Goal: Task Accomplishment & Management: Complete application form

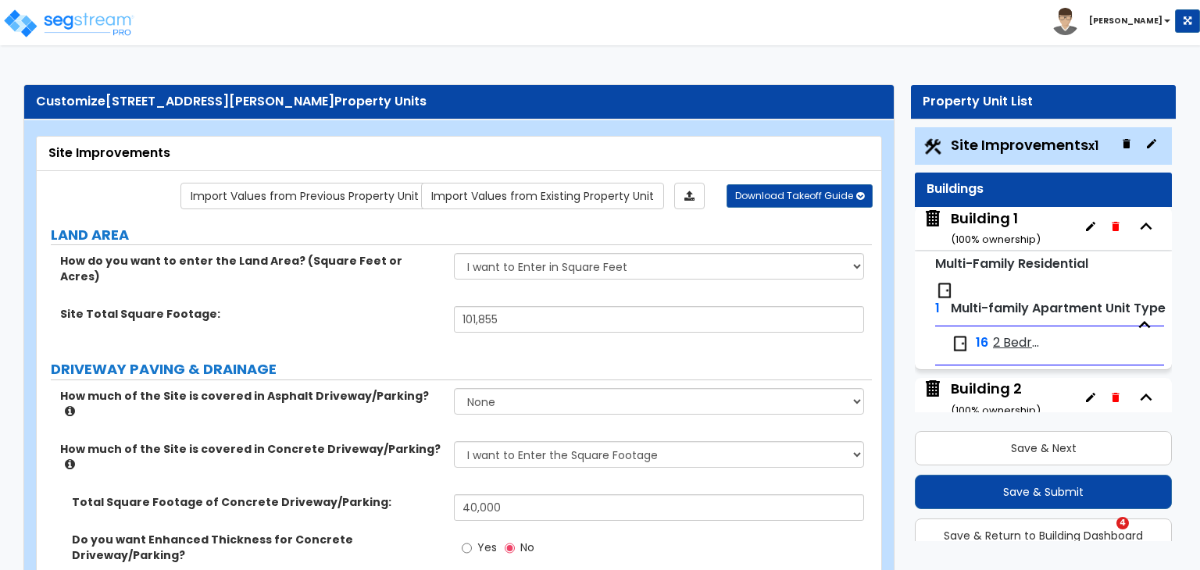
select select "2"
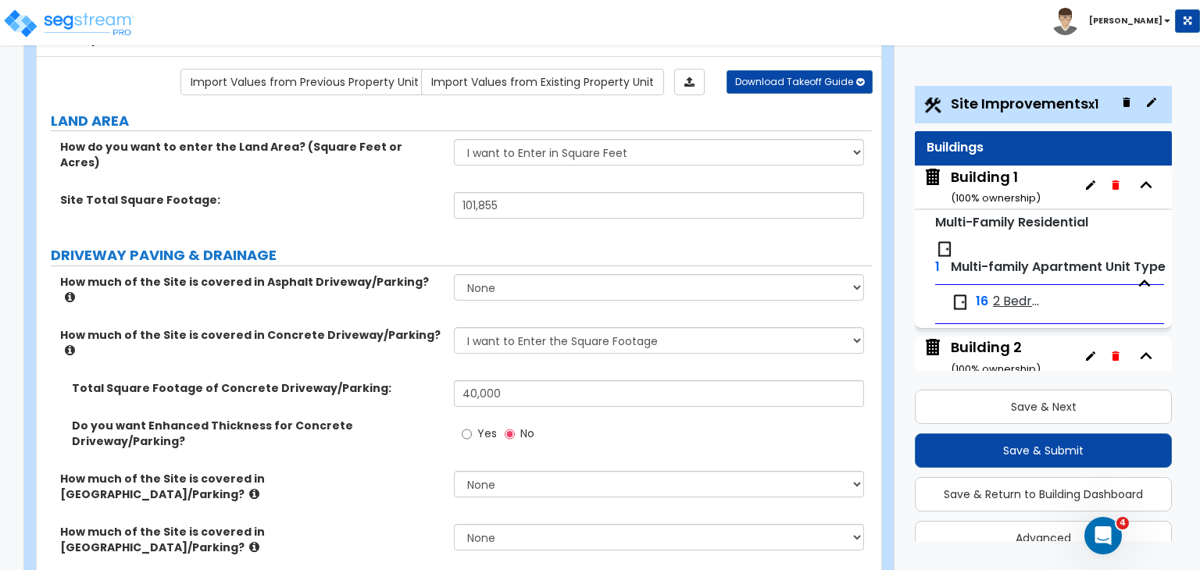
scroll to position [115, 0]
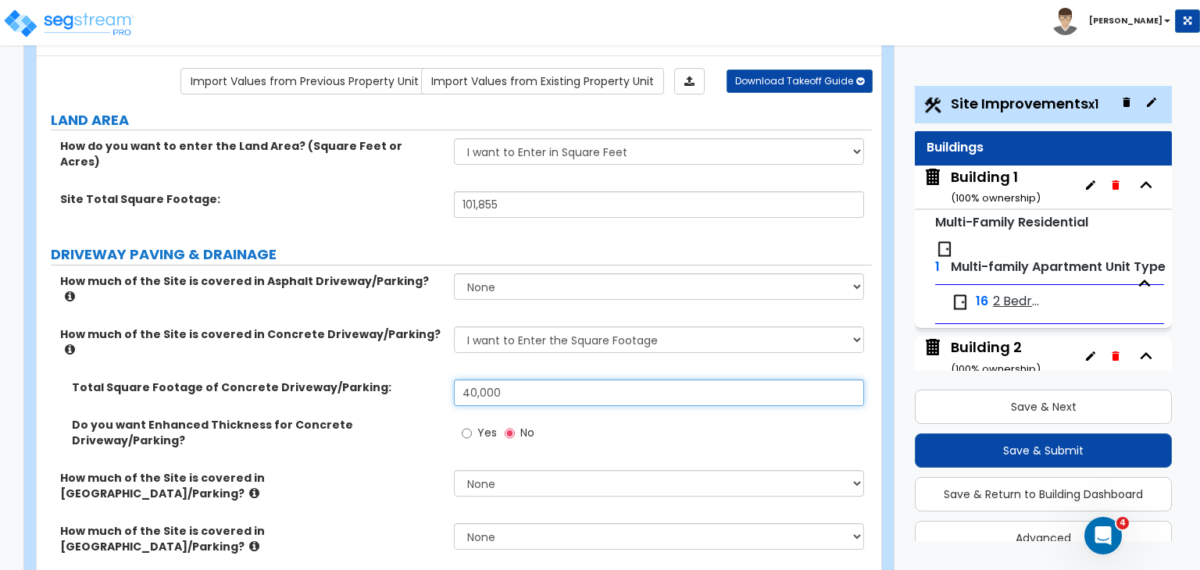
drag, startPoint x: 523, startPoint y: 346, endPoint x: 367, endPoint y: 353, distance: 155.6
click at [367, 380] on div "Total Square Footage of Concrete Driveway/Parking: 40,000" at bounding box center [454, 399] width 835 height 38
drag, startPoint x: 493, startPoint y: 343, endPoint x: 378, endPoint y: 354, distance: 115.4
click at [378, 380] on div "Total Square Footage of Concrete Driveway/Parking: 24" at bounding box center [454, 399] width 835 height 38
type input "30,000"
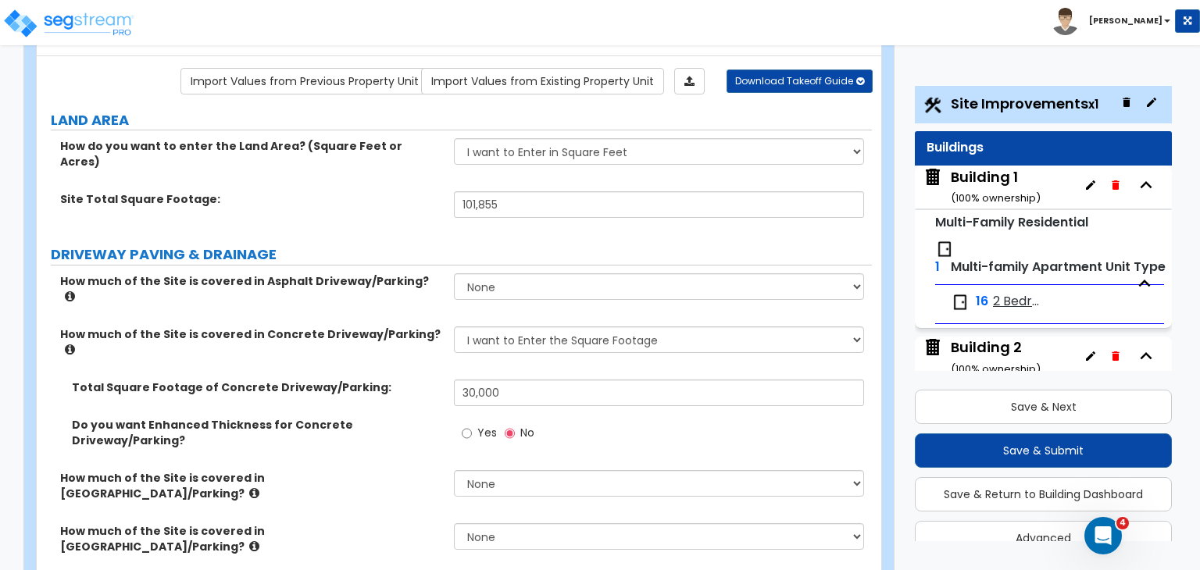
click at [427, 470] on label "How much of the Site is covered in [GEOGRAPHIC_DATA]/Parking?" at bounding box center [251, 485] width 382 height 31
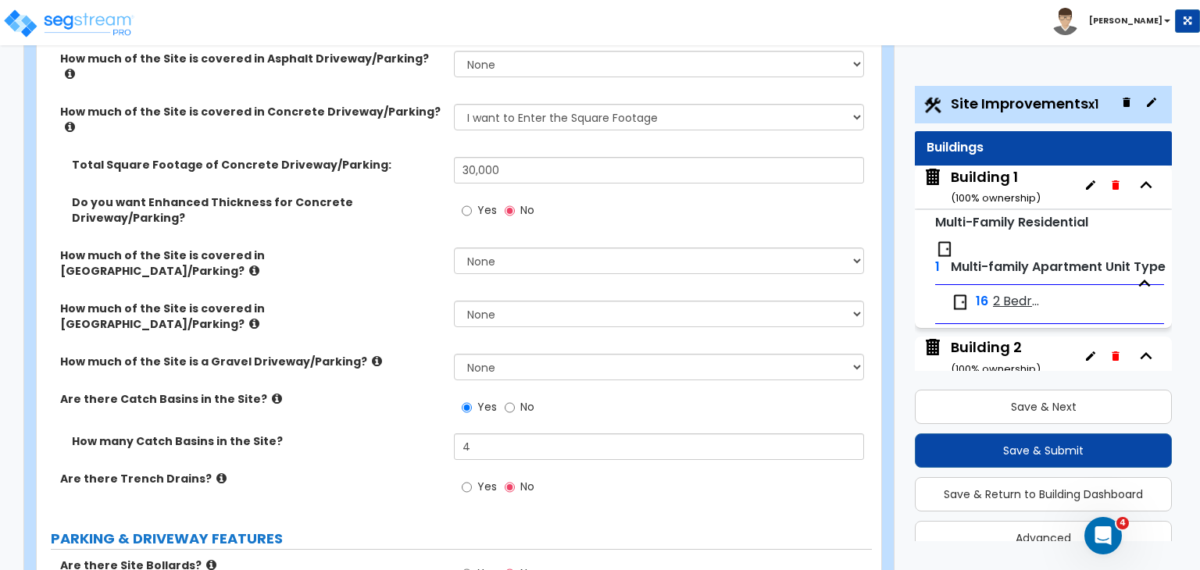
scroll to position [339, 0]
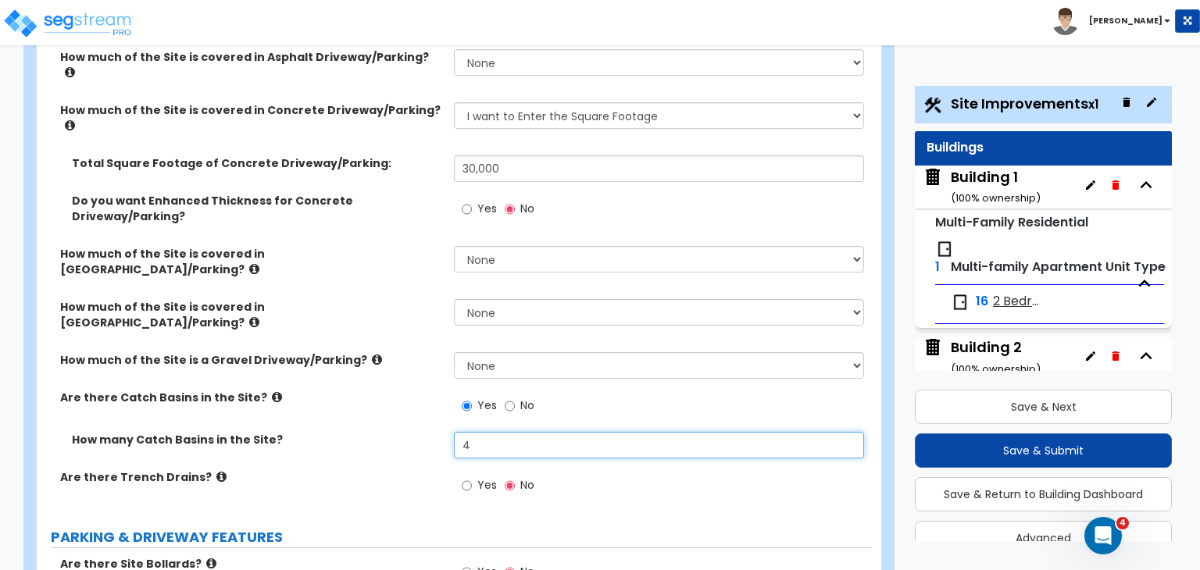
drag, startPoint x: 488, startPoint y: 349, endPoint x: 377, endPoint y: 356, distance: 111.2
click at [377, 432] on div "How many Catch Basins in the Site? 4" at bounding box center [454, 451] width 835 height 38
type input "6"
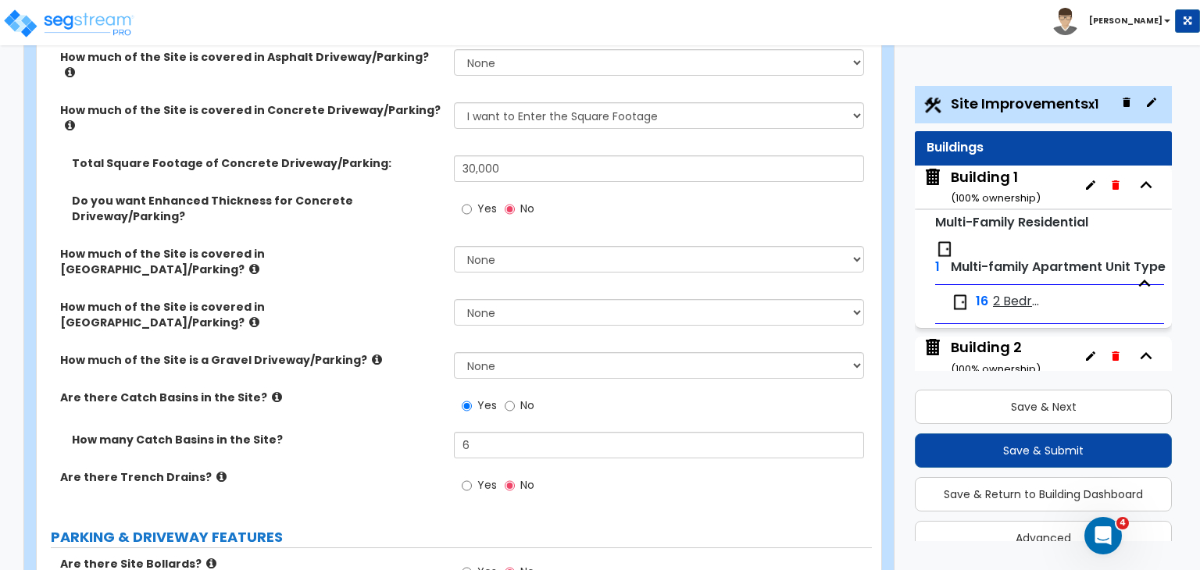
click at [377, 432] on label "How many Catch Basins in the Site?" at bounding box center [257, 440] width 370 height 16
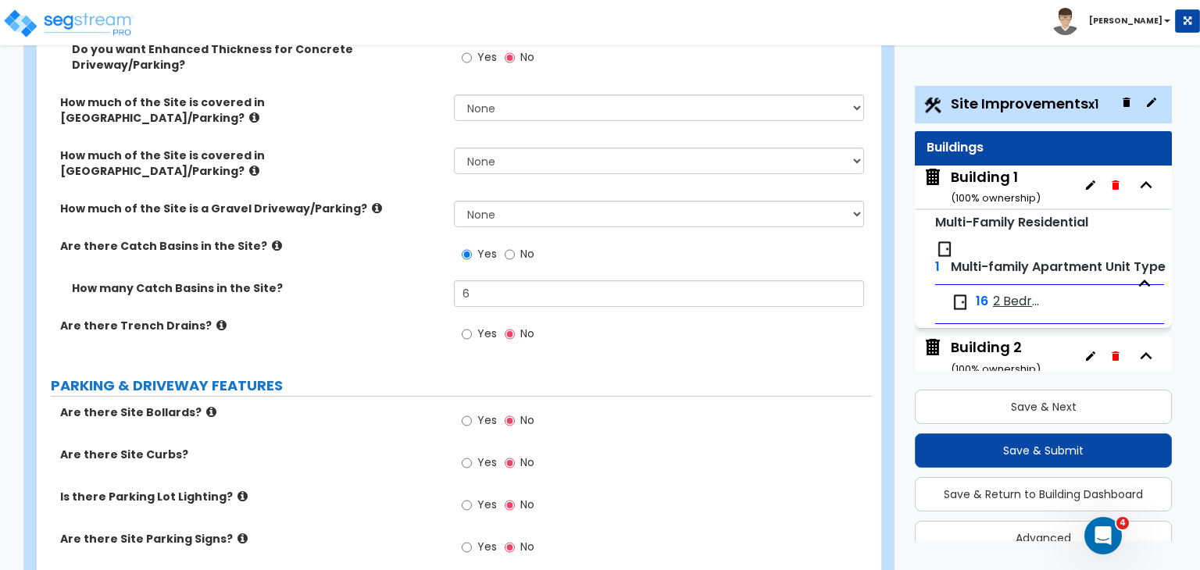
scroll to position [492, 0]
click at [464, 411] on input "Yes" at bounding box center [467, 419] width 10 height 17
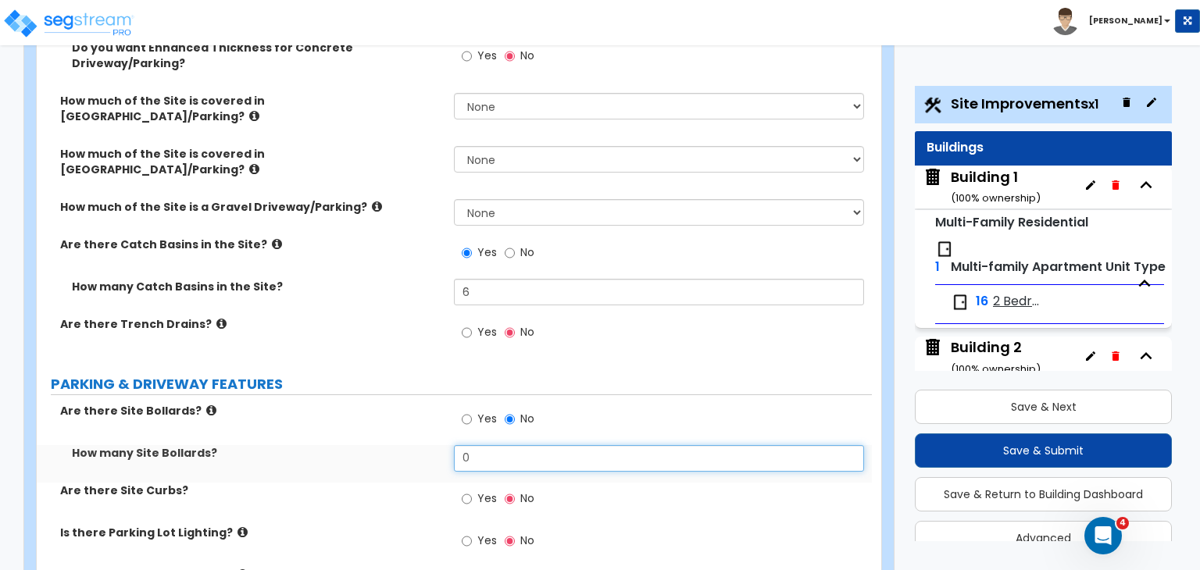
drag, startPoint x: 461, startPoint y: 370, endPoint x: 374, endPoint y: 373, distance: 86.8
click at [374, 445] on div "How many Site Bollards? 0" at bounding box center [454, 464] width 835 height 38
type input "120"
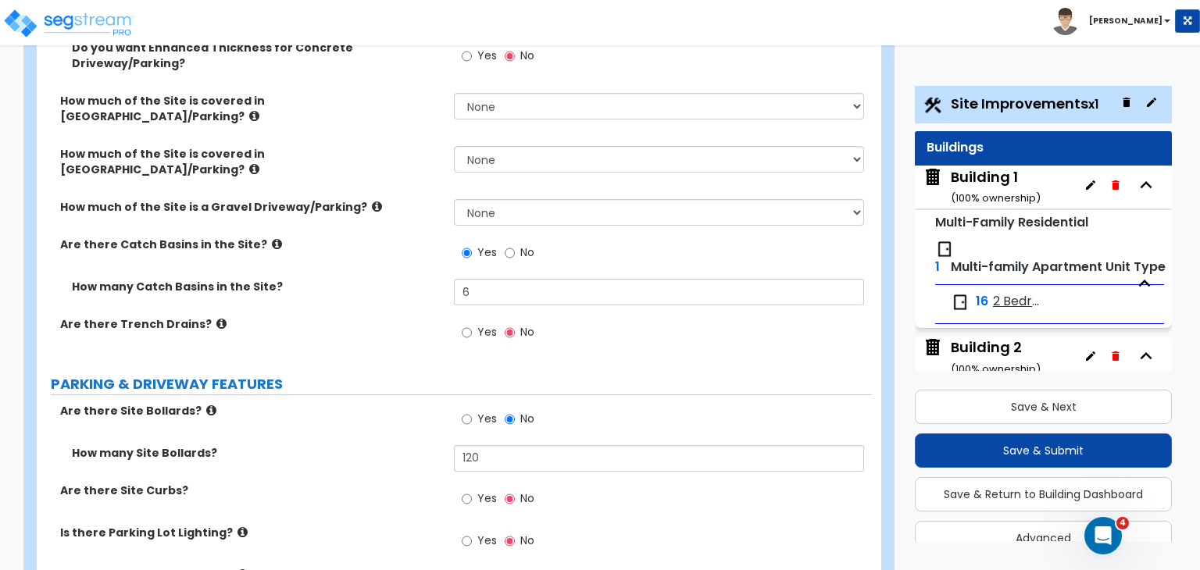
click at [374, 445] on div "How many Site Bollards? 120" at bounding box center [454, 464] width 835 height 38
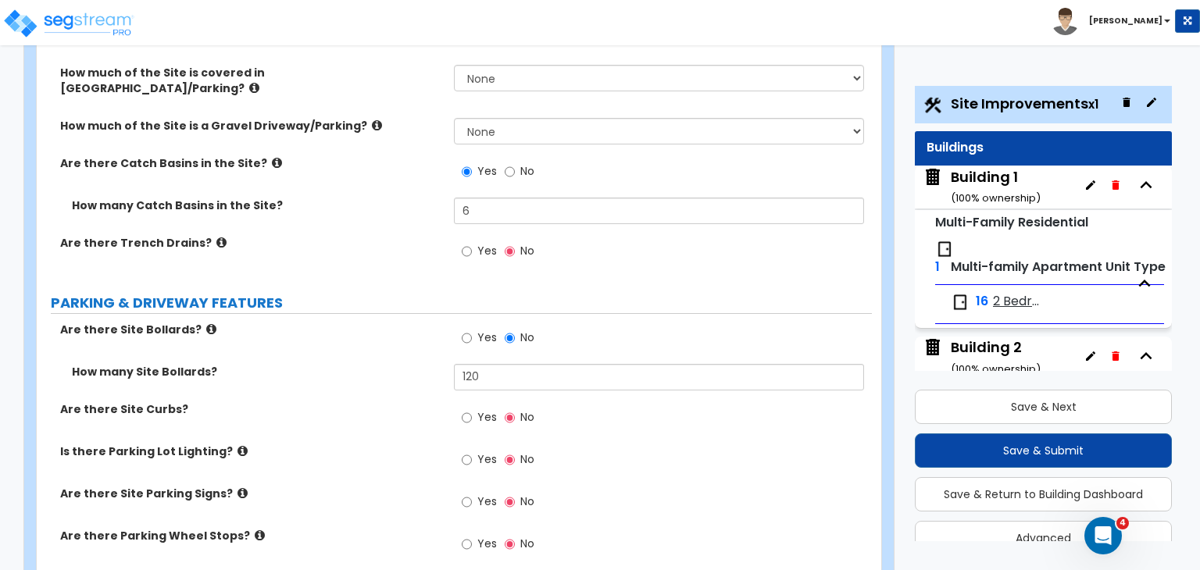
scroll to position [600, 0]
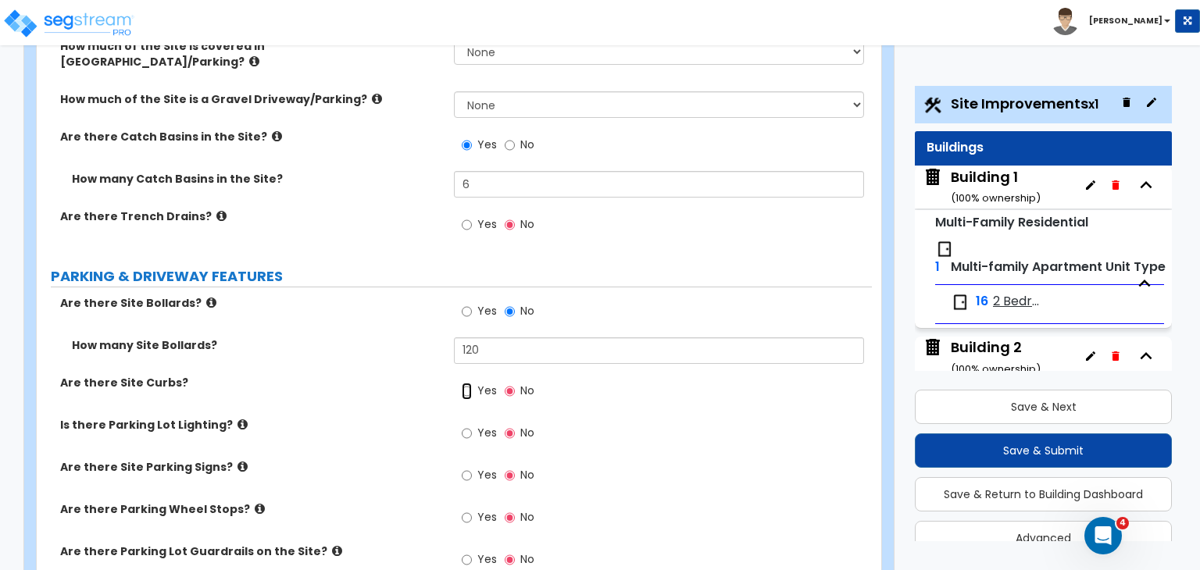
click at [467, 383] on input "Yes" at bounding box center [467, 391] width 10 height 17
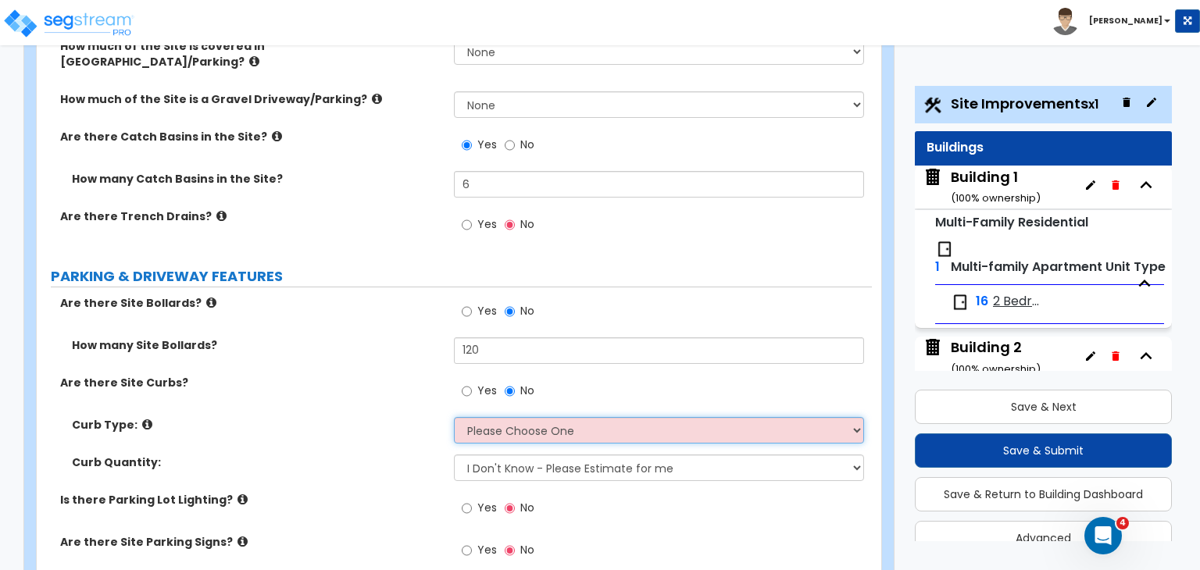
click at [493, 417] on select "Please Choose One Curb (Only) Curb & Gutter Asphalt Berm" at bounding box center [658, 430] width 409 height 27
select select "1"
click at [454, 417] on select "Please Choose One Curb (Only) Curb & Gutter Asphalt Berm" at bounding box center [658, 430] width 409 height 27
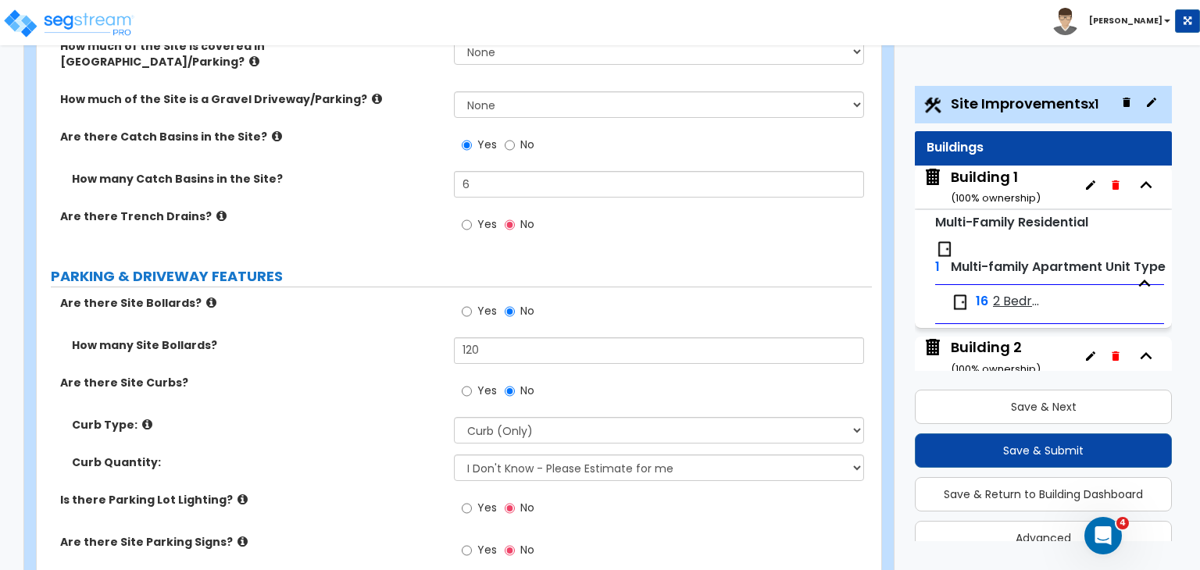
click at [411, 455] on label "Curb Quantity:" at bounding box center [257, 463] width 370 height 16
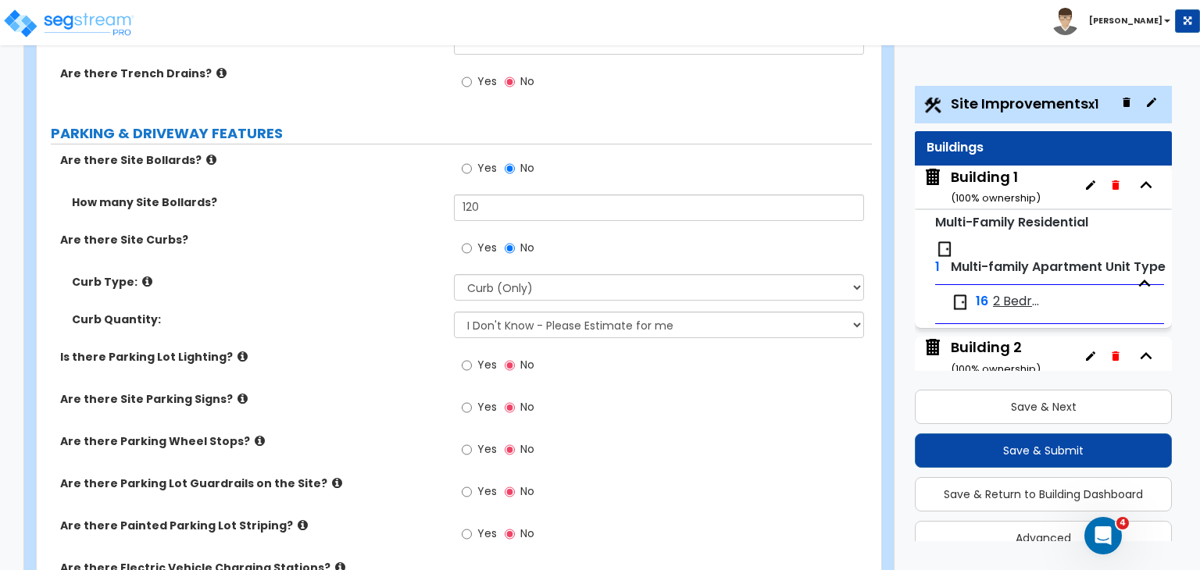
scroll to position [744, 0]
click at [466, 441] on input "Yes" at bounding box center [467, 449] width 10 height 17
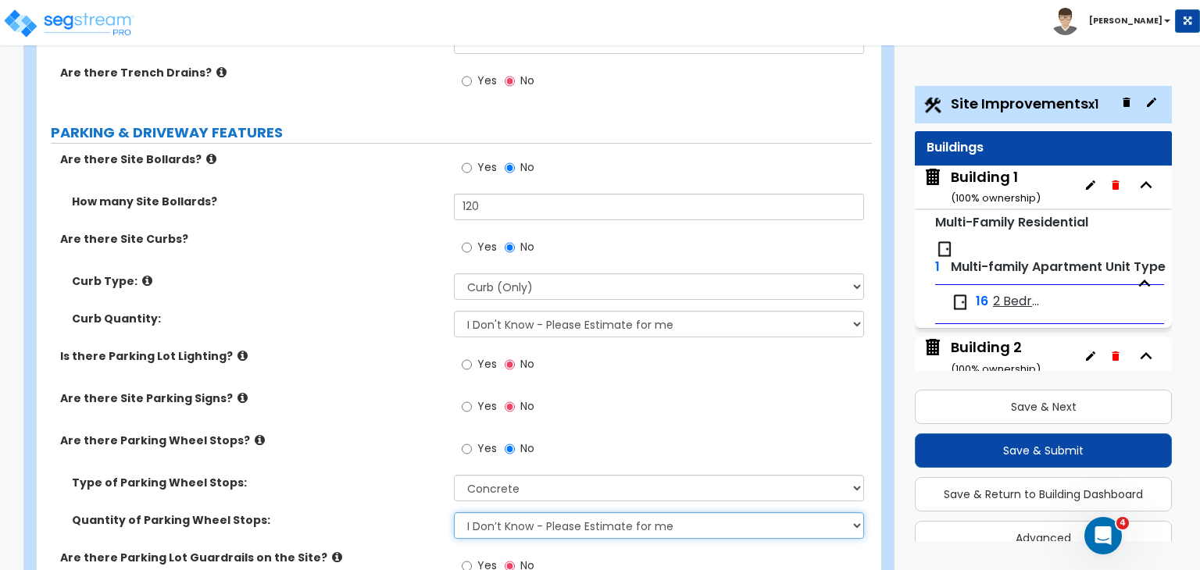
click at [516, 513] on select "I Don’t Know - Please Estimate for me I Want to Enter the Number of Wheel Stops" at bounding box center [658, 526] width 409 height 27
select select "1"
click at [454, 513] on select "I Don’t Know - Please Estimate for me I Want to Enter the Number of Wheel Stops" at bounding box center [658, 526] width 409 height 27
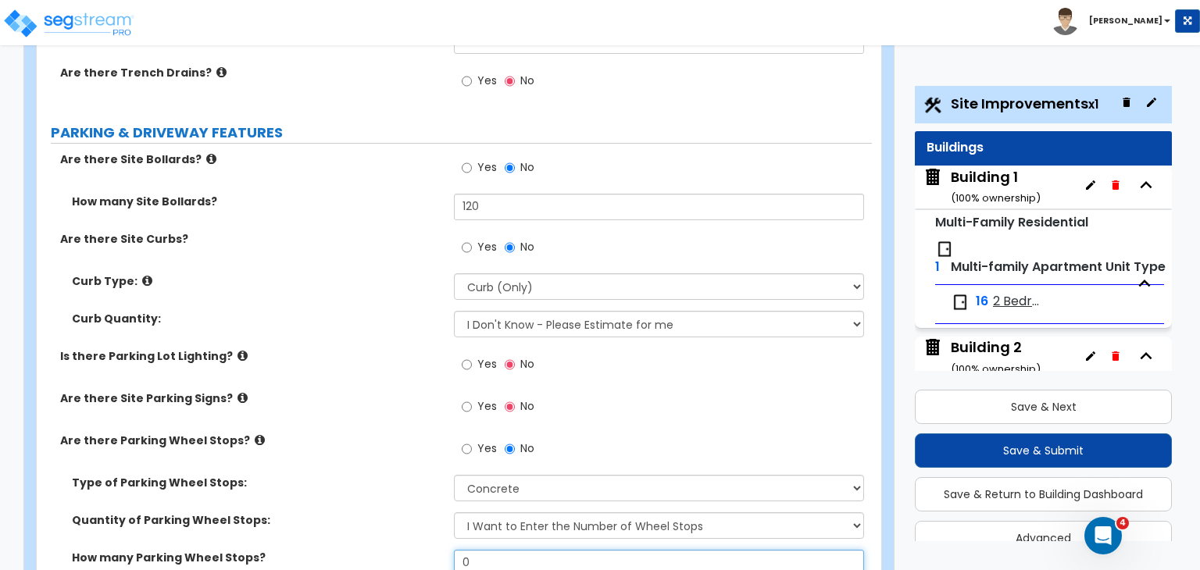
drag, startPoint x: 498, startPoint y: 470, endPoint x: 356, endPoint y: 482, distance: 142.7
click at [356, 550] on div "How many Parking Wheel Stops? 0" at bounding box center [454, 569] width 835 height 38
type input "30"
click at [377, 475] on div "Type of Parking Wheel Stops: Concrete Rubber/Plastic" at bounding box center [454, 494] width 835 height 38
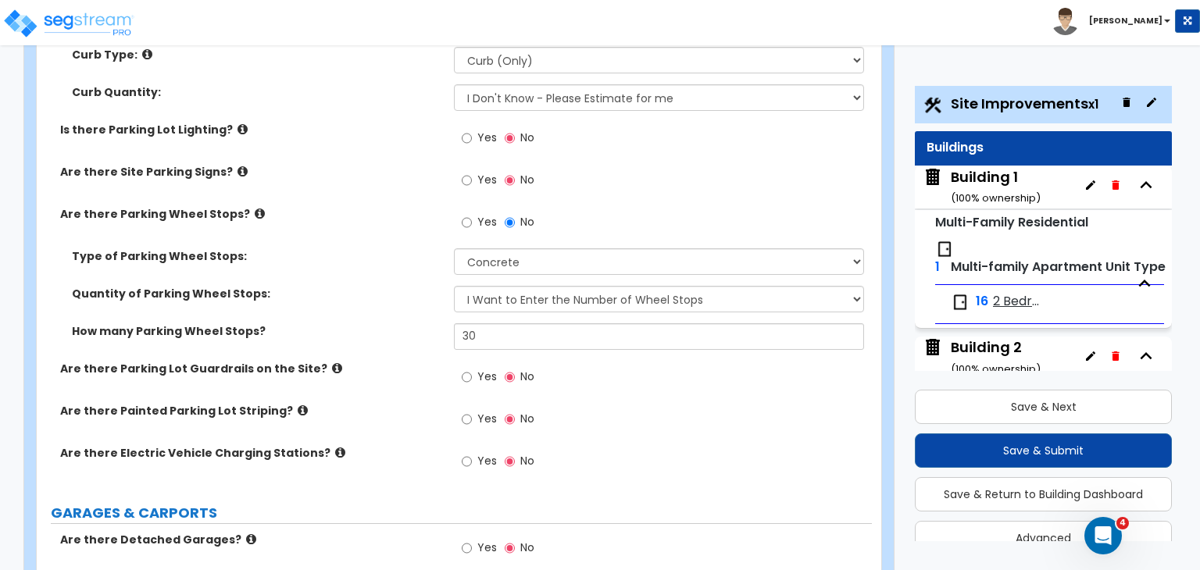
scroll to position [987, 0]
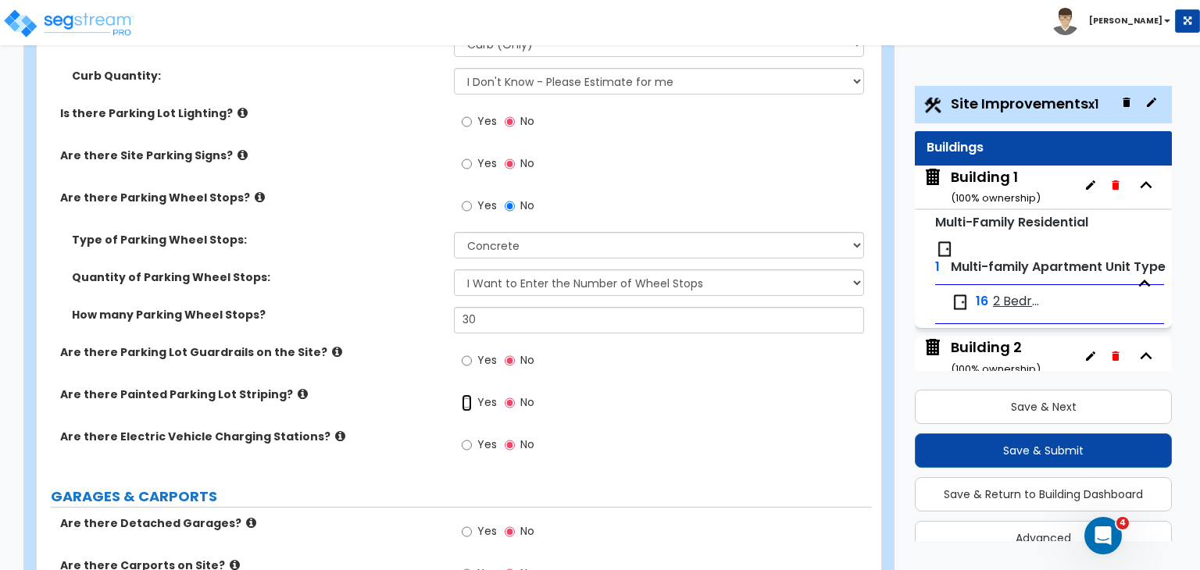
click at [466, 395] on input "Yes" at bounding box center [467, 403] width 10 height 17
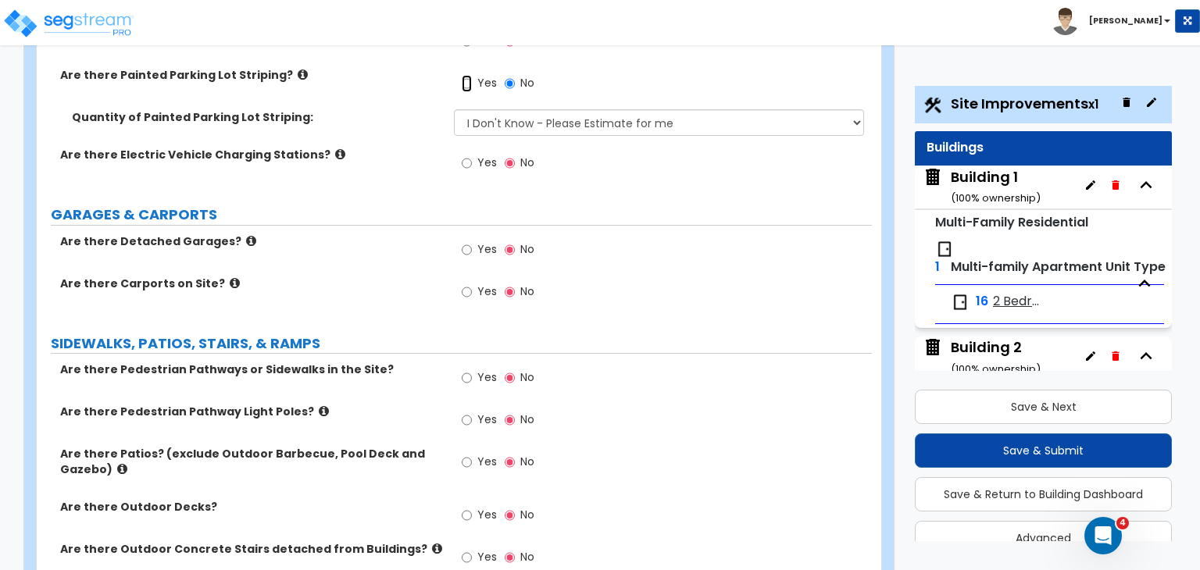
scroll to position [1325, 0]
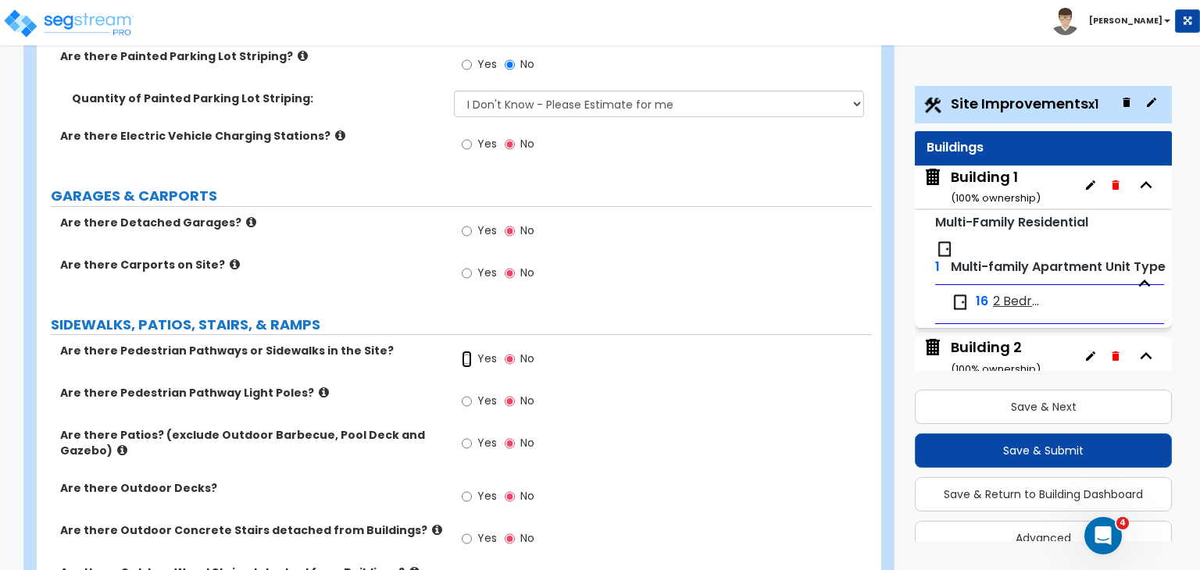
click at [464, 351] on input "Yes" at bounding box center [467, 359] width 10 height 17
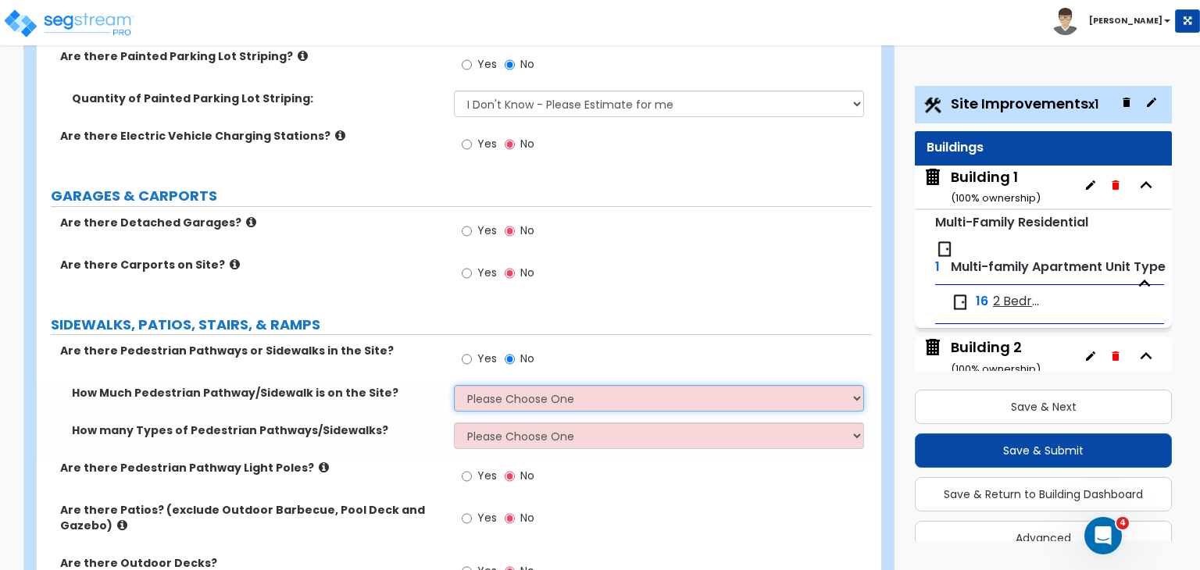
click at [477, 385] on select "Please Choose One I Don't Know, Please Estimate For Me Enter Linear Footage" at bounding box center [658, 398] width 409 height 27
select select "2"
click at [454, 385] on select "Please Choose One I Don't Know, Please Estimate For Me Enter Linear Footage" at bounding box center [658, 398] width 409 height 27
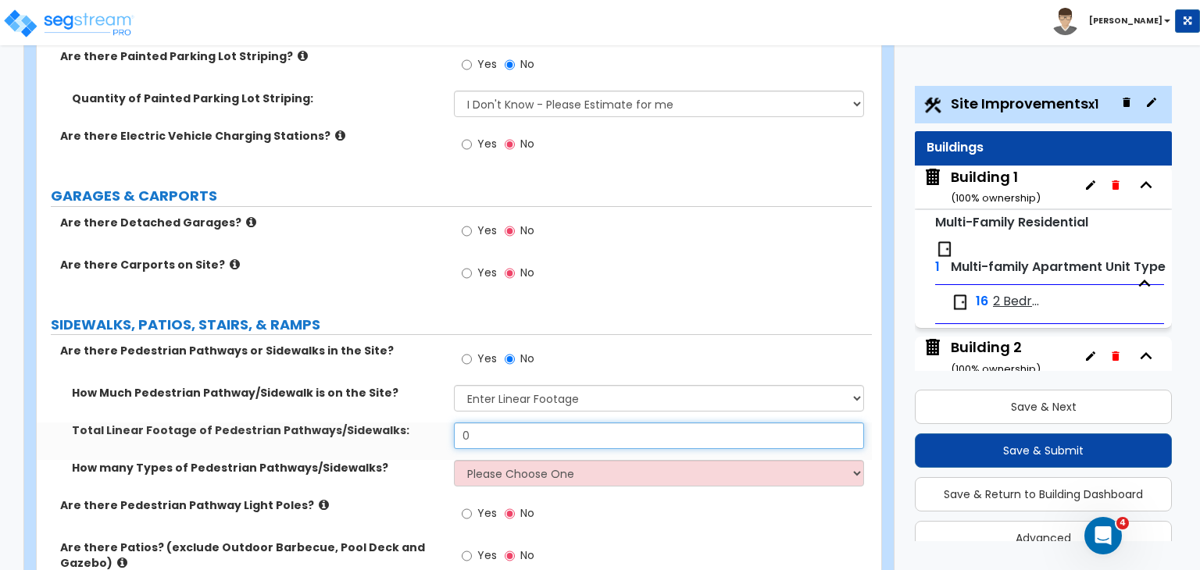
drag, startPoint x: 498, startPoint y: 345, endPoint x: 366, endPoint y: 348, distance: 131.3
click at [366, 423] on div "Total Linear Footage of Pedestrian Pathways/Sidewalks: 0" at bounding box center [454, 442] width 835 height 38
type input "1,056"
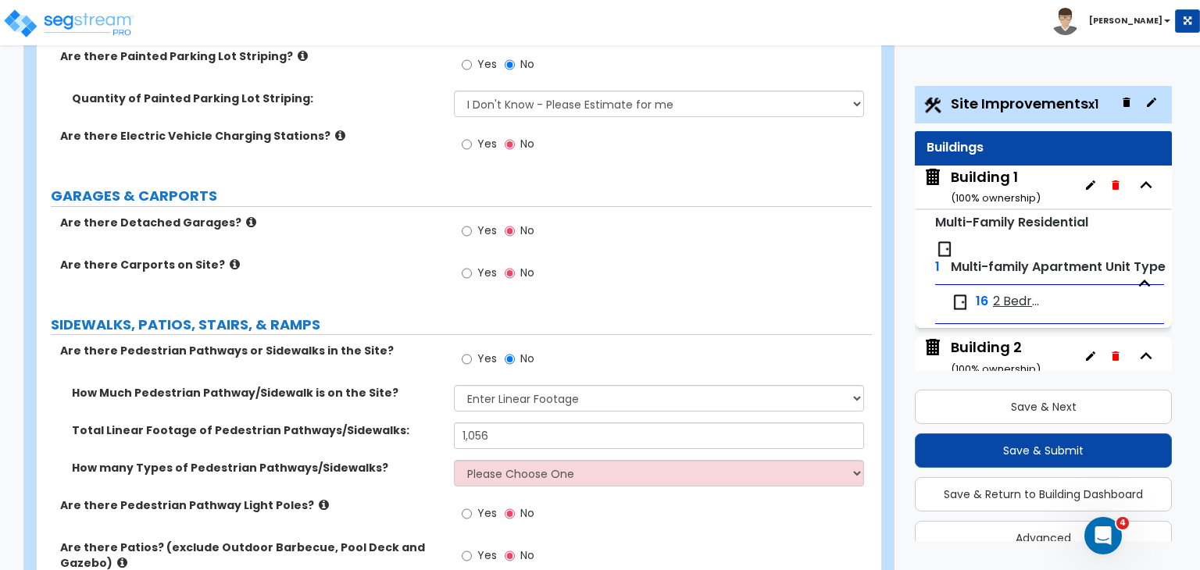
click at [405, 460] on label "How many Types of Pedestrian Pathways/Sidewalks?" at bounding box center [257, 468] width 370 height 16
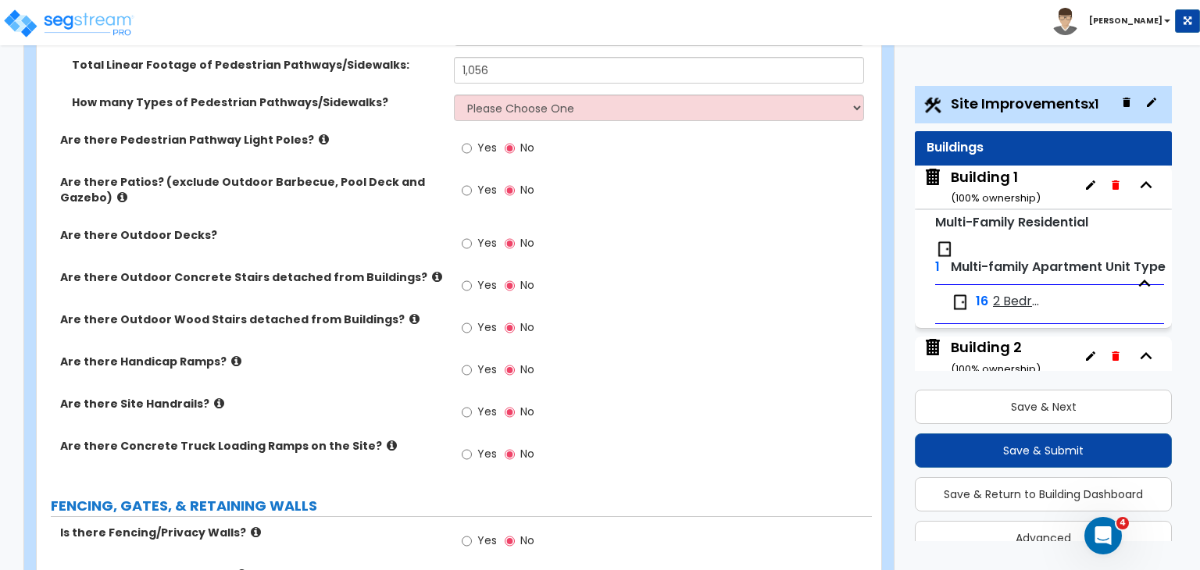
scroll to position [1695, 0]
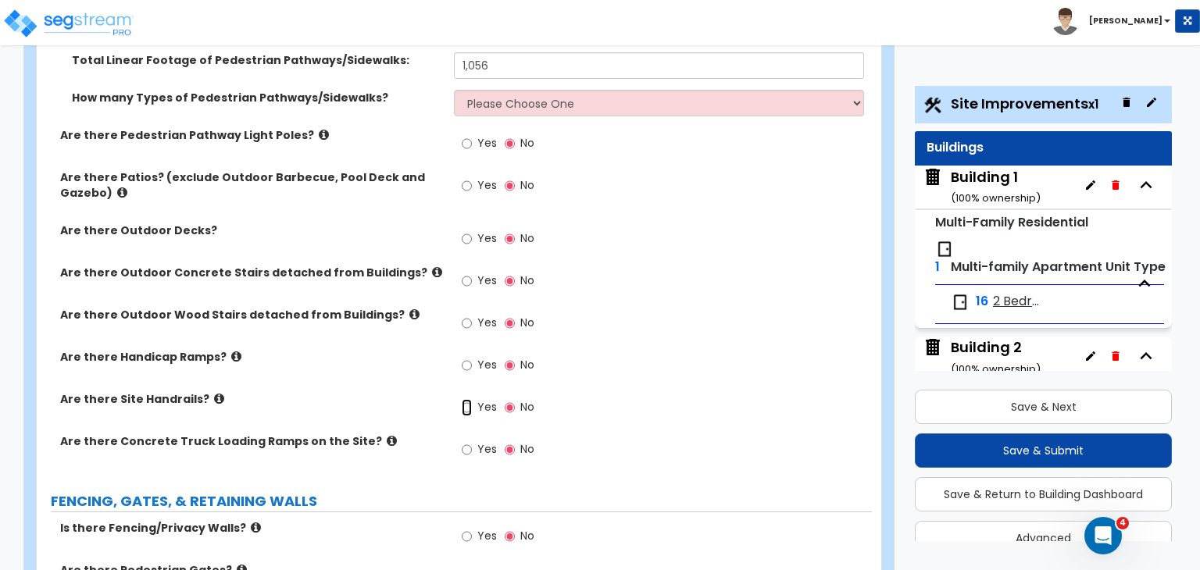
click at [466, 399] on input "Yes" at bounding box center [467, 407] width 10 height 17
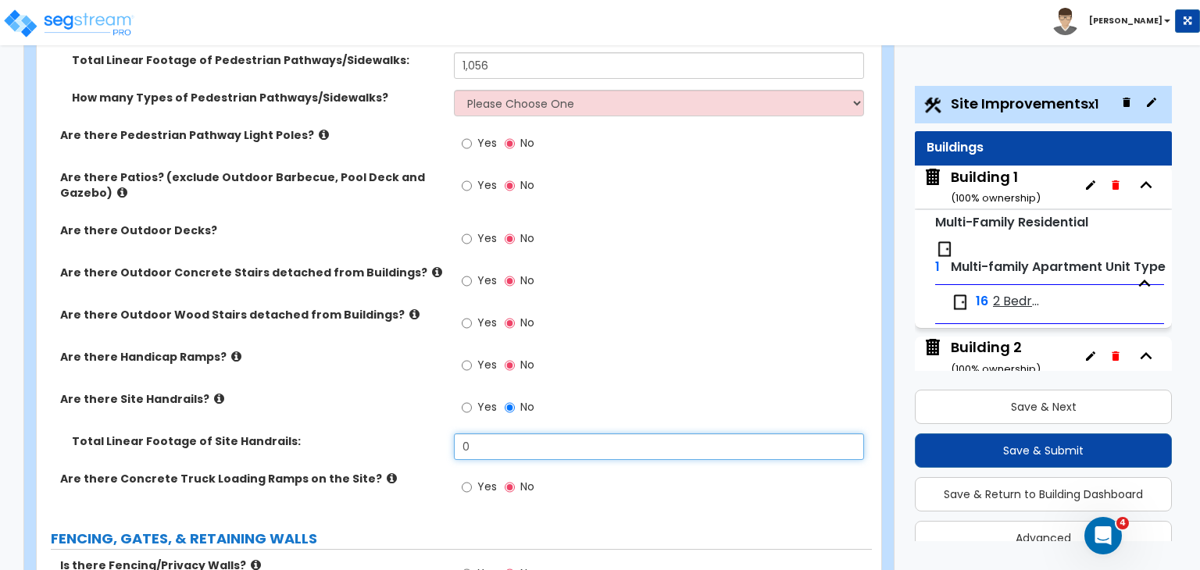
drag, startPoint x: 401, startPoint y: 355, endPoint x: 325, endPoint y: 354, distance: 75.8
click at [325, 434] on div "Total Linear Footage of Site Handrails: 0" at bounding box center [454, 453] width 835 height 38
type input "60"
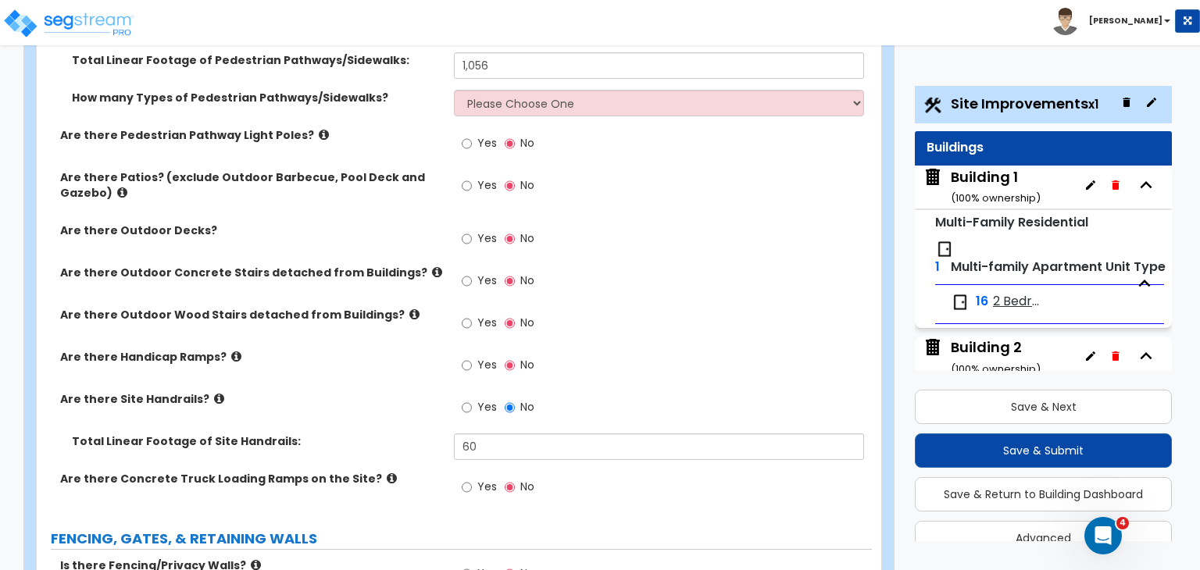
click at [325, 434] on label "Total Linear Footage of Site Handrails:" at bounding box center [257, 442] width 370 height 16
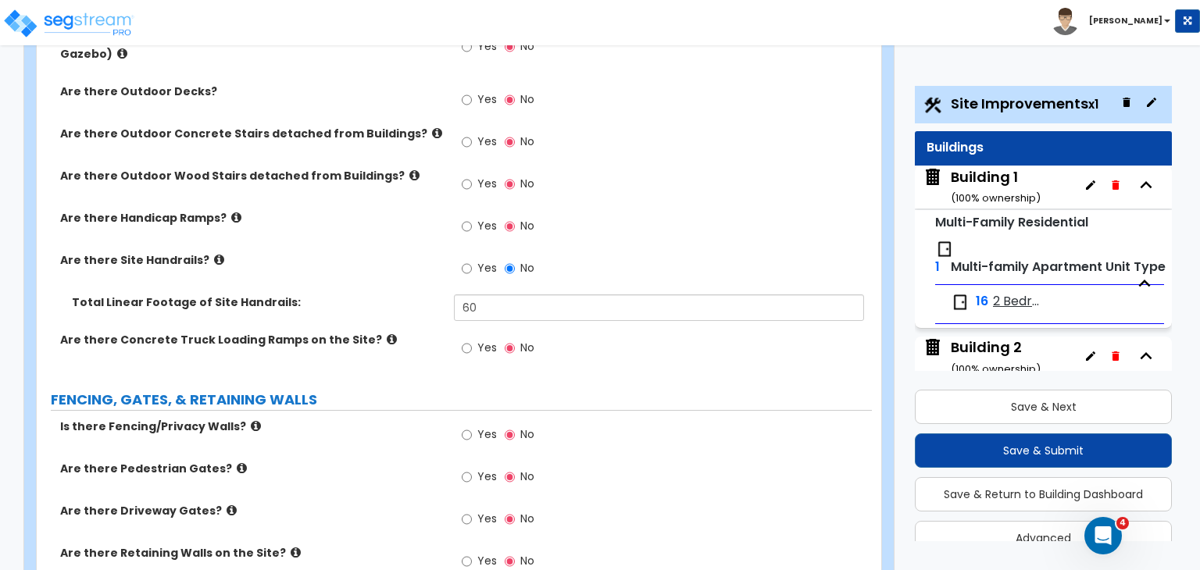
scroll to position [1866, 0]
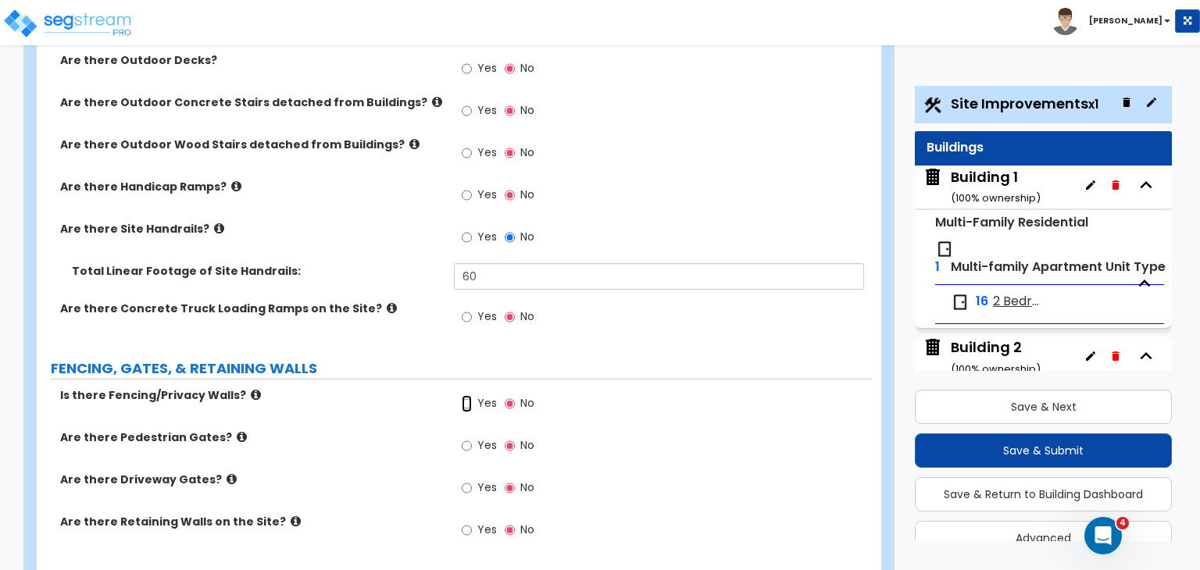
click at [466, 395] on input "Yes" at bounding box center [467, 403] width 10 height 17
click at [400, 388] on label "Is there Fencing/Privacy Walls?" at bounding box center [251, 396] width 382 height 16
click at [471, 438] on input "Yes" at bounding box center [467, 446] width 10 height 17
radio input "true"
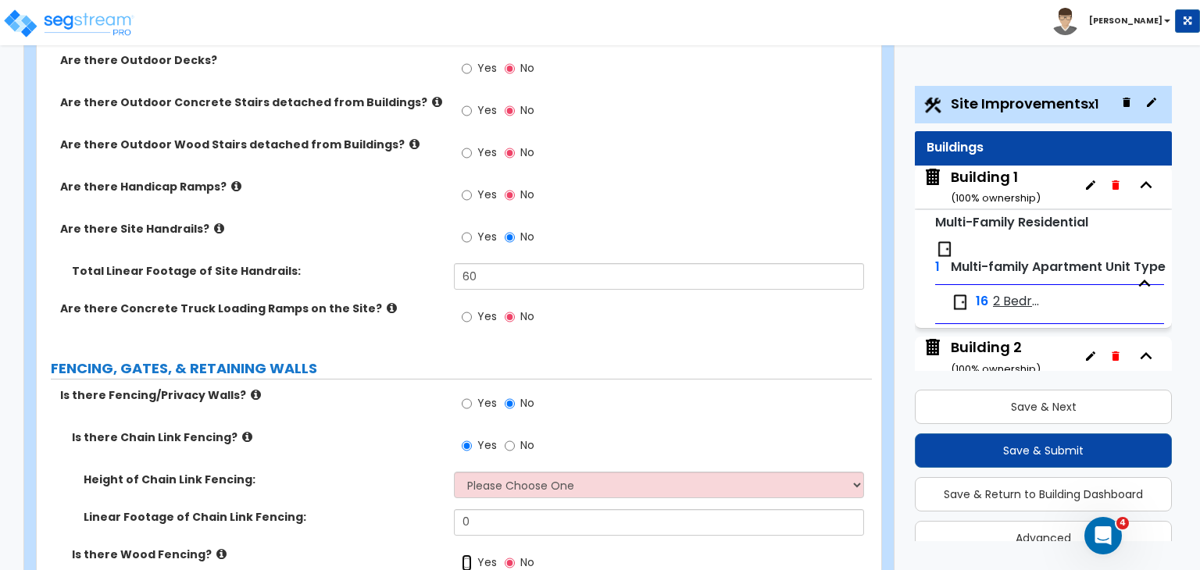
click at [466, 555] on input "Yes" at bounding box center [467, 563] width 10 height 17
radio input "true"
click at [352, 430] on div "Is there Chain Link Fencing? Yes No" at bounding box center [454, 451] width 835 height 42
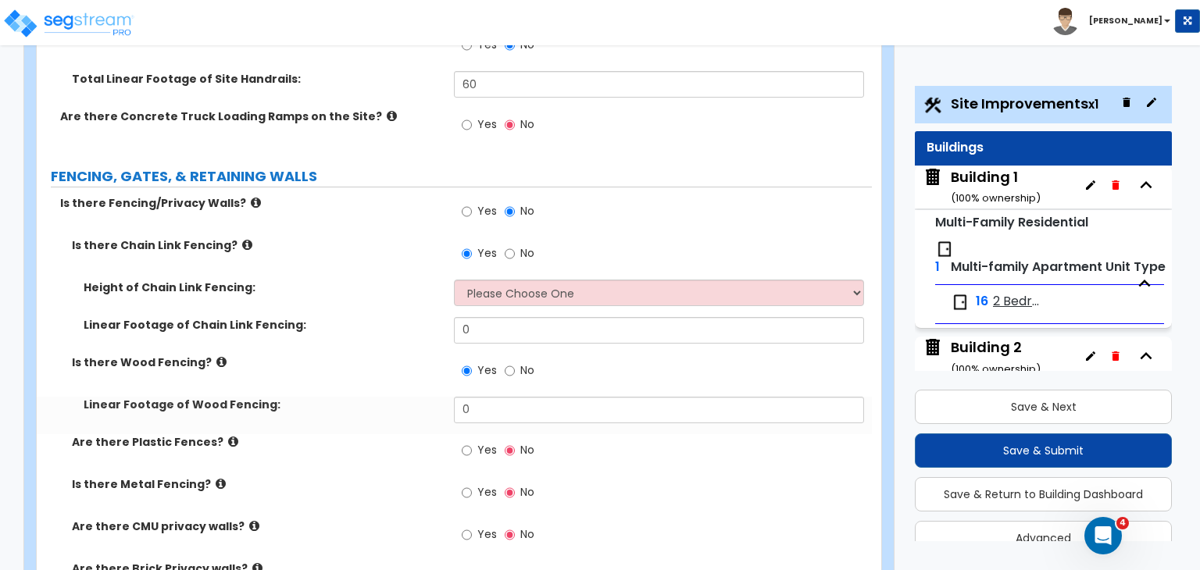
scroll to position [2063, 0]
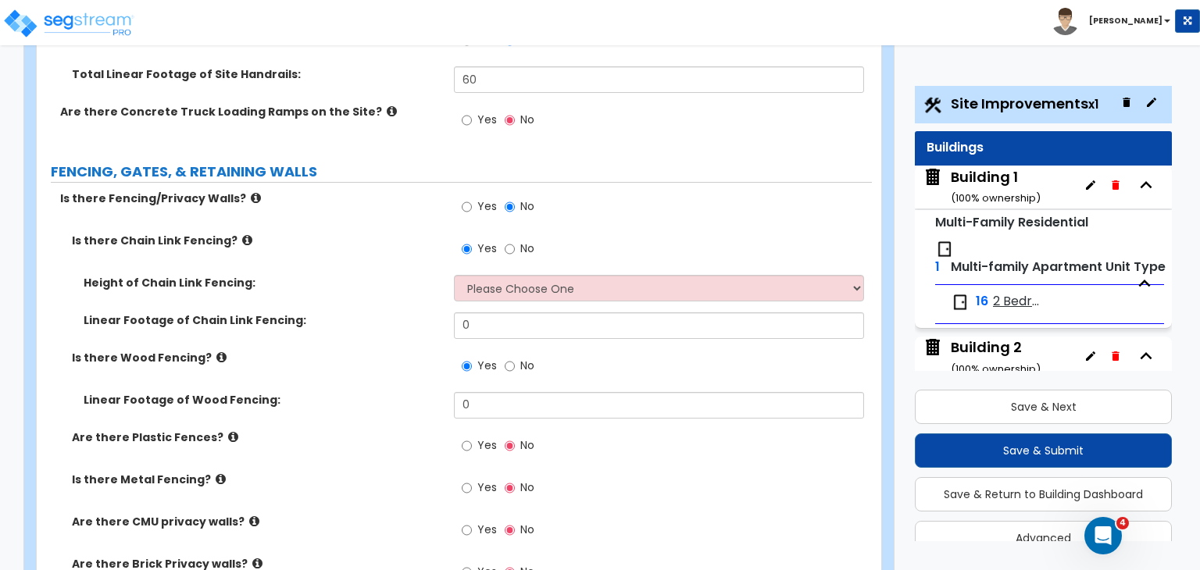
click at [391, 350] on div "Is there Wood Fencing? Yes No" at bounding box center [454, 371] width 835 height 42
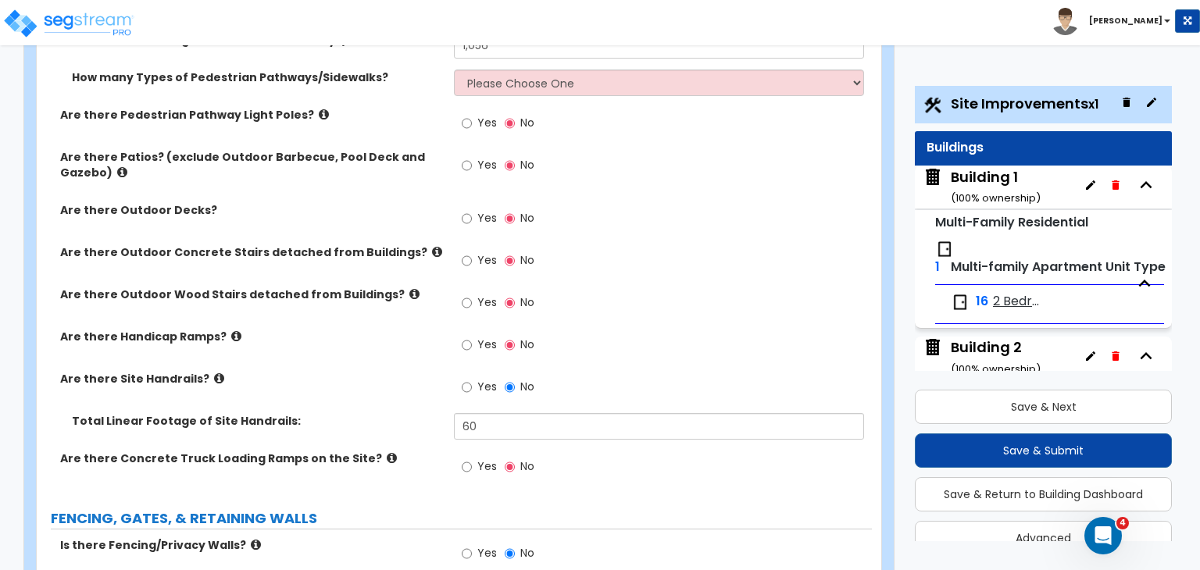
scroll to position [1681, 0]
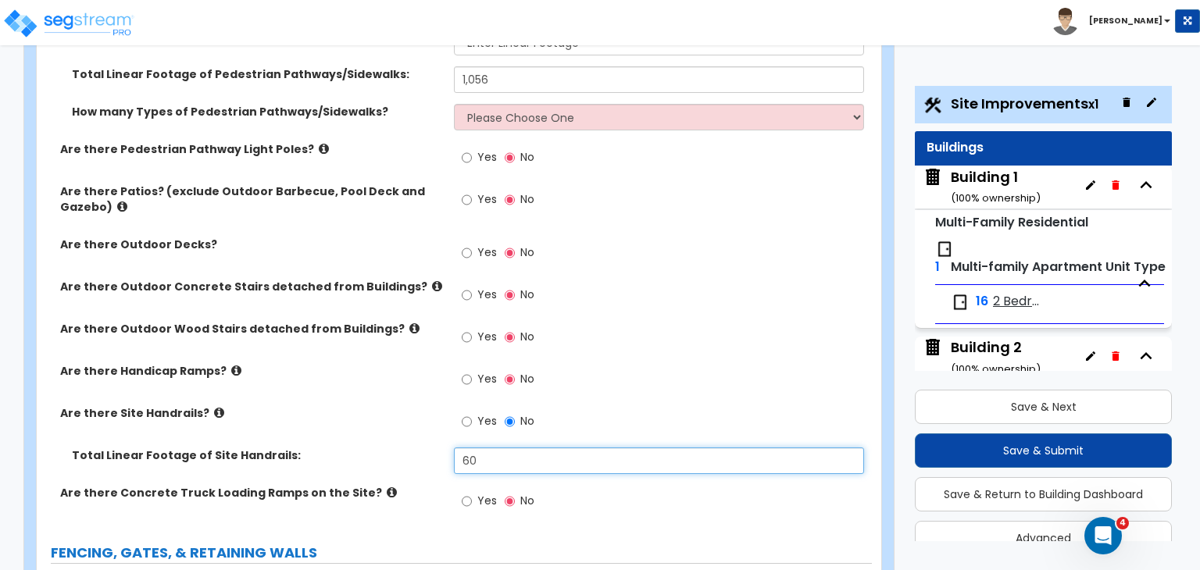
drag, startPoint x: 499, startPoint y: 367, endPoint x: 369, endPoint y: 393, distance: 133.0
click at [369, 448] on div "Total Linear Footage of Site Handrails: 60" at bounding box center [454, 467] width 835 height 38
type input "100"
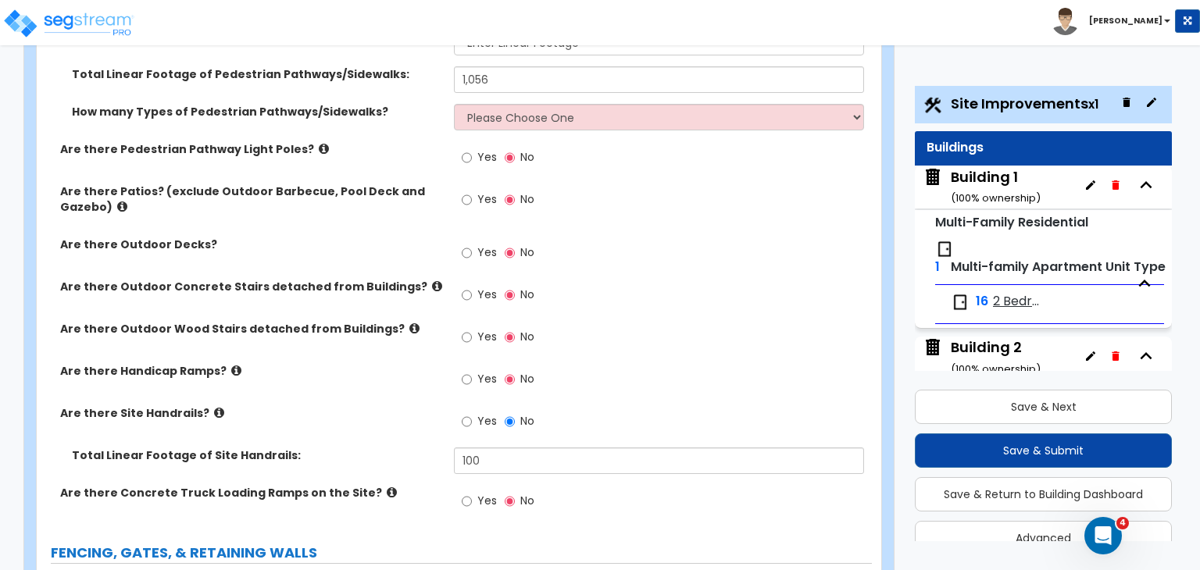
click at [369, 448] on div "Total Linear Footage of Site Handrails: 100" at bounding box center [454, 467] width 835 height 38
click at [409, 448] on div "Total Linear Footage of Site Handrails: 100" at bounding box center [454, 467] width 835 height 38
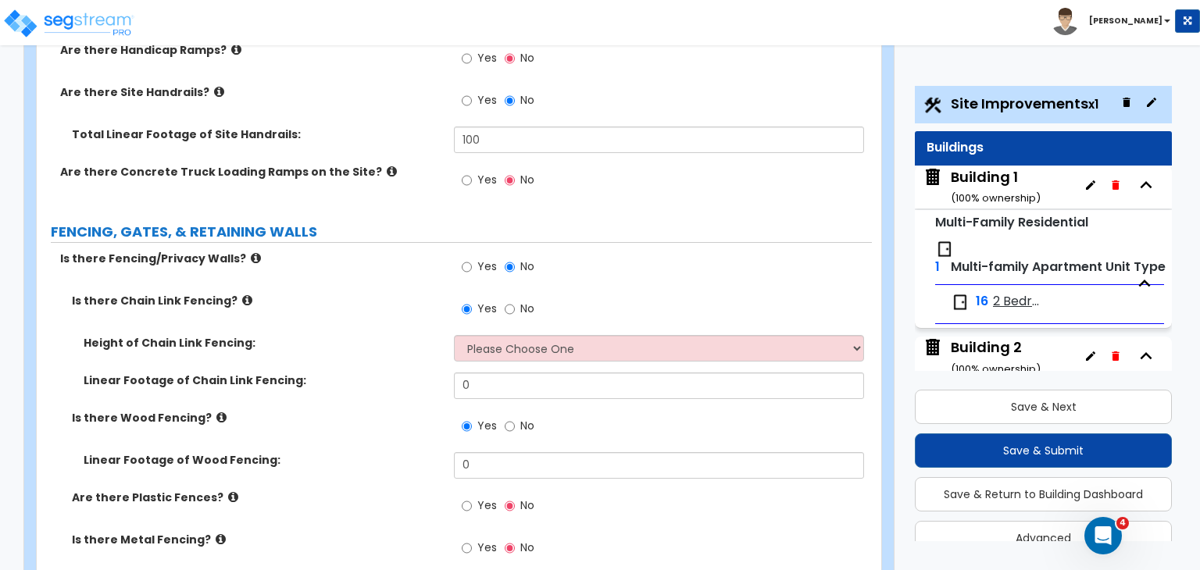
scroll to position [2003, 0]
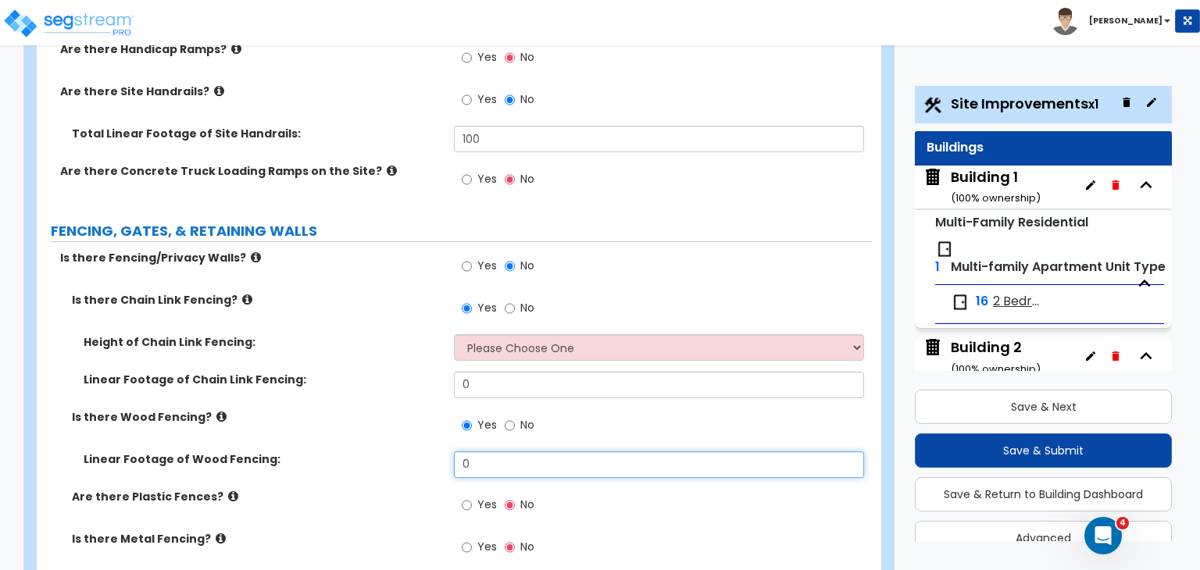
drag, startPoint x: 488, startPoint y: 376, endPoint x: 319, endPoint y: 395, distance: 169.8
click at [319, 452] on div "Linear Footage of Wood Fencing: 0" at bounding box center [454, 471] width 835 height 38
type input "90"
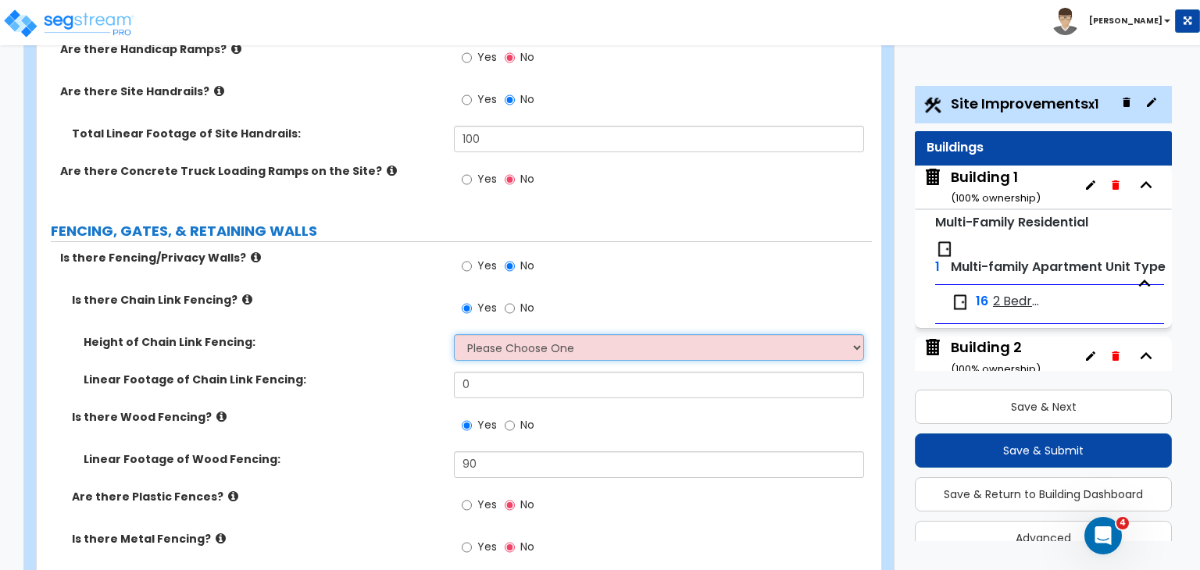
click at [498, 334] on select "Please Choose One 3 feet 4 feet 5 feet 6 feet 10 feet 12 feet" at bounding box center [658, 347] width 409 height 27
select select "4"
click at [454, 334] on select "Please Choose One 3 feet 4 feet 5 feet 6 feet 10 feet 12 feet" at bounding box center [658, 347] width 409 height 27
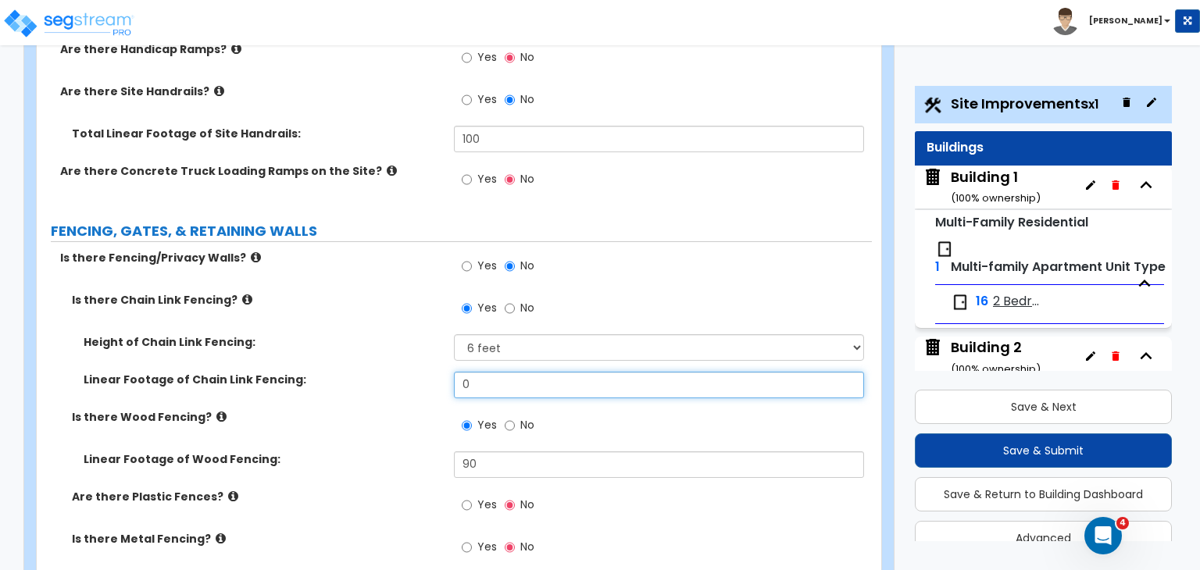
drag, startPoint x: 484, startPoint y: 291, endPoint x: 345, endPoint y: 303, distance: 139.6
click at [345, 372] on div "Linear Footage of Chain Link Fencing: 0" at bounding box center [454, 391] width 835 height 38
type input "1,000"
click at [355, 409] on label "Is there Wood Fencing?" at bounding box center [257, 417] width 370 height 16
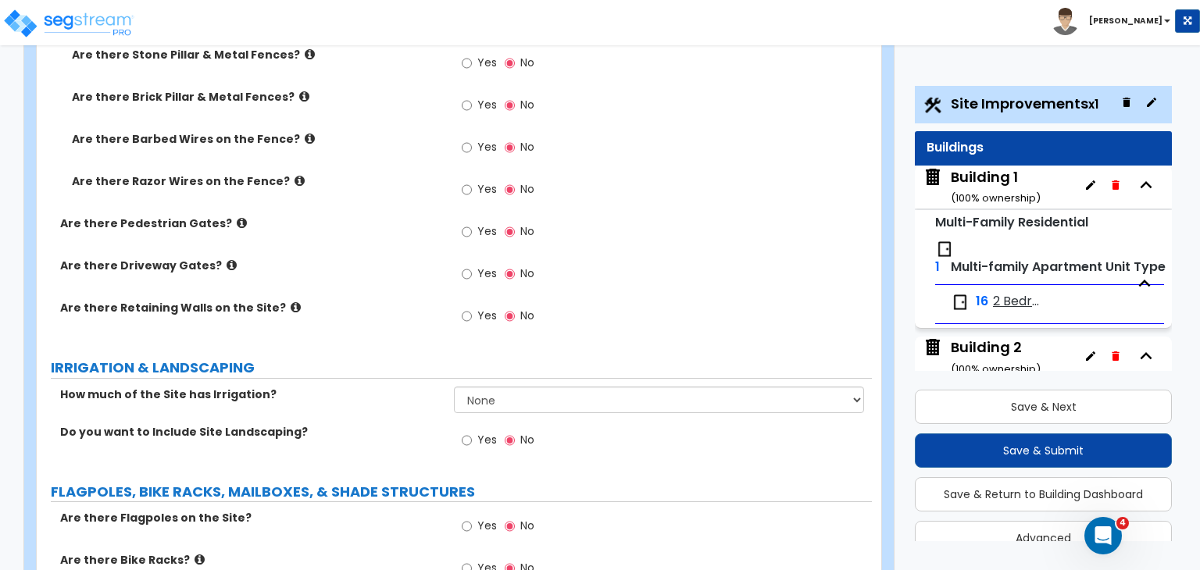
scroll to position [2619, 0]
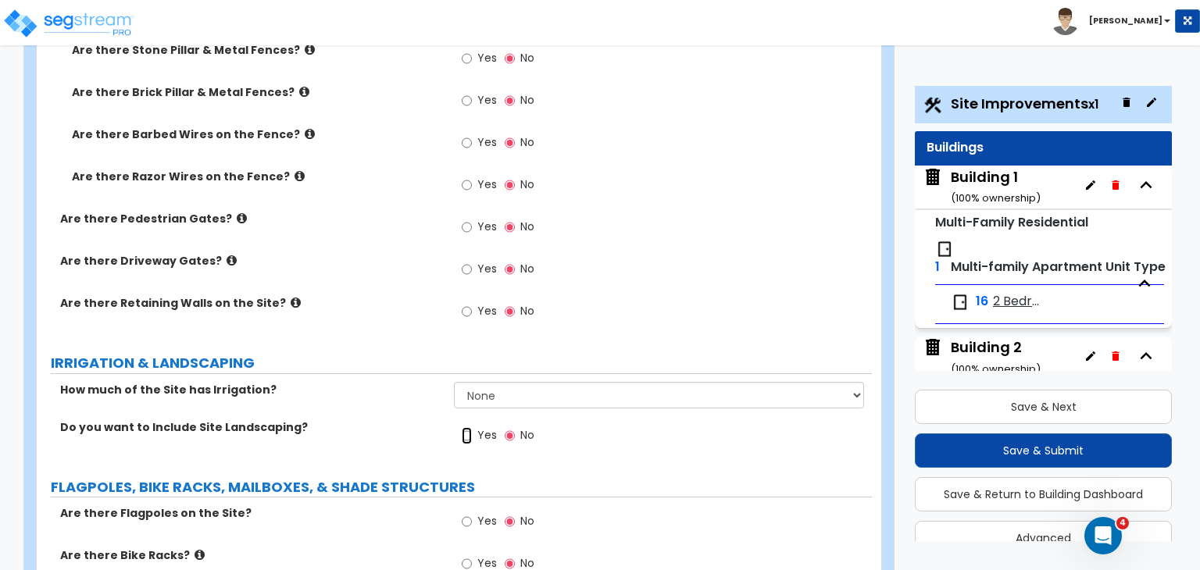
click at [466, 427] on input "Yes" at bounding box center [467, 435] width 10 height 17
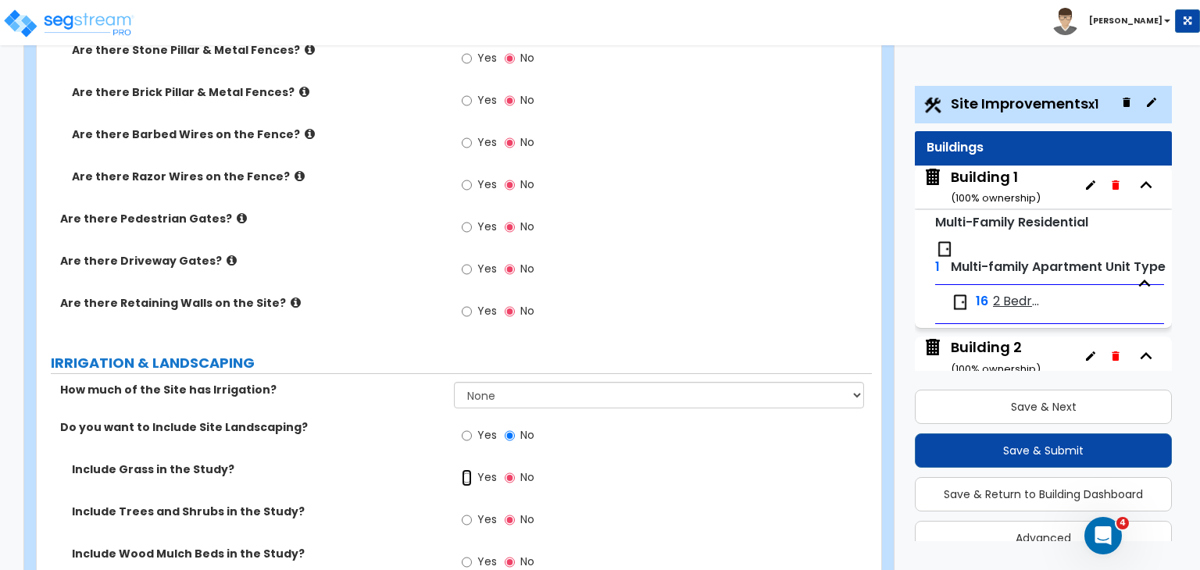
click at [466, 470] on input "Yes" at bounding box center [467, 478] width 10 height 17
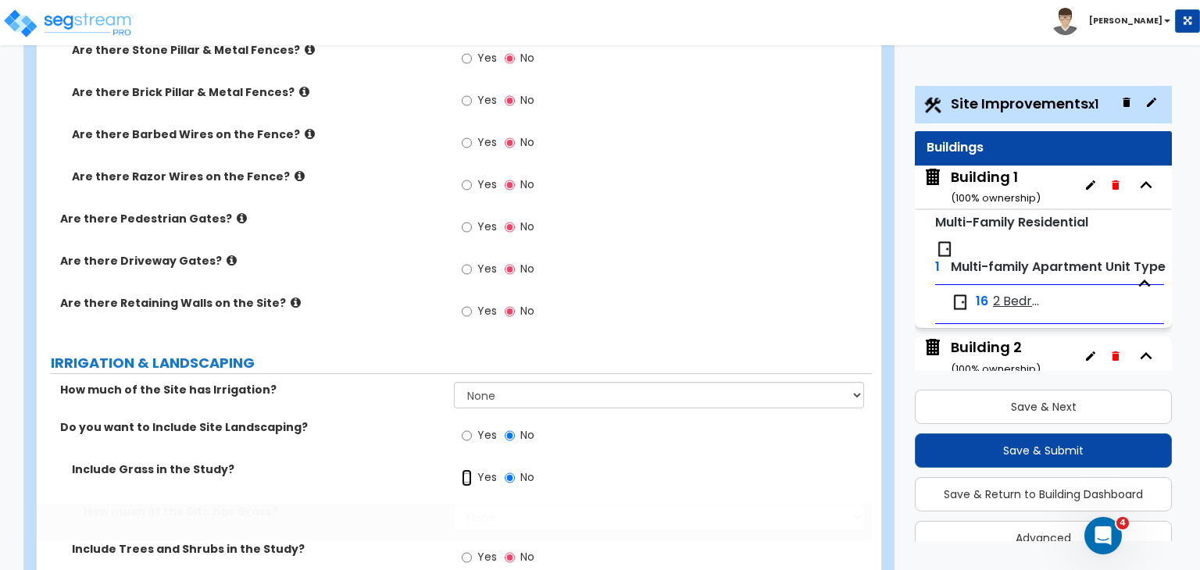
radio input "true"
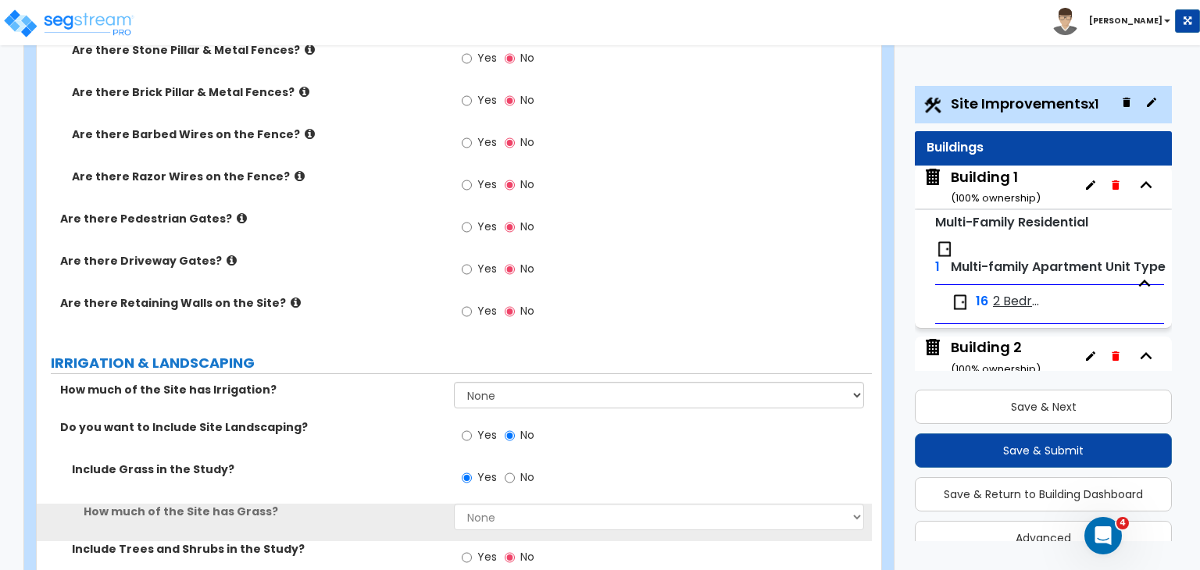
click at [413, 382] on div "How much of the Site has Irrigation? None I want to Enter an Approximate Percen…" at bounding box center [454, 401] width 835 height 38
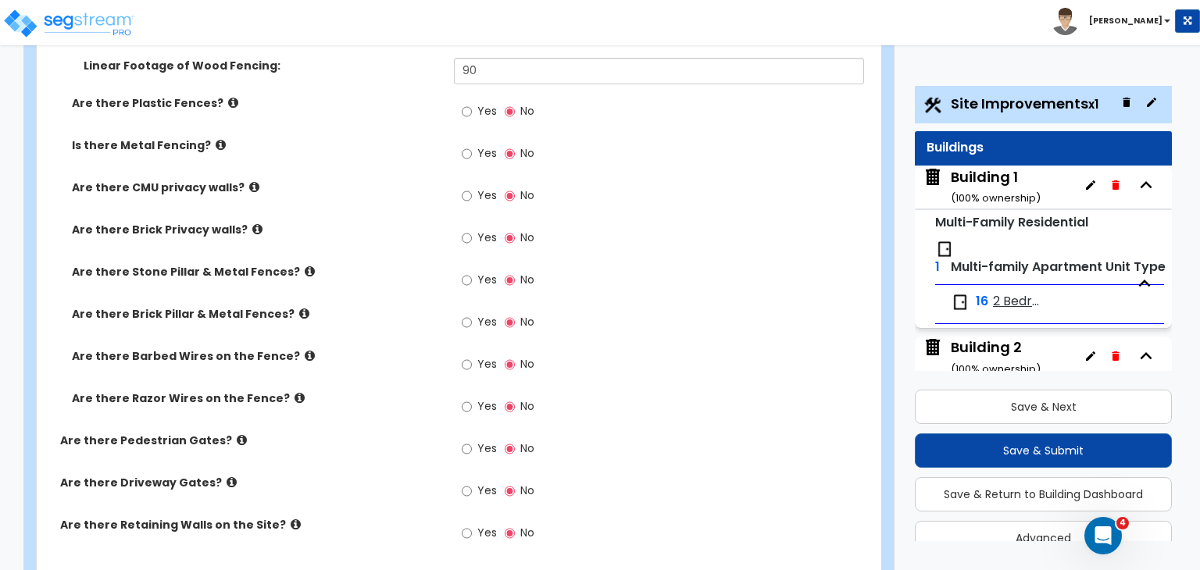
scroll to position [2397, 0]
click at [377, 391] on label "Are there Razor Wires on the Fence?" at bounding box center [257, 399] width 370 height 16
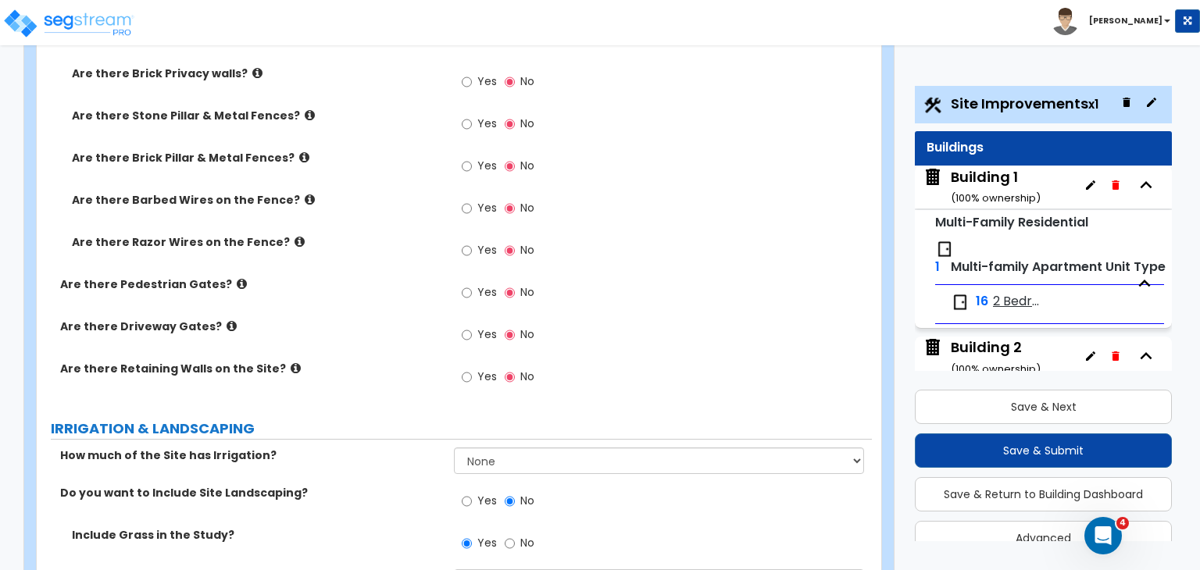
scroll to position [2563, 0]
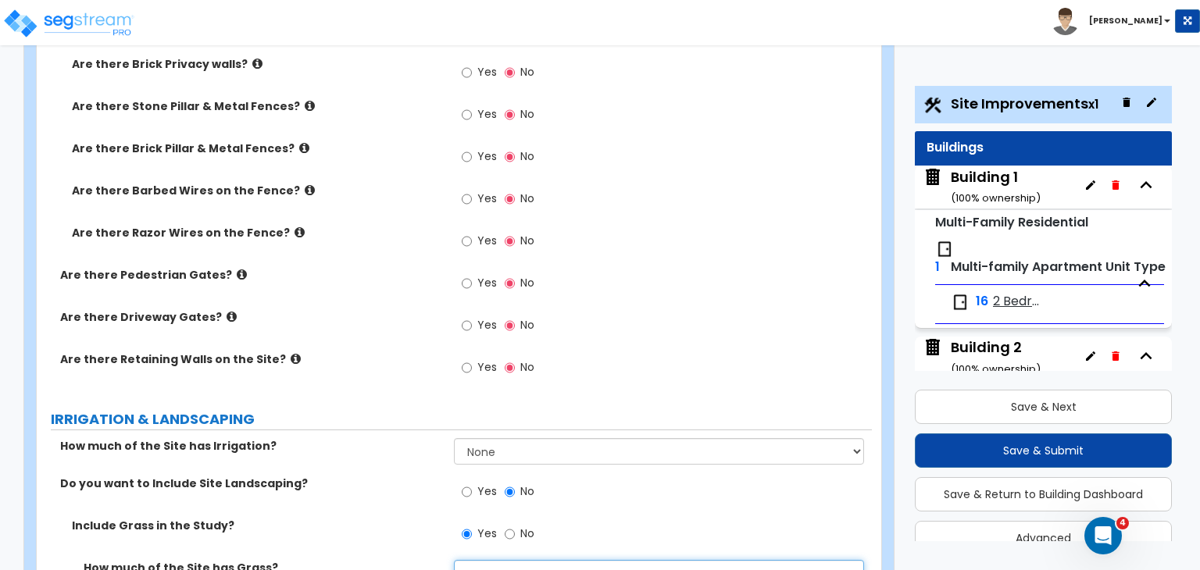
click at [488, 560] on select "None I want to Enter an Approximate Percentage I want to Enter the Square Foota…" at bounding box center [658, 573] width 409 height 27
select select "2"
click at [454, 560] on select "None I want to Enter an Approximate Percentage I want to Enter the Square Foota…" at bounding box center [658, 573] width 409 height 27
drag, startPoint x: 491, startPoint y: 516, endPoint x: 380, endPoint y: 509, distance: 110.4
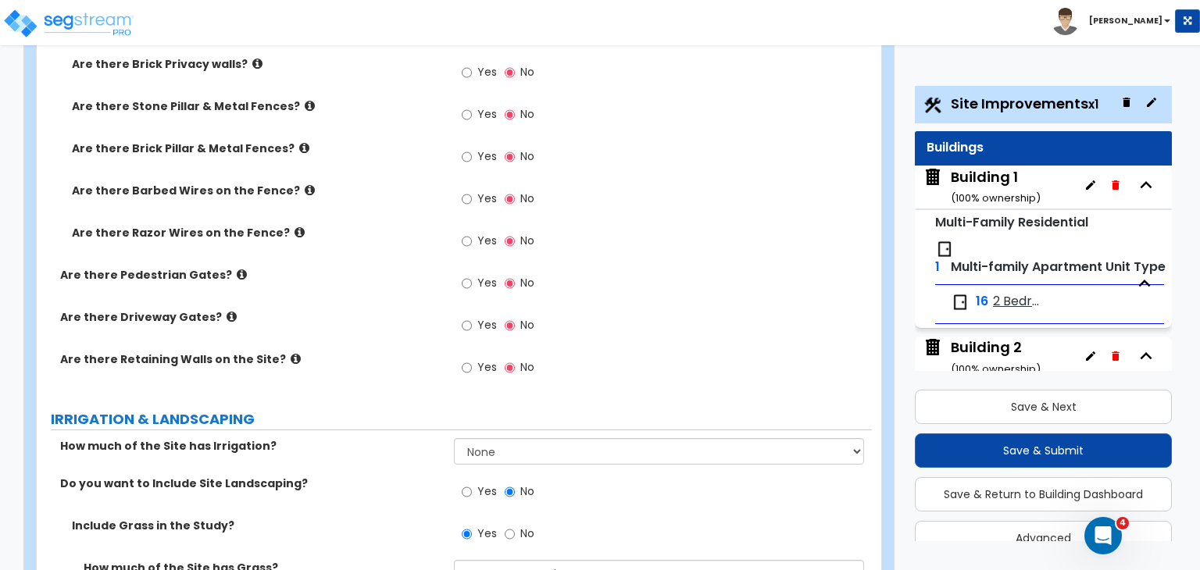
type input "24,505"
click at [400, 352] on label "Are there Retaining Walls on the Site?" at bounding box center [251, 360] width 382 height 16
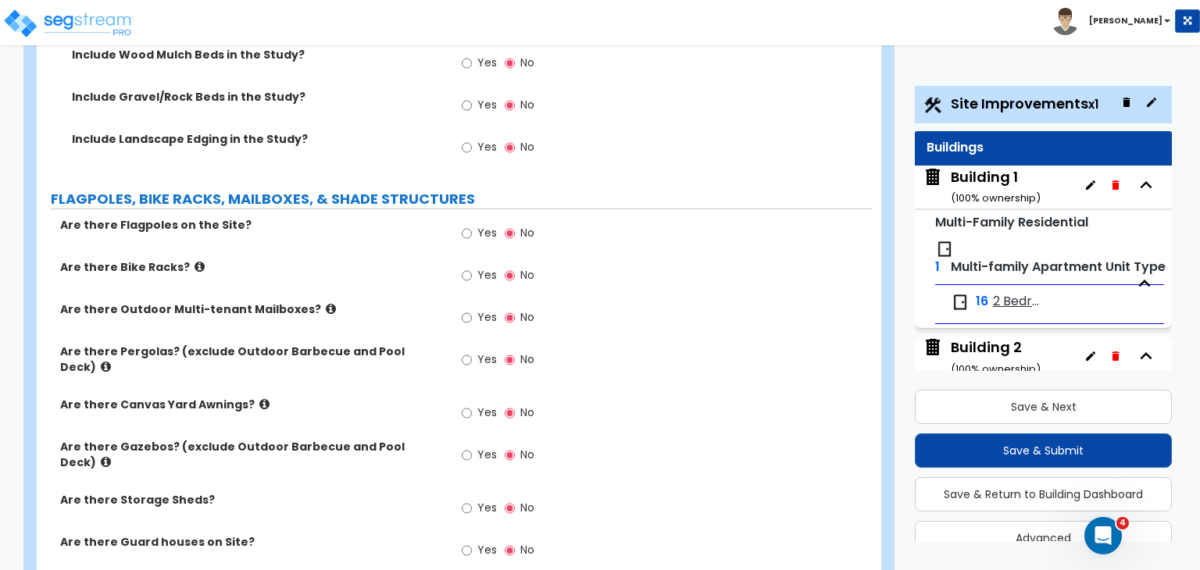
scroll to position [3194, 0]
click at [464, 309] on input "Yes" at bounding box center [467, 317] width 10 height 17
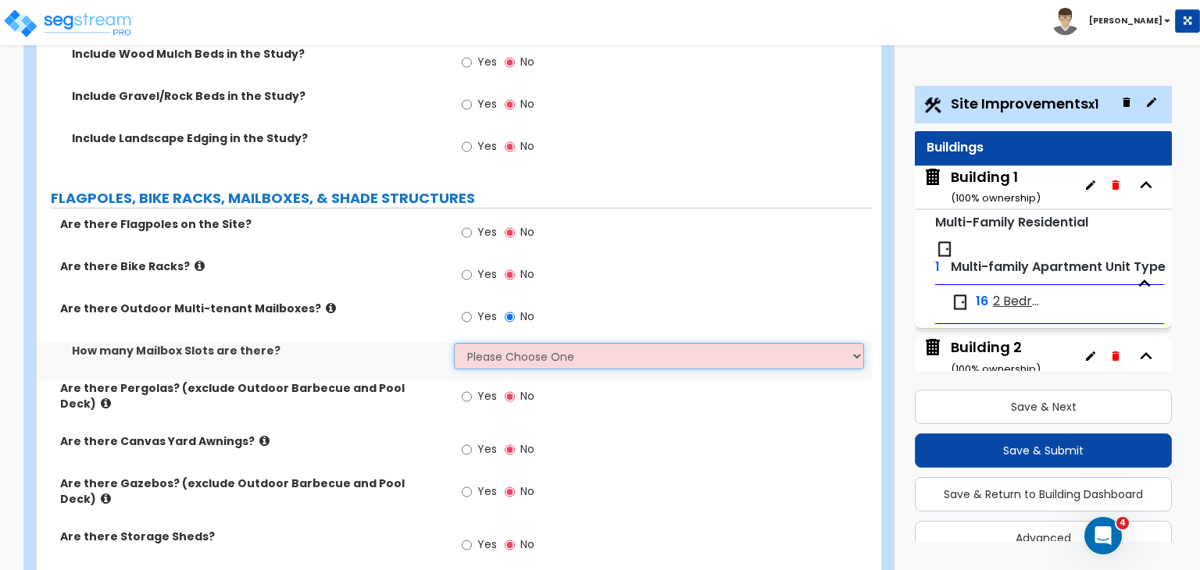
click at [491, 343] on select "Please Choose One I Don't Know, Please Estimate for Me I will Enter the Number …" at bounding box center [658, 356] width 409 height 27
select select "1"
click at [454, 343] on select "Please Choose One I Don't Know, Please Estimate for Me I will Enter the Number …" at bounding box center [658, 356] width 409 height 27
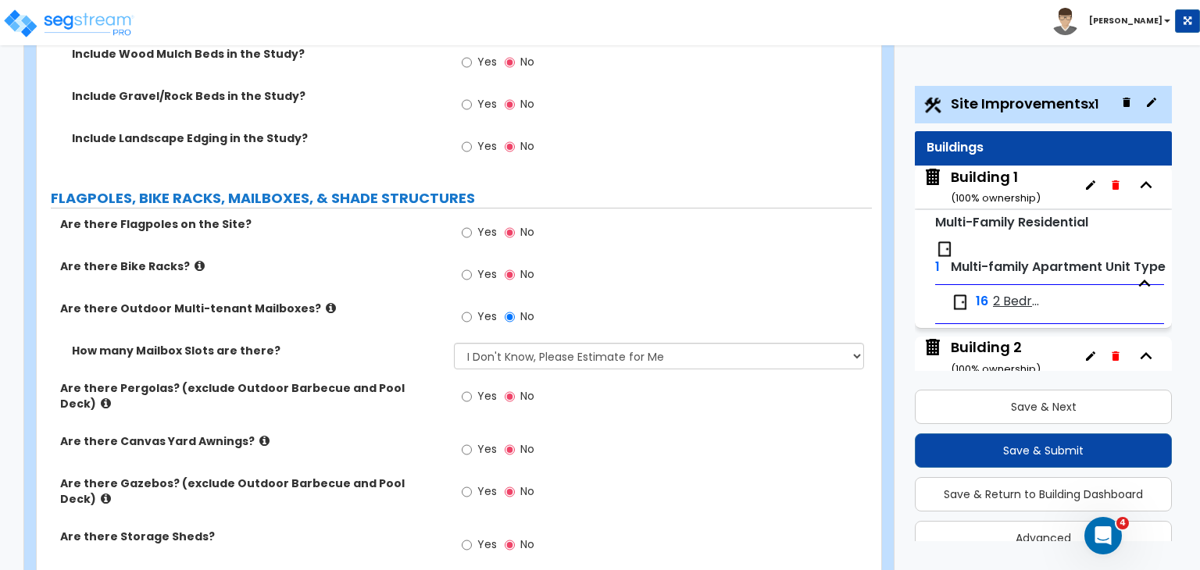
click at [408, 380] on div "Are there Pergolas? (exclude Outdoor Barbecue and Pool Deck) Yes No" at bounding box center [454, 406] width 835 height 53
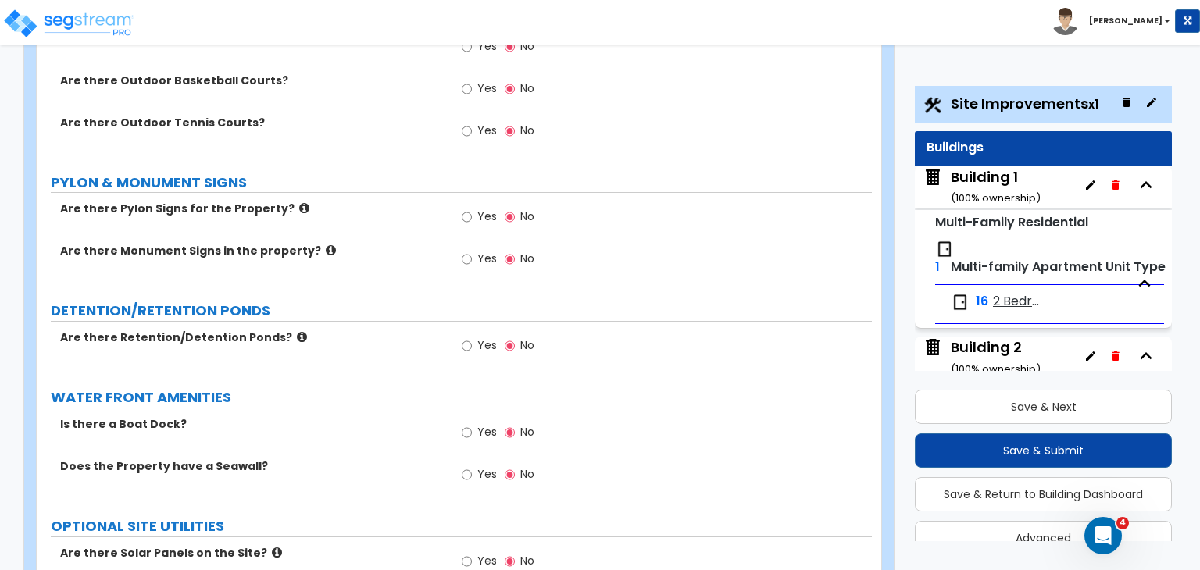
scroll to position [4035, 0]
click at [297, 331] on icon at bounding box center [302, 337] width 10 height 12
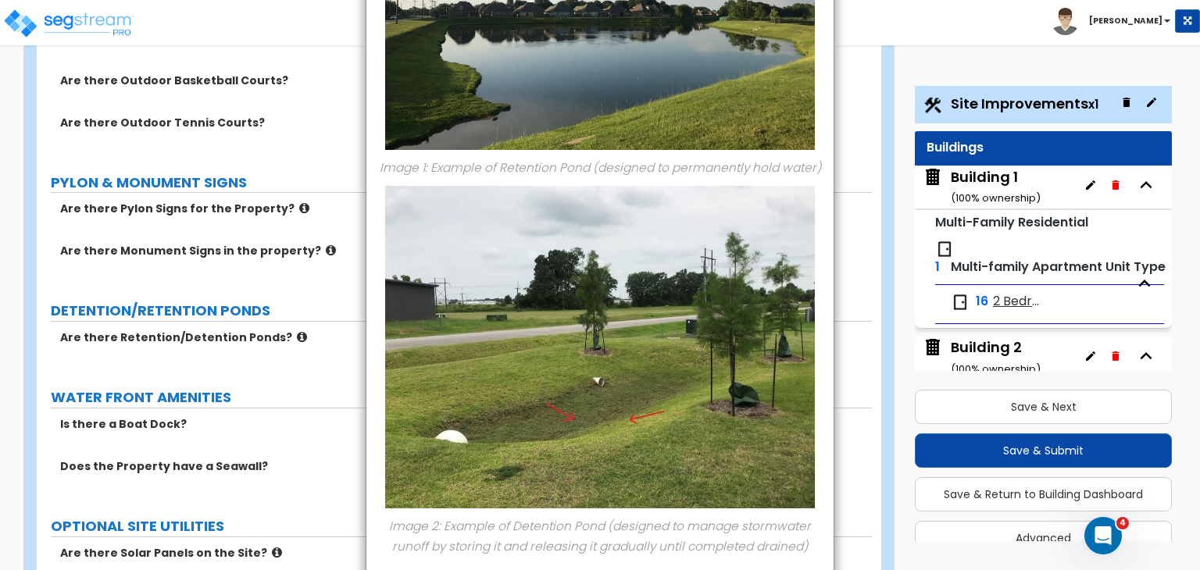
scroll to position [334, 0]
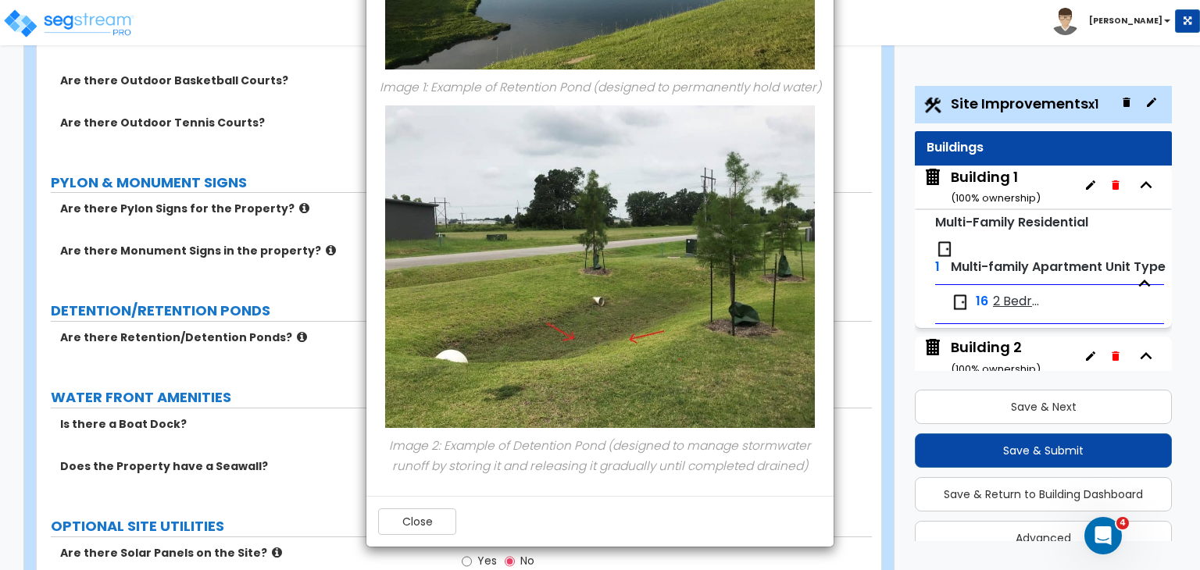
click at [862, 91] on div "× Information of Are there Retention/Detention Ponds? Image 1: Example of Reten…" at bounding box center [600, 285] width 1200 height 570
click at [315, 298] on div "× Information of Are there Retention/Detention Ponds? Image 1: Example of Reten…" at bounding box center [600, 285] width 1200 height 570
click at [334, 364] on div "× Information of Are there Retention/Detention Ponds? Image 1: Example of Reten…" at bounding box center [600, 285] width 1200 height 570
click at [409, 522] on button "Close" at bounding box center [417, 522] width 78 height 27
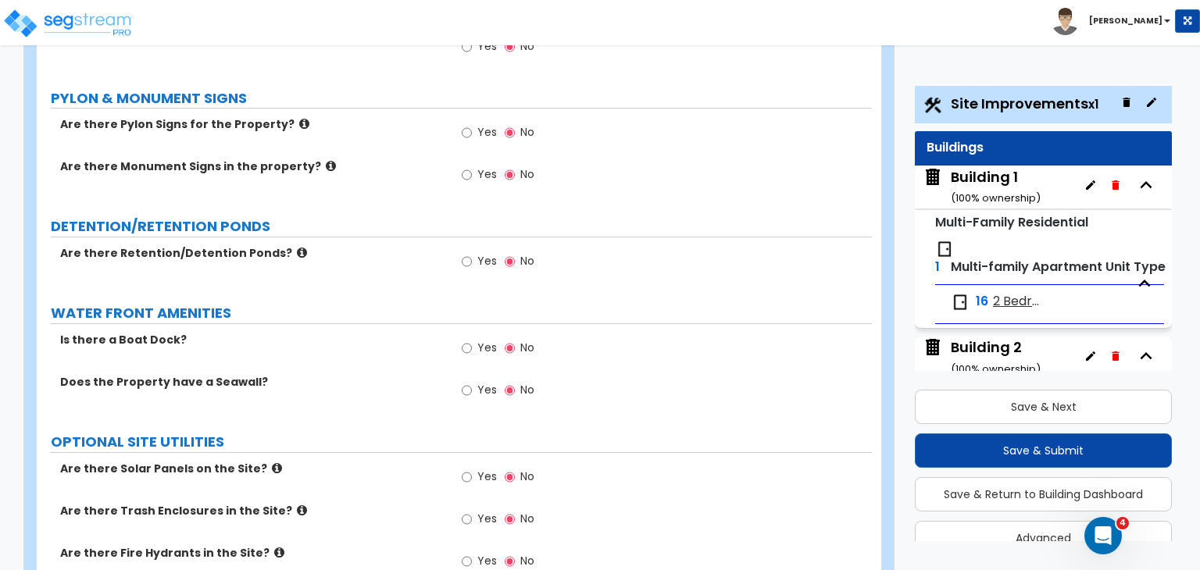
scroll to position [4135, 0]
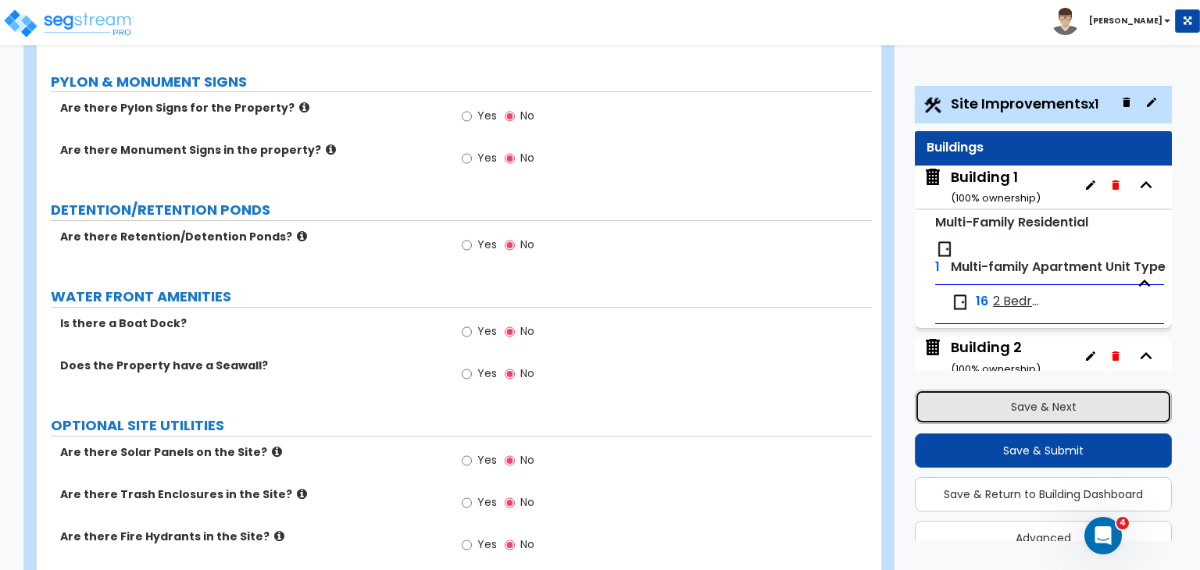
click at [966, 395] on button "Save & Next" at bounding box center [1043, 407] width 257 height 34
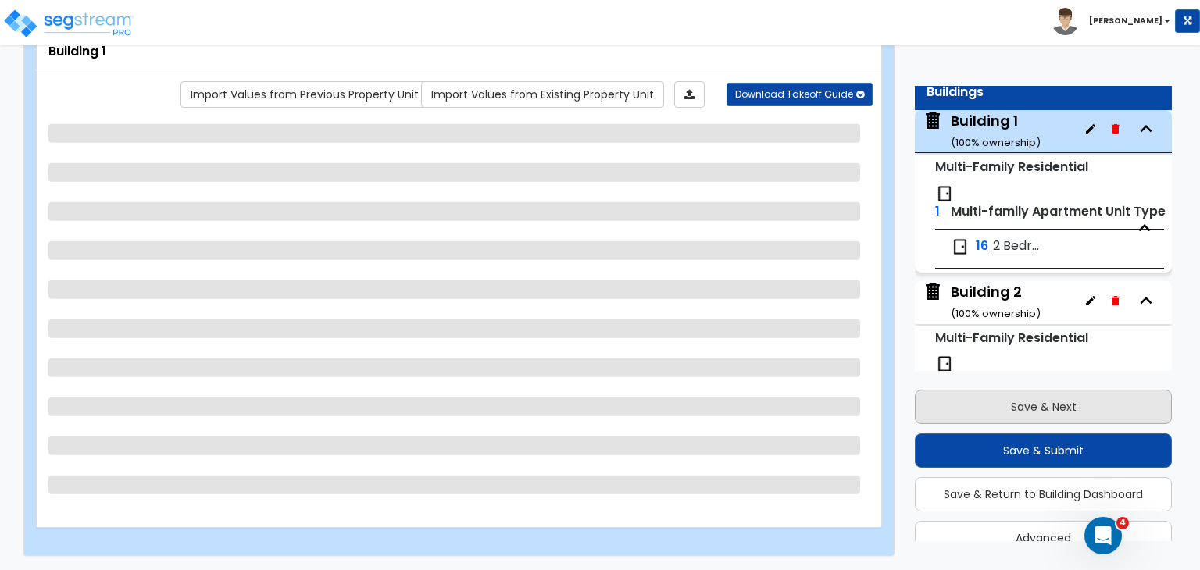
scroll to position [80, 0]
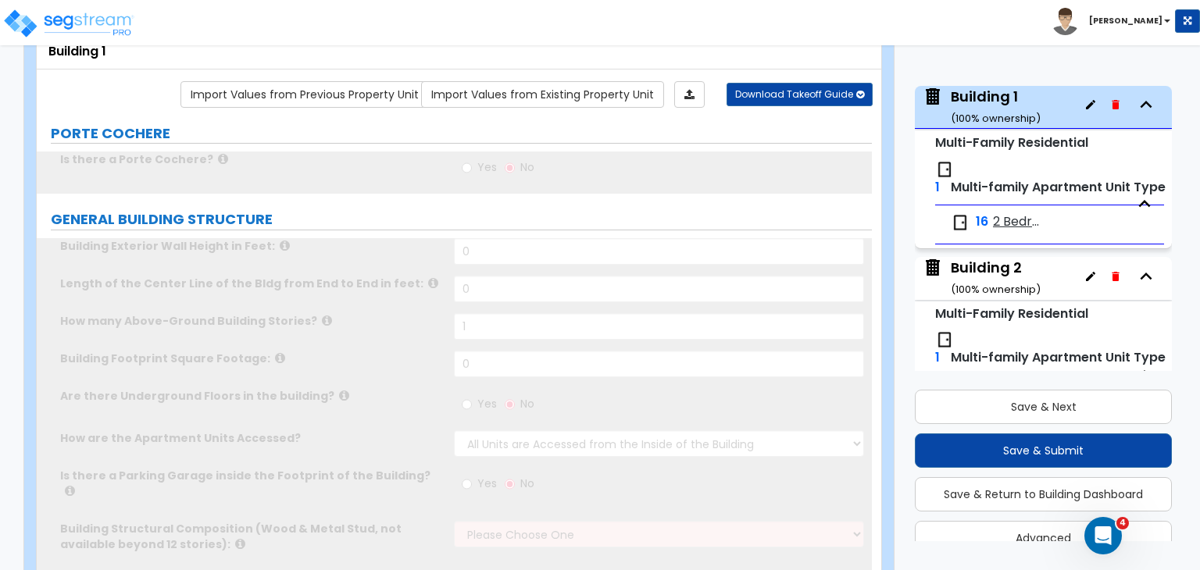
type input "1"
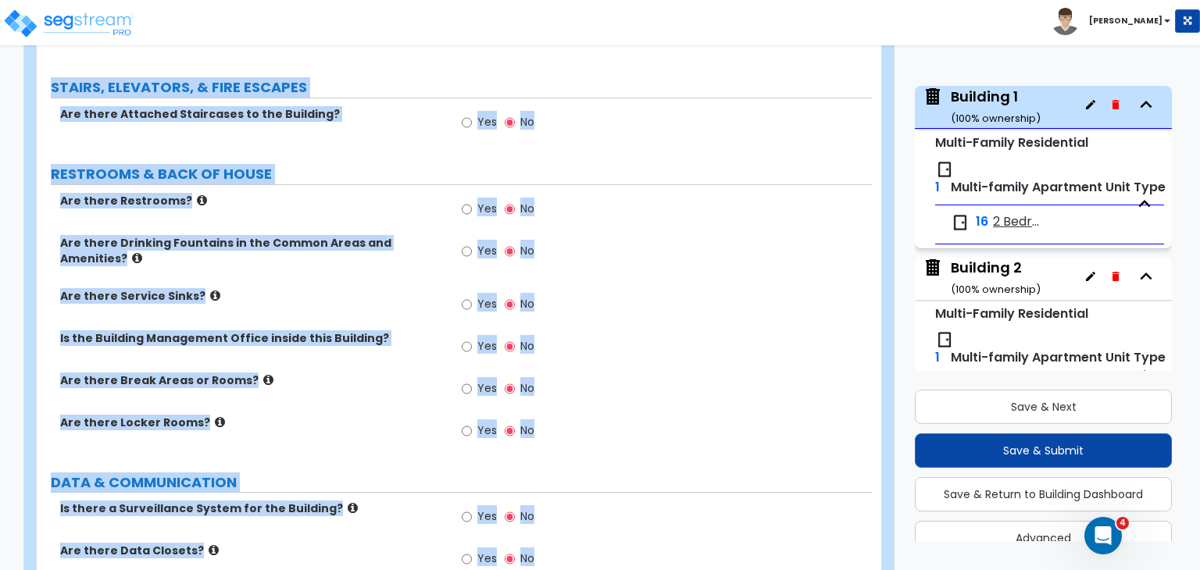
scroll to position [2277, 0]
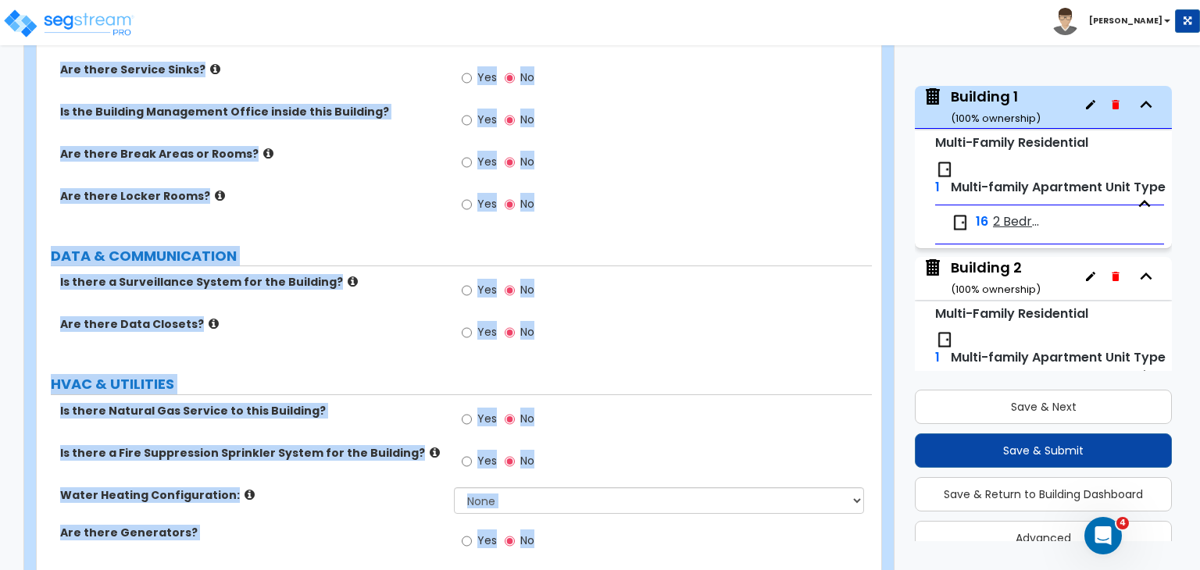
drag, startPoint x: 44, startPoint y: 51, endPoint x: 606, endPoint y: 606, distance: 790.0
copy div "Building 1 Import Values from Previous Property Unit Import Values from Existin…"
click at [398, 316] on div "Are there Data Closets? Yes No" at bounding box center [454, 337] width 835 height 42
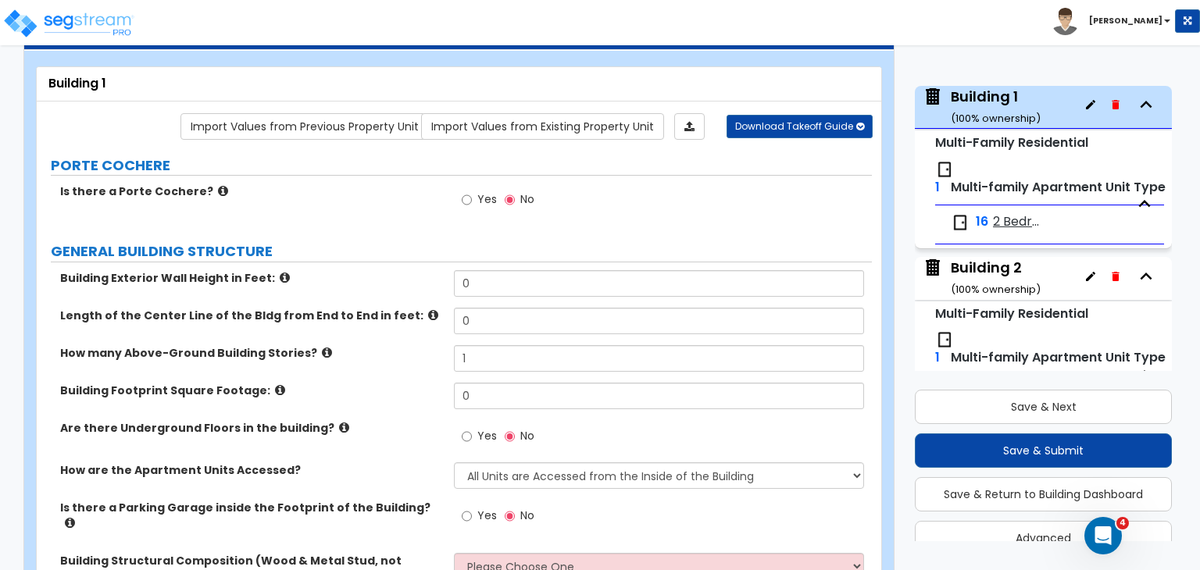
scroll to position [0, 0]
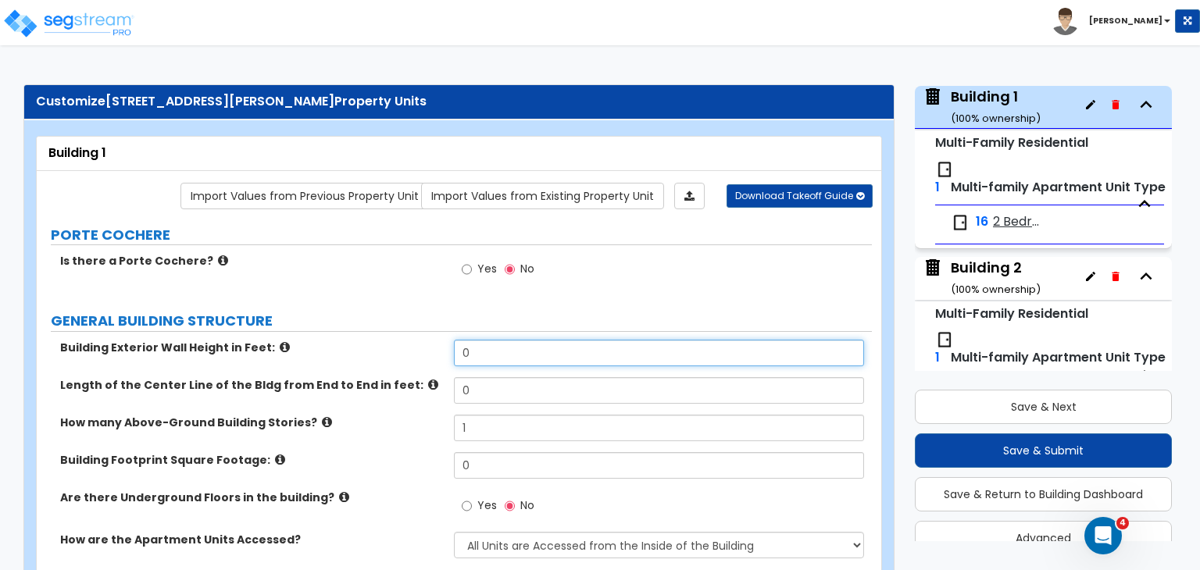
drag, startPoint x: 502, startPoint y: 352, endPoint x: 313, endPoint y: 330, distance: 190.4
type input "18"
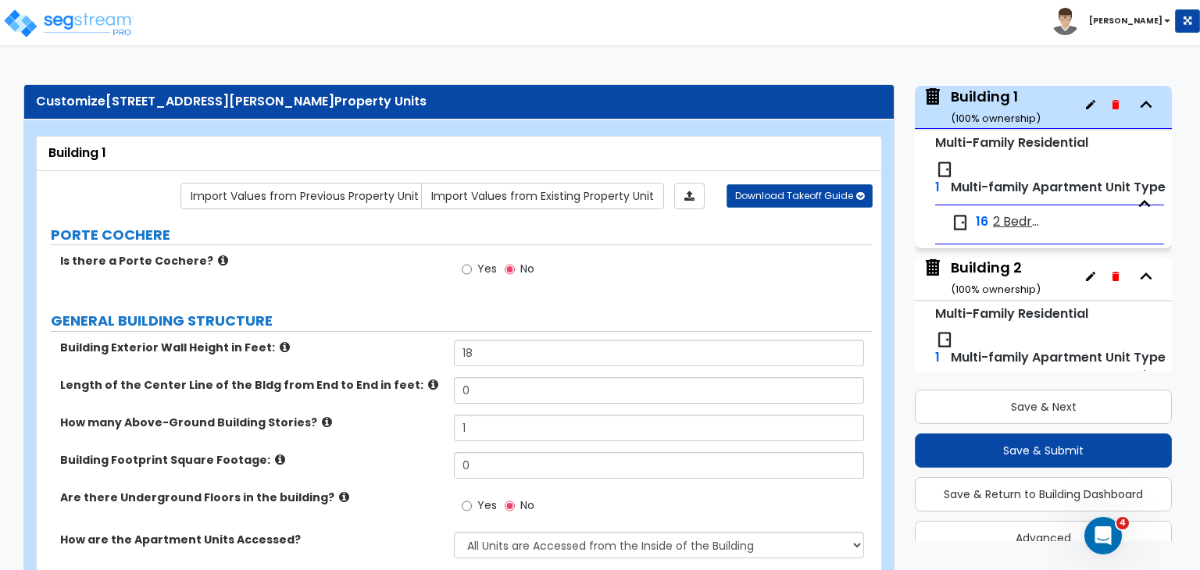
click at [352, 330] on div "GENERAL BUILDING STRUCTURE" at bounding box center [461, 321] width 821 height 21
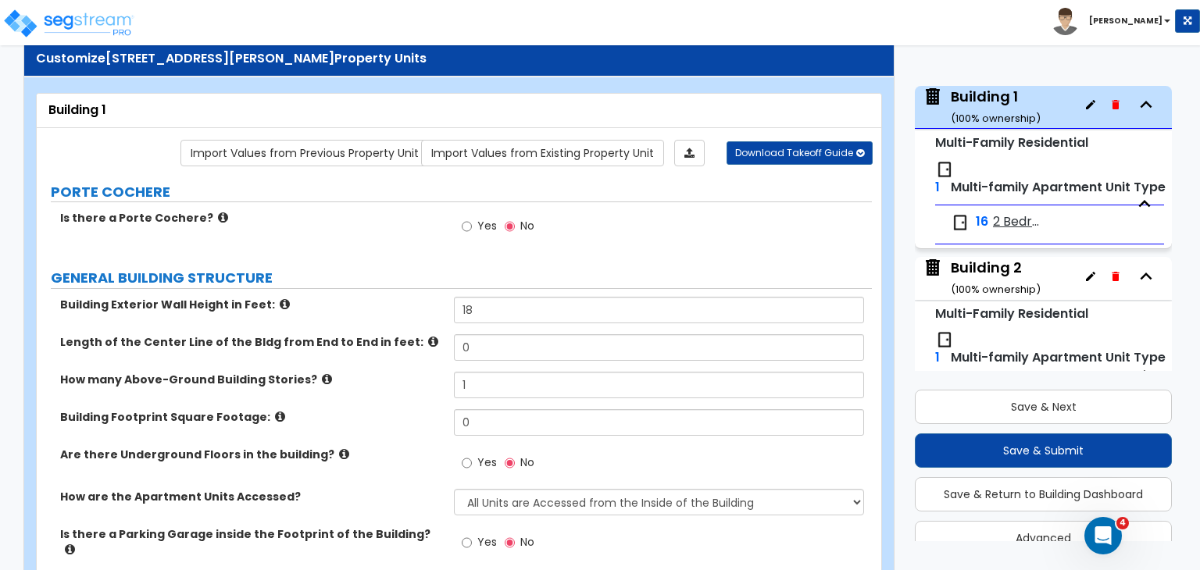
scroll to position [44, 0]
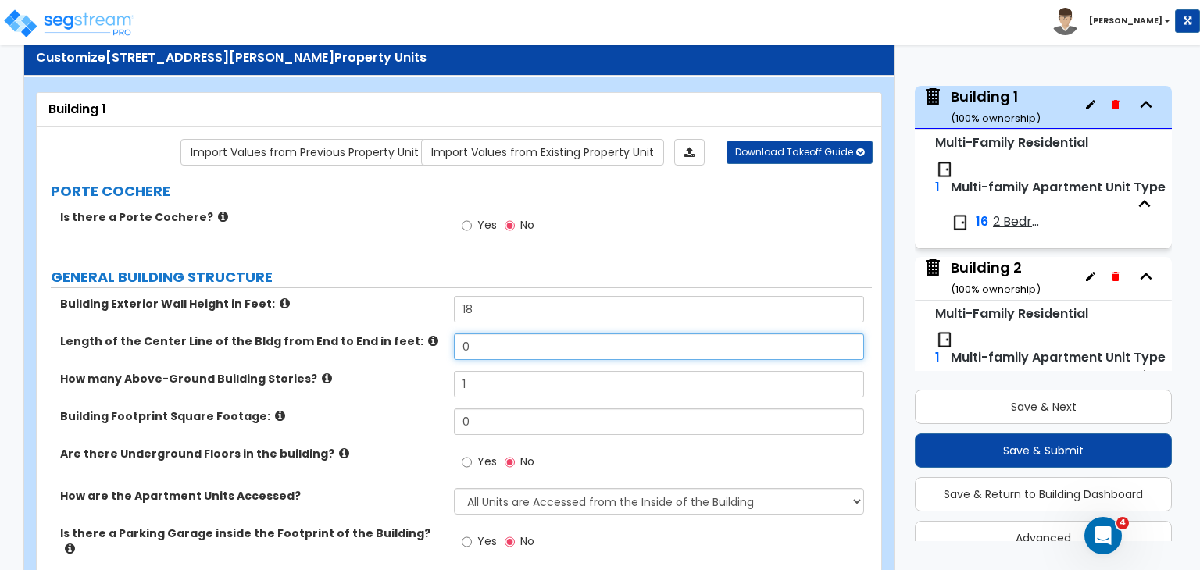
drag, startPoint x: 488, startPoint y: 348, endPoint x: 345, endPoint y: 309, distance: 148.2
click at [345, 309] on div "Building Exterior Wall Height in Feet: 18 Length of the Center Line of the Bldg…" at bounding box center [454, 464] width 812 height 336
type input "200"
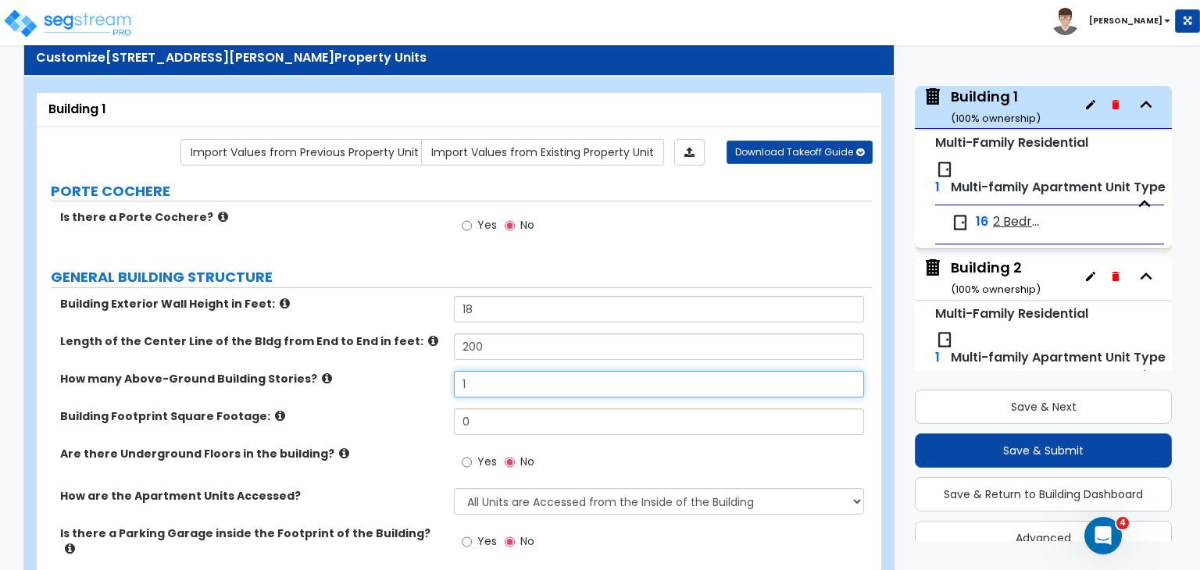
click at [477, 382] on input "1" at bounding box center [658, 384] width 409 height 27
drag, startPoint x: 484, startPoint y: 379, endPoint x: 381, endPoint y: 365, distance: 104.1
click at [381, 365] on div "Building Exterior Wall Height in Feet: 18 Length of the Center Line of the Bldg…" at bounding box center [454, 464] width 812 height 336
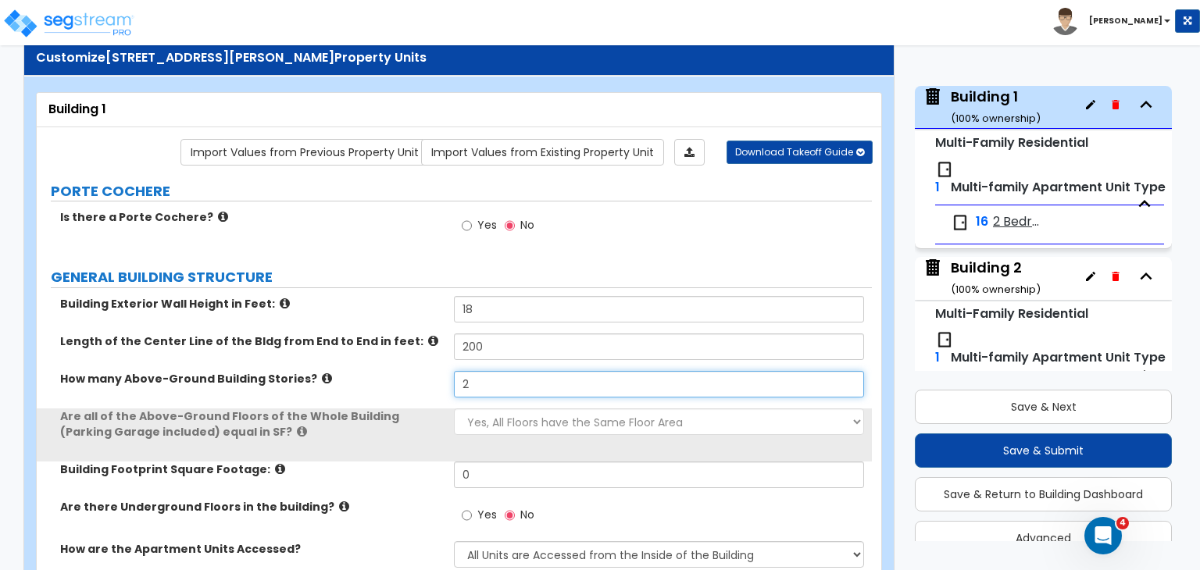
type input "2"
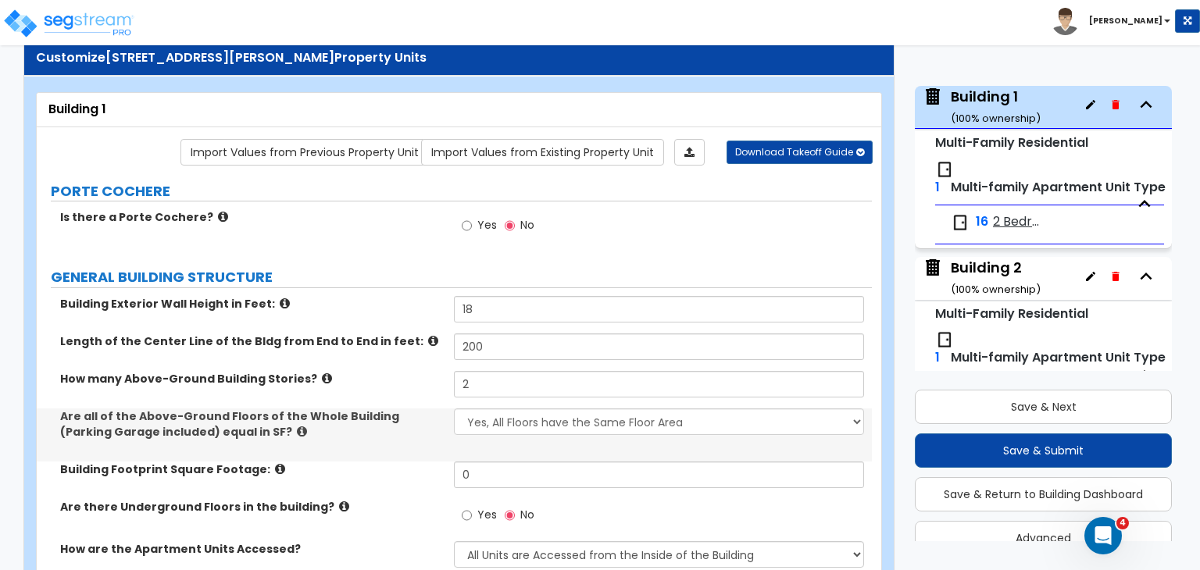
click at [381, 365] on div "Length of the Center Line of the Bldg from End to End in feet: 200" at bounding box center [454, 353] width 835 height 38
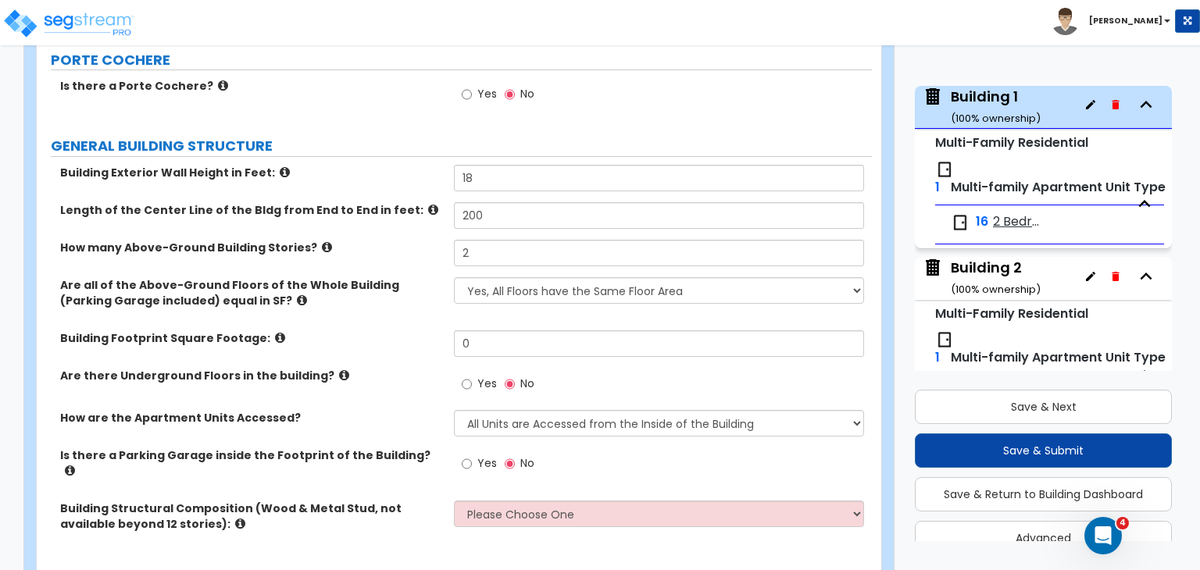
scroll to position [219, 0]
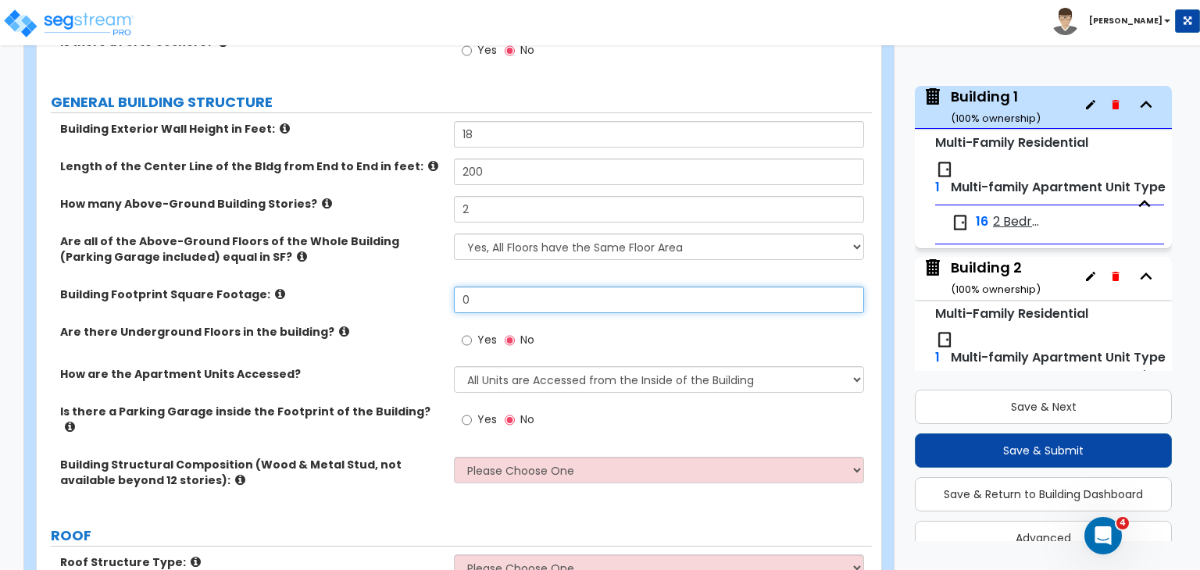
drag, startPoint x: 491, startPoint y: 298, endPoint x: 387, endPoint y: 292, distance: 104.8
click at [387, 292] on div "Building Footprint Square Footage: 0" at bounding box center [454, 306] width 835 height 38
type input "7,000"
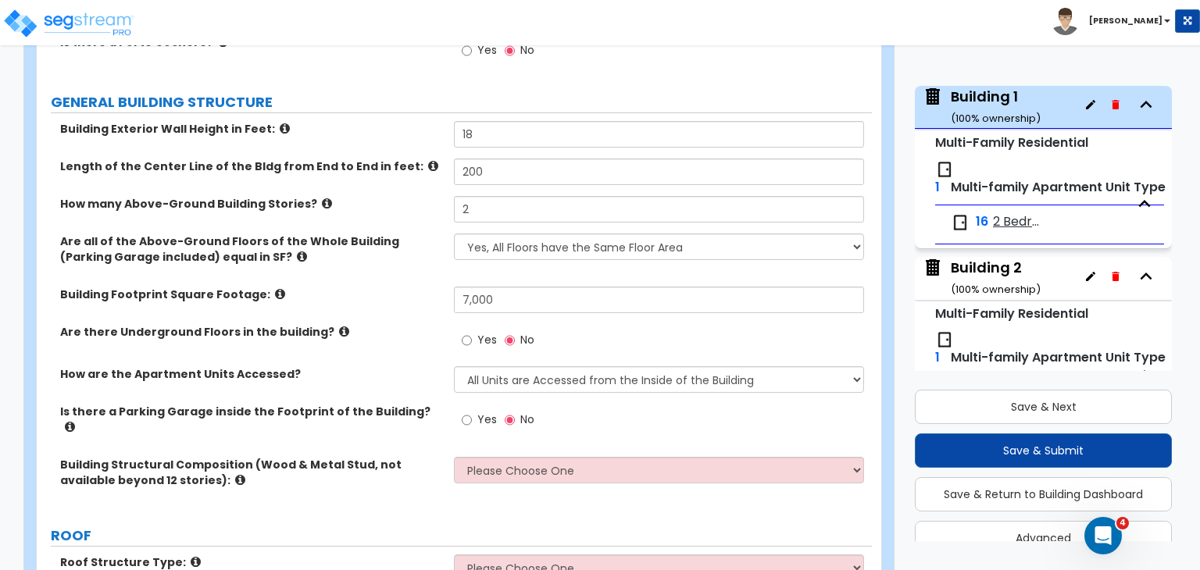
click at [370, 341] on div "Are there Underground Floors in the building? Yes No" at bounding box center [454, 345] width 835 height 42
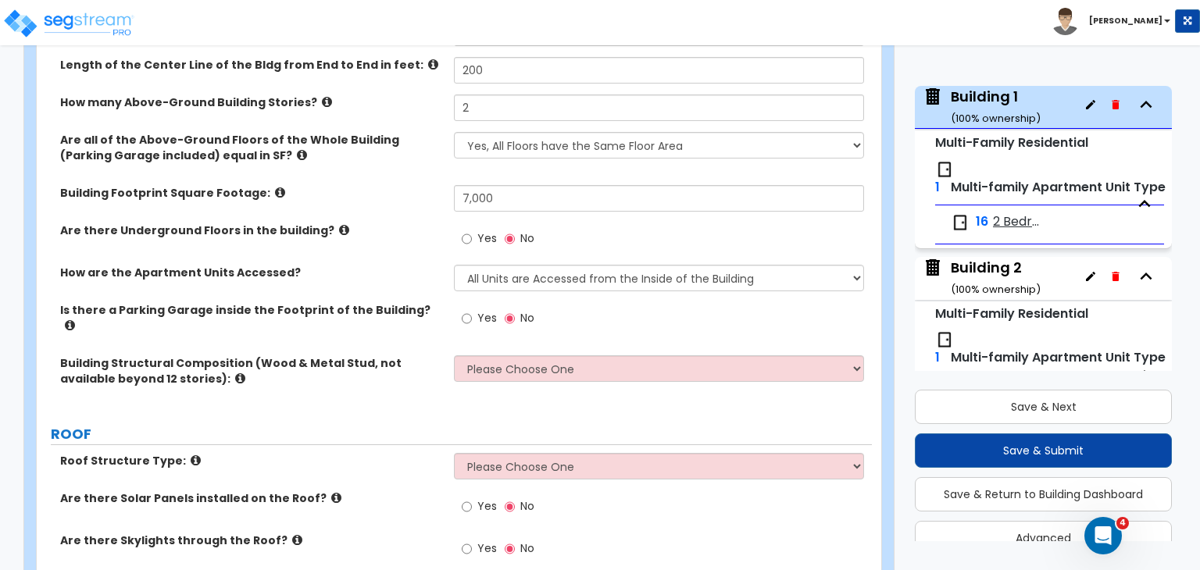
scroll to position [368, 0]
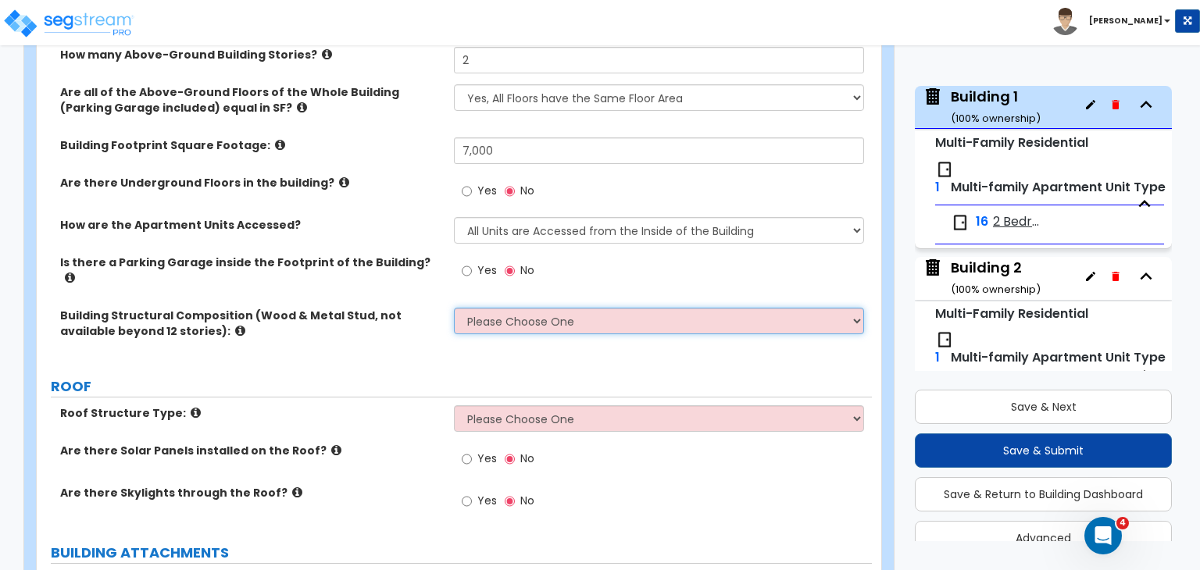
click at [506, 310] on select "Please Choose One Reinforced Concrete Structural Steel Brick Masonry CMU Masonr…" at bounding box center [658, 321] width 409 height 27
select select "7"
click at [454, 308] on select "Please Choose One Reinforced Concrete Structural Steel Brick Masonry CMU Masonr…" at bounding box center [658, 321] width 409 height 27
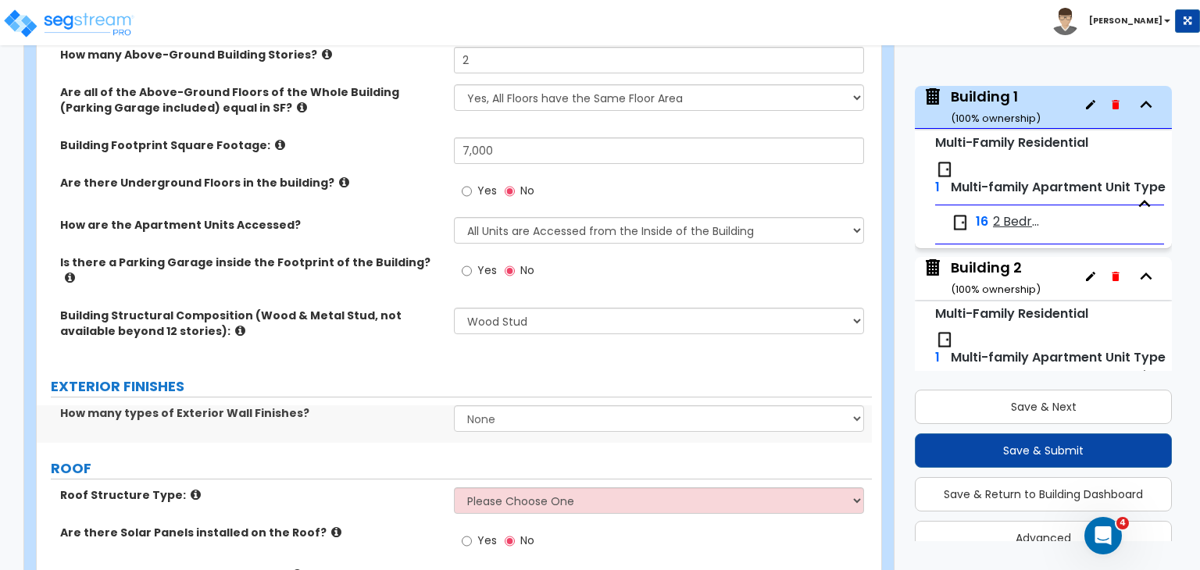
click at [422, 327] on div "Building Structural Composition (Wood & Metal Stud, not available beyond 12 sto…" at bounding box center [454, 334] width 835 height 53
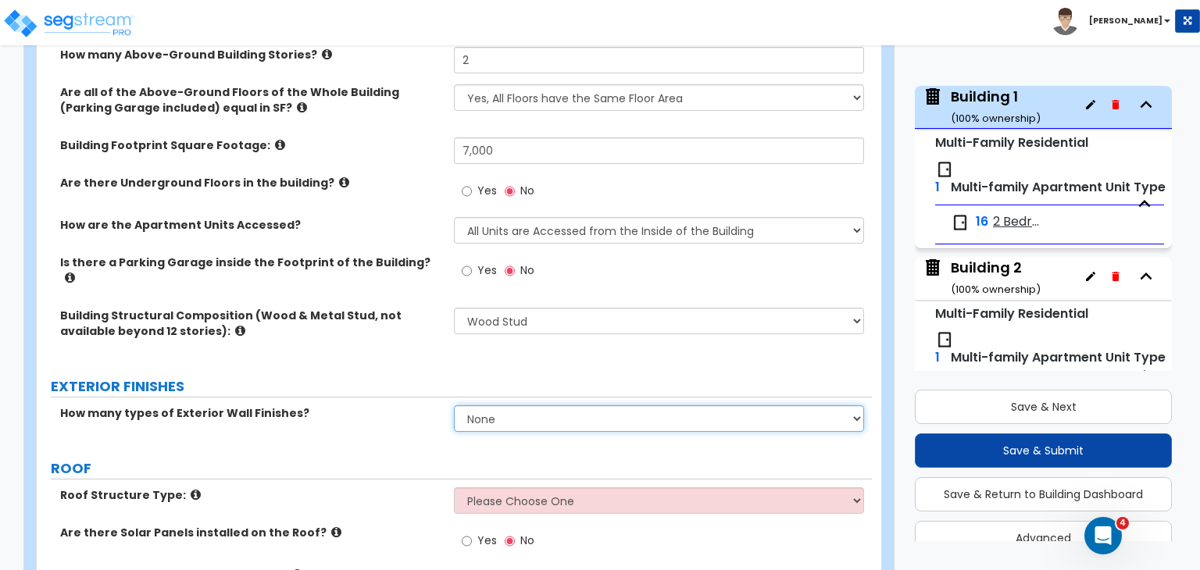
click at [509, 413] on select "None 1 2 3" at bounding box center [658, 419] width 409 height 27
select select "2"
click at [454, 406] on select "None 1 2 3" at bounding box center [658, 419] width 409 height 27
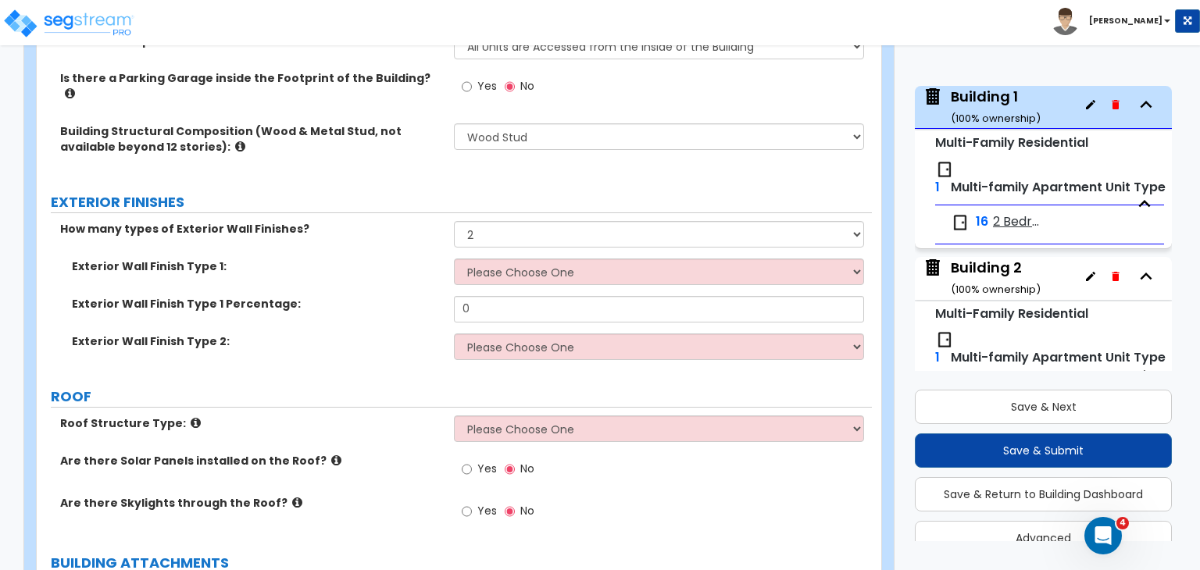
scroll to position [553, 0]
click at [531, 259] on select "Please Choose One No Finish/Shared Wall No Wall Brick Veneer Stone Veneer Wood …" at bounding box center [658, 271] width 409 height 27
select select "2"
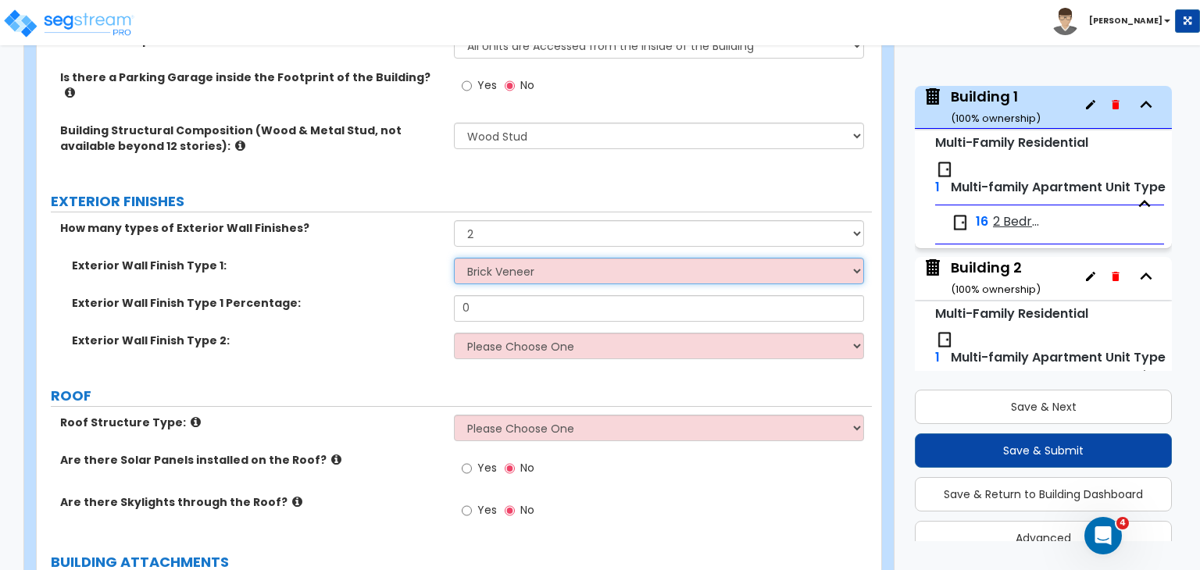
click at [454, 258] on select "Please Choose One No Finish/Shared Wall No Wall Brick Veneer Stone Veneer Wood …" at bounding box center [658, 271] width 409 height 27
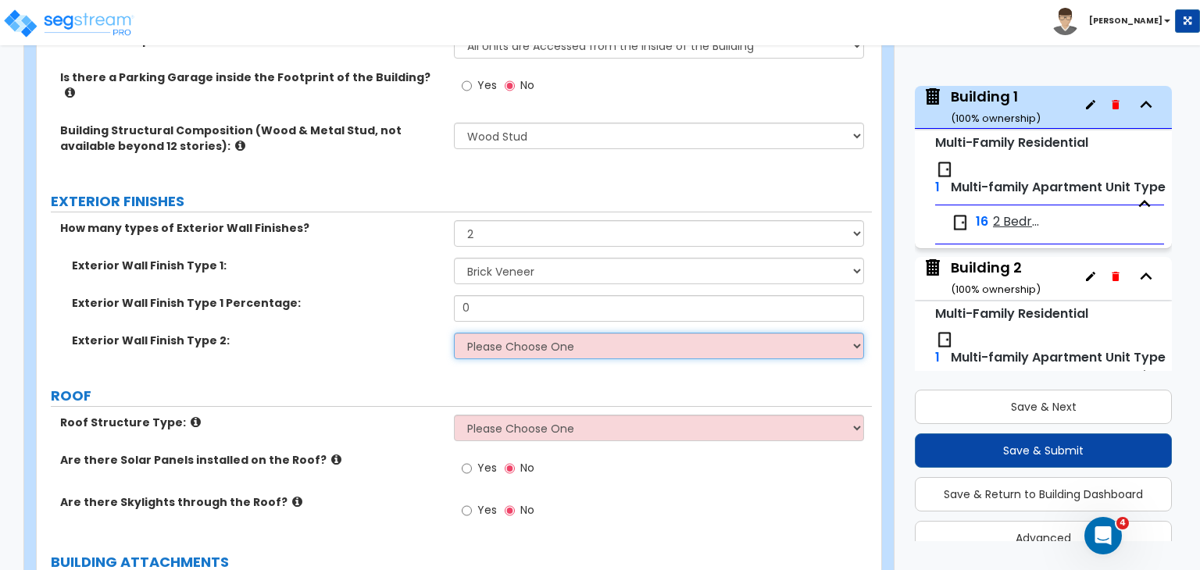
click at [513, 333] on select "Please Choose One No Finish/Shared Wall No Wall Brick Veneer Stone Veneer Wood …" at bounding box center [658, 346] width 409 height 27
select select "4"
click at [454, 333] on select "Please Choose One No Finish/Shared Wall No Wall Brick Veneer Stone Veneer Wood …" at bounding box center [658, 346] width 409 height 27
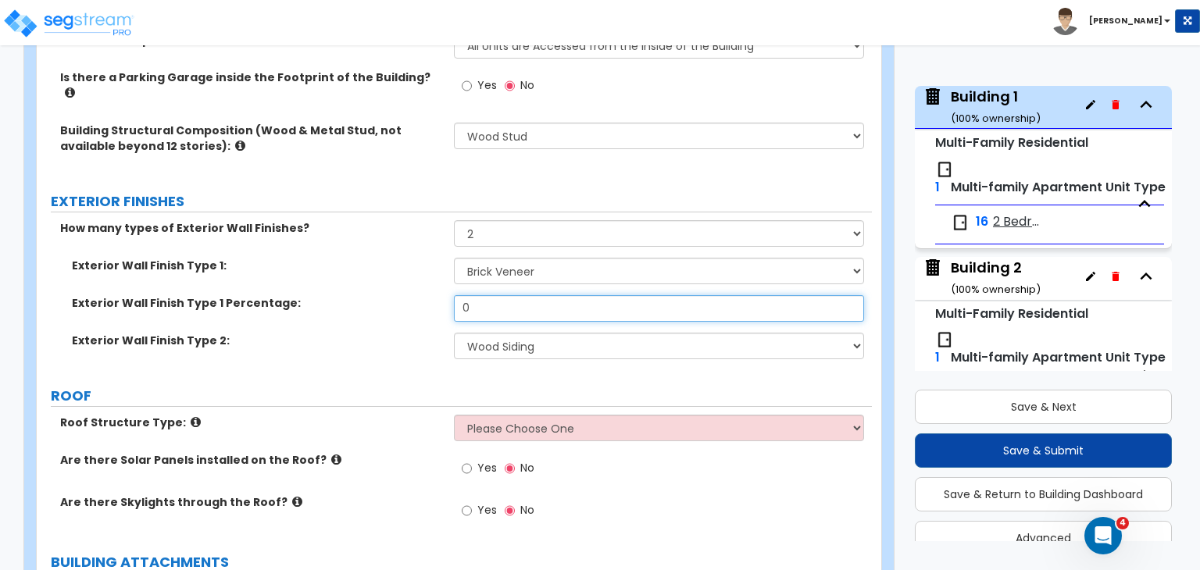
drag, startPoint x: 491, startPoint y: 295, endPoint x: 358, endPoint y: 298, distance: 133.6
click at [358, 298] on div "Exterior Wall Finish Type 1 Percentage: 0" at bounding box center [454, 314] width 835 height 38
type input "50"
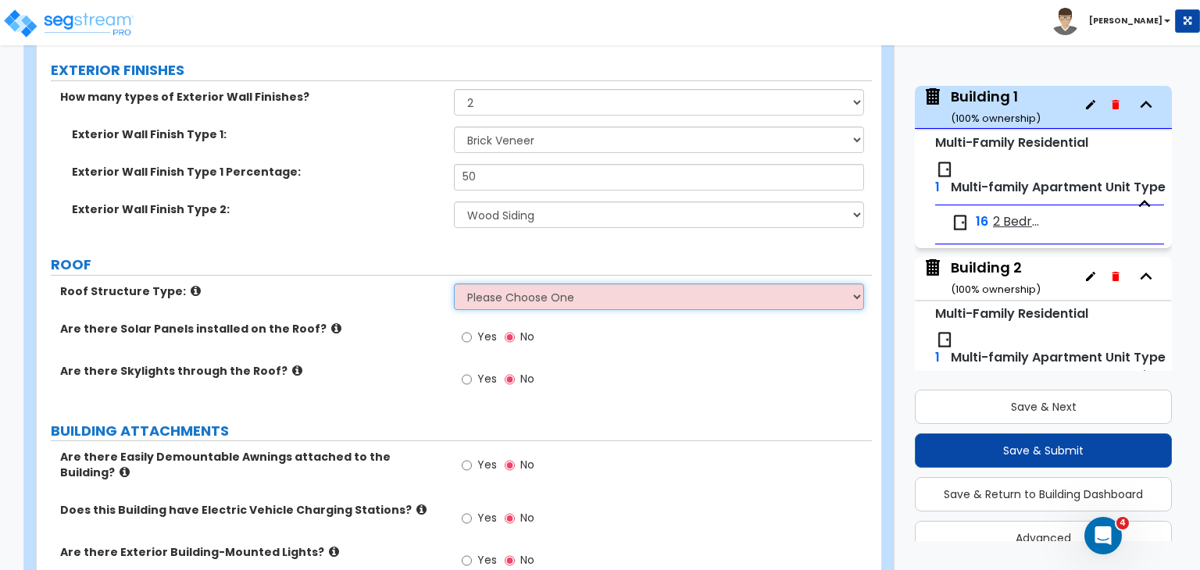
click at [530, 284] on select "Please Choose One [PERSON_NAME] Roof Flat Roof Hybrid [PERSON_NAME] & Flat Roof" at bounding box center [658, 297] width 409 height 27
select select "2"
click at [454, 284] on select "Please Choose One [PERSON_NAME] Roof Flat Roof Hybrid [PERSON_NAME] & Flat Roof" at bounding box center [658, 297] width 409 height 27
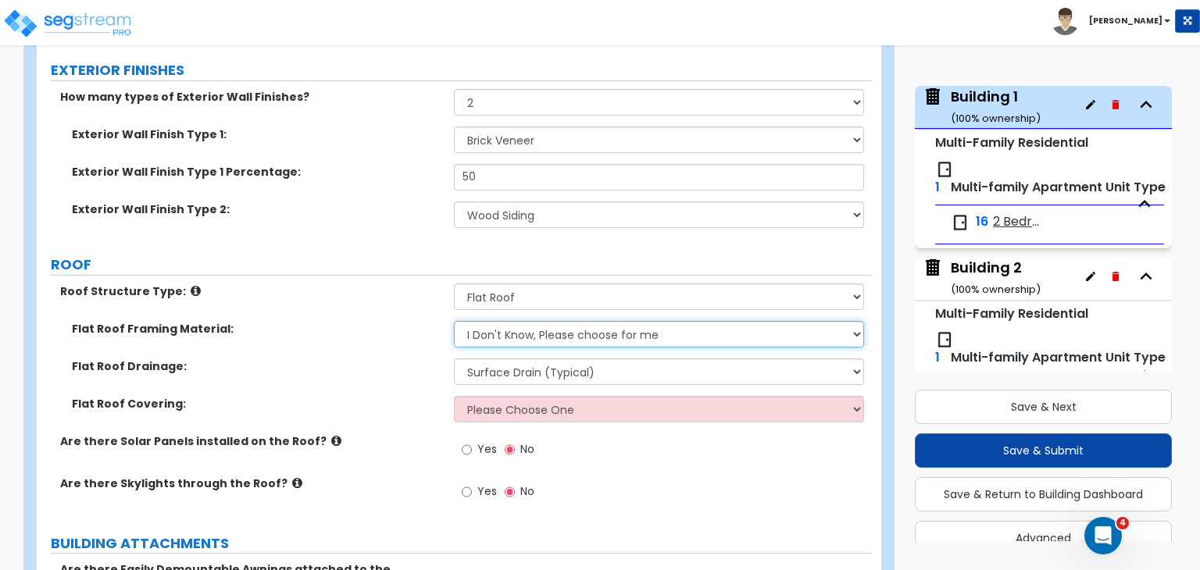
click at [509, 326] on select "I Don't Know, Please choose for me Metal Wood" at bounding box center [658, 334] width 409 height 27
select select "2"
click at [454, 321] on select "I Don't Know, Please choose for me Metal Wood" at bounding box center [658, 334] width 409 height 27
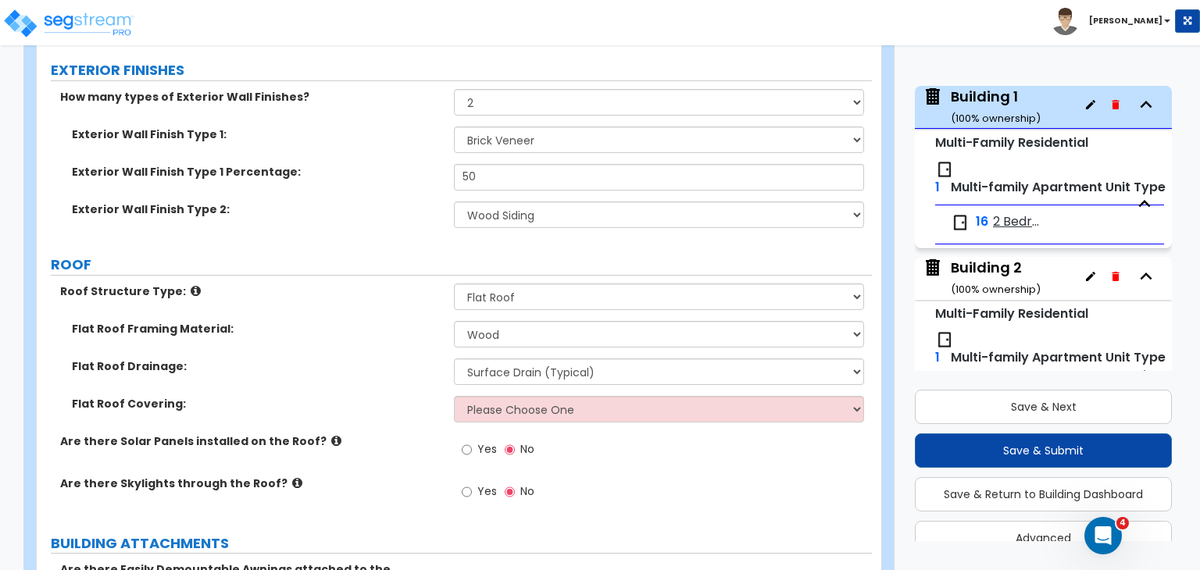
click at [401, 359] on label "Flat Roof Drainage:" at bounding box center [257, 367] width 370 height 16
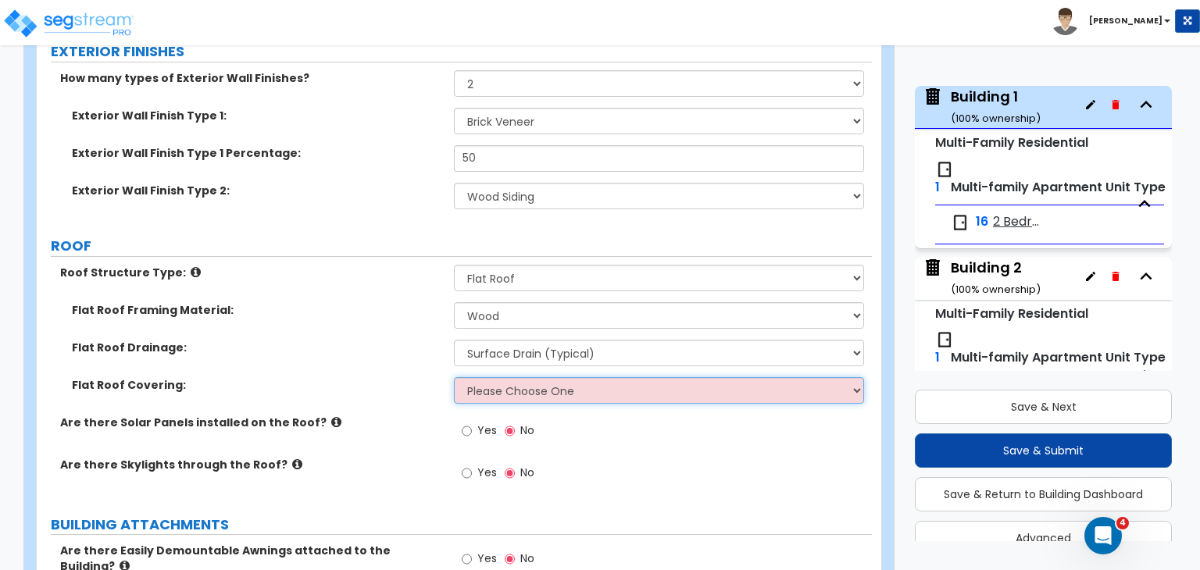
click at [495, 377] on select "Please Choose One Rolled Asphalt PVC Membrane Plastic (EPDM) Membrane Asphalt F…" at bounding box center [658, 390] width 409 height 27
select select "3"
click at [454, 377] on select "Please Choose One Rolled Asphalt PVC Membrane Plastic (EPDM) Membrane Asphalt F…" at bounding box center [658, 390] width 409 height 27
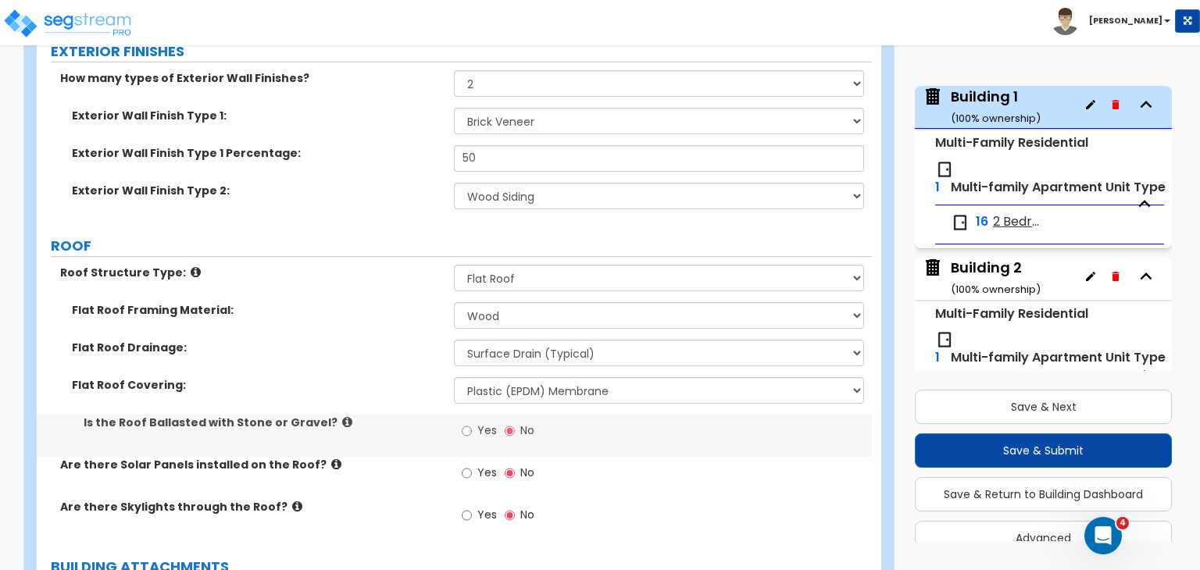
click at [369, 377] on label "Flat Roof Covering:" at bounding box center [257, 385] width 370 height 16
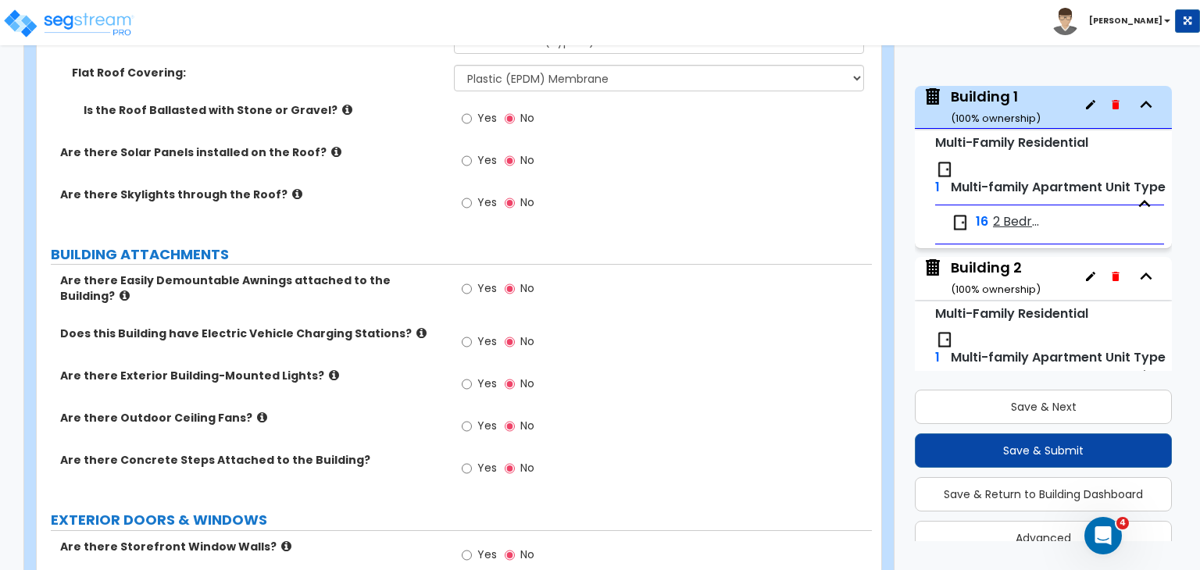
scroll to position [1017, 0]
click at [405, 370] on div "Are there Exterior Building-Mounted Lights? Yes No" at bounding box center [454, 387] width 835 height 42
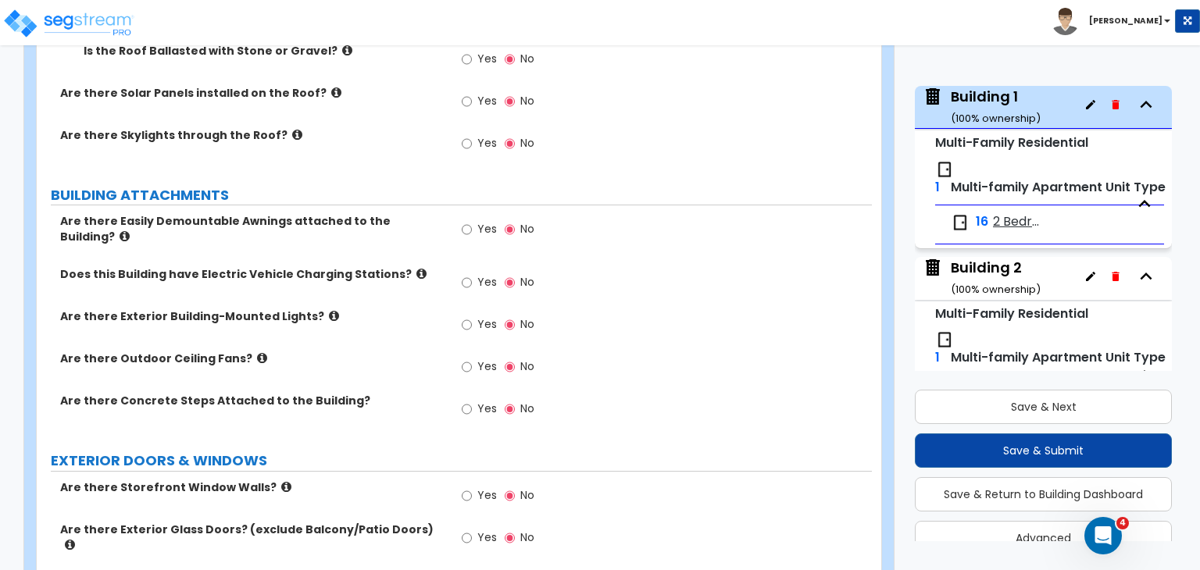
scroll to position [1077, 0]
click at [466, 315] on input "Yes" at bounding box center [467, 323] width 10 height 17
radio input "true"
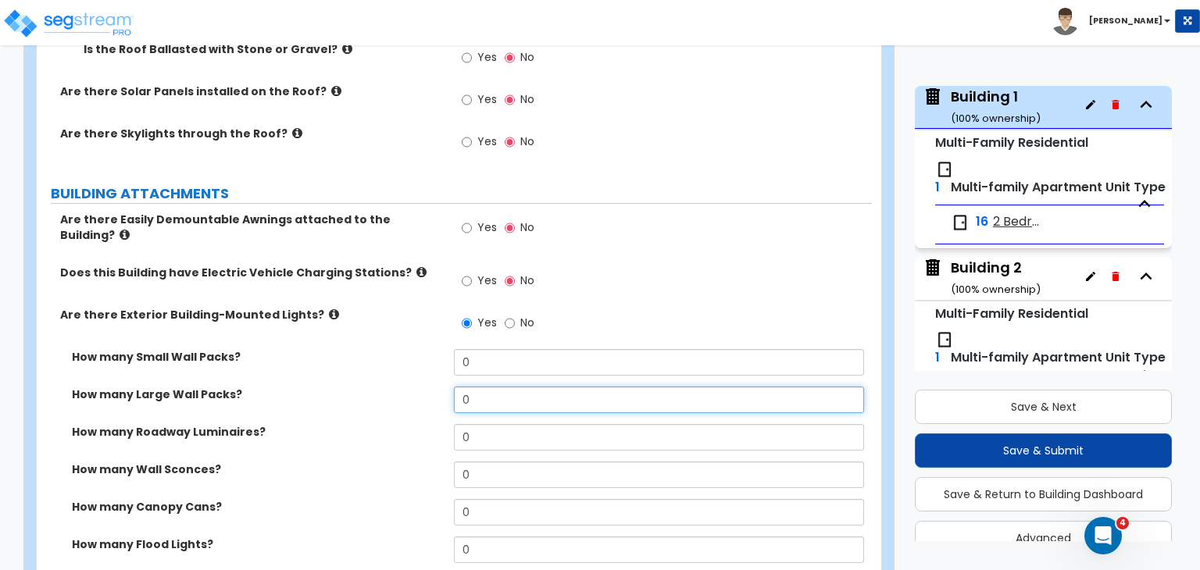
drag, startPoint x: 494, startPoint y: 377, endPoint x: 388, endPoint y: 383, distance: 106.4
click at [388, 387] on div "How many Large Wall Packs? 0" at bounding box center [454, 406] width 835 height 38
type input "4"
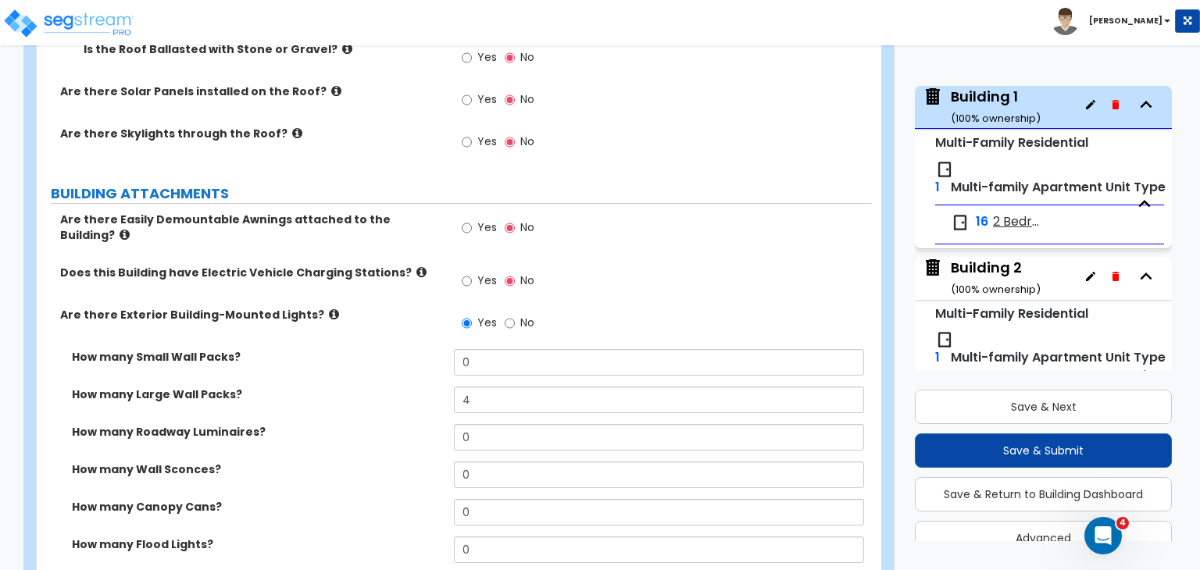
click at [388, 387] on div "How many Large Wall Packs? 4" at bounding box center [454, 406] width 835 height 38
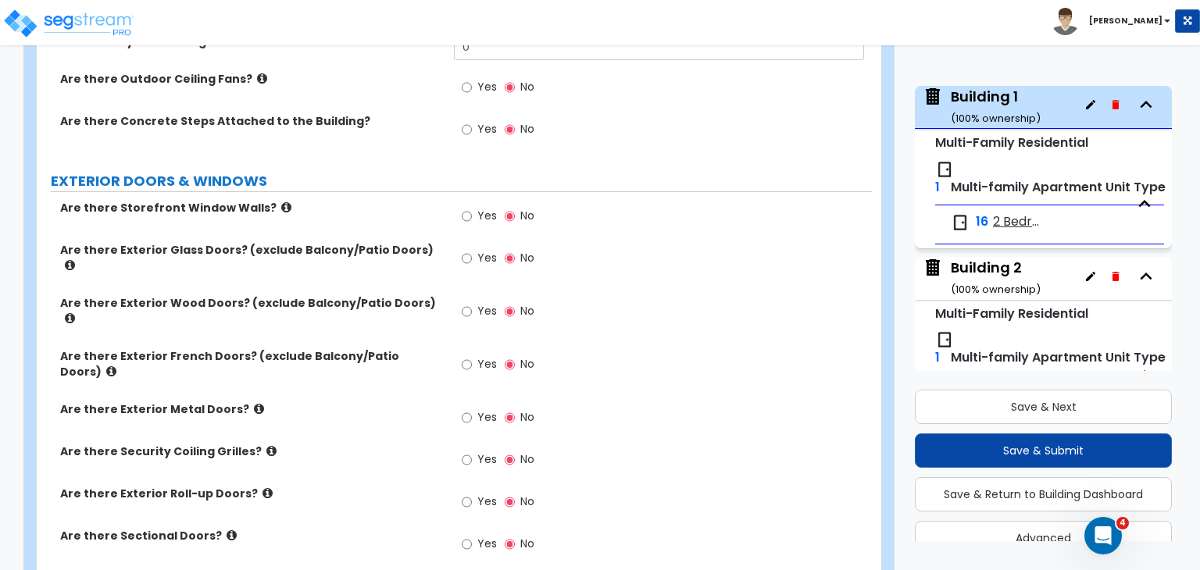
scroll to position [1749, 0]
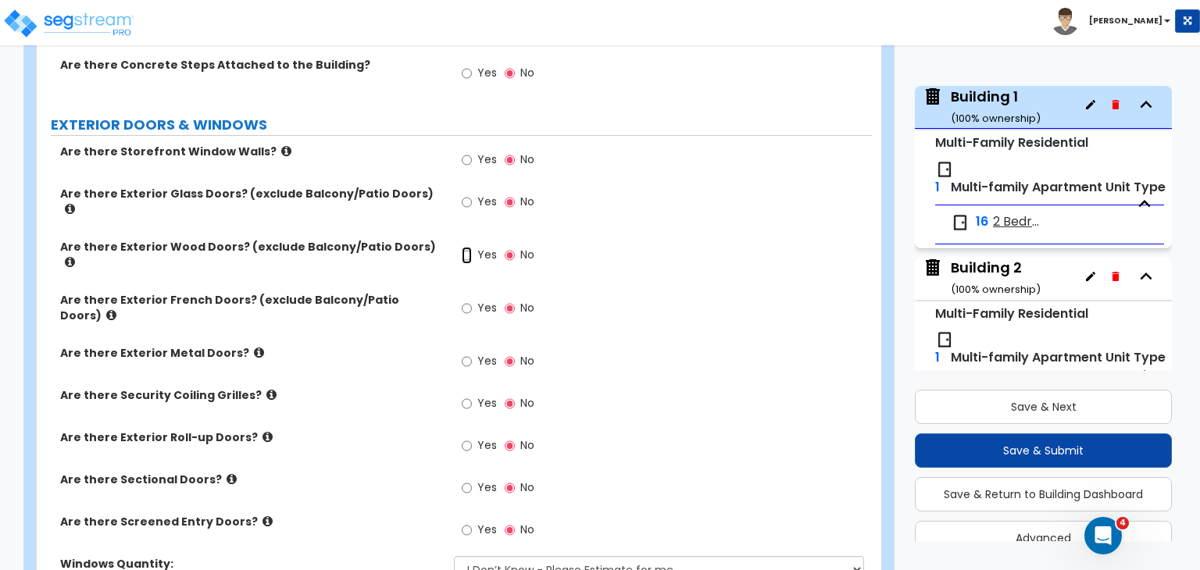
click at [465, 247] on input "Yes" at bounding box center [467, 255] width 10 height 17
radio input "true"
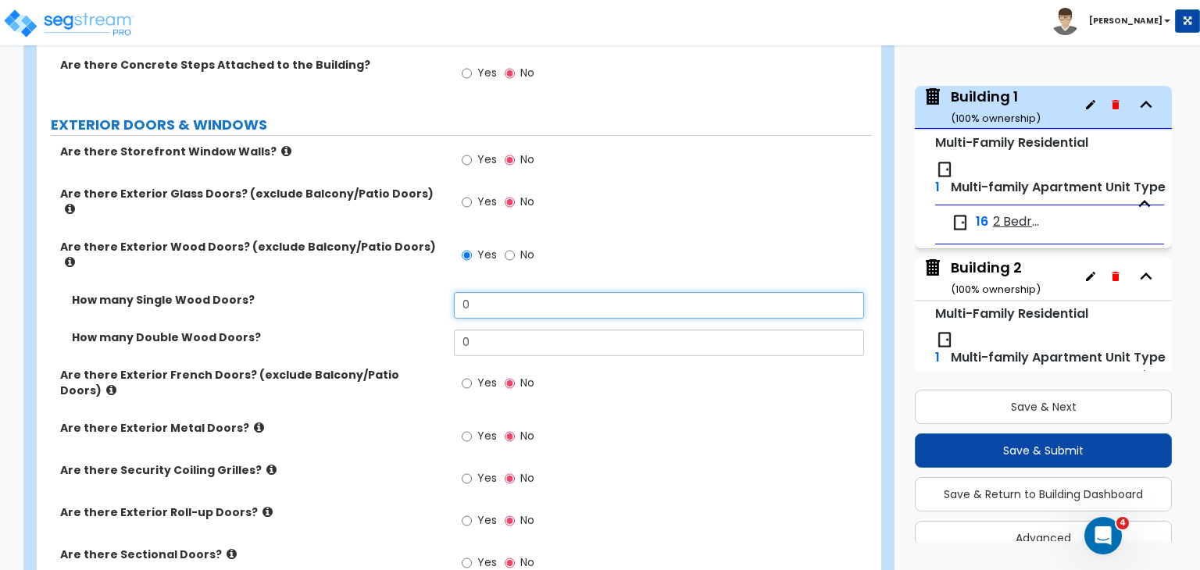
drag, startPoint x: 497, startPoint y: 250, endPoint x: 429, endPoint y: 258, distance: 68.4
click at [429, 292] on div "How many Single Wood Doors? 0" at bounding box center [454, 311] width 835 height 38
type input "16"
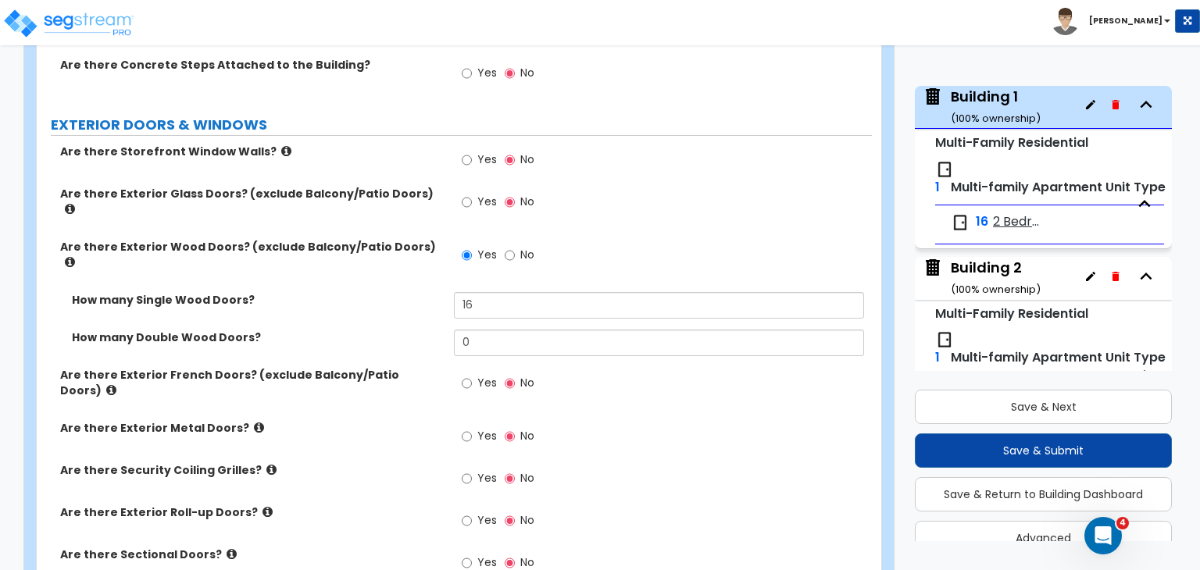
click at [413, 292] on div "How many Single Wood Doors? 16" at bounding box center [454, 311] width 835 height 38
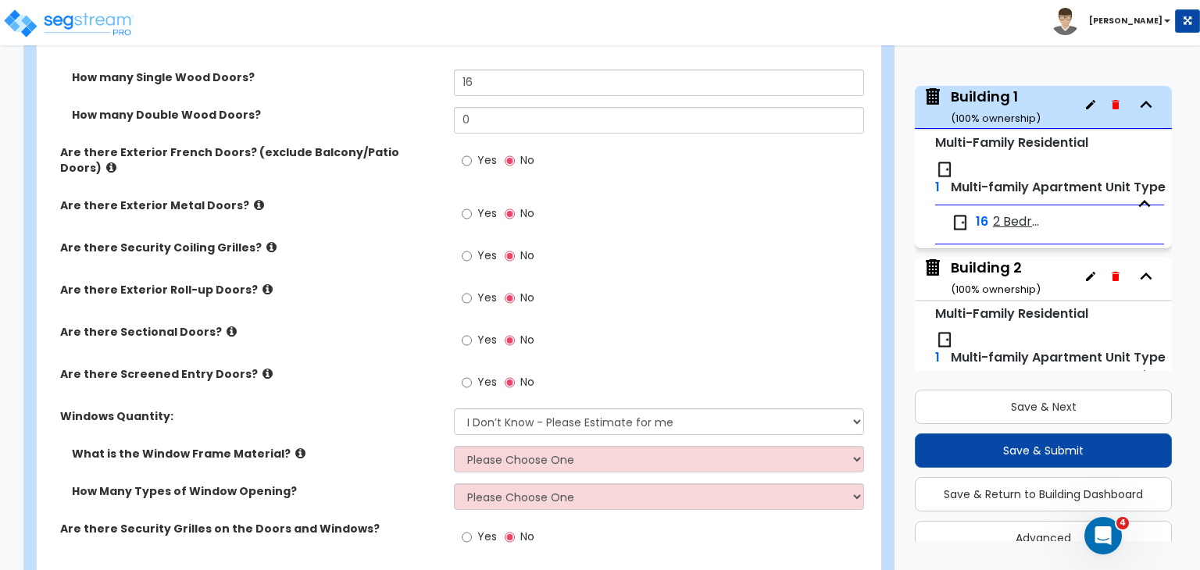
scroll to position [1974, 0]
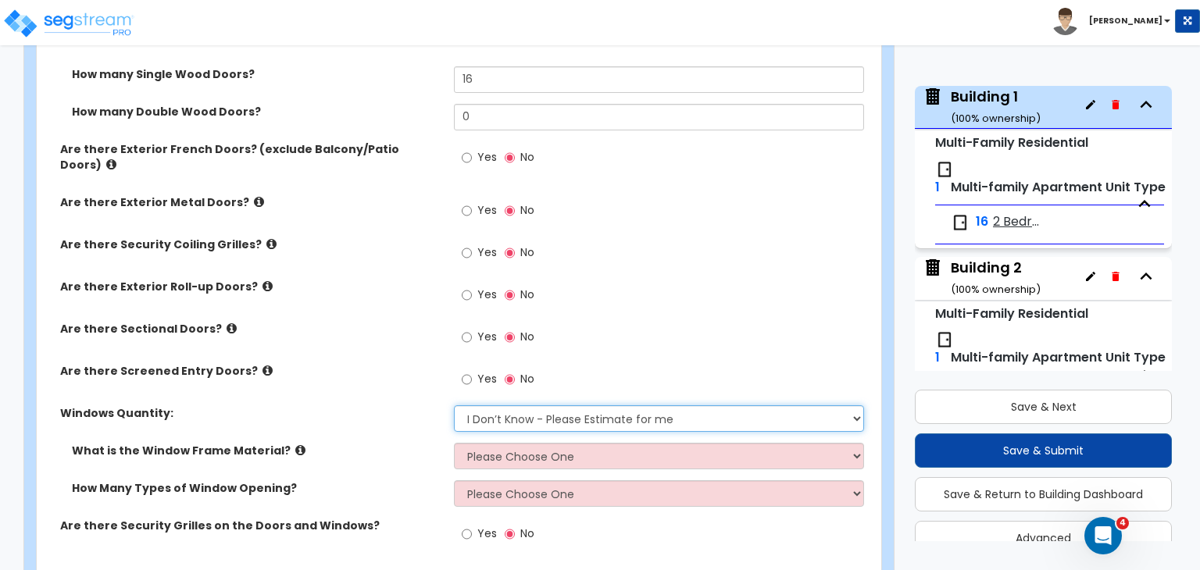
click at [519, 406] on select "I Don’t Know - Please Estimate for me I want to Enter the Quantity" at bounding box center [658, 419] width 409 height 27
select select "1"
click at [454, 406] on select "I Don’t Know - Please Estimate for me I want to Enter the Quantity" at bounding box center [658, 419] width 409 height 27
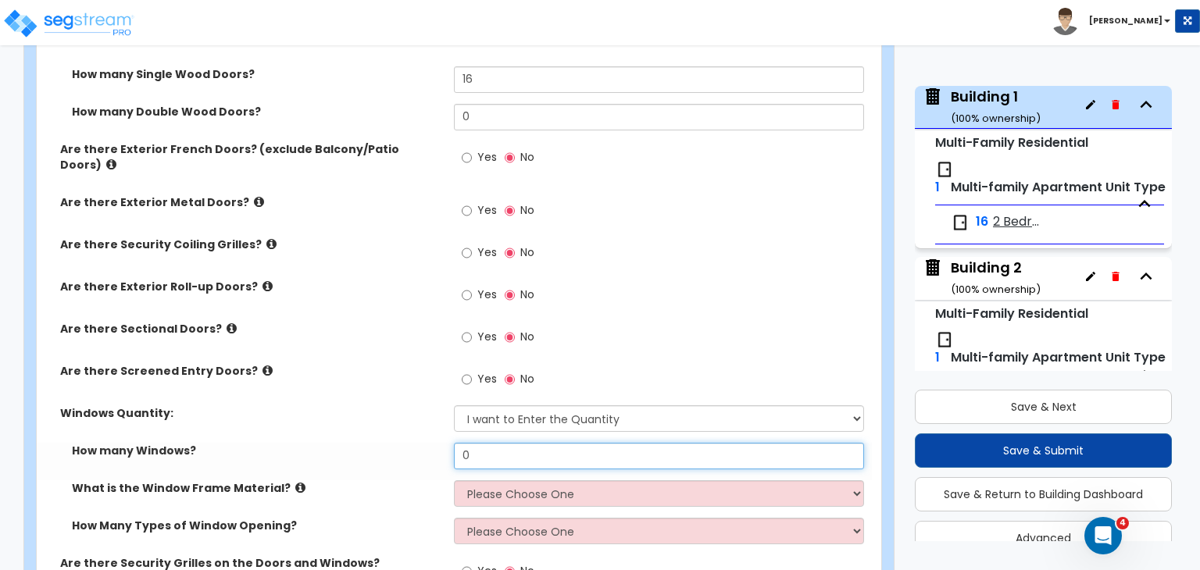
drag, startPoint x: 502, startPoint y: 398, endPoint x: 362, endPoint y: 391, distance: 140.0
click at [362, 443] on div "How many Windows? 0" at bounding box center [454, 462] width 835 height 38
type input "16"
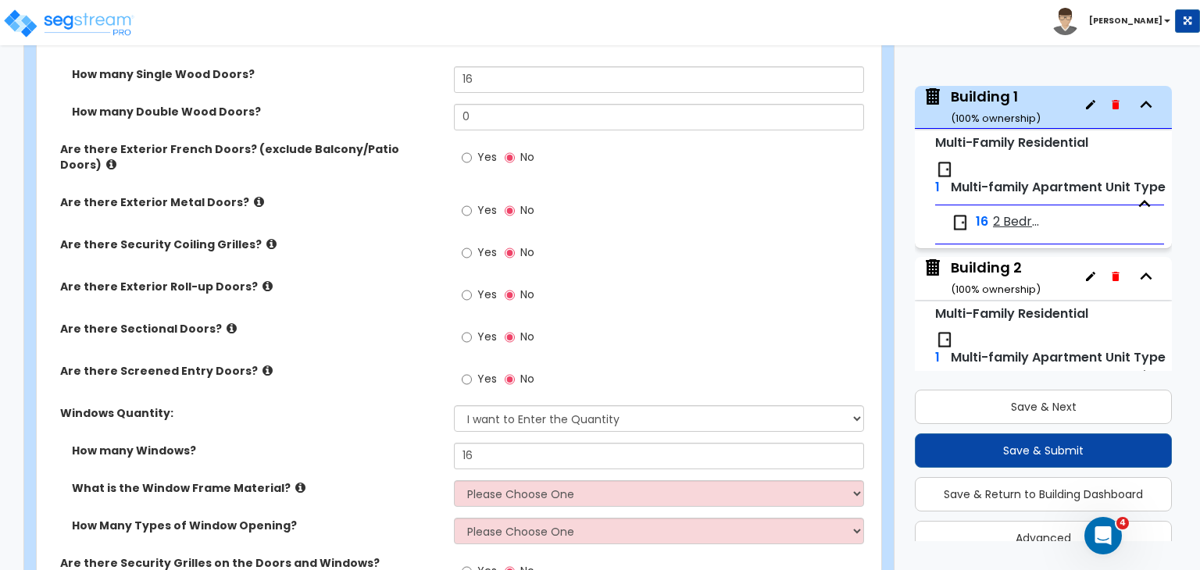
click at [362, 443] on label "How many Windows?" at bounding box center [257, 451] width 370 height 16
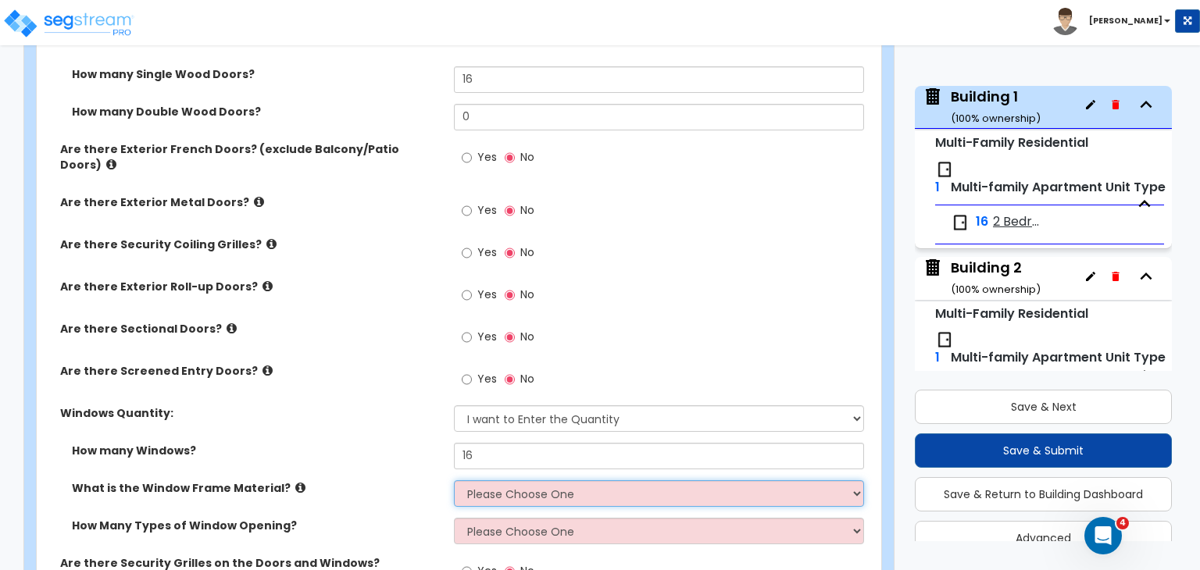
click at [508, 481] on select "Please Choose One Vinyl Aluminum Wood" at bounding box center [658, 494] width 409 height 27
select select "3"
click at [454, 481] on select "Please Choose One Vinyl Aluminum Wood" at bounding box center [658, 494] width 409 height 27
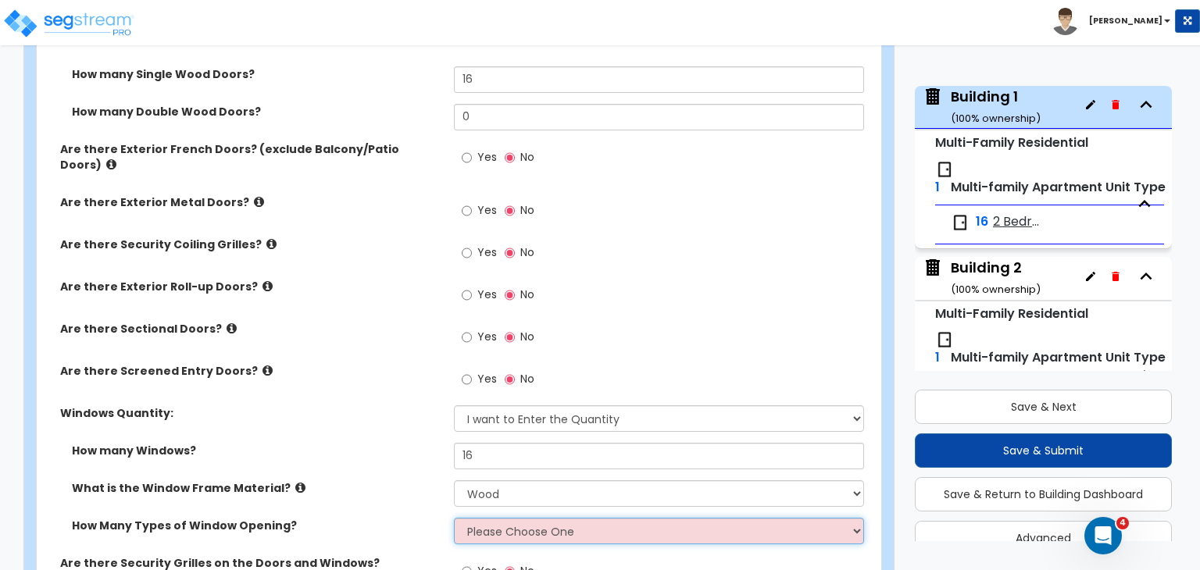
click at [515, 518] on select "Please Choose One 1 2 3 4" at bounding box center [658, 531] width 409 height 27
select select "1"
click at [454, 518] on select "Please Choose One 1 2 3 4" at bounding box center [658, 531] width 409 height 27
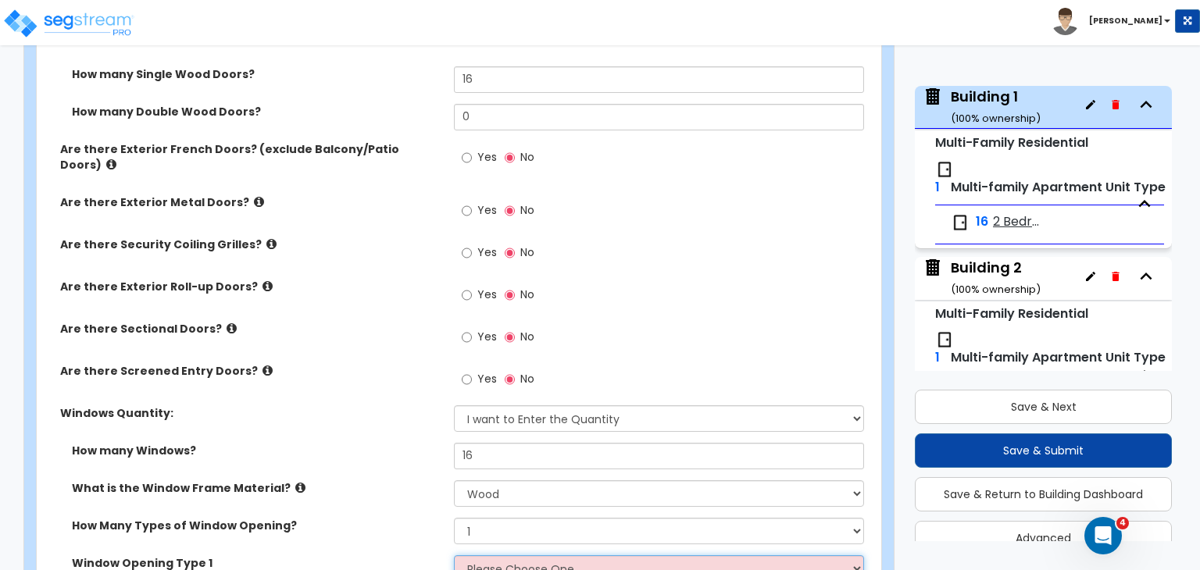
click at [509, 556] on select "Please Choose One Sliding Picture/Fixed Double/Single Hung Awning Swing" at bounding box center [658, 569] width 409 height 27
select select "3"
click at [454, 556] on select "Please Choose One Sliding Picture/Fixed Double/Single Hung Awning Swing" at bounding box center [658, 569] width 409 height 27
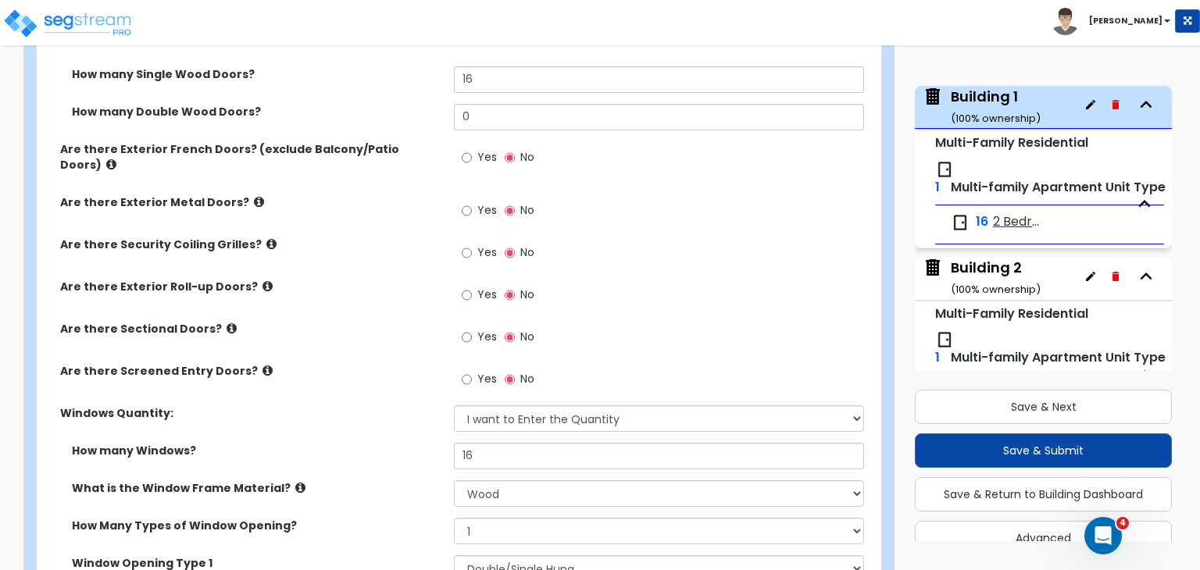
click at [370, 481] on div "What is the Window Frame Material? Please Choose One Vinyl Aluminum Wood" at bounding box center [454, 500] width 835 height 38
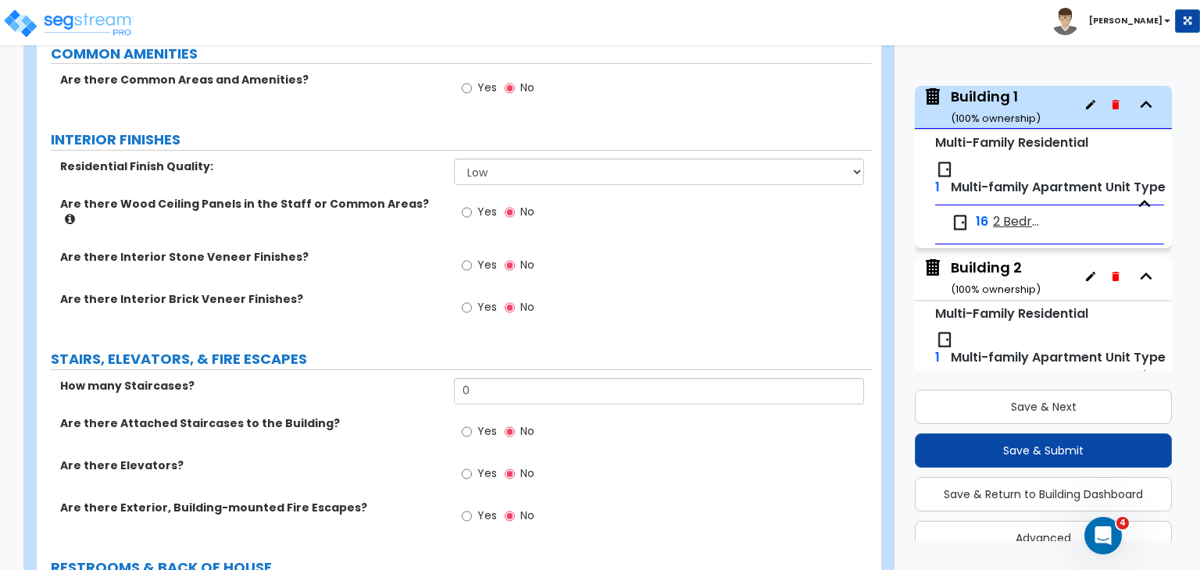
scroll to position [2669, 0]
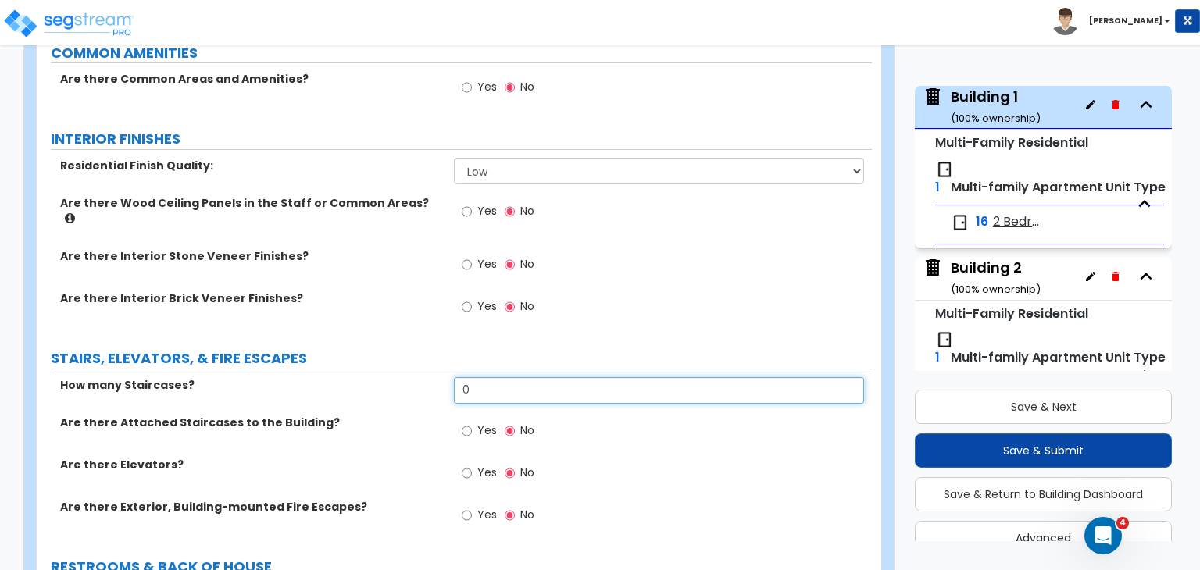
drag, startPoint x: 485, startPoint y: 322, endPoint x: 406, endPoint y: 324, distance: 78.9
click at [406, 377] on div "How many Staircases? 0" at bounding box center [454, 396] width 835 height 38
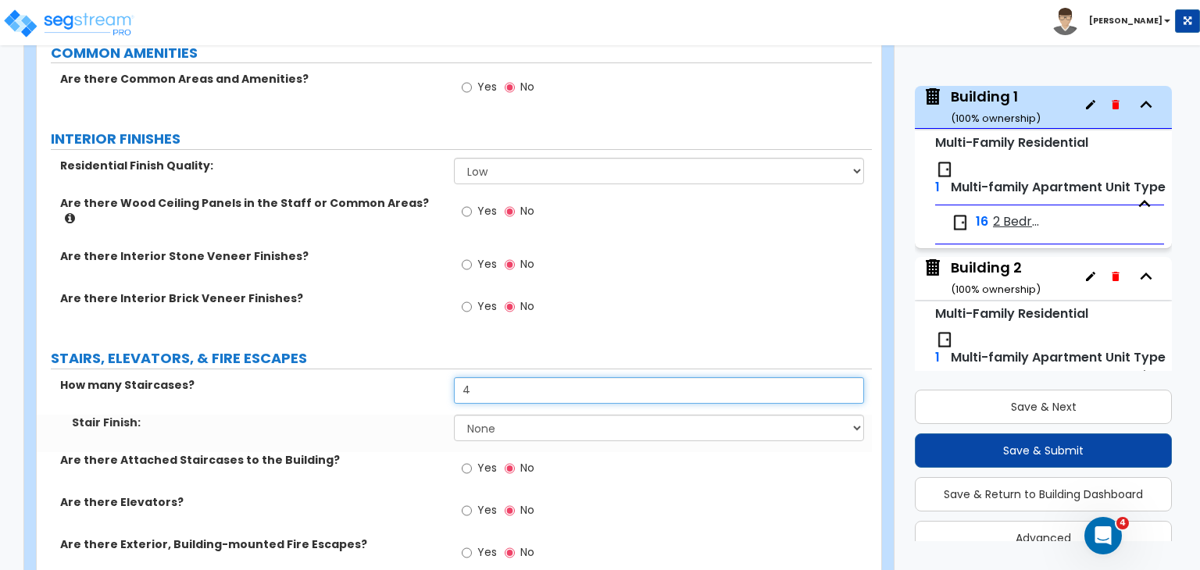
type input "4"
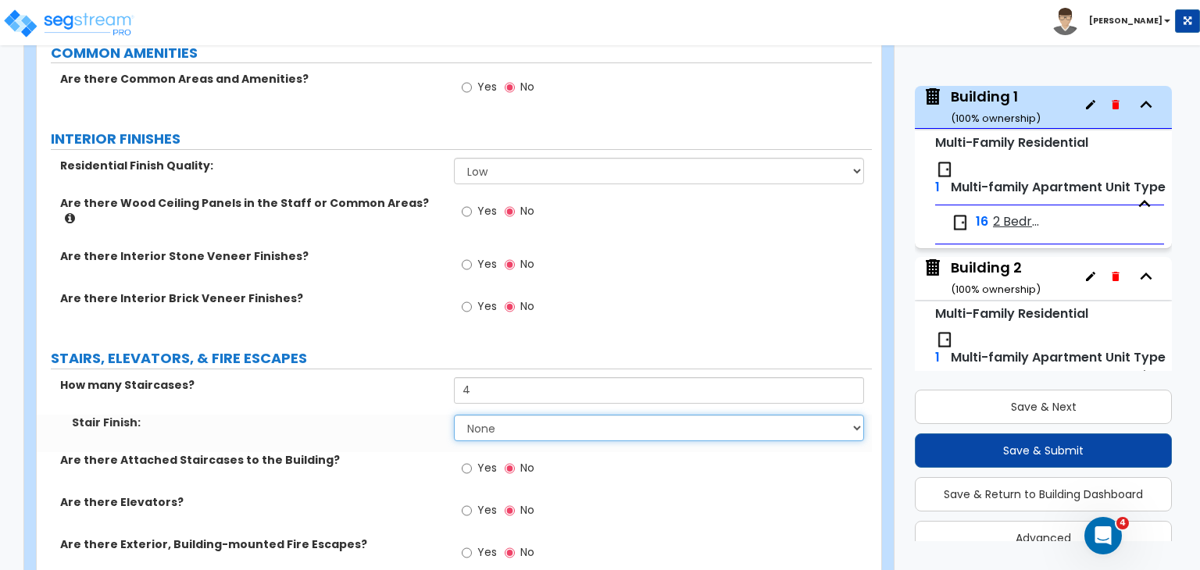
click at [484, 415] on select "None Tile Wood Laminate VCT Sheet Carpet Sheet Vinyl Carpet Tile" at bounding box center [658, 428] width 409 height 27
click at [454, 415] on select "None Tile Wood Laminate VCT Sheet Carpet Sheet Vinyl Carpet Tile" at bounding box center [658, 428] width 409 height 27
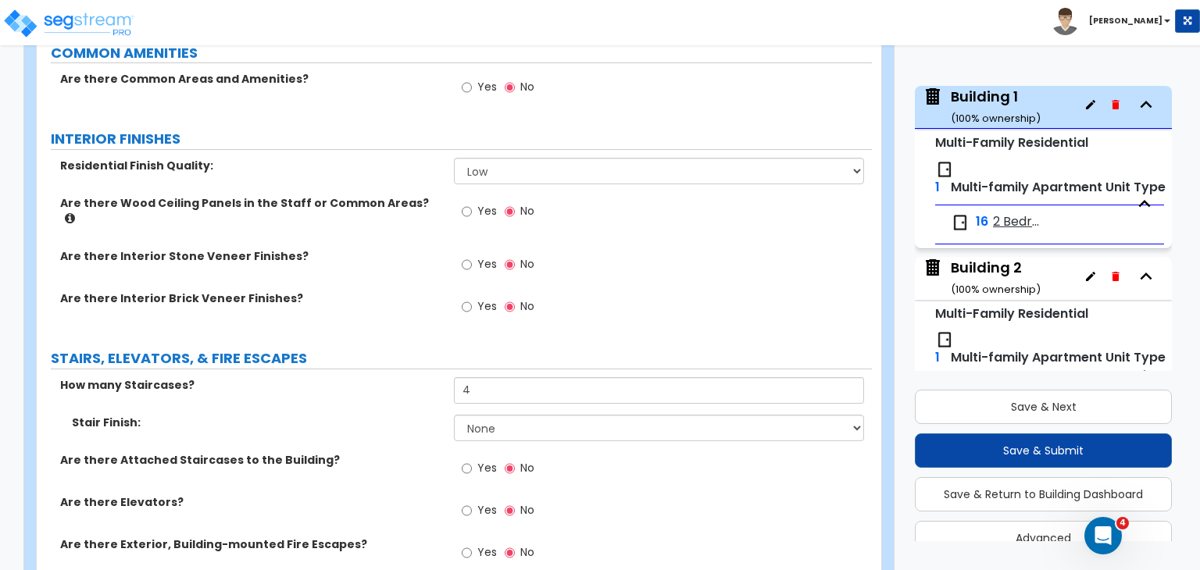
click at [381, 415] on div "Stair Finish: None Tile Wood Laminate VCT Sheet Carpet Sheet Vinyl Carpet Tile" at bounding box center [454, 434] width 835 height 38
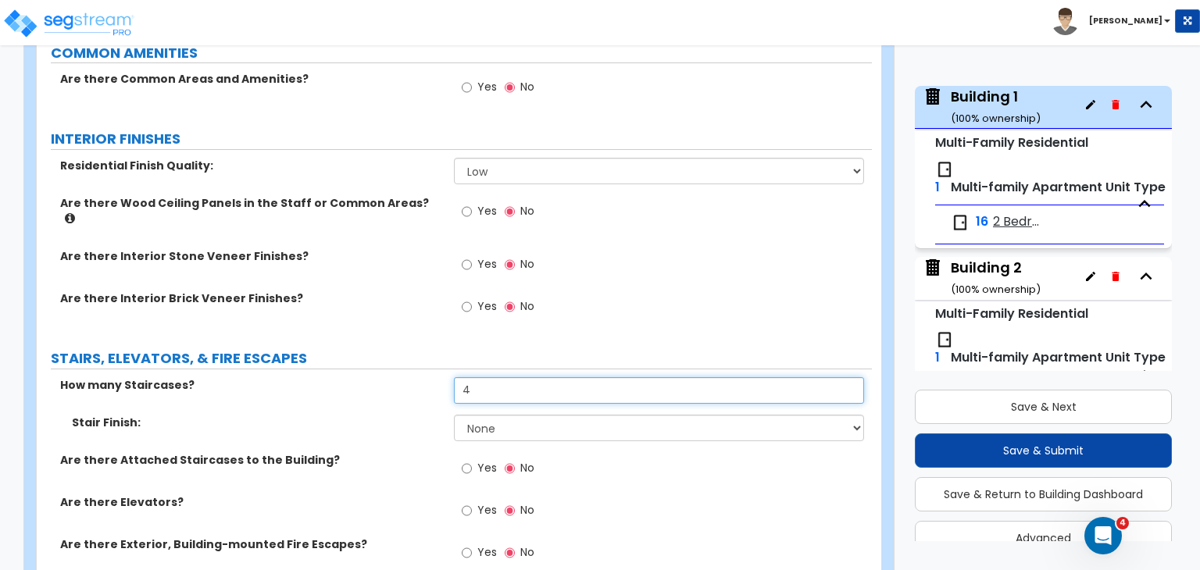
click at [494, 377] on input "4" at bounding box center [658, 390] width 409 height 27
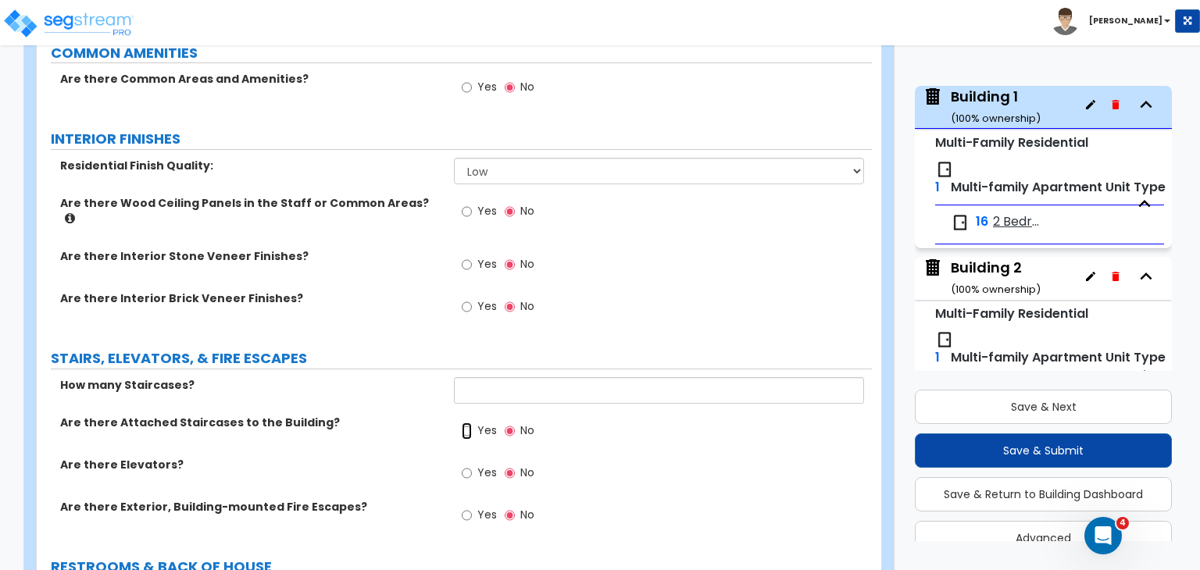
click at [466, 423] on input "Yes" at bounding box center [467, 431] width 10 height 17
radio input "true"
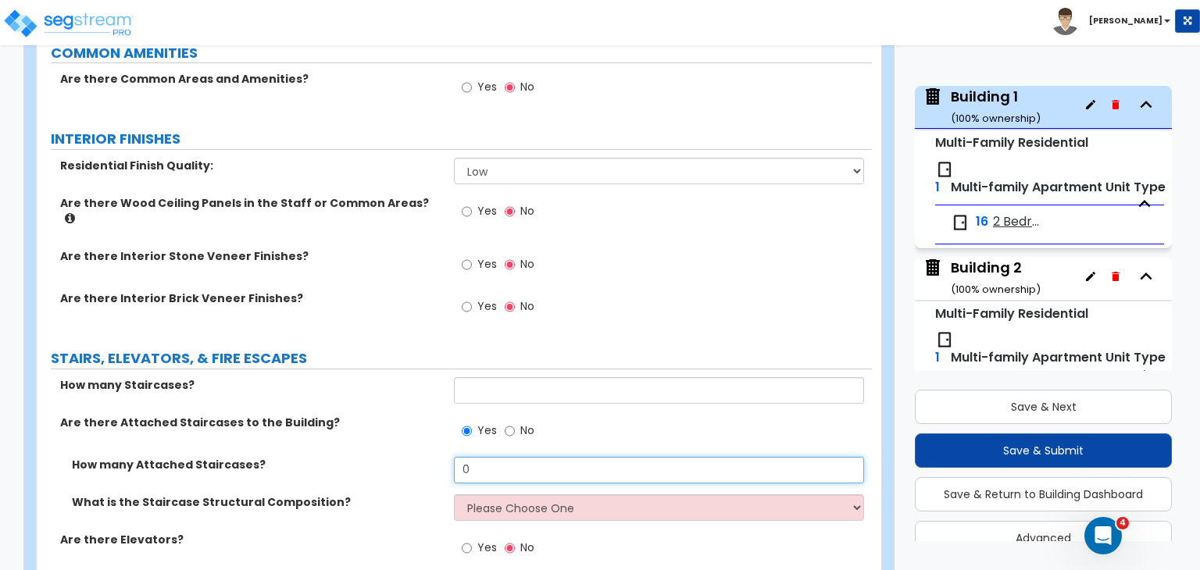
drag, startPoint x: 503, startPoint y: 409, endPoint x: 394, endPoint y: 406, distance: 109.4
click at [394, 457] on div "How many Attached Staircases? 0" at bounding box center [454, 476] width 835 height 38
type input "4"
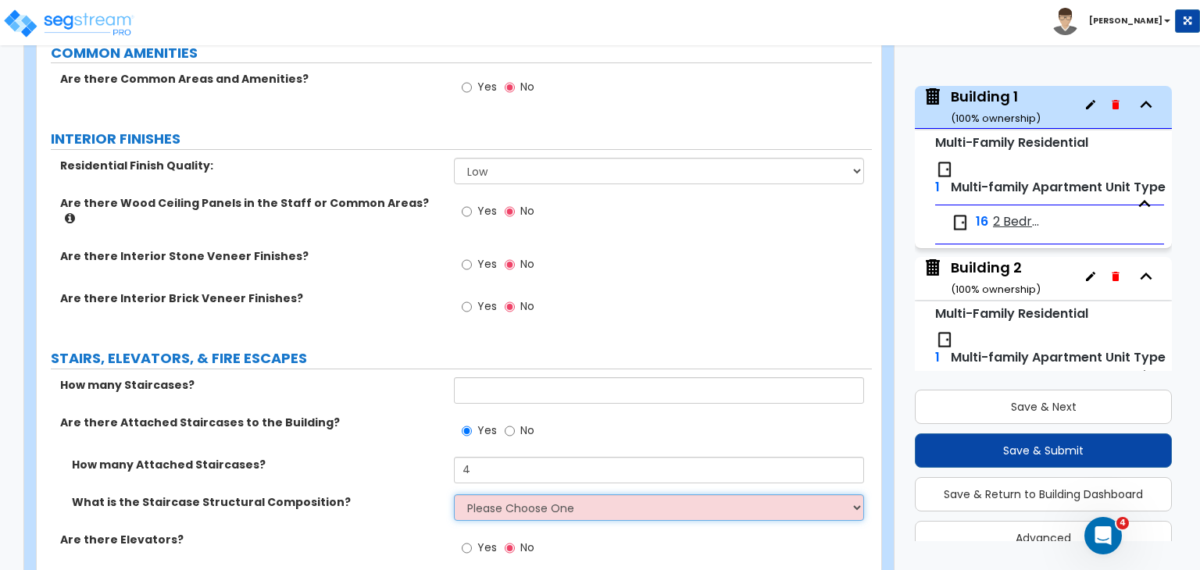
click at [481, 495] on select "Please Choose One Reinforced Concrete Structural Steel Wood" at bounding box center [658, 508] width 409 height 27
select select "4"
click at [454, 495] on select "Please Choose One Reinforced Concrete Structural Steel Wood" at bounding box center [658, 508] width 409 height 27
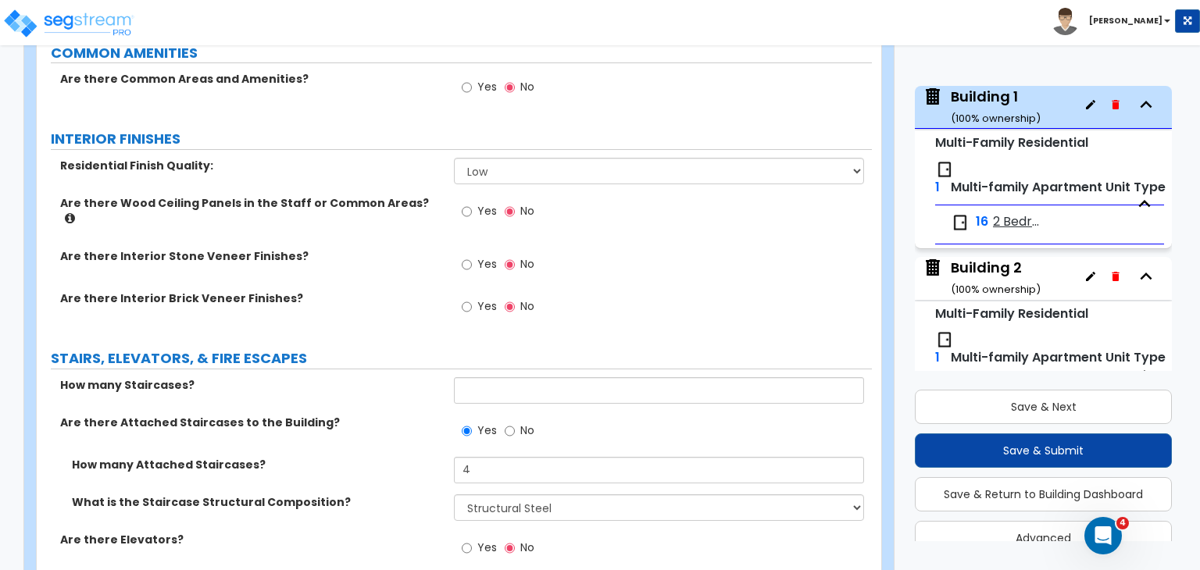
click at [411, 495] on div "What is the Staircase Structural Composition? Please Choose One Reinforced Conc…" at bounding box center [454, 514] width 835 height 38
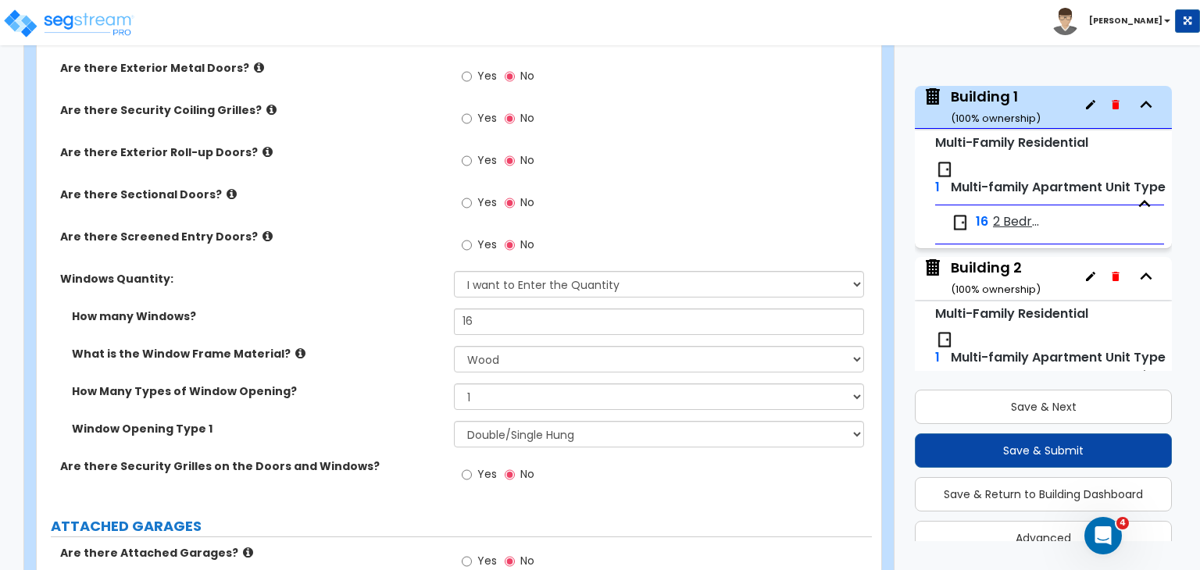
scroll to position [2106, 0]
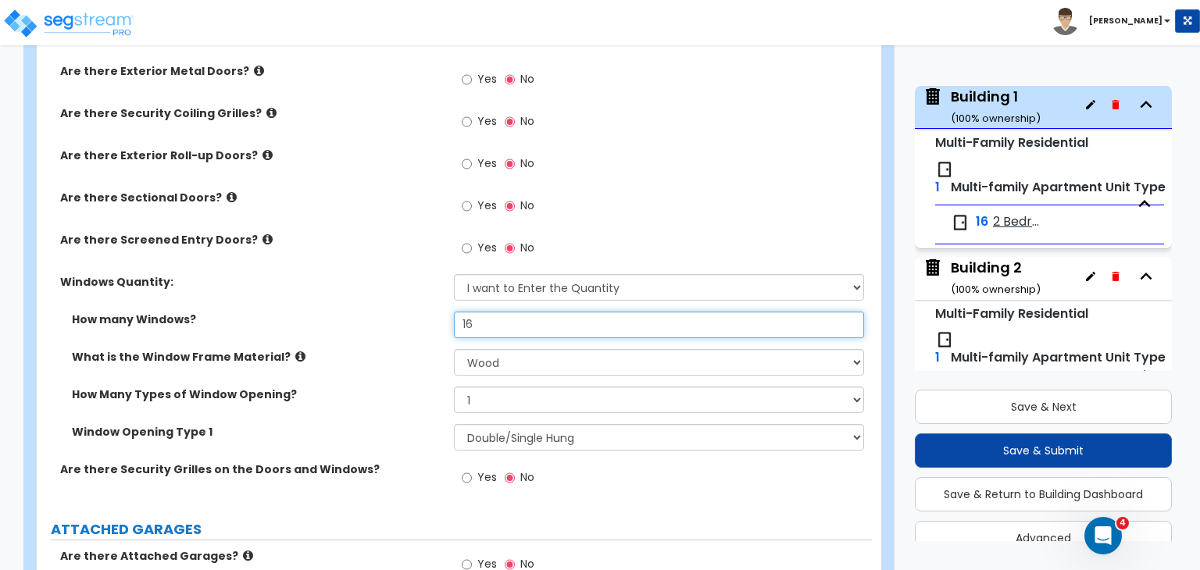
drag, startPoint x: 489, startPoint y: 270, endPoint x: 413, endPoint y: 263, distance: 76.8
click at [413, 312] on div "How many Windows? 16" at bounding box center [454, 331] width 835 height 38
type input "22"
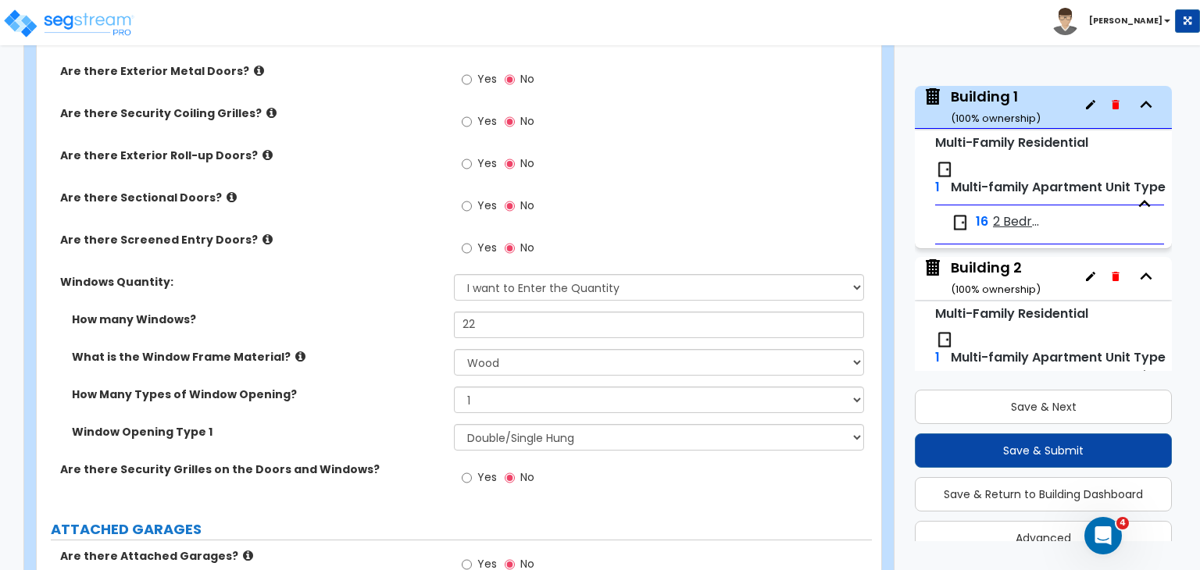
click at [413, 312] on label "How many Windows?" at bounding box center [257, 320] width 370 height 16
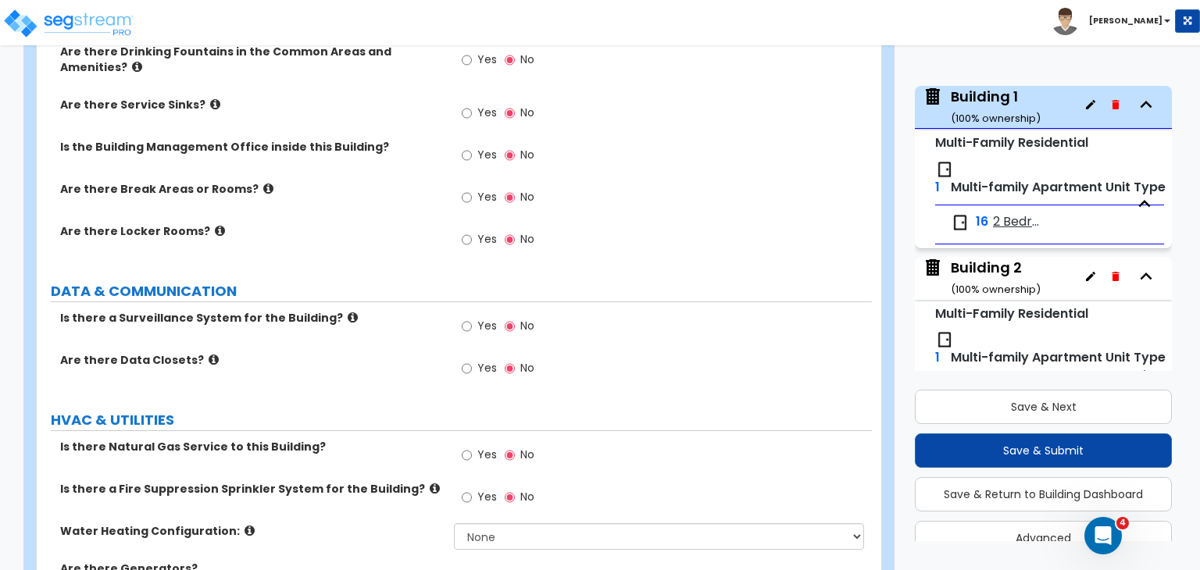
scroll to position [3363, 0]
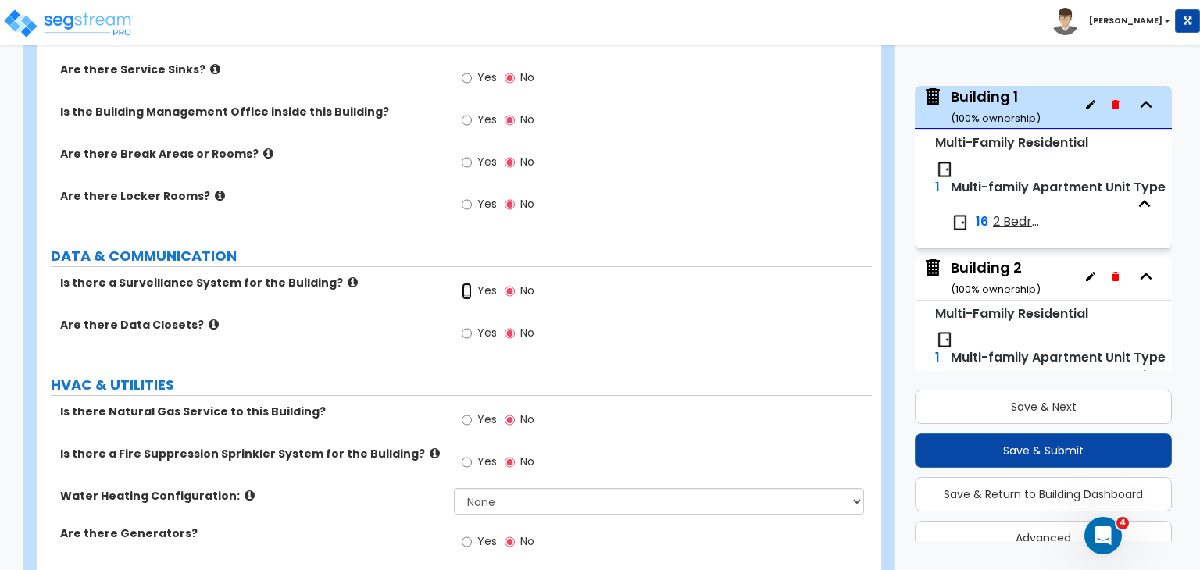
click at [466, 283] on input "Yes" at bounding box center [467, 291] width 10 height 17
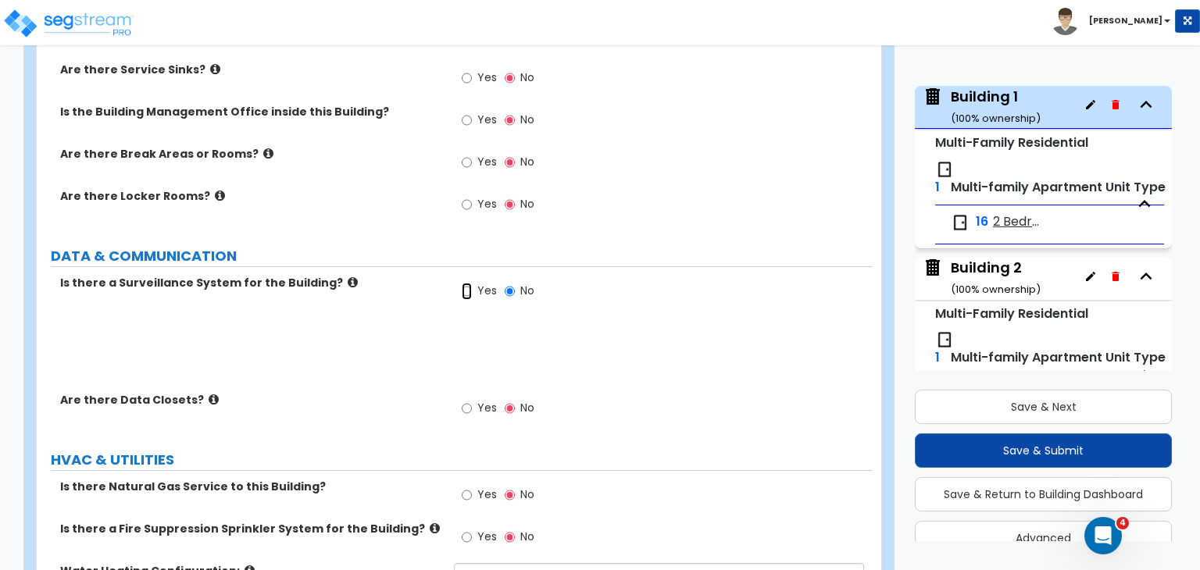
radio input "true"
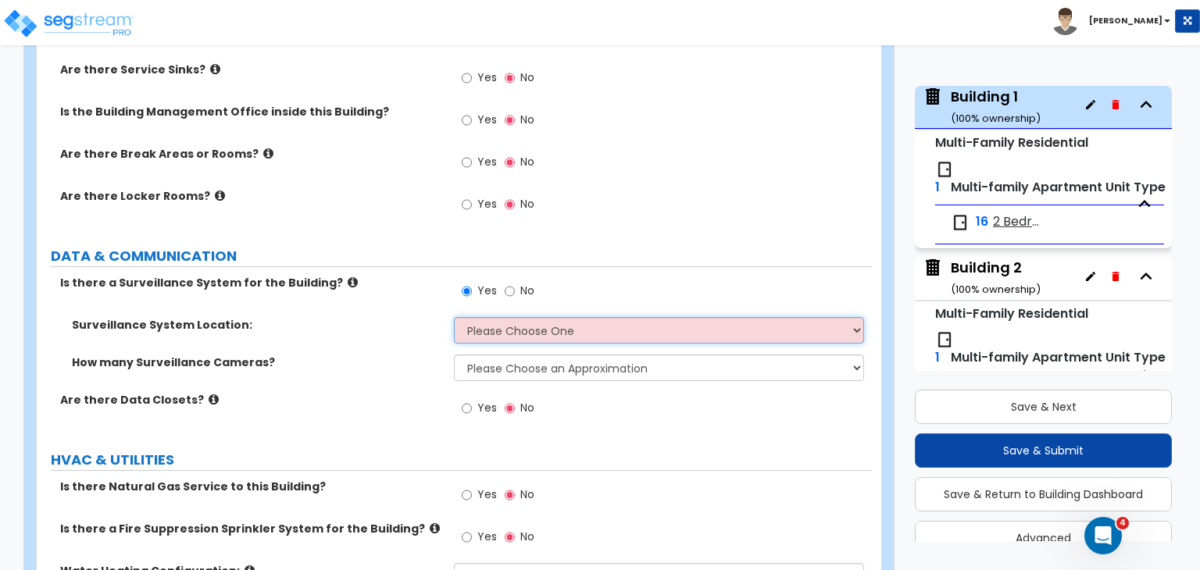
click at [494, 317] on select "Please Choose One Inside the Building Outside the Building Both Inside & Outside" at bounding box center [658, 330] width 409 height 27
select select "2"
click at [454, 317] on select "Please Choose One Inside the Building Outside the Building Both Inside & Outside" at bounding box center [658, 330] width 409 height 27
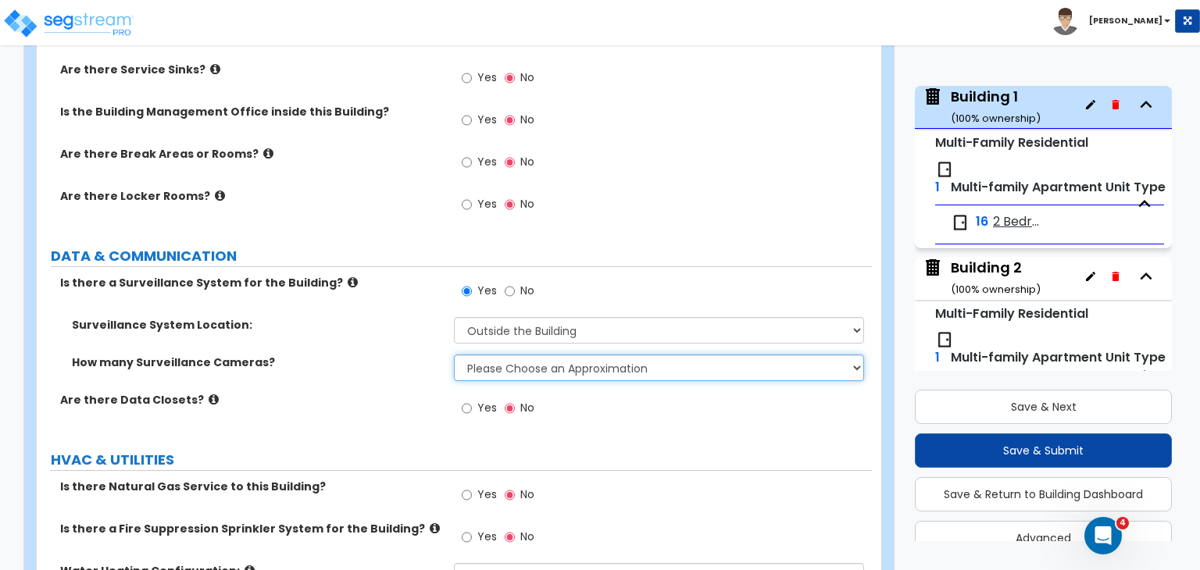
click at [517, 355] on select "Please Choose an Approximation Barely Noticed Any Noticed a Couple Frequently S…" at bounding box center [658, 368] width 409 height 27
select select "2"
click at [454, 355] on select "Please Choose an Approximation Barely Noticed Any Noticed a Couple Frequently S…" at bounding box center [658, 368] width 409 height 27
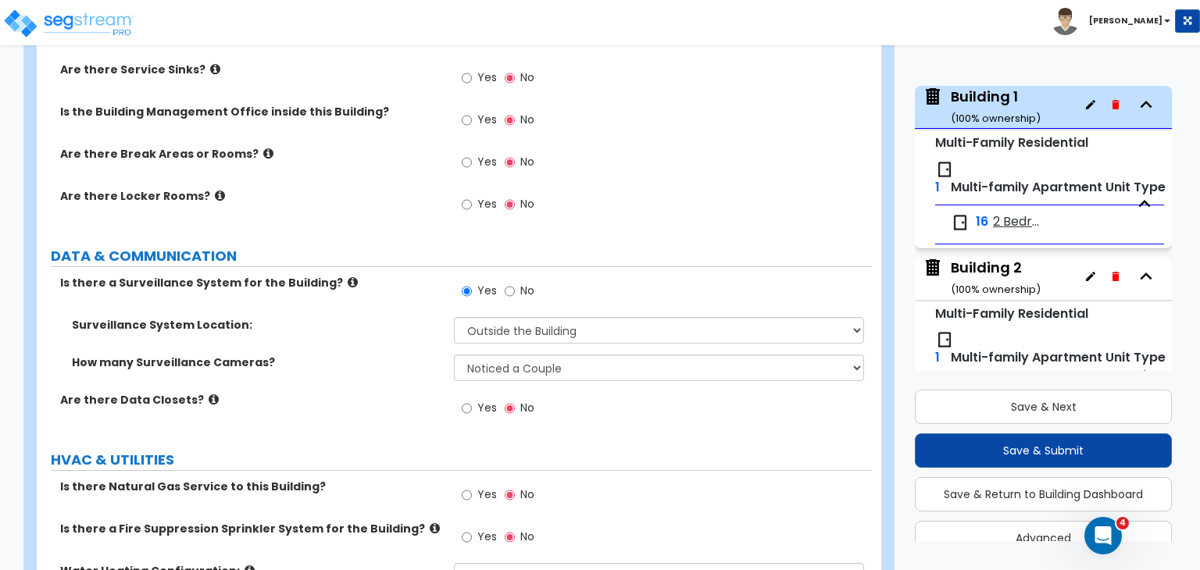
click at [376, 355] on div "How many Surveillance Cameras? Please Choose an Approximation Barely Noticed An…" at bounding box center [454, 374] width 835 height 38
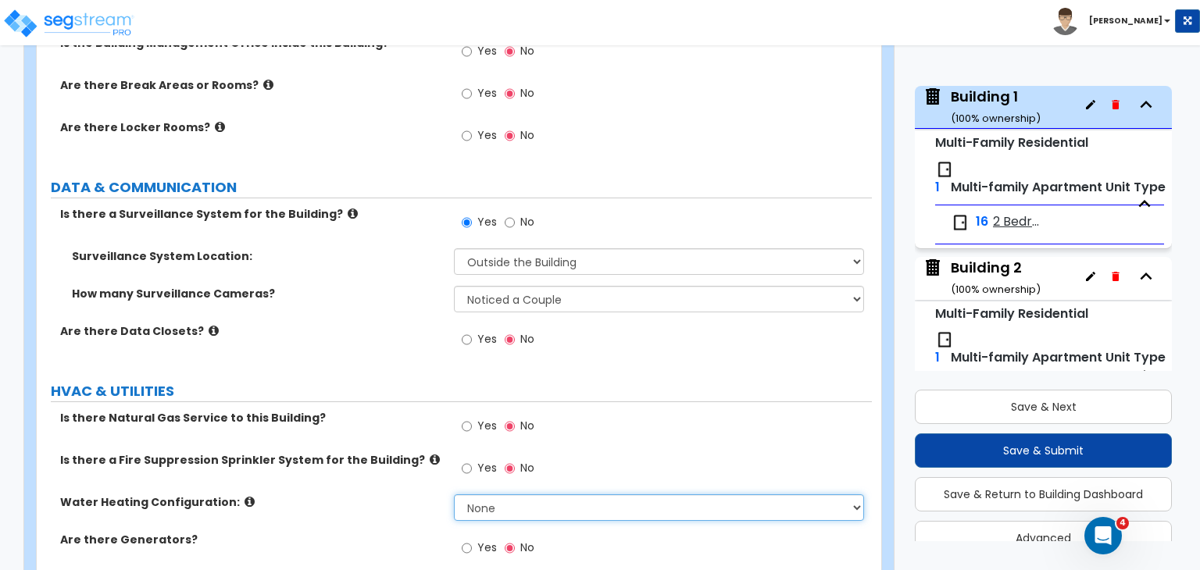
click at [483, 495] on select "None Water Heater for Multiple Units Water Heater for Individual Units" at bounding box center [658, 508] width 409 height 27
select select "2"
click at [454, 495] on select "None Water Heater for Multiple Units Water Heater for Individual Units" at bounding box center [658, 508] width 409 height 27
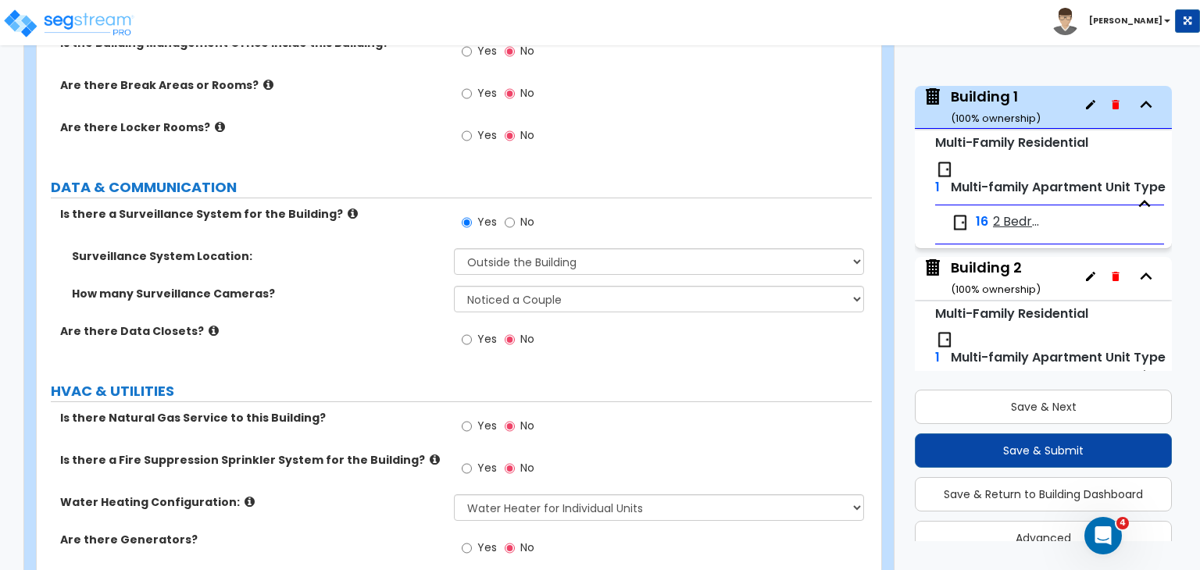
click at [363, 495] on div "Water Heating Configuration: None Water Heater for Multiple Units Water Heater …" at bounding box center [454, 514] width 835 height 38
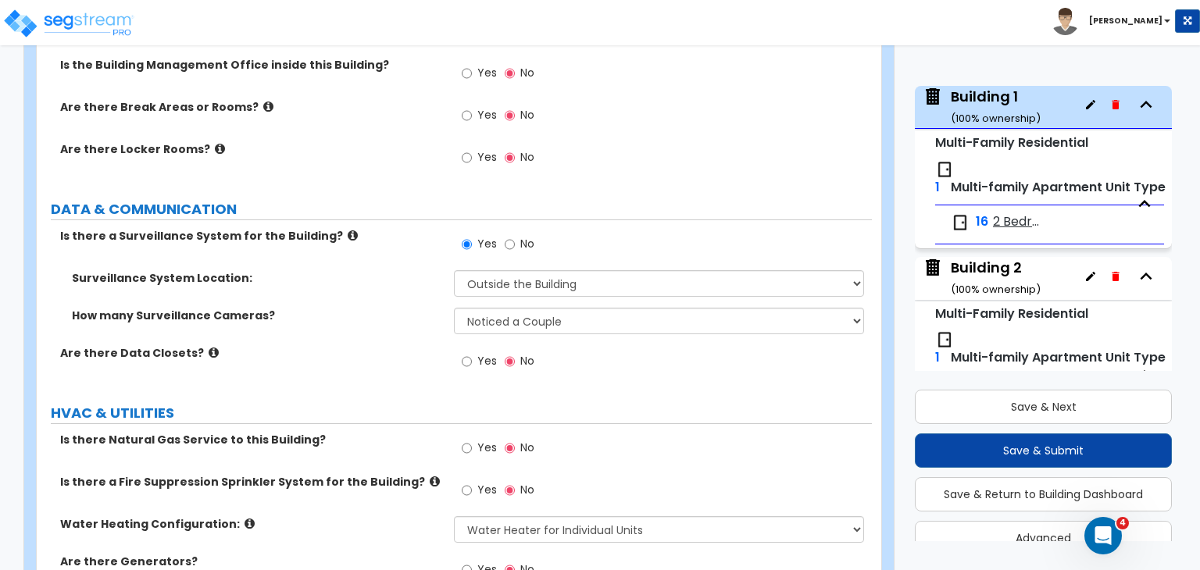
scroll to position [3438, 0]
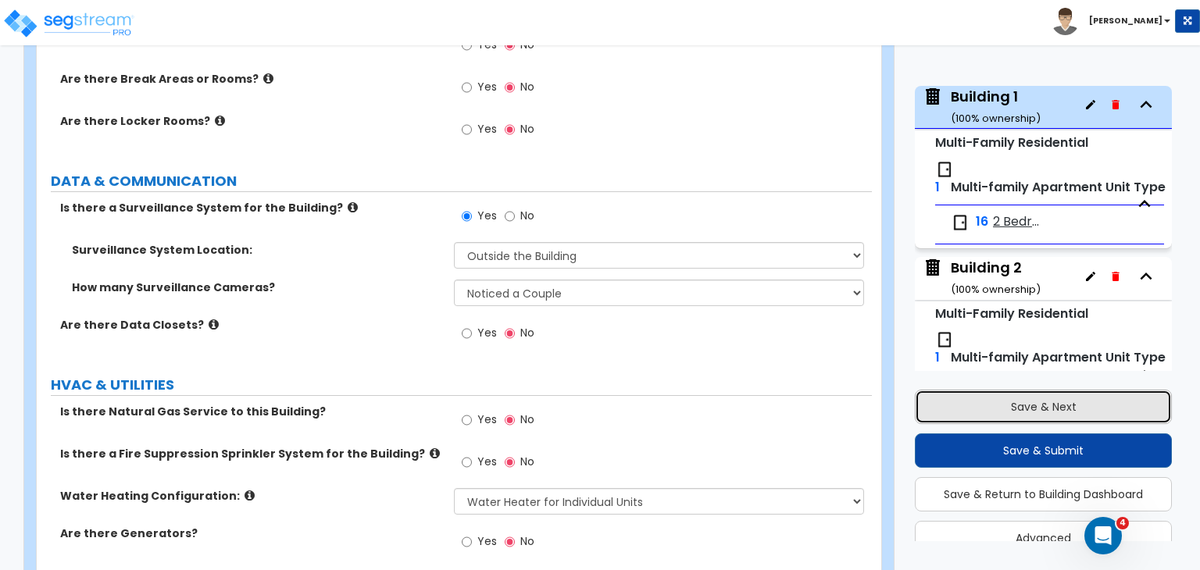
click at [1027, 403] on button "Save & Next" at bounding box center [1043, 407] width 257 height 34
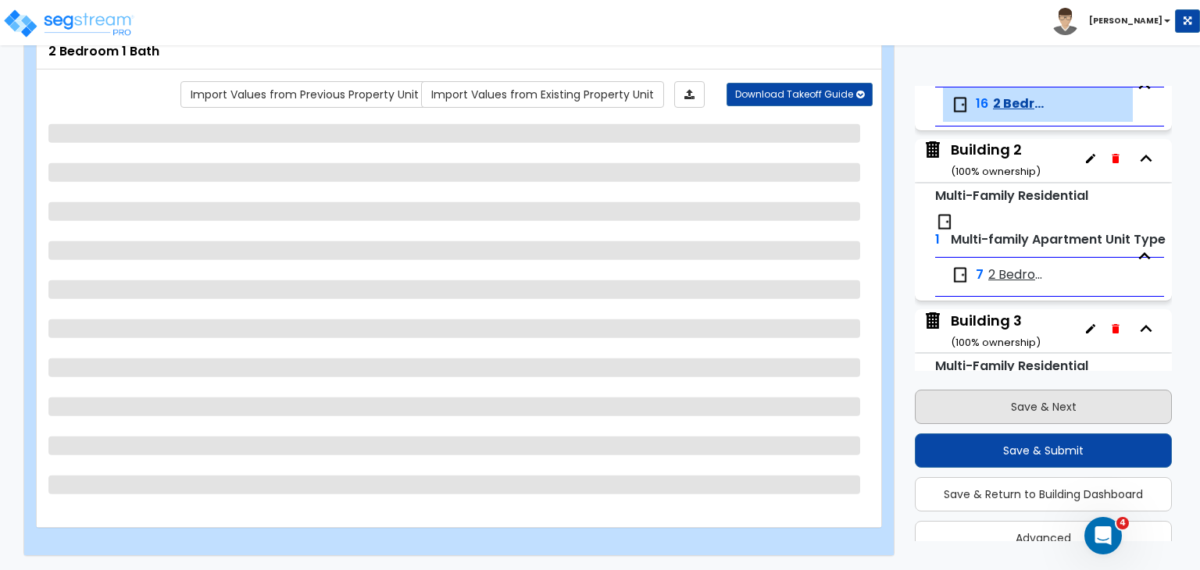
scroll to position [198, 0]
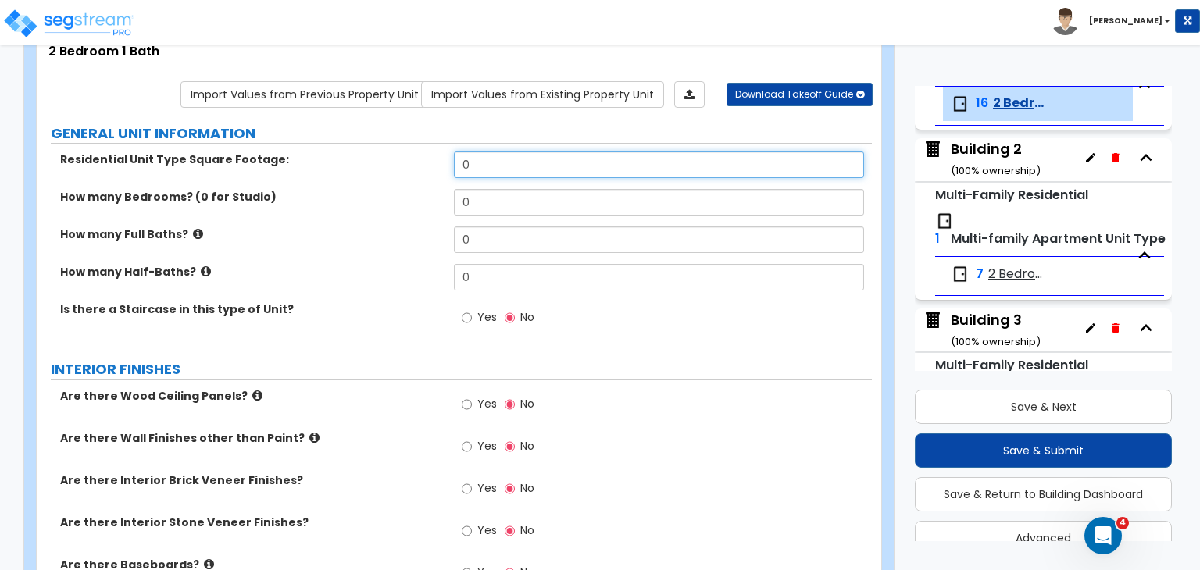
drag, startPoint x: 496, startPoint y: 163, endPoint x: 320, endPoint y: 179, distance: 177.3
click at [320, 179] on div "Residential Unit Type Square Footage: 0" at bounding box center [454, 171] width 835 height 38
type input "850"
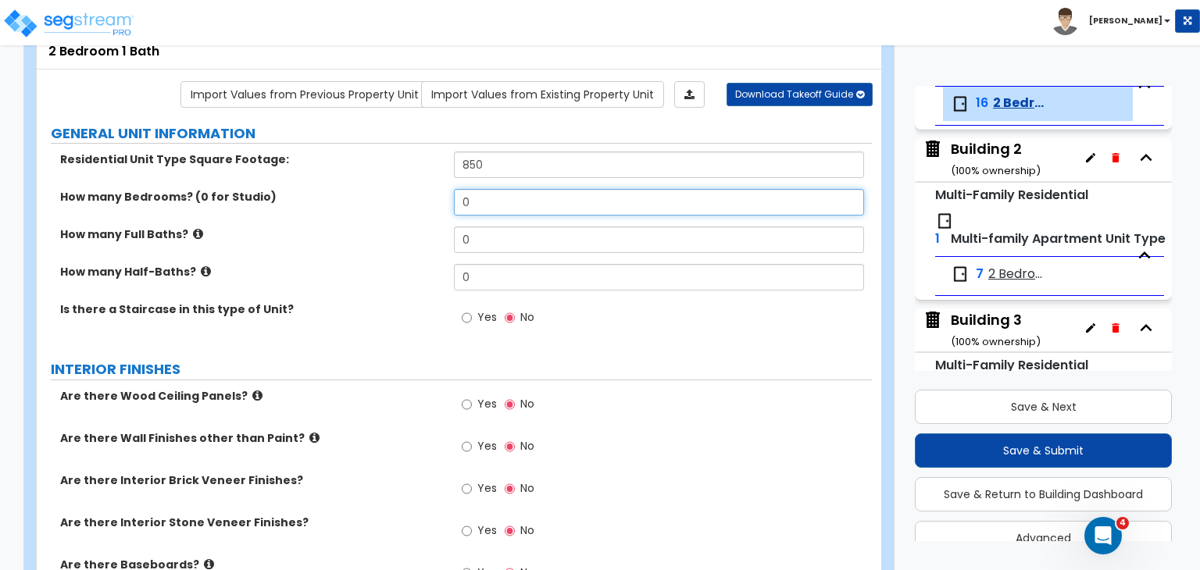
drag, startPoint x: 475, startPoint y: 198, endPoint x: 417, endPoint y: 201, distance: 57.9
click at [417, 201] on div "How many Bedrooms? (0 for Studio) 0" at bounding box center [454, 208] width 835 height 38
type input "2"
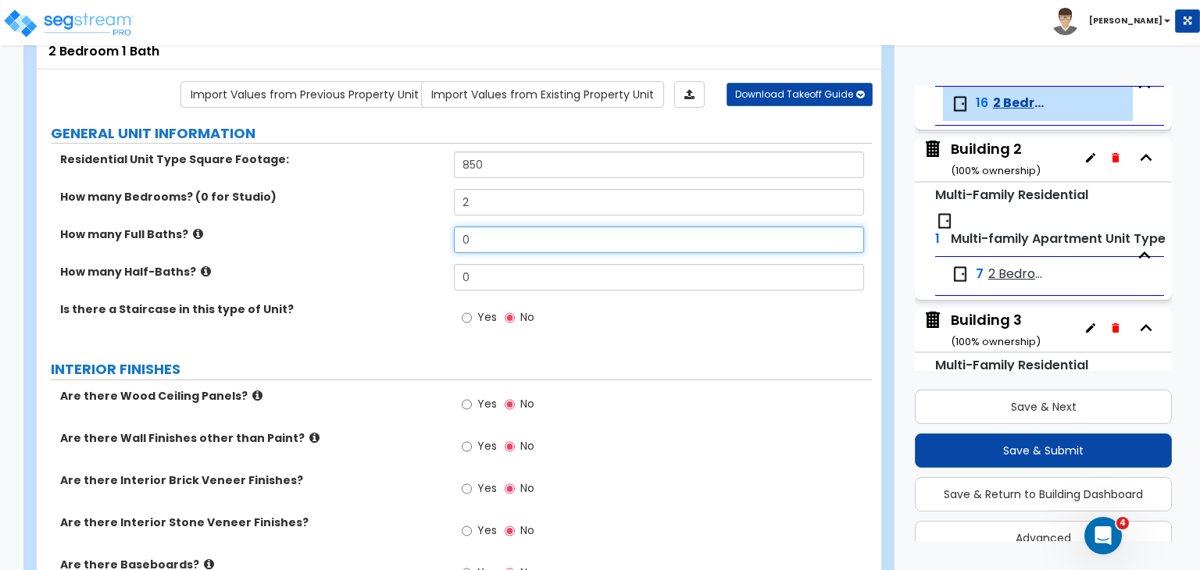
drag, startPoint x: 519, startPoint y: 241, endPoint x: 329, endPoint y: 215, distance: 191.6
click at [329, 215] on div "Residential Unit Type Square Footage: 850 How many Bedrooms? (0 for Studio) 2 H…" at bounding box center [454, 248] width 812 height 192
type input "1"
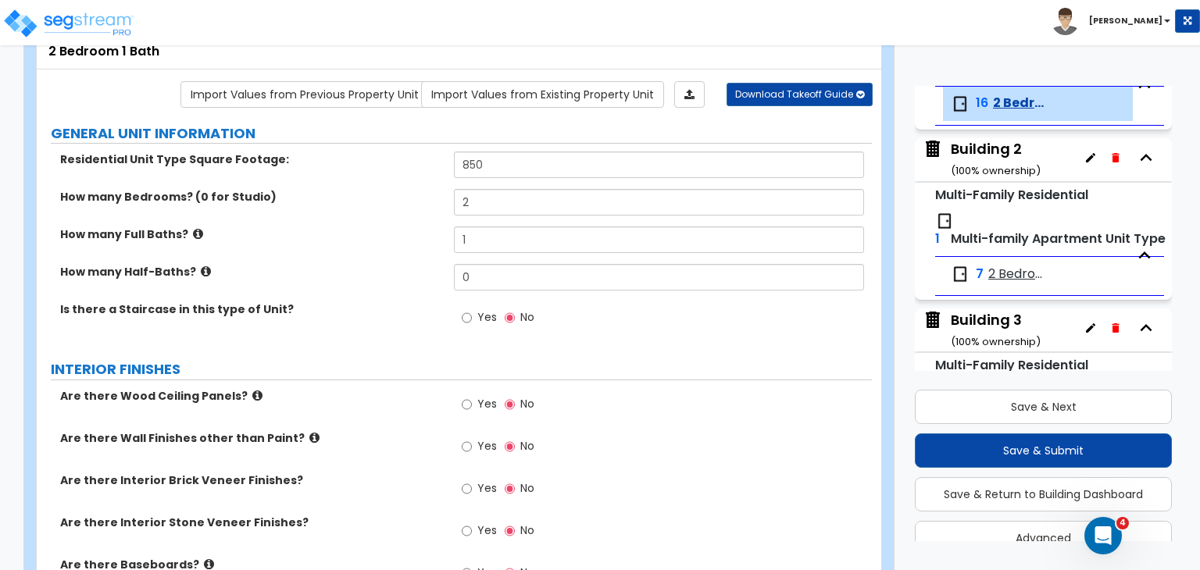
click at [349, 264] on label "How many Half-Baths?" at bounding box center [251, 272] width 382 height 16
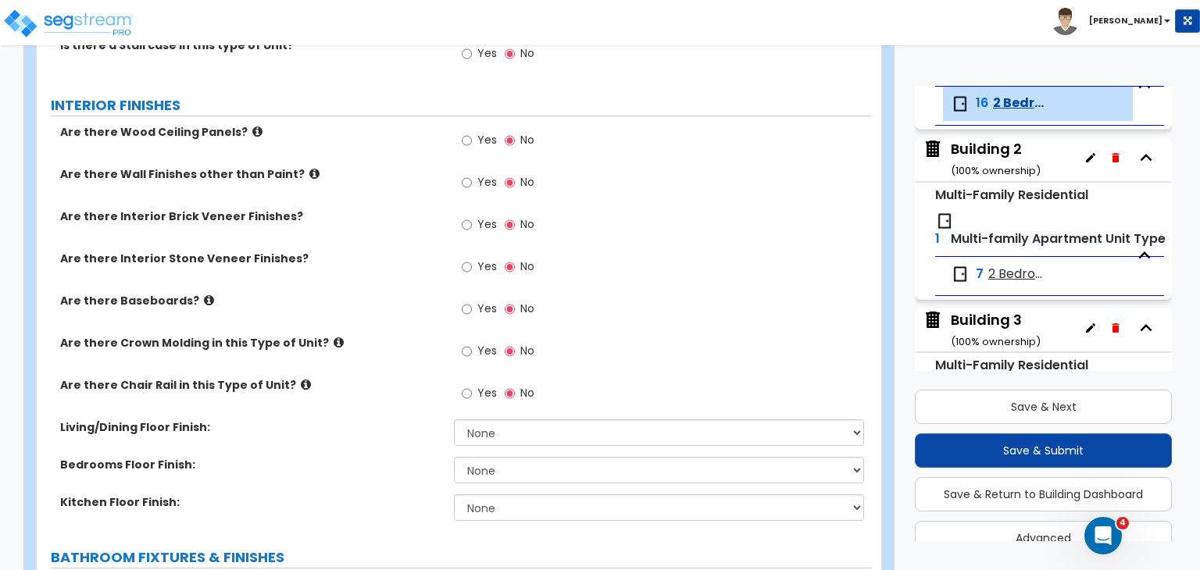
scroll to position [366, 0]
click at [467, 310] on input "Yes" at bounding box center [467, 308] width 10 height 17
radio input "true"
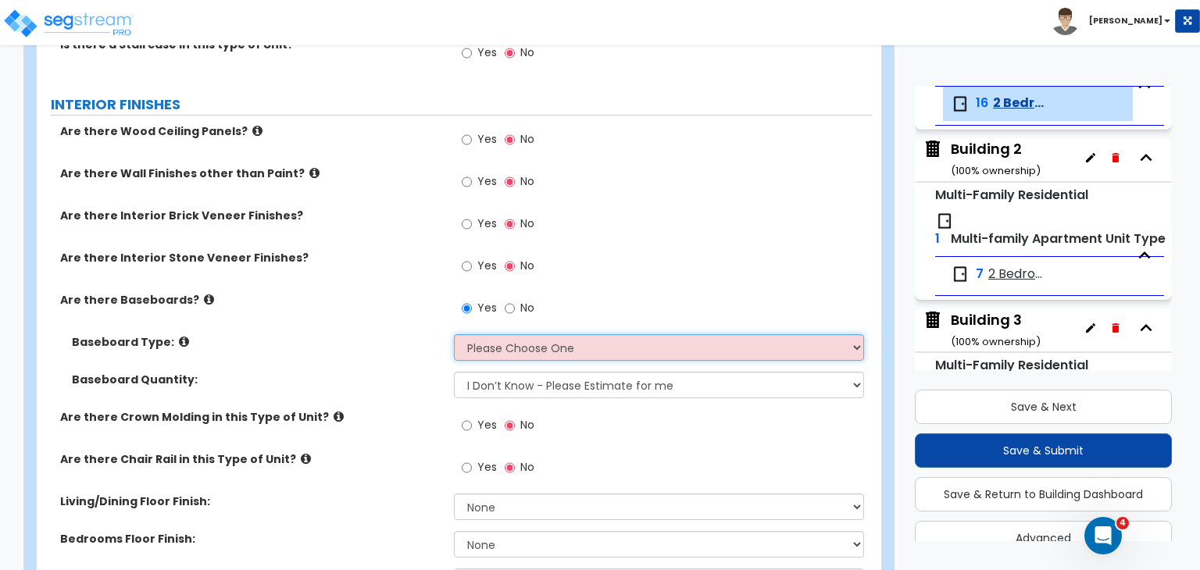
click at [473, 346] on select "Please Choose One Wood Vinyl Carpet Tile" at bounding box center [658, 347] width 409 height 27
select select "1"
click at [454, 334] on select "Please Choose One Wood Vinyl Carpet Tile" at bounding box center [658, 347] width 409 height 27
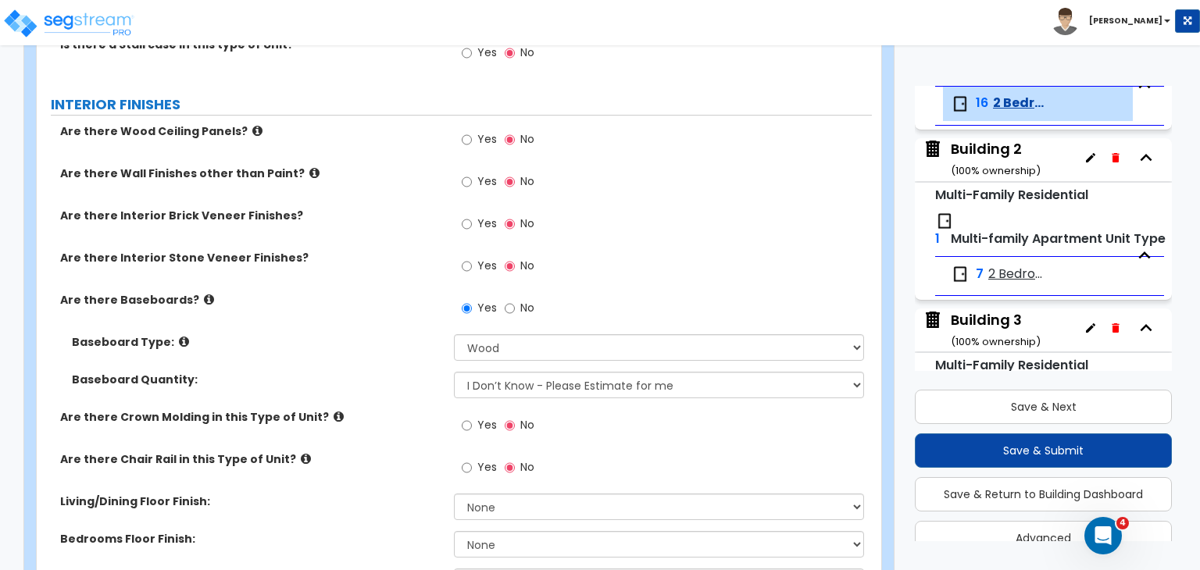
click at [420, 357] on div "Baseboard Type: Please Choose One Wood Vinyl Carpet Tile" at bounding box center [454, 353] width 835 height 38
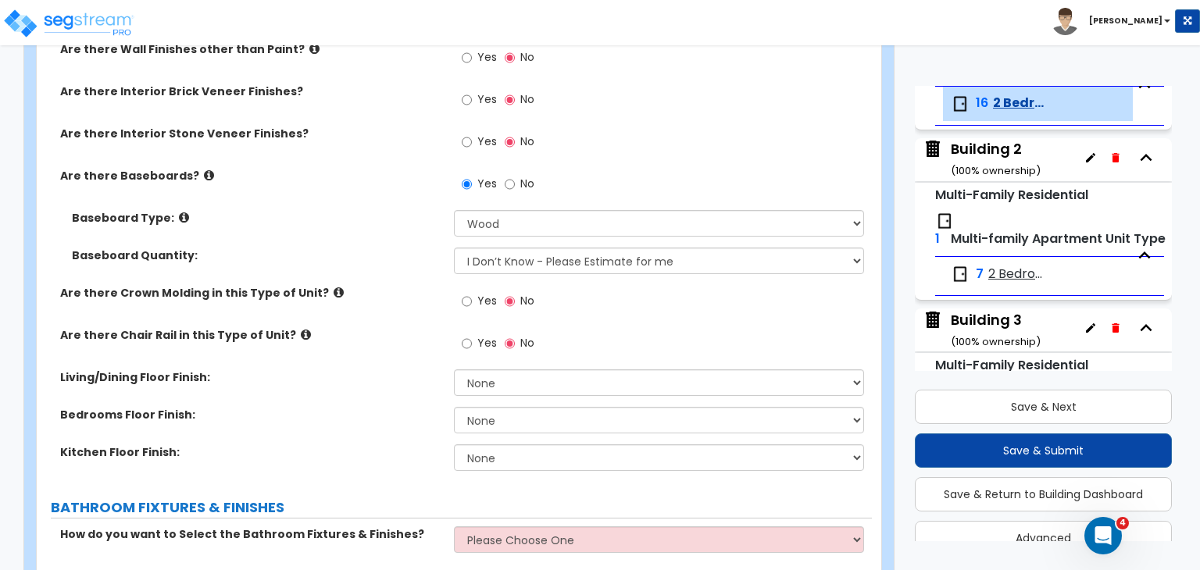
scroll to position [492, 0]
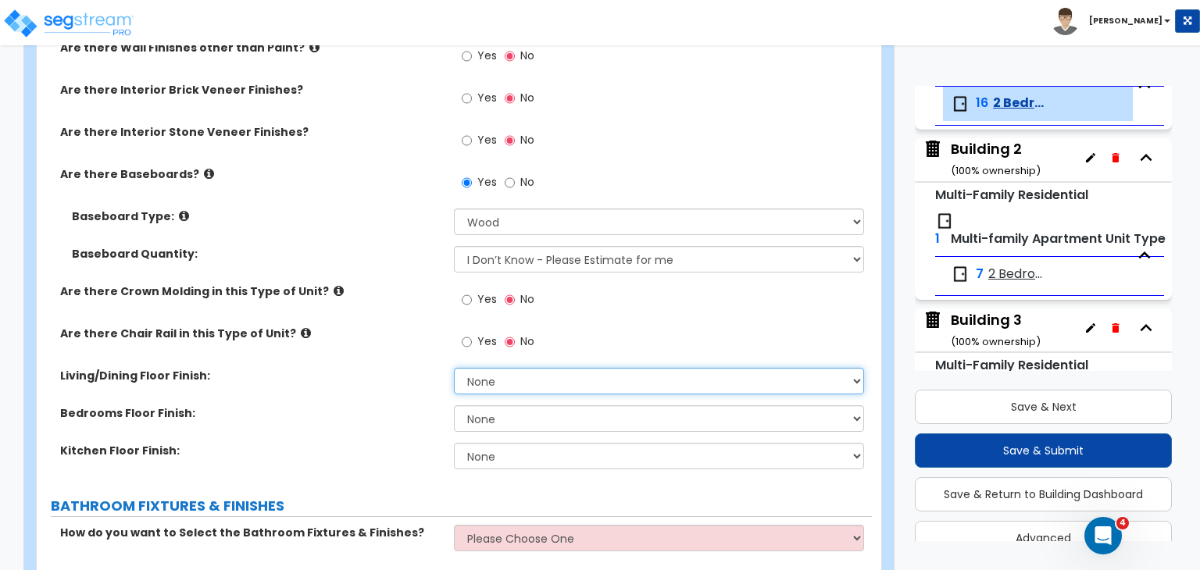
click at [496, 380] on select "None Tile Flooring Hardwood Flooring Resilient Laminate Flooring VCT Flooring S…" at bounding box center [658, 381] width 409 height 27
select select "1"
click at [454, 368] on select "None Tile Flooring Hardwood Flooring Resilient Laminate Flooring VCT Flooring S…" at bounding box center [658, 381] width 409 height 27
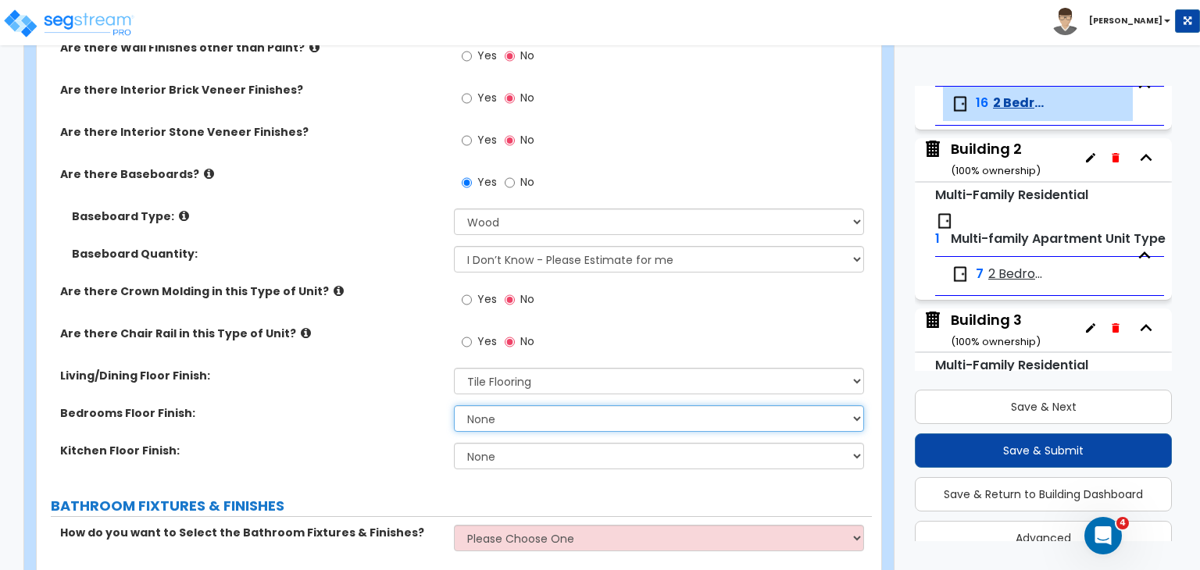
click at [500, 420] on select "None Tile Flooring Hardwood Flooring Resilient Laminate Flooring VCT Flooring S…" at bounding box center [658, 419] width 409 height 27
select select "5"
click at [454, 406] on select "None Tile Flooring Hardwood Flooring Resilient Laminate Flooring VCT Flooring S…" at bounding box center [658, 419] width 409 height 27
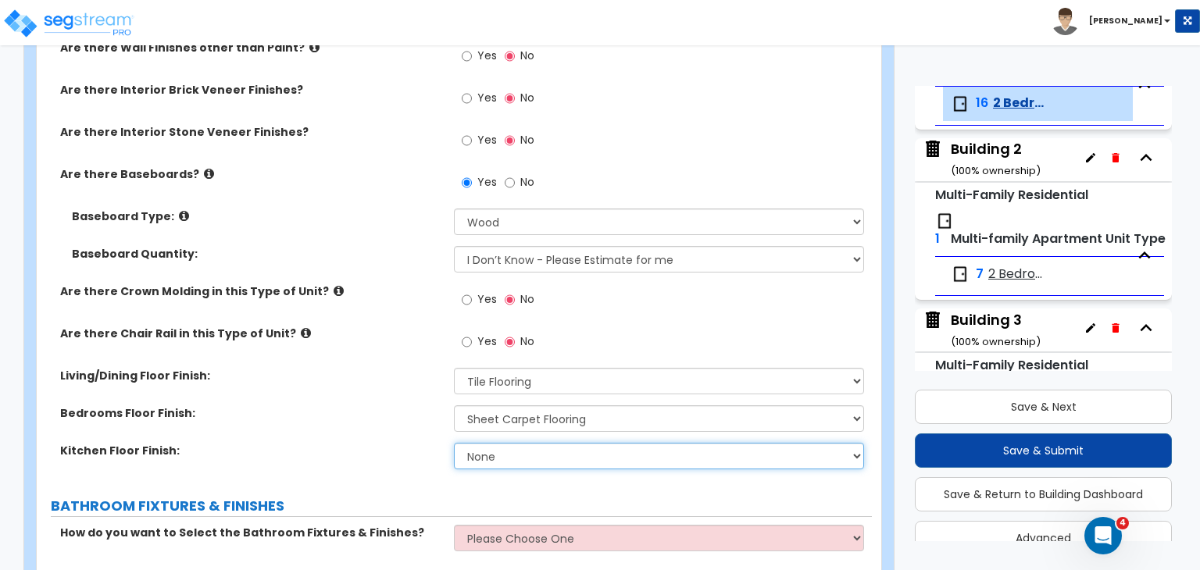
click at [510, 459] on select "None Tile Flooring Hardwood Flooring Resilient Laminate Flooring VCT Flooring S…" at bounding box center [658, 456] width 409 height 27
select select "1"
click at [454, 443] on select "None Tile Flooring Hardwood Flooring Resilient Laminate Flooring VCT Flooring S…" at bounding box center [658, 456] width 409 height 27
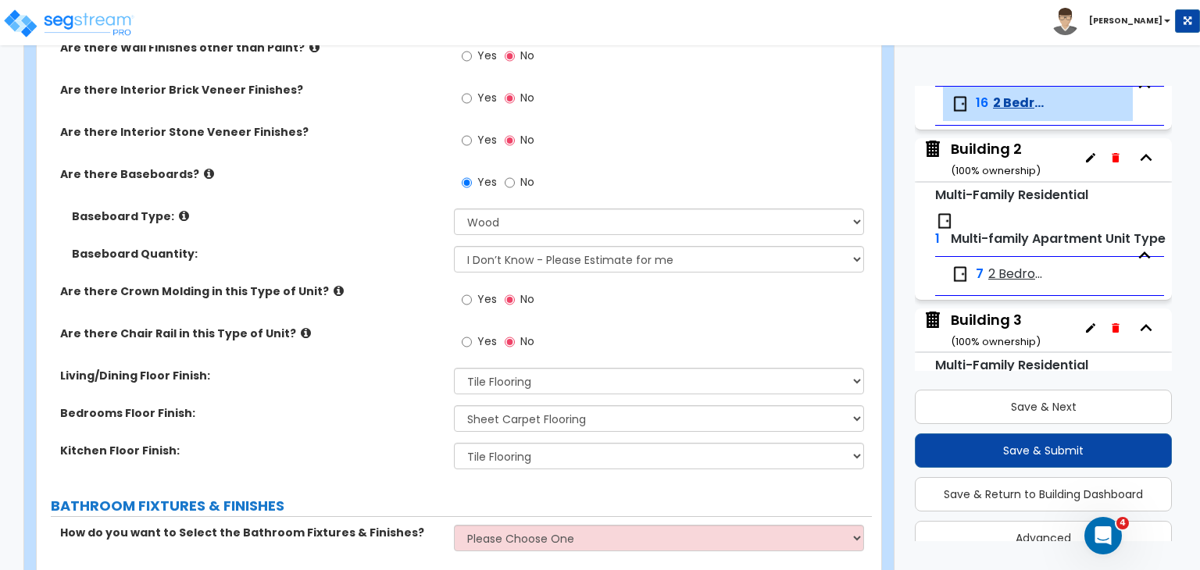
click at [363, 398] on div "Living/Dining Floor Finish: None Tile Flooring Hardwood Flooring Resilient Lami…" at bounding box center [454, 387] width 835 height 38
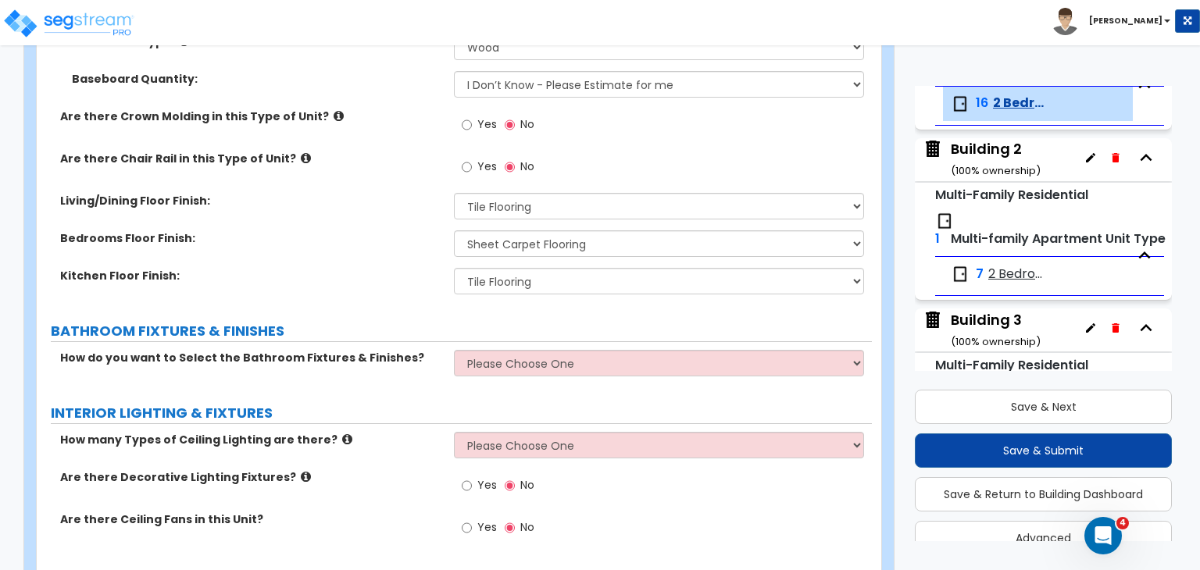
scroll to position [712, 0]
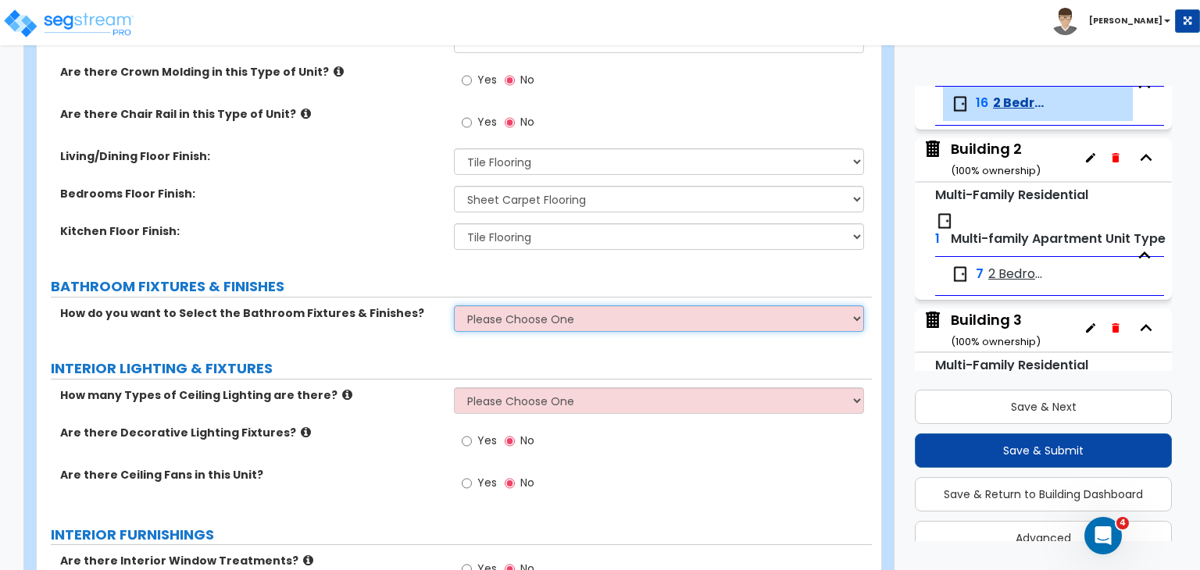
click at [491, 313] on select "Please Choose One Select the type of Fixtures and Finishes only for one Bath an…" at bounding box center [658, 318] width 409 height 27
select select "1"
click at [454, 305] on select "Please Choose One Select the type of Fixtures and Finishes only for one Bath an…" at bounding box center [658, 318] width 409 height 27
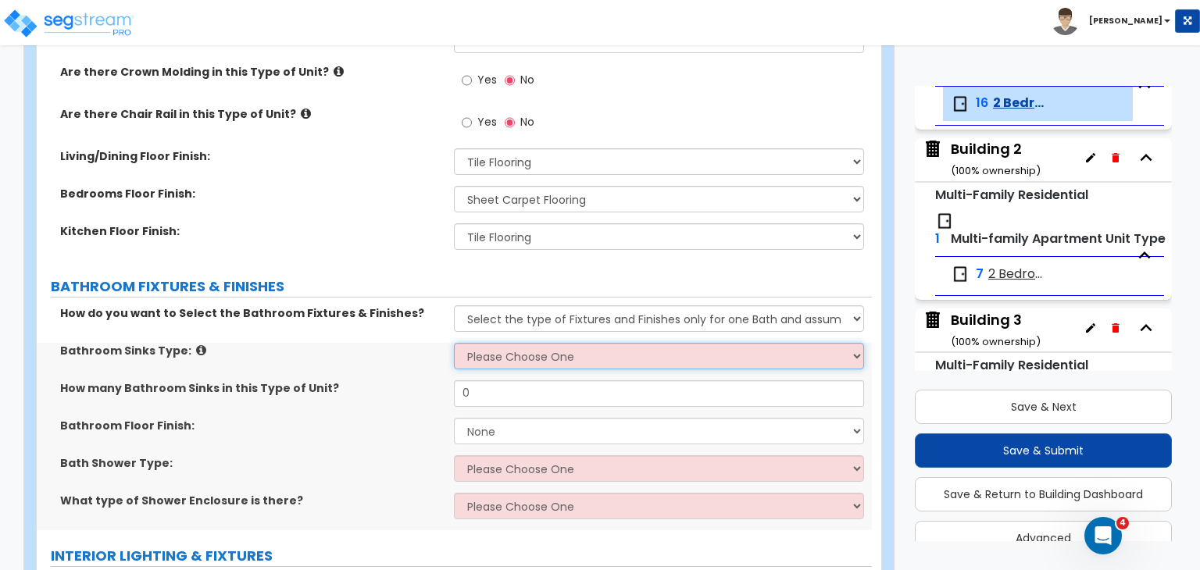
click at [513, 359] on select "Please Choose One Wall-mounted Pedestal-mounted Vanity-mounted" at bounding box center [658, 356] width 409 height 27
select select "3"
click at [454, 343] on select "Please Choose One Wall-mounted Pedestal-mounted Vanity-mounted" at bounding box center [658, 356] width 409 height 27
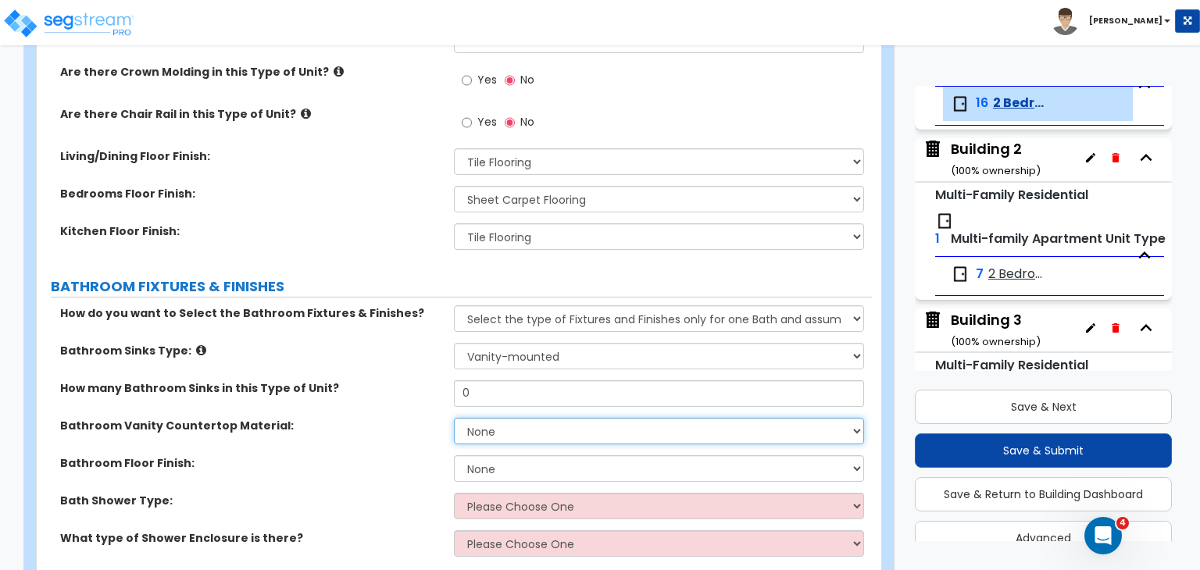
click at [502, 428] on select "None Plastic Laminate Solid Surface Stone Quartz Marble Tile Wood" at bounding box center [658, 431] width 409 height 27
select select "1"
click at [454, 418] on select "None Plastic Laminate Solid Surface Stone Quartz Marble Tile Wood" at bounding box center [658, 431] width 409 height 27
drag, startPoint x: 497, startPoint y: 391, endPoint x: 320, endPoint y: 412, distance: 178.6
click at [320, 412] on div "How many Bathroom Sinks in this Type of Unit? 0" at bounding box center [454, 399] width 835 height 38
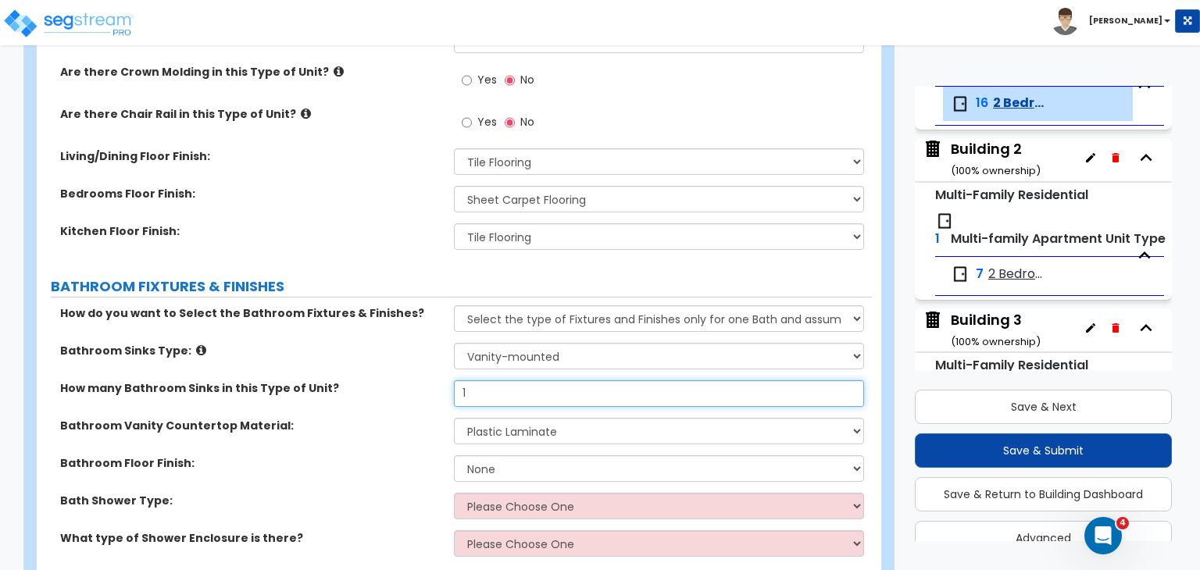
type input "1"
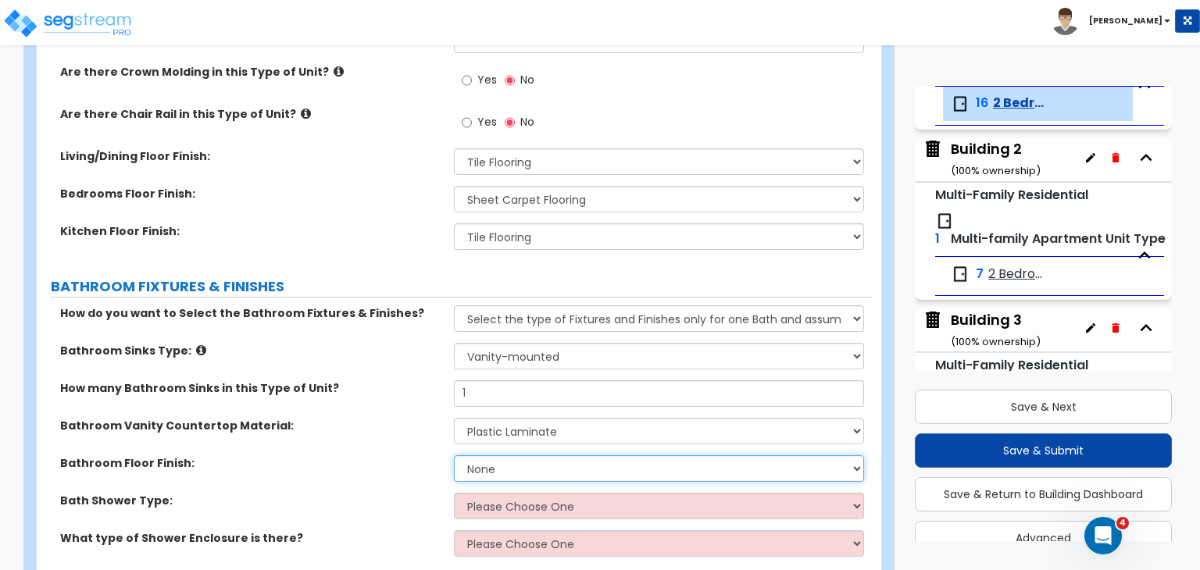
click at [463, 466] on select "None Tile Flooring Hardwood Flooring Resilient Laminate Flooring VCT Flooring S…" at bounding box center [658, 469] width 409 height 27
select select "1"
click at [454, 456] on select "None Tile Flooring Hardwood Flooring Resilient Laminate Flooring VCT Flooring S…" at bounding box center [658, 469] width 409 height 27
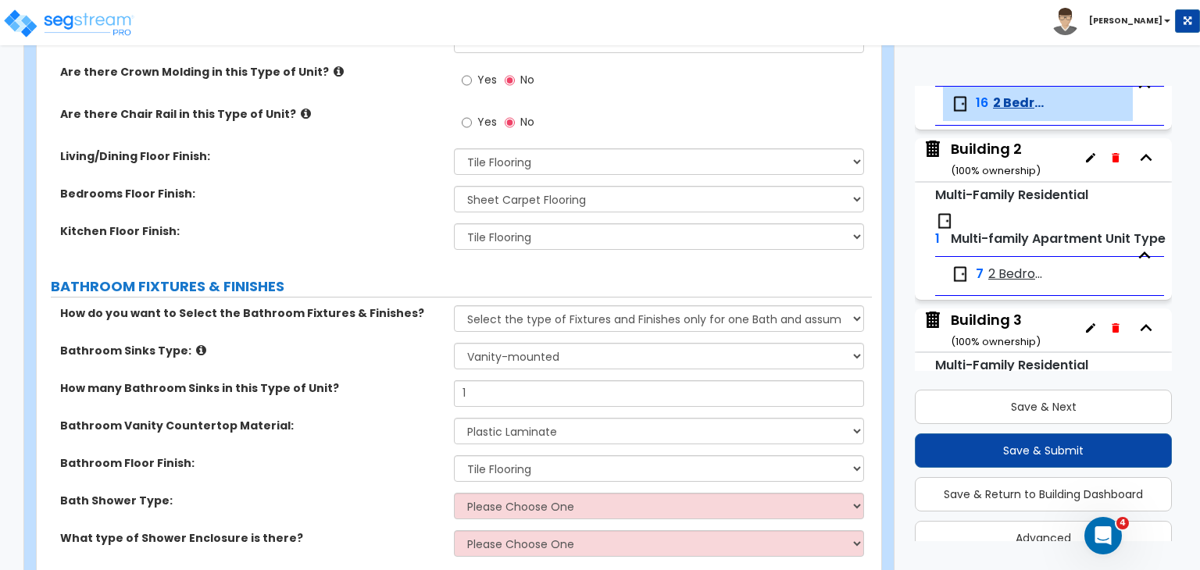
click at [375, 448] on div "Bathroom Vanity Countertop Material: None Plastic Laminate Solid Surface Stone …" at bounding box center [454, 437] width 835 height 38
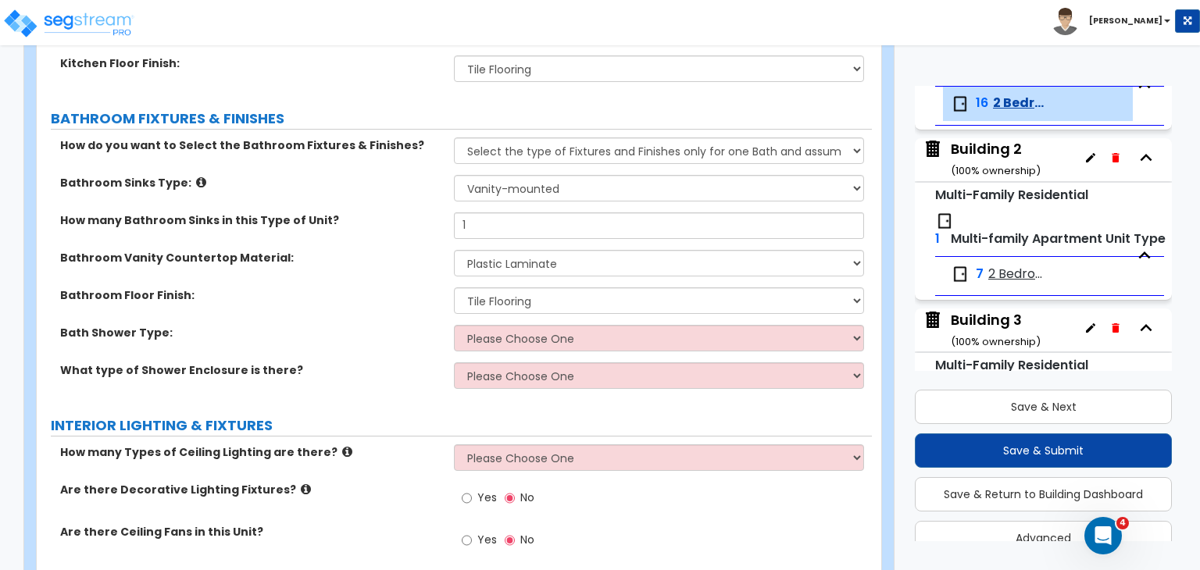
scroll to position [881, 0]
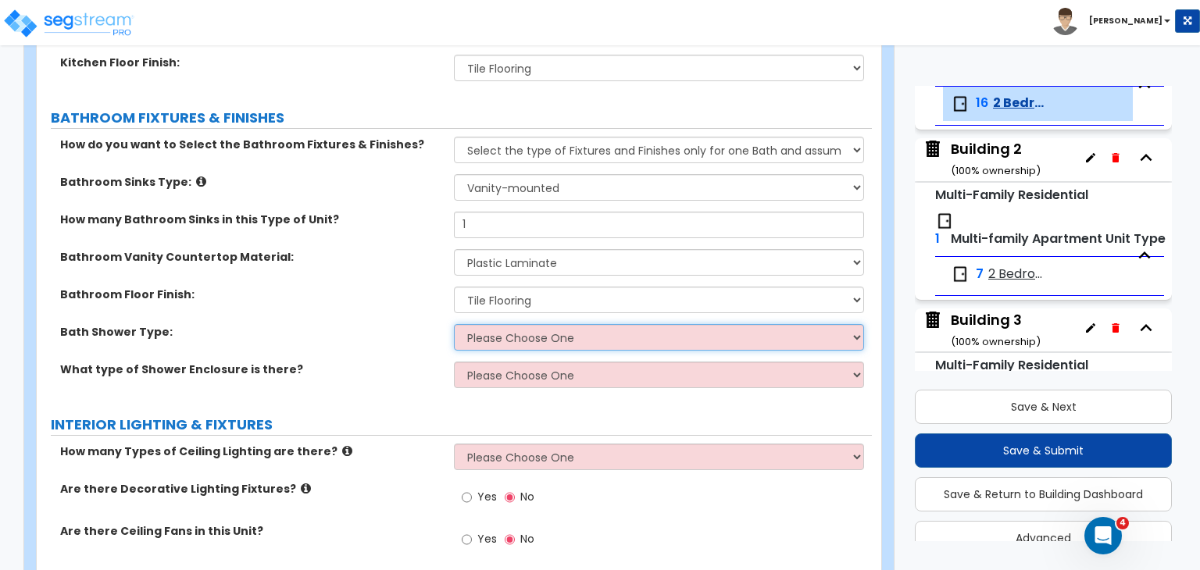
click at [492, 337] on select "Please Choose One Standalone Shower Bathtub - Shower Combination" at bounding box center [658, 337] width 409 height 27
select select "2"
click at [454, 324] on select "Please Choose One Standalone Shower Bathtub - Shower Combination" at bounding box center [658, 337] width 409 height 27
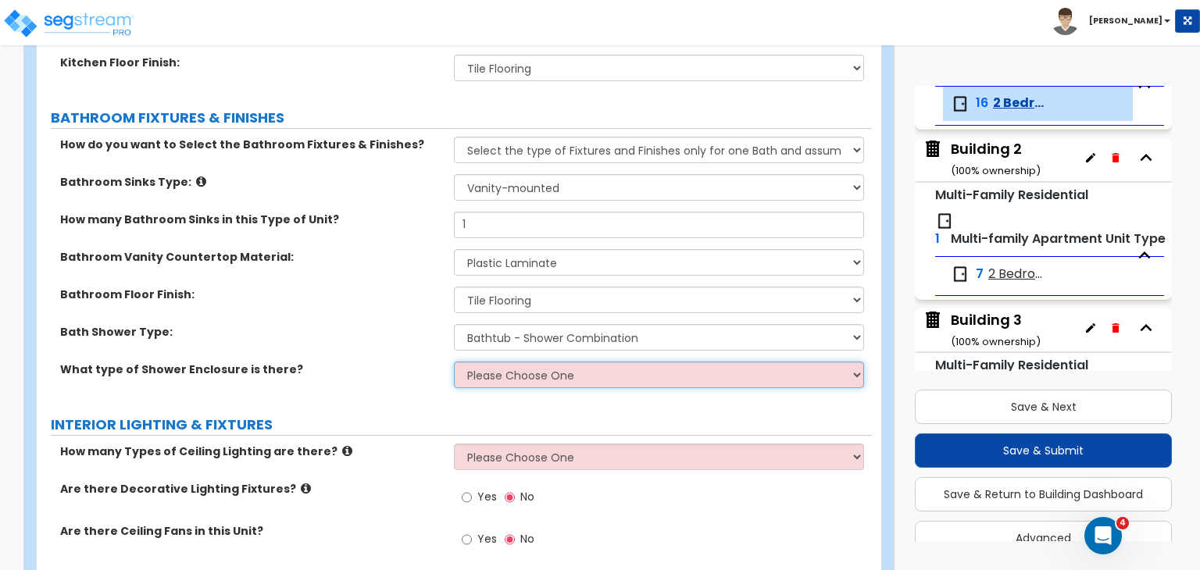
click at [502, 379] on select "Please Choose One Curtain & [PERSON_NAME] Sliding Doors Glass Hinged Doors" at bounding box center [658, 375] width 409 height 27
select select "1"
click at [454, 362] on select "Please Choose One Curtain & [PERSON_NAME] Sliding Doors Glass Hinged Doors" at bounding box center [658, 375] width 409 height 27
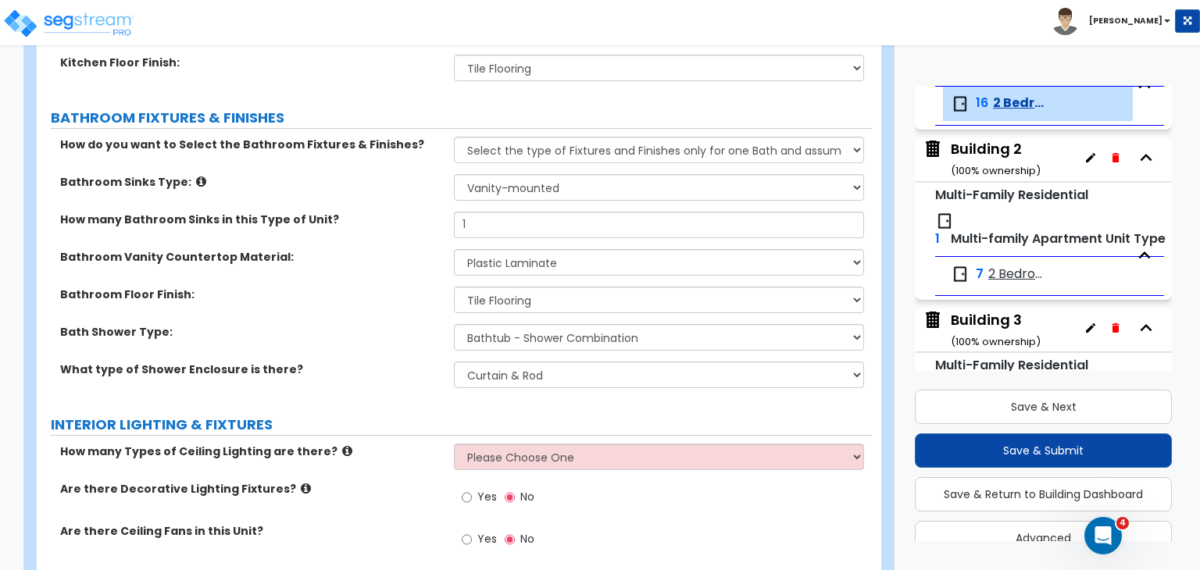
click at [389, 366] on label "What type of Shower Enclosure is there?" at bounding box center [251, 370] width 382 height 16
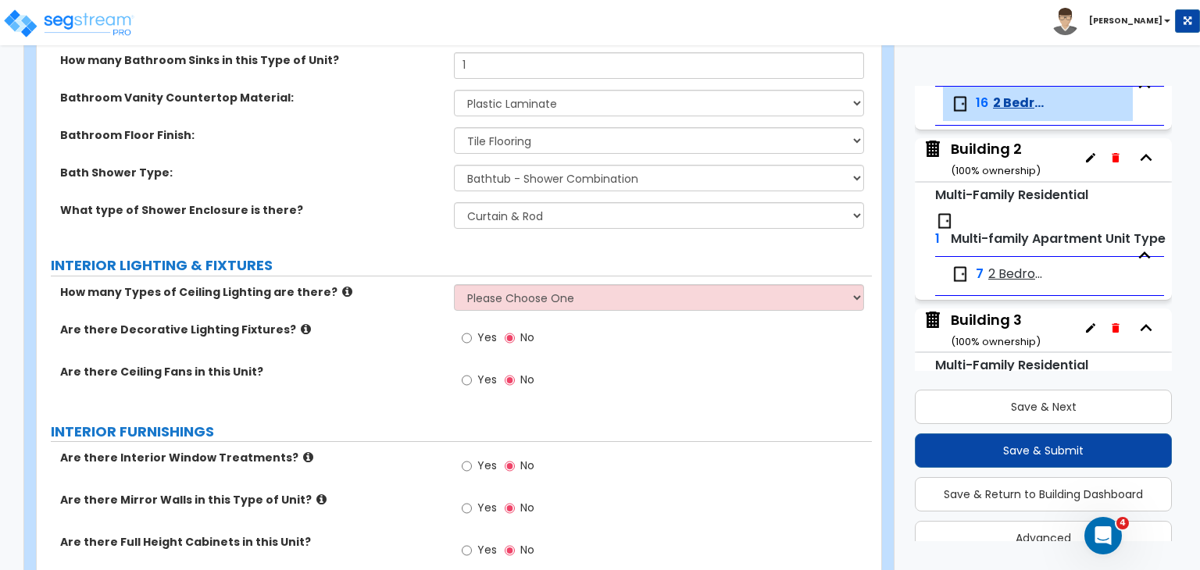
scroll to position [1043, 0]
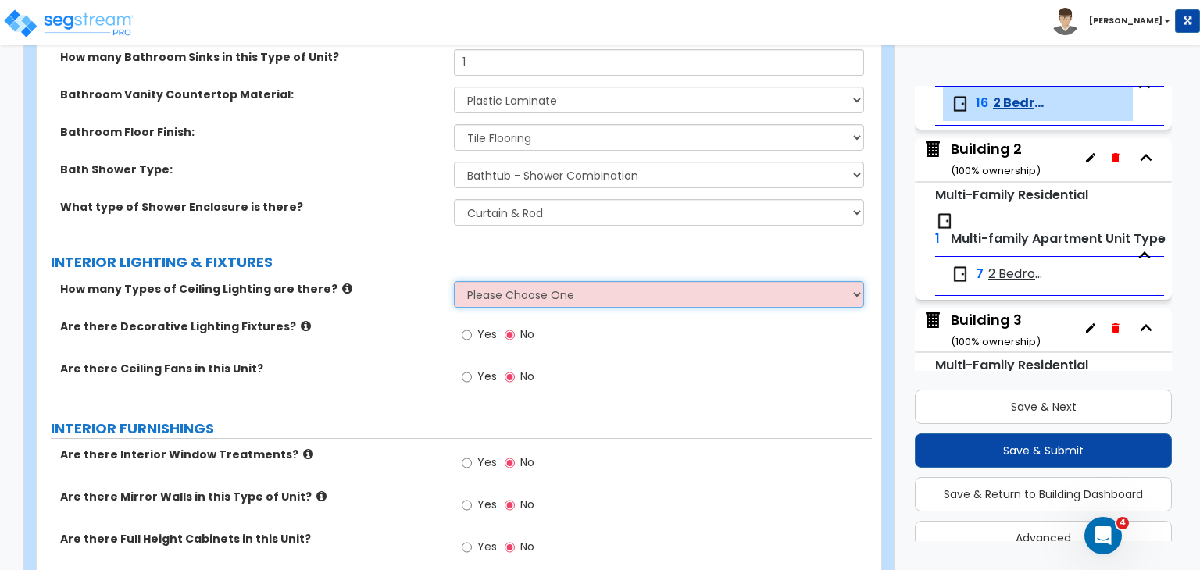
click at [487, 300] on select "Please Choose One 1 2 3" at bounding box center [658, 294] width 409 height 27
select select "1"
click at [454, 281] on select "Please Choose One 1 2 3" at bounding box center [658, 294] width 409 height 27
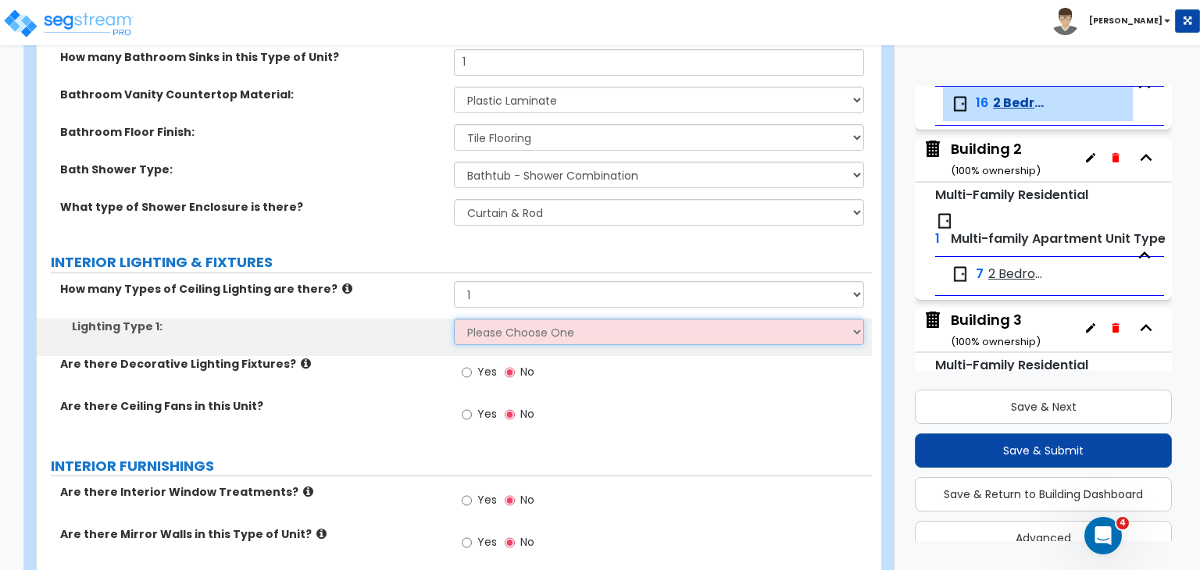
click at [490, 329] on select "Please Choose One LED Surface-Mounted LED Recessed Fluorescent Surface-Mounted …" at bounding box center [658, 332] width 409 height 27
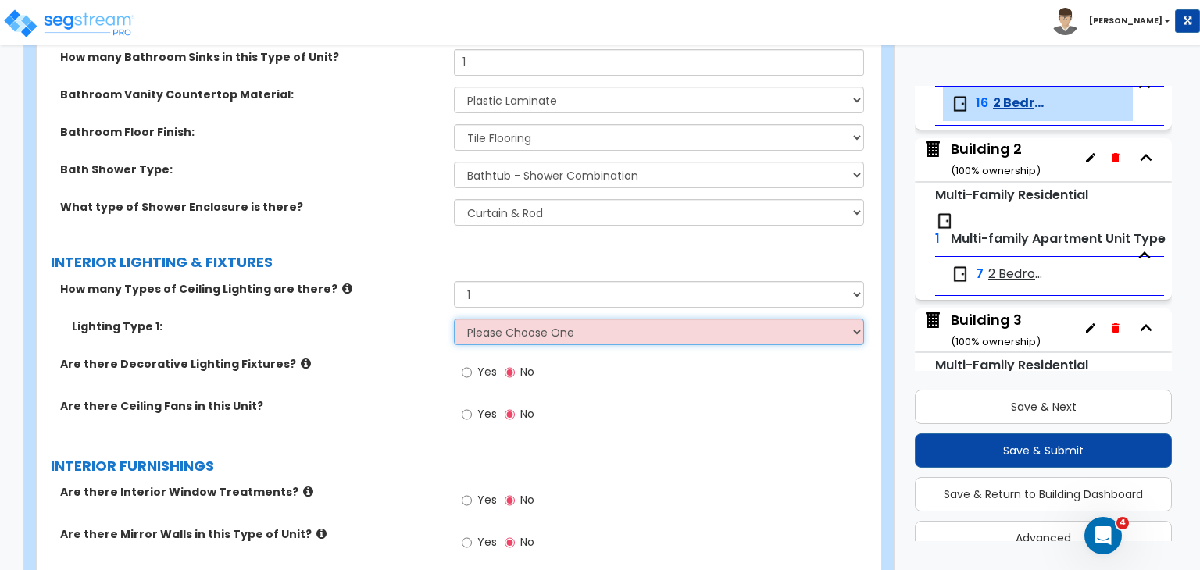
select select "3"
click at [454, 319] on select "Please Choose One LED Surface-Mounted LED Recessed Fluorescent Surface-Mounted …" at bounding box center [658, 332] width 409 height 27
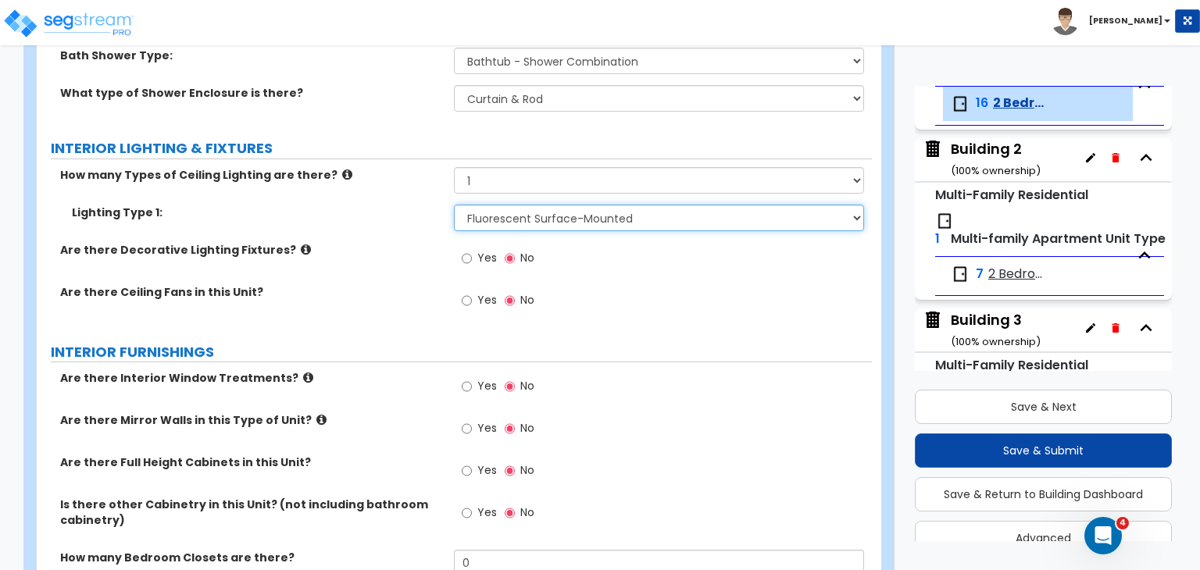
scroll to position [1220, 0]
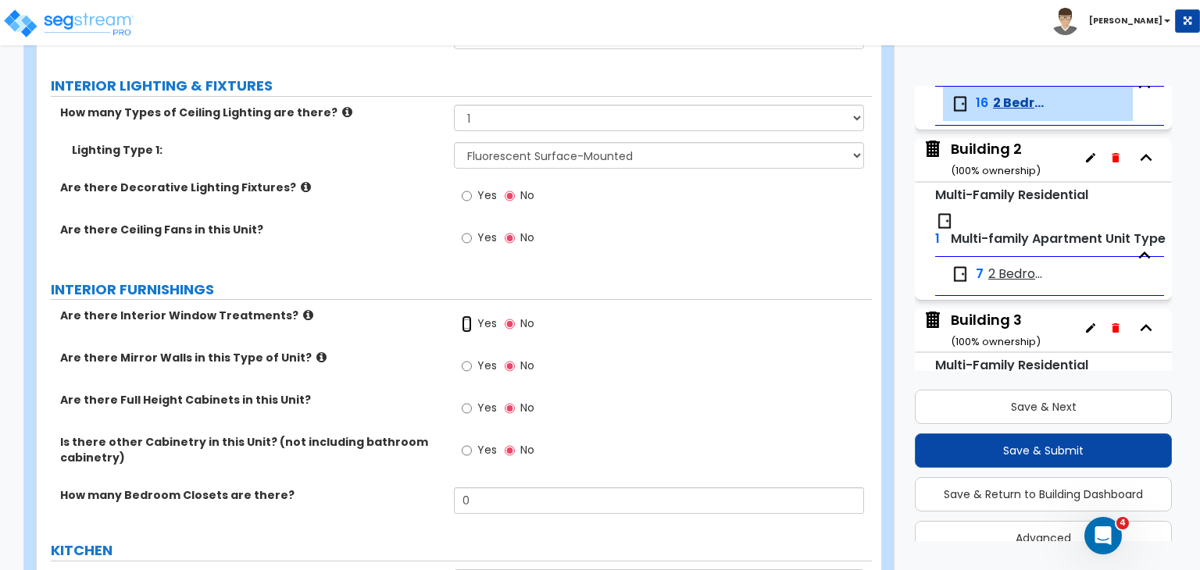
click at [466, 321] on input "Yes" at bounding box center [467, 324] width 10 height 17
radio input "true"
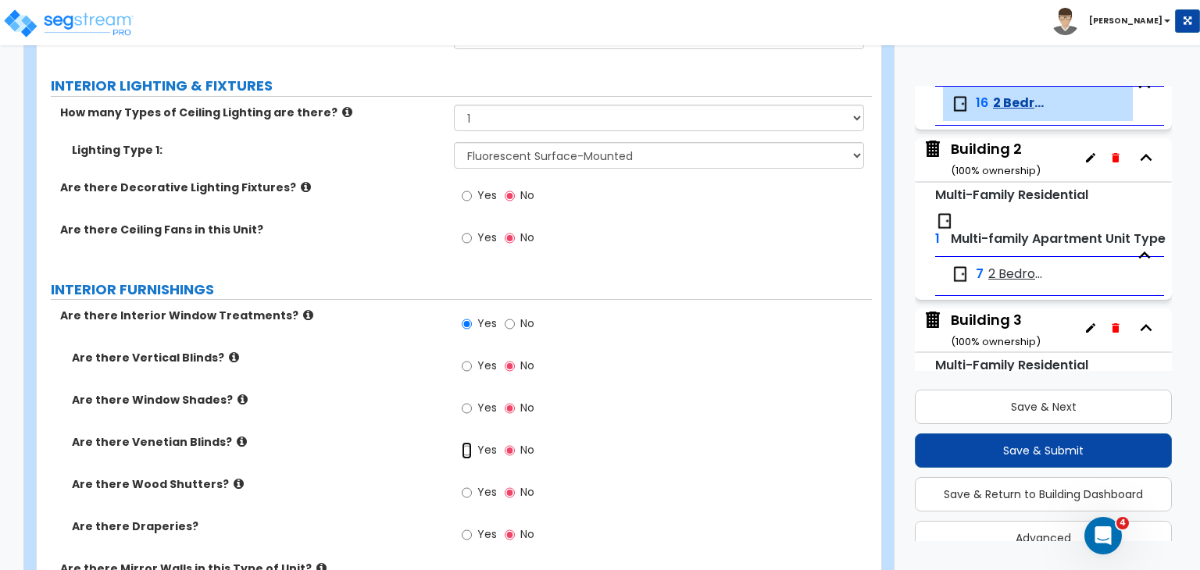
click at [467, 451] on input "Yes" at bounding box center [467, 450] width 10 height 17
radio input "true"
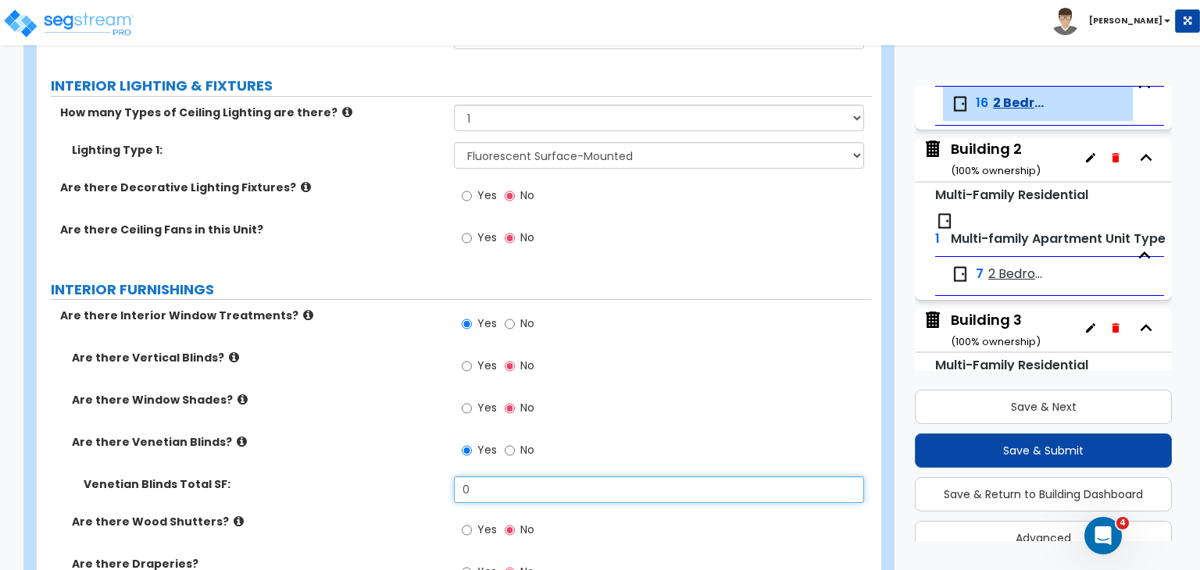
drag, startPoint x: 497, startPoint y: 483, endPoint x: 402, endPoint y: 488, distance: 94.7
click at [402, 488] on div "Venetian Blinds Total SF: 0" at bounding box center [454, 496] width 835 height 38
type input "24"
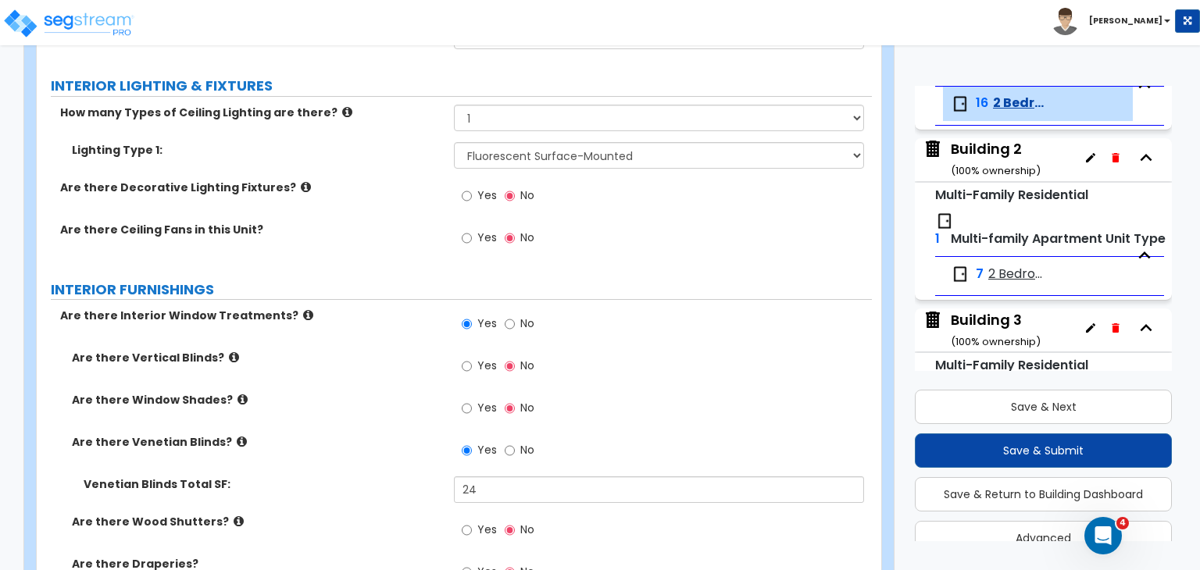
click at [384, 477] on label "Venetian Blinds Total SF:" at bounding box center [263, 485] width 359 height 16
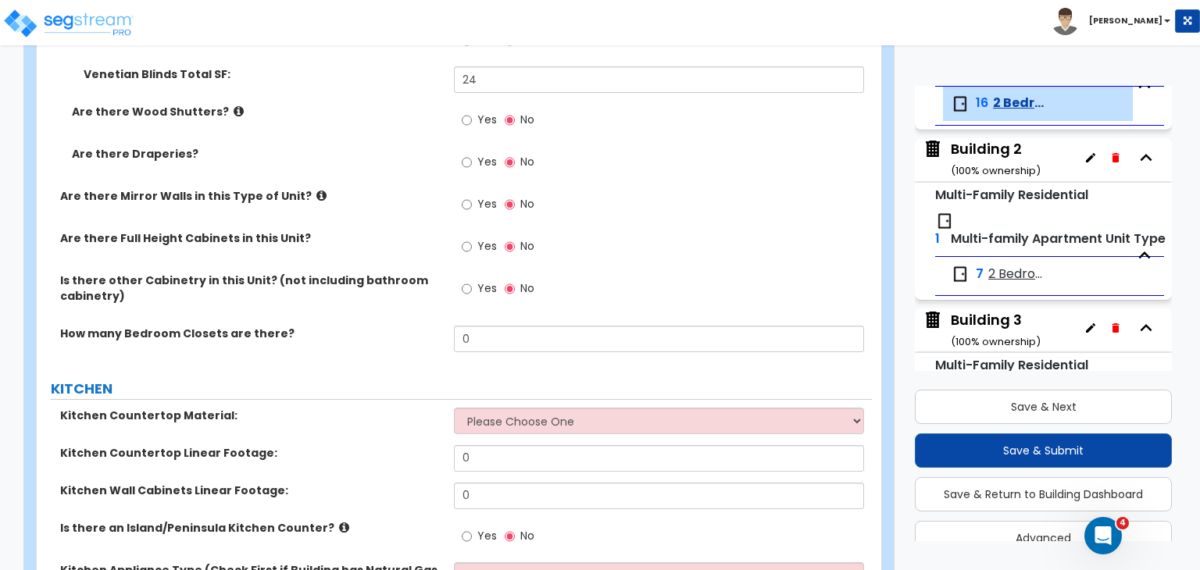
scroll to position [1635, 0]
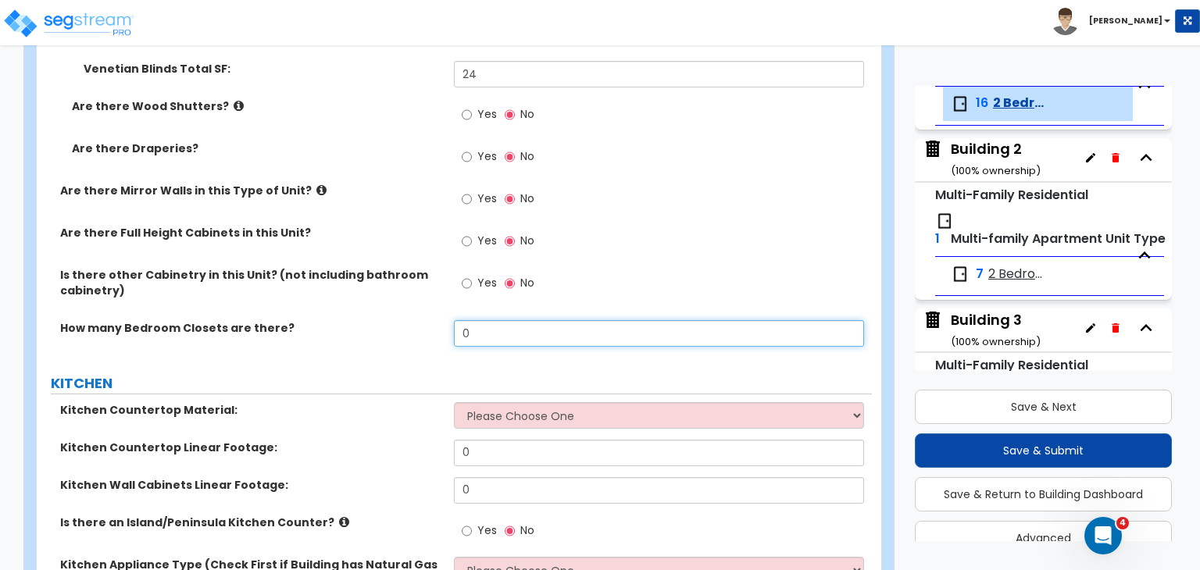
drag, startPoint x: 475, startPoint y: 334, endPoint x: 425, endPoint y: 327, distance: 50.6
click at [425, 327] on div "How many Bedroom Closets are there? 0" at bounding box center [454, 339] width 835 height 38
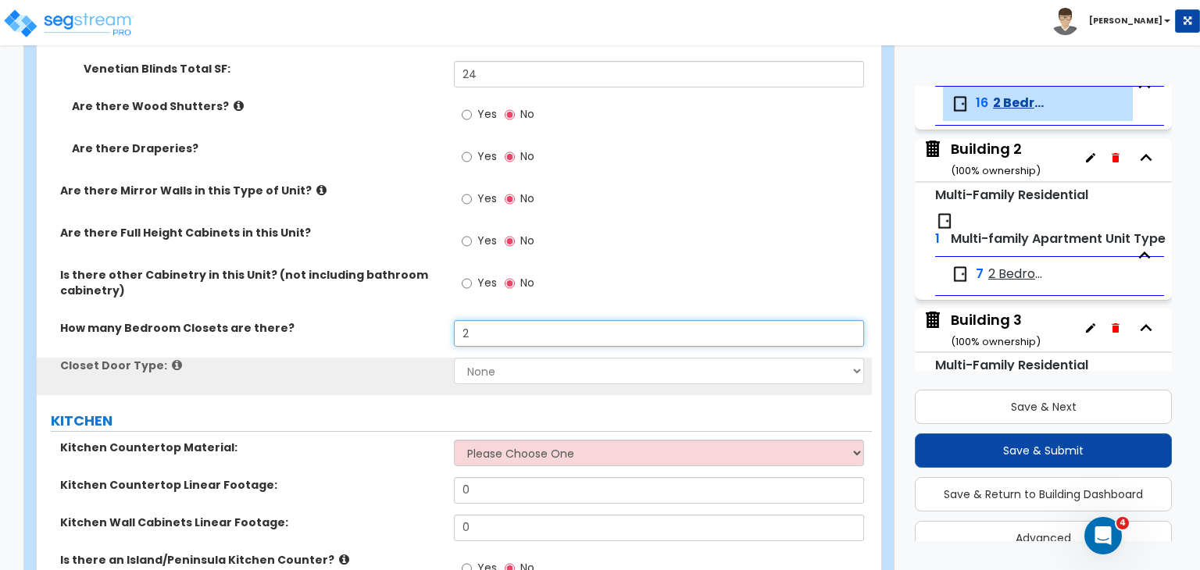
type input "2"
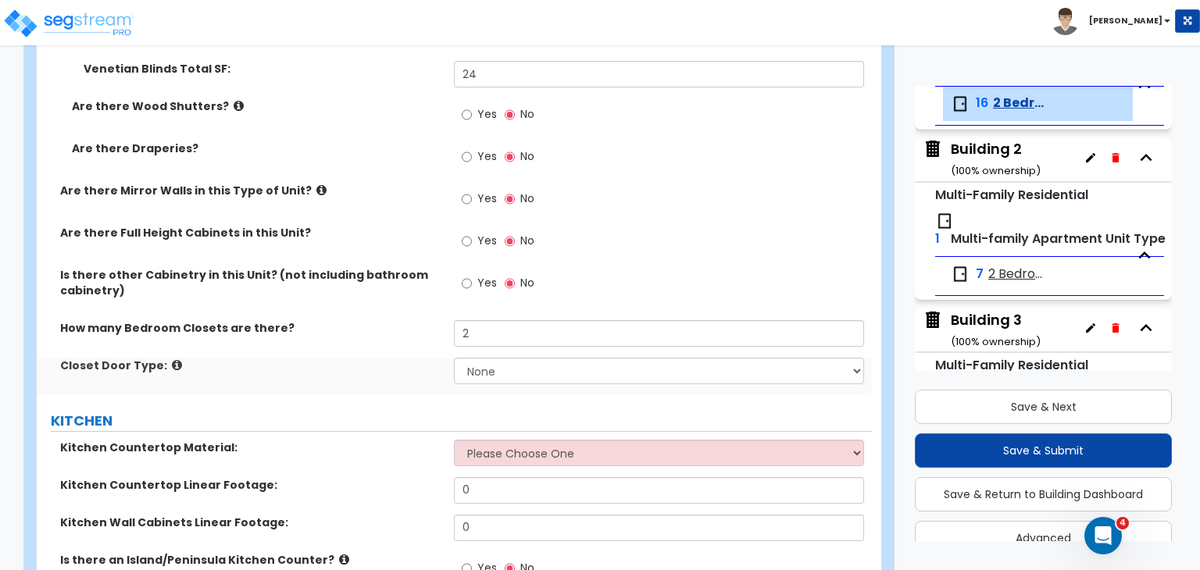
click at [425, 327] on label "How many Bedroom Closets are there?" at bounding box center [251, 328] width 382 height 16
click at [494, 369] on select "None Bi-fold Louvered Doors Bi-fold Panel Doors Sliding Doors Hinged Wood Door" at bounding box center [658, 371] width 409 height 27
select select "3"
click at [454, 358] on select "None Bi-fold Louvered Doors Bi-fold Panel Doors Sliding Doors Hinged Wood Door" at bounding box center [658, 371] width 409 height 27
click at [367, 403] on div "GENERAL UNIT INFORMATION Residential Unit Type Square Footage: 850 How many Bed…" at bounding box center [454, 21] width 812 height 2863
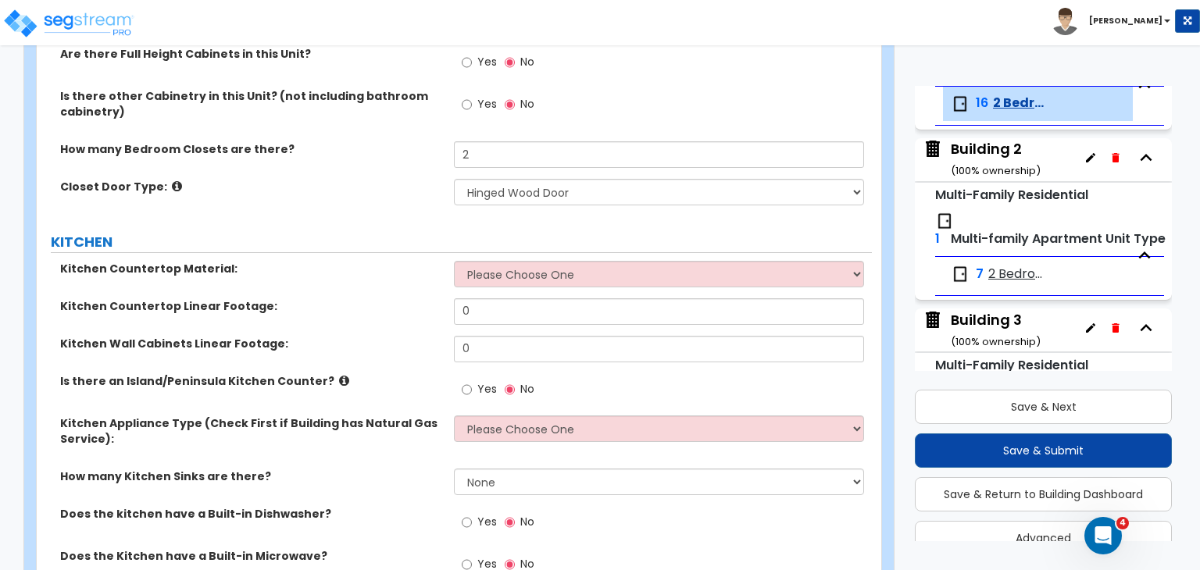
scroll to position [1816, 0]
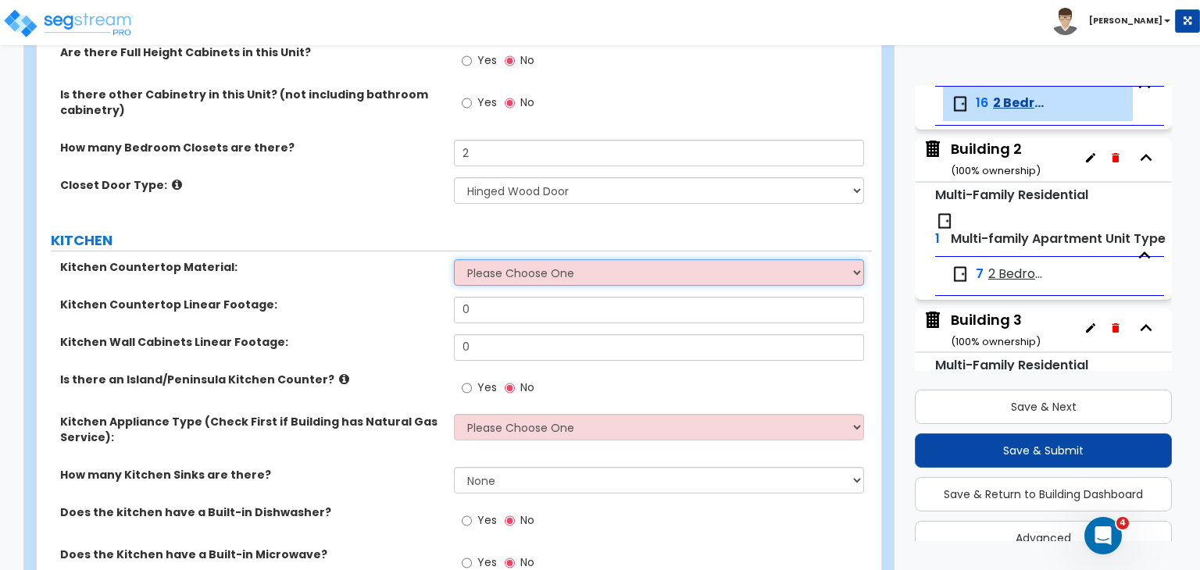
click at [484, 279] on select "Please Choose One Plastic Laminate Solid Surface Stone Quartz Marble Tile Wood …" at bounding box center [658, 272] width 409 height 27
select select "1"
click at [454, 259] on select "Please Choose One Plastic Laminate Solid Surface Stone Quartz Marble Tile Wood …" at bounding box center [658, 272] width 409 height 27
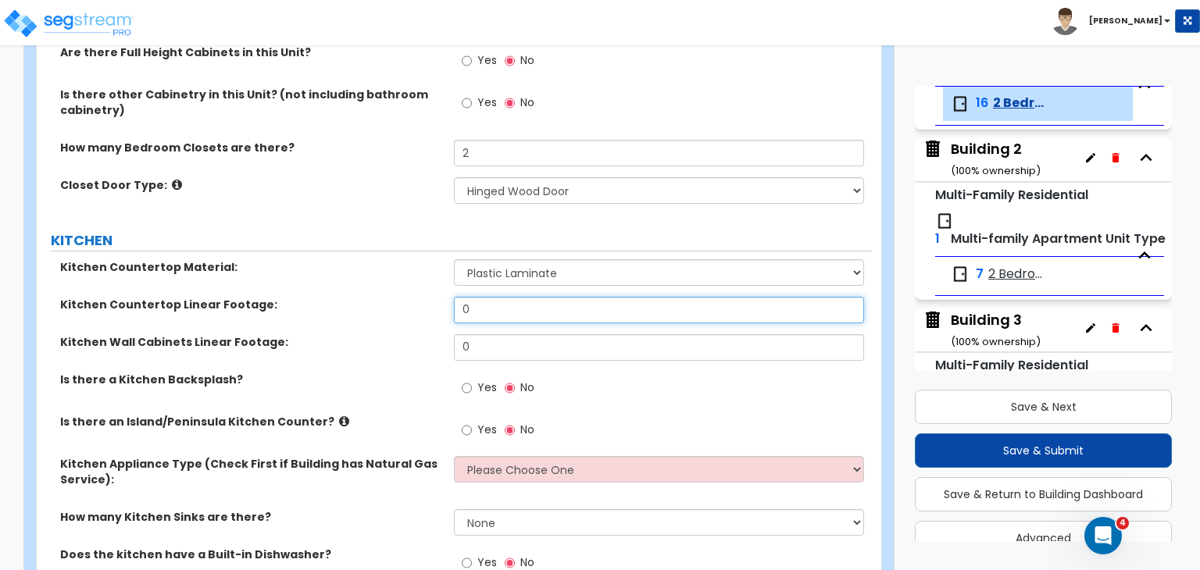
drag, startPoint x: 506, startPoint y: 315, endPoint x: 410, endPoint y: 302, distance: 96.2
click at [410, 302] on div "Kitchen Countertop Linear Footage: 0" at bounding box center [454, 316] width 835 height 38
type input "12"
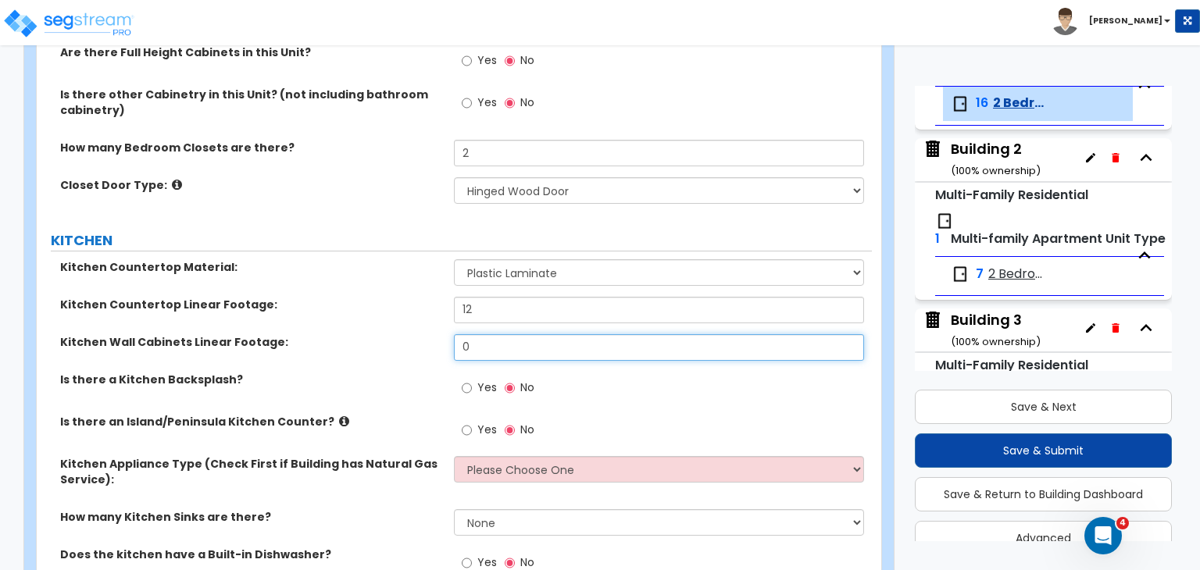
drag, startPoint x: 491, startPoint y: 348, endPoint x: 385, endPoint y: 340, distance: 105.8
click at [385, 340] on div "Kitchen Wall Cabinets Linear Footage: 0" at bounding box center [454, 353] width 835 height 38
type input "14"
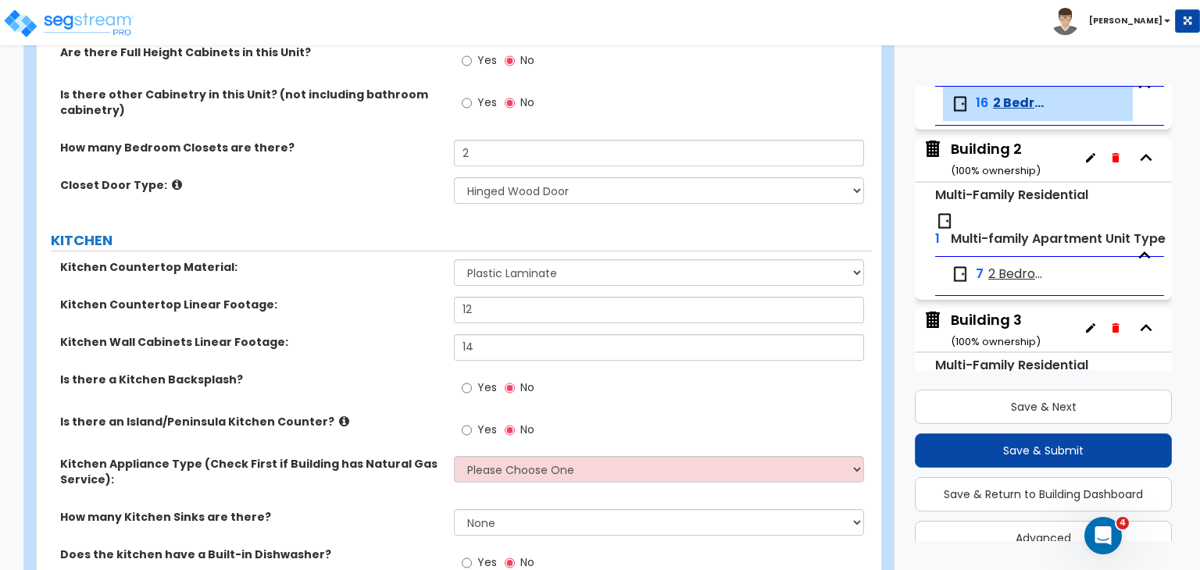
click at [385, 340] on label "Kitchen Wall Cabinets Linear Footage:" at bounding box center [251, 342] width 382 height 16
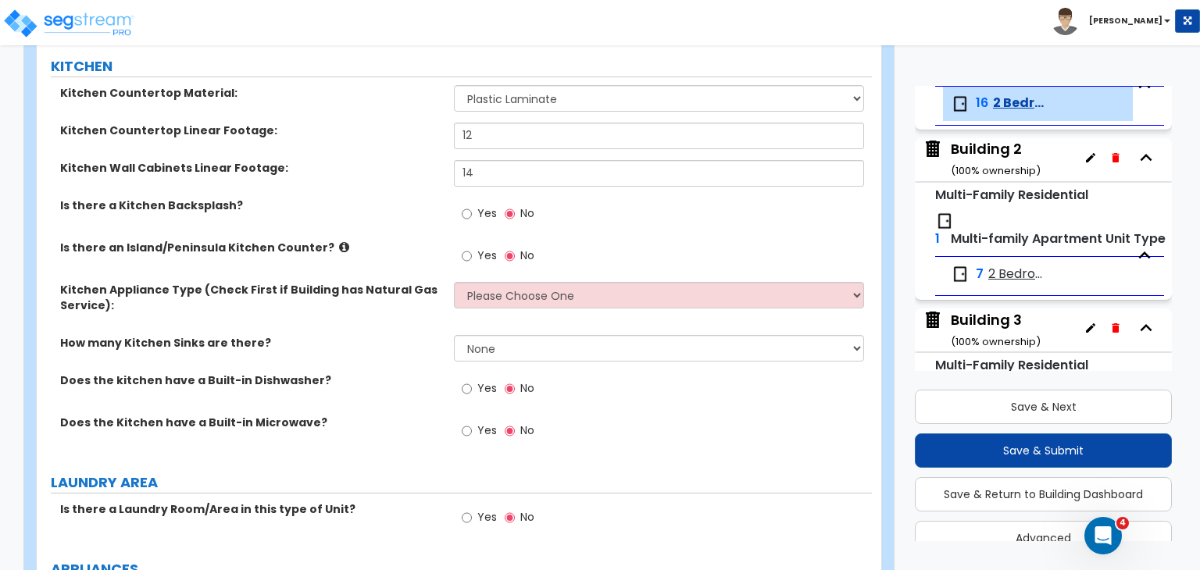
scroll to position [1991, 0]
click at [496, 299] on select "Please Choose One Gas Electric" at bounding box center [658, 294] width 409 height 27
select select "2"
click at [454, 281] on select "Please Choose One Gas Electric" at bounding box center [658, 294] width 409 height 27
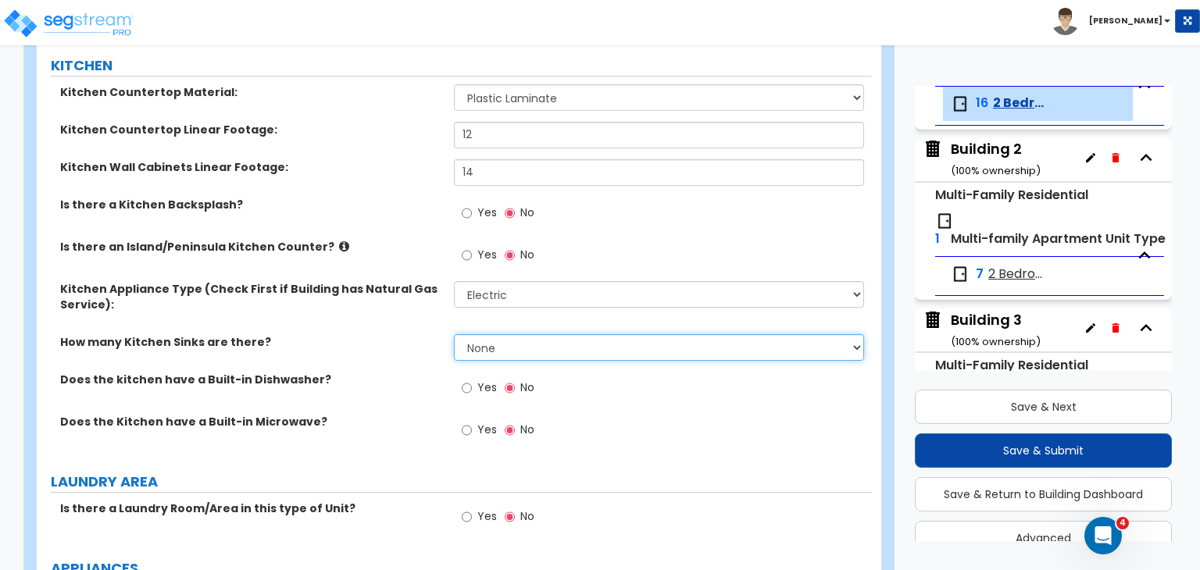
click at [495, 345] on select "None 1 2 3" at bounding box center [658, 347] width 409 height 27
select select "1"
click at [454, 334] on select "None 1 2 3" at bounding box center [658, 347] width 409 height 27
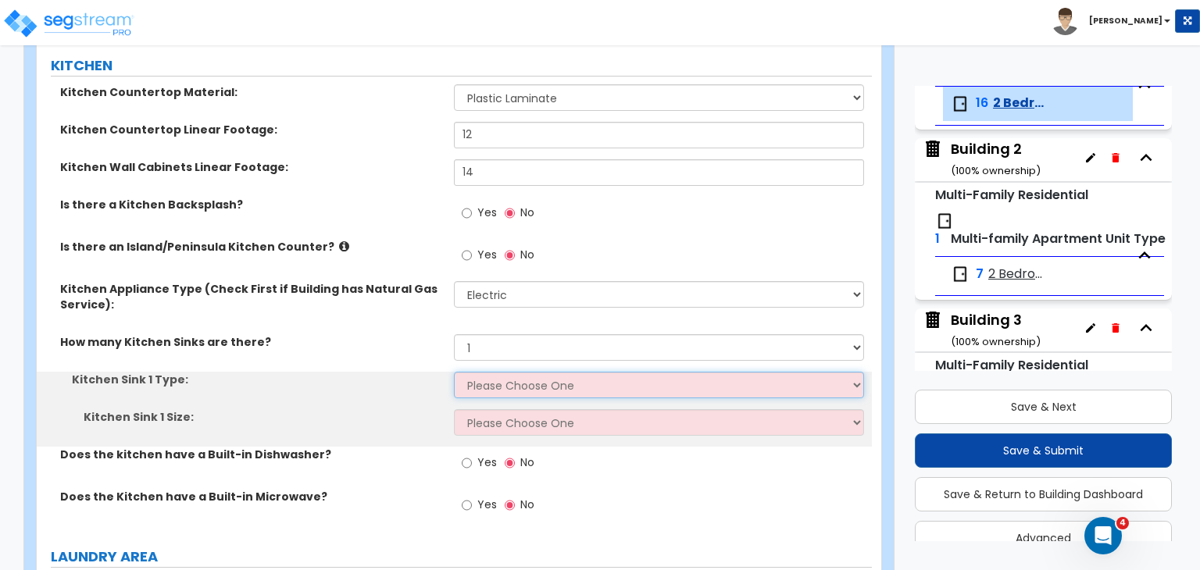
click at [488, 384] on select "Please Choose One Stainless Steel Porcelain Enamel Cast Iron Granite Composite" at bounding box center [658, 385] width 409 height 27
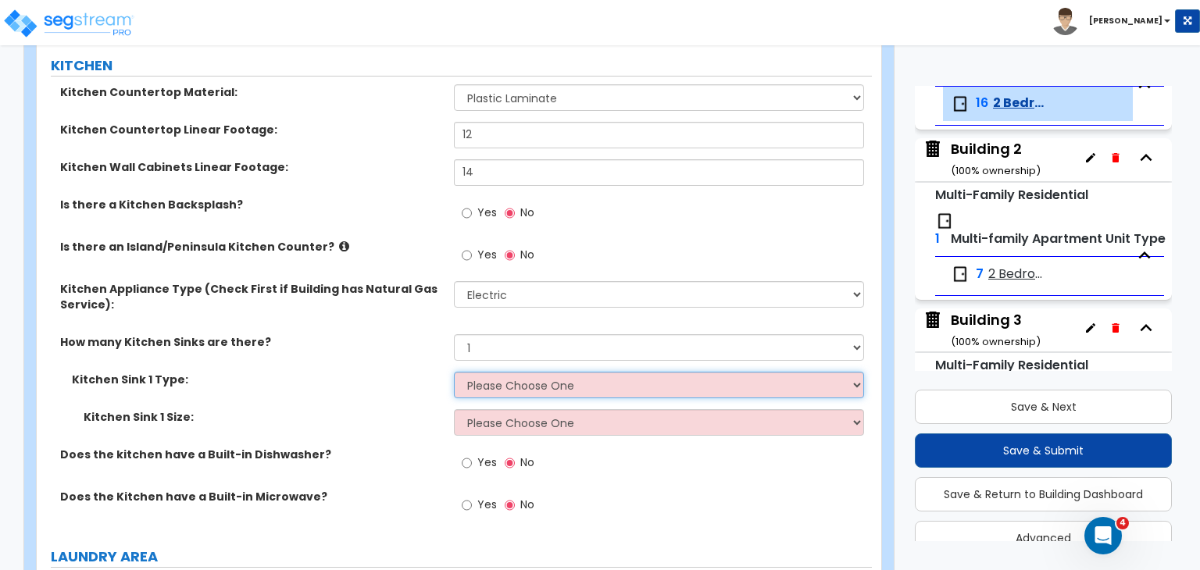
select select "1"
click at [454, 372] on select "Please Choose One Stainless Steel Porcelain Enamel Cast Iron Granite Composite" at bounding box center [658, 385] width 409 height 27
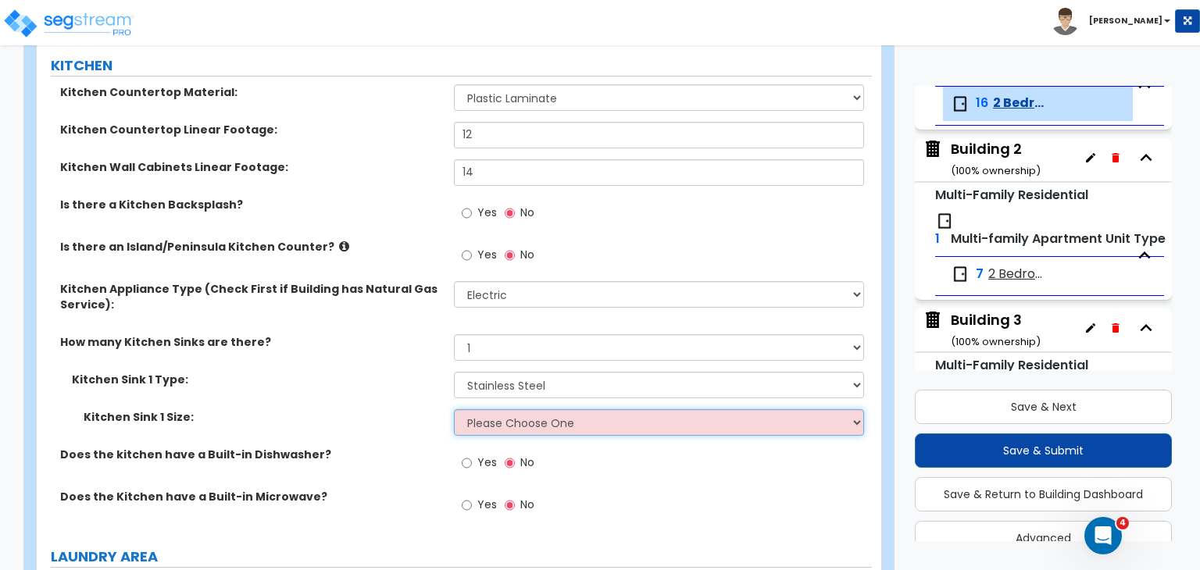
click at [506, 419] on select "Please Choose One Single Sink Double Sink" at bounding box center [658, 422] width 409 height 27
select select "2"
click at [454, 409] on select "Please Choose One Single Sink Double Sink" at bounding box center [658, 422] width 409 height 27
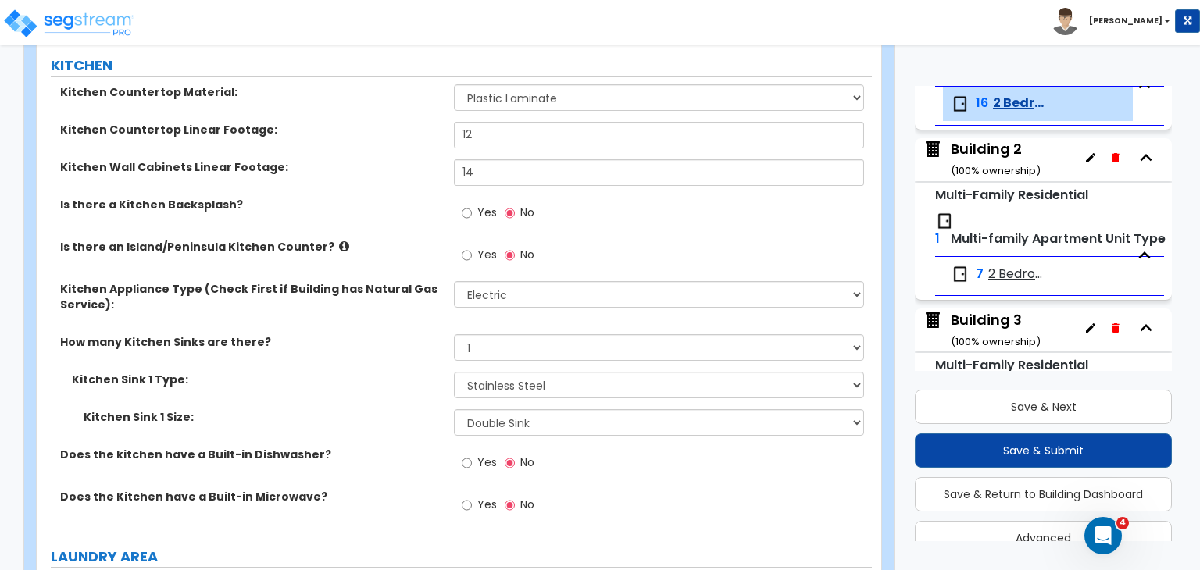
click at [387, 380] on label "Kitchen Sink 1 Type:" at bounding box center [257, 380] width 370 height 16
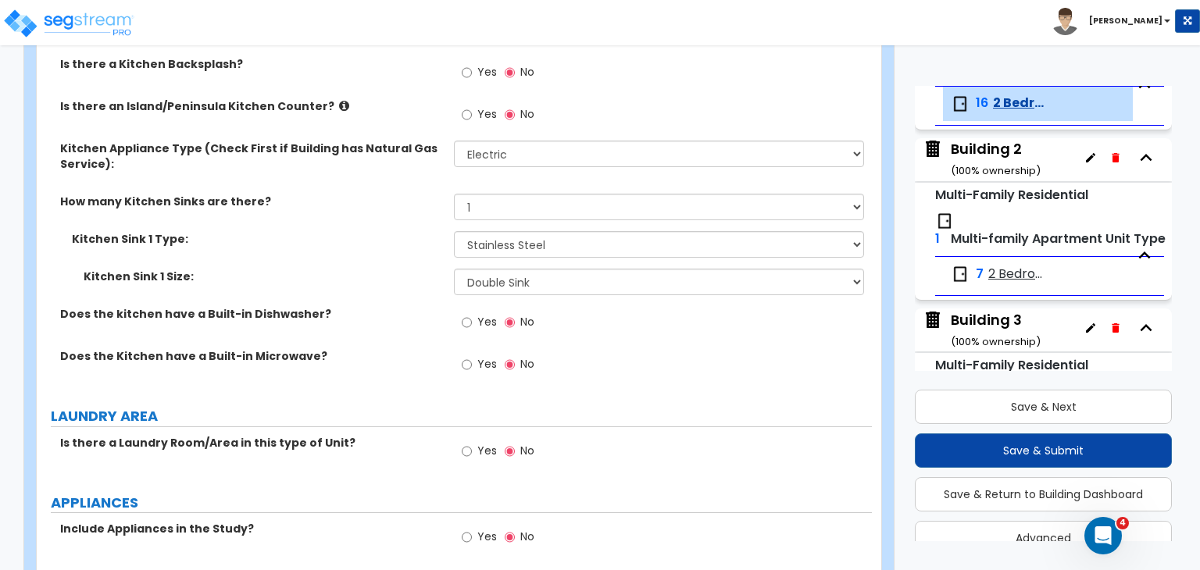
scroll to position [2132, 0]
click at [465, 316] on input "Yes" at bounding box center [467, 321] width 10 height 17
radio input "true"
click at [467, 357] on input "Yes" at bounding box center [467, 363] width 10 height 17
radio input "true"
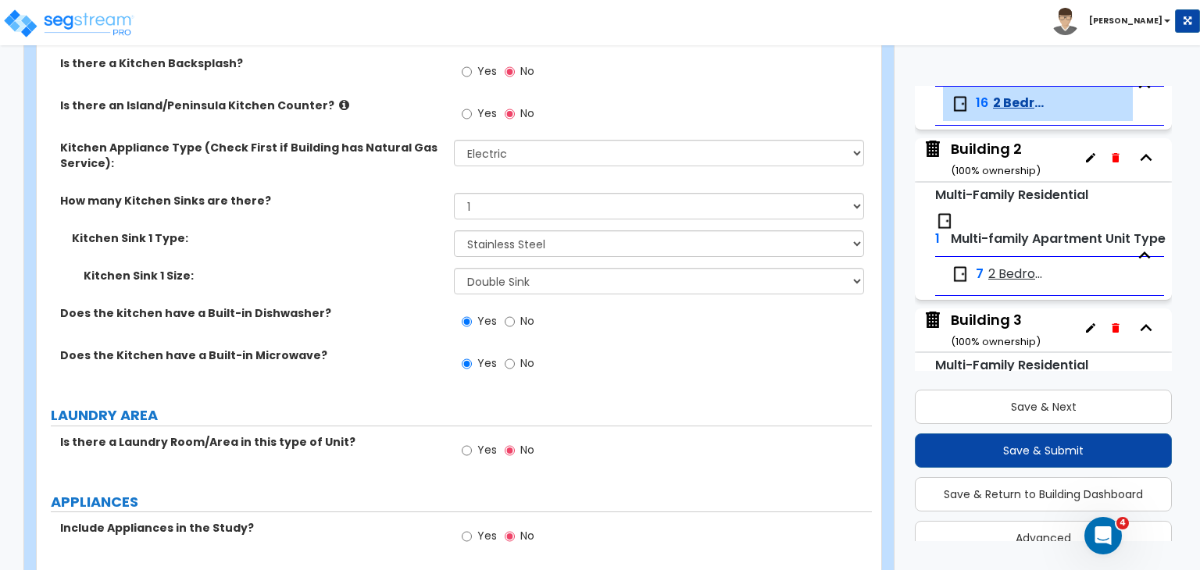
click at [397, 349] on label "Does the Kitchen have a Built-in Microwave?" at bounding box center [251, 356] width 382 height 16
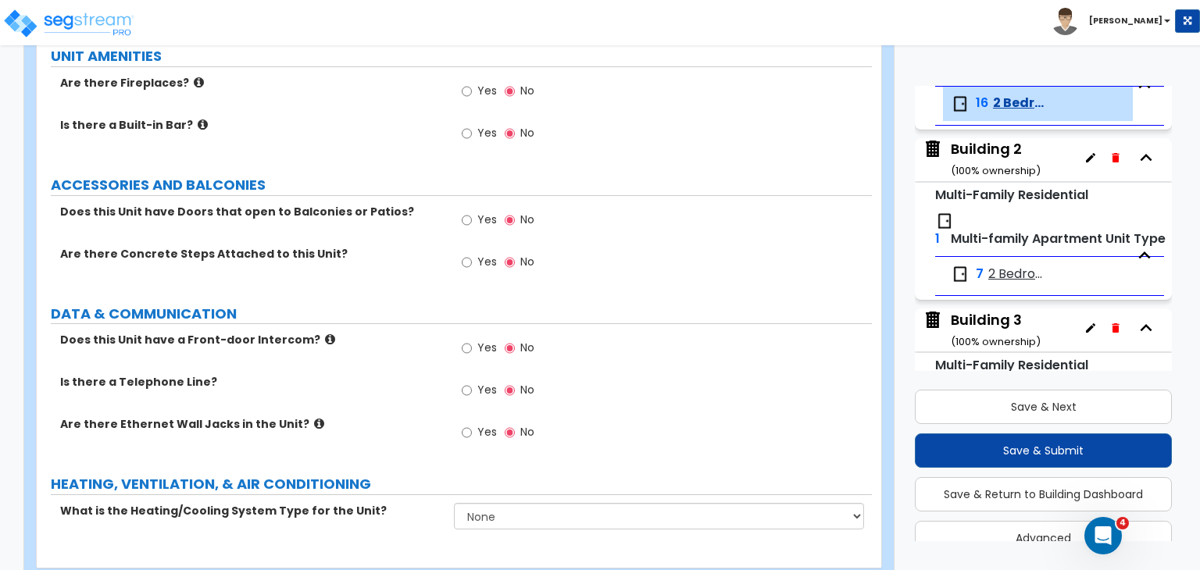
scroll to position [2668, 0]
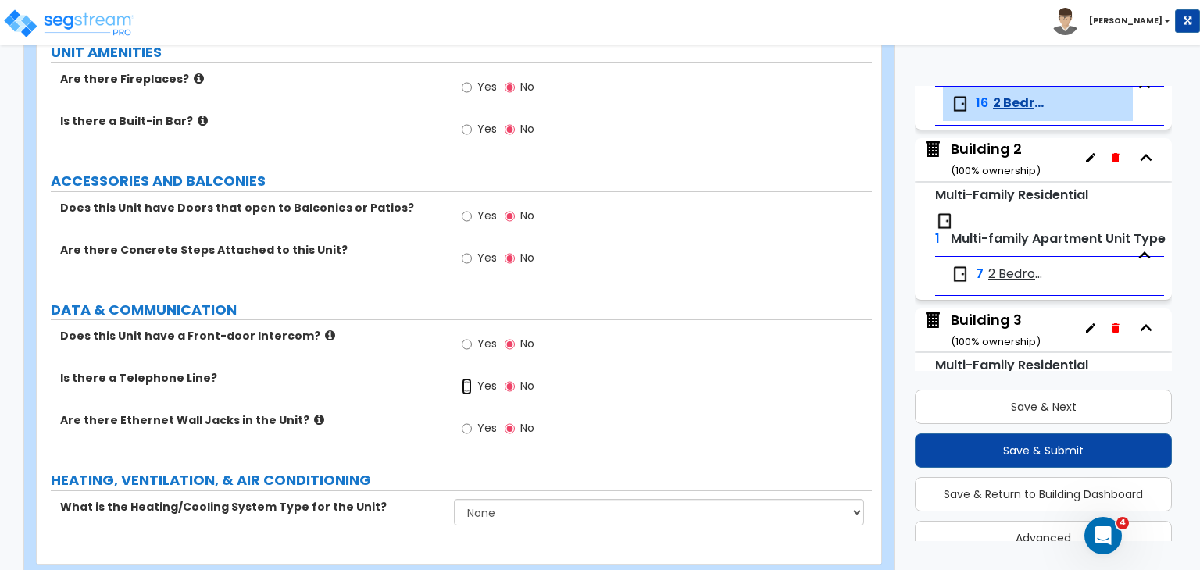
click at [467, 382] on input "Yes" at bounding box center [467, 386] width 10 height 17
radio input "true"
click at [467, 427] on input "Yes" at bounding box center [467, 428] width 10 height 17
radio input "true"
click at [383, 375] on label "Is there a Telephone Line?" at bounding box center [251, 378] width 382 height 16
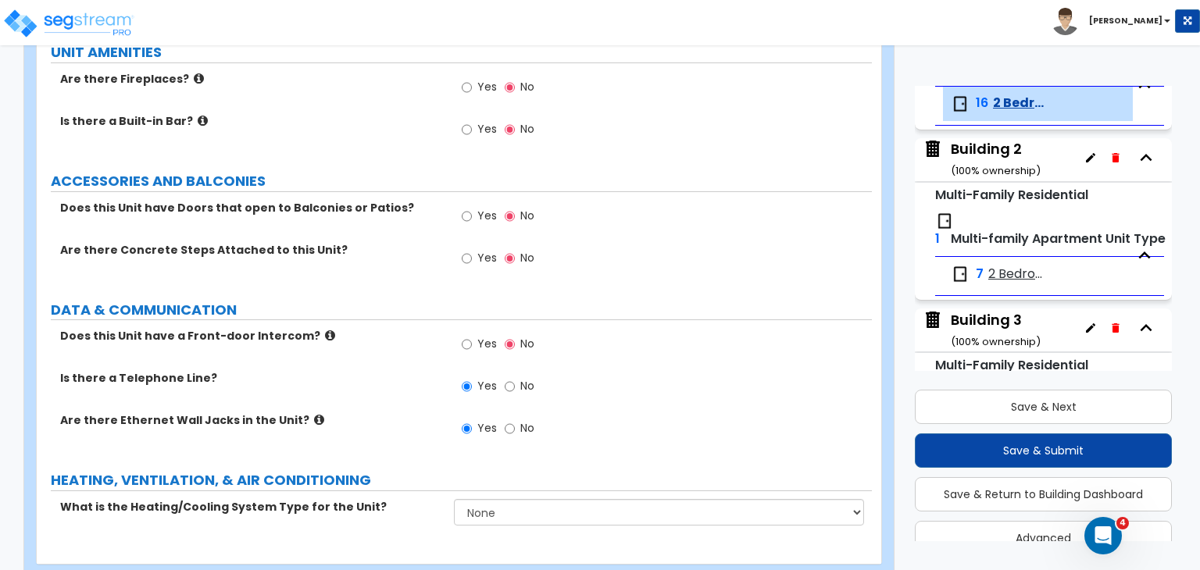
scroll to position [2703, 0]
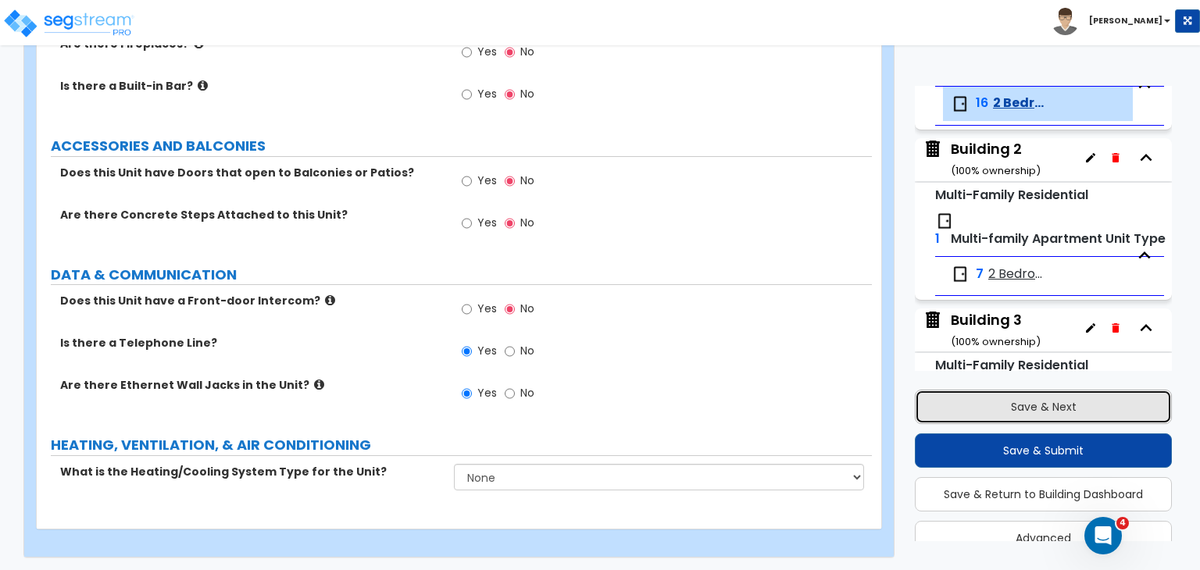
click at [981, 403] on button "Save & Next" at bounding box center [1043, 407] width 257 height 34
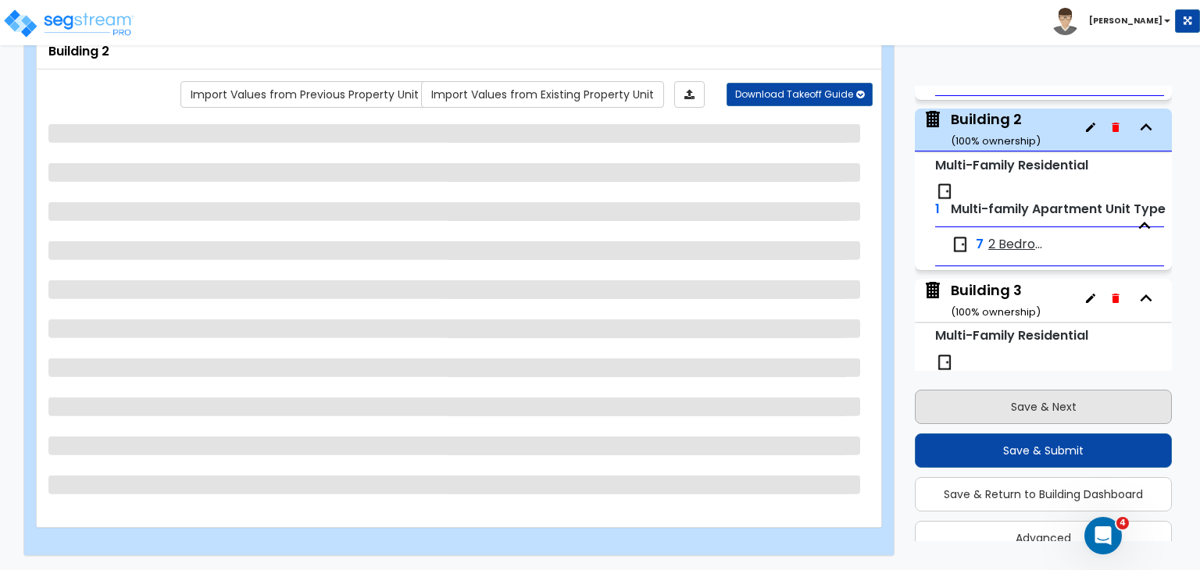
scroll to position [250, 0]
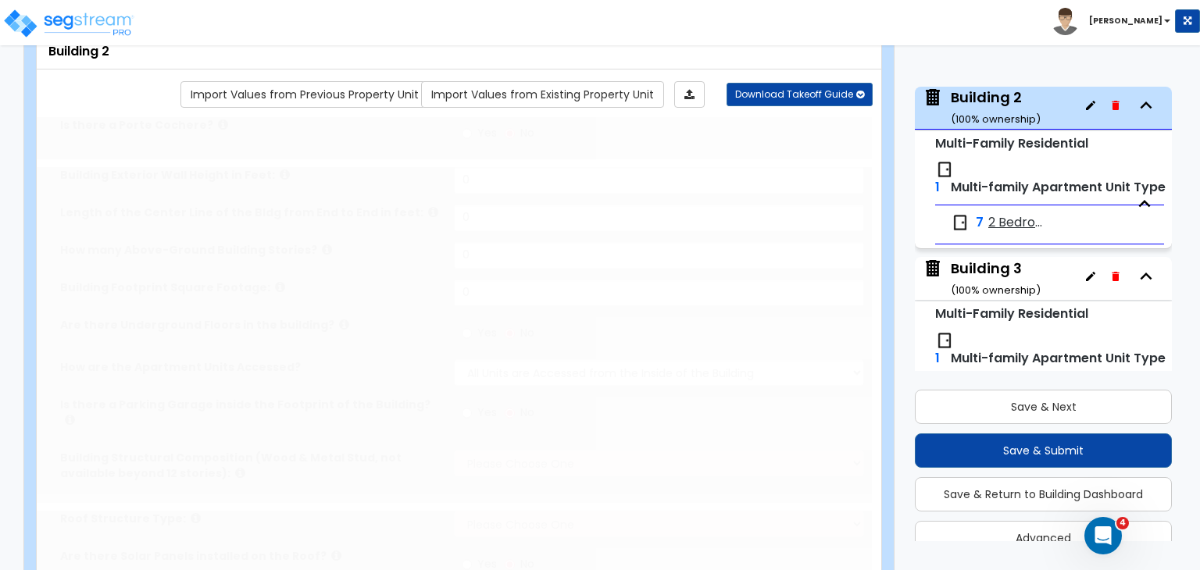
type input "1"
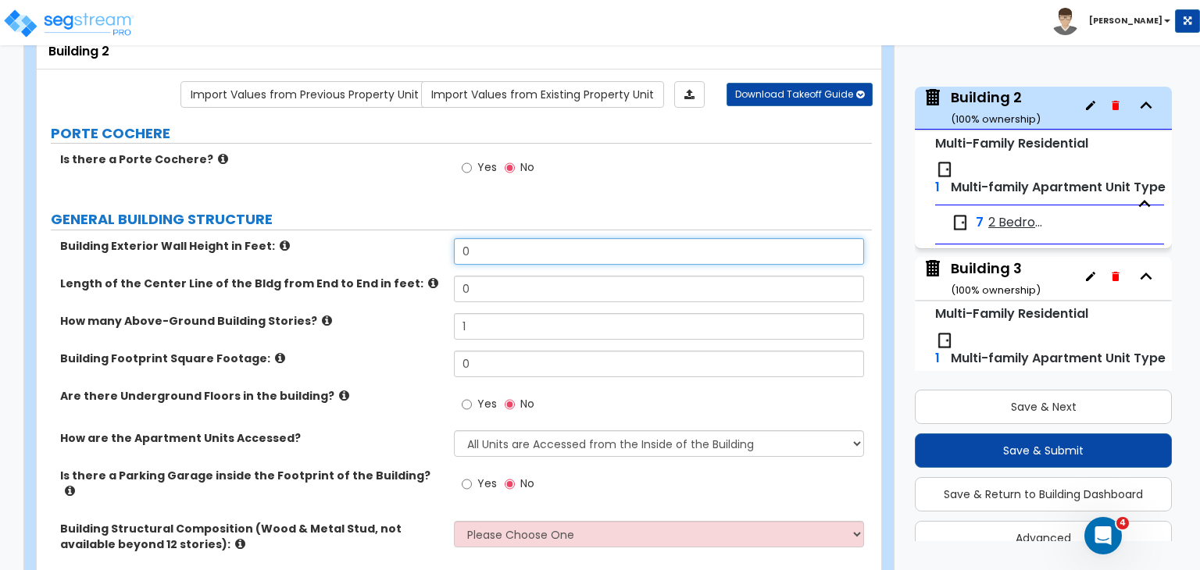
drag, startPoint x: 506, startPoint y: 255, endPoint x: 310, endPoint y: 249, distance: 196.2
click at [310, 249] on div "Building Exterior Wall Height in Feet: 0" at bounding box center [454, 257] width 835 height 38
type input "18"
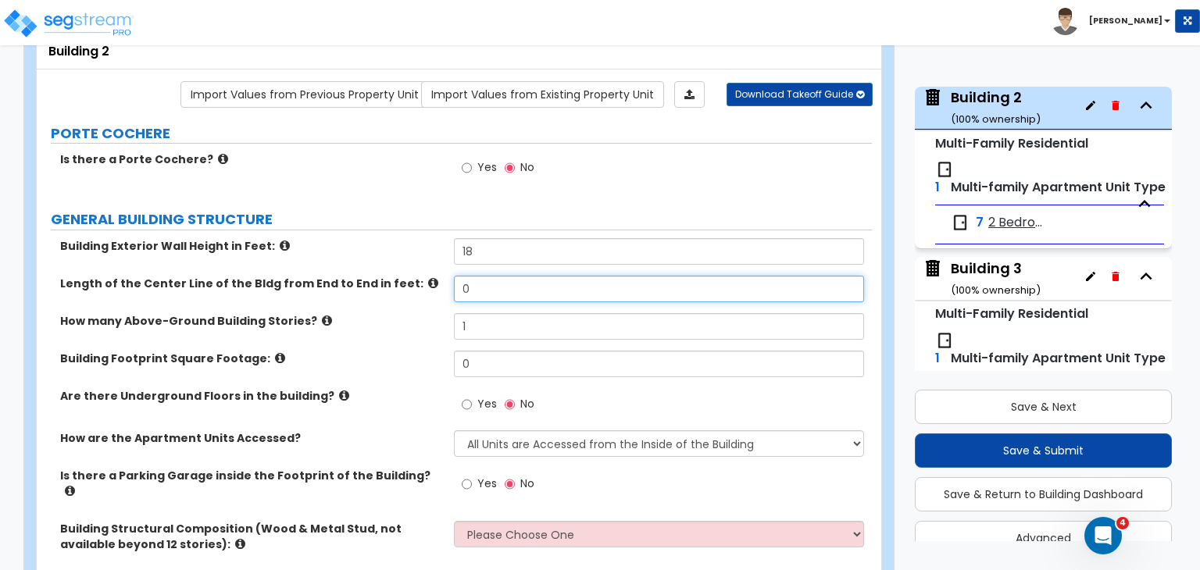
drag, startPoint x: 485, startPoint y: 290, endPoint x: 371, endPoint y: 280, distance: 114.5
click at [371, 280] on div "Length of the Center Line of the Bldg from End to End in feet: 0" at bounding box center [454, 295] width 835 height 38
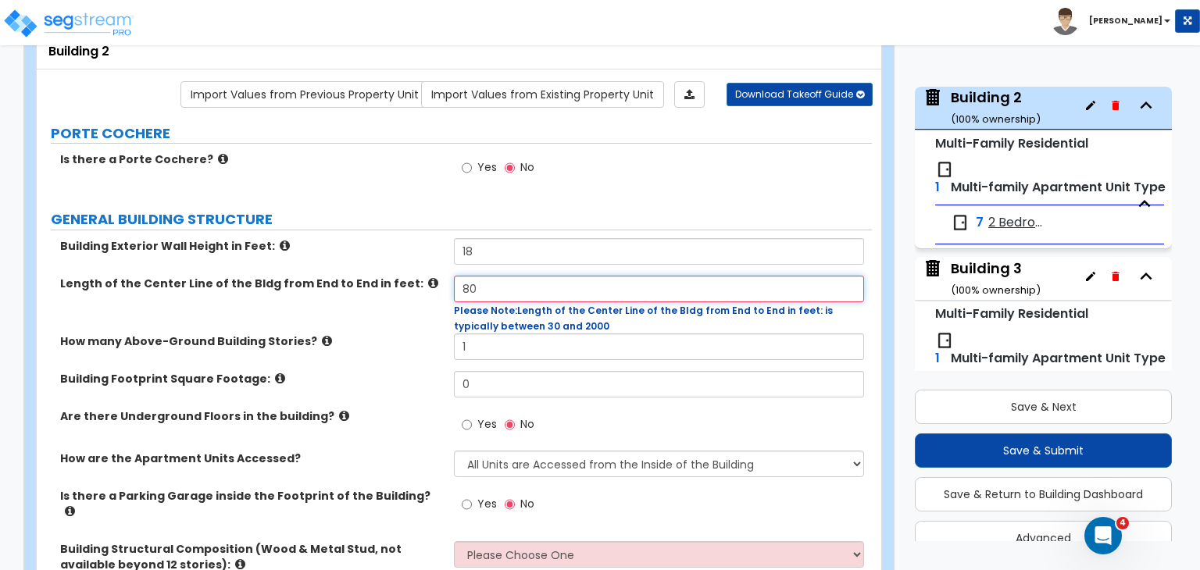
type input "80"
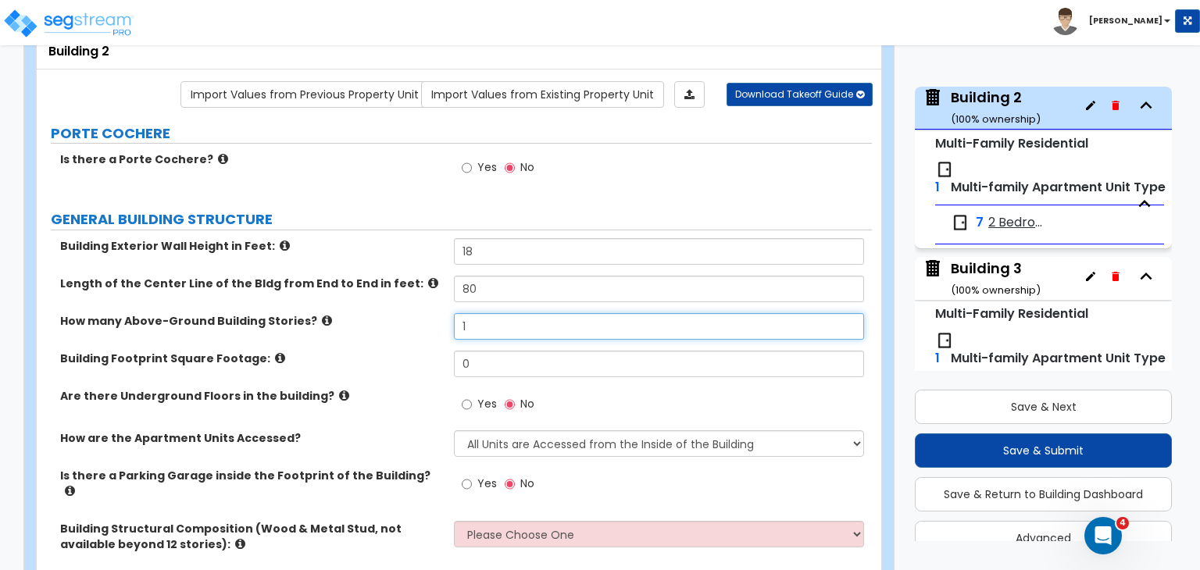
drag, startPoint x: 481, startPoint y: 348, endPoint x: 386, endPoint y: 345, distance: 95.4
click at [386, 345] on div "How many Above-Ground Building Stories? 1" at bounding box center [454, 332] width 835 height 38
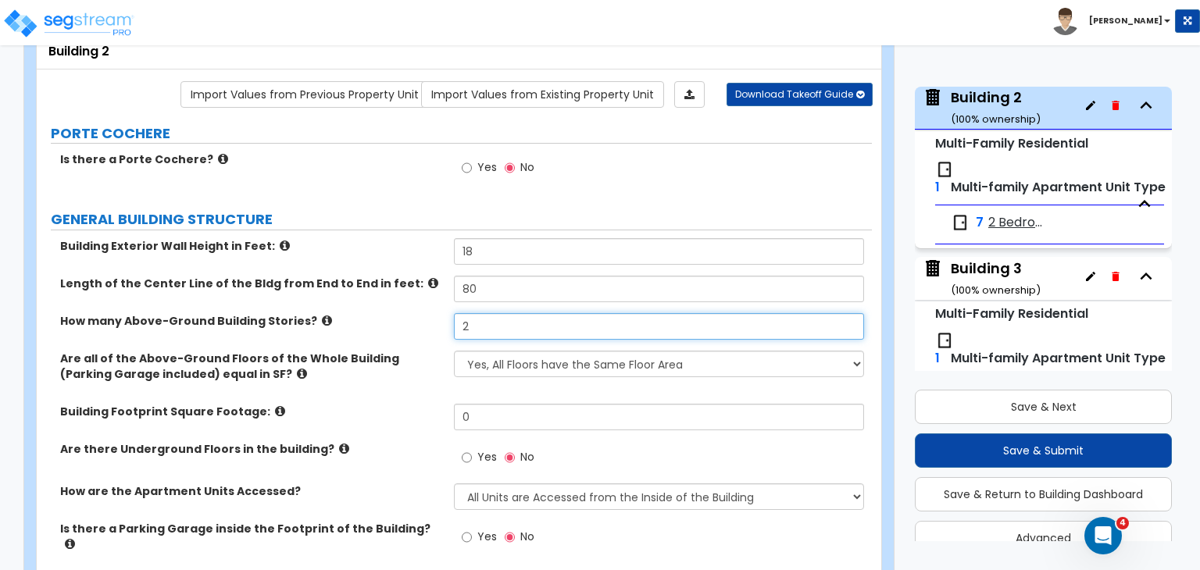
type input "2"
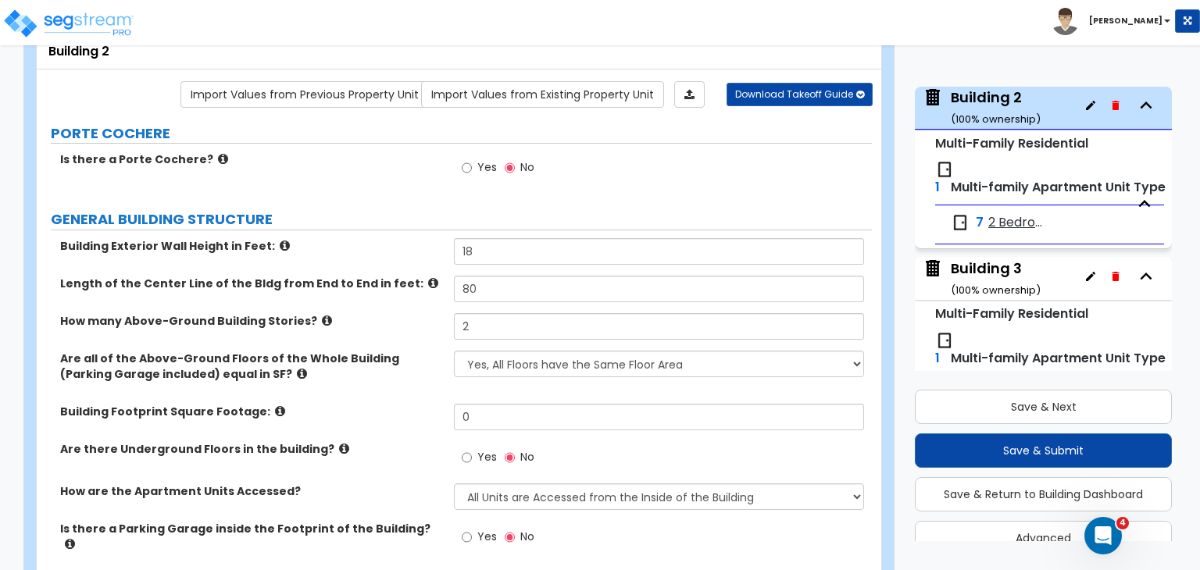
click at [394, 395] on div "Are all of the Above-Ground Floors of the Whole Building (Parking Garage includ…" at bounding box center [454, 377] width 835 height 53
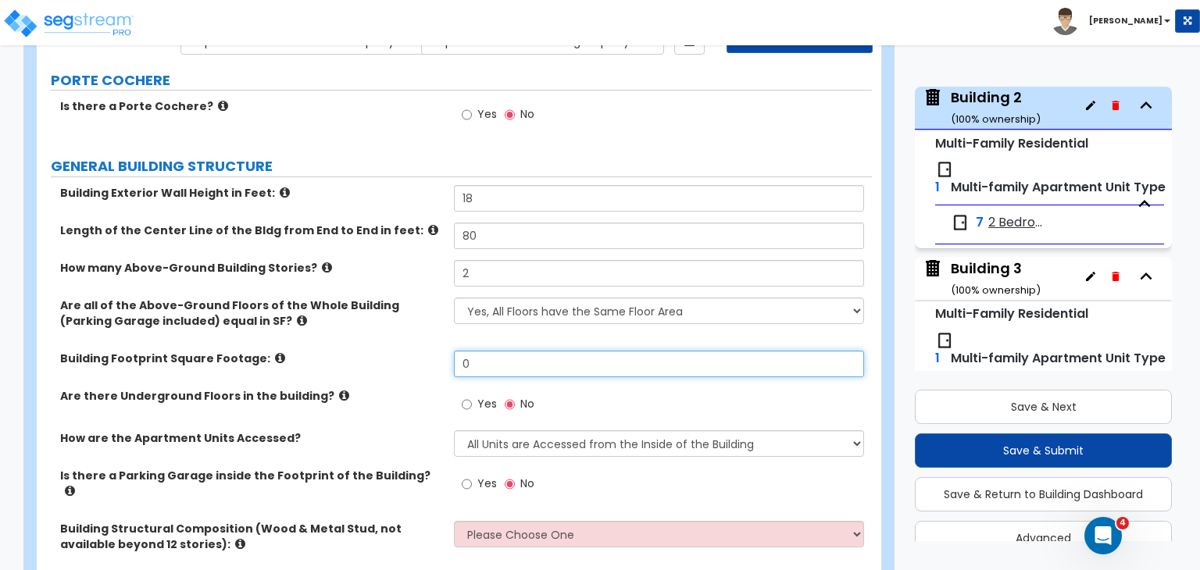
drag, startPoint x: 491, startPoint y: 361, endPoint x: 357, endPoint y: 357, distance: 133.7
click at [357, 357] on div "Building Footprint Square Footage: 0" at bounding box center [454, 370] width 835 height 38
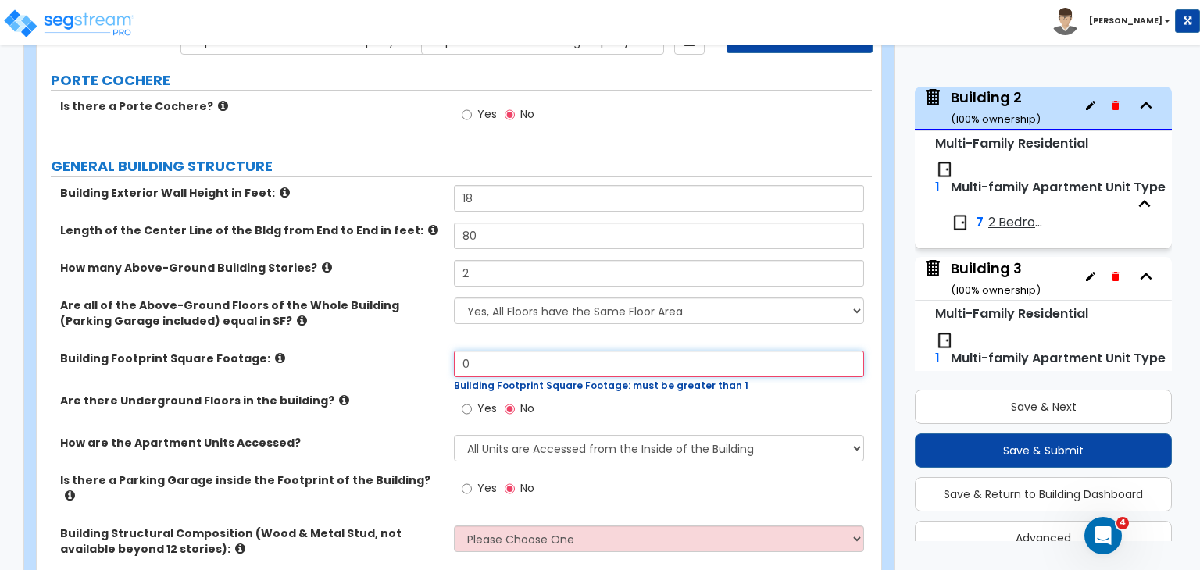
click at [569, 351] on input "0" at bounding box center [658, 364] width 409 height 27
type input "3,000"
click at [363, 388] on div "Building Exterior Wall Height in Feet: 18 Length of the Center Line of the Bldg…" at bounding box center [454, 382] width 812 height 394
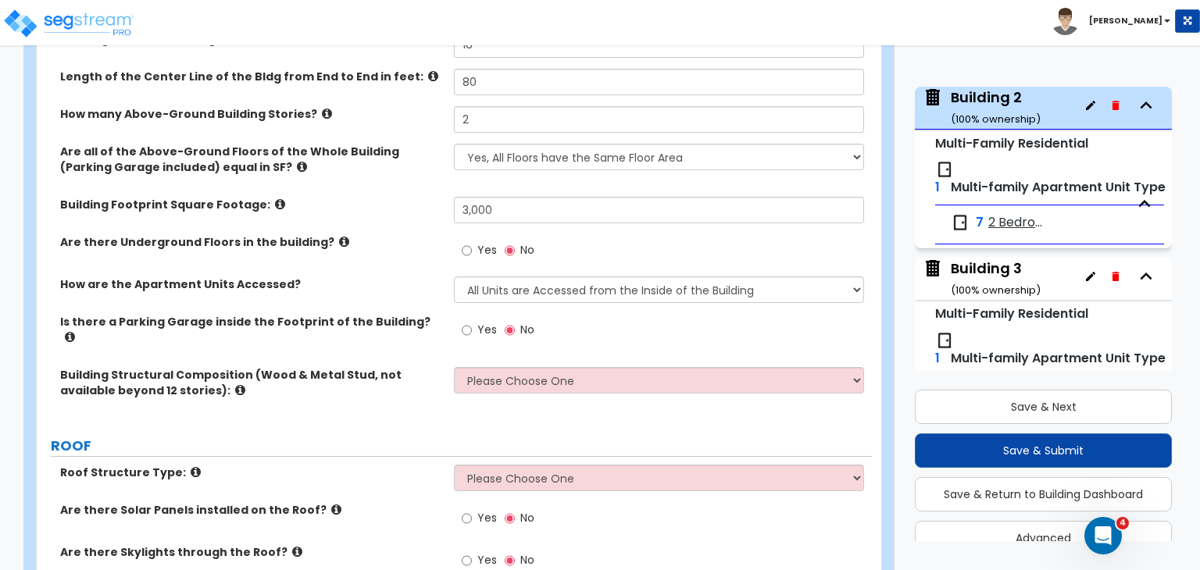
scroll to position [313, 0]
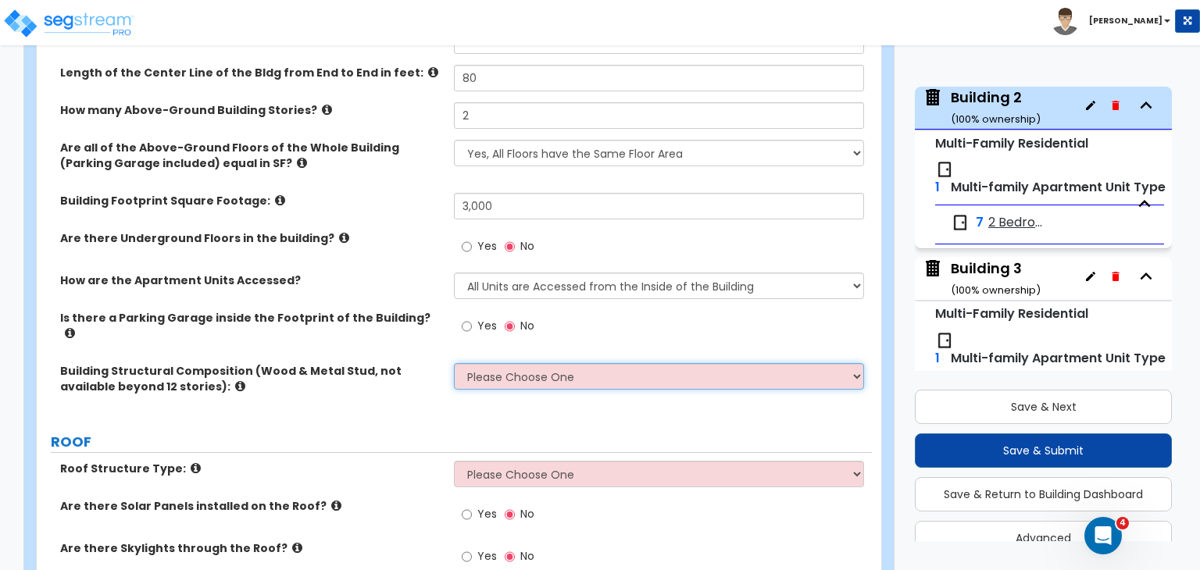
click at [474, 363] on select "Please Choose One Reinforced Concrete Structural Steel Brick Masonry CMU Masonr…" at bounding box center [658, 376] width 409 height 27
select select "7"
click at [454, 363] on select "Please Choose One Reinforced Concrete Structural Steel Brick Masonry CMU Masonr…" at bounding box center [658, 376] width 409 height 27
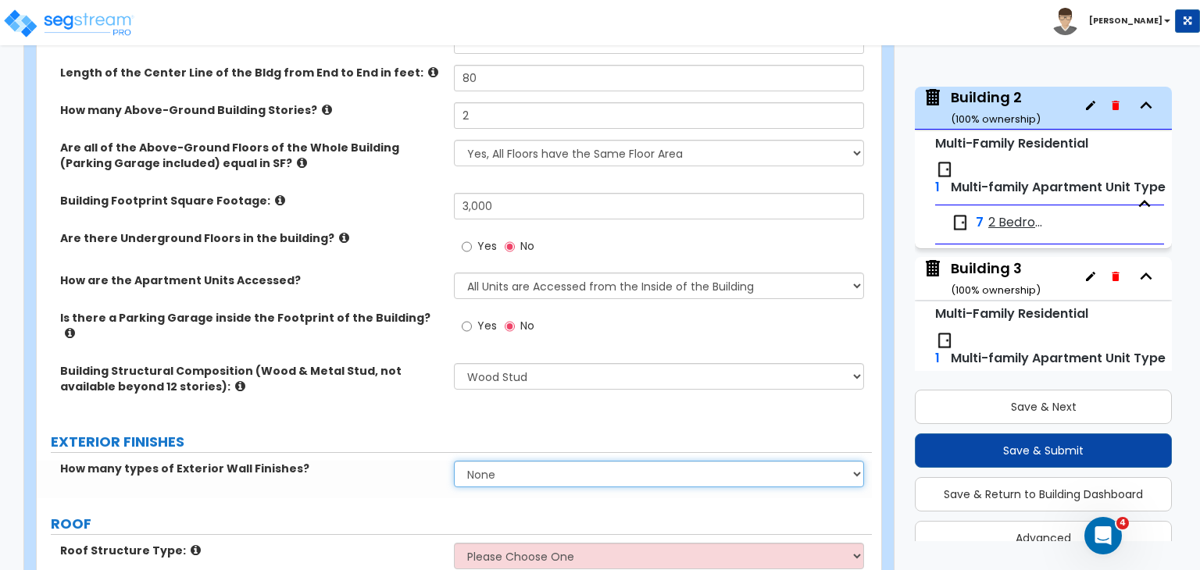
click at [508, 461] on select "None 1 2 3" at bounding box center [658, 474] width 409 height 27
select select "2"
click at [454, 461] on select "None 1 2 3" at bounding box center [658, 474] width 409 height 27
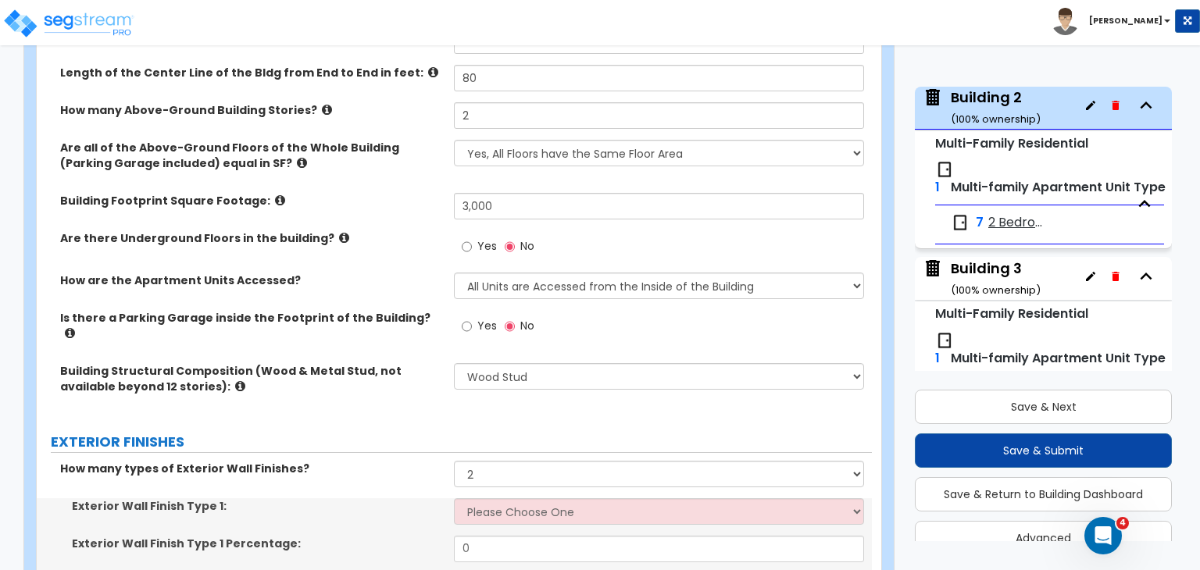
click at [392, 438] on label "EXTERIOR FINISHES" at bounding box center [461, 442] width 821 height 20
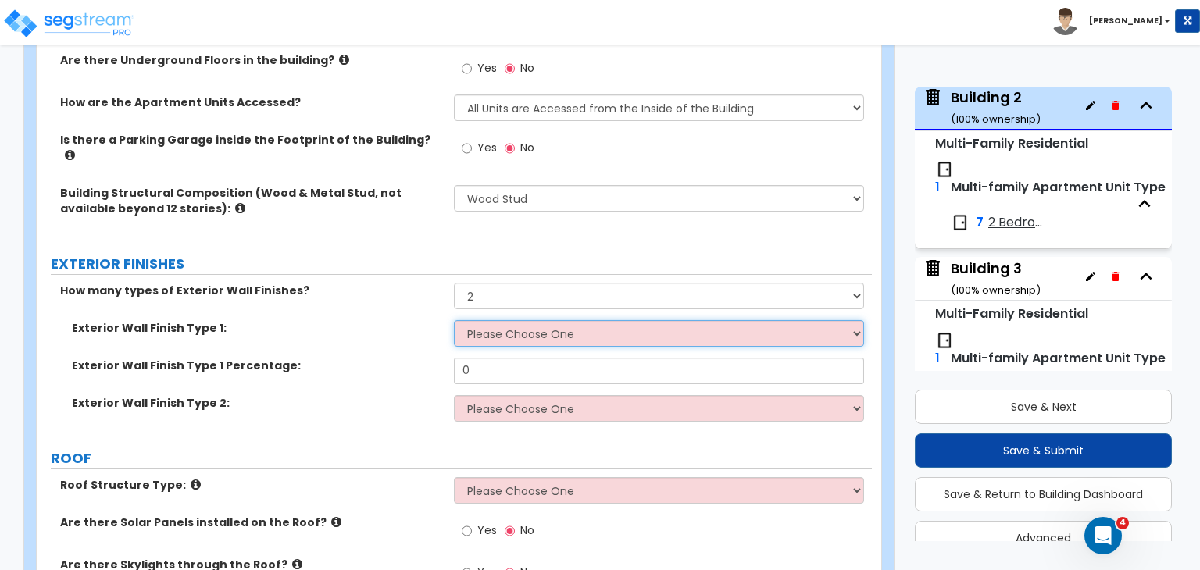
click at [517, 323] on select "Please Choose One No Finish/Shared Wall No Wall Brick Veneer Stone Veneer Wood …" at bounding box center [658, 333] width 409 height 27
select select "2"
click at [454, 320] on select "Please Choose One No Finish/Shared Wall No Wall Brick Veneer Stone Veneer Wood …" at bounding box center [658, 333] width 409 height 27
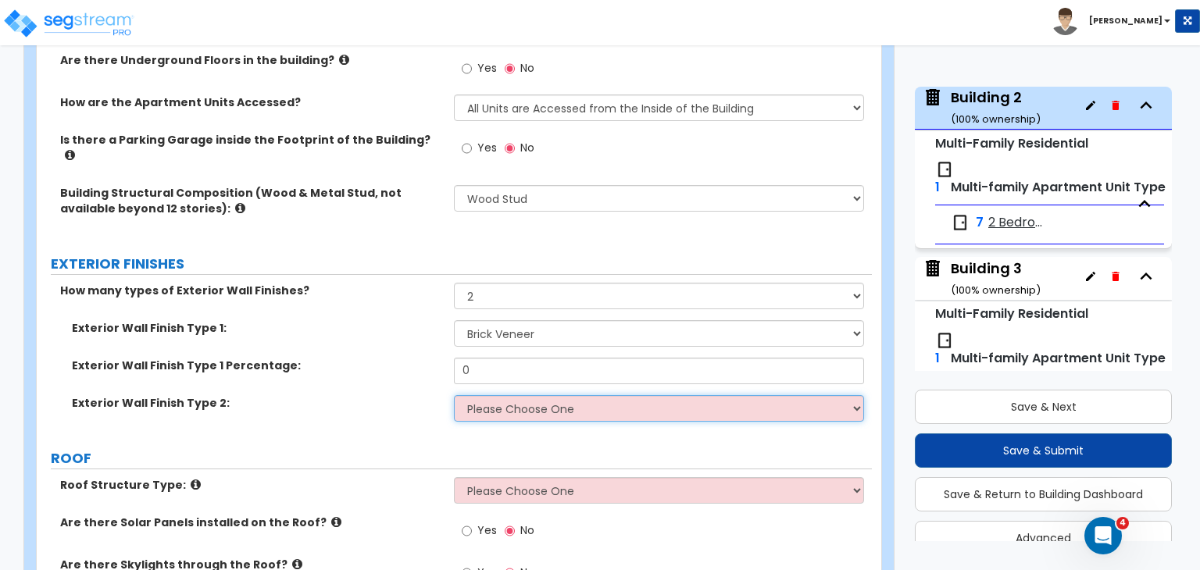
click at [509, 398] on select "Please Choose One No Finish/Shared Wall No Wall Brick Veneer Stone Veneer Wood …" at bounding box center [658, 408] width 409 height 27
select select "4"
click at [454, 395] on select "Please Choose One No Finish/Shared Wall No Wall Brick Veneer Stone Veneer Wood …" at bounding box center [658, 408] width 409 height 27
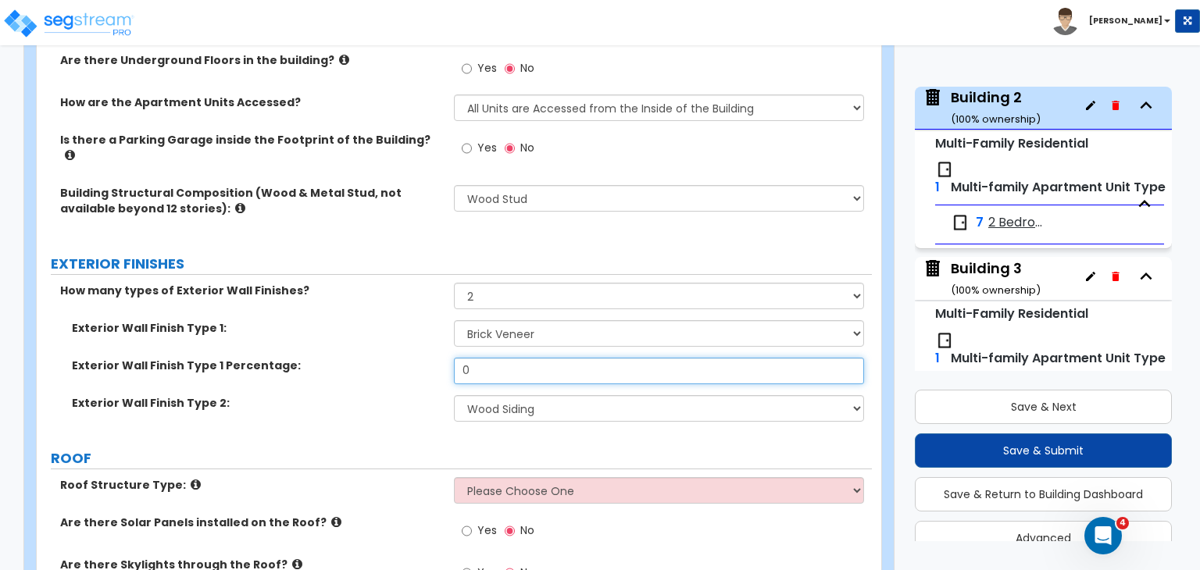
drag, startPoint x: 491, startPoint y: 353, endPoint x: 388, endPoint y: 358, distance: 103.2
click at [388, 358] on div "Exterior Wall Finish Type 1 Percentage: 0" at bounding box center [454, 377] width 835 height 38
type input "50"
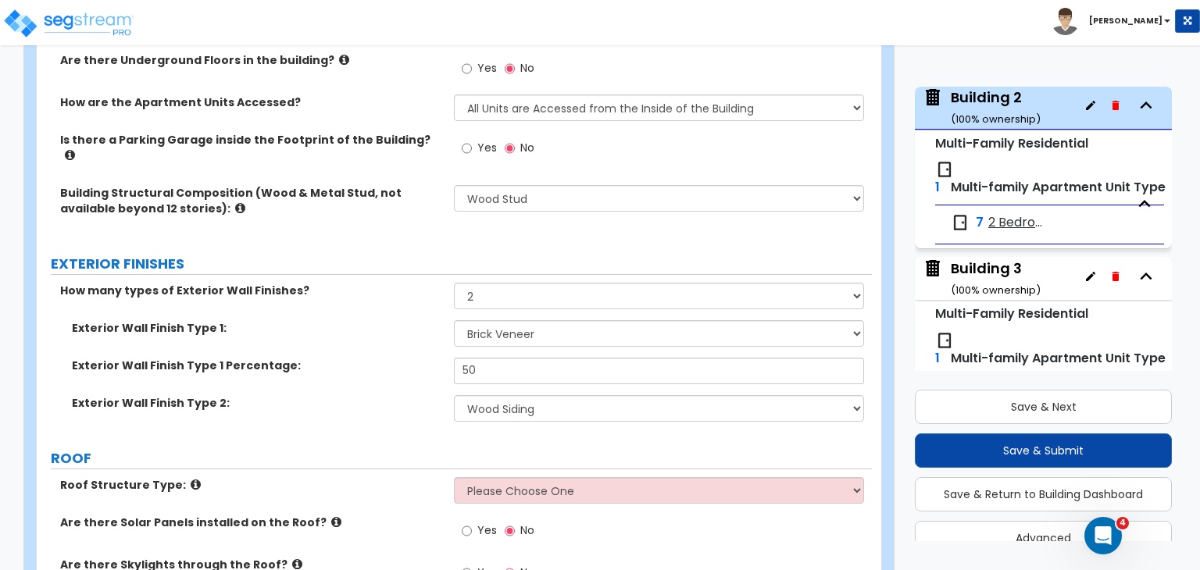
click at [389, 395] on label "Exterior Wall Finish Type 2:" at bounding box center [257, 403] width 370 height 16
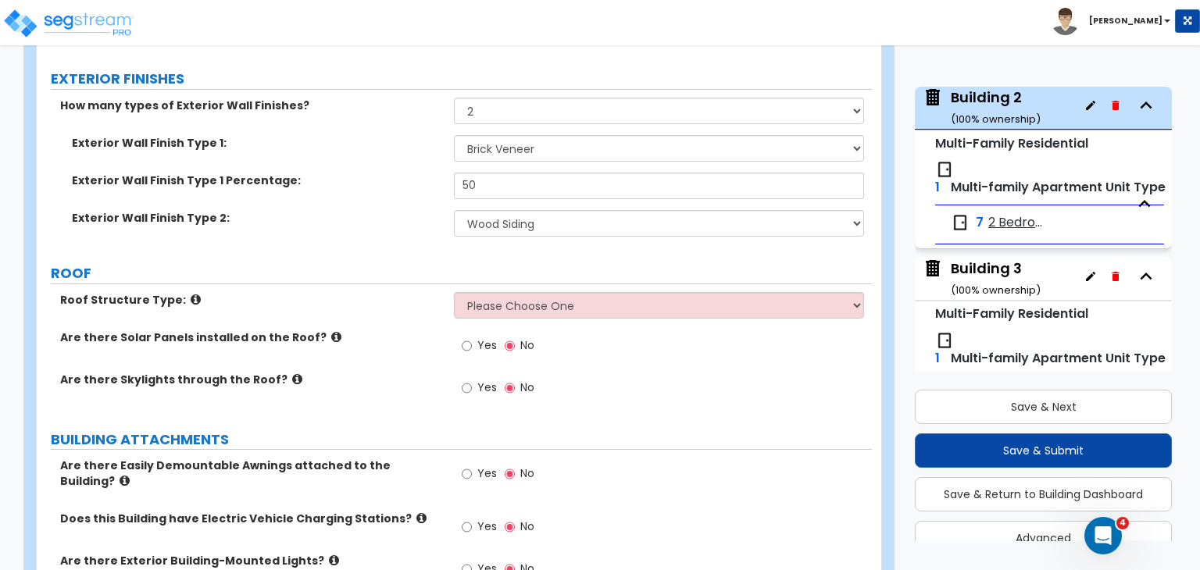
scroll to position [688, 0]
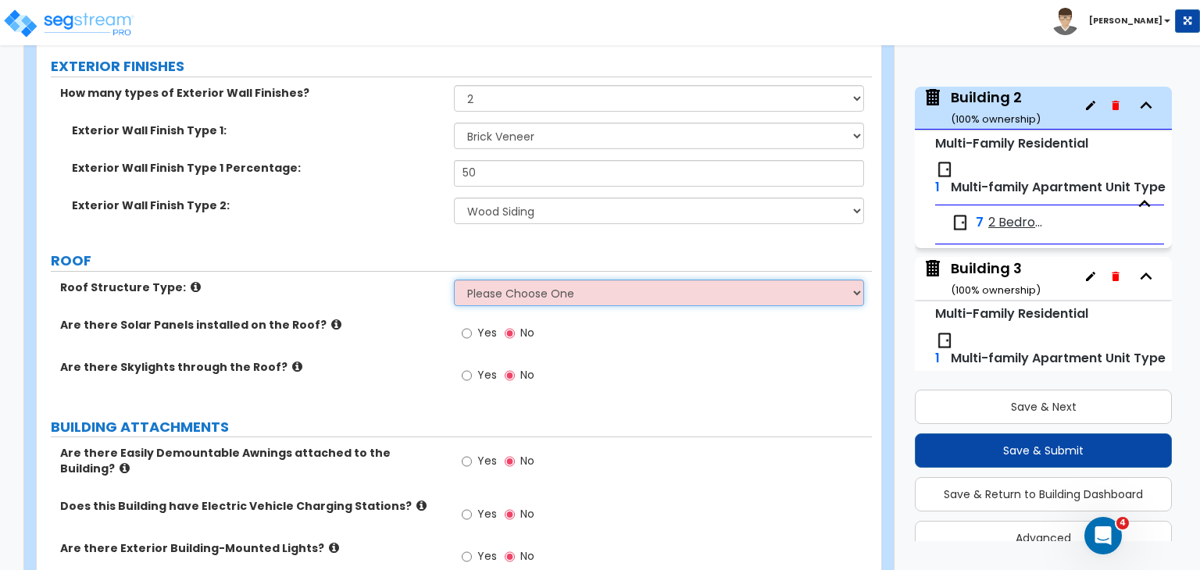
click at [492, 280] on select "Please Choose One [PERSON_NAME] Roof Flat Roof Hybrid [PERSON_NAME] & Flat Roof" at bounding box center [658, 293] width 409 height 27
select select "2"
click at [454, 280] on select "Please Choose One [PERSON_NAME] Roof Flat Roof Hybrid [PERSON_NAME] & Flat Roof" at bounding box center [658, 293] width 409 height 27
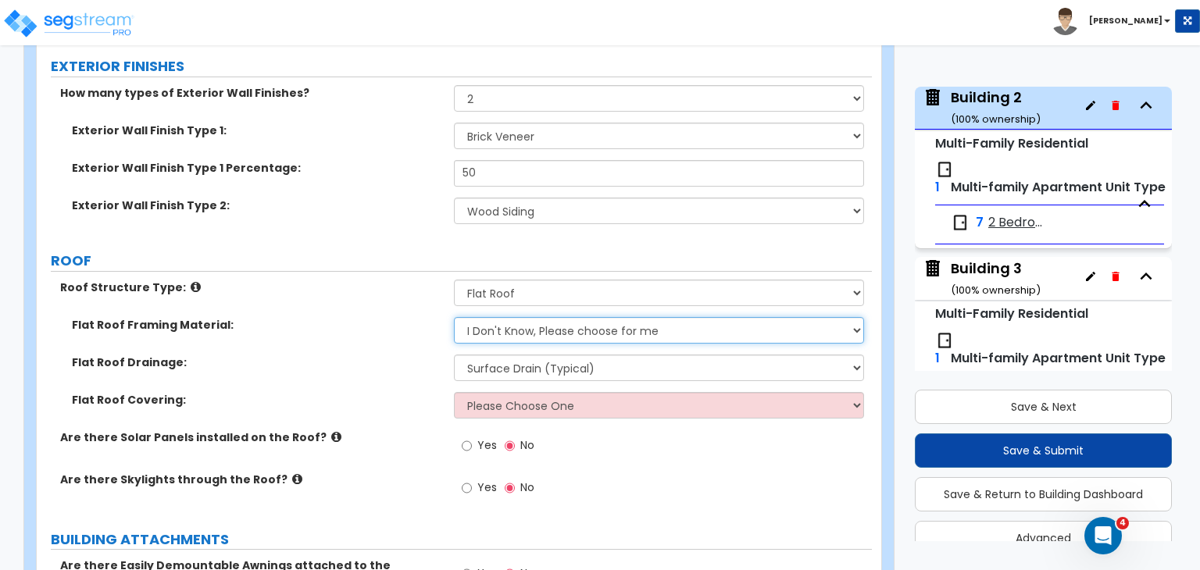
click at [523, 317] on select "I Don't Know, Please choose for me Metal Wood" at bounding box center [658, 330] width 409 height 27
select select "2"
click at [454, 317] on select "I Don't Know, Please choose for me Metal Wood" at bounding box center [658, 330] width 409 height 27
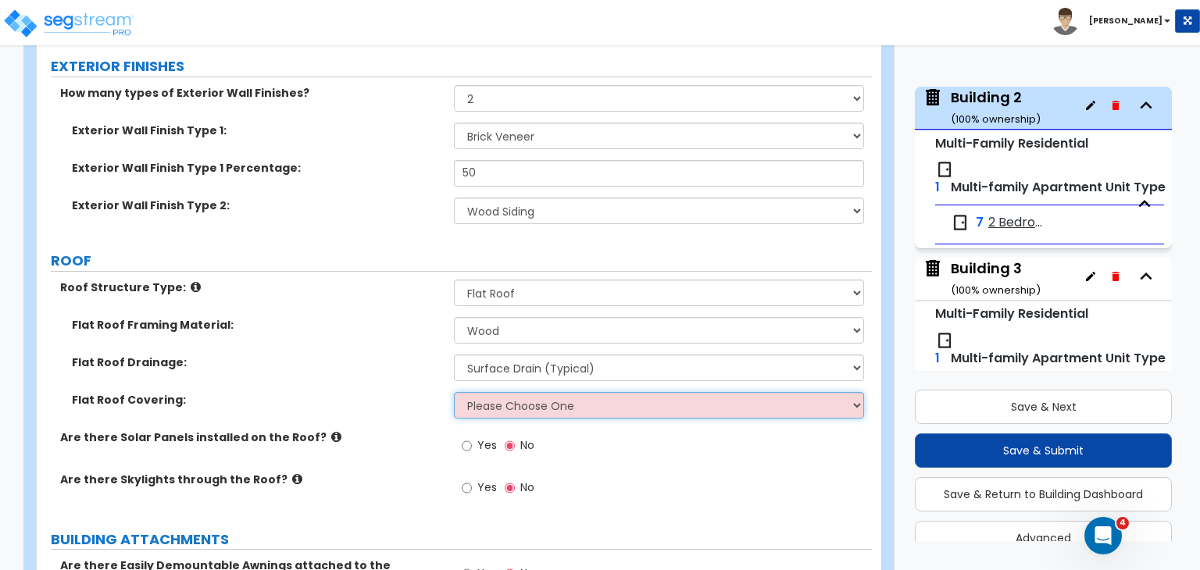
click at [509, 394] on select "Please Choose One Rolled Asphalt PVC Membrane Plastic (EPDM) Membrane Asphalt F…" at bounding box center [658, 405] width 409 height 27
select select "3"
click at [454, 392] on select "Please Choose One Rolled Asphalt PVC Membrane Plastic (EPDM) Membrane Asphalt F…" at bounding box center [658, 405] width 409 height 27
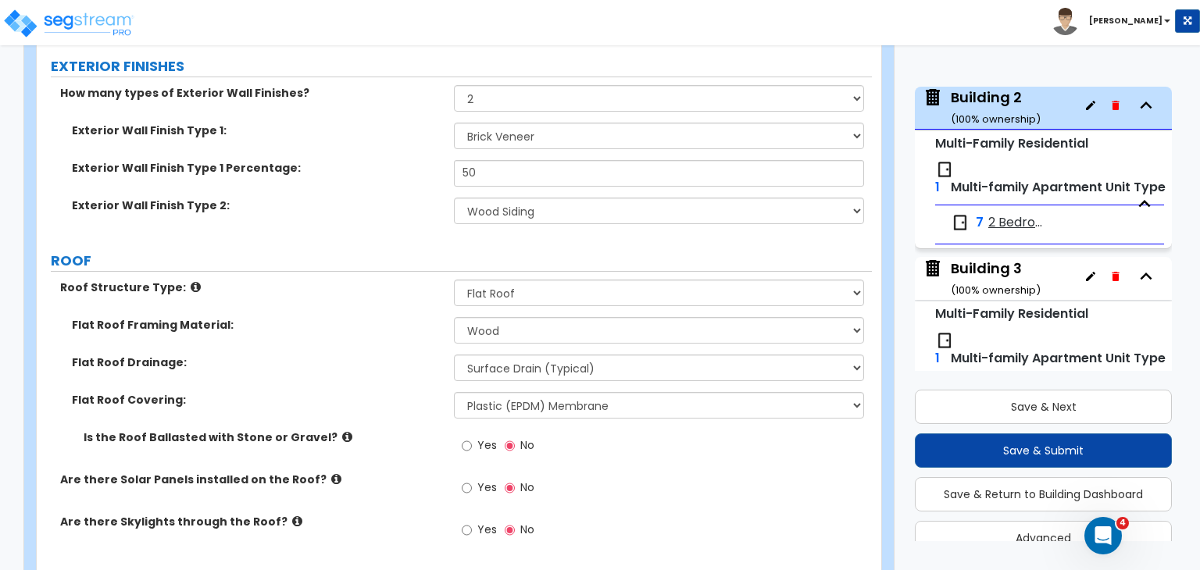
click at [395, 401] on div "Flat Roof Covering: Please Choose One Rolled Asphalt PVC Membrane Plastic (EPDM…" at bounding box center [454, 411] width 835 height 38
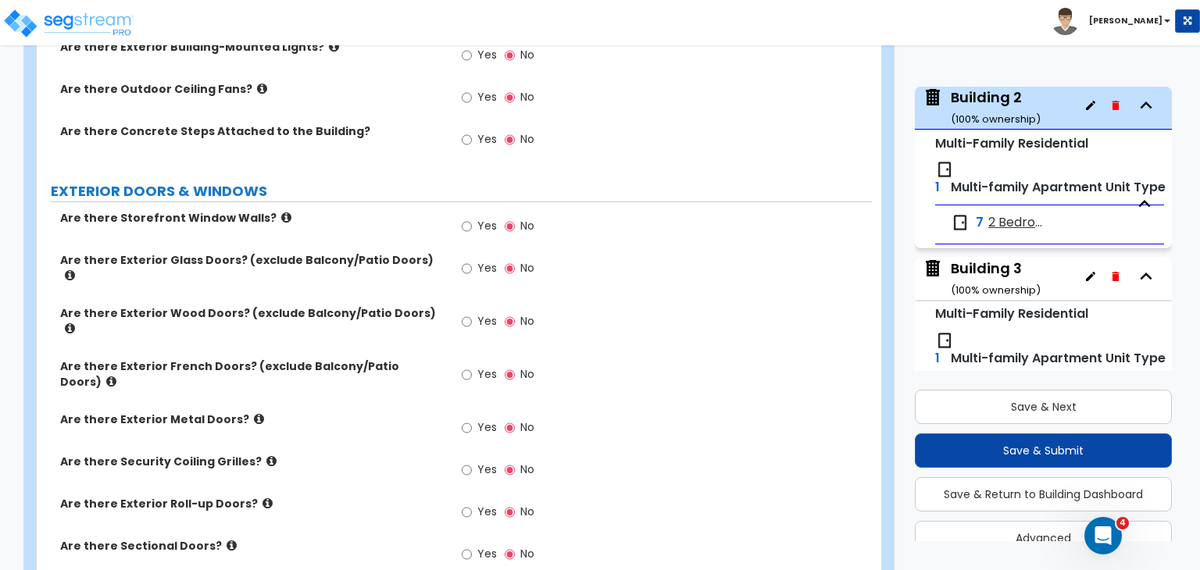
scroll to position [1345, 0]
click at [466, 313] on input "Yes" at bounding box center [467, 321] width 10 height 17
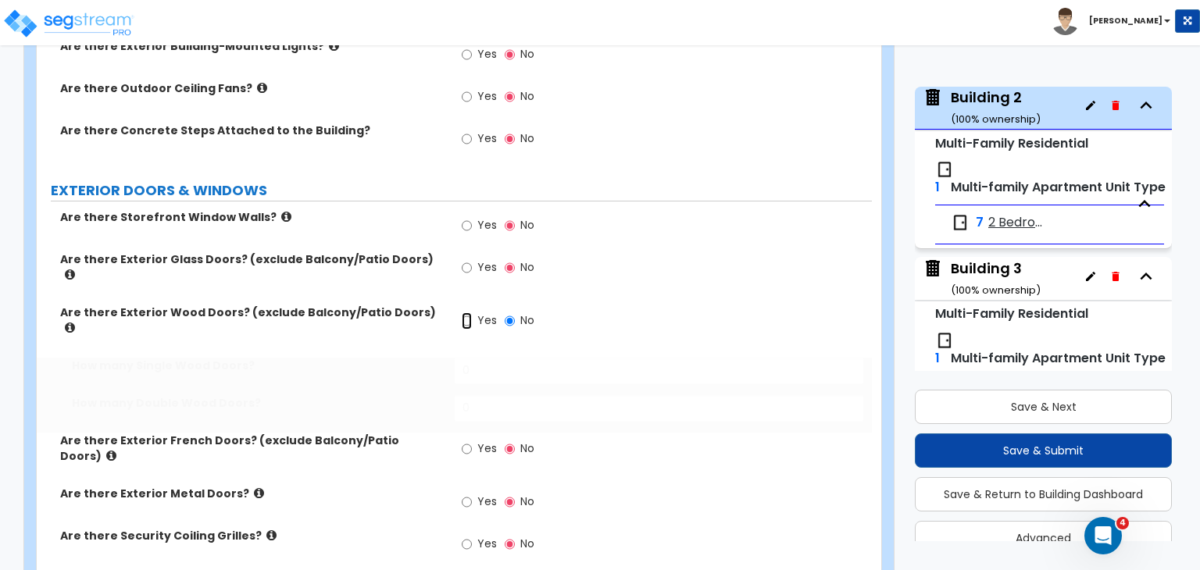
radio input "true"
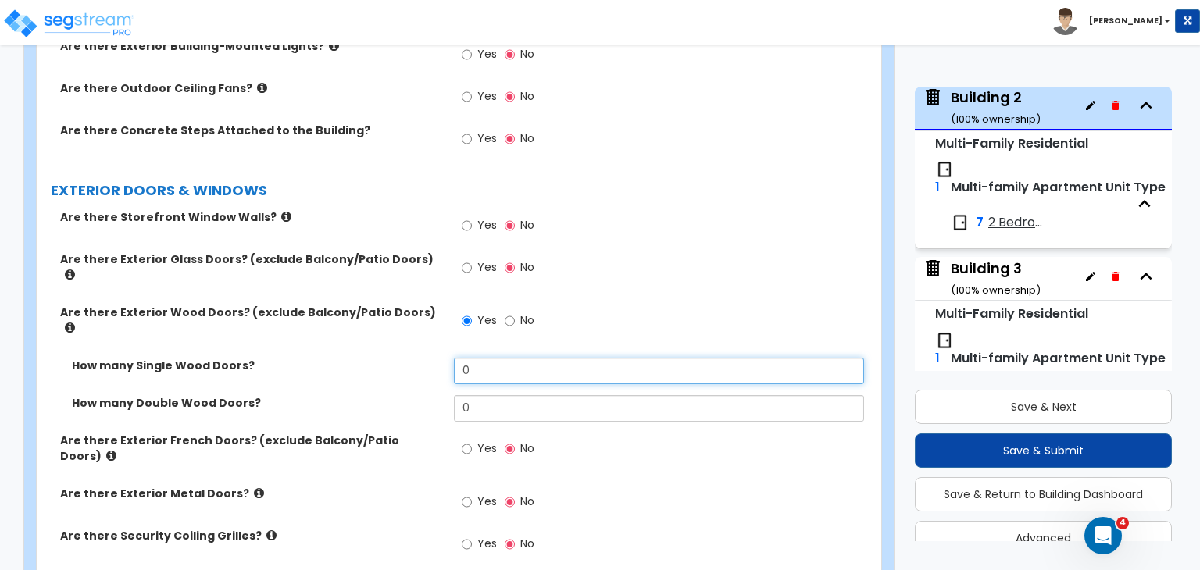
drag, startPoint x: 490, startPoint y: 324, endPoint x: 418, endPoint y: 324, distance: 71.9
click at [418, 358] on div "How many Single Wood Doors? 0" at bounding box center [454, 377] width 835 height 38
type input "7"
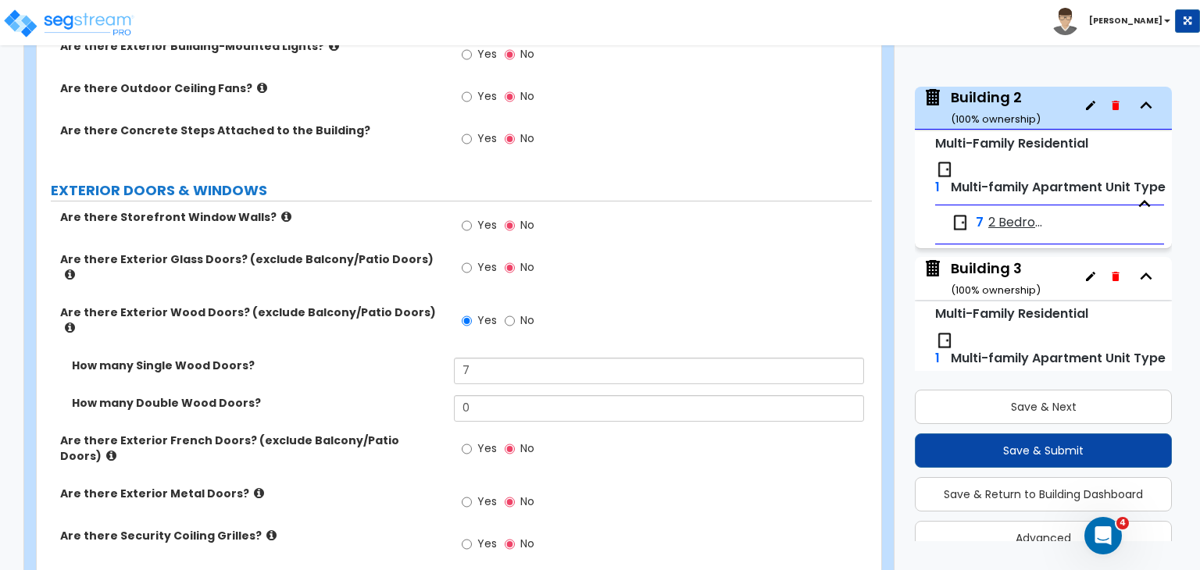
click at [425, 358] on div "How many Single Wood Doors? 7" at bounding box center [454, 377] width 835 height 38
click at [410, 395] on label "How many Double Wood Doors?" at bounding box center [257, 403] width 370 height 16
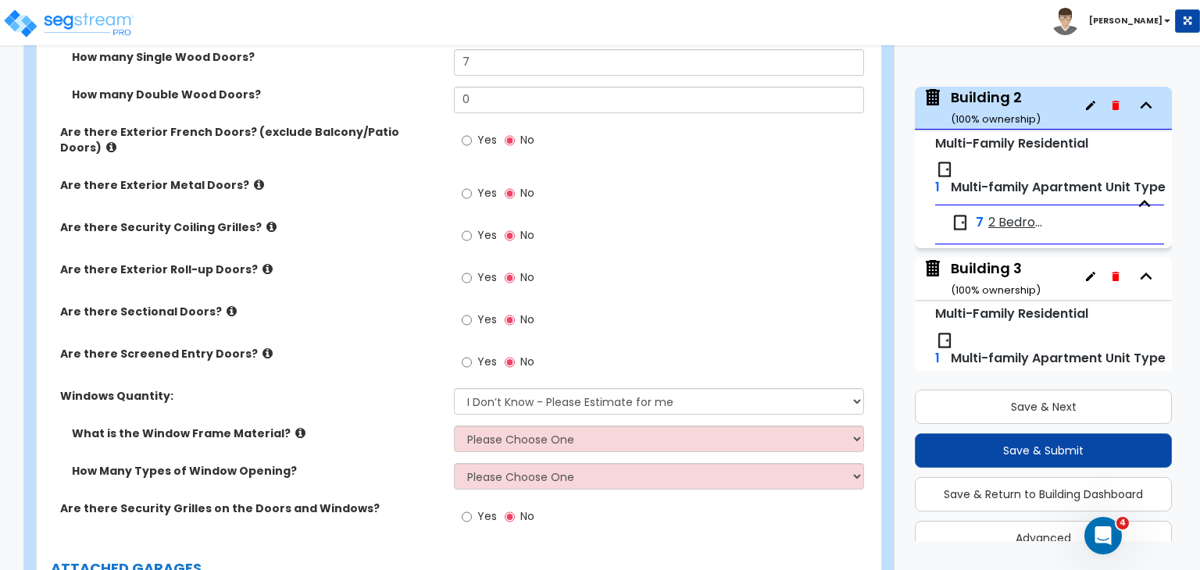
scroll to position [1655, 0]
click at [485, 388] on select "I Don’t Know - Please Estimate for me I want to Enter the Quantity" at bounding box center [658, 401] width 409 height 27
select select "1"
click at [454, 388] on select "I Don’t Know - Please Estimate for me I want to Enter the Quantity" at bounding box center [658, 401] width 409 height 27
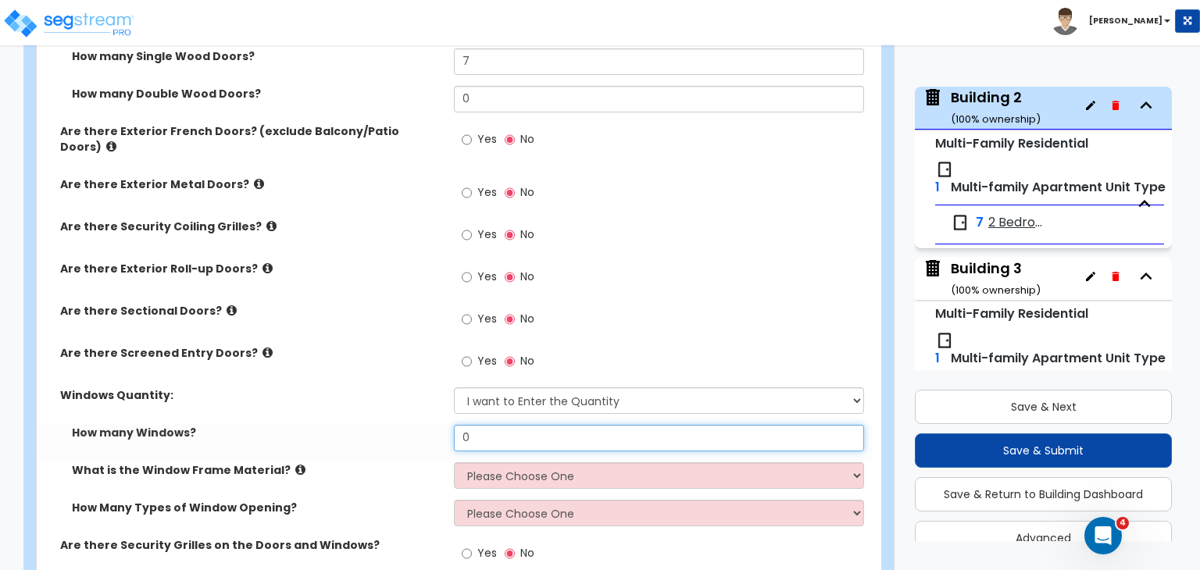
drag, startPoint x: 498, startPoint y: 378, endPoint x: 391, endPoint y: 377, distance: 107.8
click at [391, 425] on div "How many Windows? 0" at bounding box center [454, 444] width 835 height 38
type input "14"
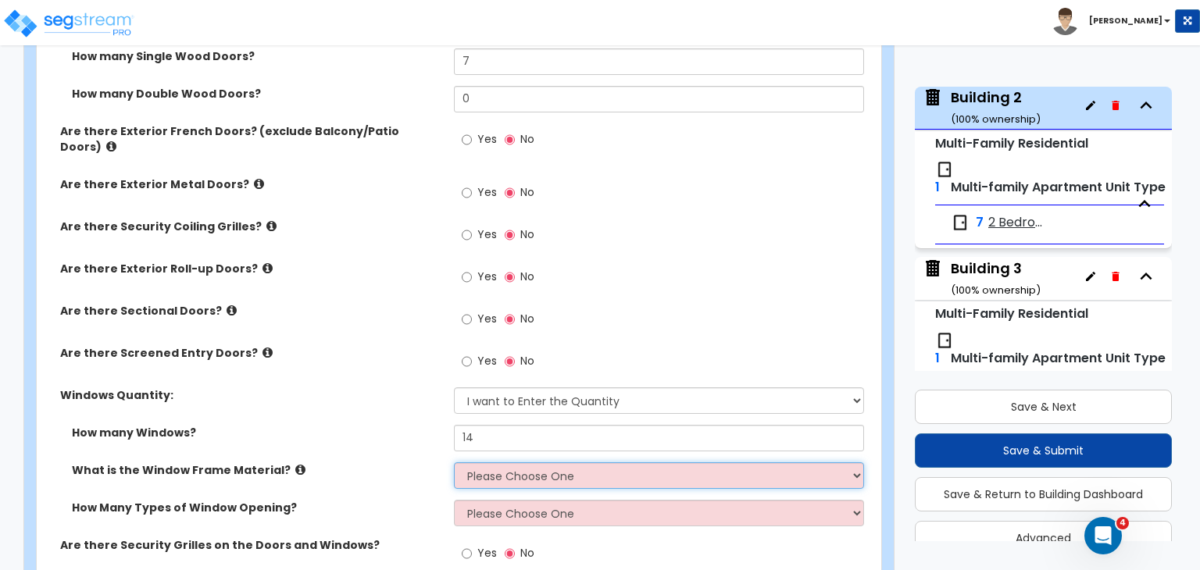
click at [482, 463] on select "Please Choose One Vinyl Aluminum Wood" at bounding box center [658, 476] width 409 height 27
select select "3"
click at [454, 463] on select "Please Choose One Vinyl Aluminum Wood" at bounding box center [658, 476] width 409 height 27
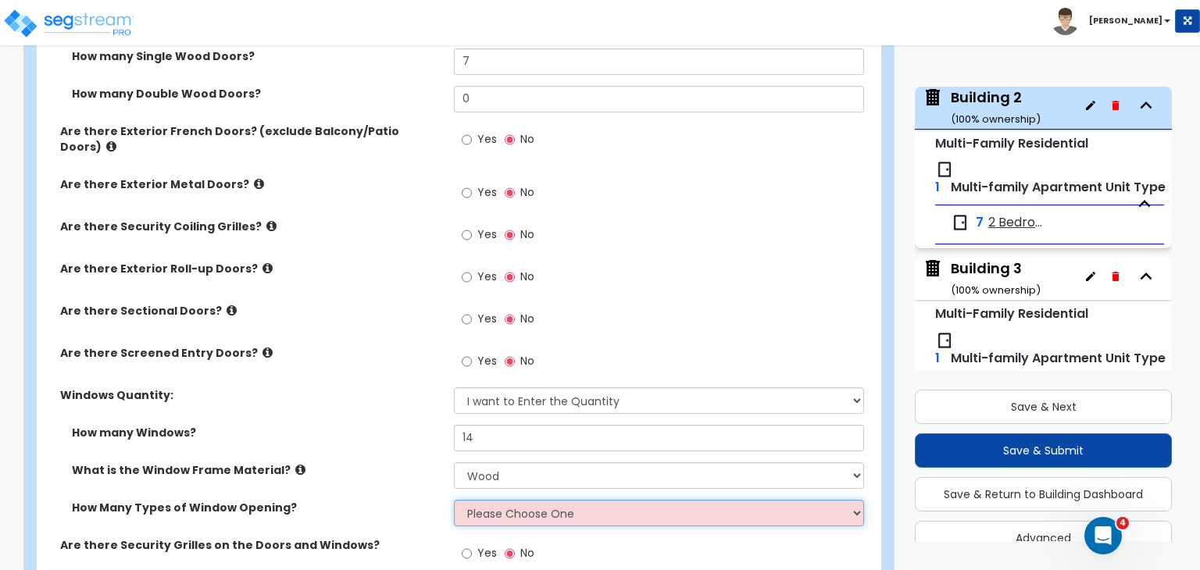
click at [493, 500] on select "Please Choose One 1 2 3 4" at bounding box center [658, 513] width 409 height 27
select select "1"
click at [454, 500] on select "Please Choose One 1 2 3 4" at bounding box center [658, 513] width 409 height 27
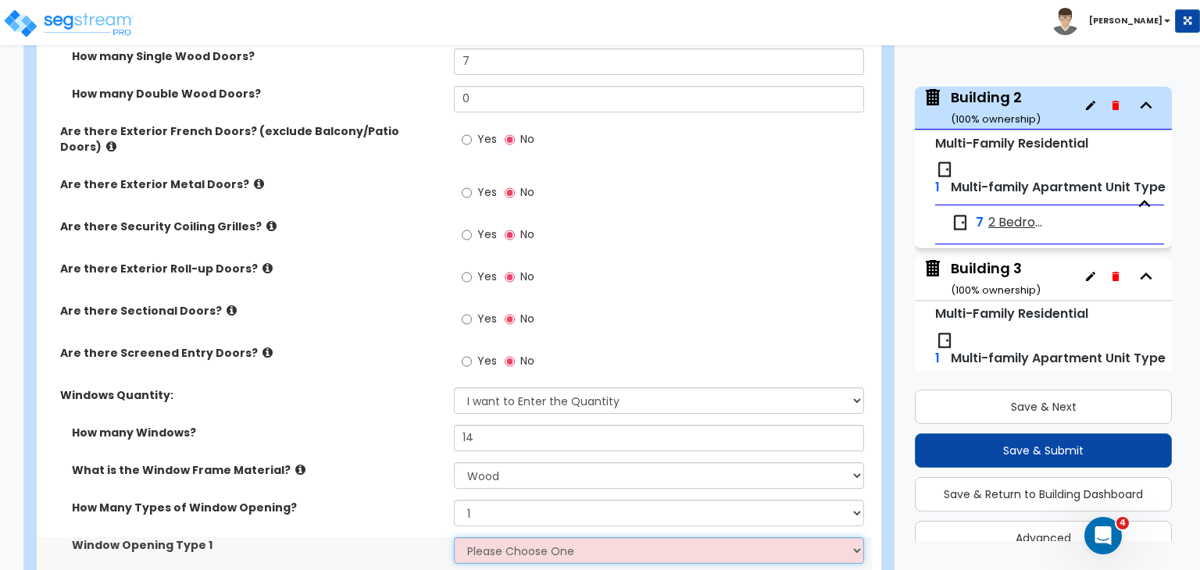
click at [516, 538] on select "Please Choose One Sliding Picture/Fixed Double/Single Hung Awning Swing" at bounding box center [658, 551] width 409 height 27
select select "3"
click at [454, 538] on select "Please Choose One Sliding Picture/Fixed Double/Single Hung Awning Swing" at bounding box center [658, 551] width 409 height 27
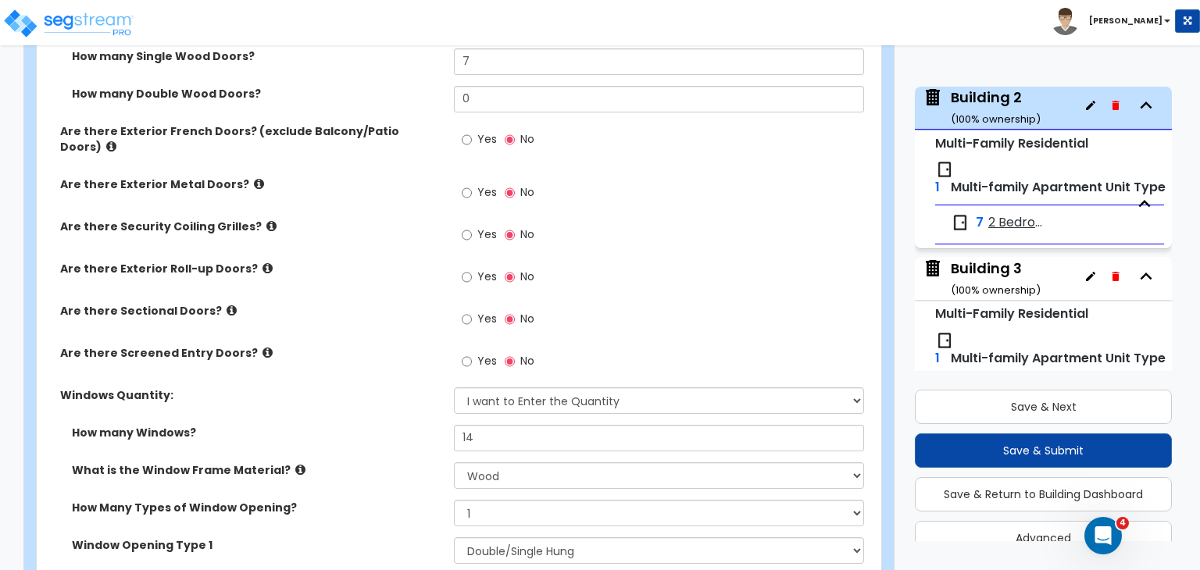
click at [391, 463] on div "What is the Window Frame Material? Please Choose One Vinyl Aluminum Wood" at bounding box center [454, 482] width 835 height 38
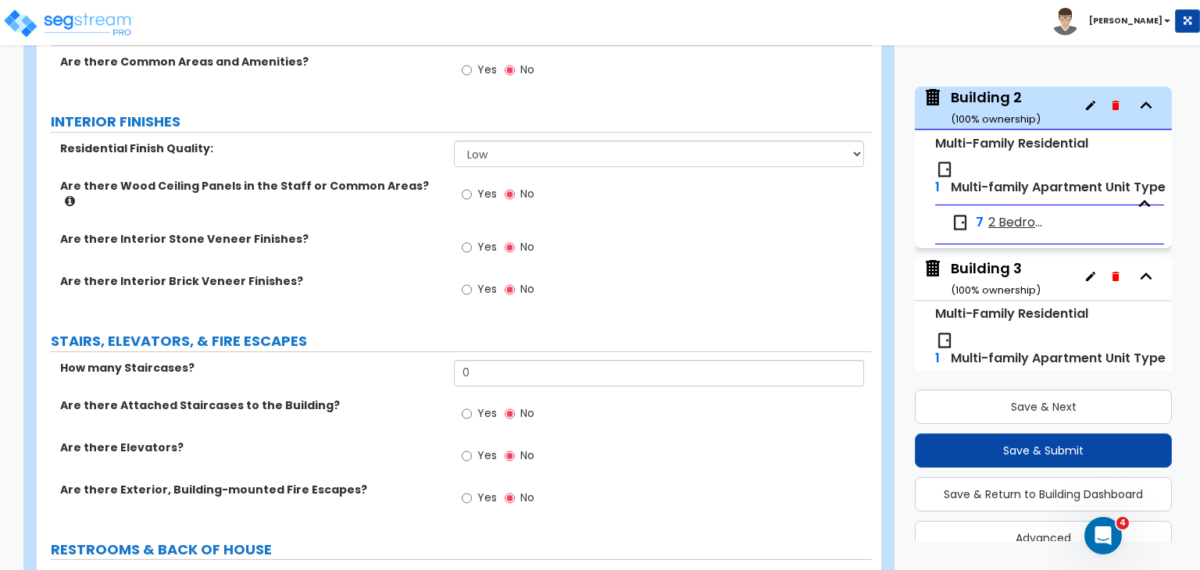
scroll to position [2349, 0]
click at [465, 405] on input "Yes" at bounding box center [467, 413] width 10 height 17
radio input "true"
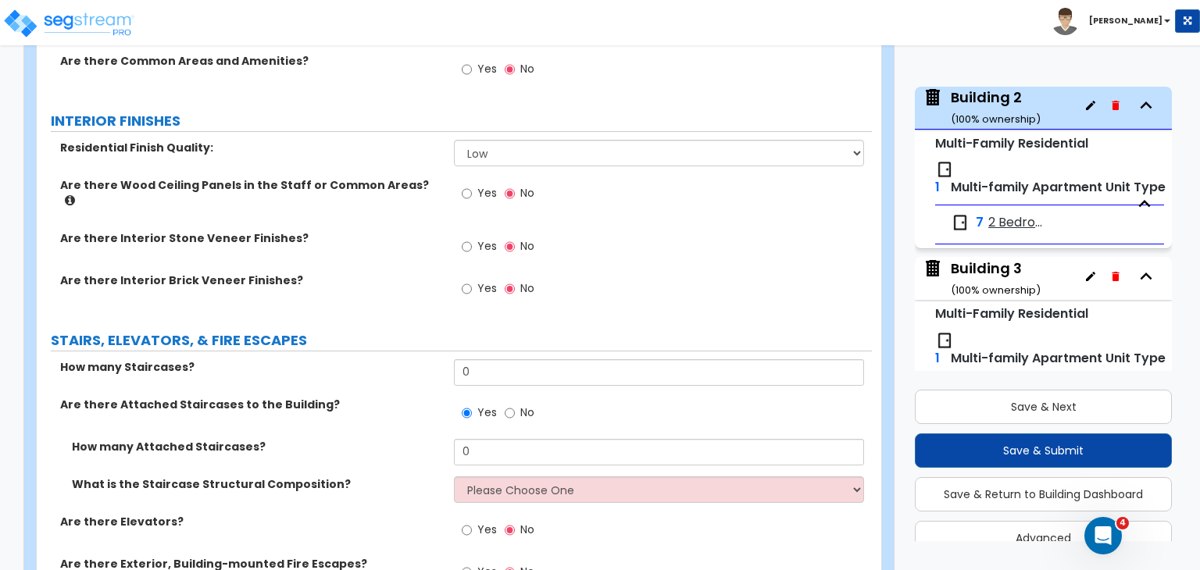
click at [404, 273] on label "Are there Interior Brick Veneer Finishes?" at bounding box center [251, 281] width 382 height 16
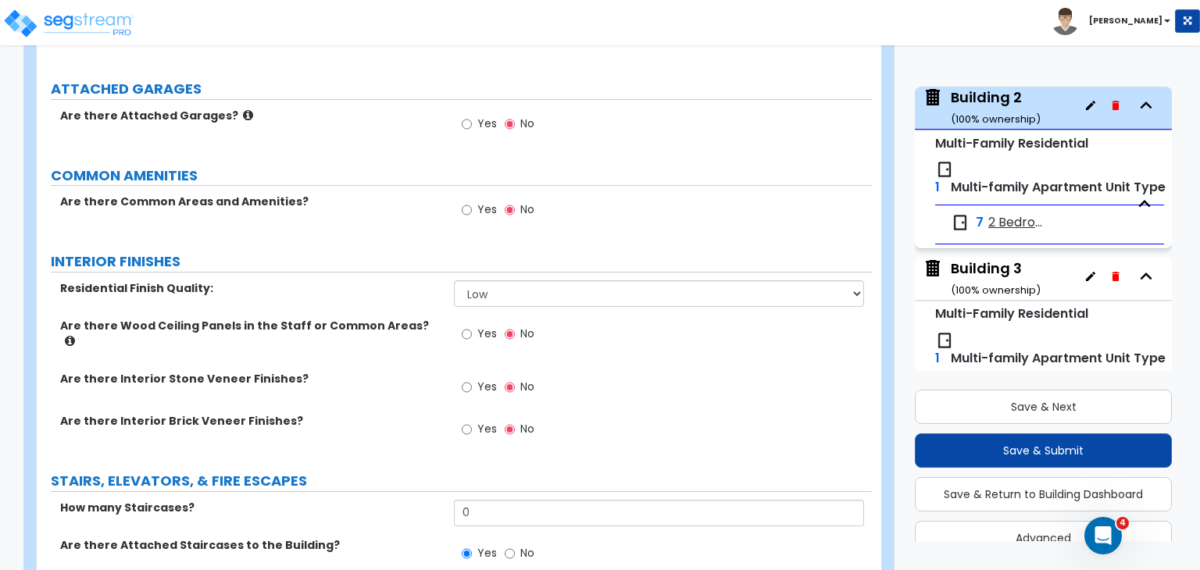
scroll to position [2208, 0]
click at [361, 195] on div "Are there Common Areas and Amenities? Yes No" at bounding box center [454, 216] width 835 height 42
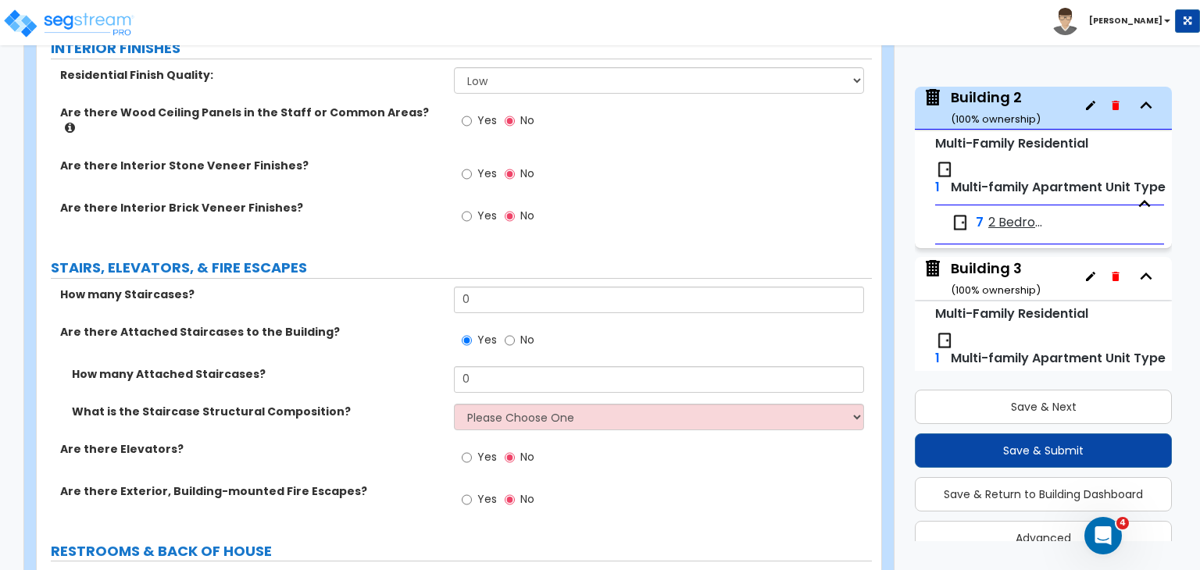
scroll to position [2436, 0]
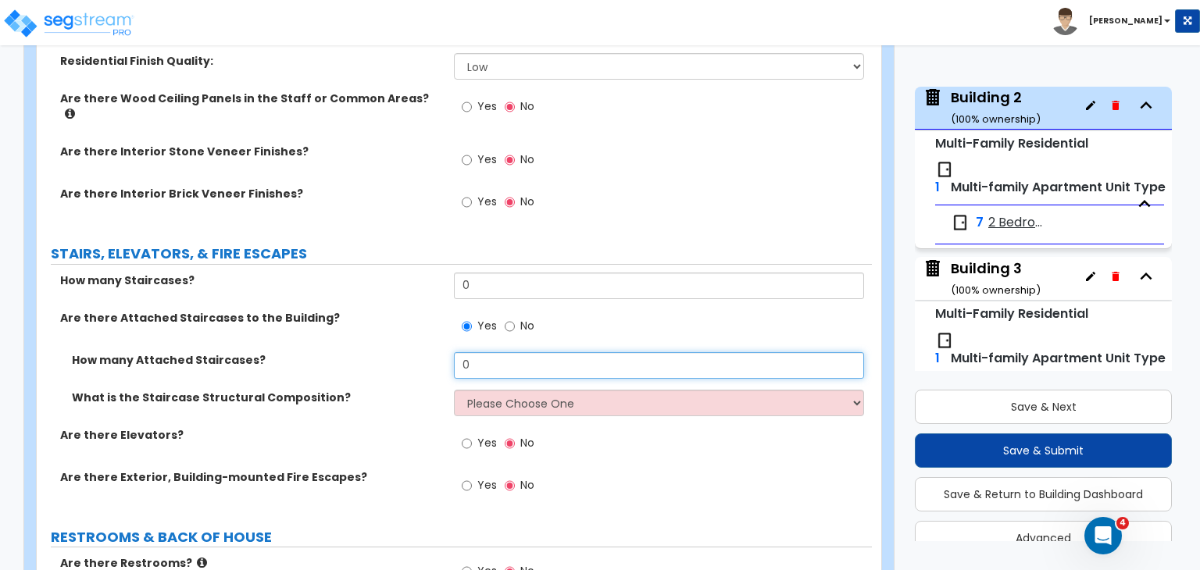
drag, startPoint x: 497, startPoint y: 292, endPoint x: 388, endPoint y: 298, distance: 108.8
click at [388, 352] on div "How many Attached Staircases? 0" at bounding box center [454, 371] width 835 height 38
type input "2"
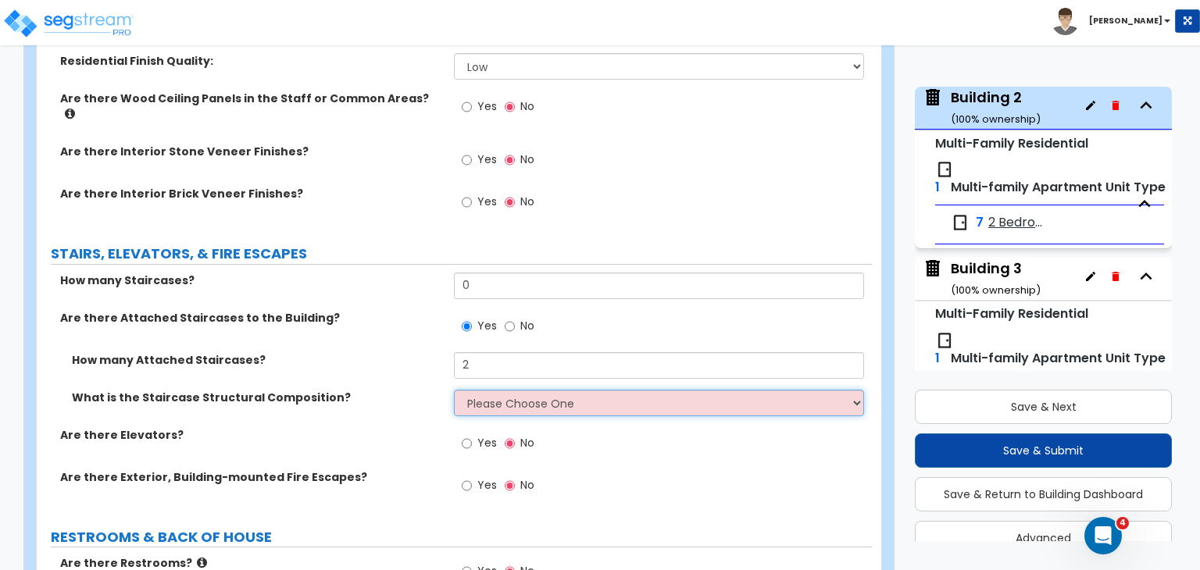
click at [488, 390] on select "Please Choose One Reinforced Concrete Structural Steel Wood" at bounding box center [658, 403] width 409 height 27
select select "4"
click at [454, 390] on select "Please Choose One Reinforced Concrete Structural Steel Wood" at bounding box center [658, 403] width 409 height 27
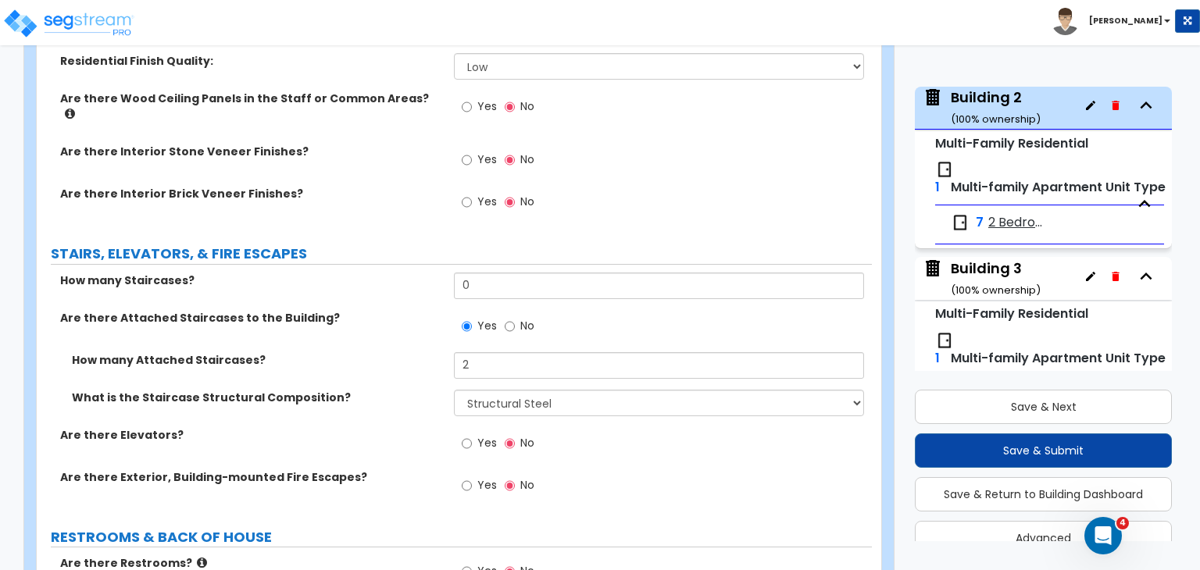
click at [409, 390] on div "What is the Staircase Structural Composition? Please Choose One Reinforced Conc…" at bounding box center [454, 409] width 835 height 38
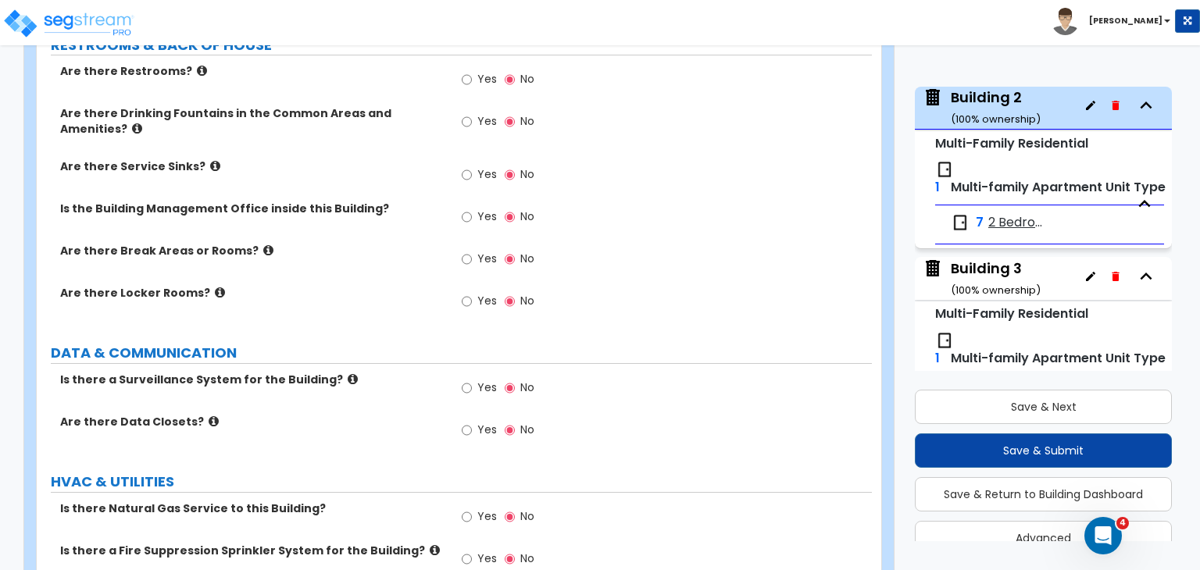
scroll to position [2929, 0]
click at [466, 379] on input "Yes" at bounding box center [467, 387] width 10 height 17
radio input "true"
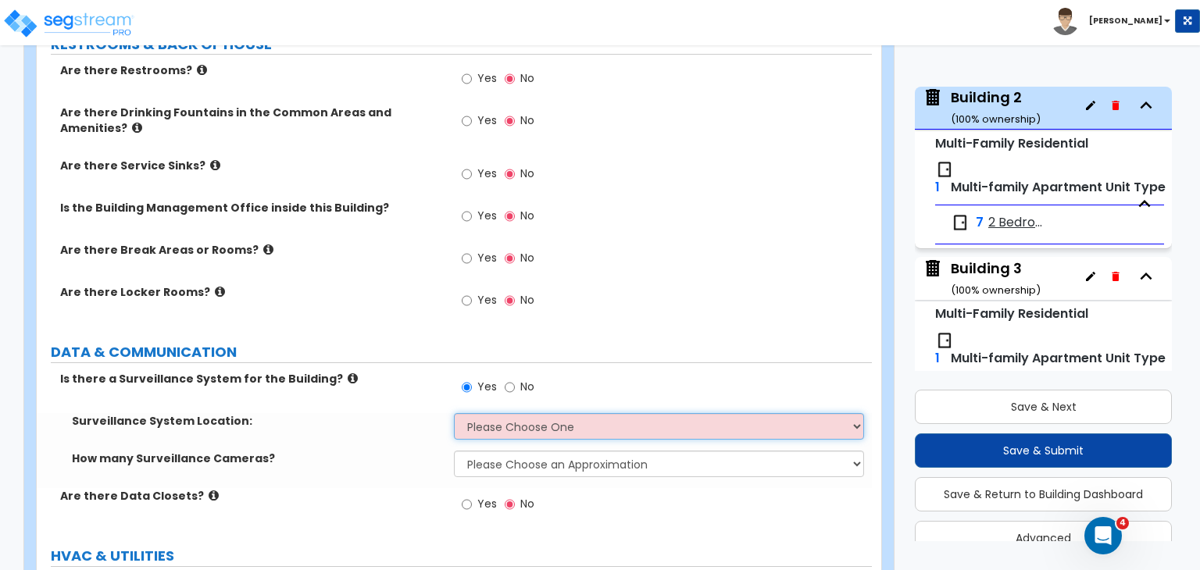
click at [485, 413] on select "Please Choose One Inside the Building Outside the Building Both Inside & Outside" at bounding box center [658, 426] width 409 height 27
select select "2"
click at [454, 413] on select "Please Choose One Inside the Building Outside the Building Both Inside & Outside" at bounding box center [658, 426] width 409 height 27
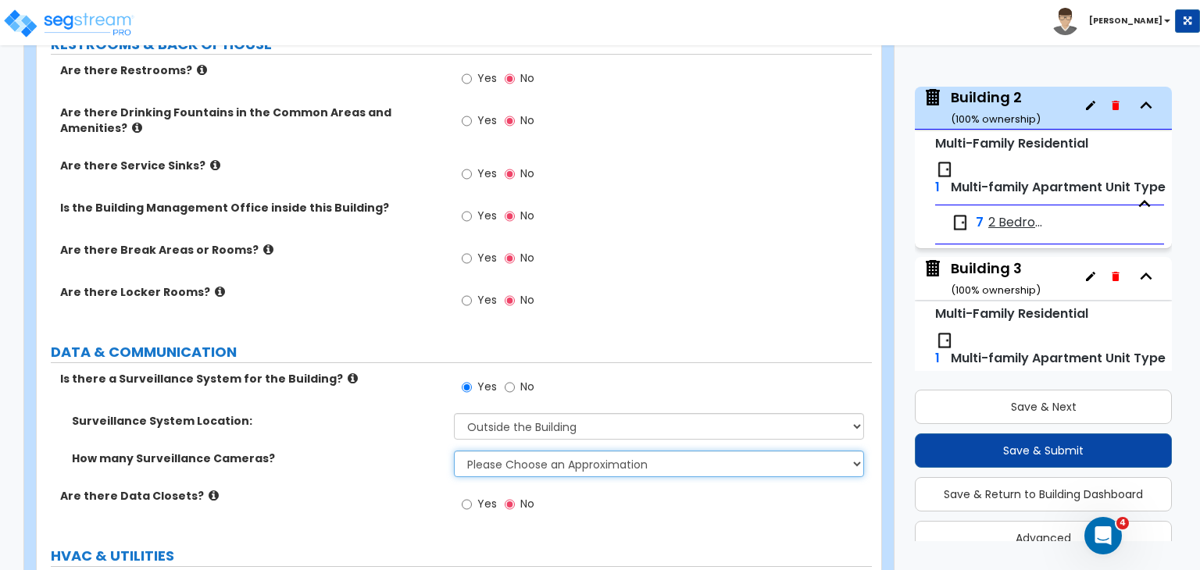
click at [499, 451] on select "Please Choose an Approximation Barely Noticed Any Noticed a Couple Frequently S…" at bounding box center [658, 464] width 409 height 27
select select "1"
click at [454, 451] on select "Please Choose an Approximation Barely Noticed Any Noticed a Couple Frequently S…" at bounding box center [658, 464] width 409 height 27
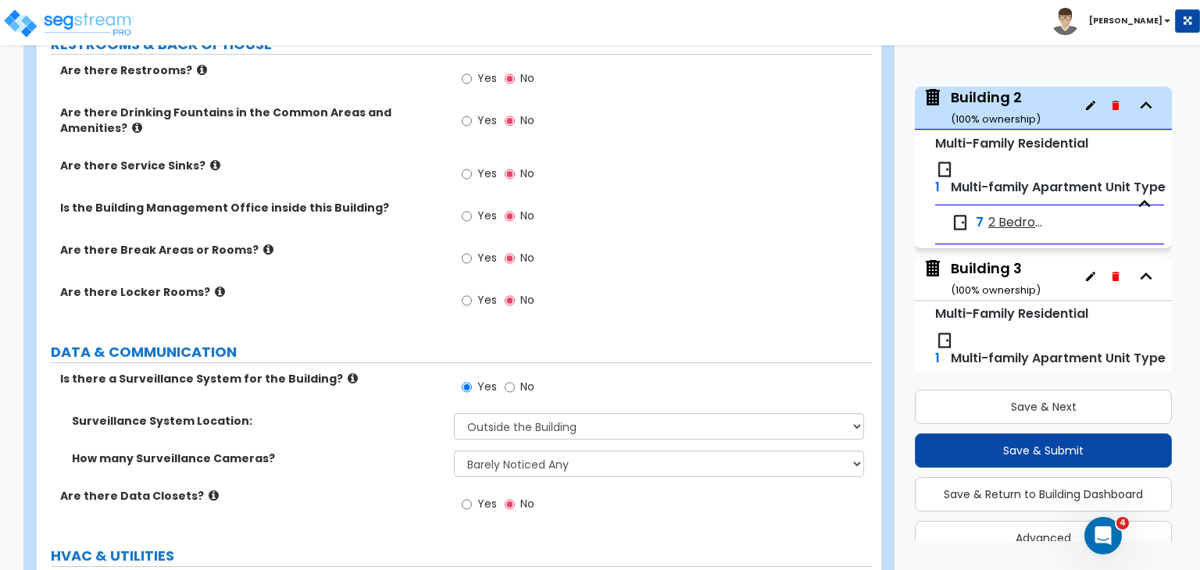
click at [386, 451] on div "How many Surveillance Cameras? Please Choose an Approximation Barely Noticed An…" at bounding box center [454, 470] width 835 height 38
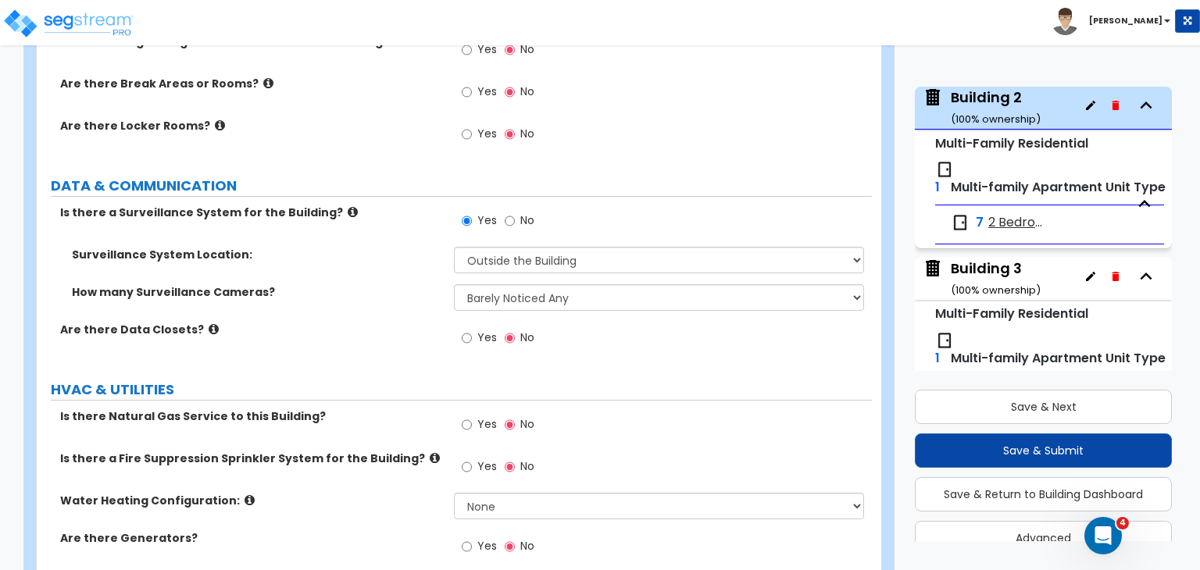
scroll to position [3100, 0]
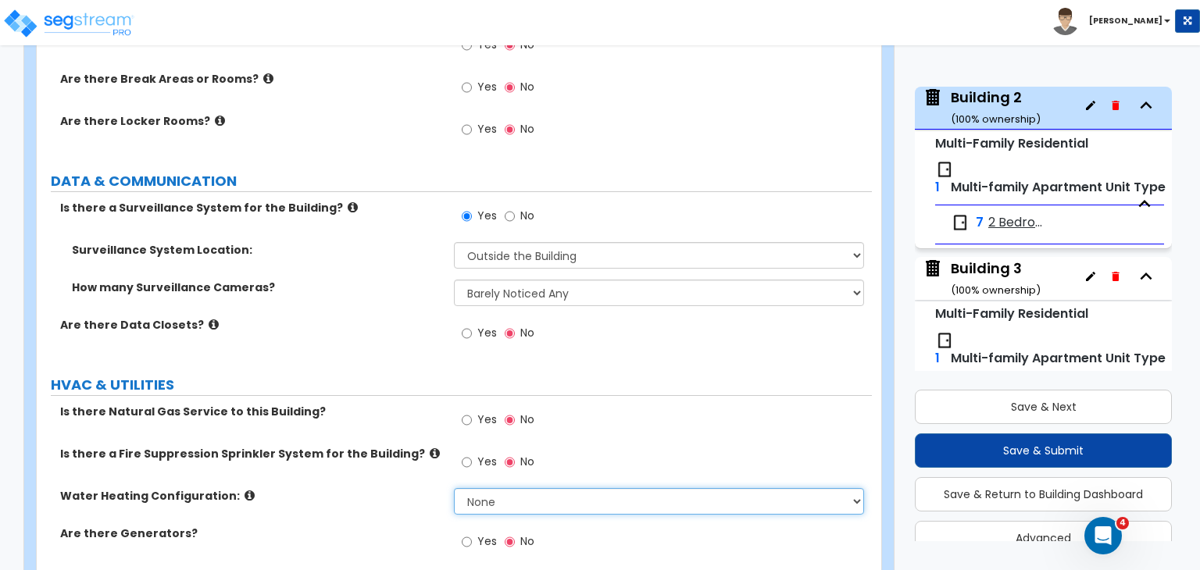
click at [491, 488] on select "None Water Heater for Multiple Units Water Heater for Individual Units" at bounding box center [658, 501] width 409 height 27
select select "2"
click at [454, 488] on select "None Water Heater for Multiple Units Water Heater for Individual Units" at bounding box center [658, 501] width 409 height 27
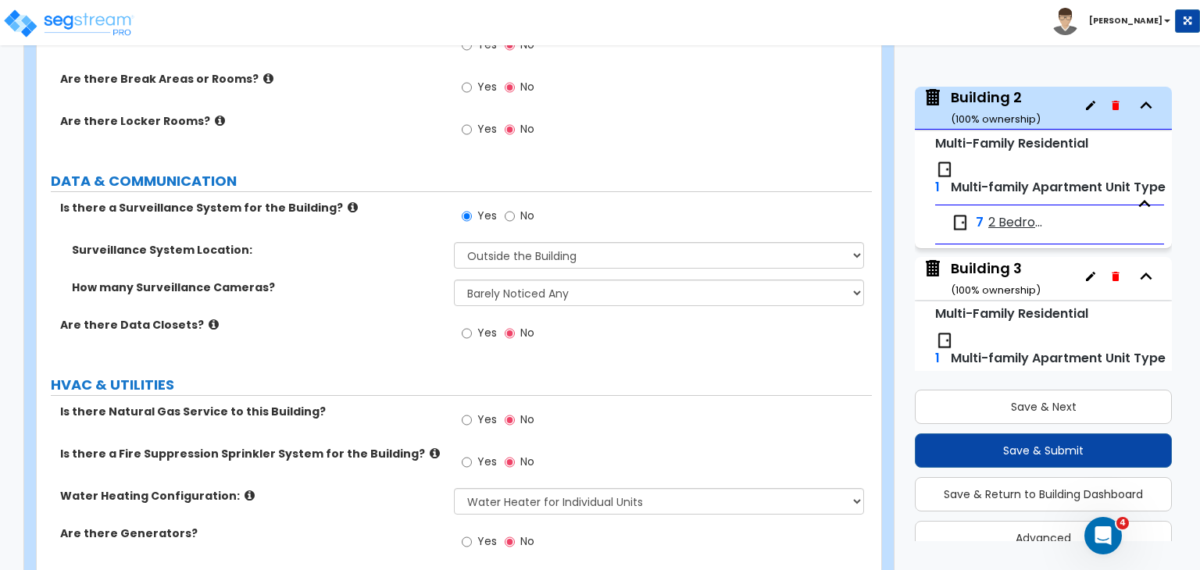
click at [403, 488] on div "Water Heating Configuration: None Water Heater for Multiple Units Water Heater …" at bounding box center [454, 507] width 835 height 38
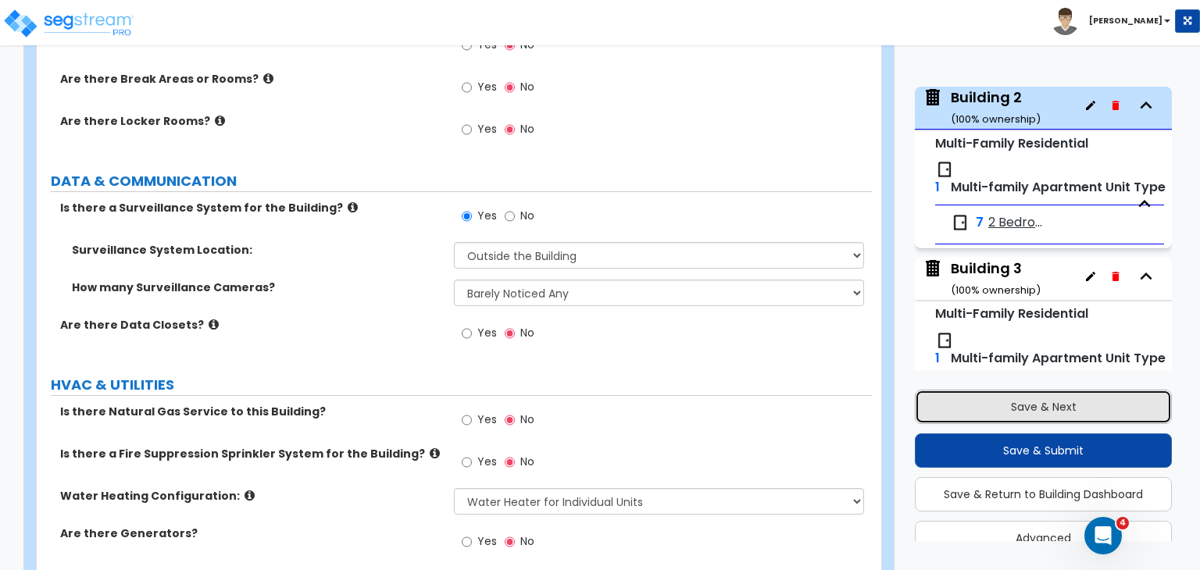
click at [982, 408] on button "Save & Next" at bounding box center [1043, 407] width 257 height 34
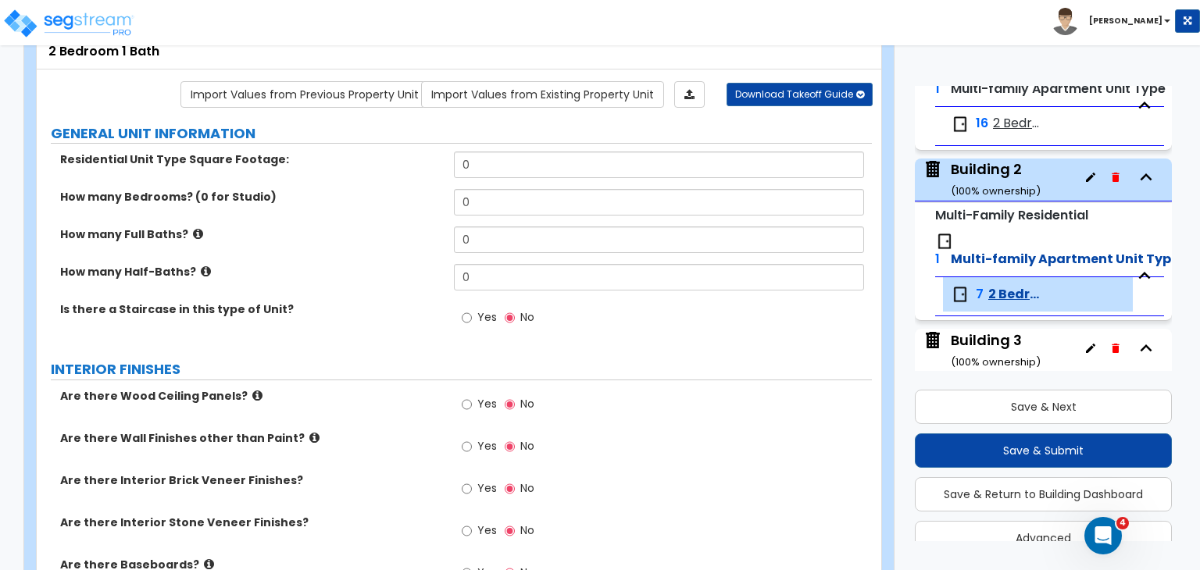
scroll to position [180, 0]
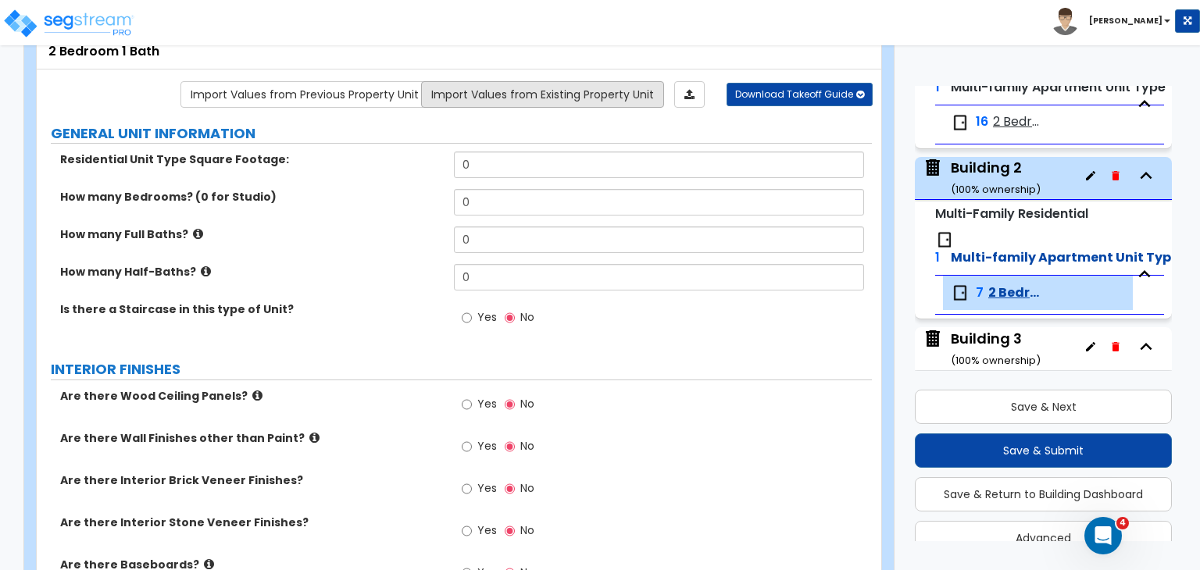
click at [627, 95] on link "Import Values from Existing Property Unit" at bounding box center [542, 94] width 243 height 27
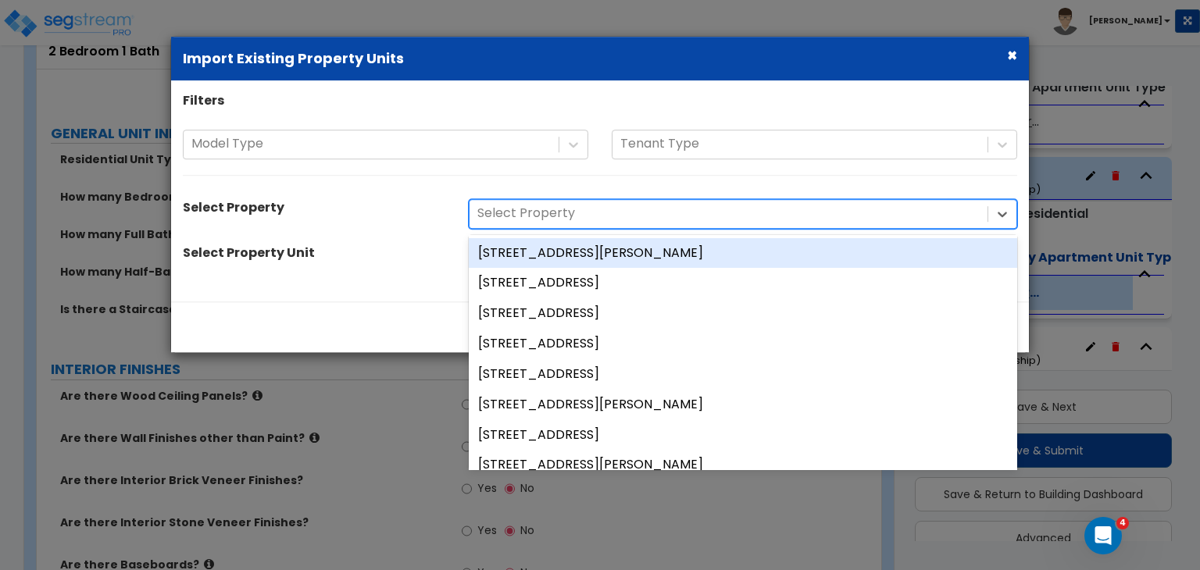
click at [566, 222] on div at bounding box center [728, 213] width 502 height 21
click at [575, 253] on div "[STREET_ADDRESS][PERSON_NAME]" at bounding box center [743, 253] width 548 height 30
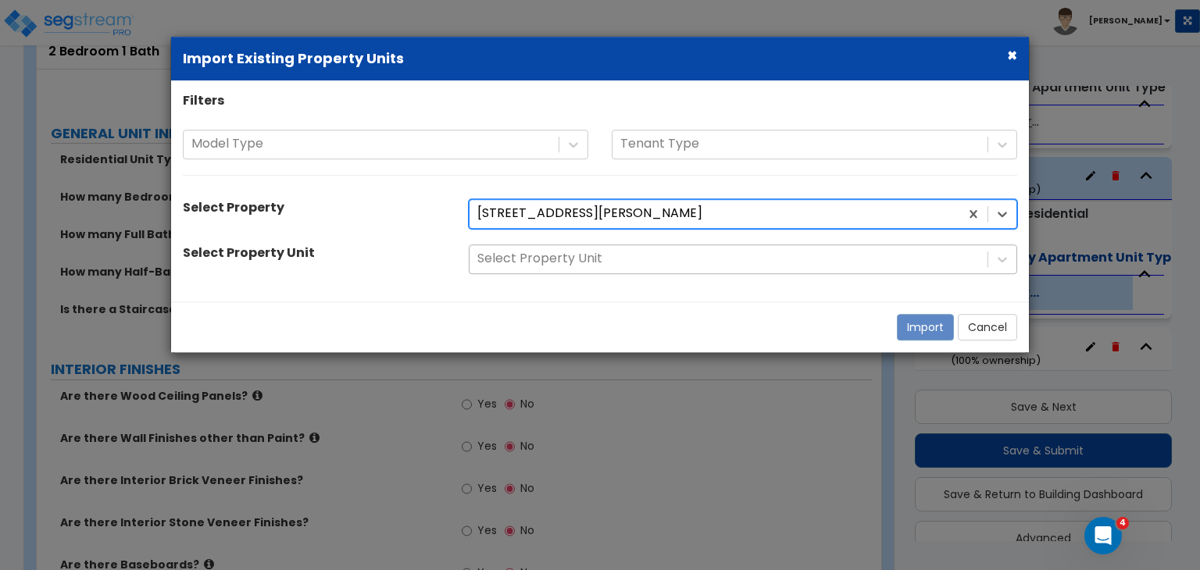
click at [578, 255] on div at bounding box center [728, 258] width 502 height 21
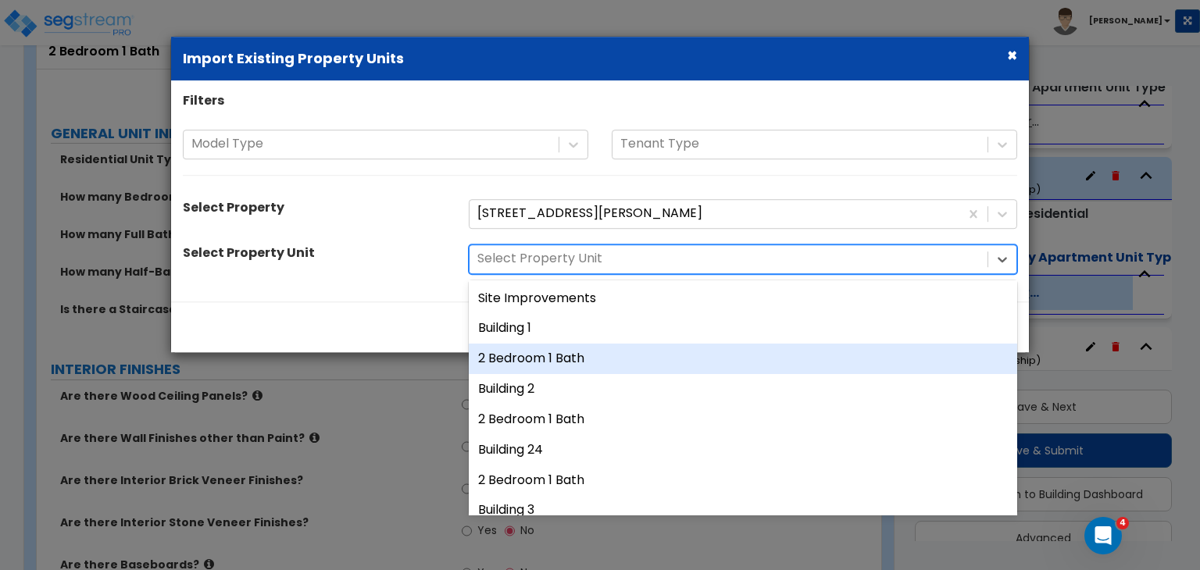
click at [566, 358] on div "2 Bedroom 1 Bath" at bounding box center [743, 359] width 548 height 30
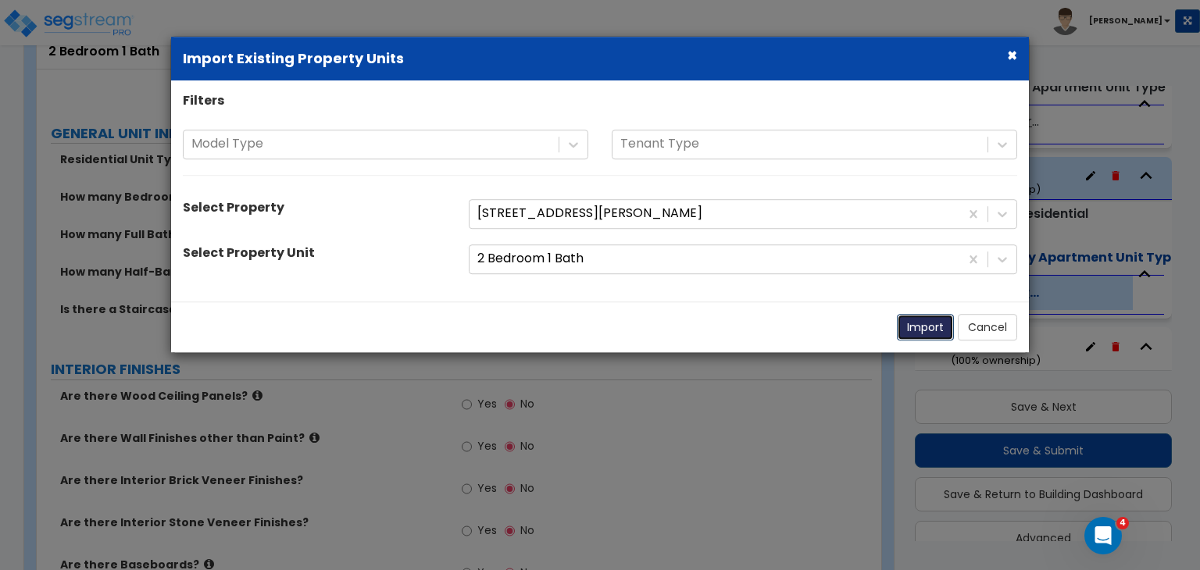
click at [931, 323] on button "Import" at bounding box center [925, 327] width 57 height 27
type input "850"
type input "2"
type input "1"
radio input "true"
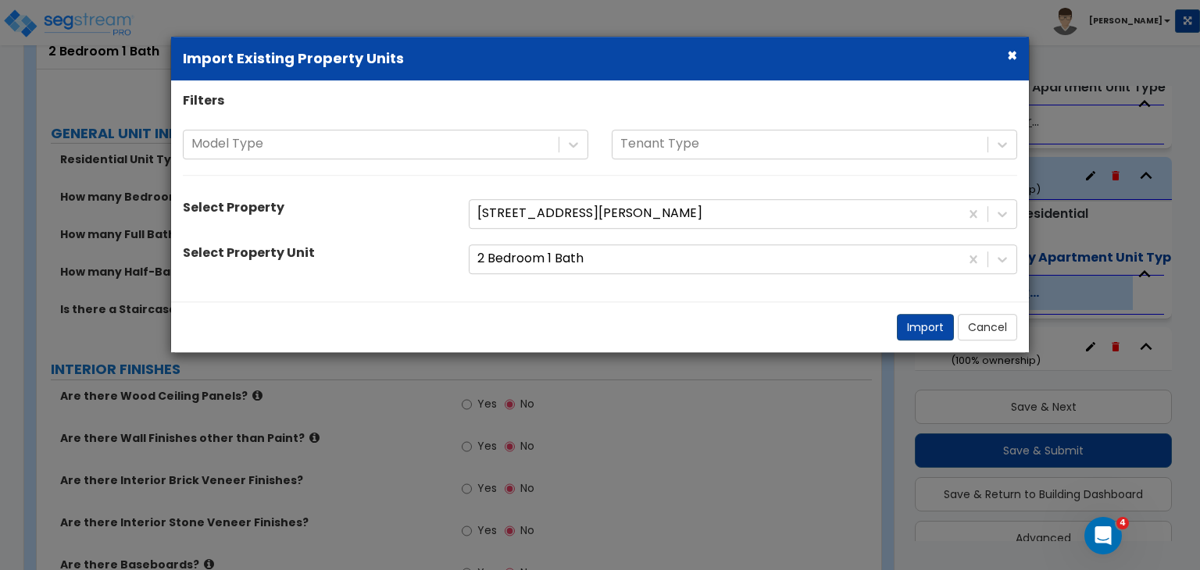
select select "1"
radio input "true"
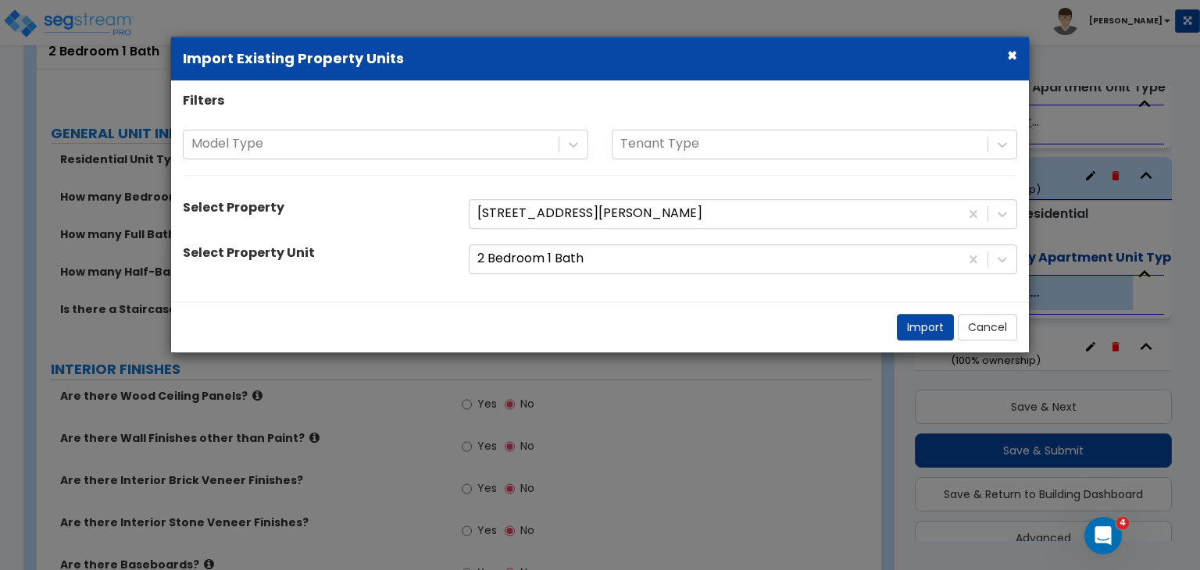
type input "2"
select select "1"
type input "12"
type input "14"
select select "2"
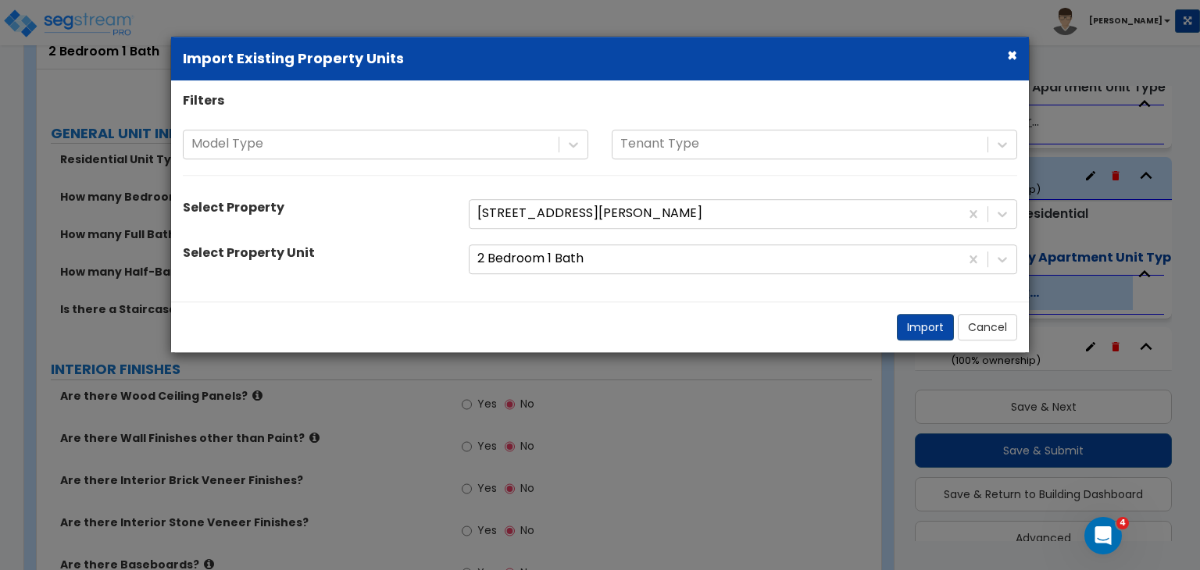
select select "1"
radio input "true"
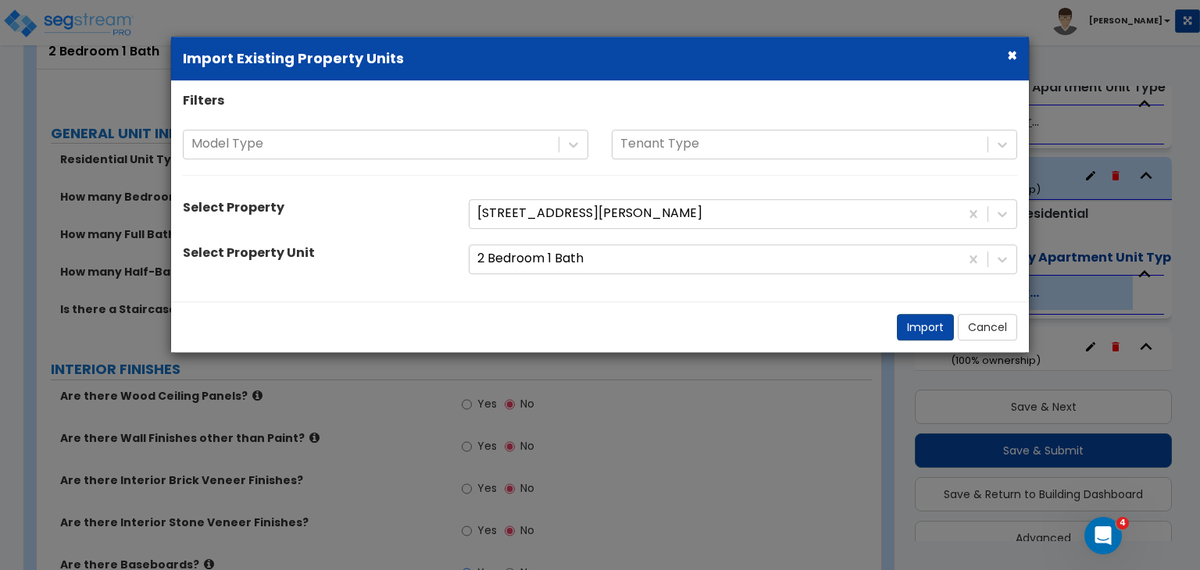
select select "5"
select select "1"
select select "3"
select select "1"
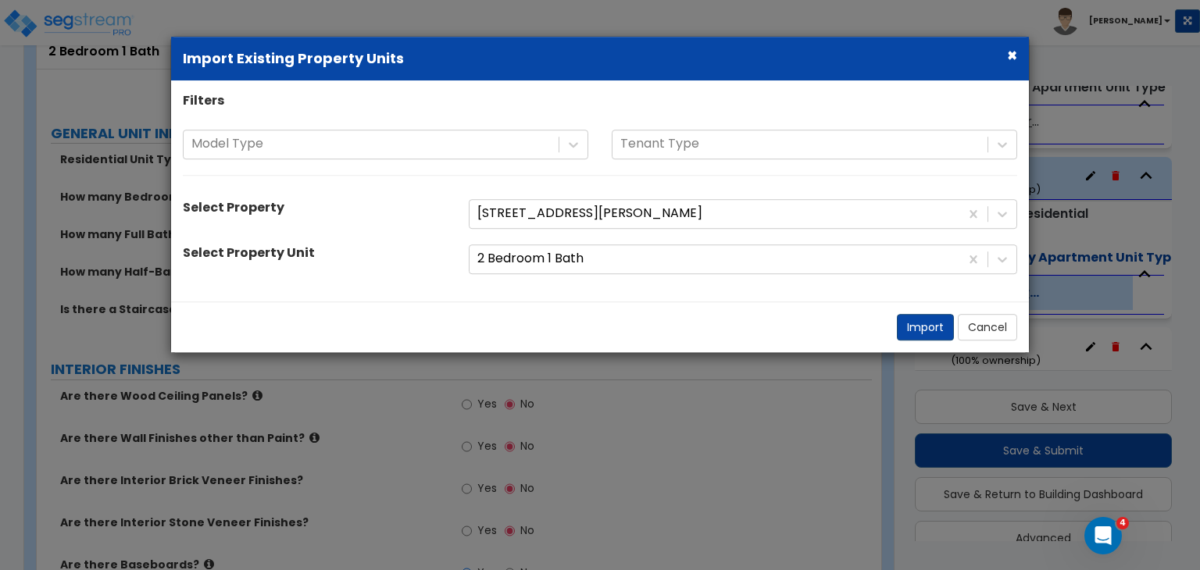
select select "2"
select select "1"
select select "3"
select select "1"
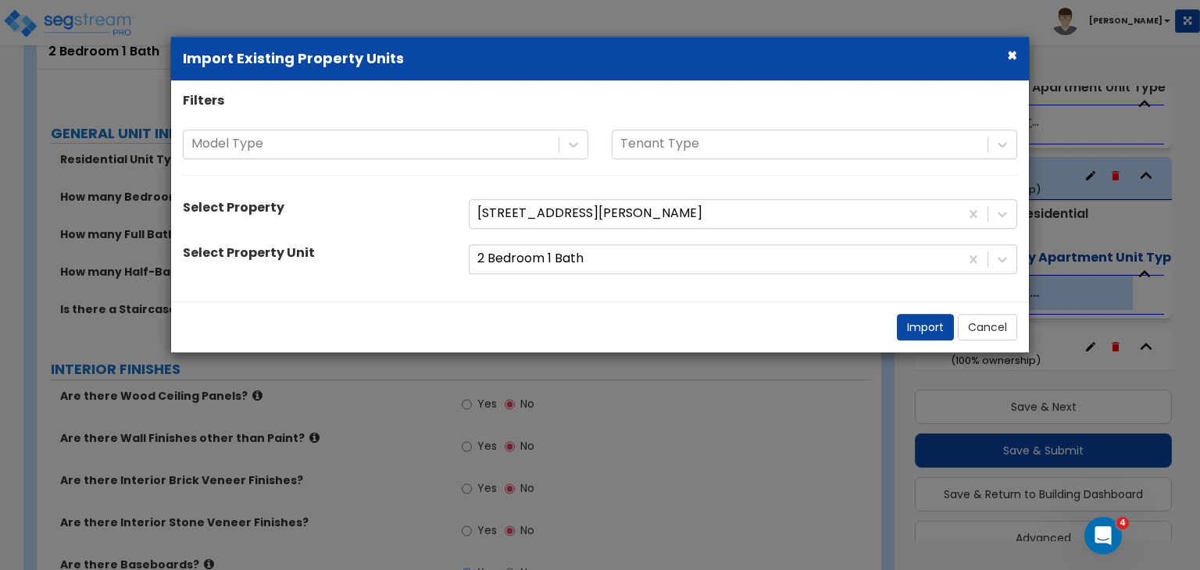
select select "2"
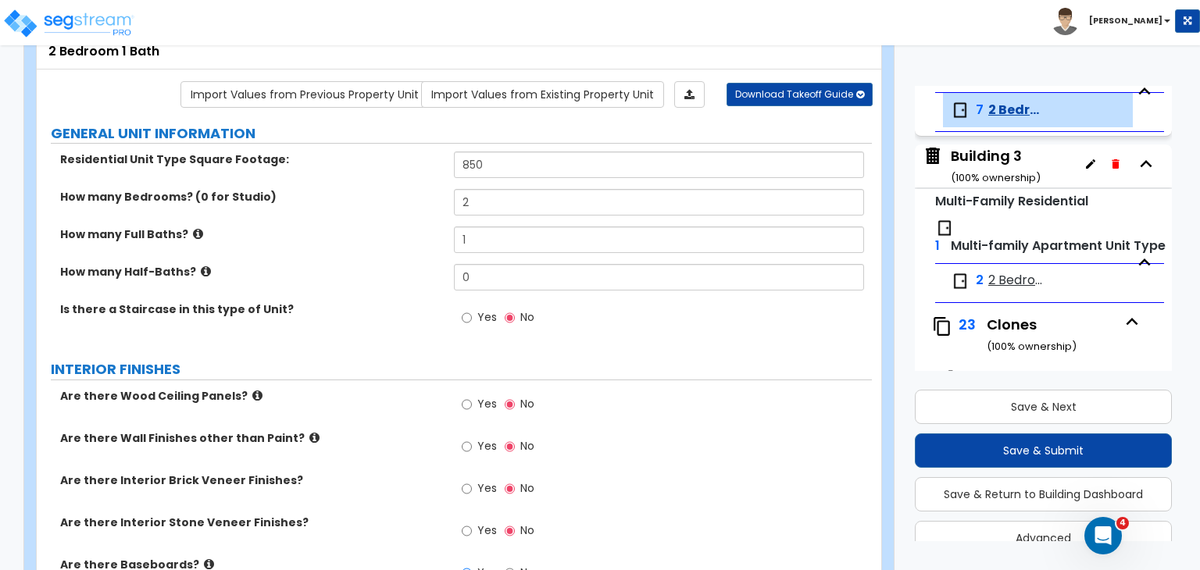
scroll to position [369, 0]
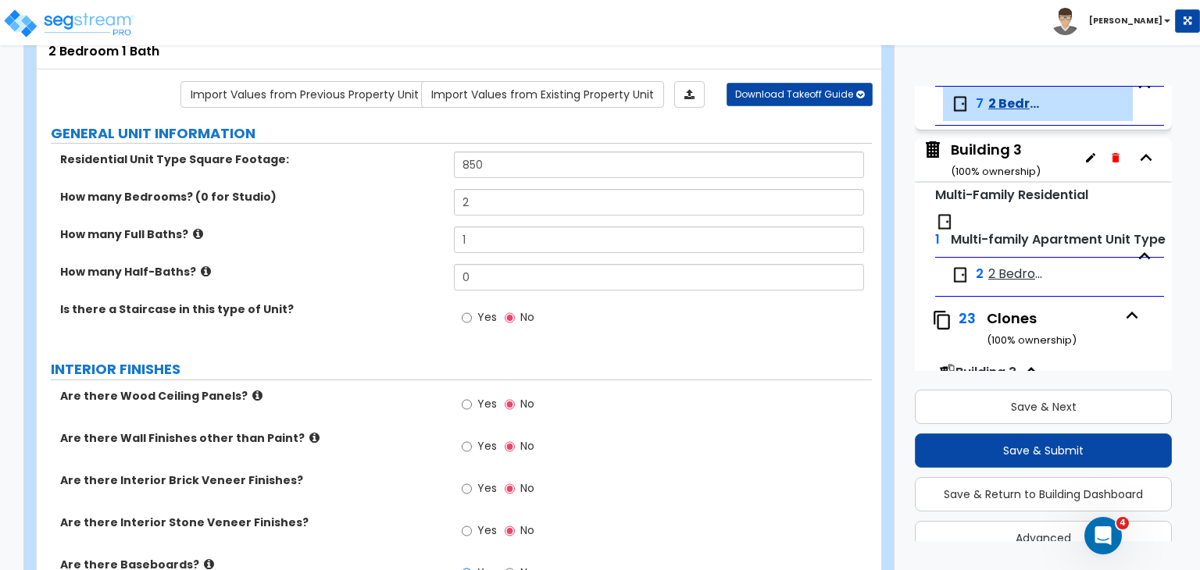
click at [1009, 101] on span "2 Bedroom 1 Bath" at bounding box center [1017, 104] width 59 height 18
click at [366, 252] on div "How many Full Baths? 1" at bounding box center [454, 246] width 835 height 38
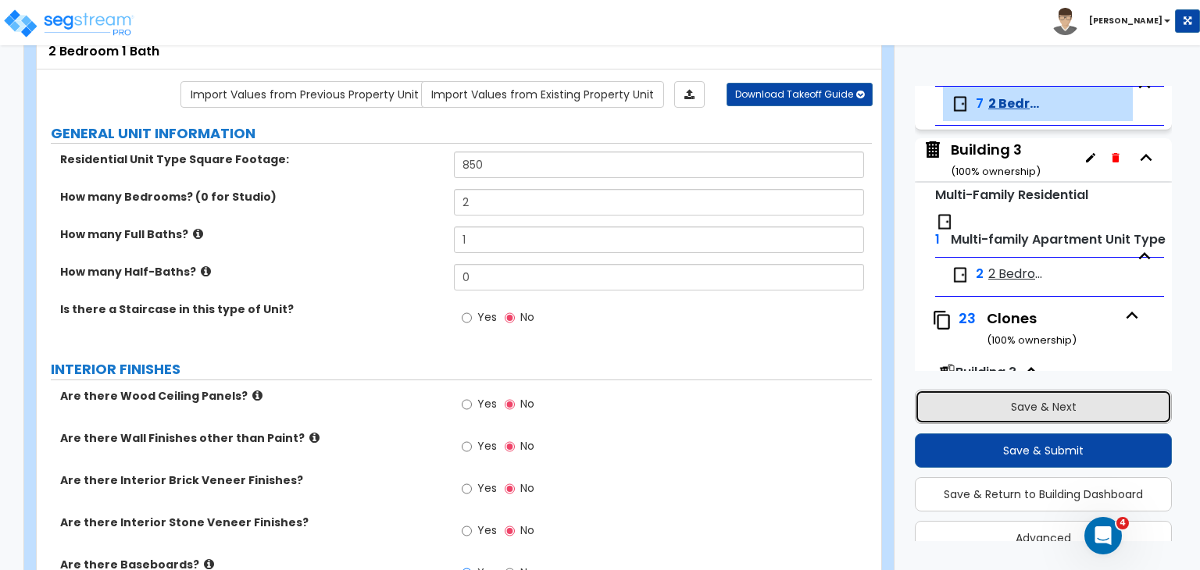
click at [1021, 401] on button "Save & Next" at bounding box center [1043, 407] width 257 height 34
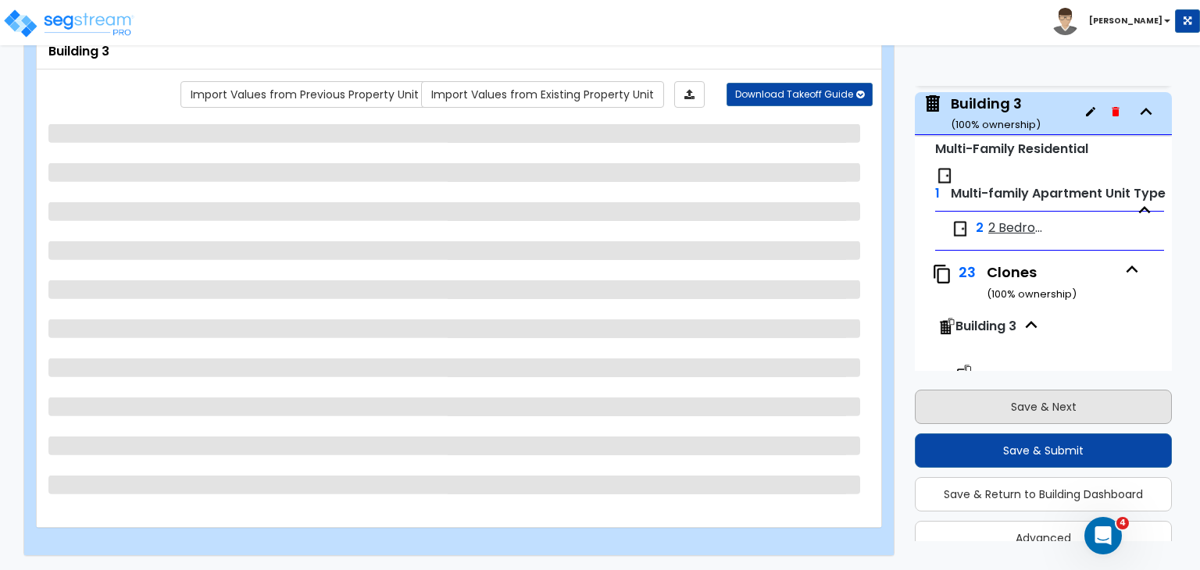
scroll to position [420, 0]
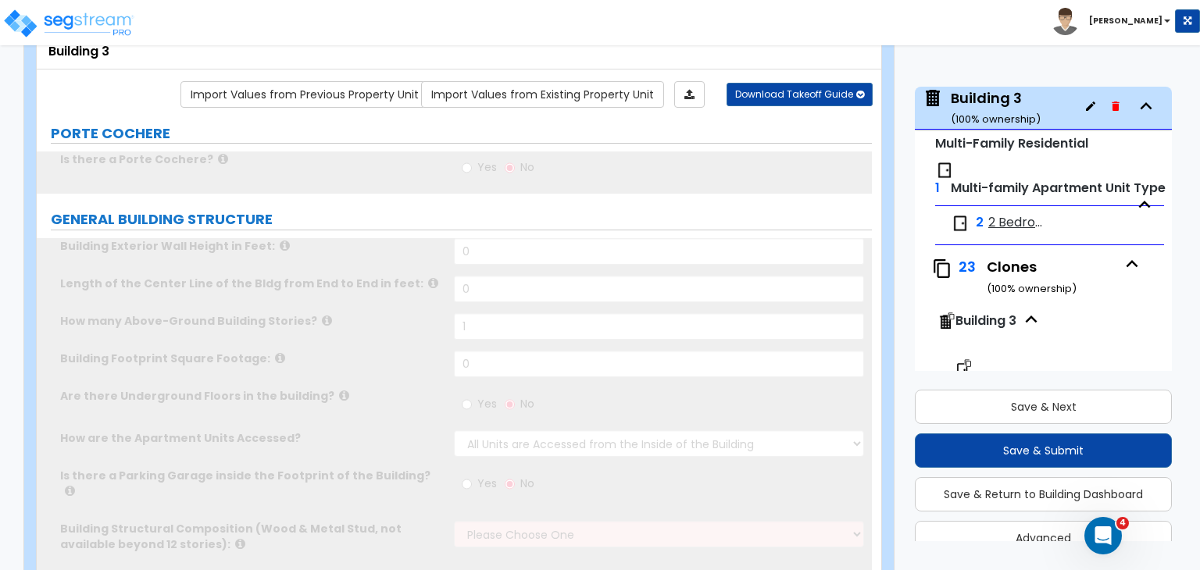
type input "1"
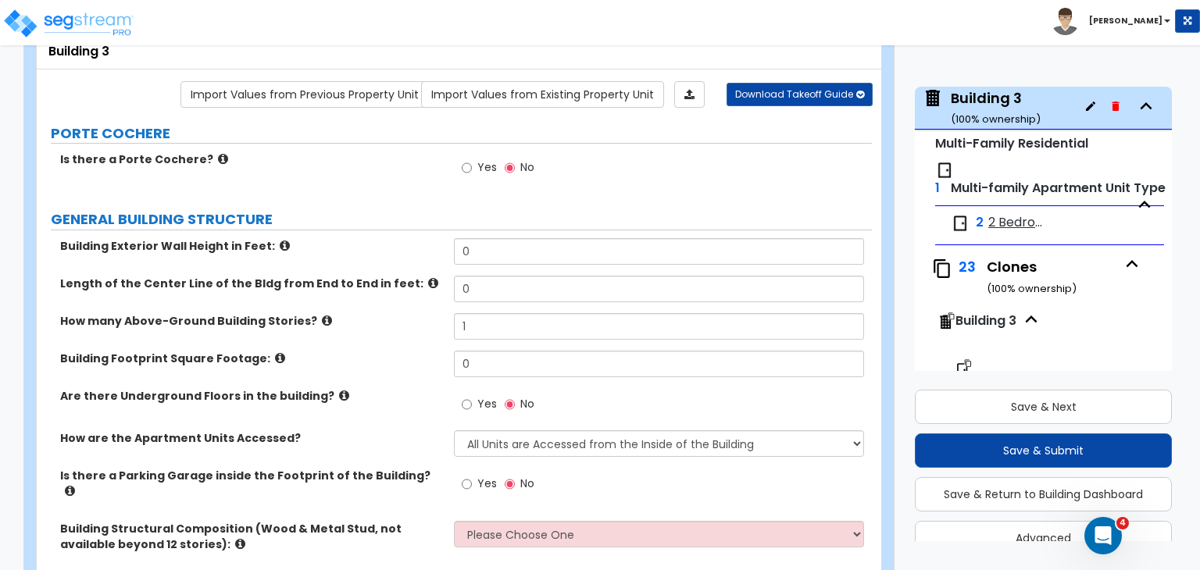
scroll to position [0, 0]
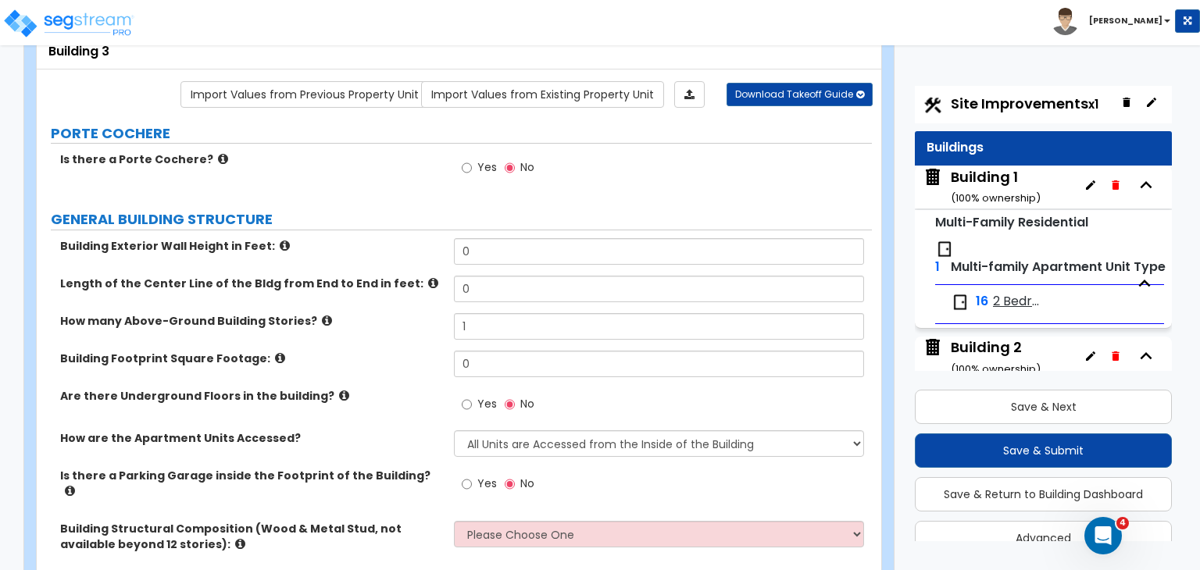
click at [1006, 179] on div "Building 1 ( 100 % ownership)" at bounding box center [996, 187] width 90 height 40
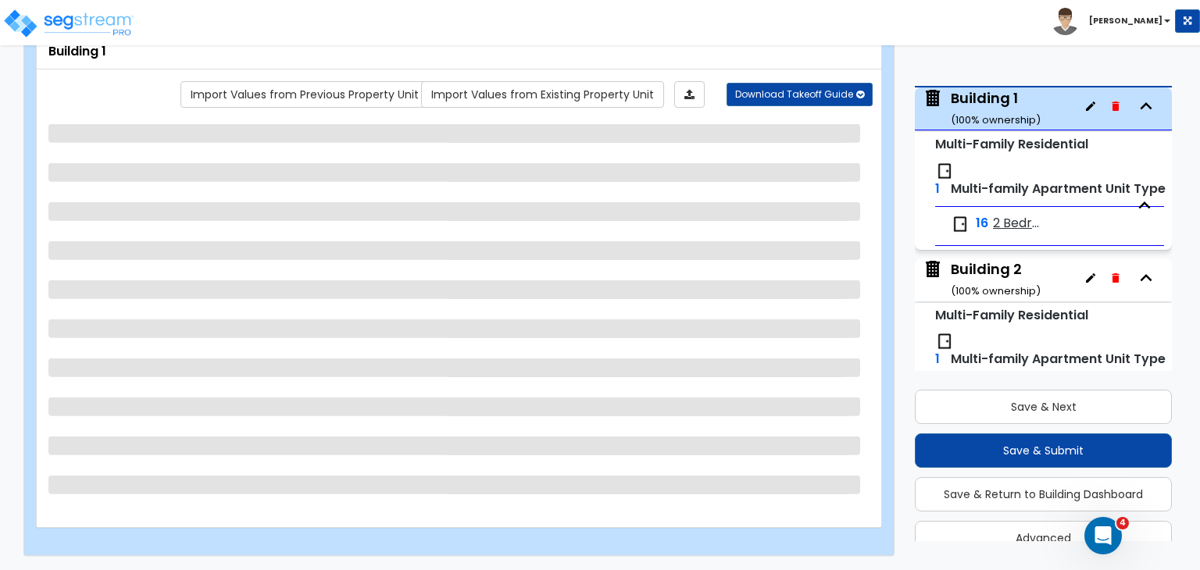
scroll to position [80, 0]
select select "7"
select select "2"
select select "4"
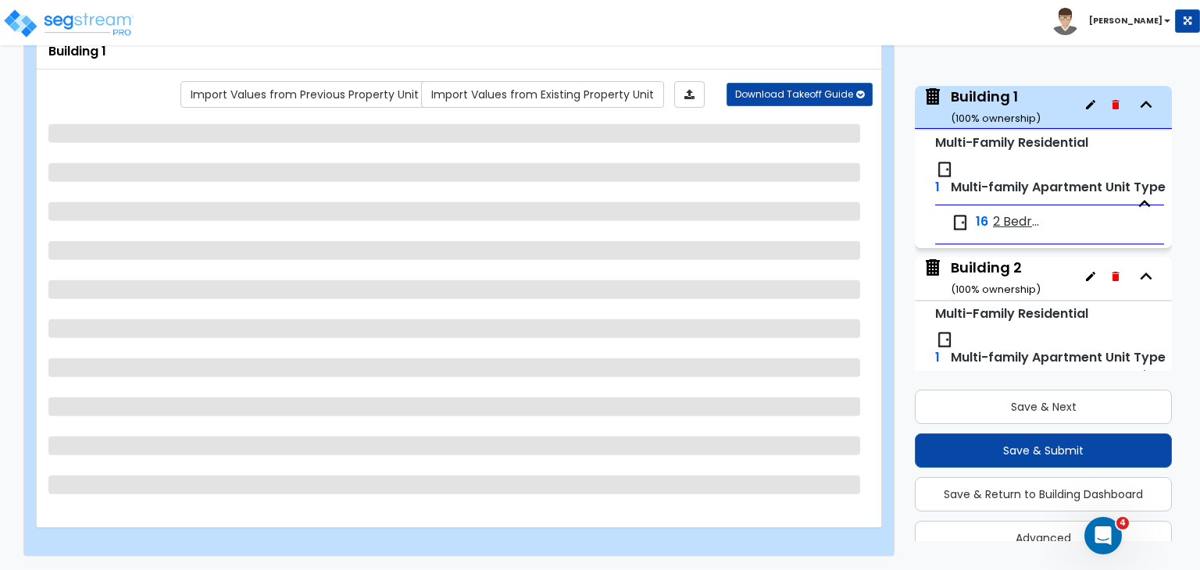
select select "2"
select select "3"
select select "1"
select select "3"
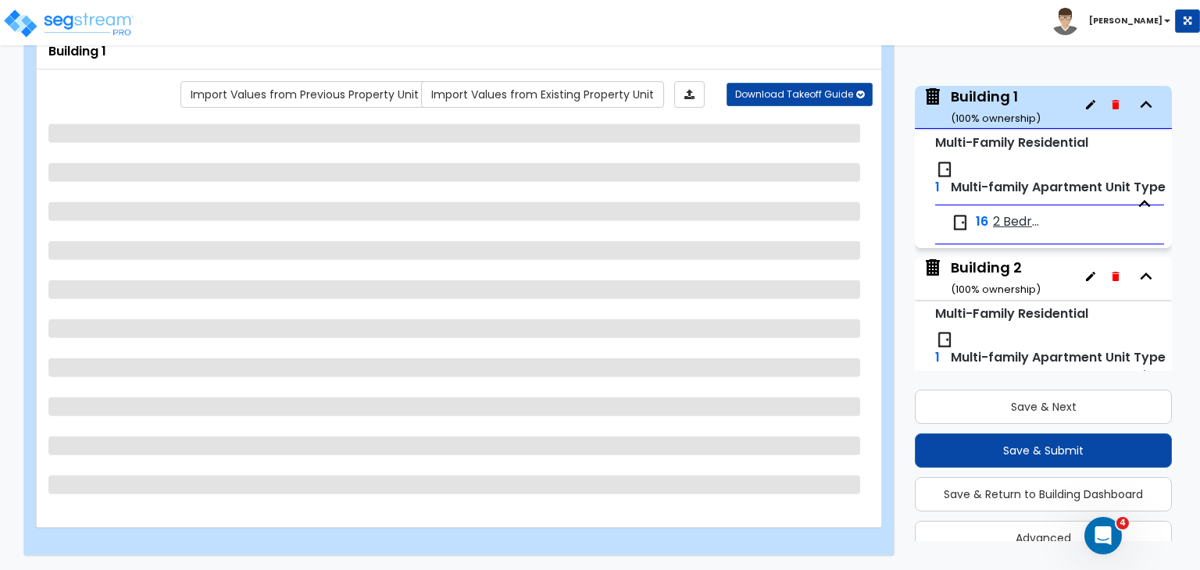
select select "1"
select select "3"
select select "4"
select select "2"
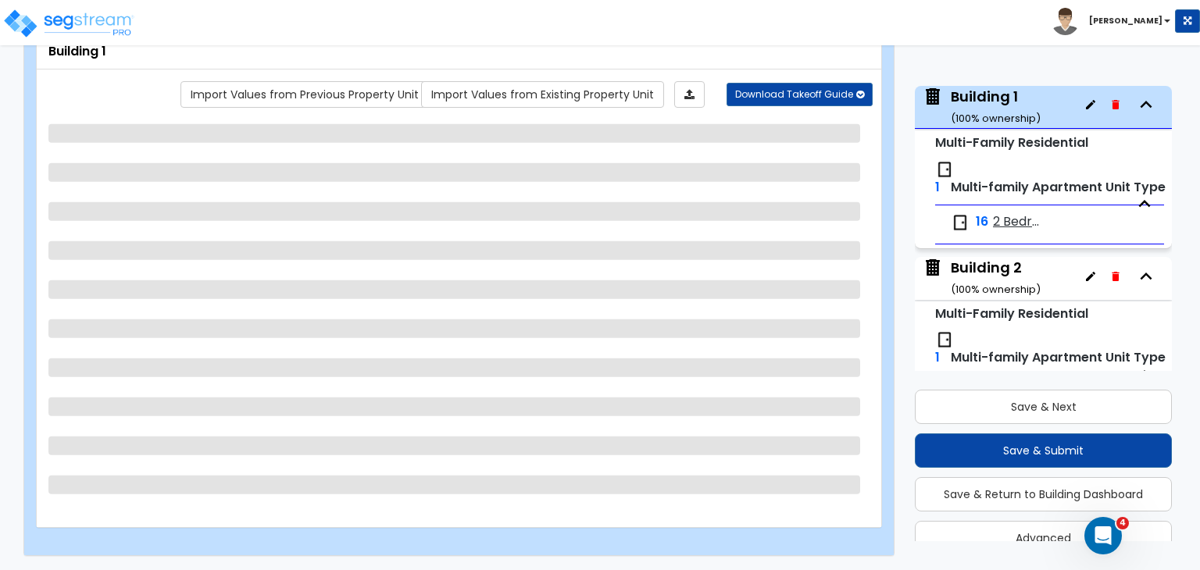
select select "2"
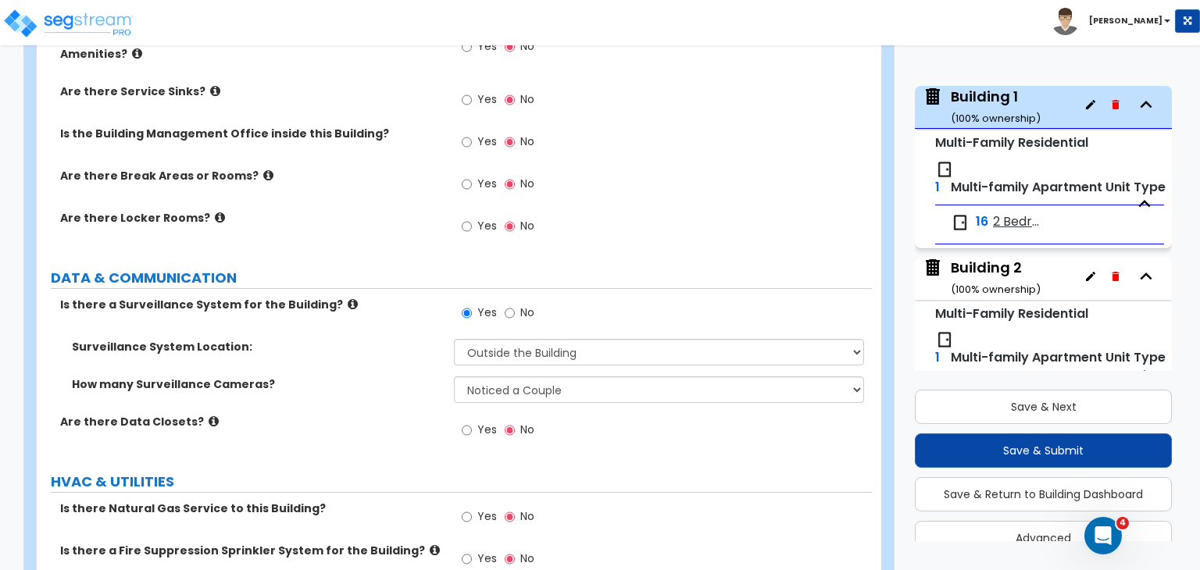
scroll to position [3438, 0]
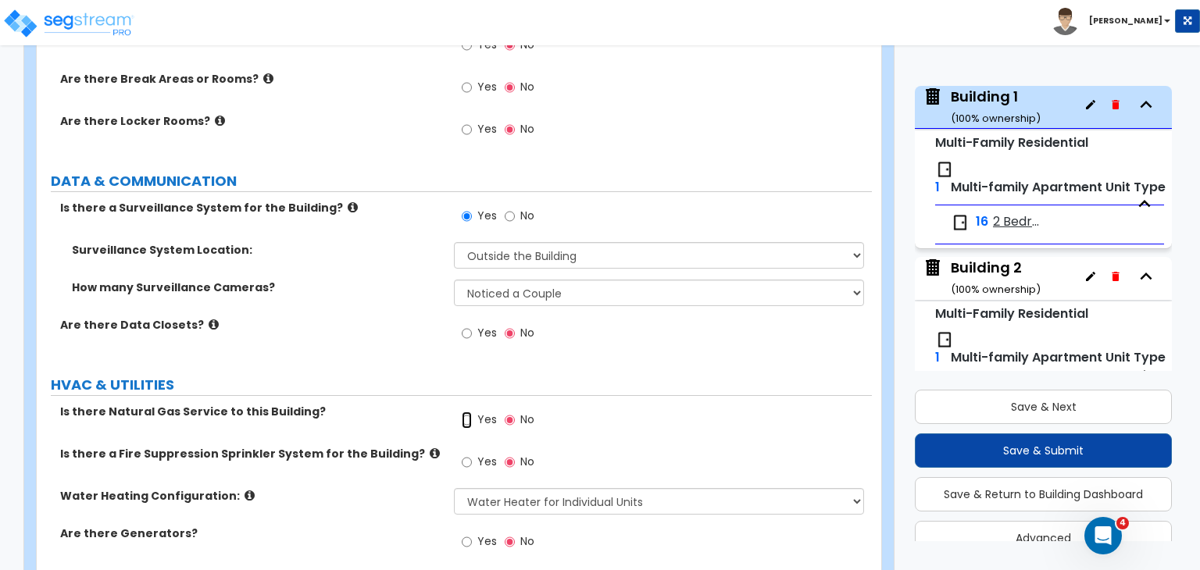
click at [465, 412] on input "Yes" at bounding box center [467, 420] width 10 height 17
radio input "true"
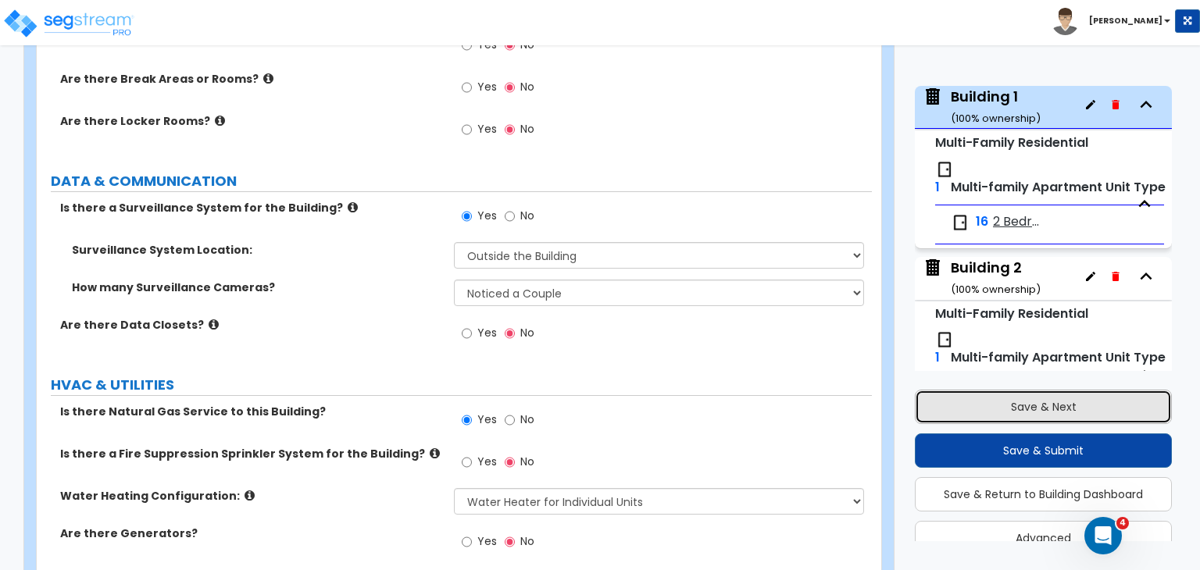
click at [963, 397] on button "Save & Next" at bounding box center [1043, 407] width 257 height 34
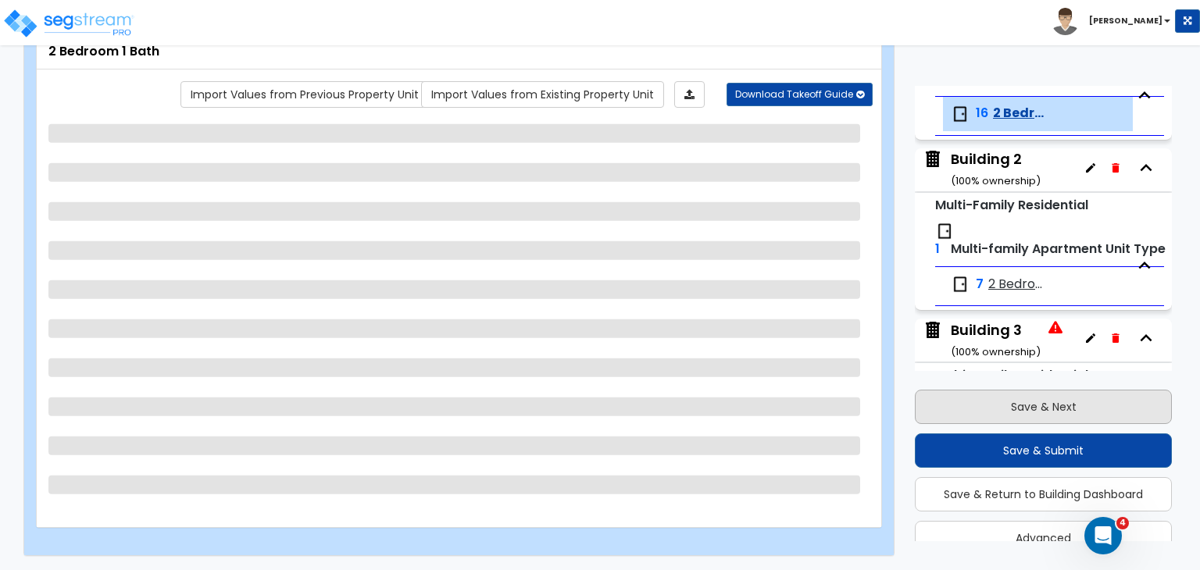
scroll to position [198, 0]
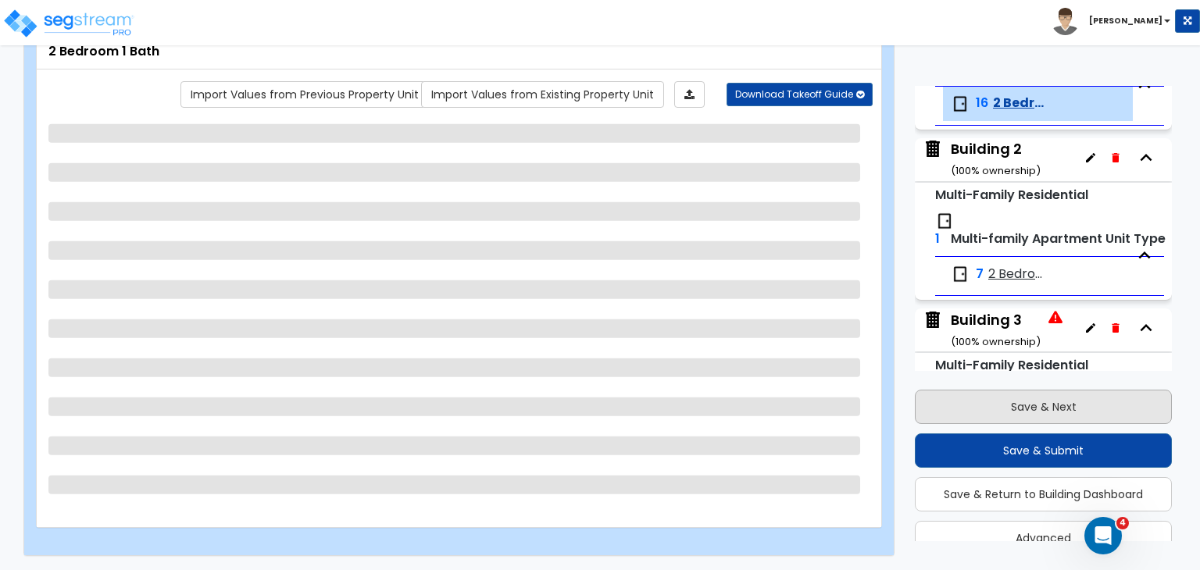
select select "1"
select select "5"
select select "1"
select select "3"
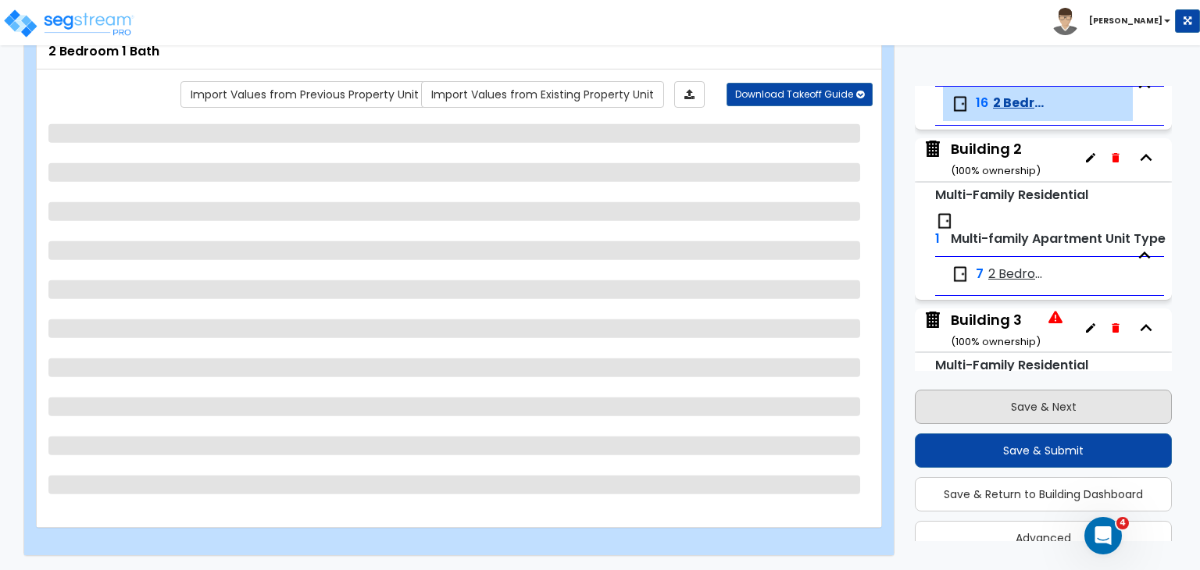
select select "1"
select select "2"
select select "1"
select select "3"
select select "1"
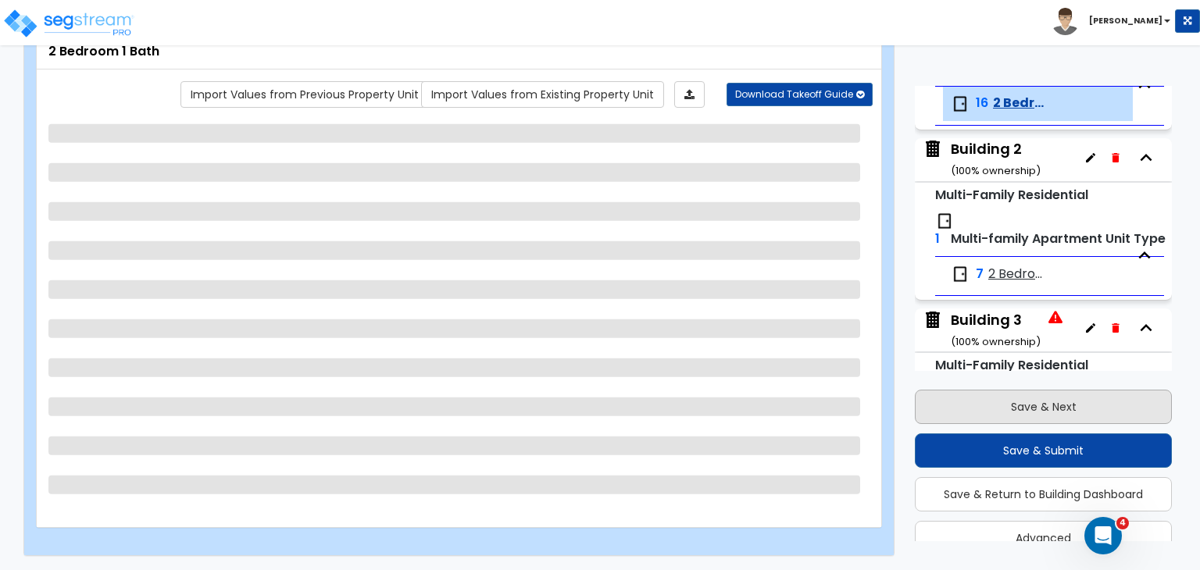
select select "2"
select select "1"
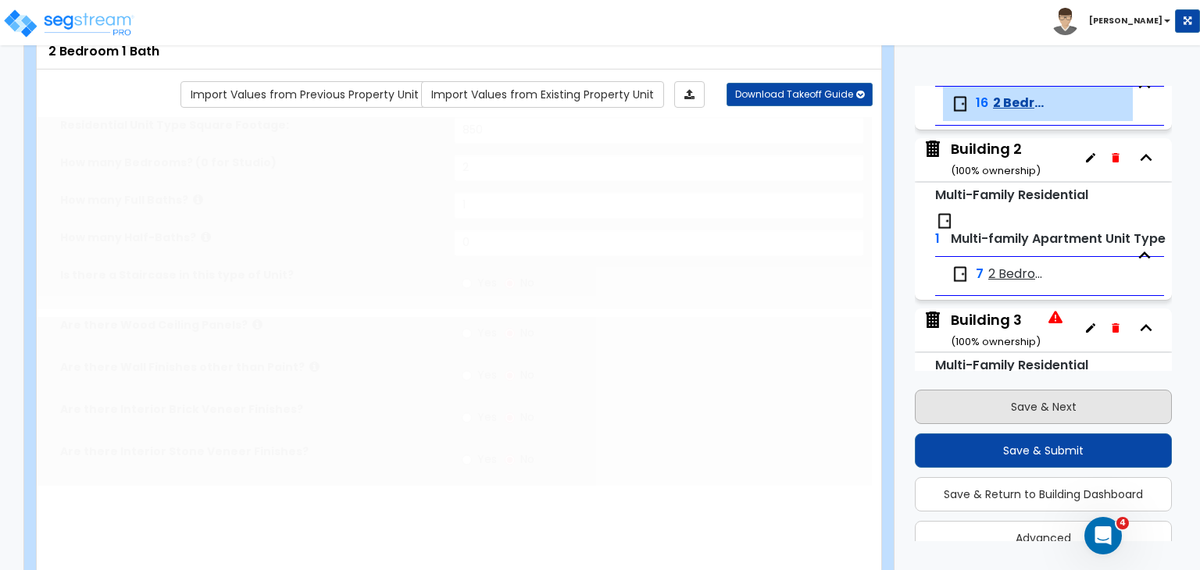
radio input "true"
select select "1"
select select "3"
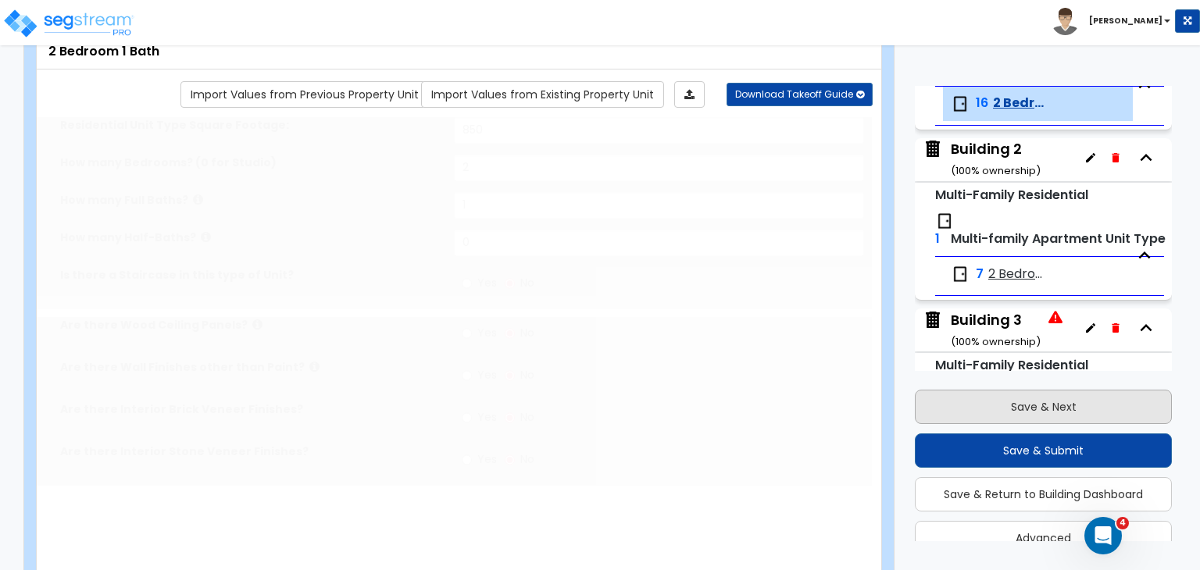
select select "1"
select select "2"
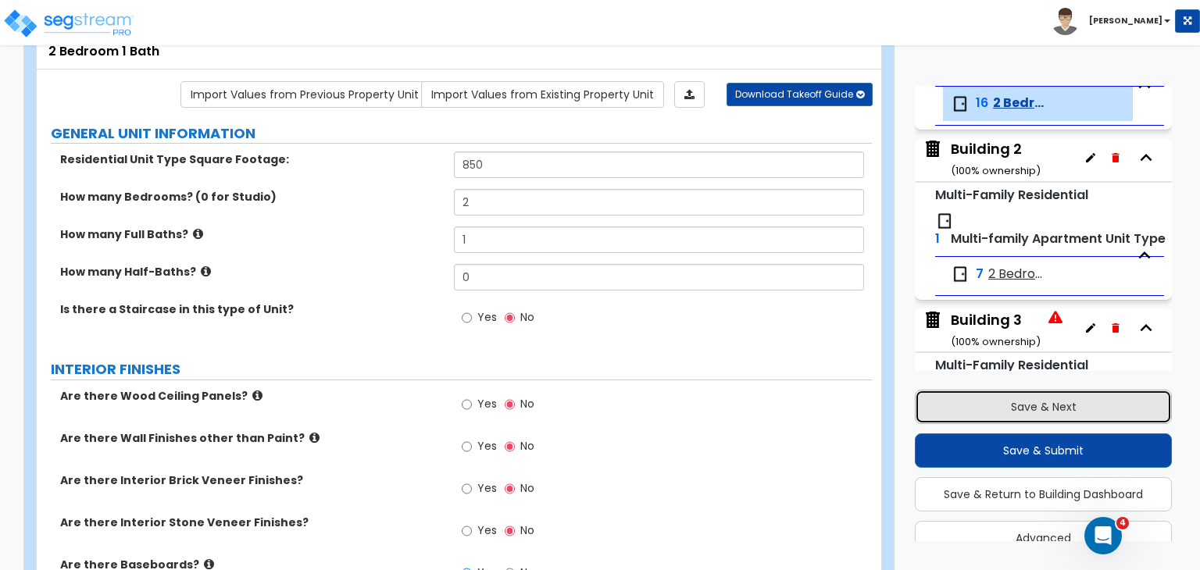
click at [963, 397] on button "Save & Next" at bounding box center [1043, 407] width 257 height 34
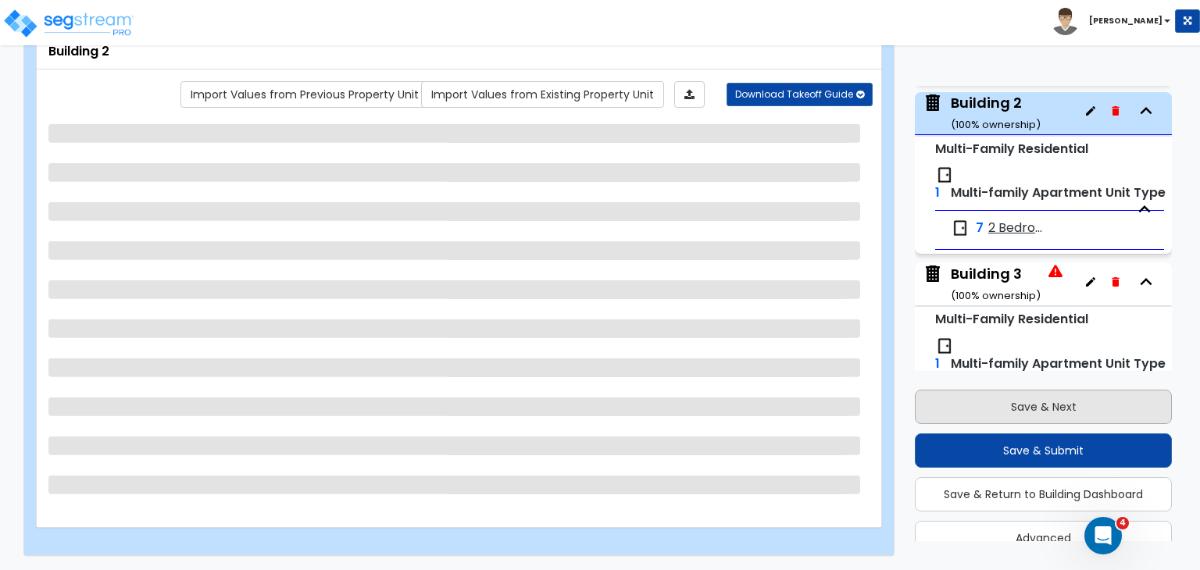
scroll to position [250, 0]
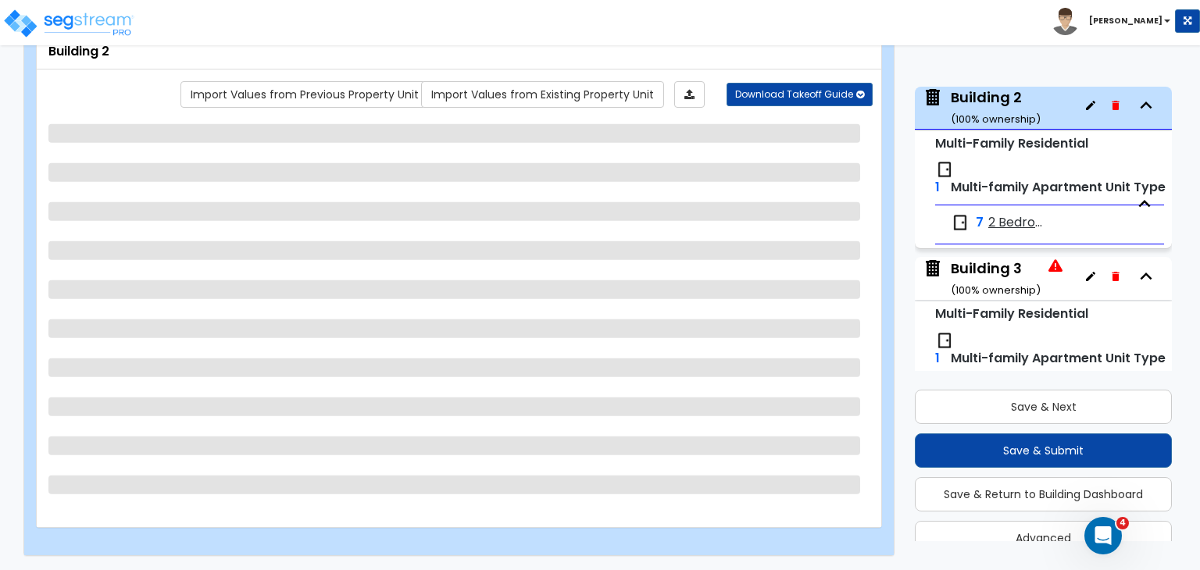
select select "7"
select select "2"
select select "4"
select select "2"
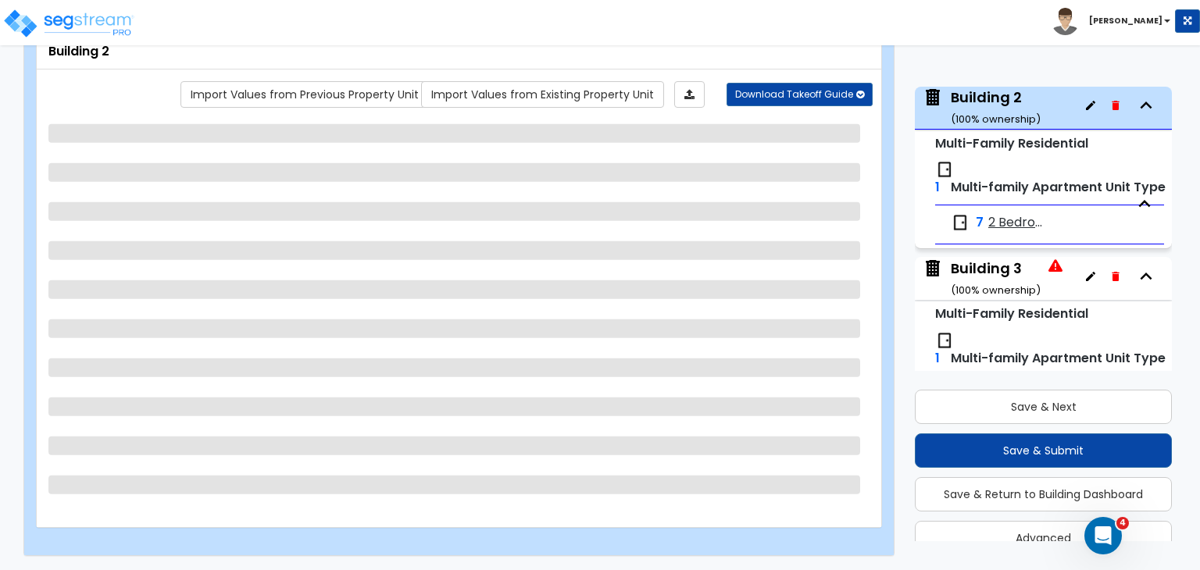
select select "2"
select select "3"
select select "1"
select select "3"
select select "1"
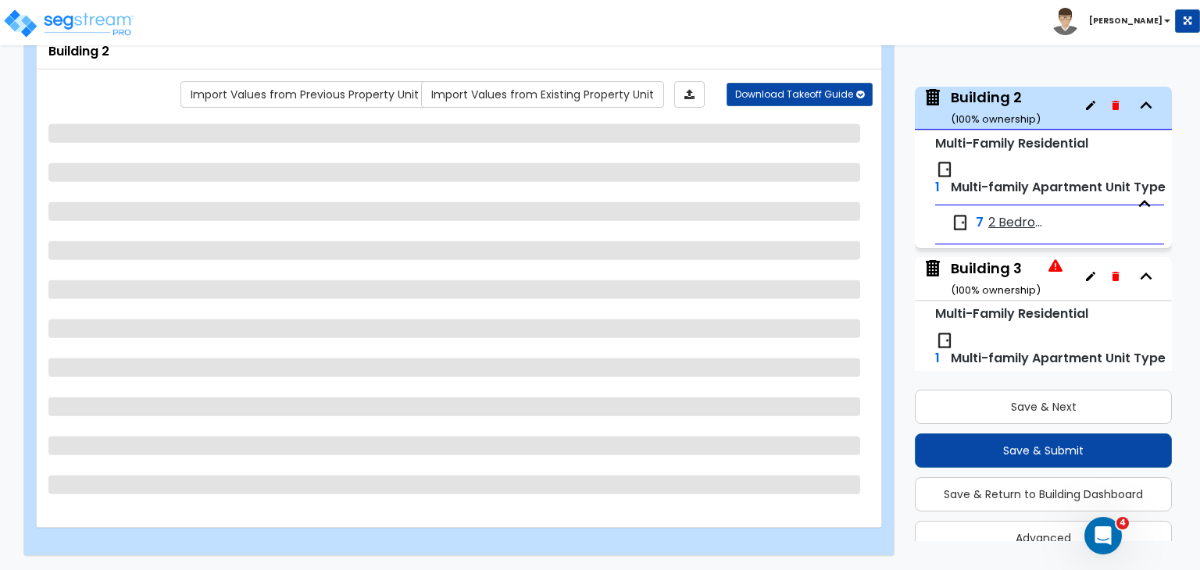
select select "3"
select select "4"
select select "2"
select select "1"
select select "2"
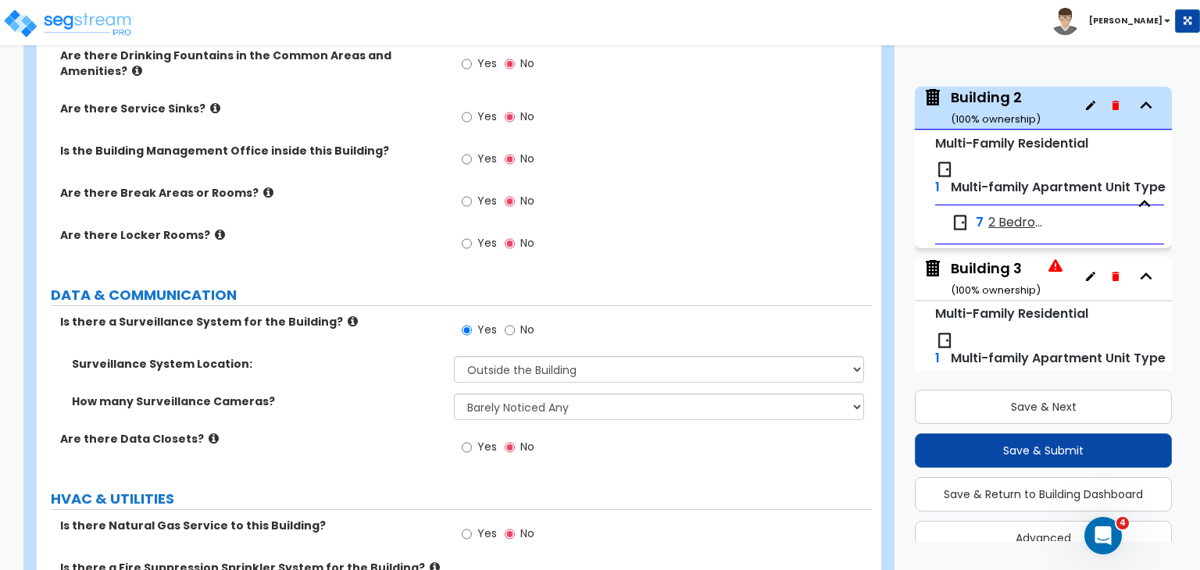
scroll to position [3100, 0]
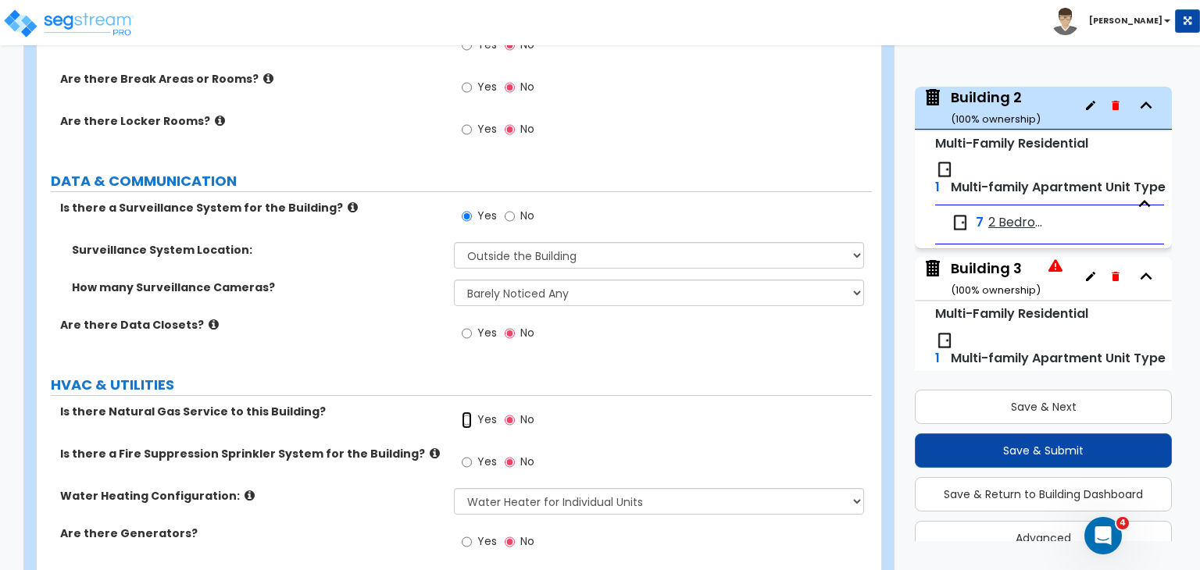
click at [466, 412] on input "Yes" at bounding box center [467, 420] width 10 height 17
radio input "true"
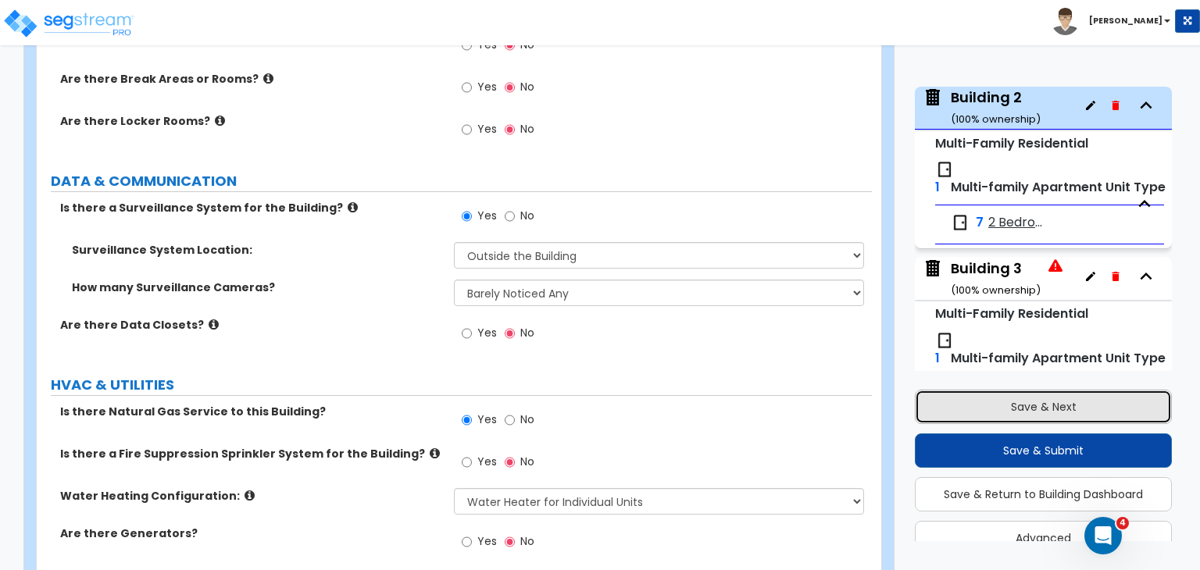
click at [952, 404] on button "Save & Next" at bounding box center [1043, 407] width 257 height 34
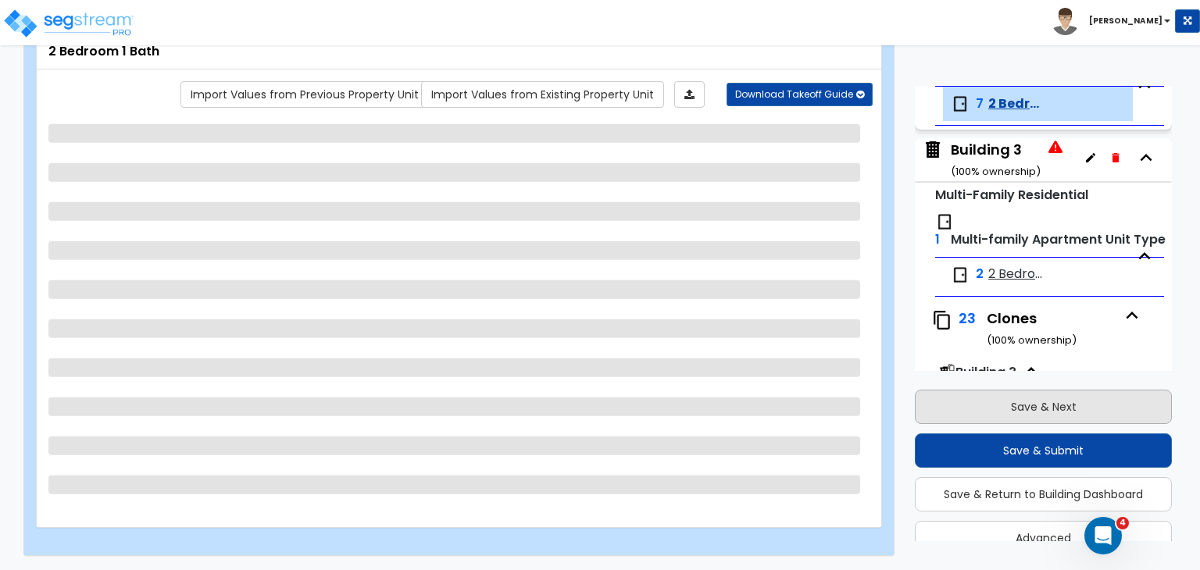
scroll to position [369, 0]
select select "1"
select select "5"
select select "1"
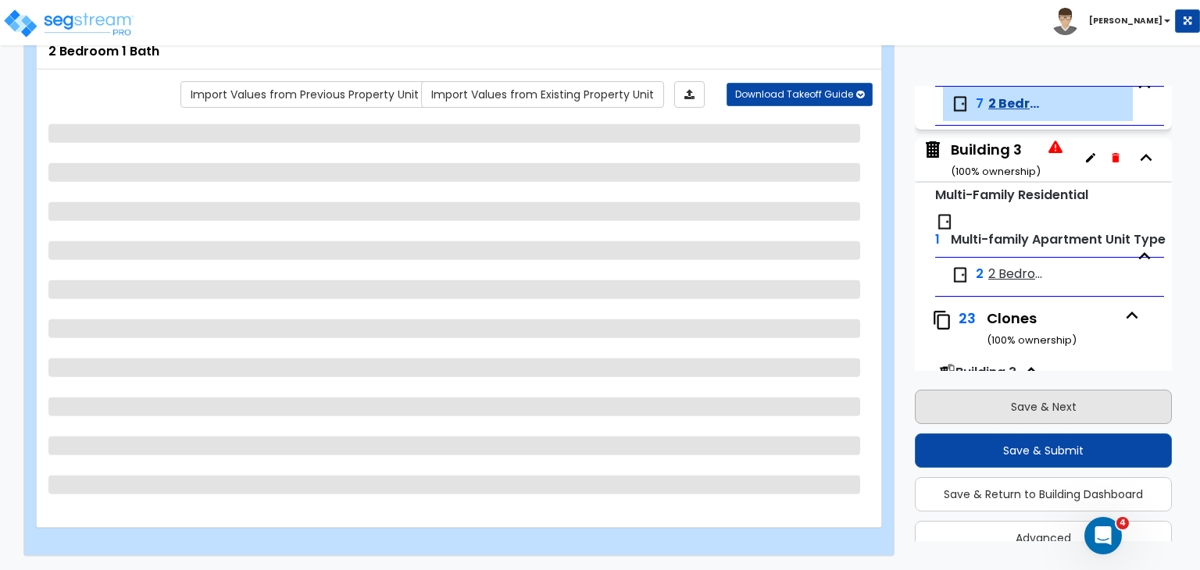
select select "1"
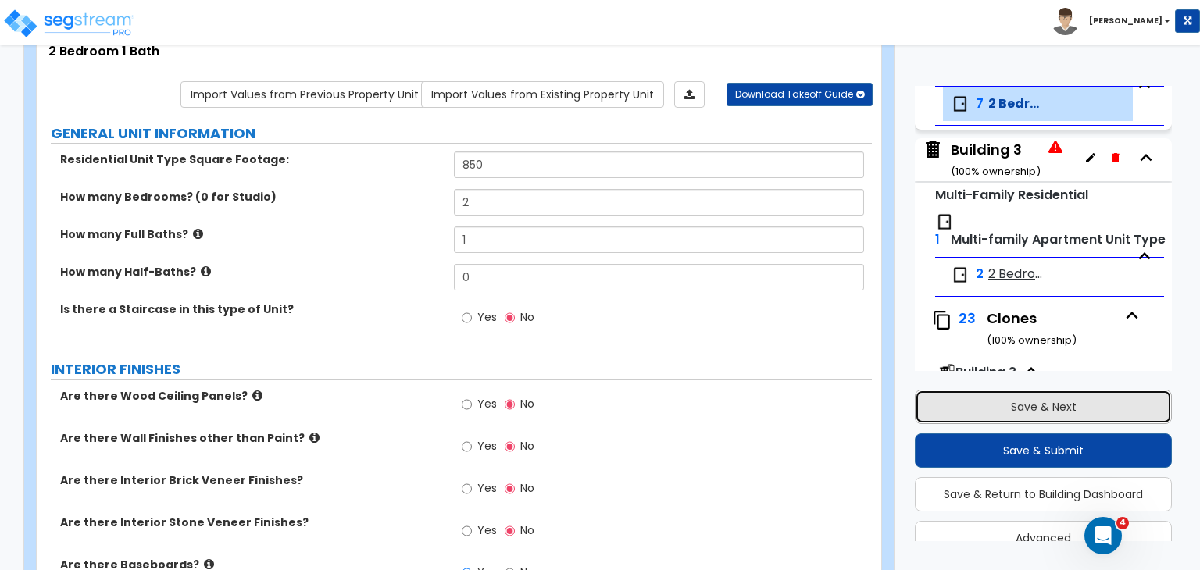
click at [959, 400] on button "Save & Next" at bounding box center [1043, 407] width 257 height 34
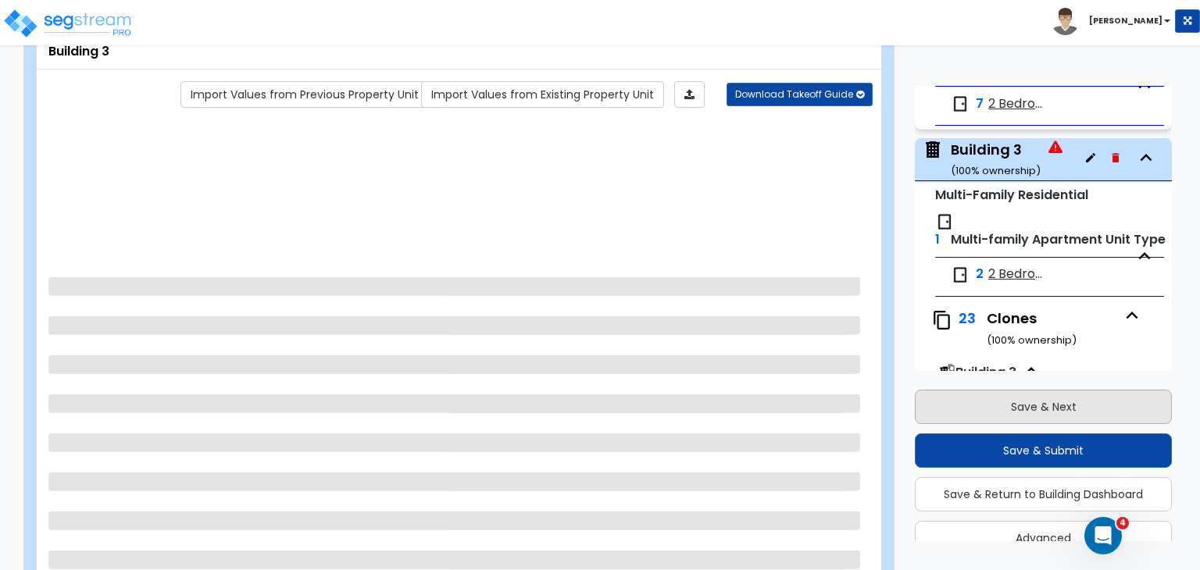
scroll to position [420, 0]
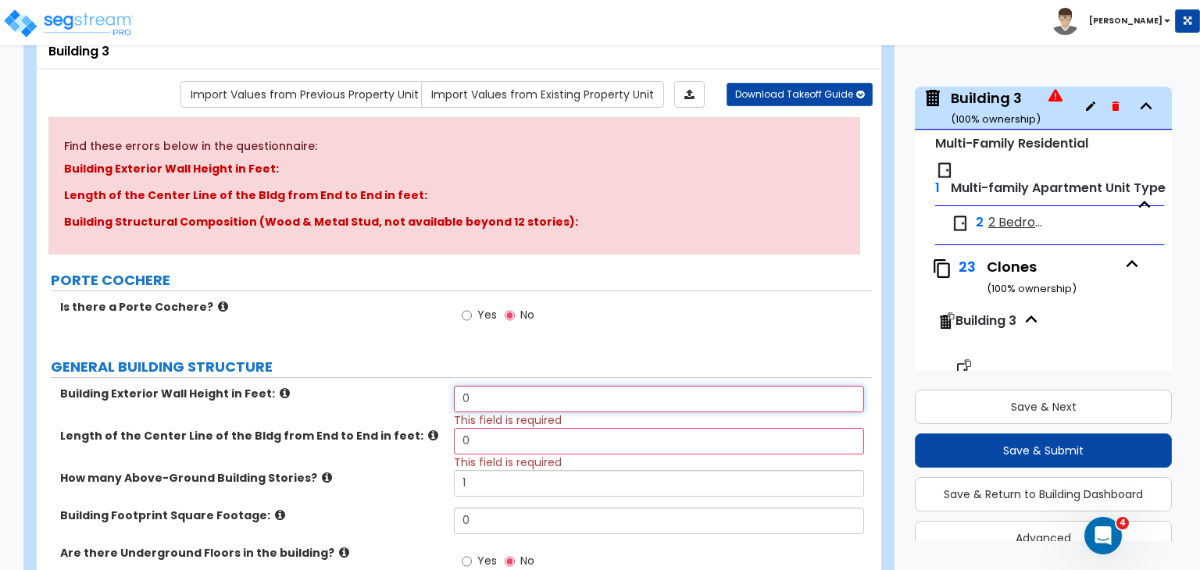
drag, startPoint x: 495, startPoint y: 398, endPoint x: 382, endPoint y: 376, distance: 115.5
drag, startPoint x: 502, startPoint y: 436, endPoint x: 338, endPoint y: 438, distance: 164.1
click at [338, 438] on div "Length of the Center Line of the Bldg from End to End in feet: 0 This field is …" at bounding box center [454, 449] width 835 height 42
click at [376, 476] on label "How many Above-Ground Building Stories?" at bounding box center [251, 478] width 382 height 16
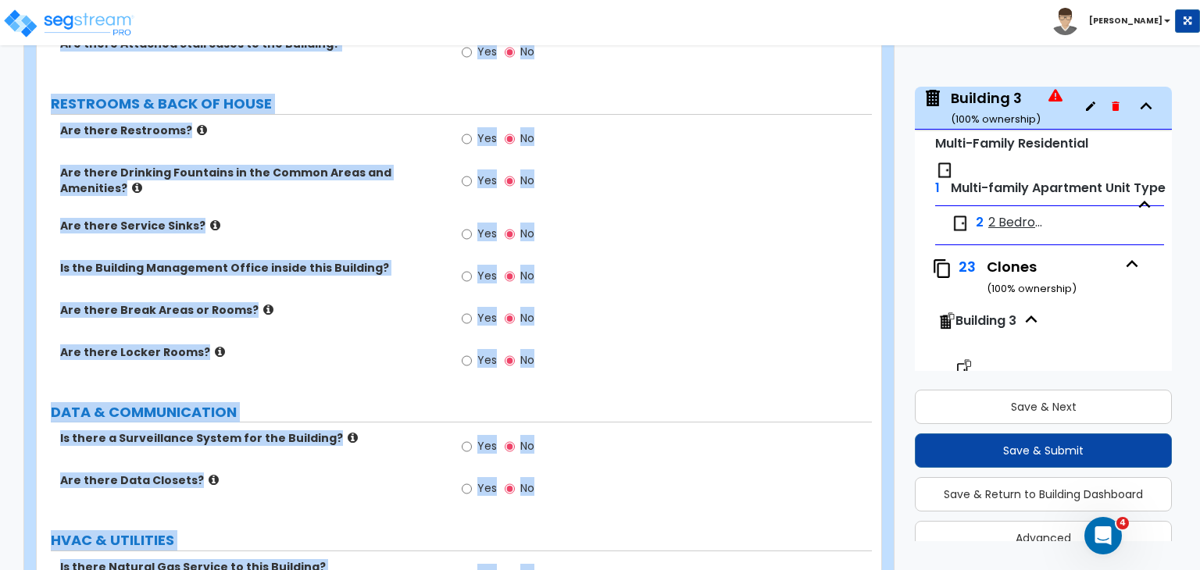
scroll to position [2434, 0]
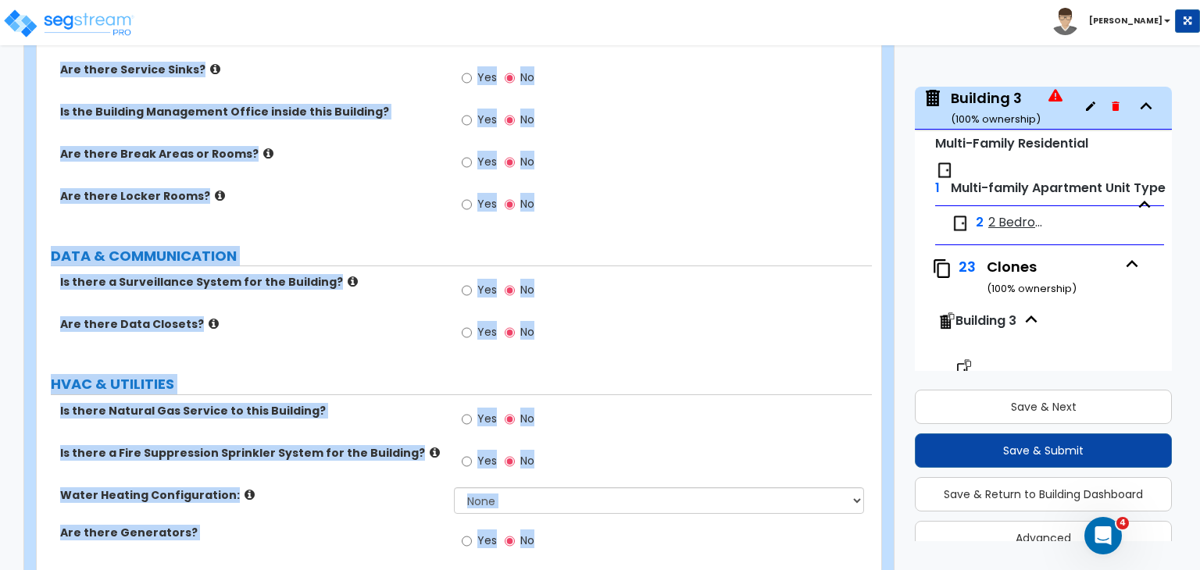
drag, startPoint x: 44, startPoint y: 118, endPoint x: 1199, endPoint y: 606, distance: 1254.5
copy div "Building 3 Import Values from Previous Property Unit Import Values from Existin…"
click at [674, 274] on div "Yes No" at bounding box center [662, 295] width 417 height 42
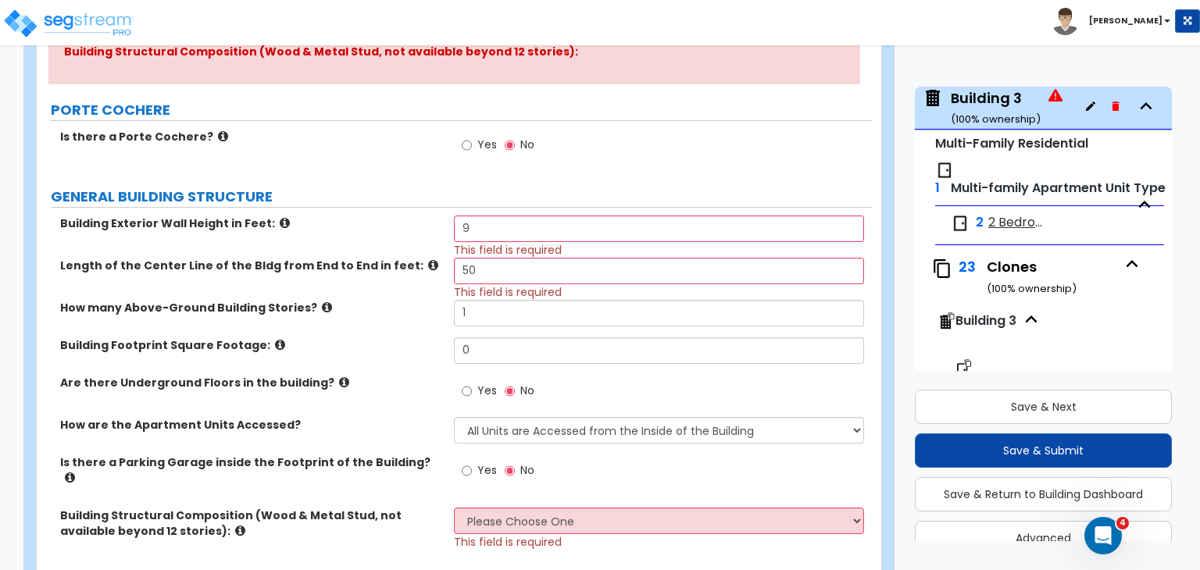
scroll to position [271, 0]
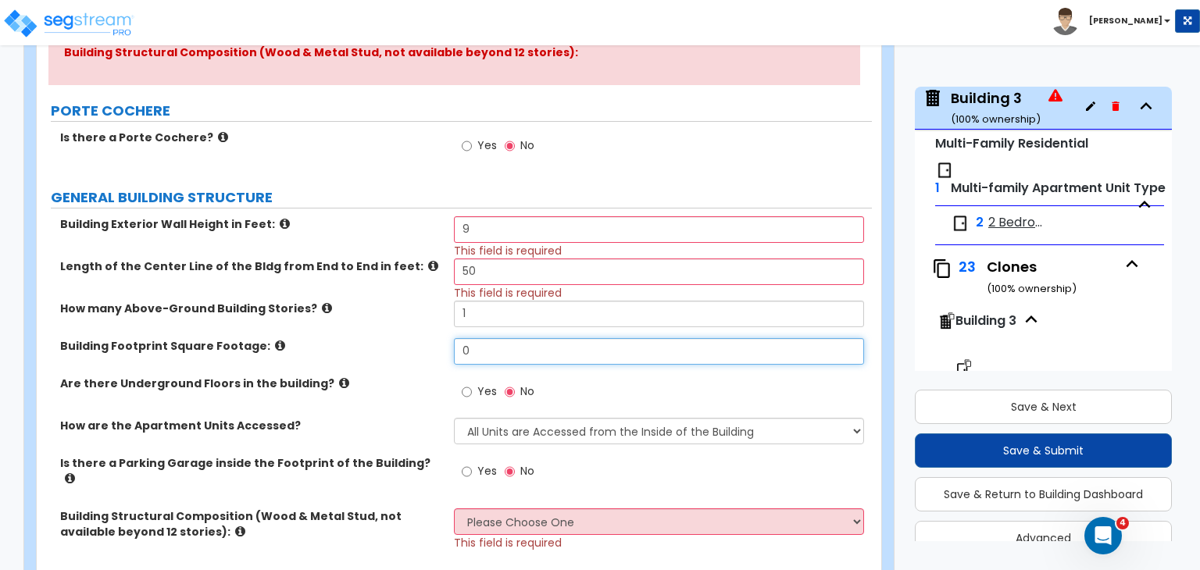
drag, startPoint x: 491, startPoint y: 351, endPoint x: 384, endPoint y: 353, distance: 106.3
click at [384, 353] on div "Building Footprint Square Footage: 0" at bounding box center [454, 357] width 835 height 38
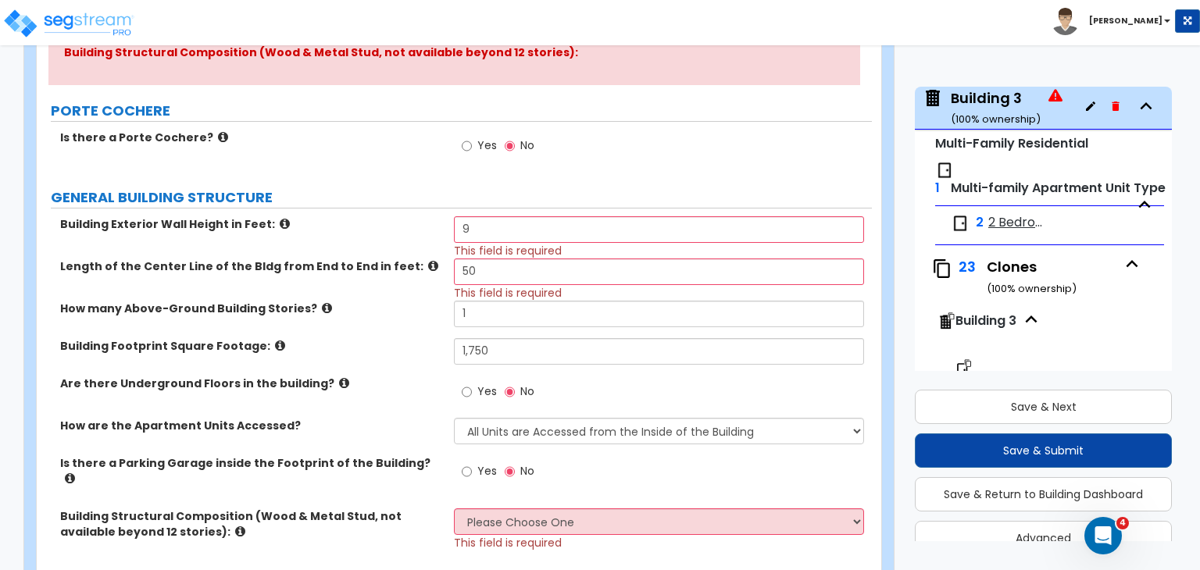
click at [406, 350] on label "Building Footprint Square Footage:" at bounding box center [251, 346] width 382 height 16
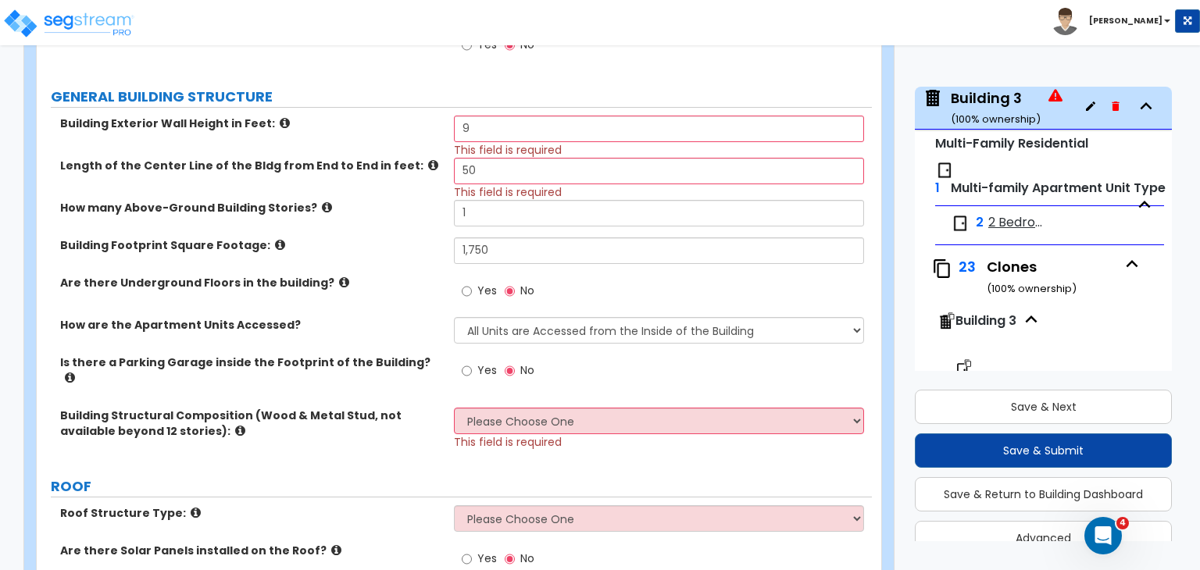
scroll to position [373, 0]
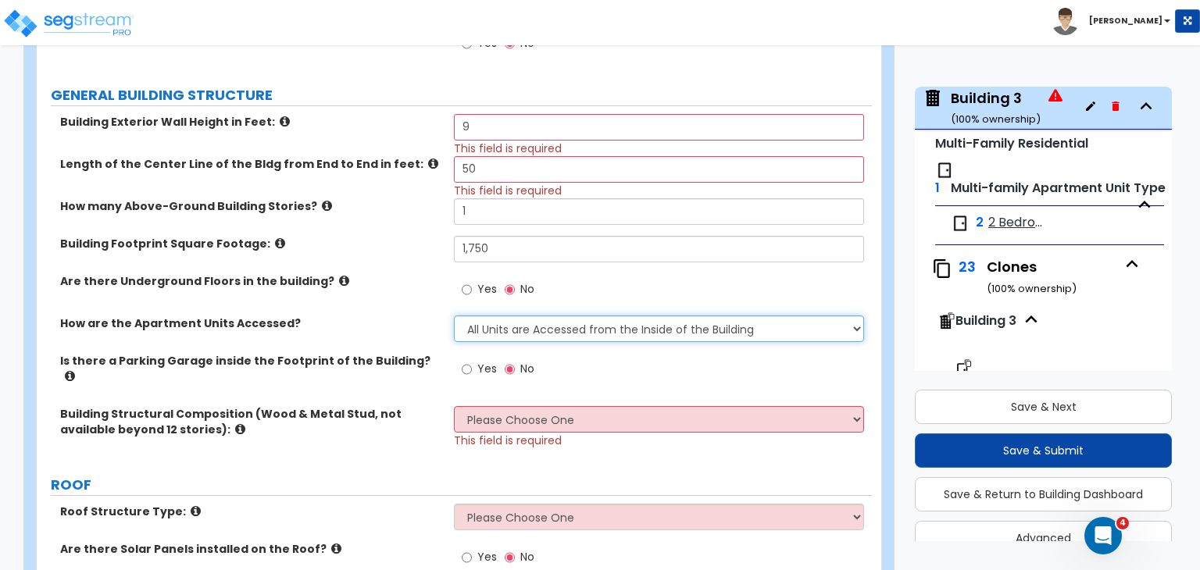
click at [485, 322] on select "All Units are Accessed from the Inside of the Building All Units are Accessed f…" at bounding box center [658, 329] width 409 height 27
click at [454, 316] on select "All Units are Accessed from the Inside of the Building All Units are Accessed f…" at bounding box center [658, 329] width 409 height 27
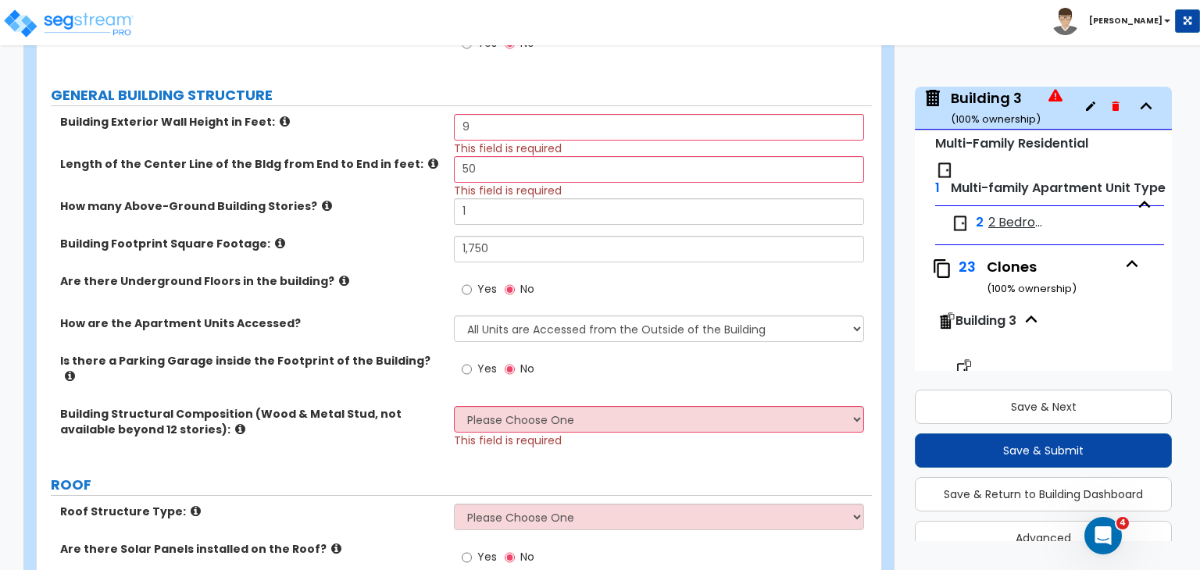
click at [407, 288] on div "Are there Underground Floors in the building? Yes No" at bounding box center [454, 294] width 835 height 42
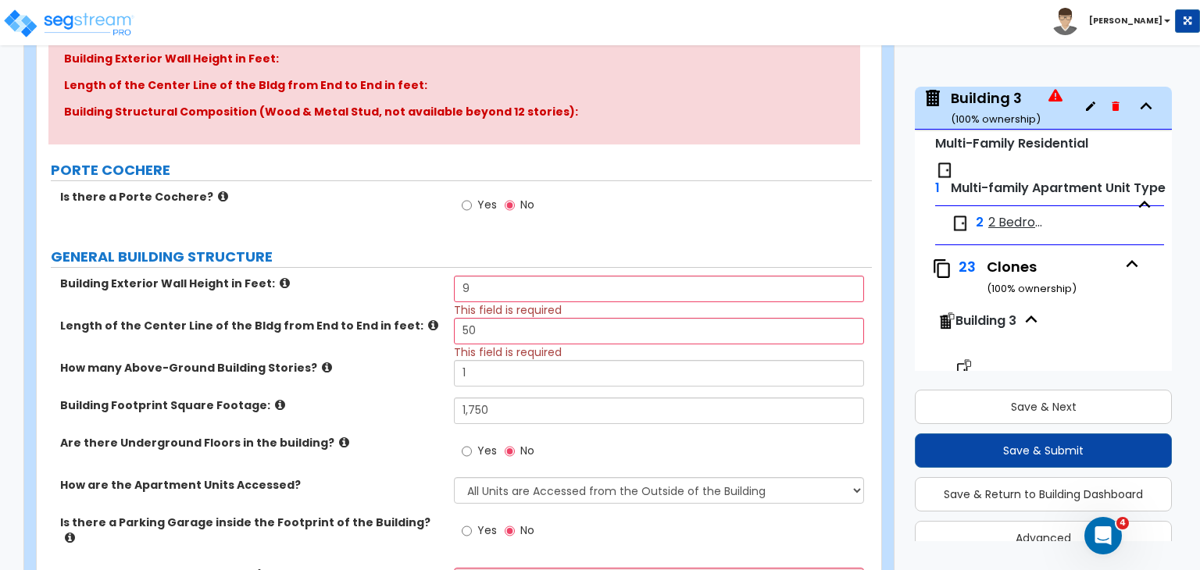
scroll to position [198, 0]
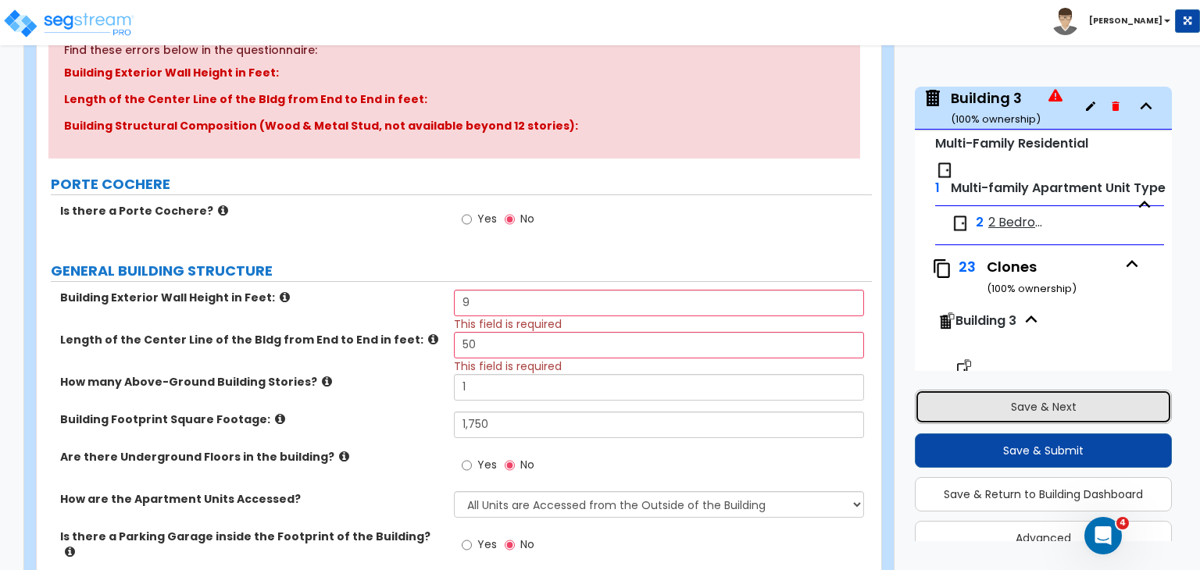
click at [999, 404] on button "Save & Next" at bounding box center [1043, 407] width 257 height 34
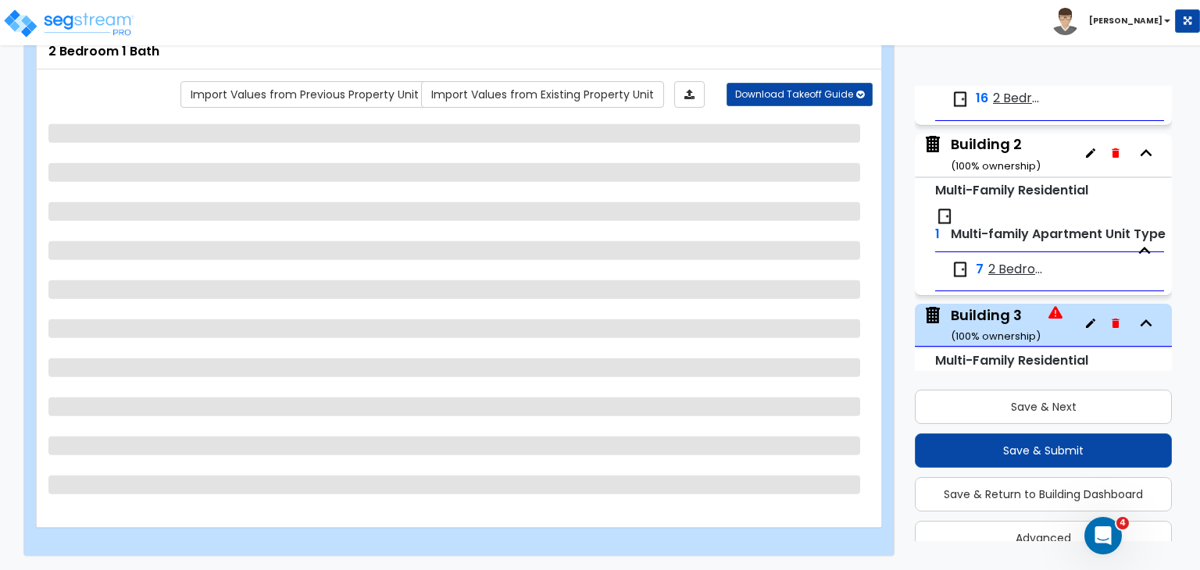
scroll to position [0, 0]
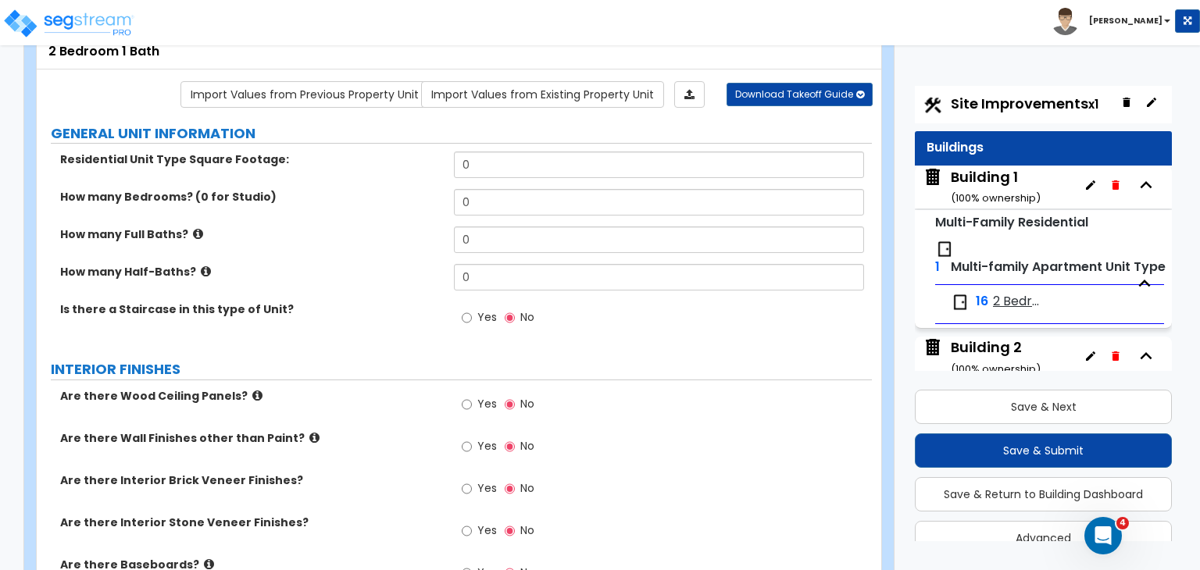
click at [985, 175] on div "Building 1 ( 100 % ownership)" at bounding box center [996, 187] width 90 height 40
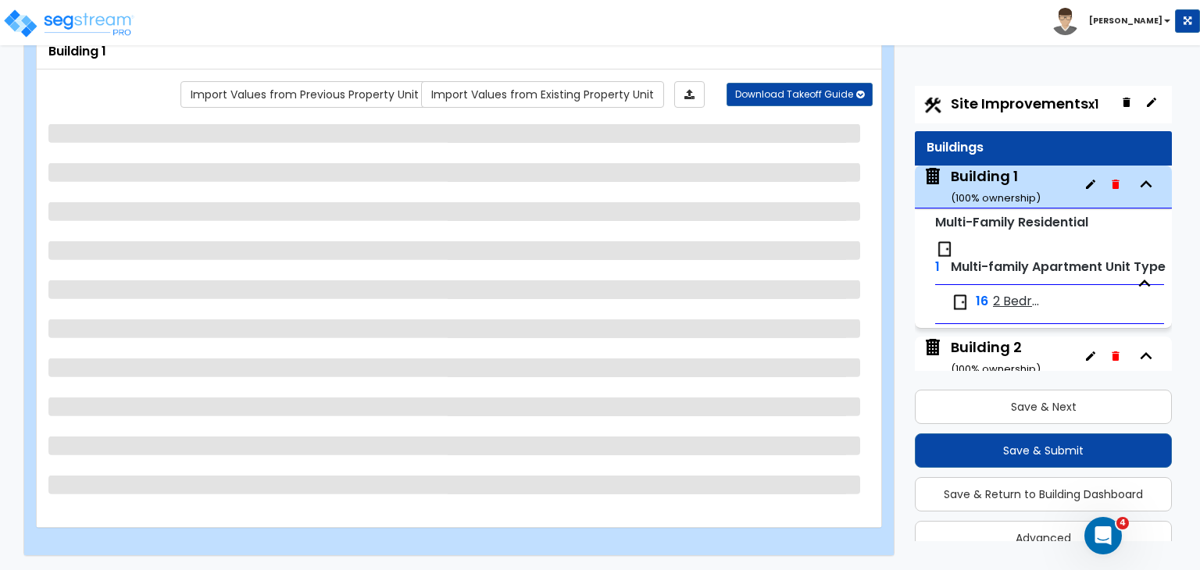
scroll to position [80, 0]
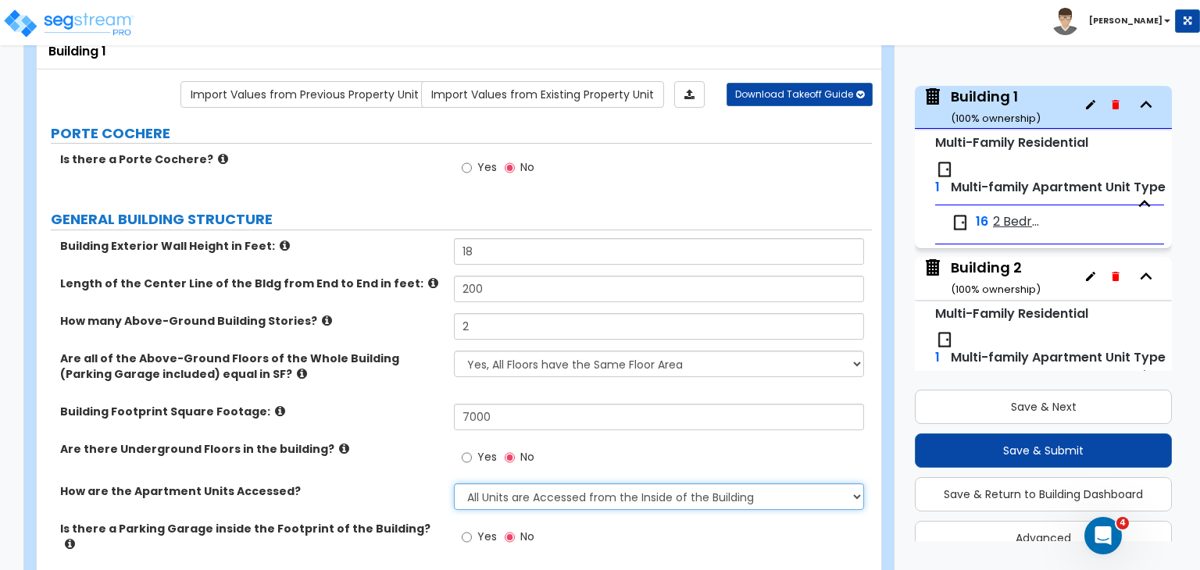
click at [563, 501] on select "All Units are Accessed from the Inside of the Building All Units are Accessed f…" at bounding box center [658, 497] width 409 height 27
click at [454, 484] on select "All Units are Accessed from the Inside of the Building All Units are Accessed f…" at bounding box center [658, 497] width 409 height 27
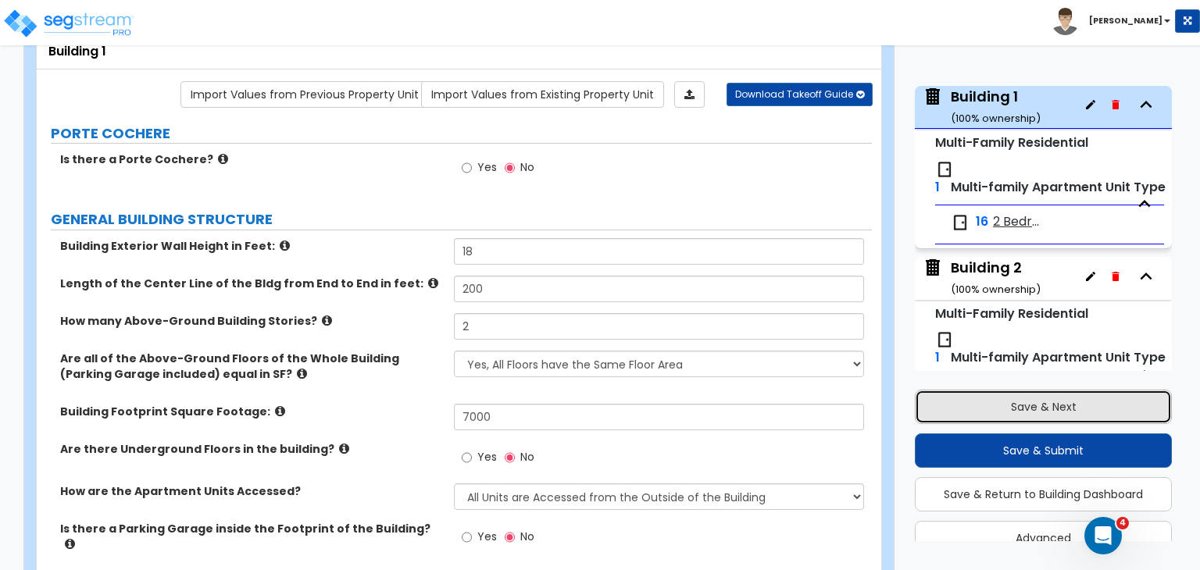
click at [980, 404] on button "Save & Next" at bounding box center [1043, 407] width 257 height 34
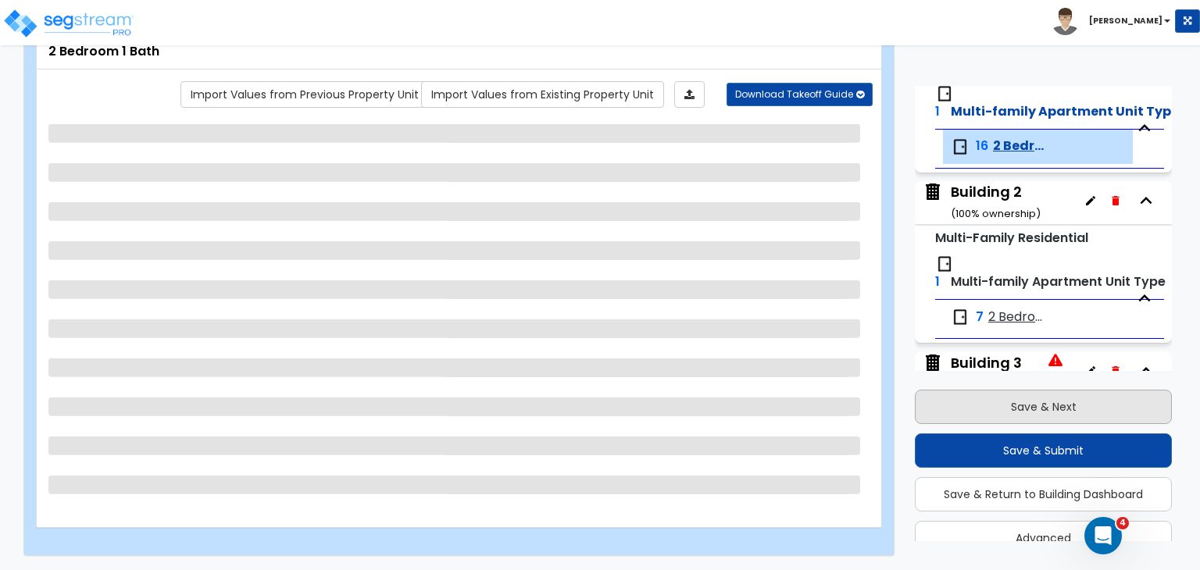
scroll to position [198, 0]
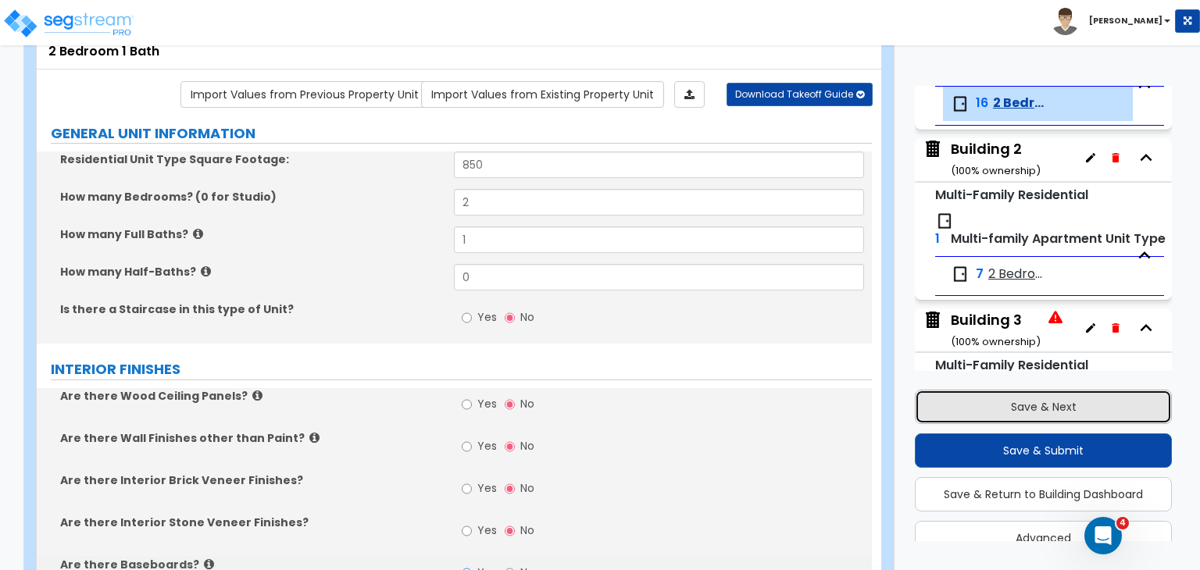
click at [980, 404] on button "Save & Next" at bounding box center [1043, 407] width 257 height 34
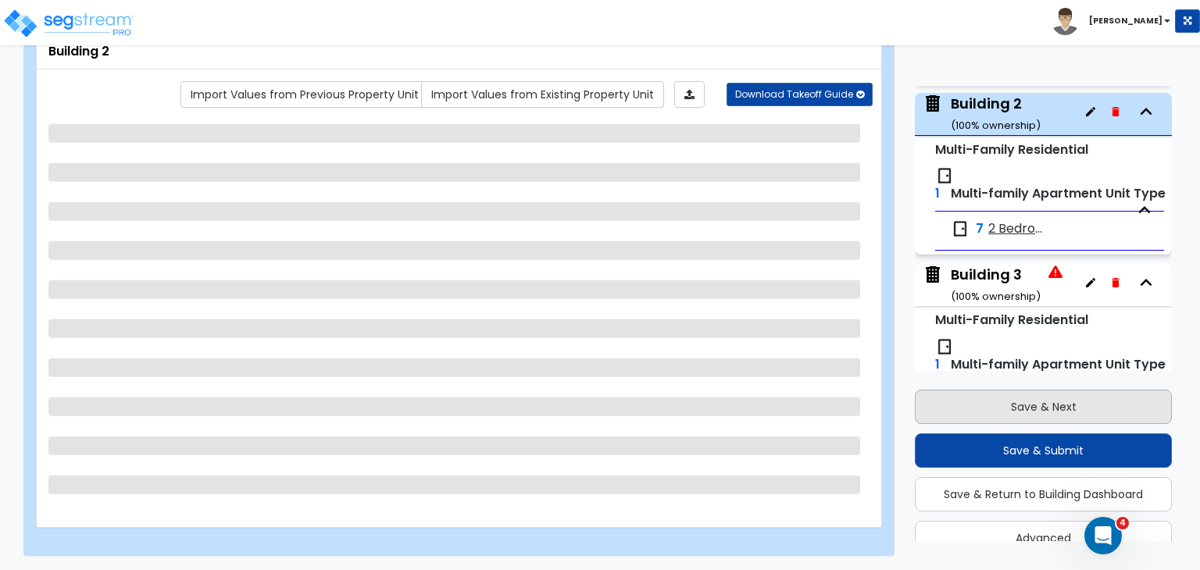
scroll to position [250, 0]
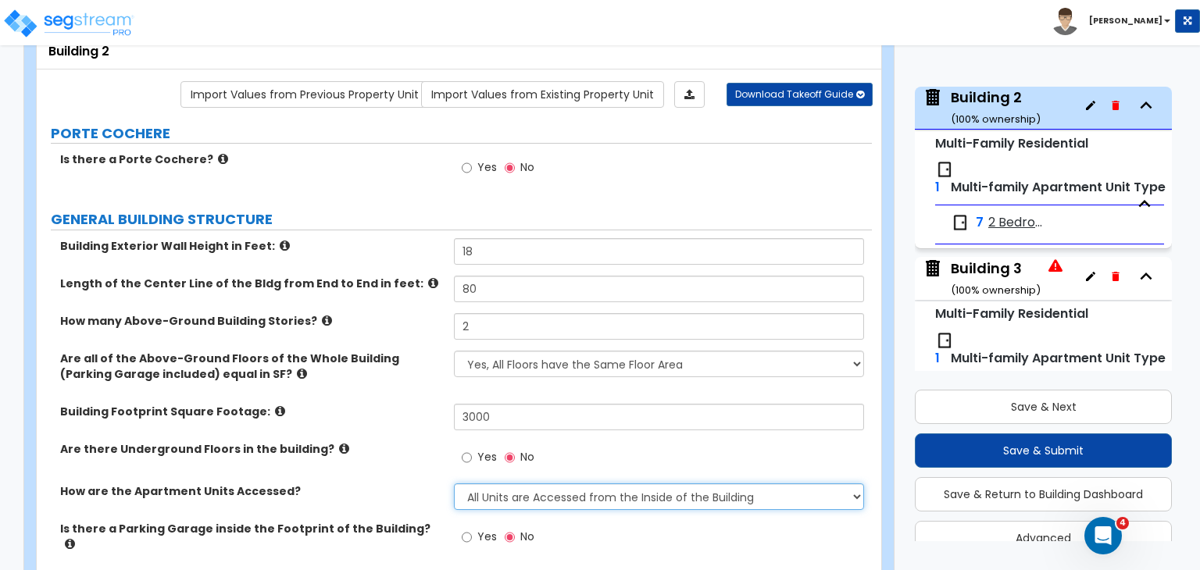
click at [538, 495] on select "All Units are Accessed from the Inside of the Building All Units are Accessed f…" at bounding box center [658, 497] width 409 height 27
click at [454, 484] on select "All Units are Accessed from the Inside of the Building All Units are Accessed f…" at bounding box center [658, 497] width 409 height 27
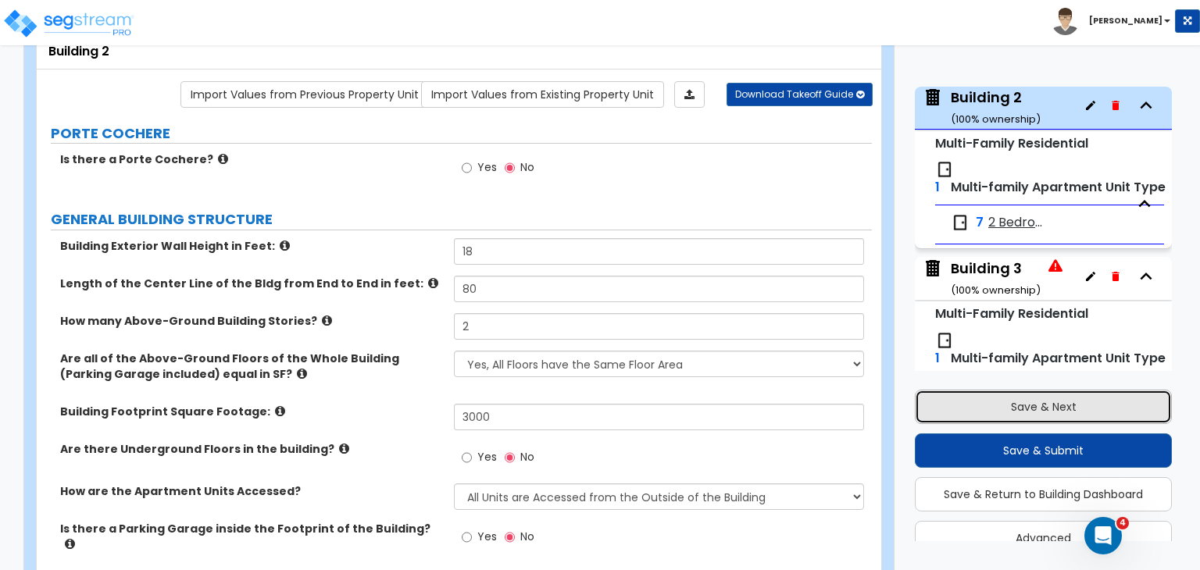
click at [945, 410] on button "Save & Next" at bounding box center [1043, 407] width 257 height 34
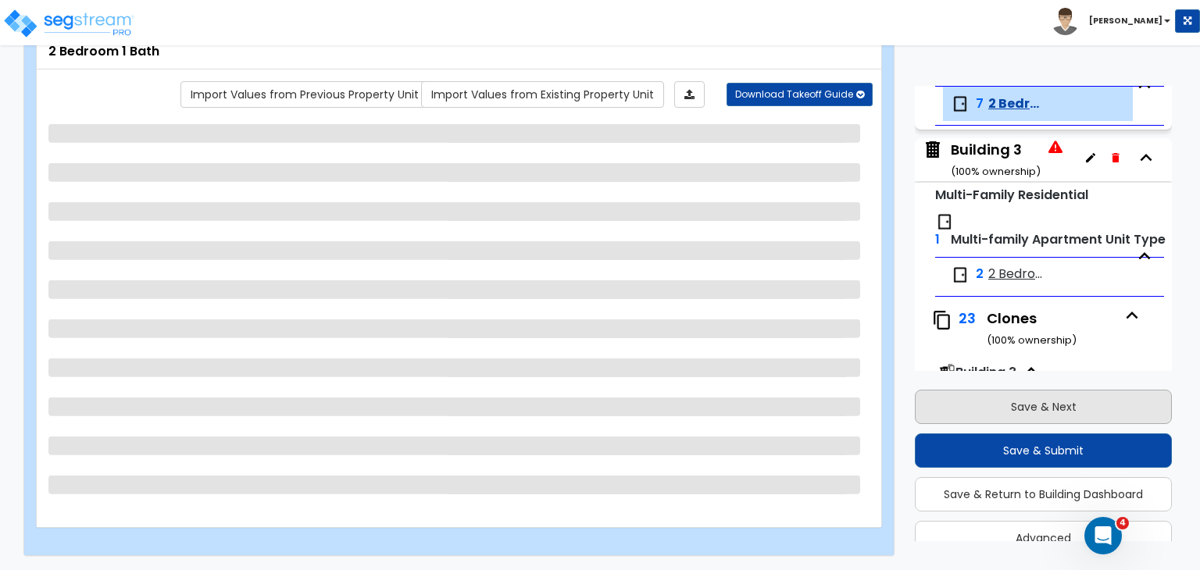
scroll to position [369, 0]
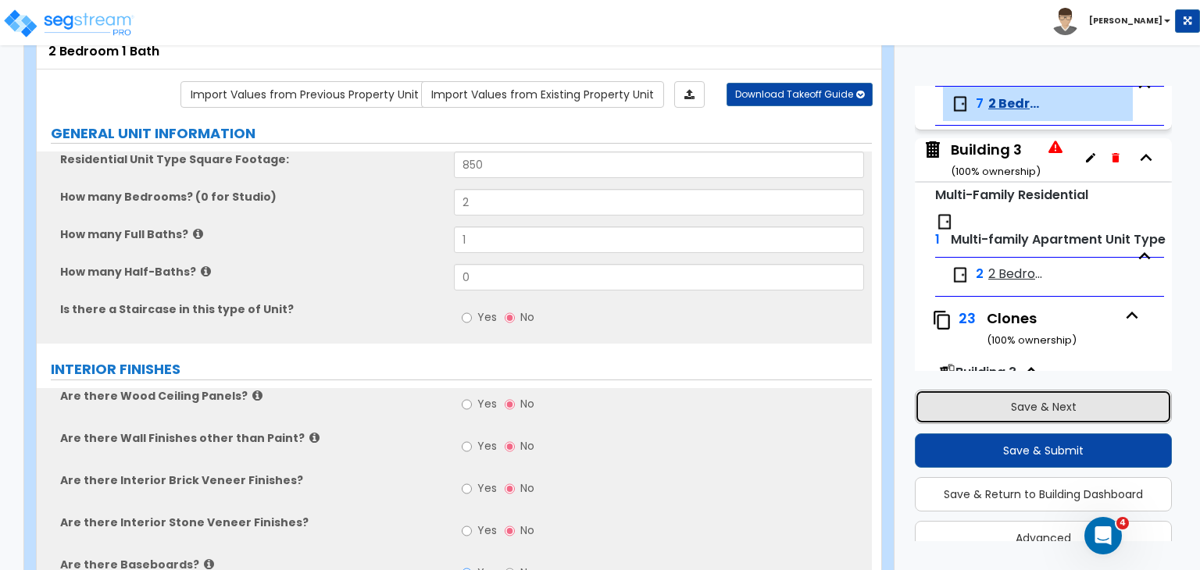
click at [945, 410] on button "Save & Next" at bounding box center [1043, 407] width 257 height 34
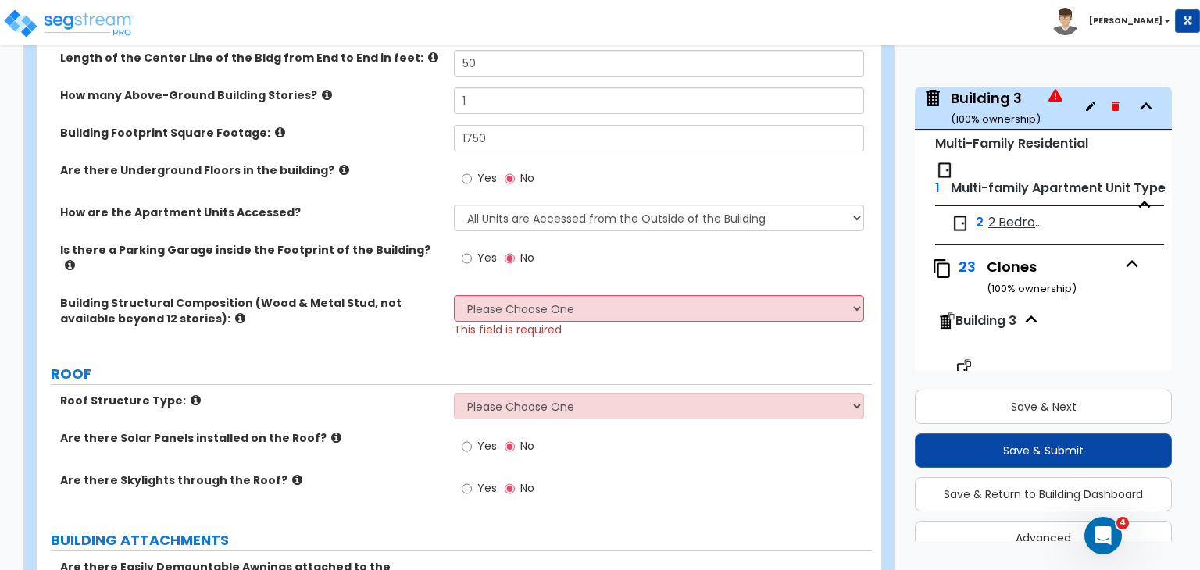
scroll to position [423, 0]
click at [483, 294] on select "Please Choose One Reinforced Concrete Structural Steel Brick Masonry CMU Masonr…" at bounding box center [658, 307] width 409 height 27
click at [454, 294] on select "Please Choose One Reinforced Concrete Structural Steel Brick Masonry CMU Masonr…" at bounding box center [658, 307] width 409 height 27
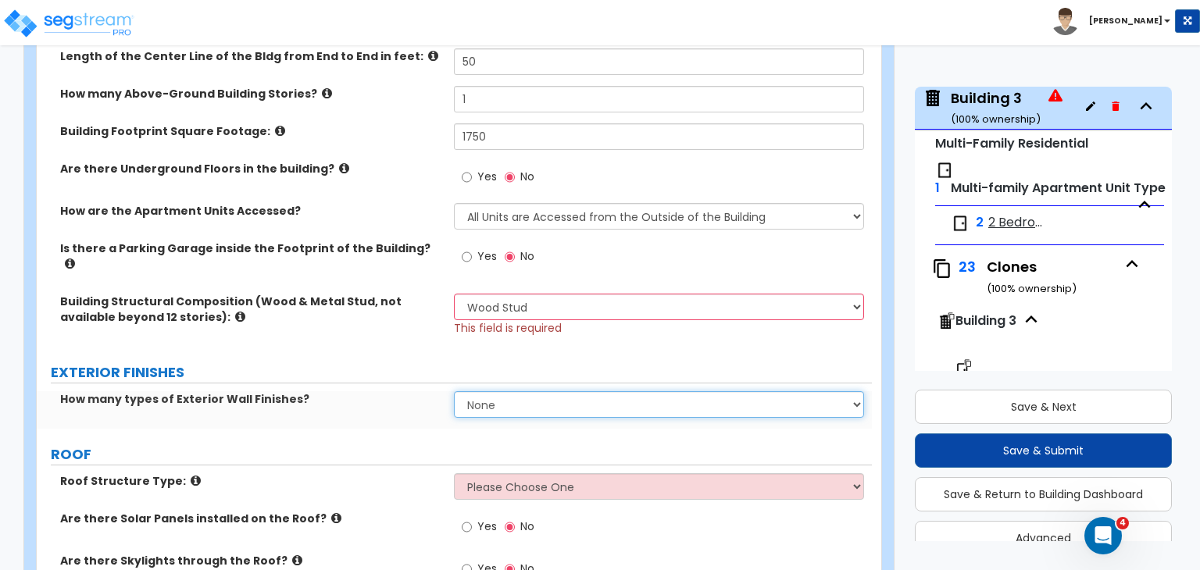
click at [513, 391] on select "None 1 2 3" at bounding box center [658, 404] width 409 height 27
click at [454, 391] on select "None 1 2 3" at bounding box center [658, 404] width 409 height 27
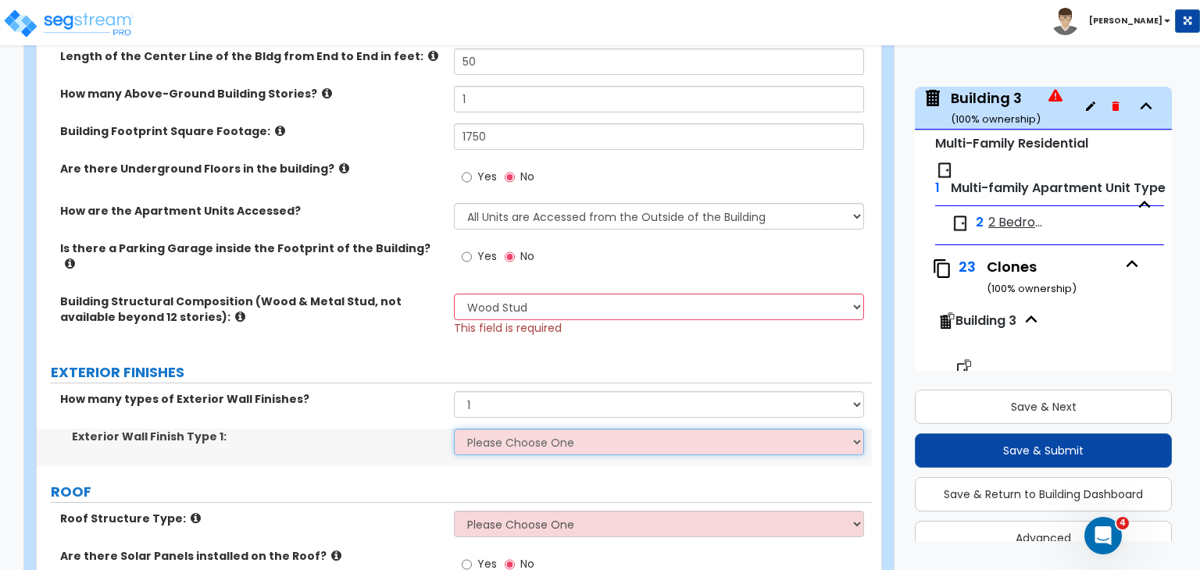
click at [500, 434] on select "Please Choose One No Finish/Shared Wall No Wall Brick Veneer Stone Veneer Wood …" at bounding box center [658, 442] width 409 height 27
click at [454, 429] on select "Please Choose One No Finish/Shared Wall No Wall Brick Veneer Stone Veneer Wood …" at bounding box center [658, 442] width 409 height 27
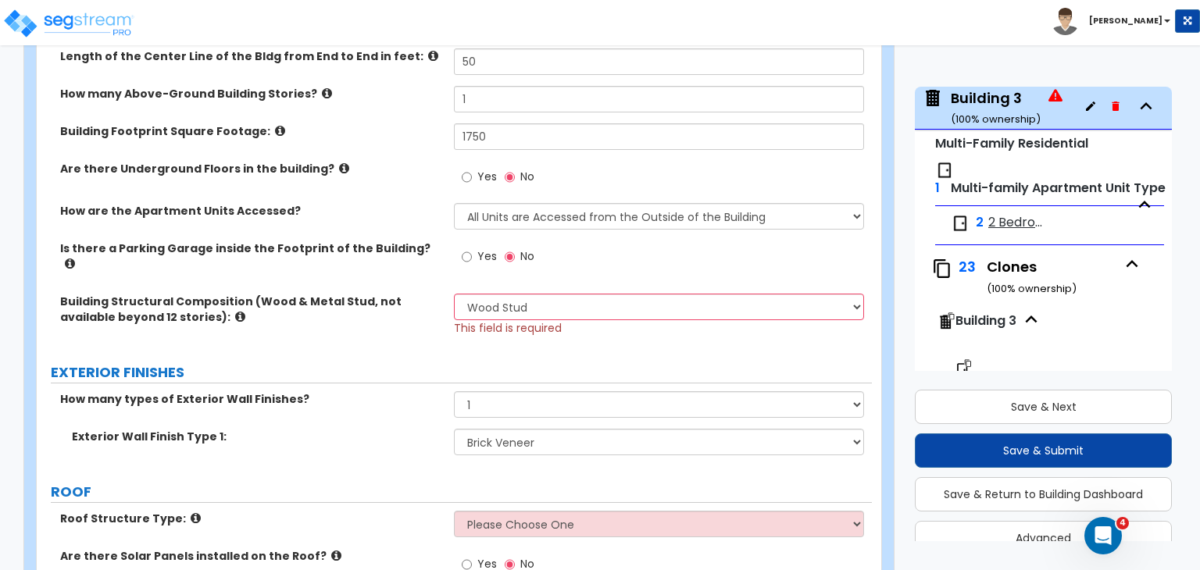
click at [385, 445] on div "Exterior Wall Finish Type 1: Please Choose One No Finish/Shared Wall No Wall Br…" at bounding box center [454, 448] width 835 height 38
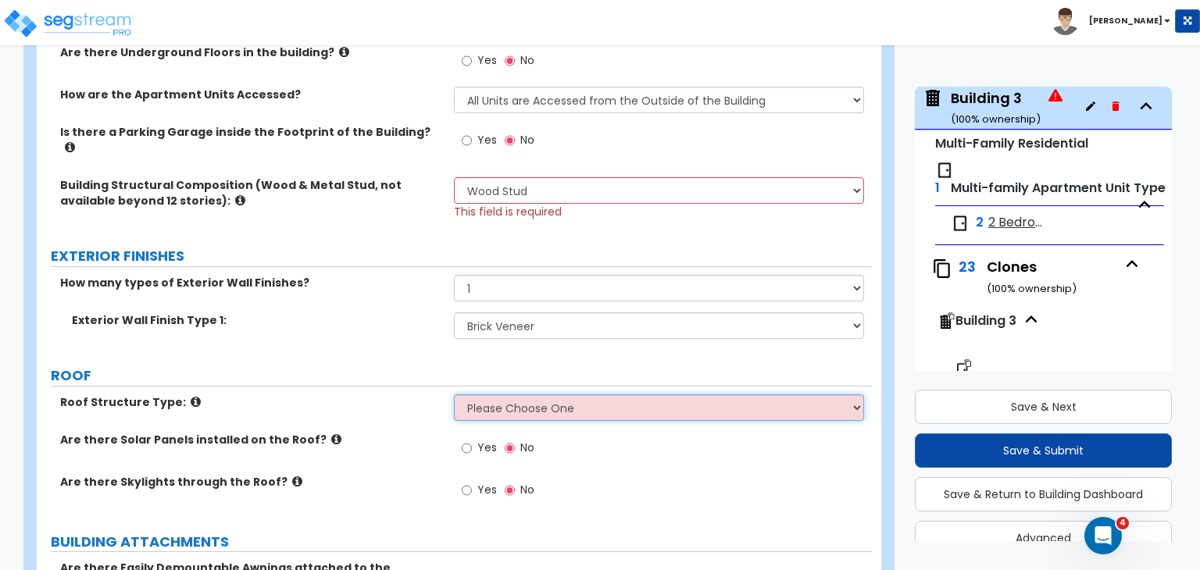
click at [509, 395] on select "Please Choose One [PERSON_NAME] Roof Flat Roof Hybrid [PERSON_NAME] & Flat Roof" at bounding box center [658, 408] width 409 height 27
click at [454, 395] on select "Please Choose One [PERSON_NAME] Roof Flat Roof Hybrid [PERSON_NAME] & Flat Roof" at bounding box center [658, 408] width 409 height 27
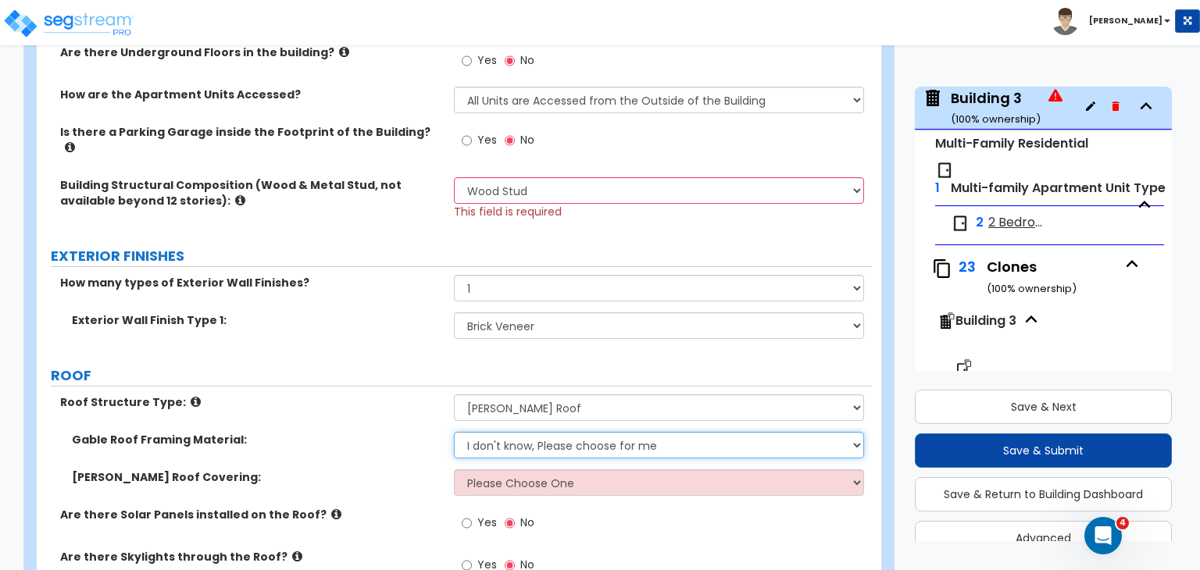
click at [500, 435] on select "I don't know, Please choose for me Metal Wood" at bounding box center [658, 445] width 409 height 27
click at [454, 432] on select "I don't know, Please choose for me Metal Wood" at bounding box center [658, 445] width 409 height 27
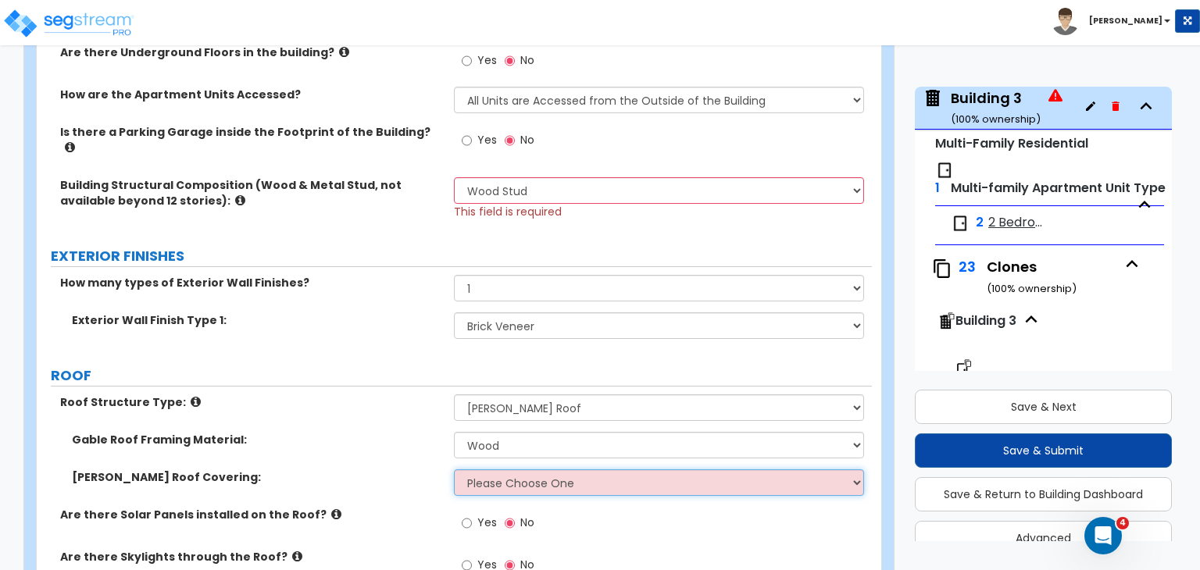
click at [517, 473] on select "Please Choose One Asphalt Shingle Clay Tile Wood Shingle Metal Shingle Standing…" at bounding box center [658, 483] width 409 height 27
click at [454, 470] on select "Please Choose One Asphalt Shingle Clay Tile Wood Shingle Metal Shingle Standing…" at bounding box center [658, 483] width 409 height 27
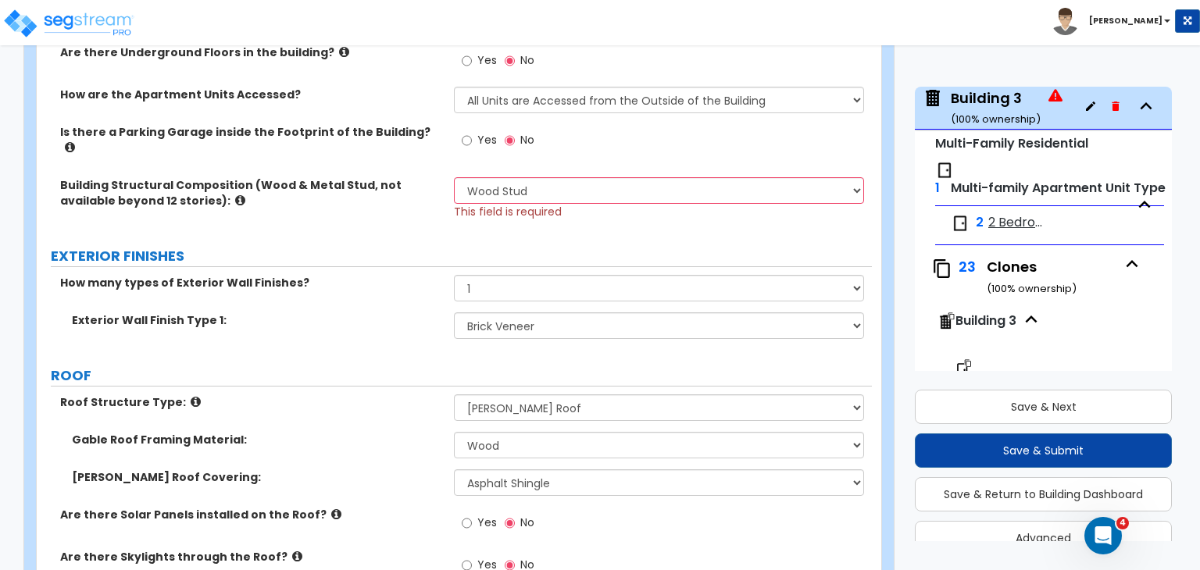
click at [394, 445] on div "[PERSON_NAME] Roof Framing Material: I don't know, Please choose for me Metal W…" at bounding box center [454, 451] width 835 height 38
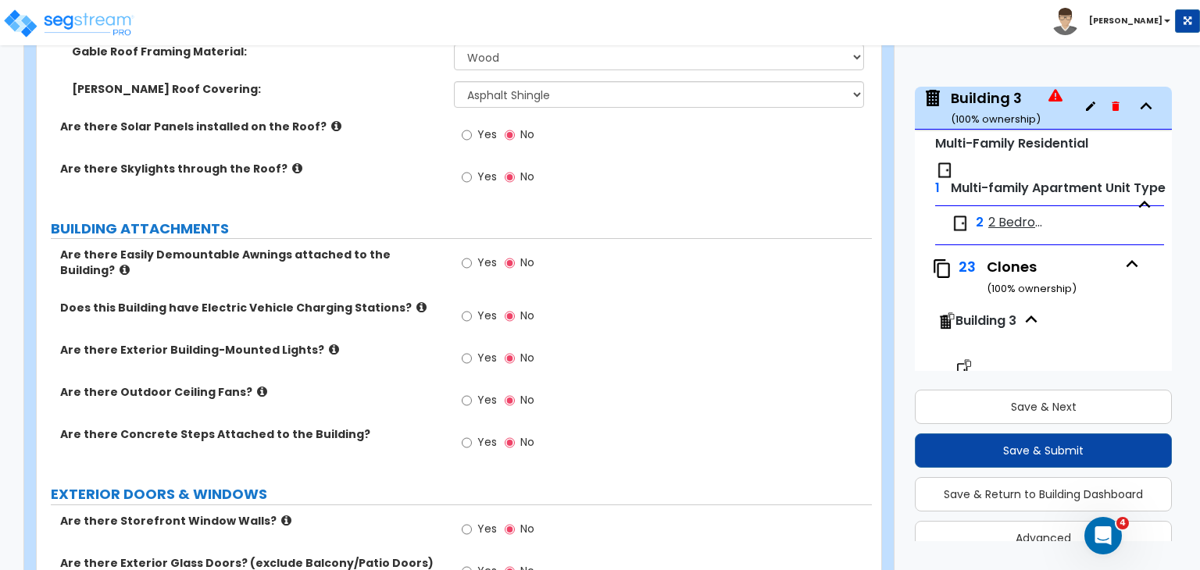
scroll to position [931, 0]
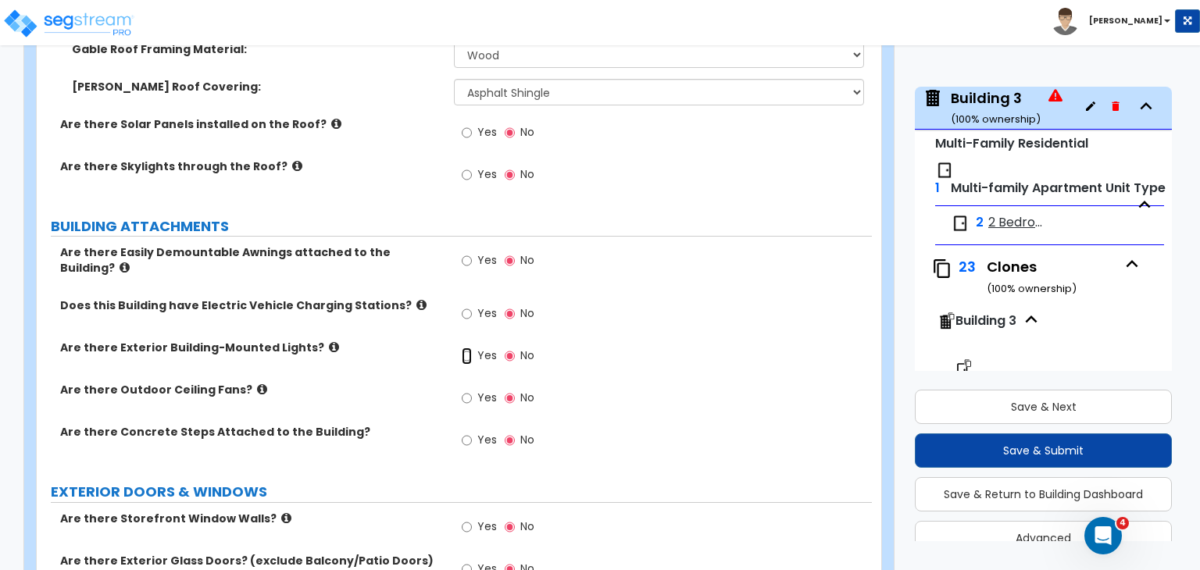
click at [465, 348] on input "Yes" at bounding box center [467, 356] width 10 height 17
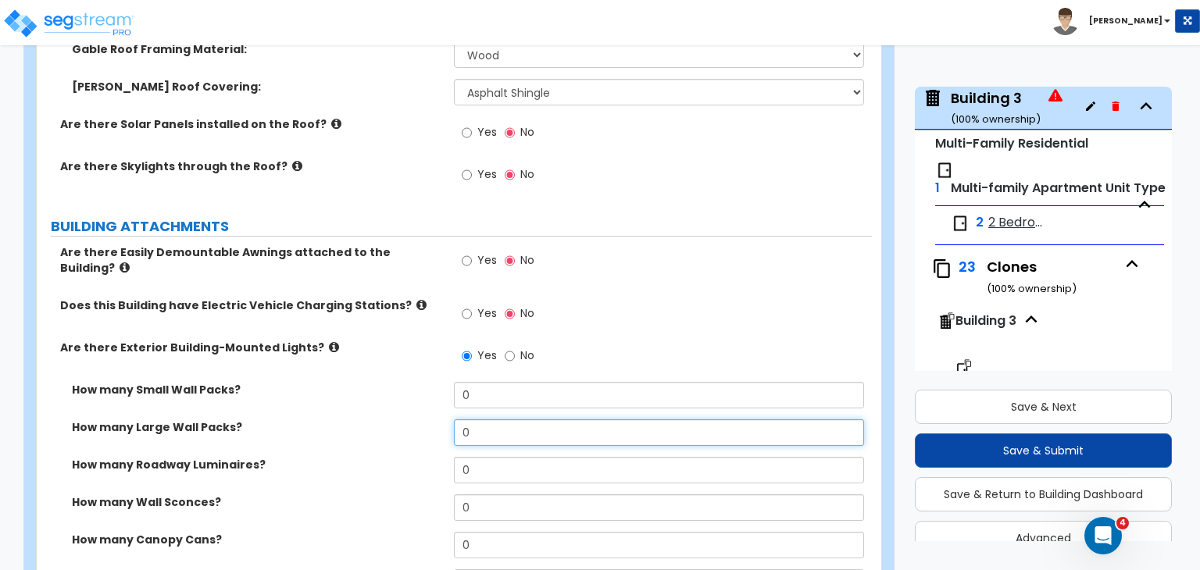
drag, startPoint x: 484, startPoint y: 409, endPoint x: 358, endPoint y: 393, distance: 127.5
click at [358, 393] on div "How many Small Wall Packs? 0 How many Large Wall Packs? 0 How many Roadway Lumi…" at bounding box center [454, 551] width 812 height 338
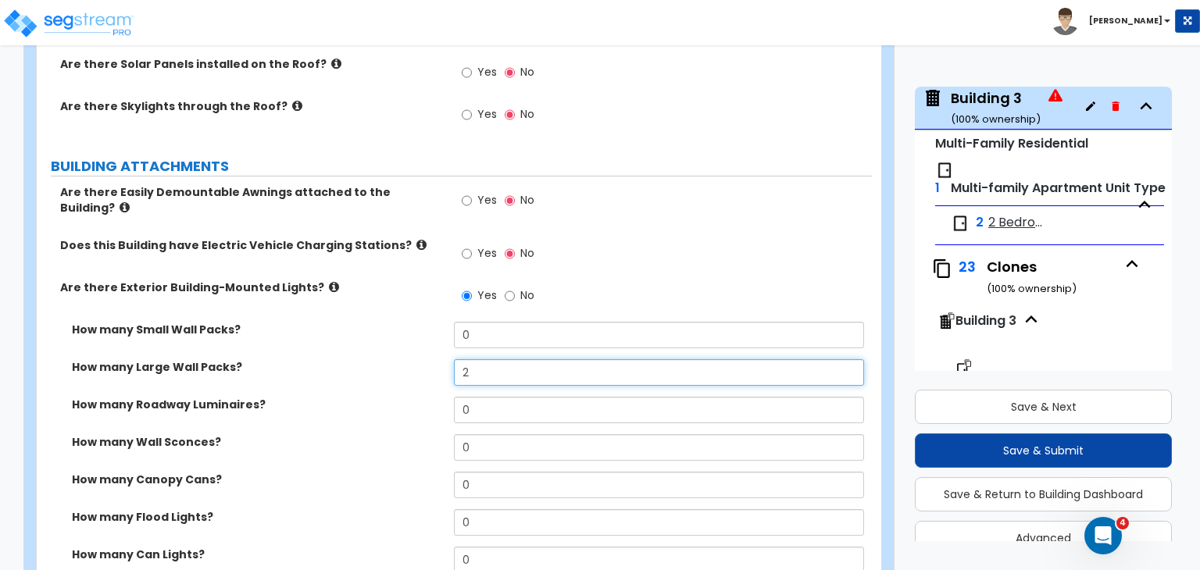
scroll to position [1024, 0]
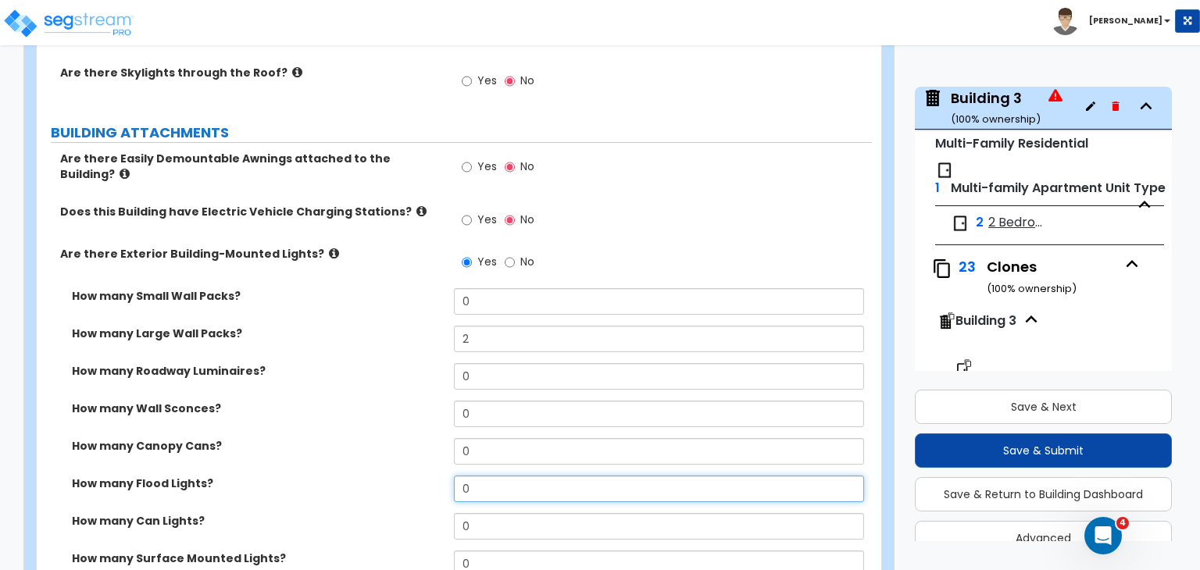
click at [336, 476] on div "How many Flood Lights? 0" at bounding box center [454, 495] width 835 height 38
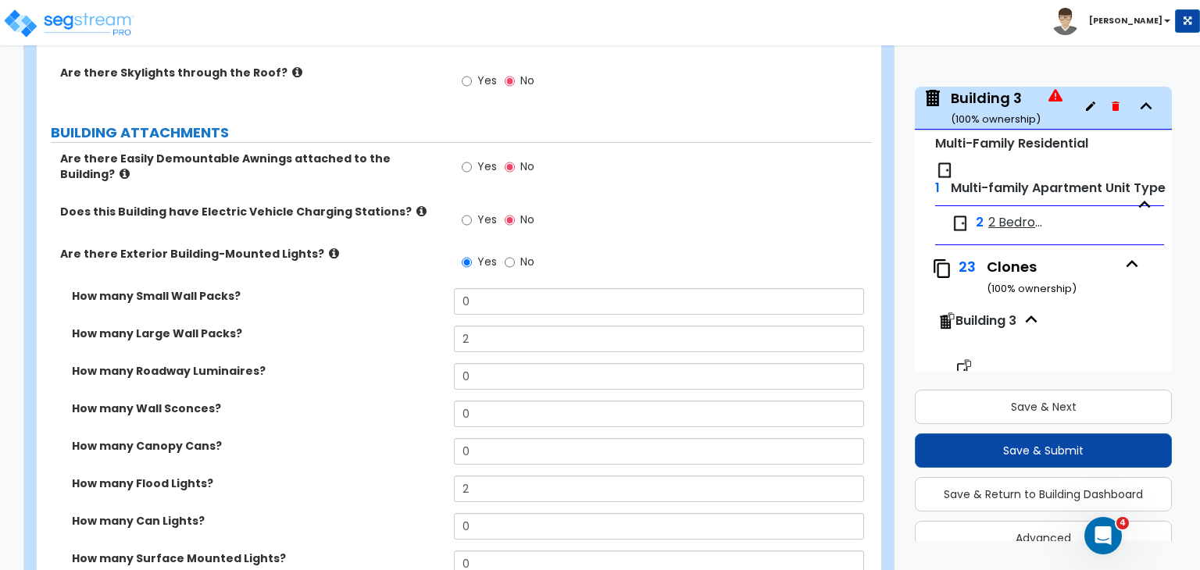
click at [336, 476] on label "How many Flood Lights?" at bounding box center [257, 484] width 370 height 16
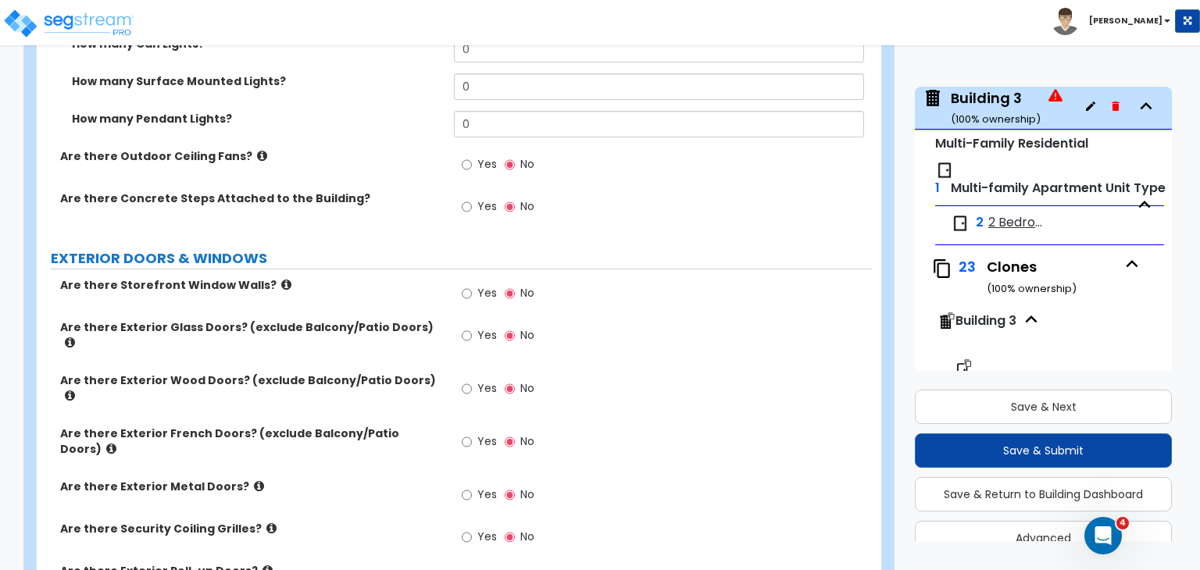
scroll to position [1502, 0]
click at [466, 380] on input "Yes" at bounding box center [467, 388] width 10 height 17
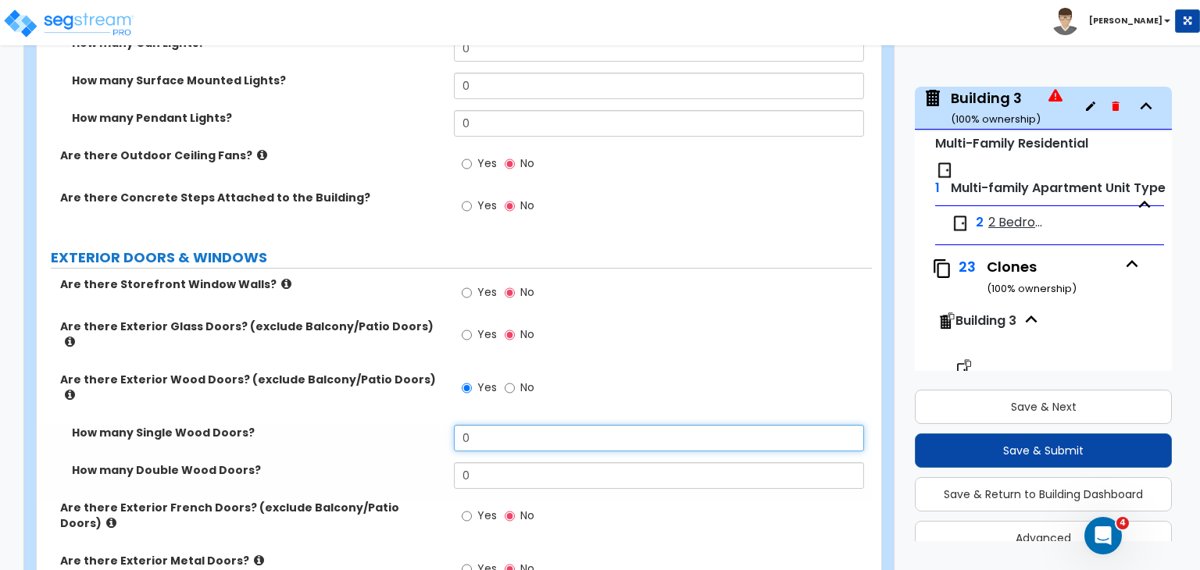
drag, startPoint x: 492, startPoint y: 398, endPoint x: 362, endPoint y: 398, distance: 130.5
click at [362, 425] on div "How many Single Wood Doors? 0" at bounding box center [454, 444] width 835 height 38
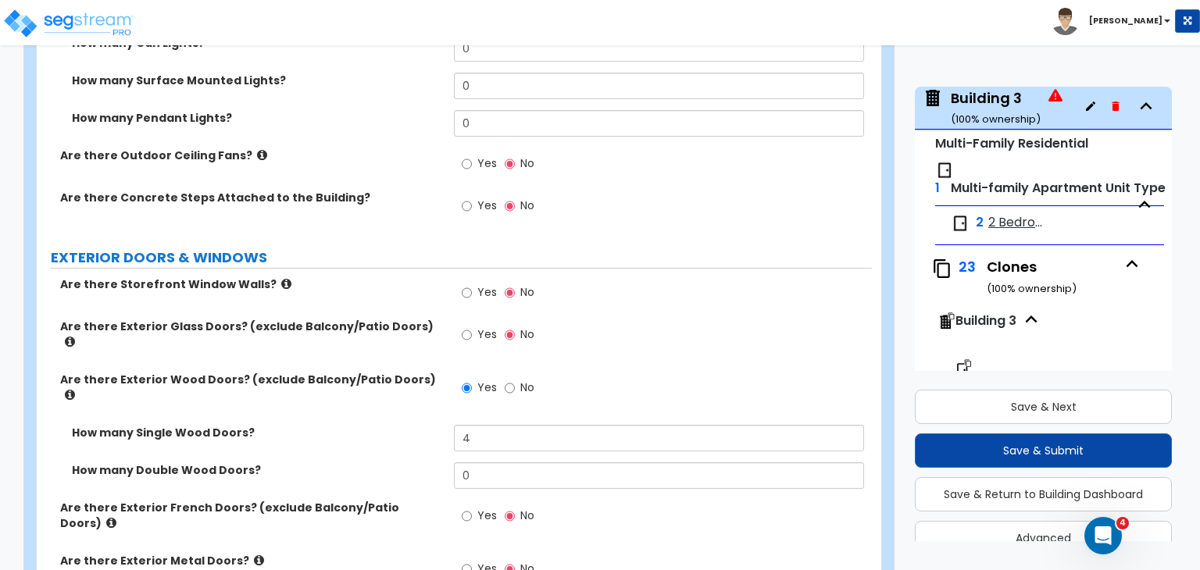
click at [363, 425] on div "How many Single Wood Doors? 4" at bounding box center [454, 444] width 835 height 38
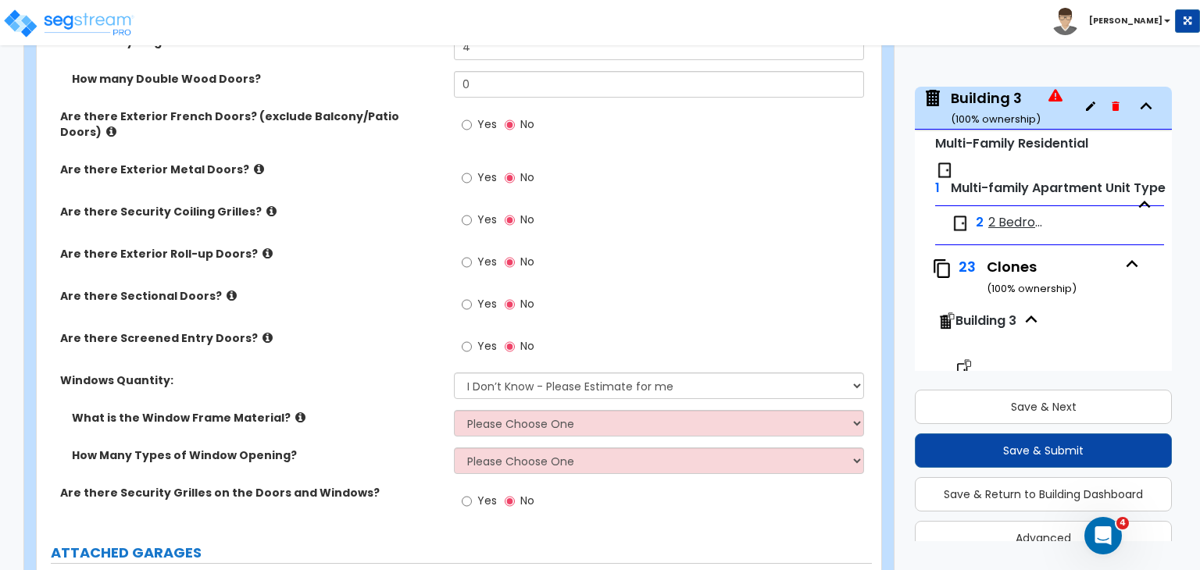
scroll to position [1902, 0]
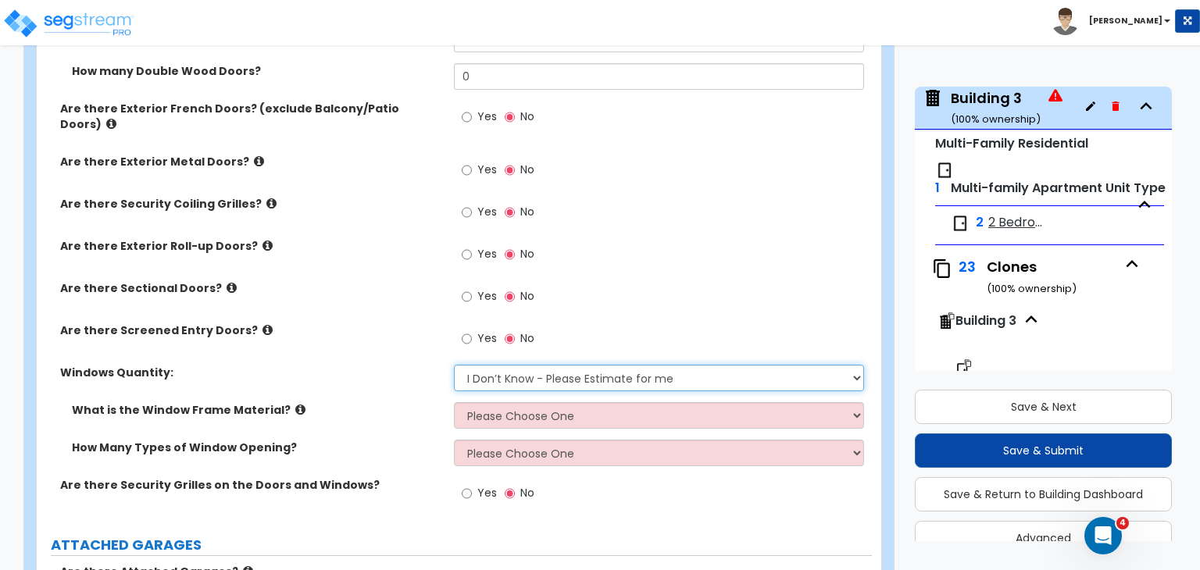
click at [550, 365] on select "I Don’t Know - Please Estimate for me I want to Enter the Quantity" at bounding box center [658, 378] width 409 height 27
click at [454, 365] on select "I Don’t Know - Please Estimate for me I want to Enter the Quantity" at bounding box center [658, 378] width 409 height 27
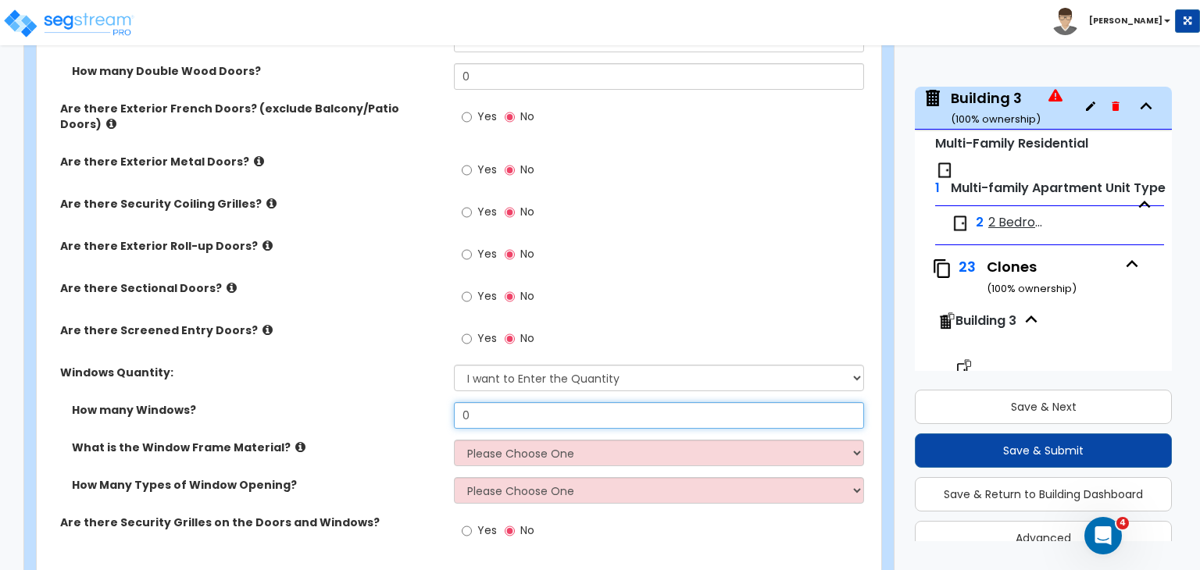
drag, startPoint x: 503, startPoint y: 355, endPoint x: 393, endPoint y: 354, distance: 110.2
click at [393, 402] on div "How many Windows? 0" at bounding box center [454, 421] width 835 height 38
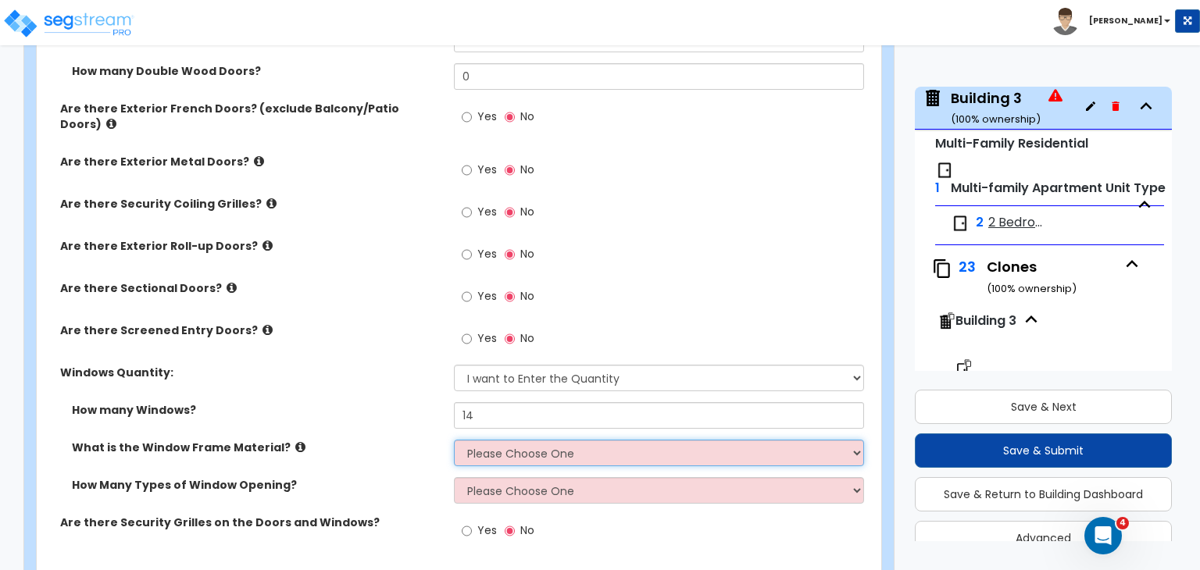
click at [509, 440] on select "Please Choose One Vinyl Aluminum Wood" at bounding box center [658, 453] width 409 height 27
click at [454, 440] on select "Please Choose One Vinyl Aluminum Wood" at bounding box center [658, 453] width 409 height 27
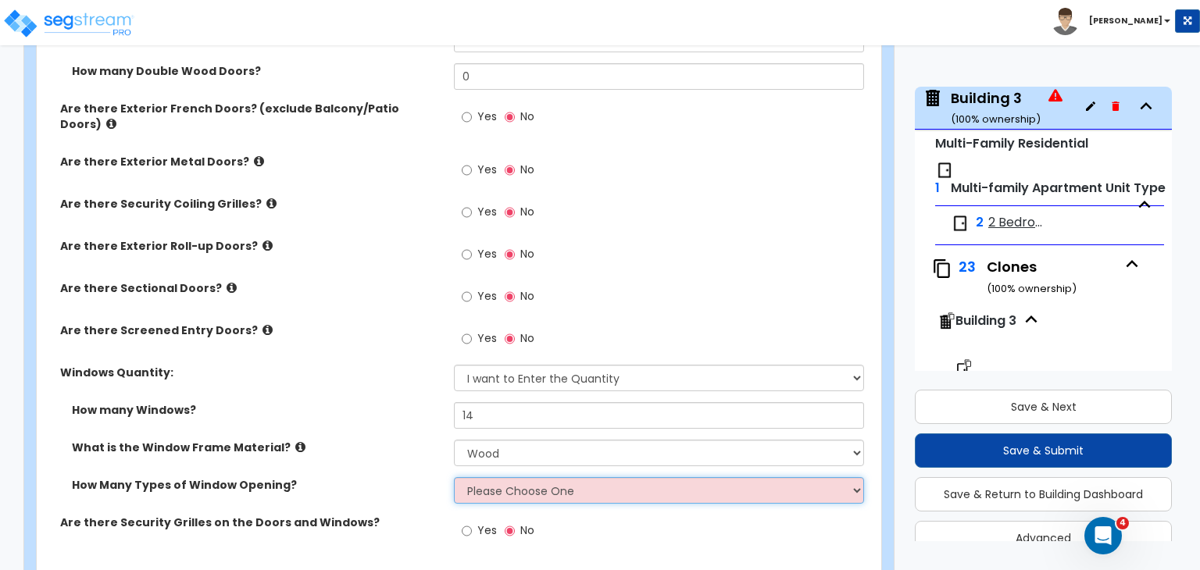
click at [513, 477] on select "Please Choose One 1 2 3 4" at bounding box center [658, 490] width 409 height 27
click at [454, 477] on select "Please Choose One 1 2 3 4" at bounding box center [658, 490] width 409 height 27
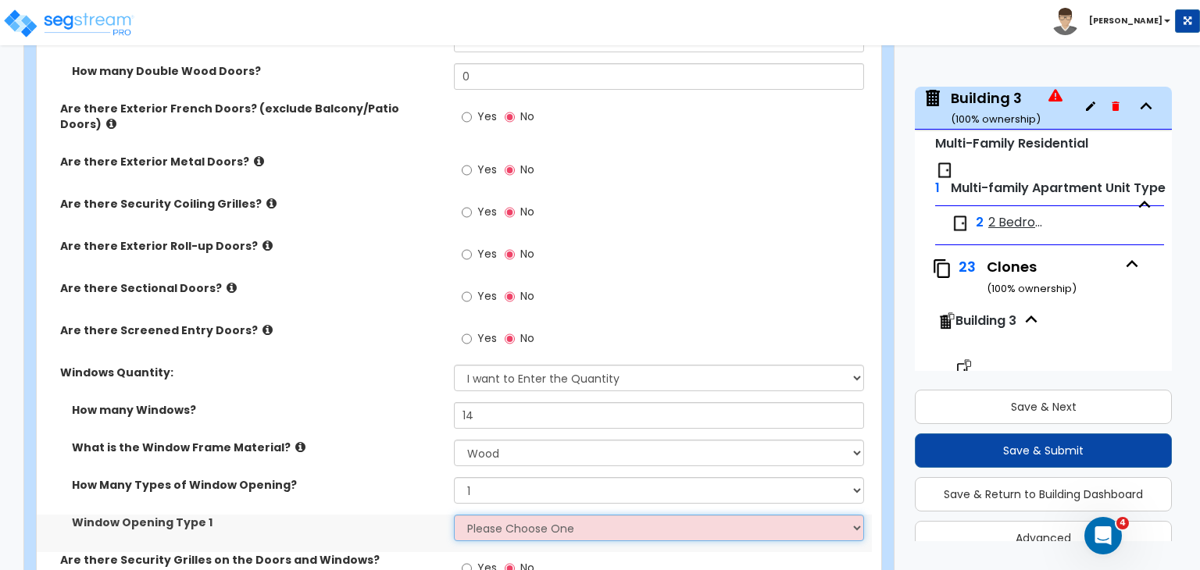
click at [503, 515] on select "Please Choose One Sliding Picture/Fixed Double/Single Hung Awning Swing" at bounding box center [658, 528] width 409 height 27
click at [454, 515] on select "Please Choose One Sliding Picture/Fixed Double/Single Hung Awning Swing" at bounding box center [658, 528] width 409 height 27
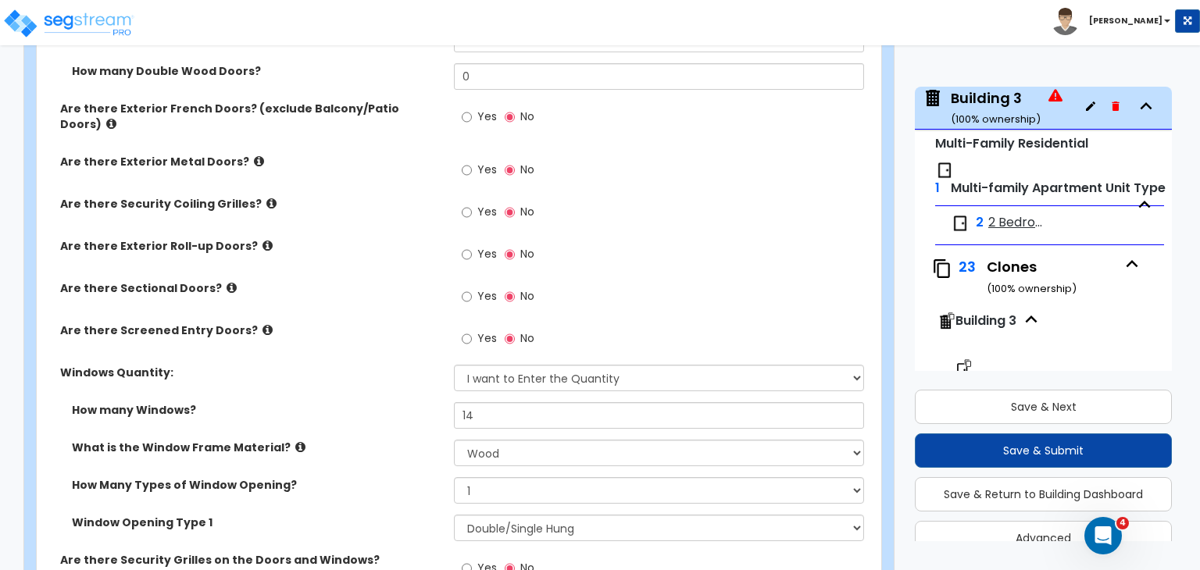
click at [364, 440] on div "What is the Window Frame Material? Please Choose One Vinyl Aluminum Wood" at bounding box center [454, 459] width 835 height 38
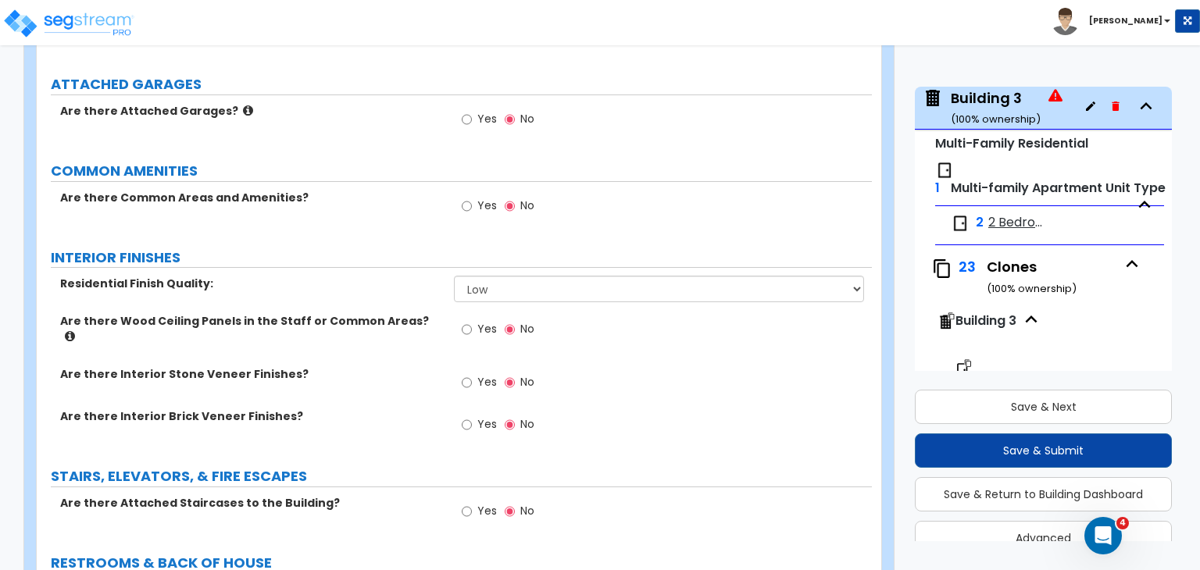
scroll to position [2443, 0]
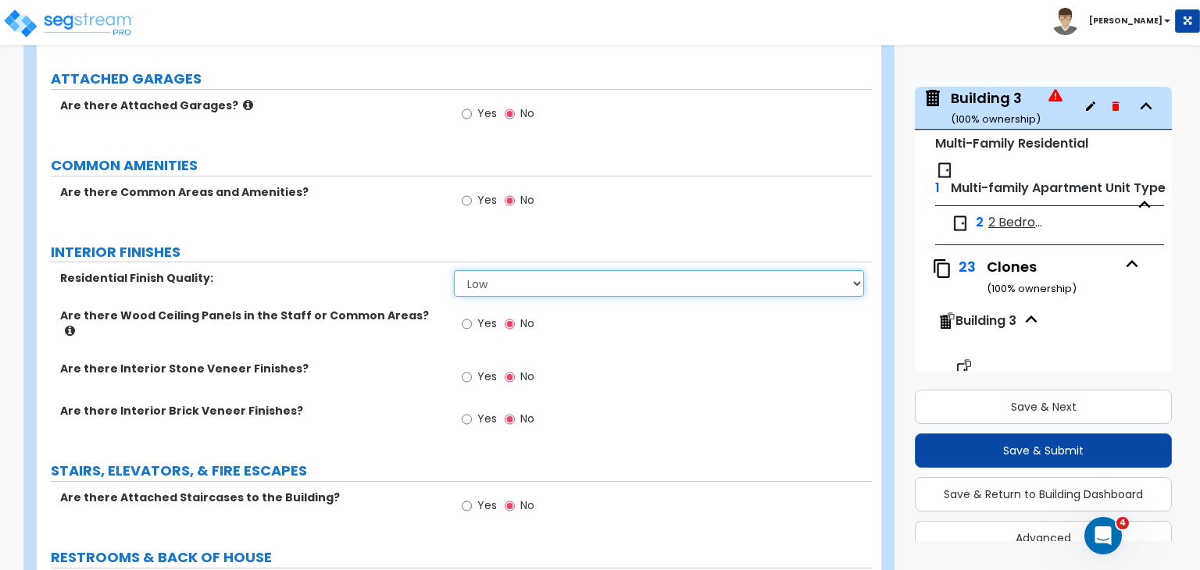
click at [484, 270] on select "Low Average High" at bounding box center [658, 283] width 409 height 27
click at [454, 270] on select "Low Average High" at bounding box center [658, 283] width 409 height 27
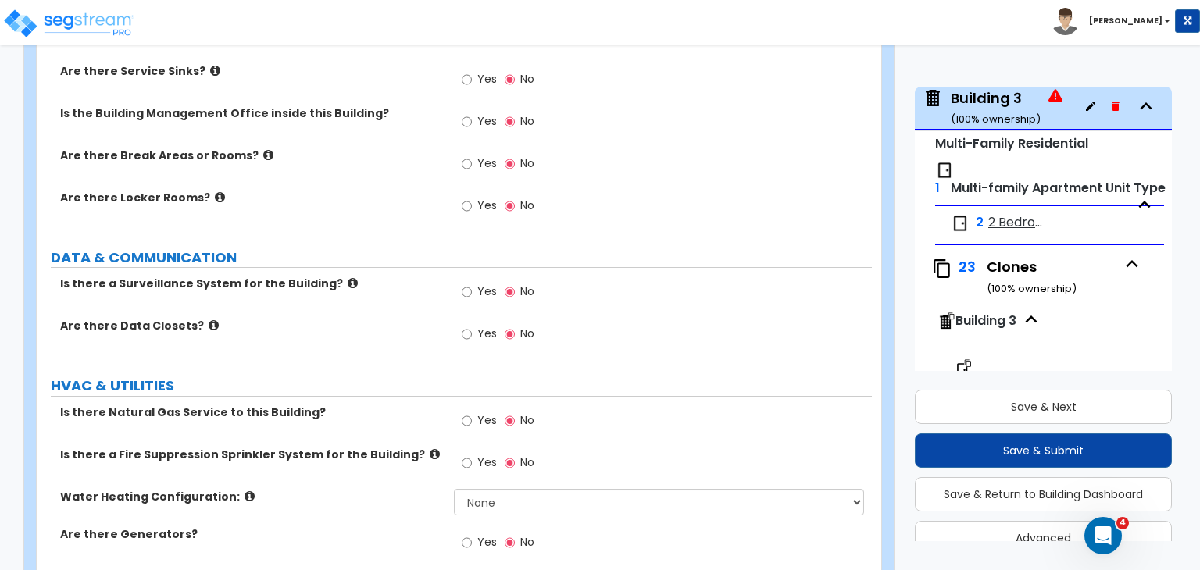
scroll to position [3053, 0]
click at [467, 411] on input "Yes" at bounding box center [467, 419] width 10 height 17
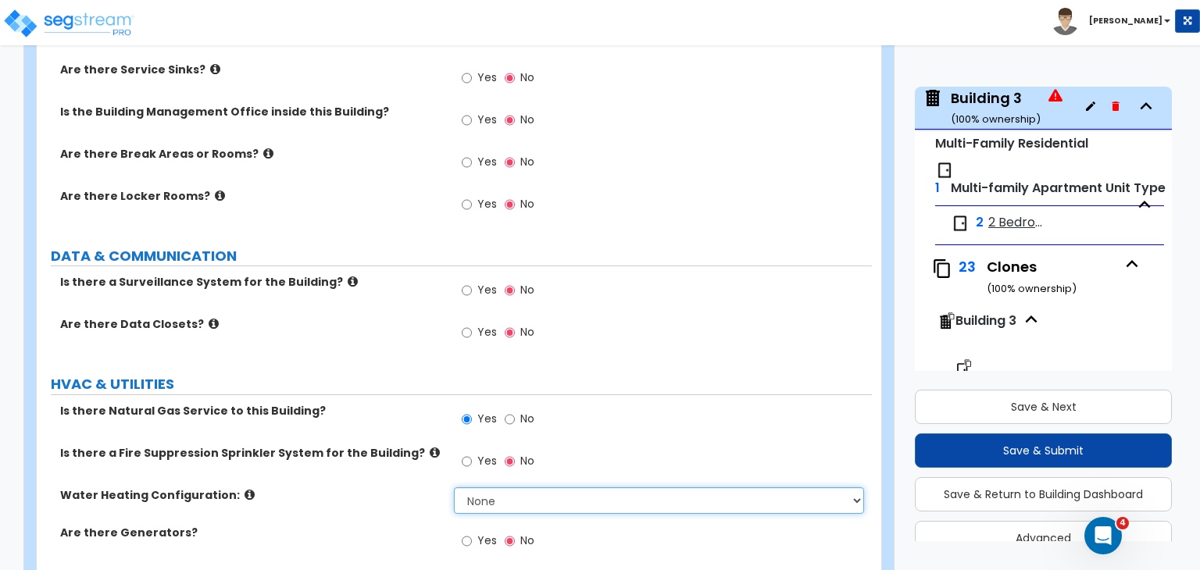
click at [481, 488] on select "None Water Heater for Multiple Units Water Heater for Individual Units" at bounding box center [658, 501] width 409 height 27
click at [454, 488] on select "None Water Heater for Multiple Units Water Heater for Individual Units" at bounding box center [658, 501] width 409 height 27
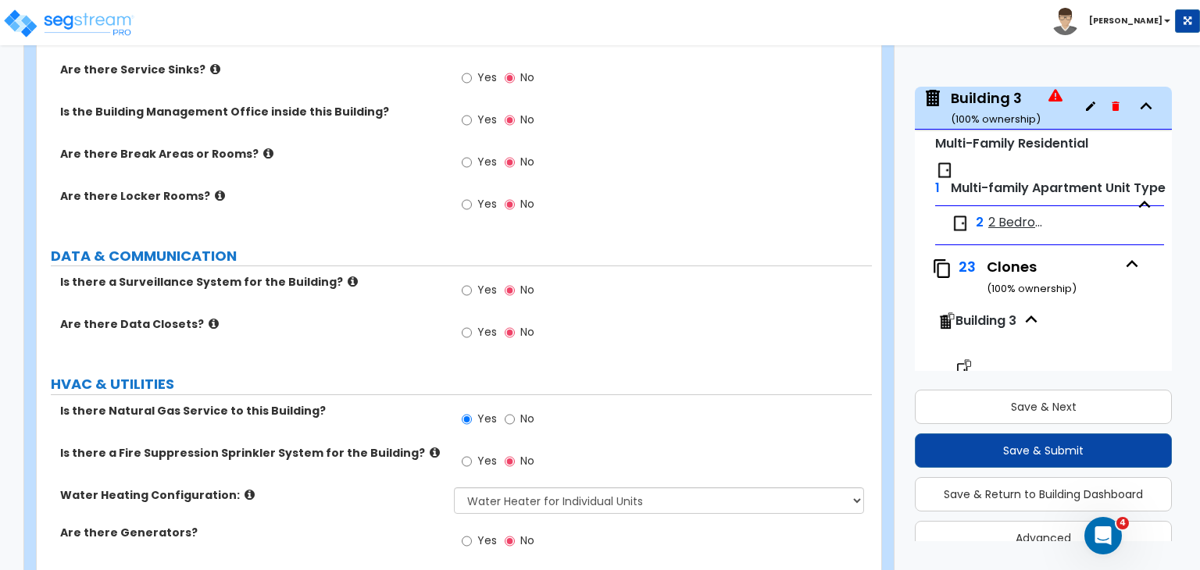
click at [388, 488] on div "Water Heating Configuration: None Water Heater for Multiple Units Water Heater …" at bounding box center [454, 507] width 835 height 38
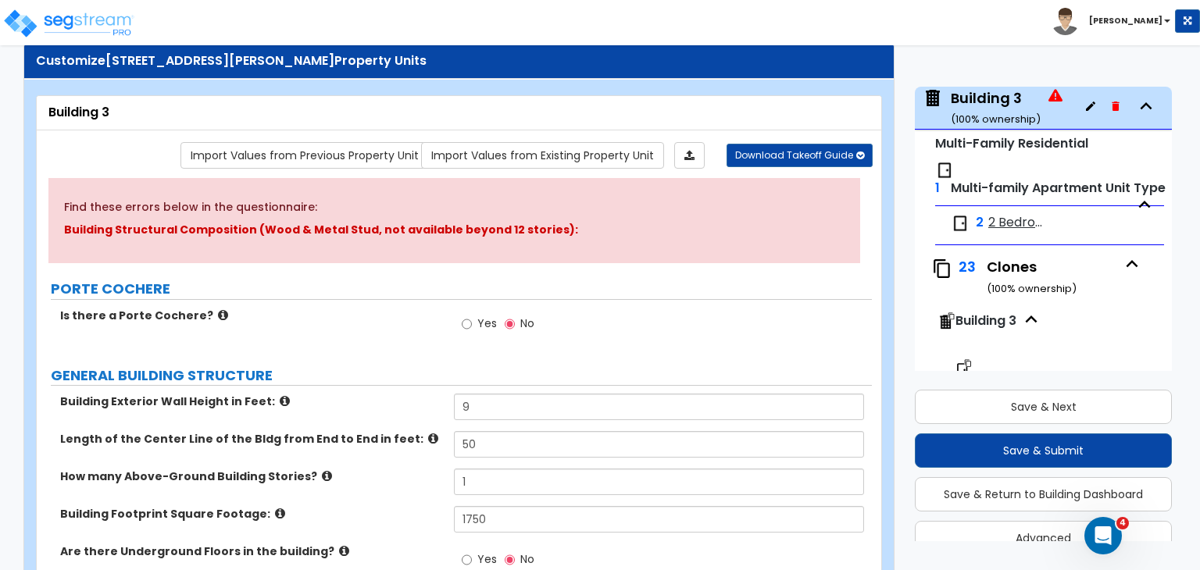
scroll to position [0, 0]
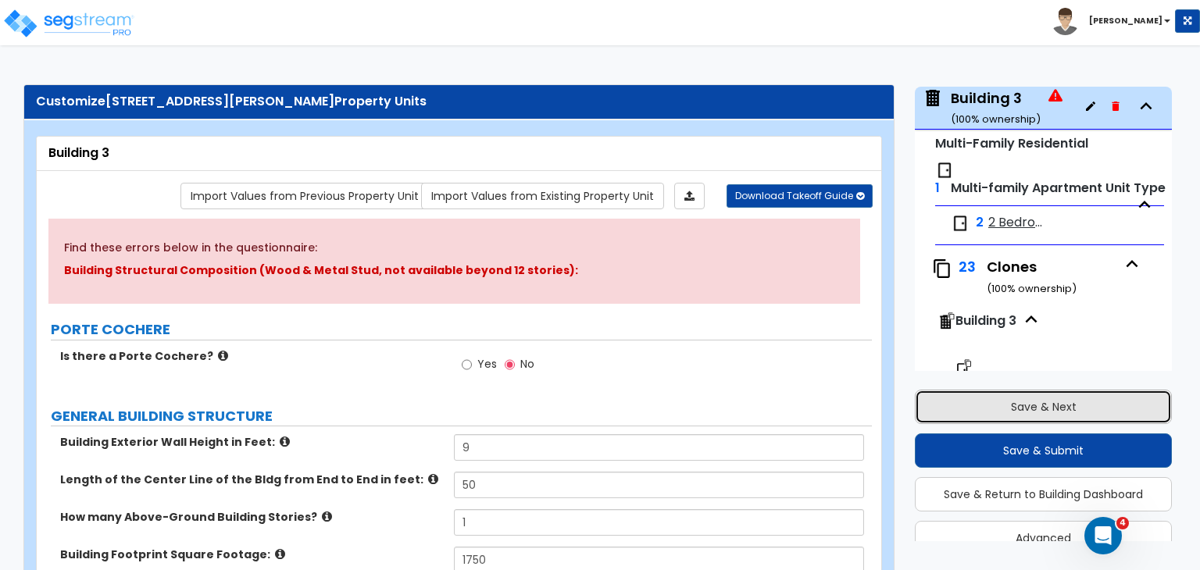
click at [1020, 405] on button "Save & Next" at bounding box center [1043, 407] width 257 height 34
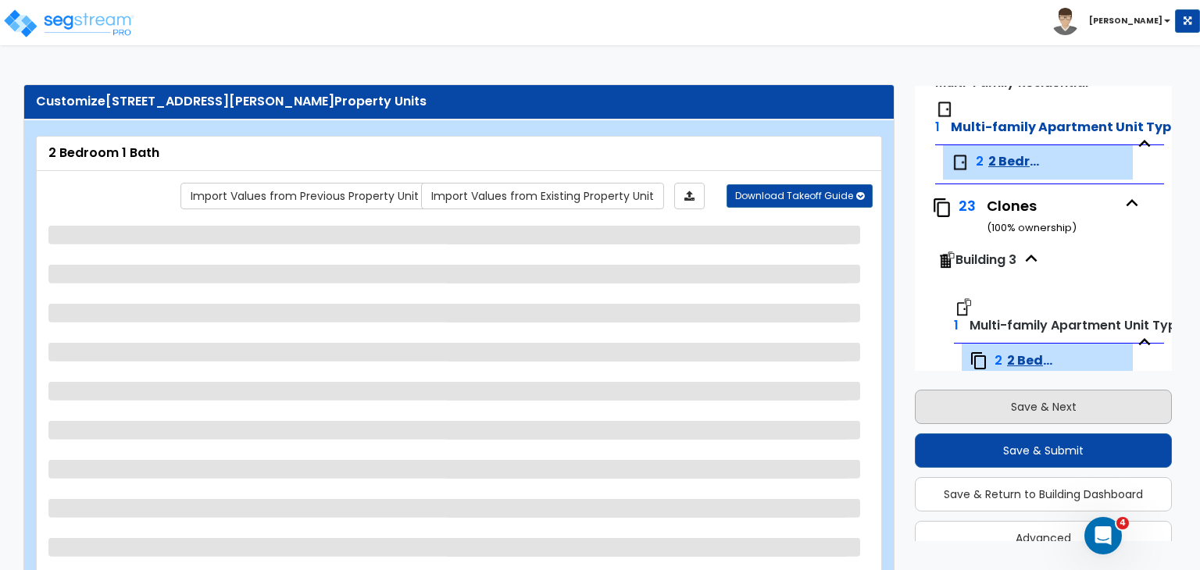
scroll to position [539, 0]
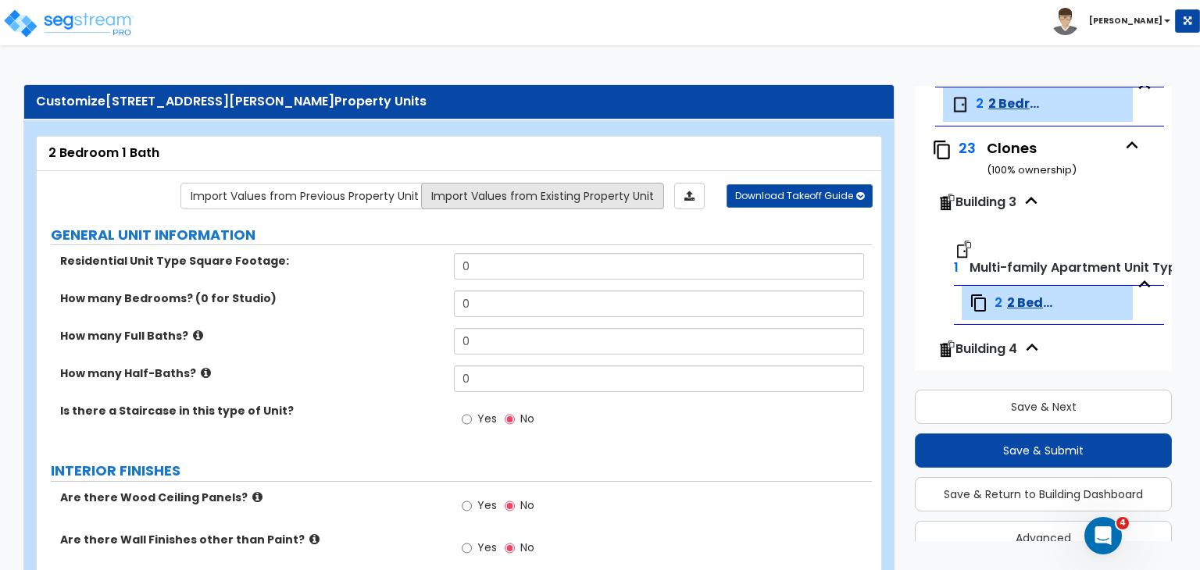
click at [607, 195] on link "Import Values from Existing Property Unit" at bounding box center [542, 196] width 243 height 27
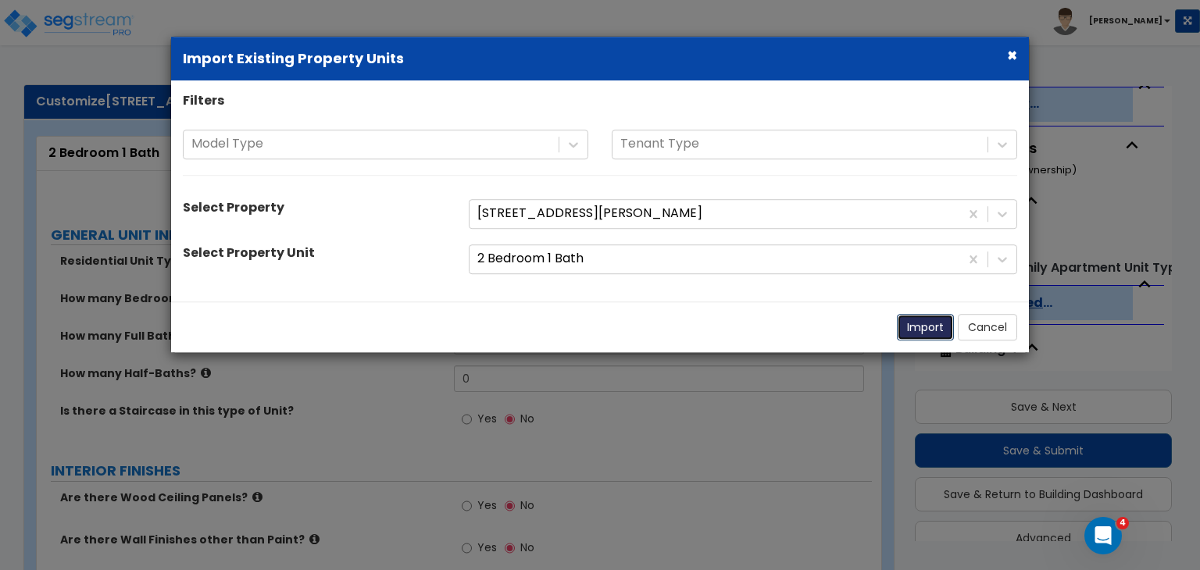
click at [935, 323] on button "Import" at bounding box center [925, 327] width 57 height 27
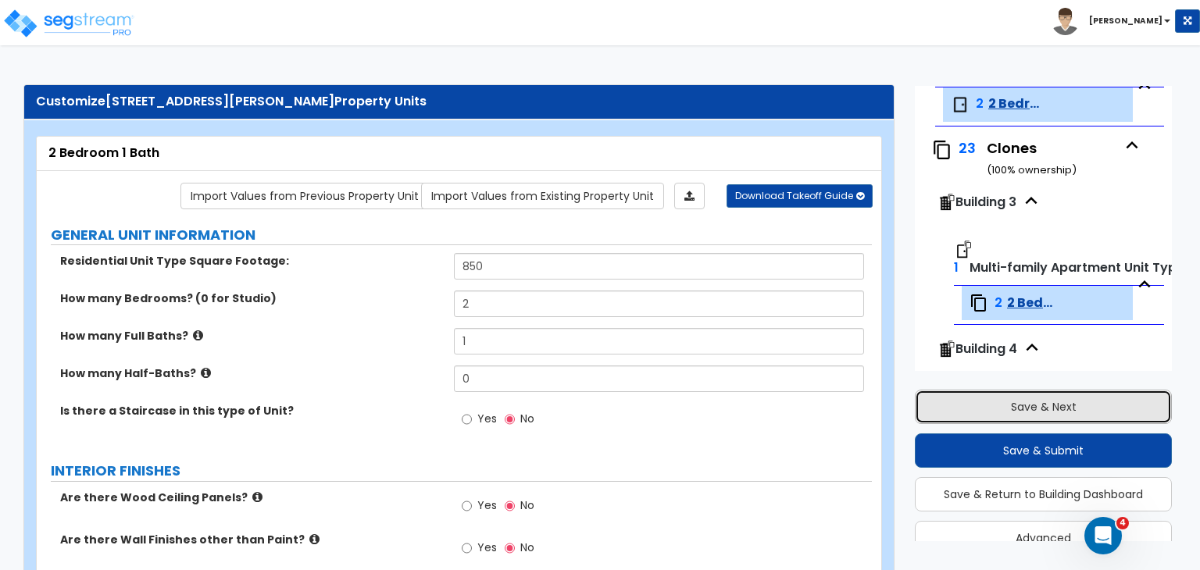
click at [1031, 407] on button "Save & Next" at bounding box center [1043, 407] width 257 height 34
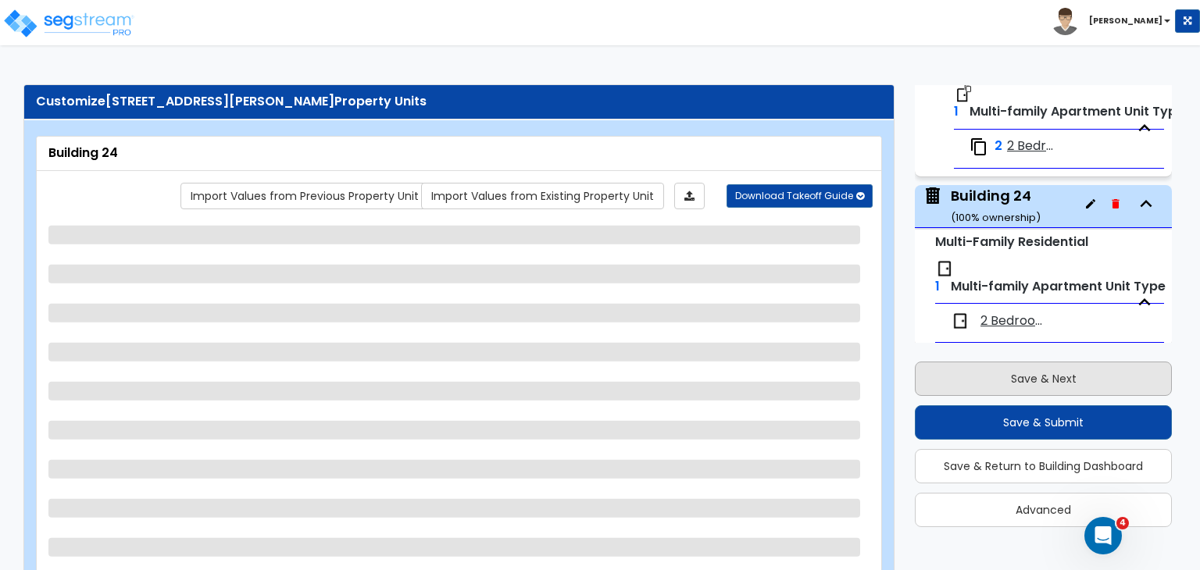
scroll to position [3900, 0]
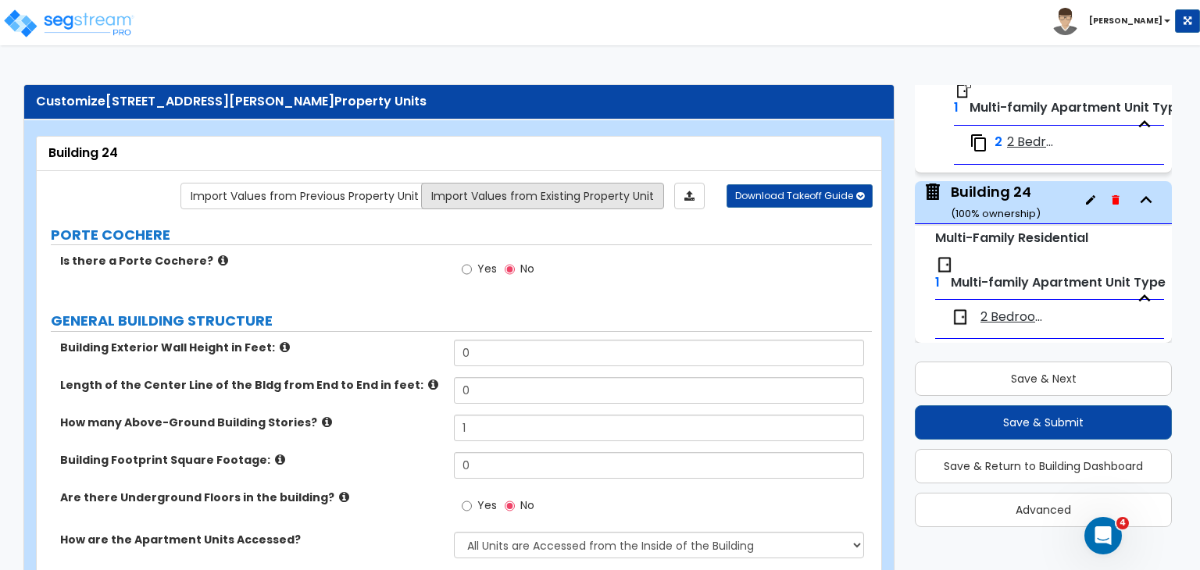
click at [577, 191] on link "Import Values from Existing Property Unit" at bounding box center [542, 196] width 243 height 27
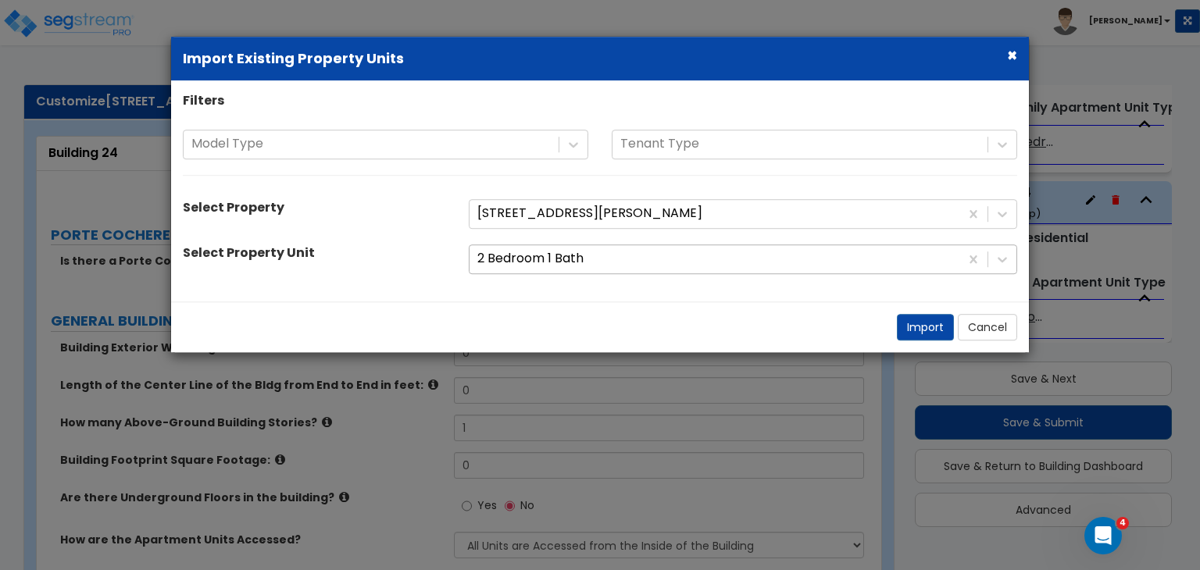
click at [629, 260] on div at bounding box center [714, 258] width 474 height 21
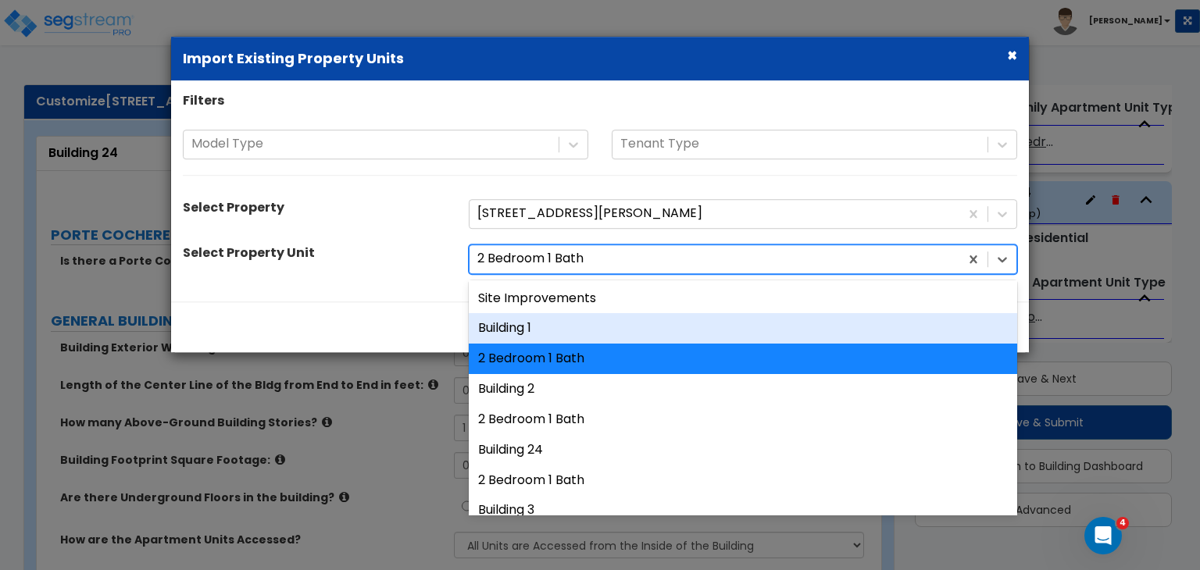
click at [594, 328] on div "Building 1" at bounding box center [743, 329] width 548 height 30
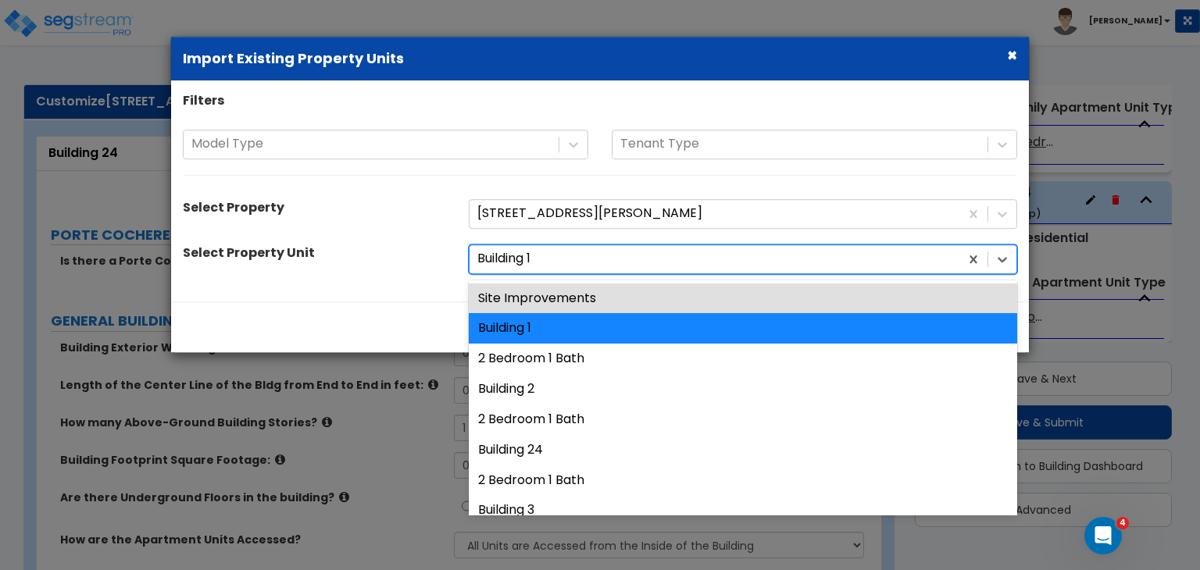
click at [641, 253] on div at bounding box center [714, 258] width 474 height 21
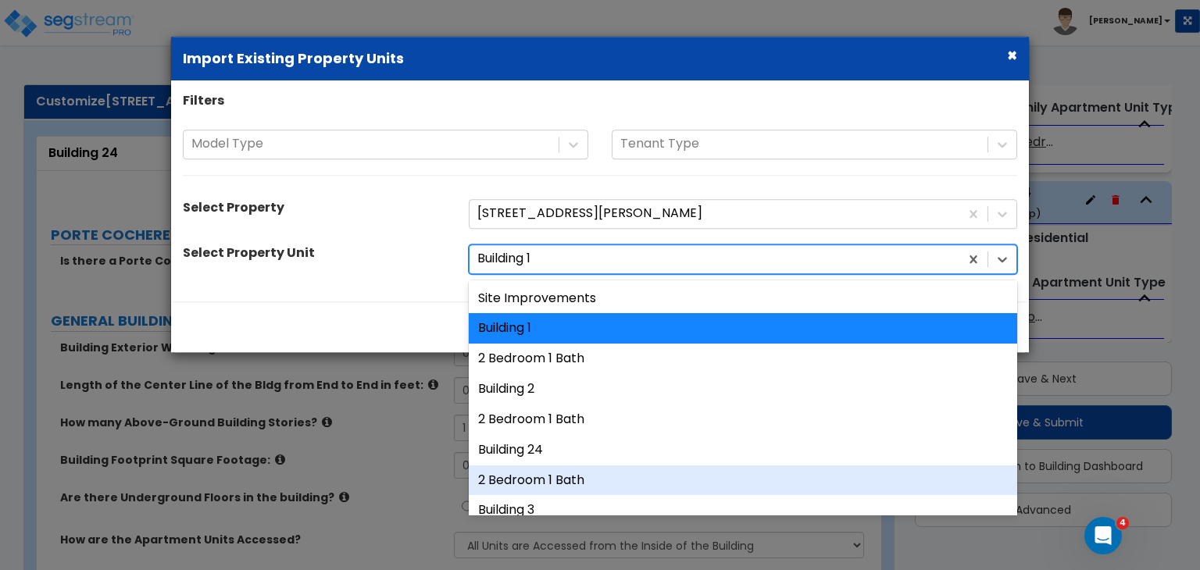
scroll to position [48, 0]
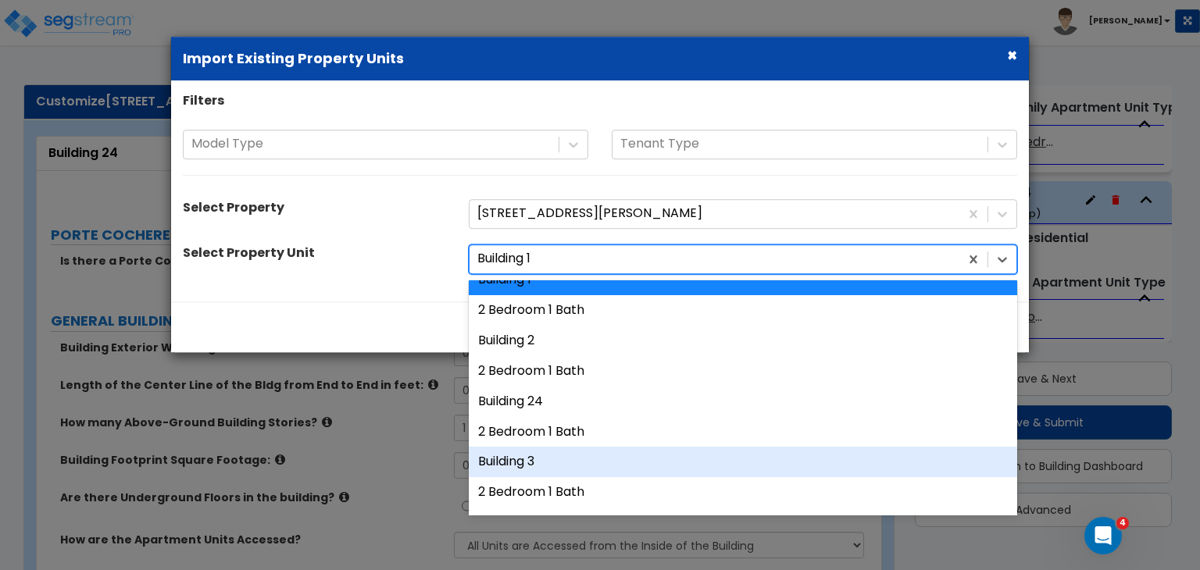
click at [565, 456] on div "Building 3" at bounding box center [743, 463] width 548 height 30
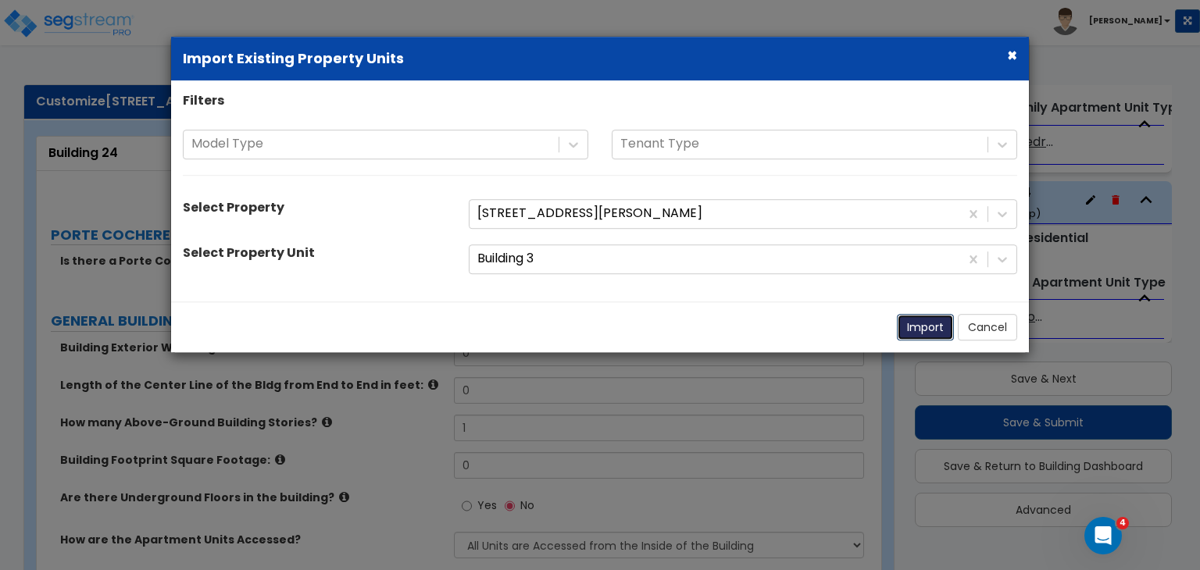
click at [929, 326] on button "Import" at bounding box center [925, 327] width 57 height 27
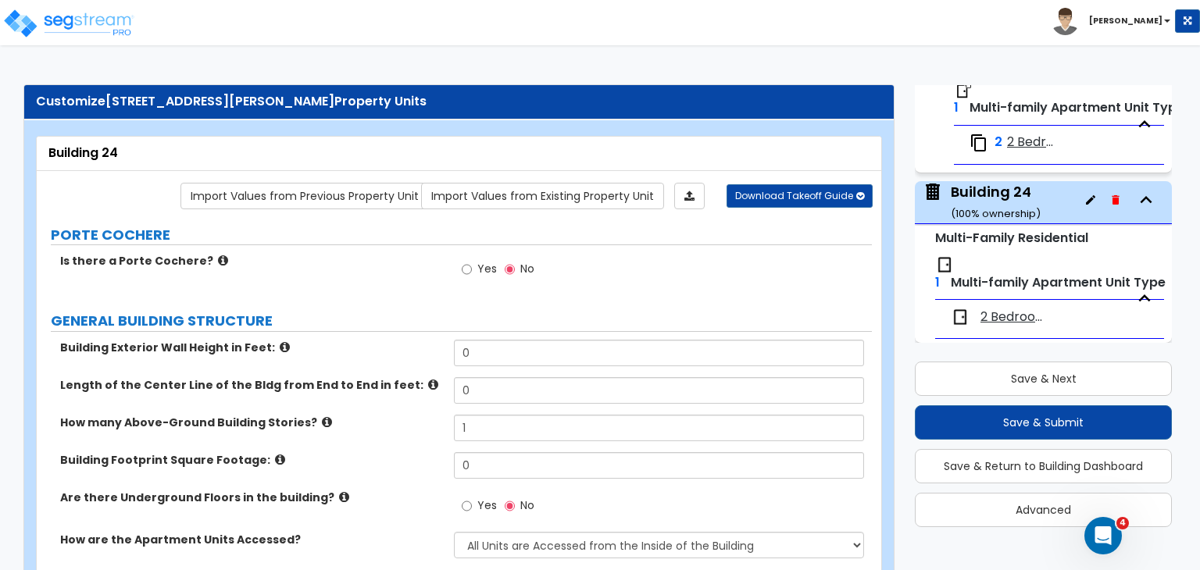
click at [397, 290] on div "Is there a Porte Cochere? Yes No" at bounding box center [454, 274] width 835 height 42
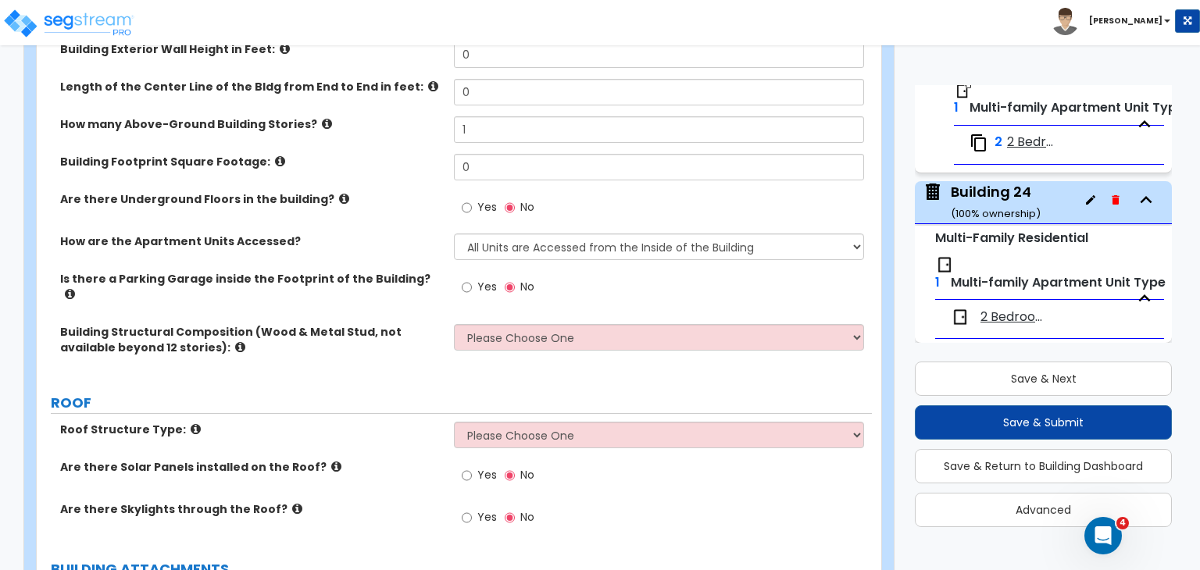
scroll to position [0, 0]
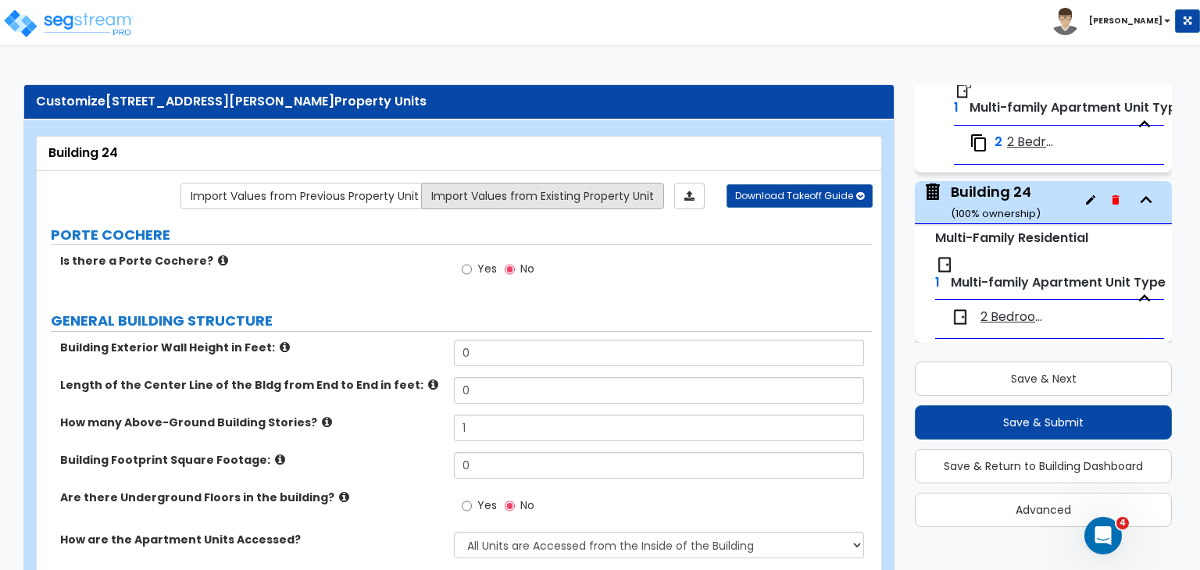
click at [600, 188] on link "Import Values from Existing Property Unit" at bounding box center [542, 196] width 243 height 27
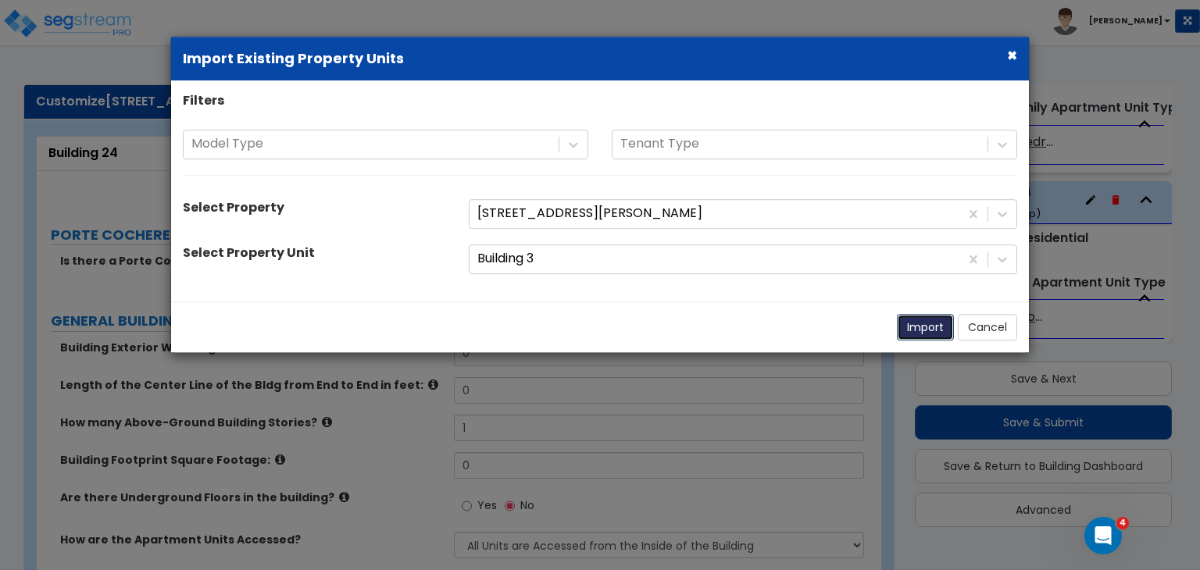
click at [927, 323] on button "Import" at bounding box center [925, 327] width 57 height 27
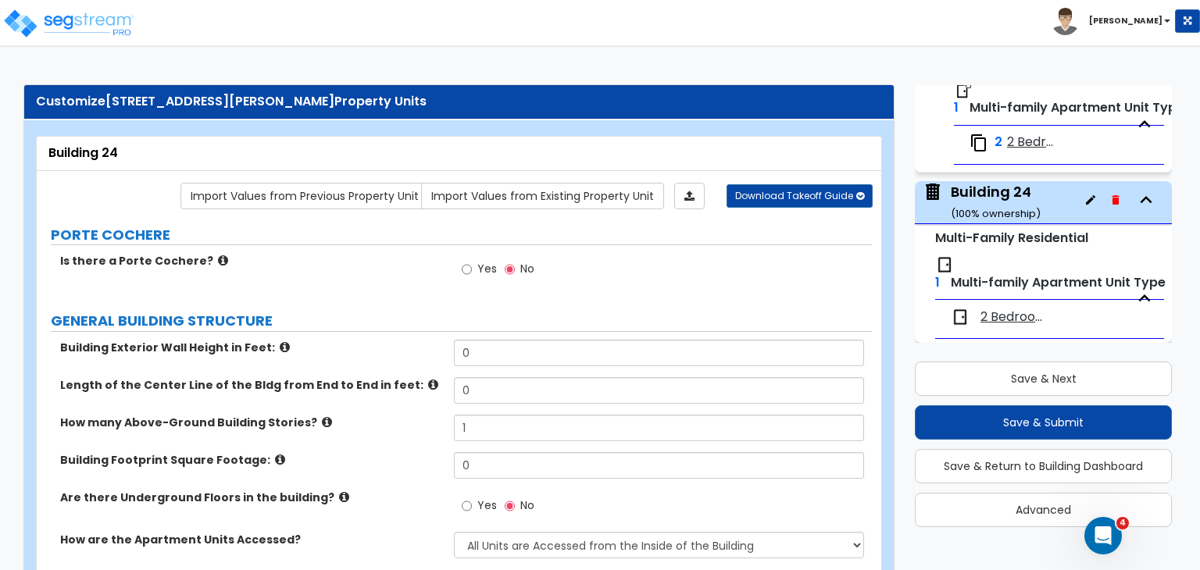
click at [1004, 310] on span "2 Bedroom 1 Bath" at bounding box center [1014, 318] width 66 height 18
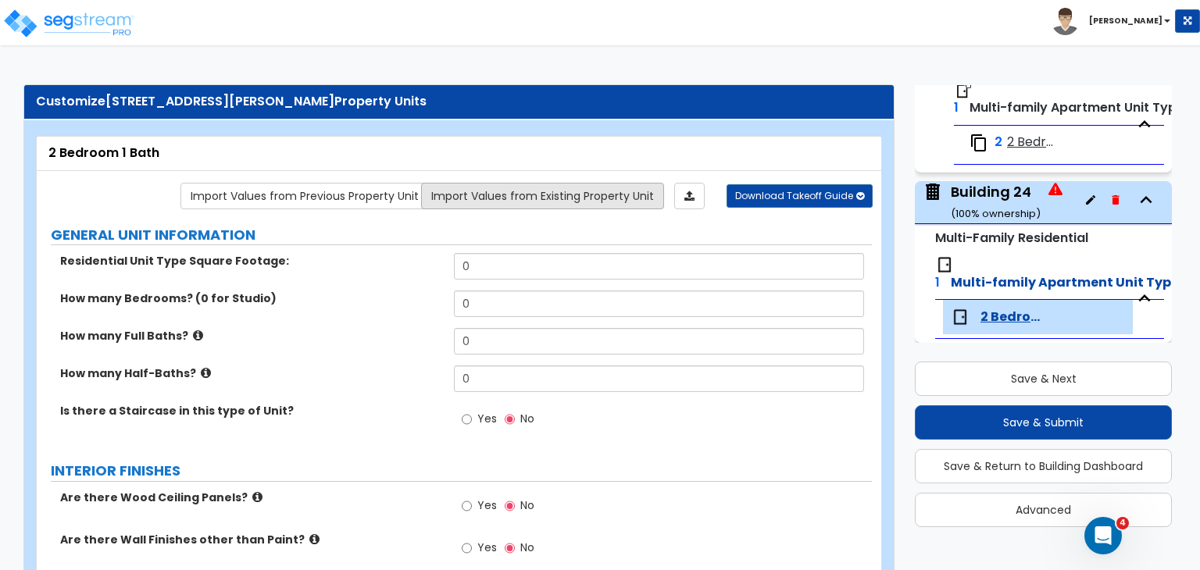
click at [506, 191] on link "Import Values from Existing Property Unit" at bounding box center [542, 196] width 243 height 27
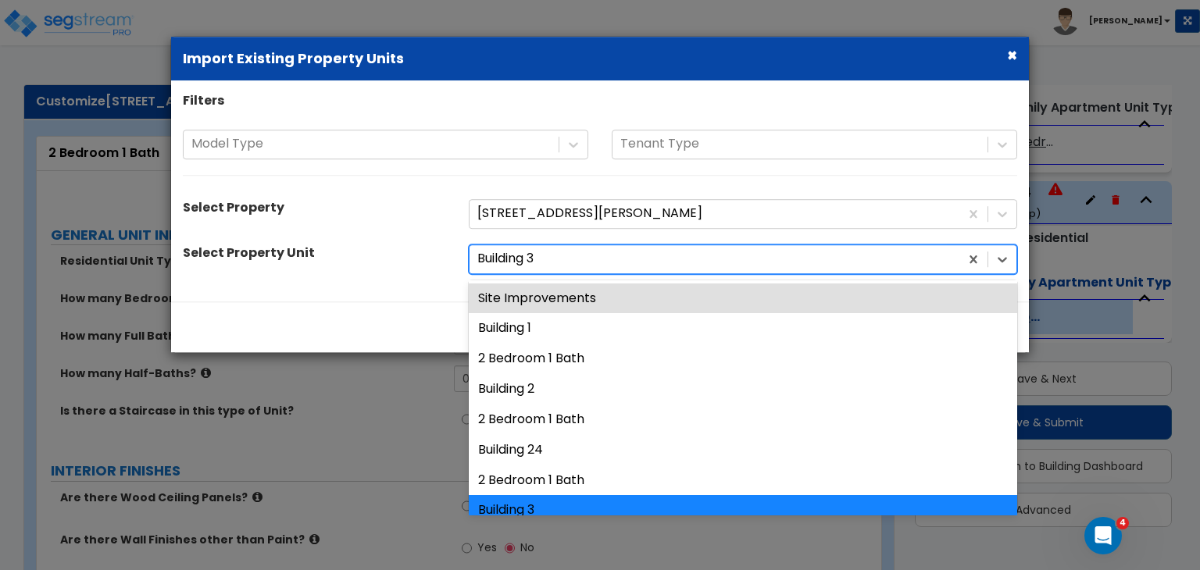
click at [590, 251] on div at bounding box center [714, 258] width 474 height 21
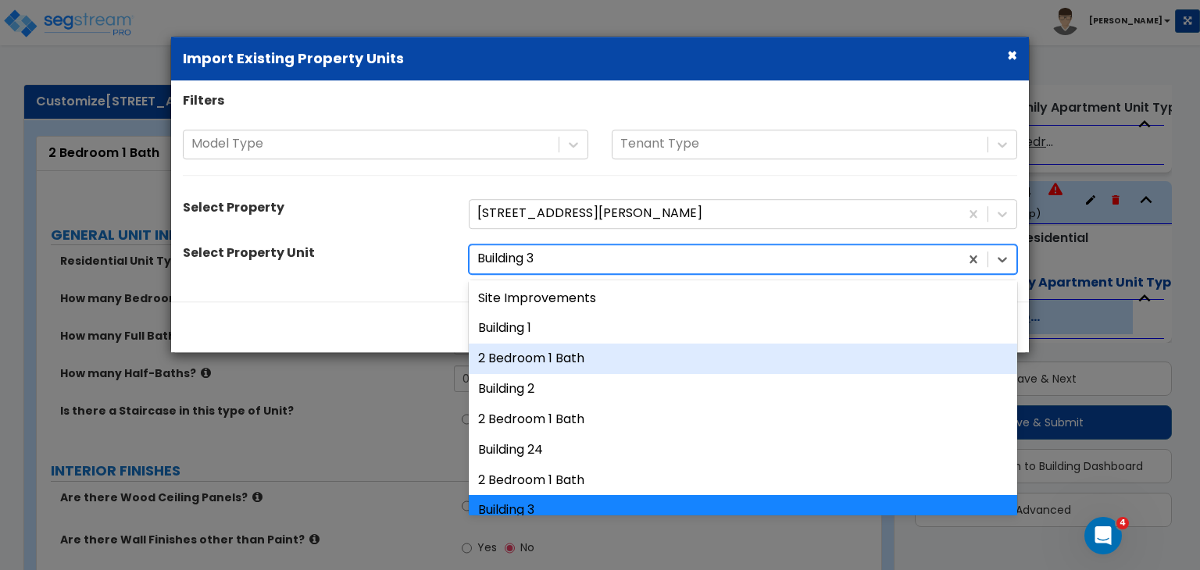
click at [563, 365] on div "2 Bedroom 1 Bath" at bounding box center [743, 359] width 548 height 30
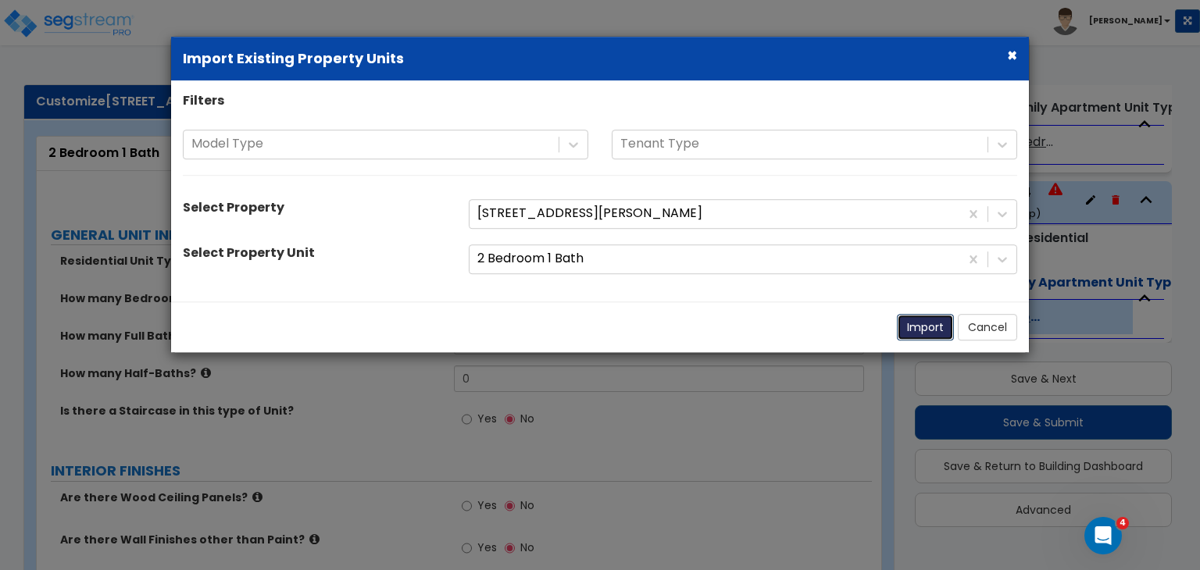
click at [917, 331] on button "Import" at bounding box center [925, 327] width 57 height 27
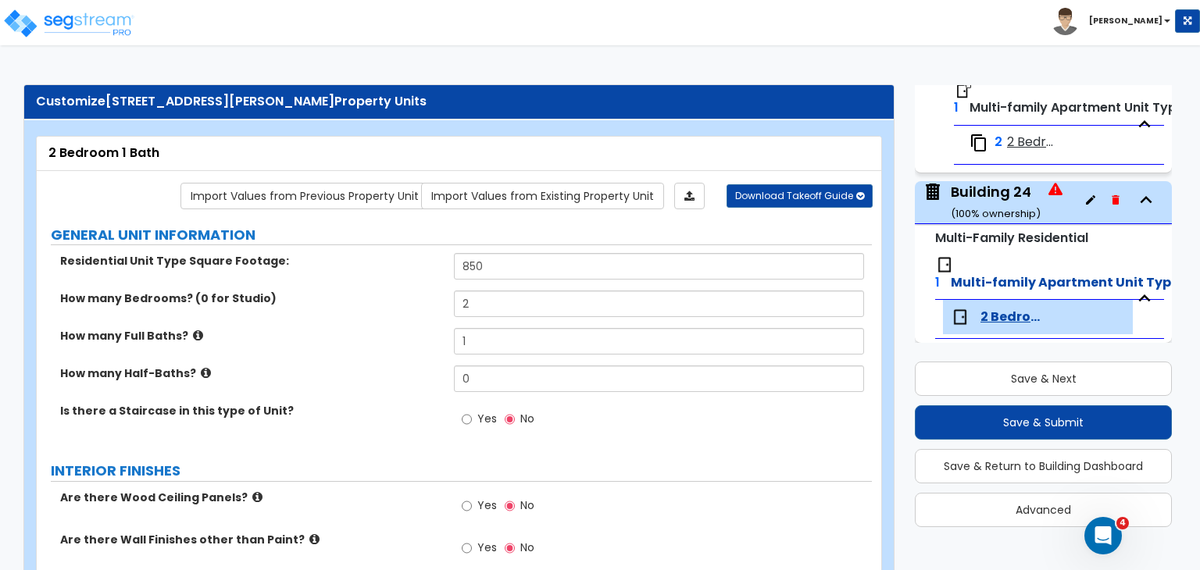
click at [986, 191] on div "Building 24 ( 100 % ownership)" at bounding box center [996, 202] width 90 height 40
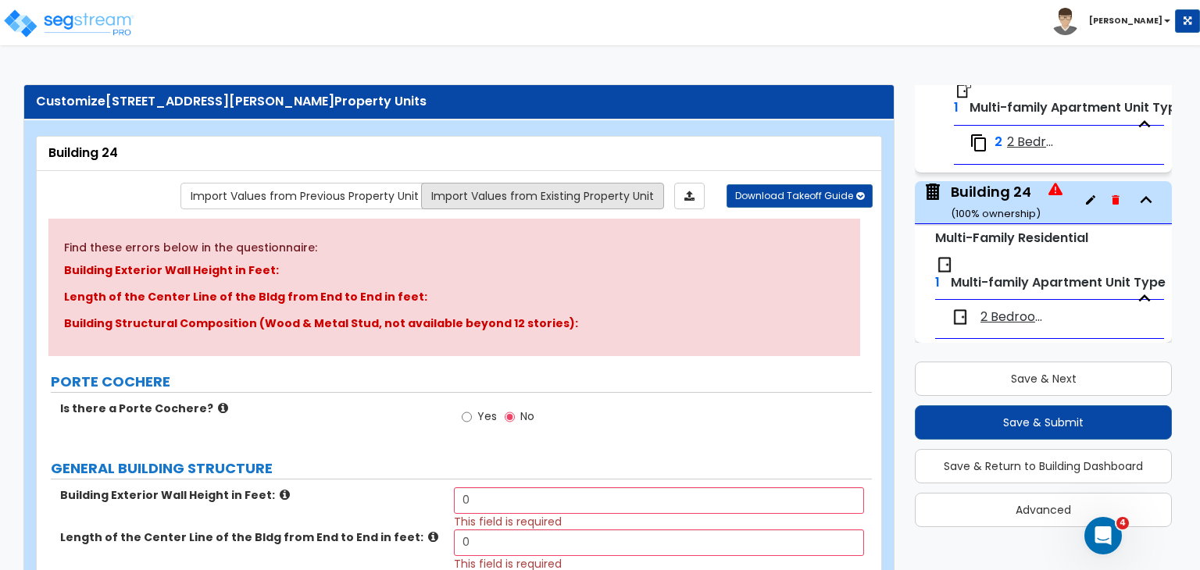
click at [493, 191] on link "Import Values from Existing Property Unit" at bounding box center [542, 196] width 243 height 27
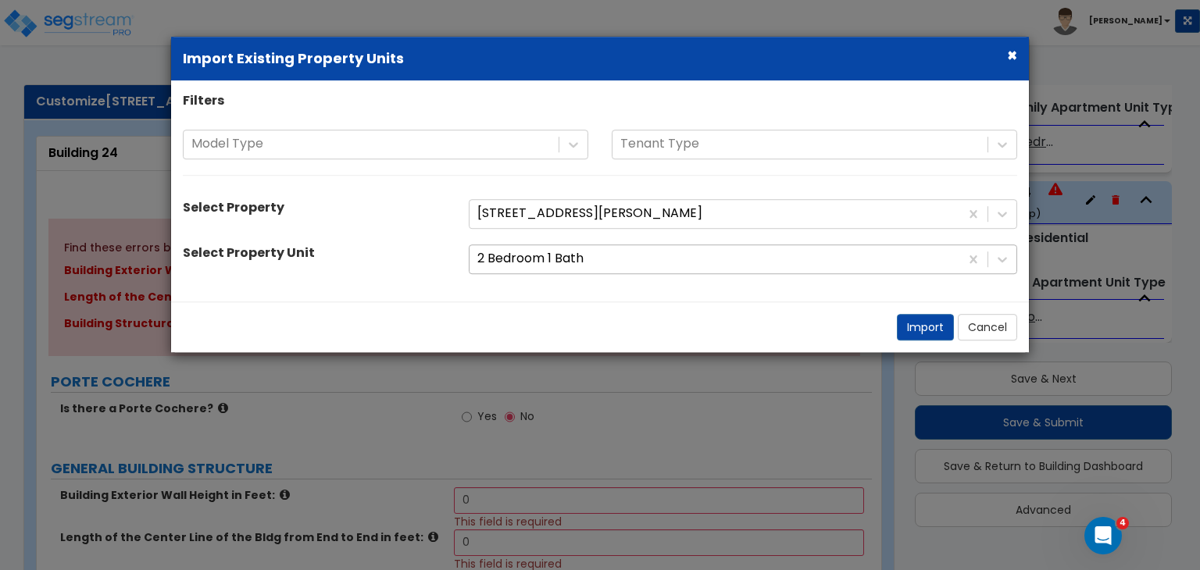
click at [553, 266] on div at bounding box center [714, 258] width 474 height 21
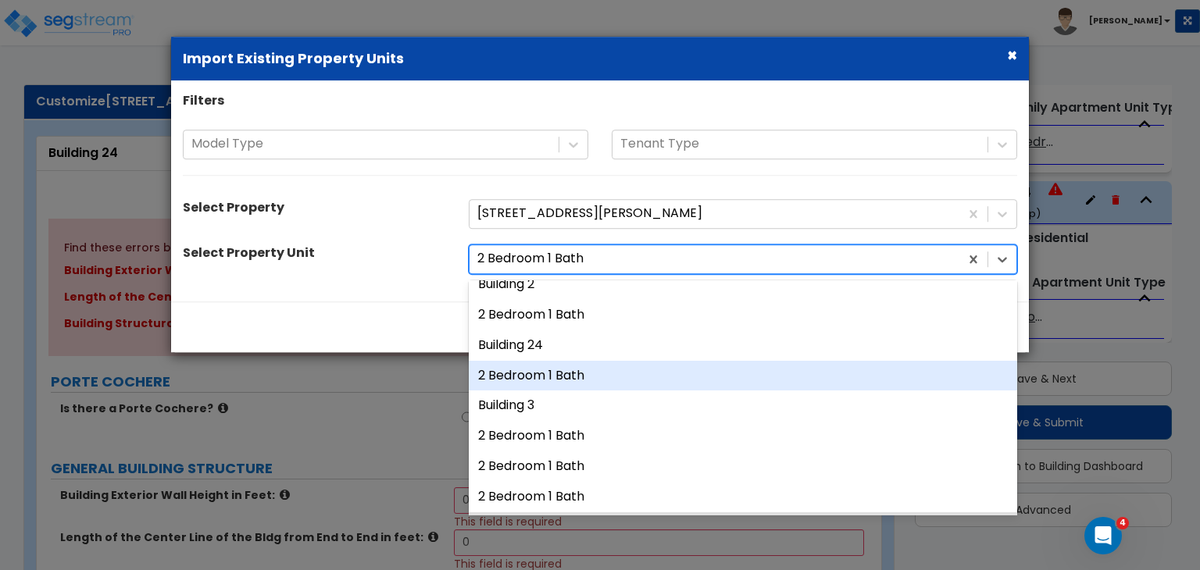
scroll to position [130, 0]
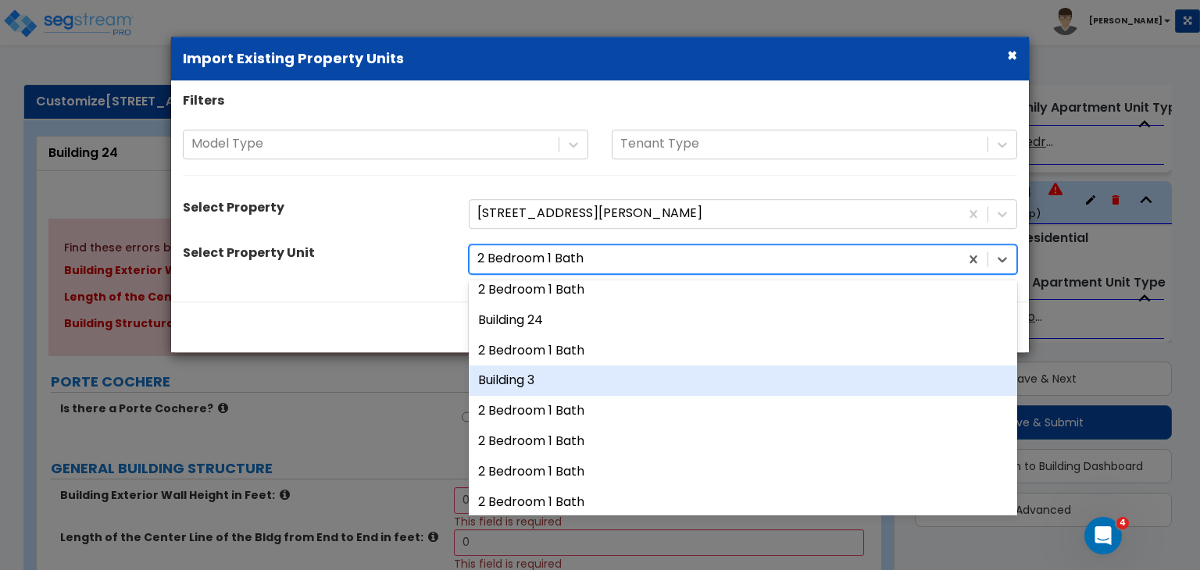
click at [525, 379] on div "Building 3" at bounding box center [743, 381] width 548 height 30
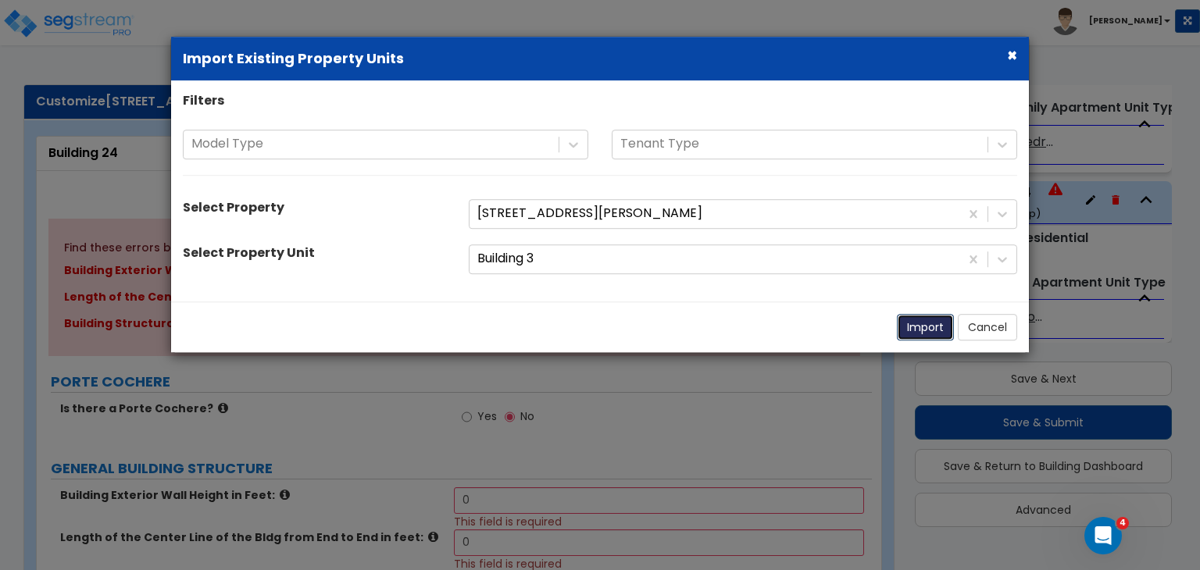
click at [926, 323] on button "Import" at bounding box center [925, 327] width 57 height 27
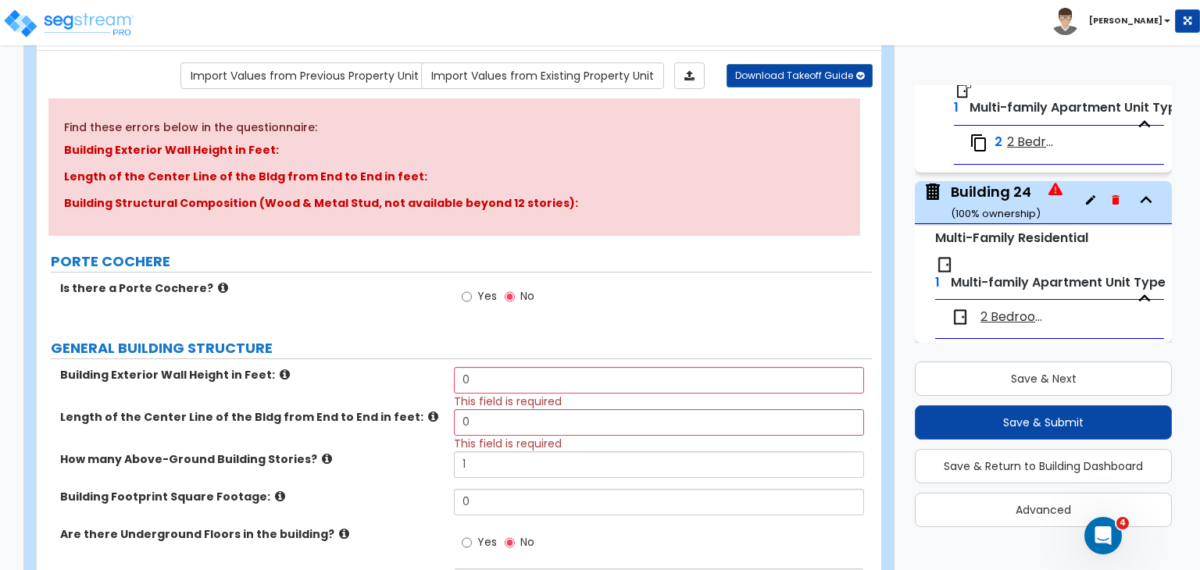
scroll to position [122, 0]
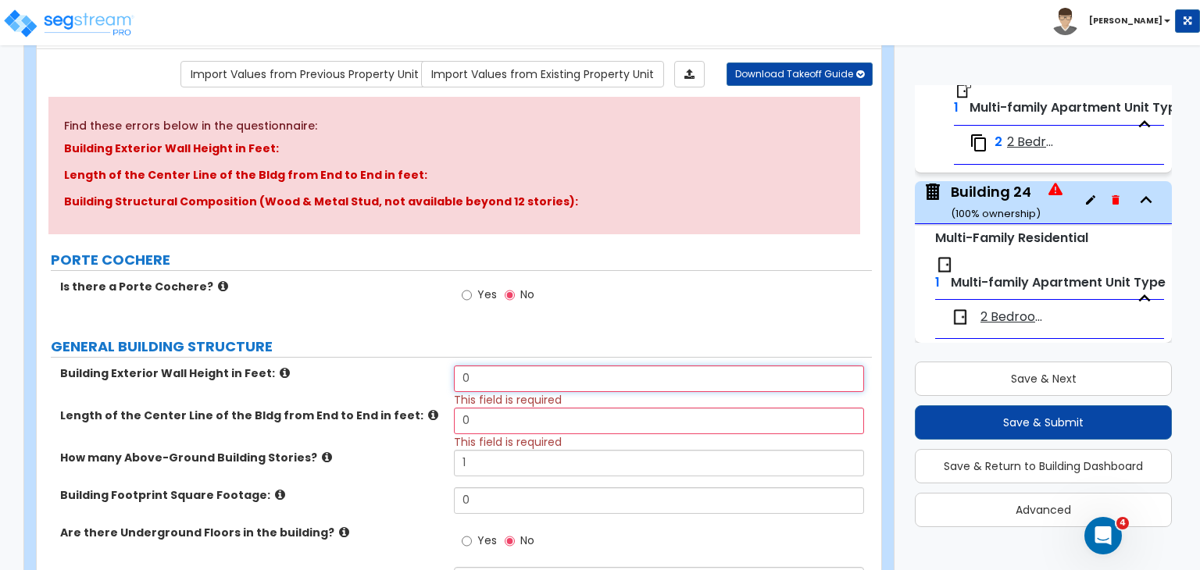
drag, startPoint x: 488, startPoint y: 379, endPoint x: 350, endPoint y: 359, distance: 139.7
drag, startPoint x: 484, startPoint y: 410, endPoint x: 418, endPoint y: 416, distance: 66.7
click at [418, 416] on div "Length of the Center Line of the Bldg from End to End in feet: 0 This field is …" at bounding box center [454, 429] width 835 height 42
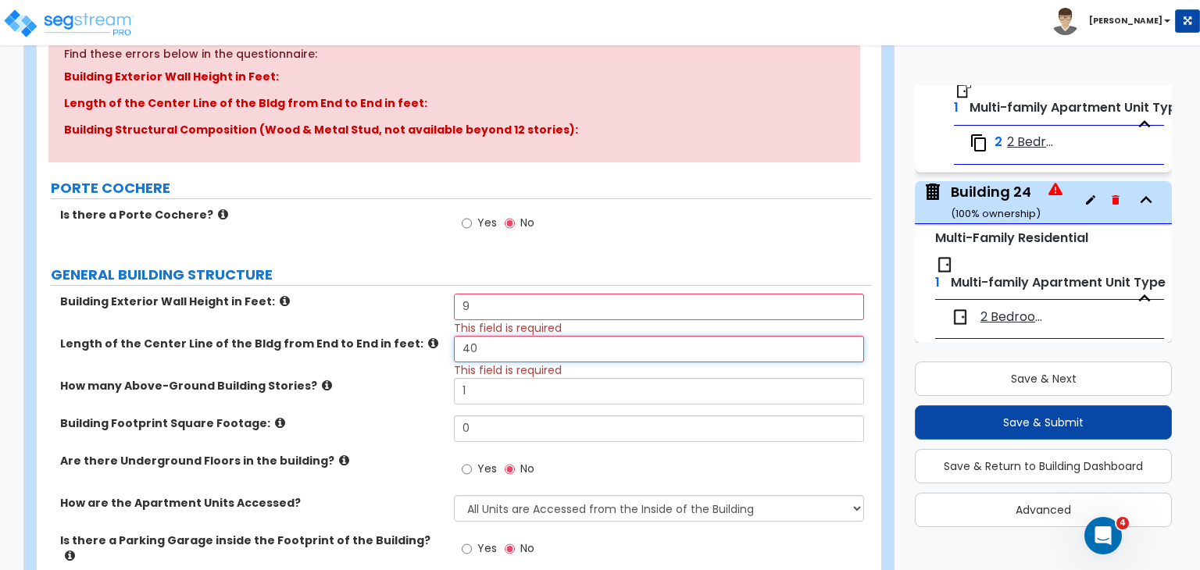
scroll to position [202, 0]
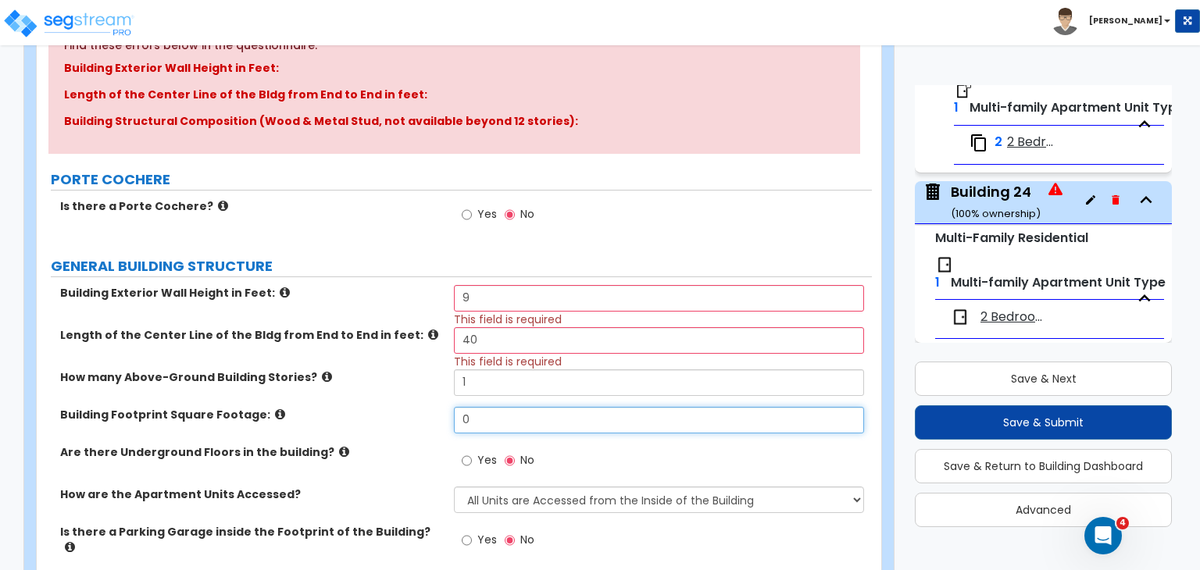
drag, startPoint x: 491, startPoint y: 405, endPoint x: 378, endPoint y: 405, distance: 112.5
click at [378, 407] on div "Building Footprint Square Footage: 0" at bounding box center [454, 426] width 835 height 38
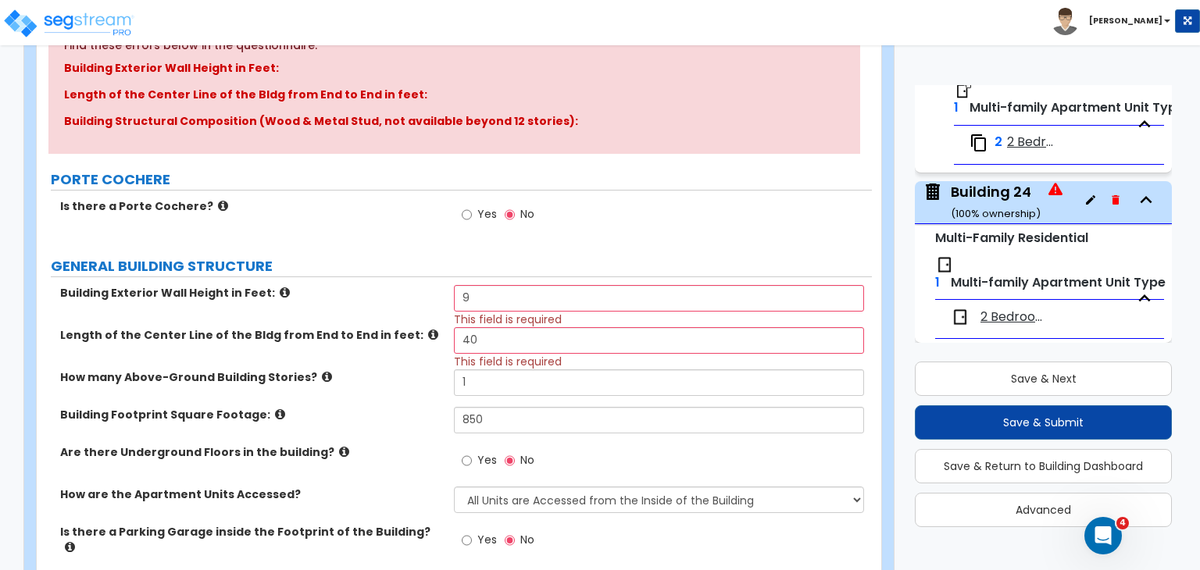
click at [378, 411] on label "Building Footprint Square Footage:" at bounding box center [251, 415] width 382 height 16
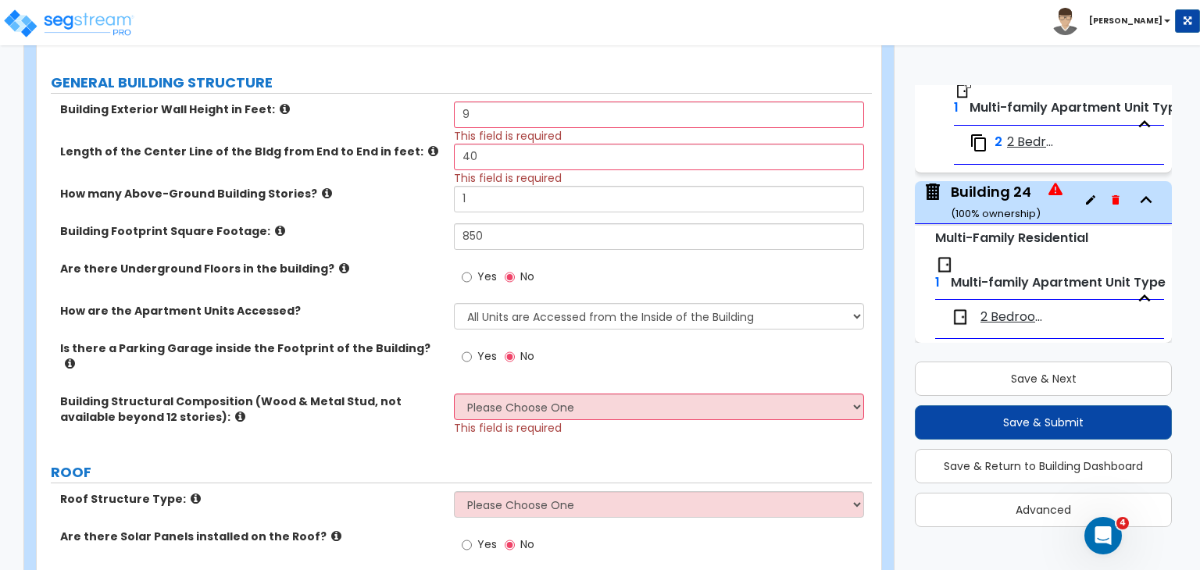
scroll to position [396, 0]
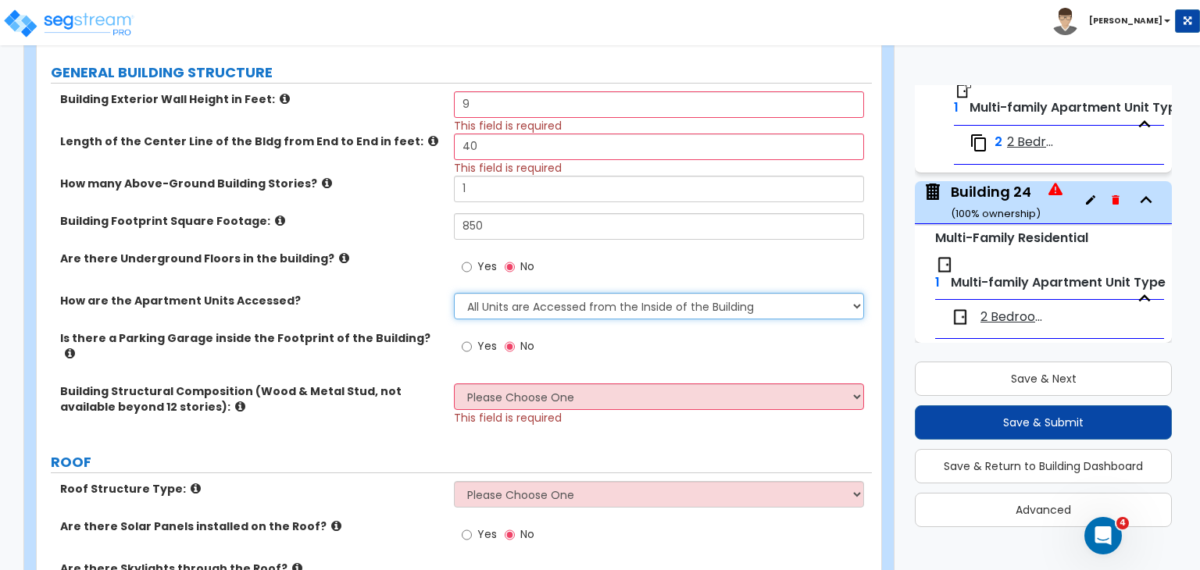
click at [481, 309] on select "All Units are Accessed from the Inside of the Building All Units are Accessed f…" at bounding box center [658, 306] width 409 height 27
click at [454, 293] on select "All Units are Accessed from the Inside of the Building All Units are Accessed f…" at bounding box center [658, 306] width 409 height 27
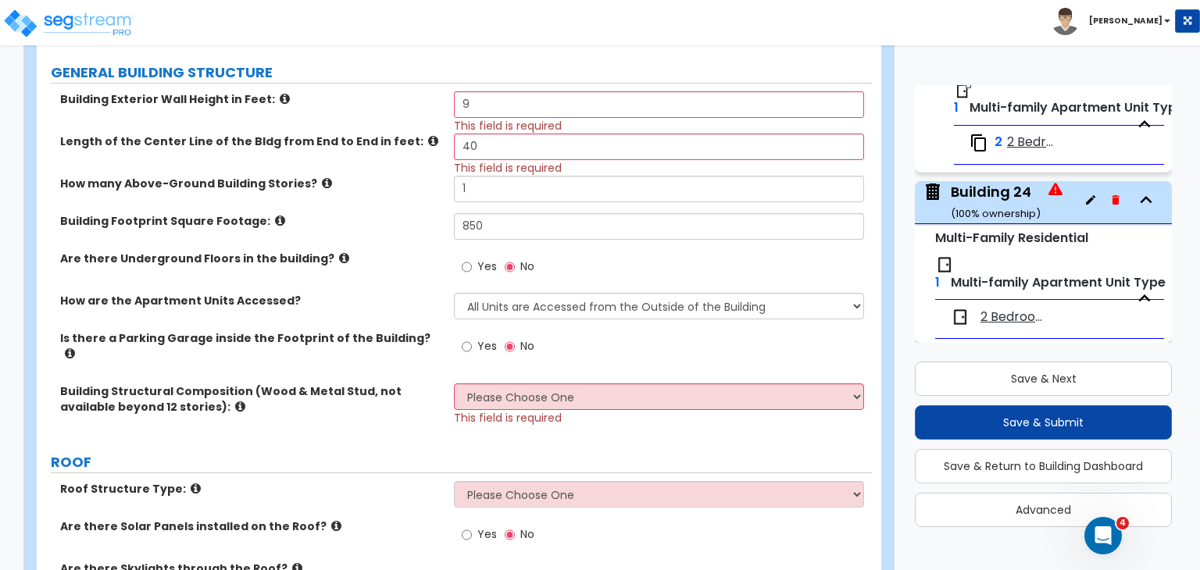
click at [372, 270] on div "Are there Underground Floors in the building? Yes No" at bounding box center [454, 272] width 835 height 42
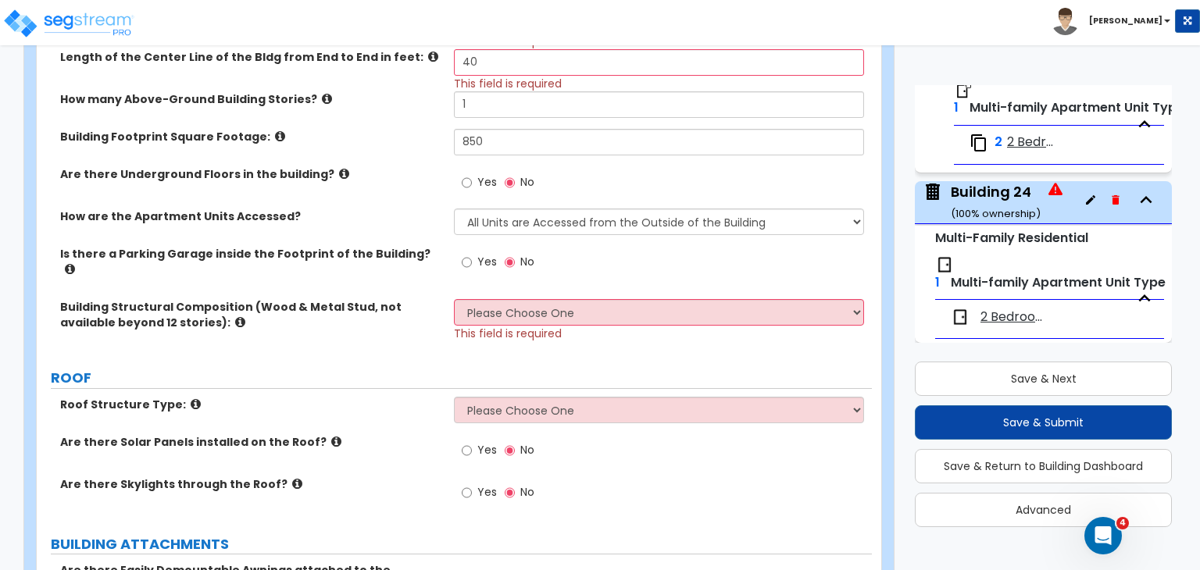
scroll to position [481, 0]
click at [484, 298] on select "Please Choose One Reinforced Concrete Structural Steel Brick Masonry CMU Masonr…" at bounding box center [658, 311] width 409 height 27
click at [454, 298] on select "Please Choose One Reinforced Concrete Structural Steel Brick Masonry CMU Masonr…" at bounding box center [658, 311] width 409 height 27
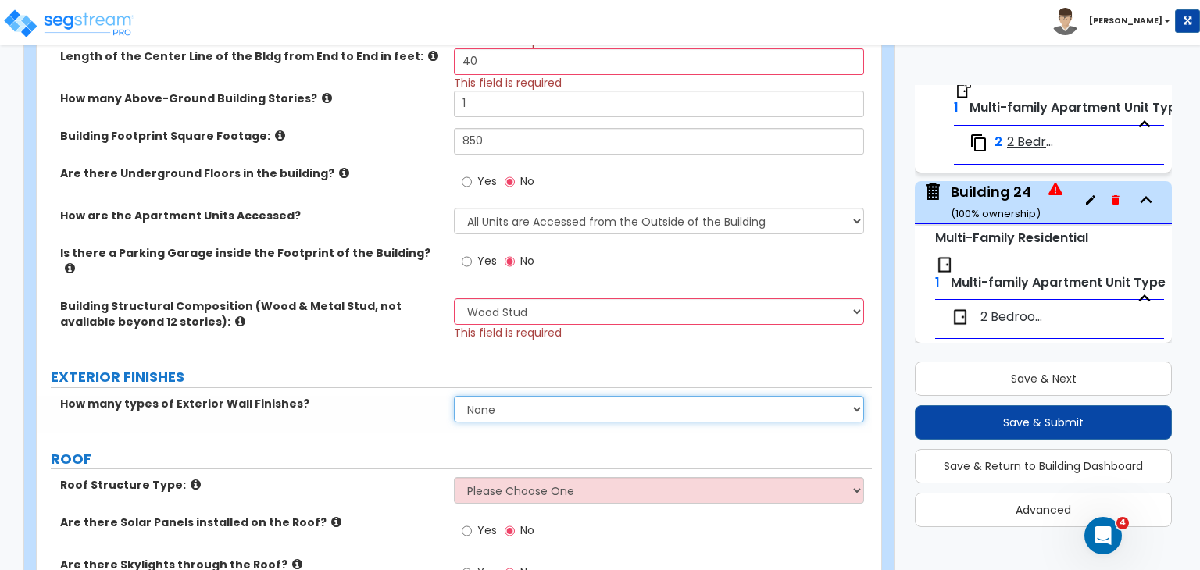
click at [523, 398] on select "None 1 2 3" at bounding box center [658, 409] width 409 height 27
click at [454, 396] on select "None 1 2 3" at bounding box center [658, 409] width 409 height 27
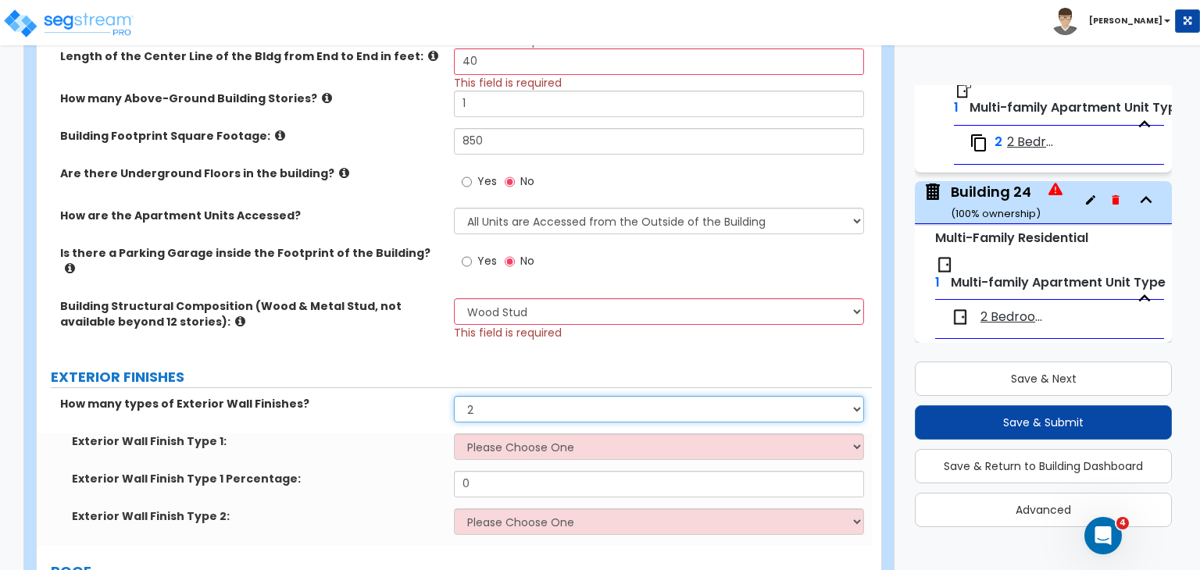
click at [510, 399] on select "None 1 2 3" at bounding box center [658, 409] width 409 height 27
click at [454, 396] on select "None 1 2 3" at bounding box center [658, 409] width 409 height 27
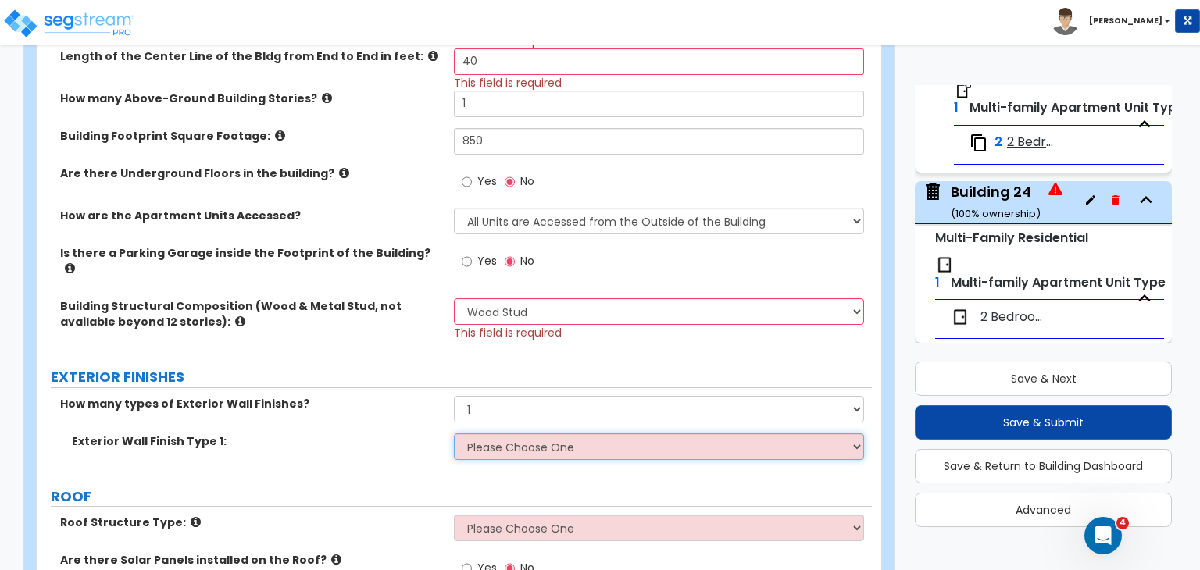
click at [489, 434] on select "Please Choose One No Finish/Shared Wall No Wall Brick Veneer Stone Veneer Wood …" at bounding box center [658, 447] width 409 height 27
click at [454, 434] on select "Please Choose One No Finish/Shared Wall No Wall Brick Veneer Stone Veneer Wood …" at bounding box center [658, 447] width 409 height 27
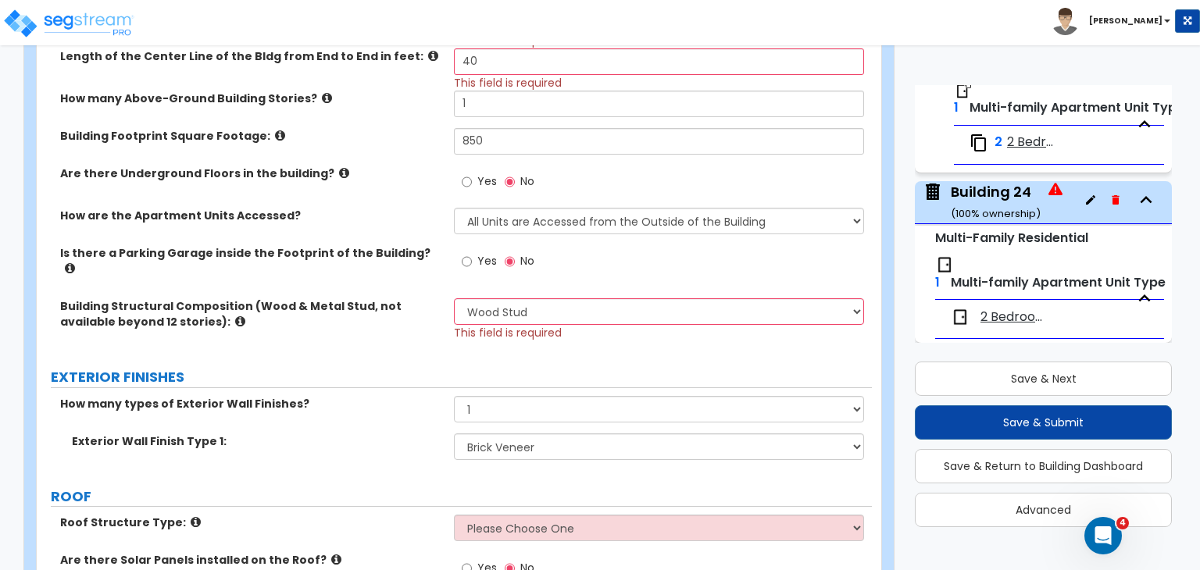
click at [406, 414] on div "How many types of Exterior Wall Finishes? None 1 2 3" at bounding box center [454, 415] width 835 height 38
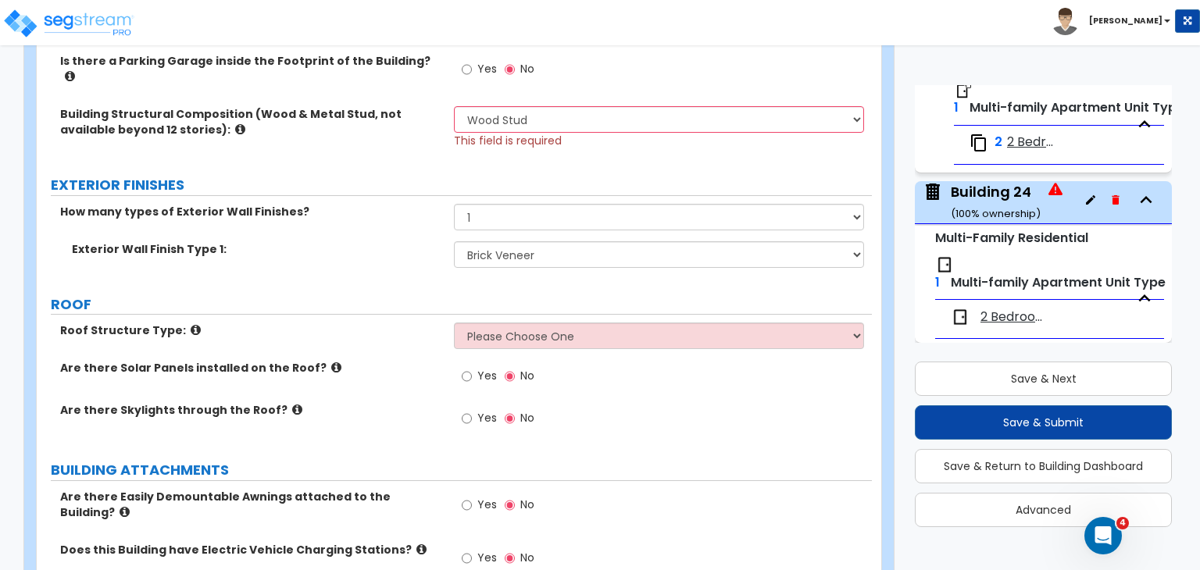
scroll to position [674, 0]
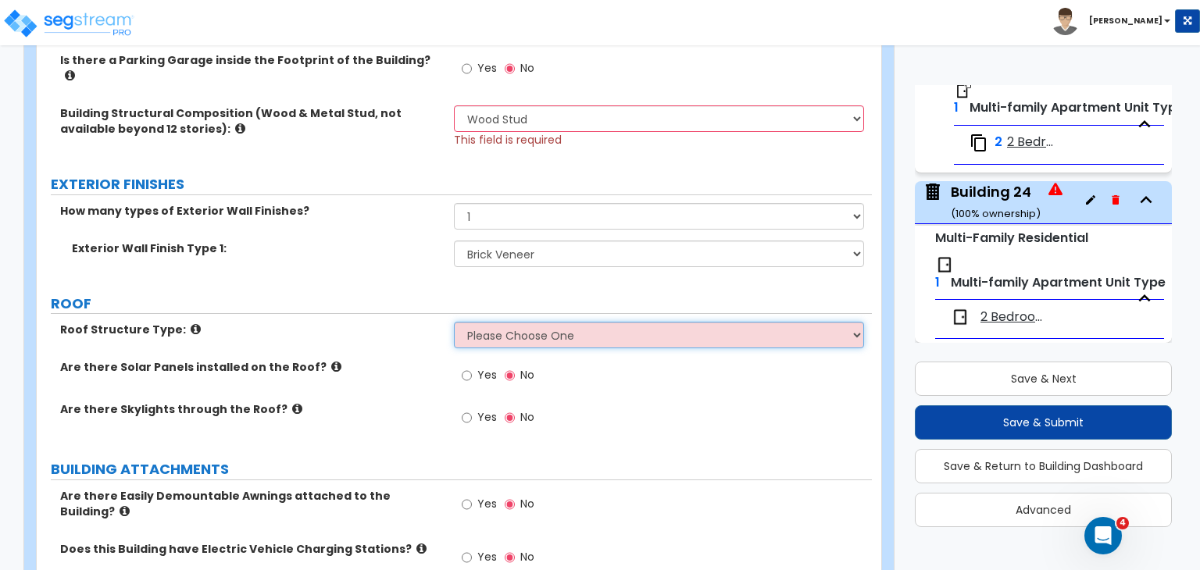
click at [500, 327] on select "Please Choose One [PERSON_NAME] Roof Flat Roof Hybrid [PERSON_NAME] & Flat Roof" at bounding box center [658, 335] width 409 height 27
click at [454, 322] on select "Please Choose One [PERSON_NAME] Roof Flat Roof Hybrid [PERSON_NAME] & Flat Roof" at bounding box center [658, 335] width 409 height 27
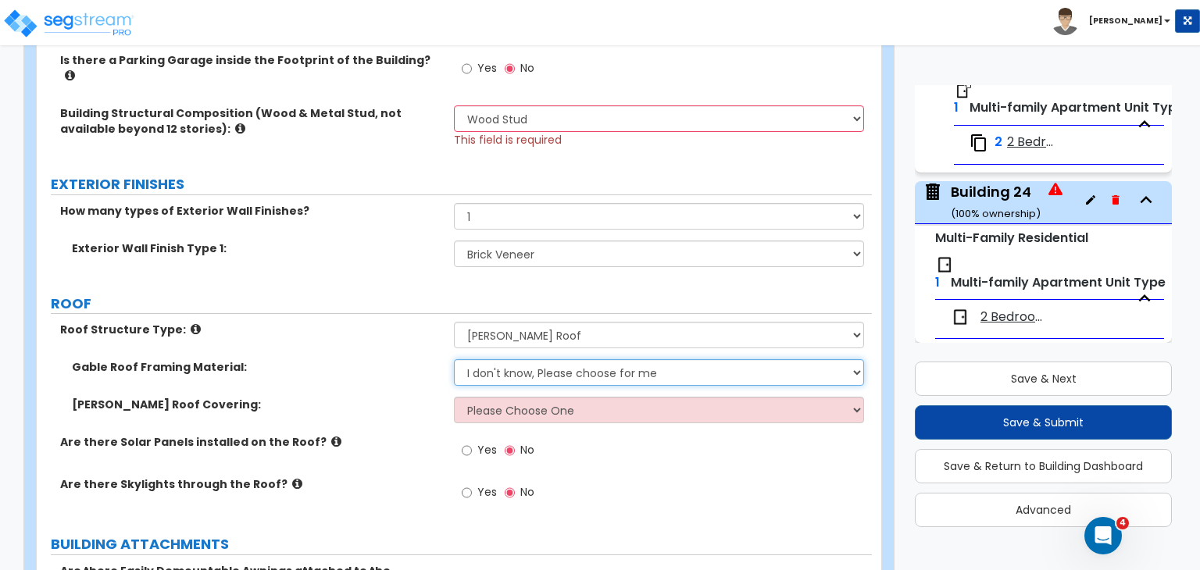
click at [486, 363] on select "I don't know, Please choose for me Metal Wood" at bounding box center [658, 372] width 409 height 27
click at [454, 359] on select "I don't know, Please choose for me Metal Wood" at bounding box center [658, 372] width 409 height 27
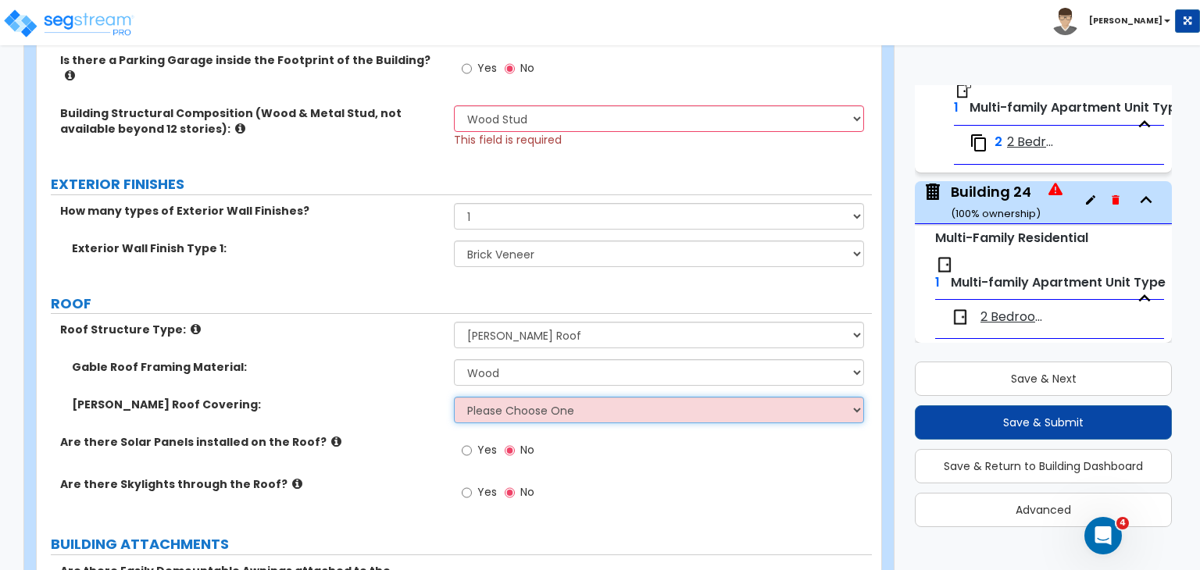
click at [501, 399] on select "Please Choose One Asphalt Shingle Clay Tile Wood Shingle Metal Shingle Standing…" at bounding box center [658, 410] width 409 height 27
click at [454, 397] on select "Please Choose One Asphalt Shingle Clay Tile Wood Shingle Metal Shingle Standing…" at bounding box center [658, 410] width 409 height 27
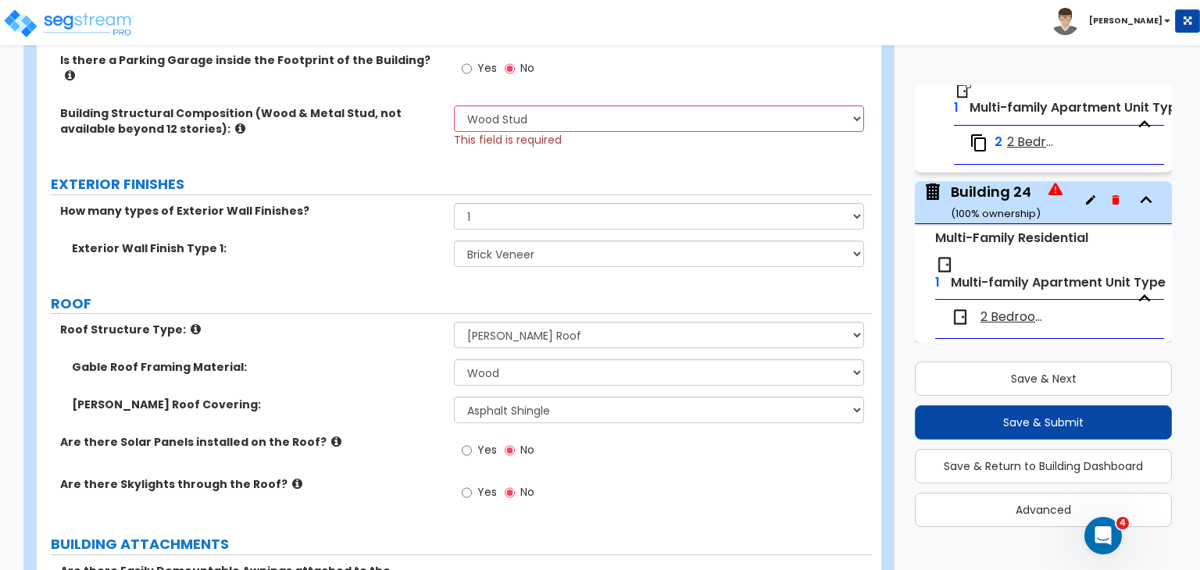
click at [391, 402] on div "[PERSON_NAME] Roof Covering: Please Choose One Asphalt Shingle Clay Tile Wood S…" at bounding box center [454, 416] width 835 height 38
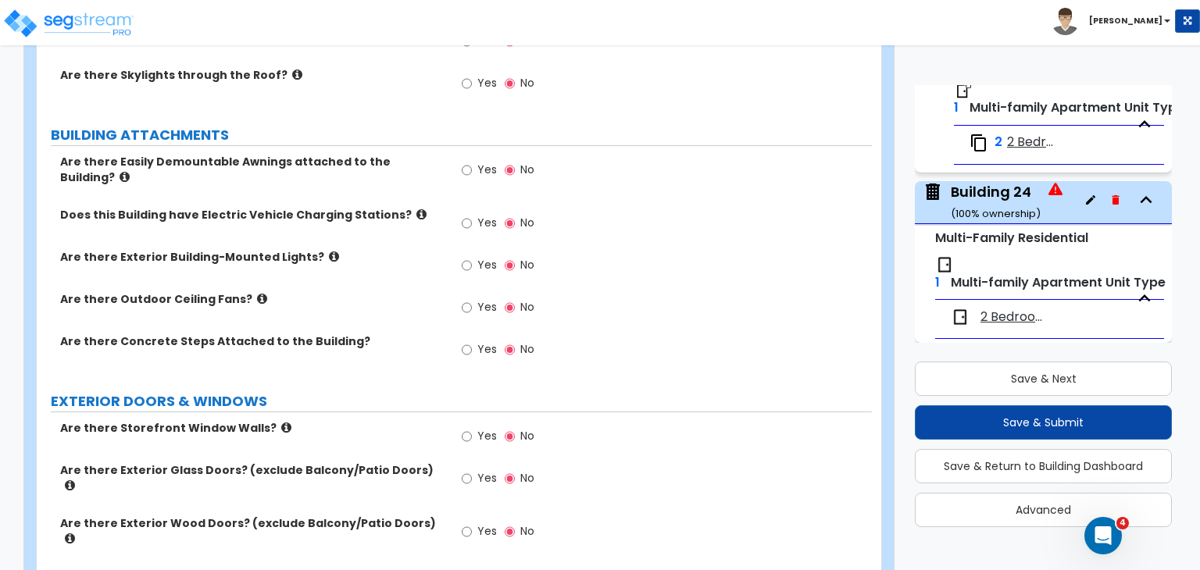
scroll to position [1090, 0]
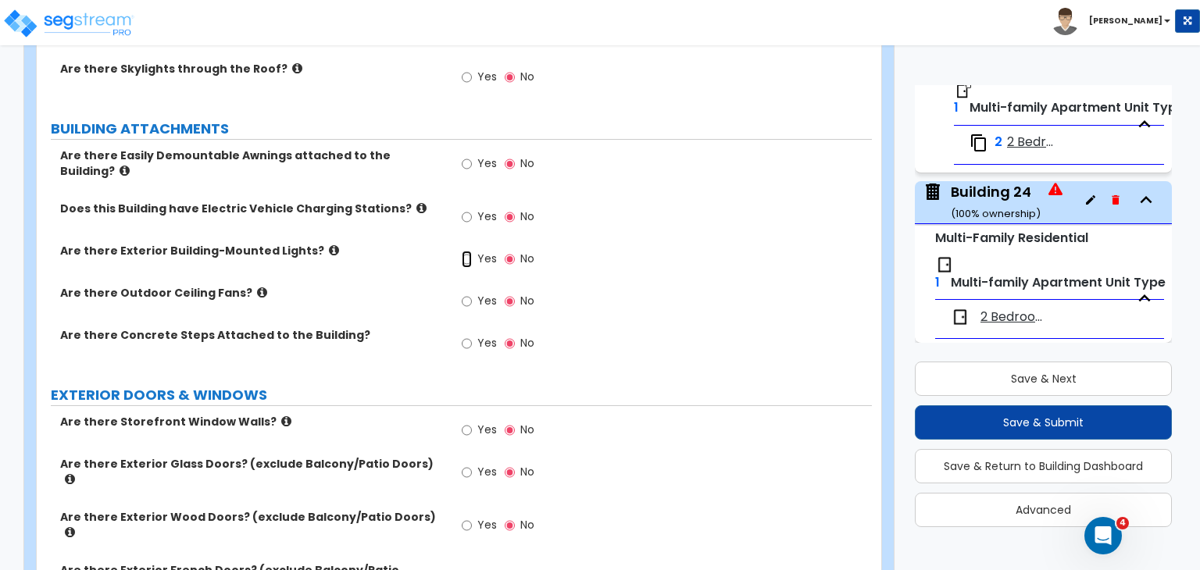
click at [467, 251] on input "Yes" at bounding box center [467, 259] width 10 height 17
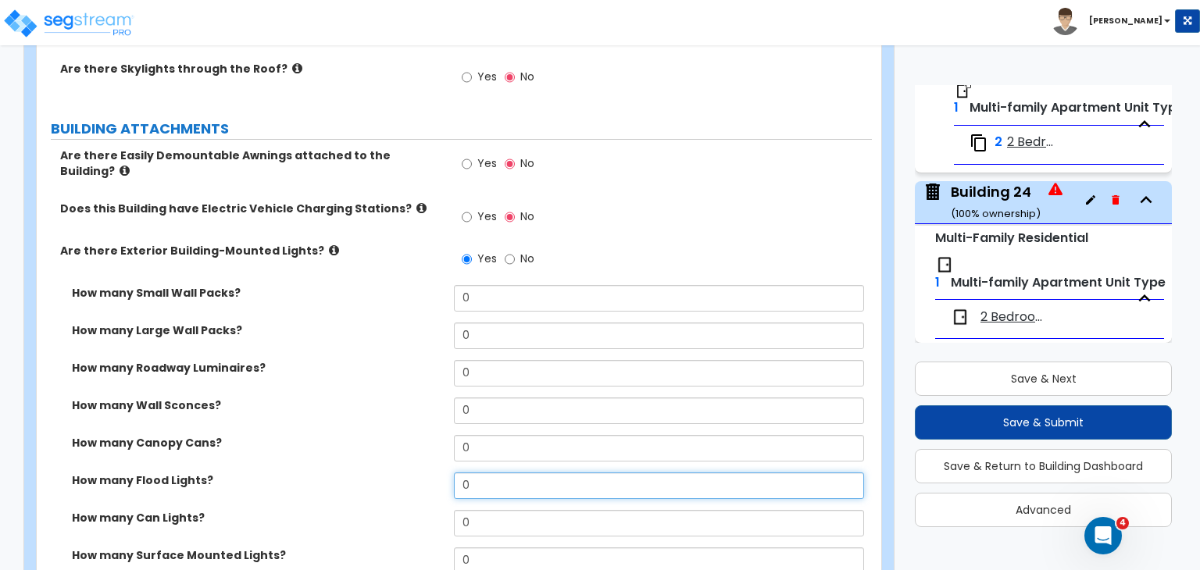
drag, startPoint x: 498, startPoint y: 462, endPoint x: 394, endPoint y: 469, distance: 104.9
click at [394, 473] on div "How many Flood Lights? 0" at bounding box center [454, 492] width 835 height 38
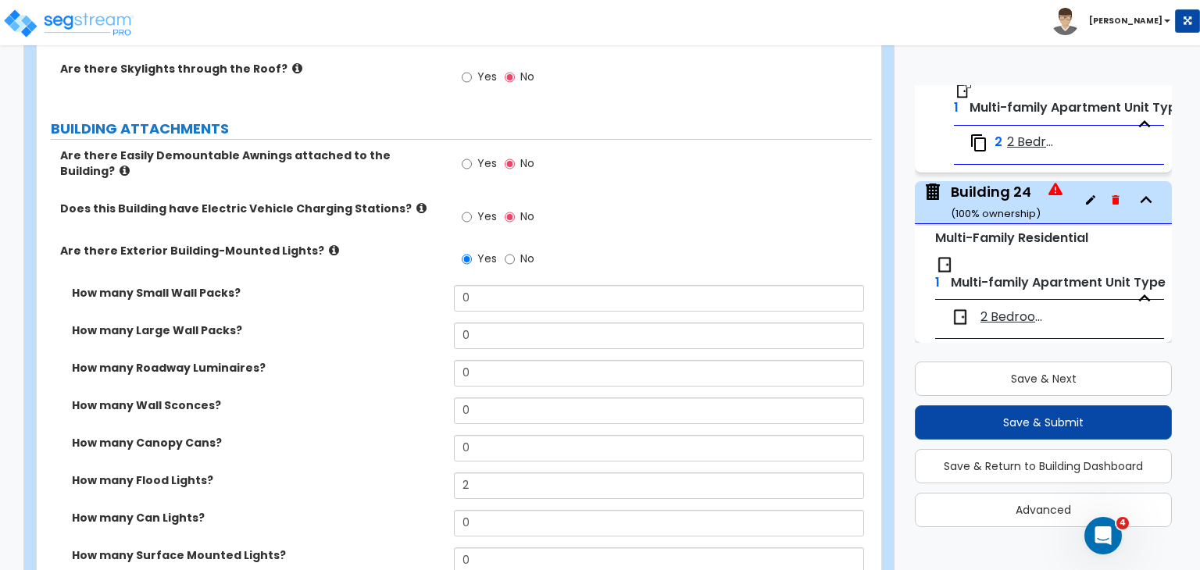
click at [394, 398] on label "How many Wall Sconces?" at bounding box center [257, 406] width 370 height 16
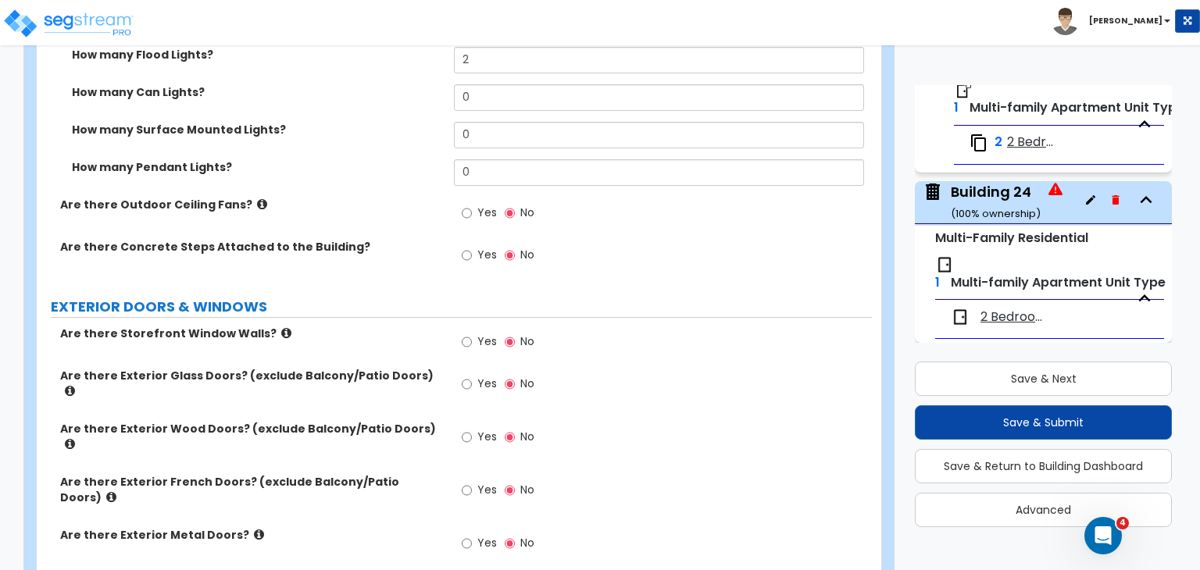
scroll to position [1550, 0]
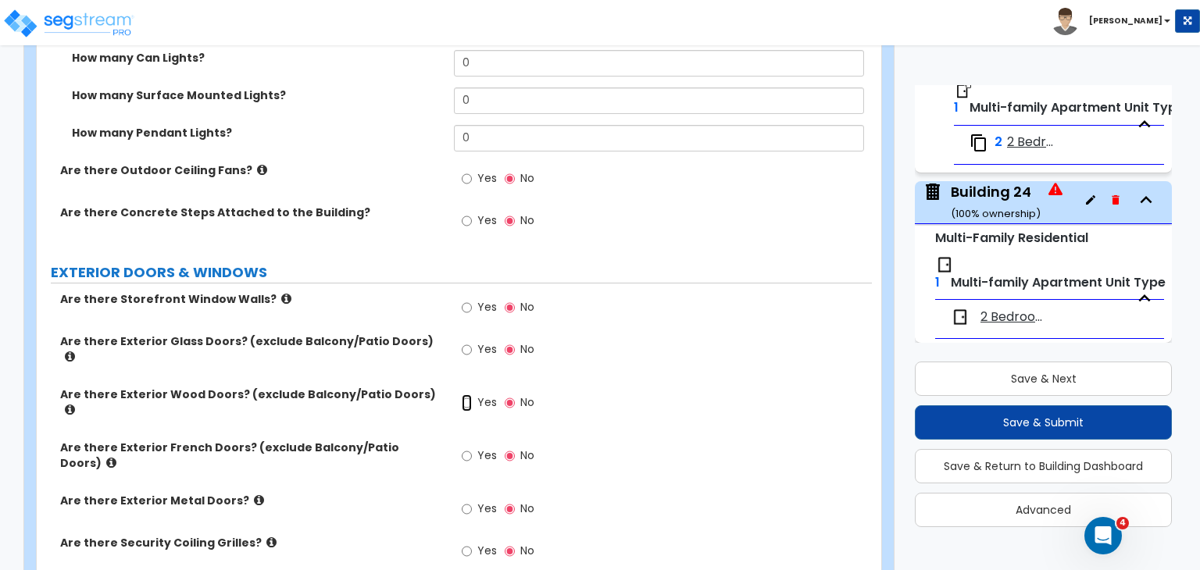
click at [470, 395] on input "Yes" at bounding box center [467, 403] width 10 height 17
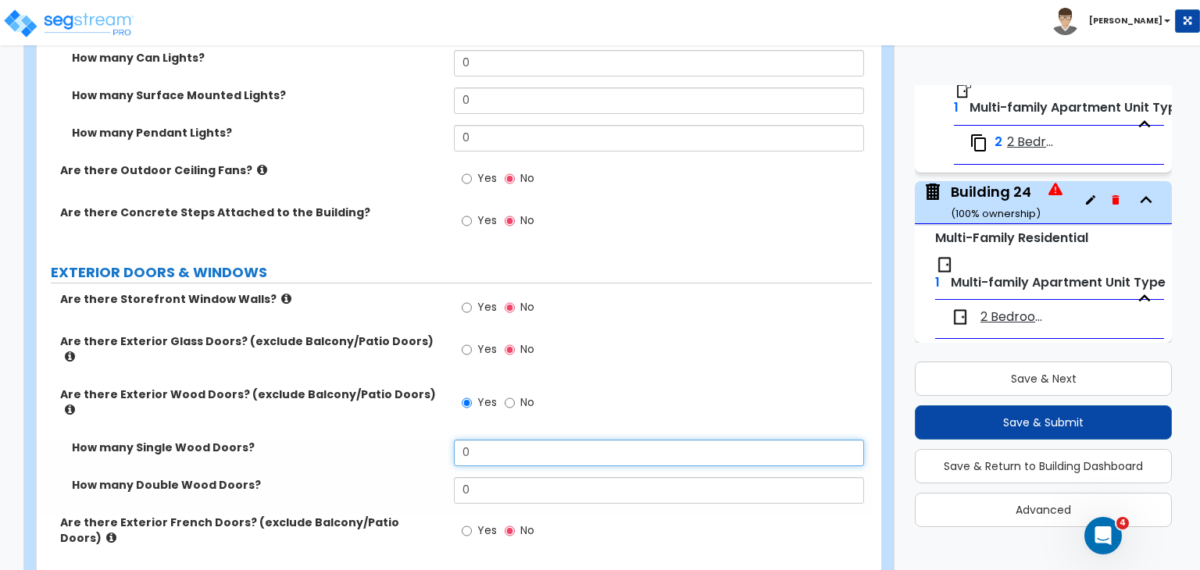
drag, startPoint x: 498, startPoint y: 410, endPoint x: 406, endPoint y: 420, distance: 92.8
click at [406, 440] on div "How many Single Wood Doors? 0" at bounding box center [454, 459] width 835 height 38
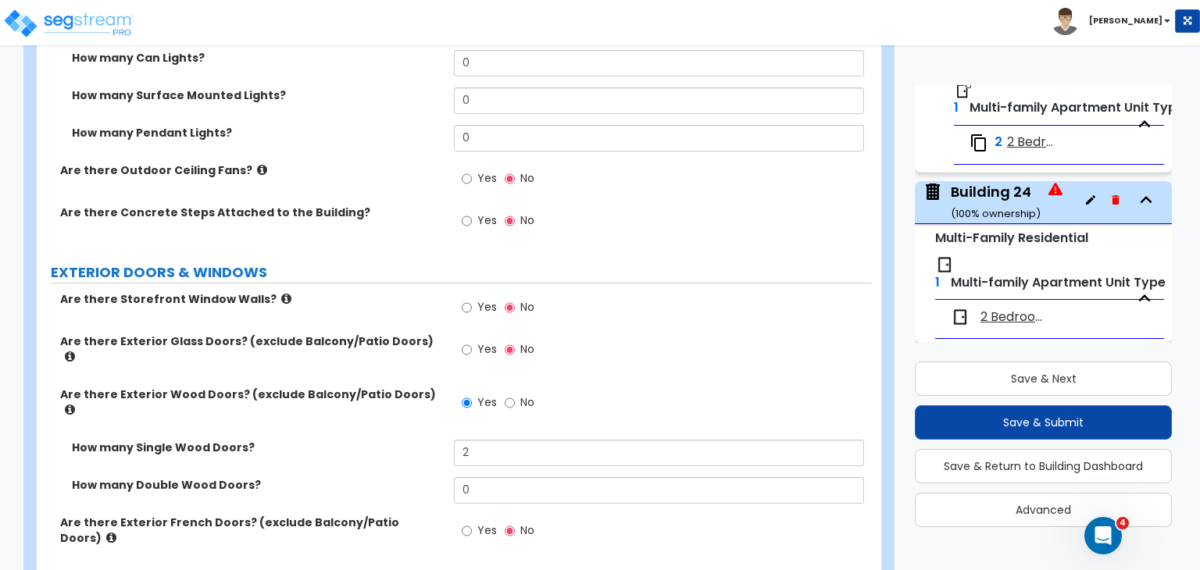
click at [386, 440] on div "How many Single Wood Doors? 2" at bounding box center [454, 459] width 835 height 38
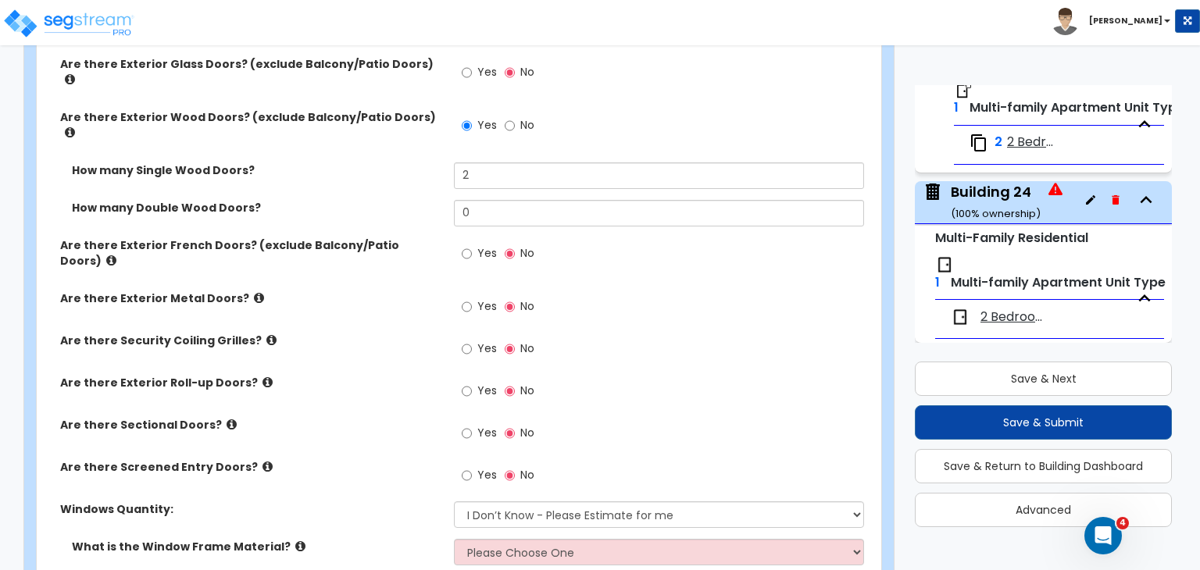
scroll to position [1902, 0]
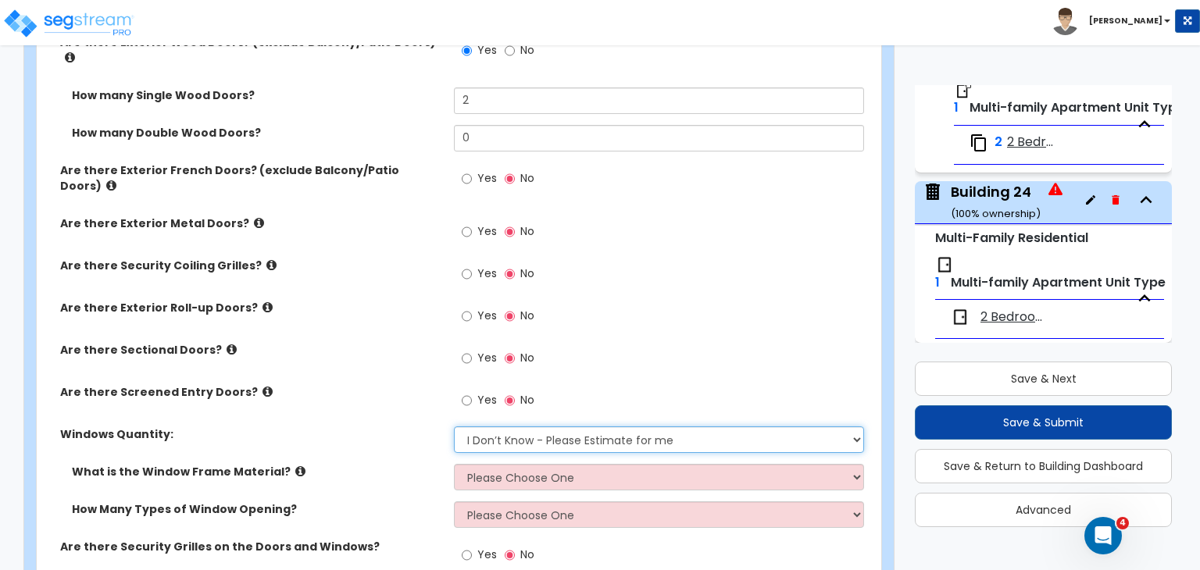
click at [503, 427] on select "I Don’t Know - Please Estimate for me I want to Enter the Quantity" at bounding box center [658, 440] width 409 height 27
click at [454, 427] on select "I Don’t Know - Please Estimate for me I want to Enter the Quantity" at bounding box center [658, 440] width 409 height 27
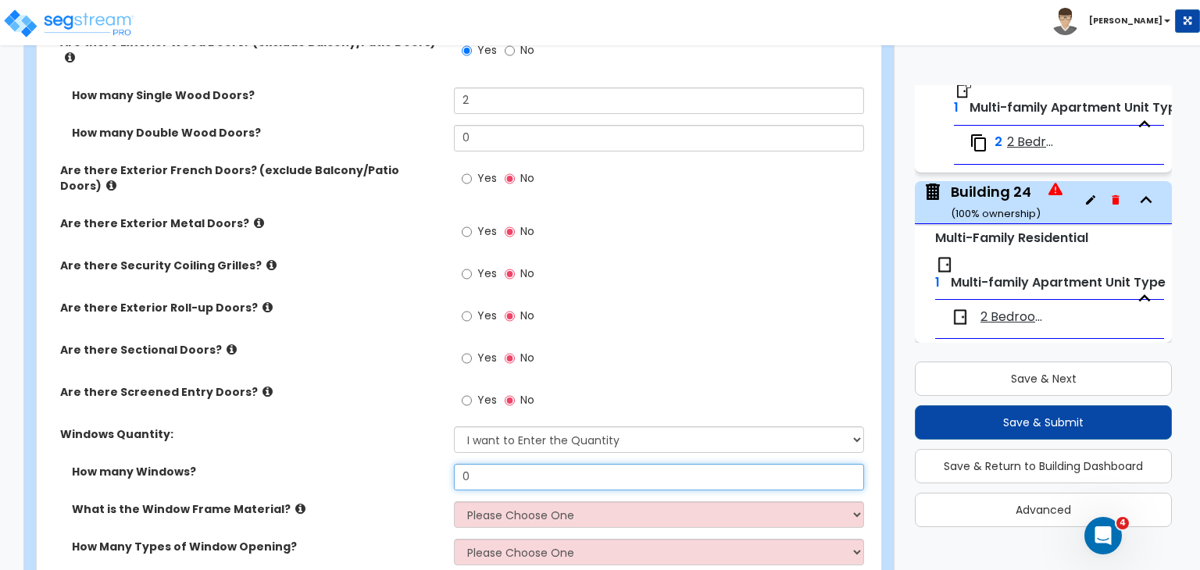
drag, startPoint x: 496, startPoint y: 421, endPoint x: 347, endPoint y: 437, distance: 150.0
click at [347, 464] on div "How many Windows? 0" at bounding box center [454, 483] width 835 height 38
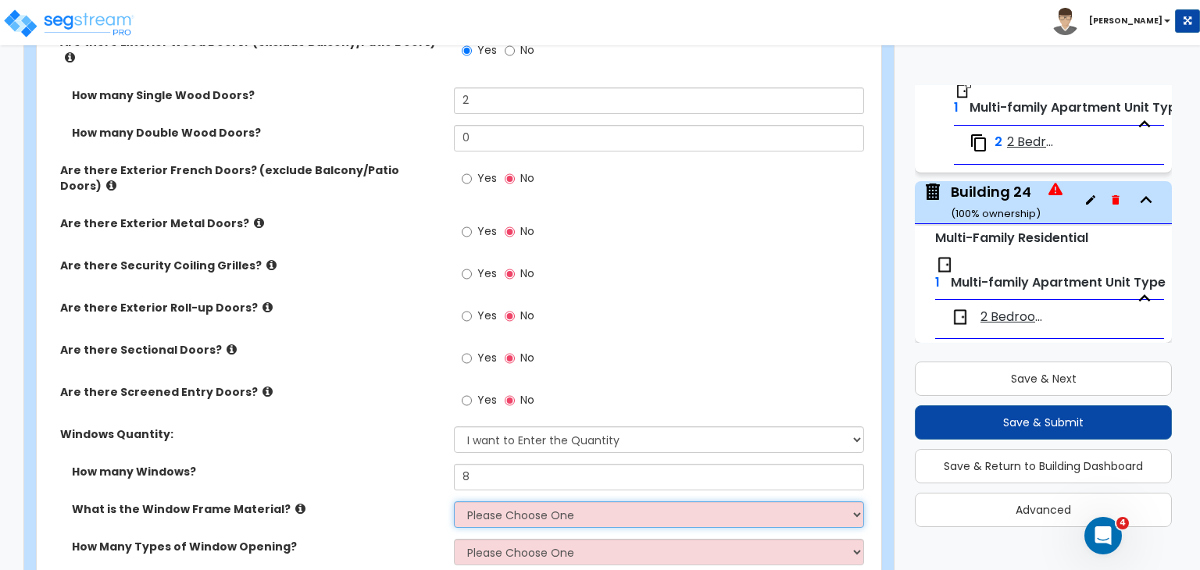
click at [497, 502] on select "Please Choose One Vinyl Aluminum Wood" at bounding box center [658, 515] width 409 height 27
click at [454, 502] on select "Please Choose One Vinyl Aluminum Wood" at bounding box center [658, 515] width 409 height 27
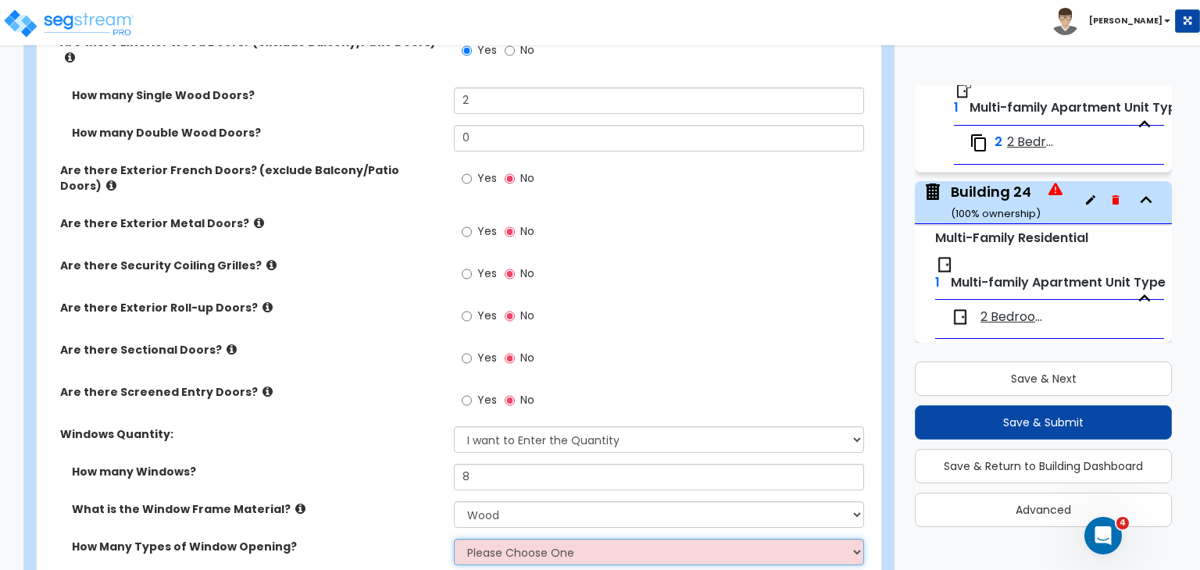
click at [509, 539] on select "Please Choose One 1 2 3 4" at bounding box center [658, 552] width 409 height 27
click at [454, 539] on select "Please Choose One 1 2 3 4" at bounding box center [658, 552] width 409 height 27
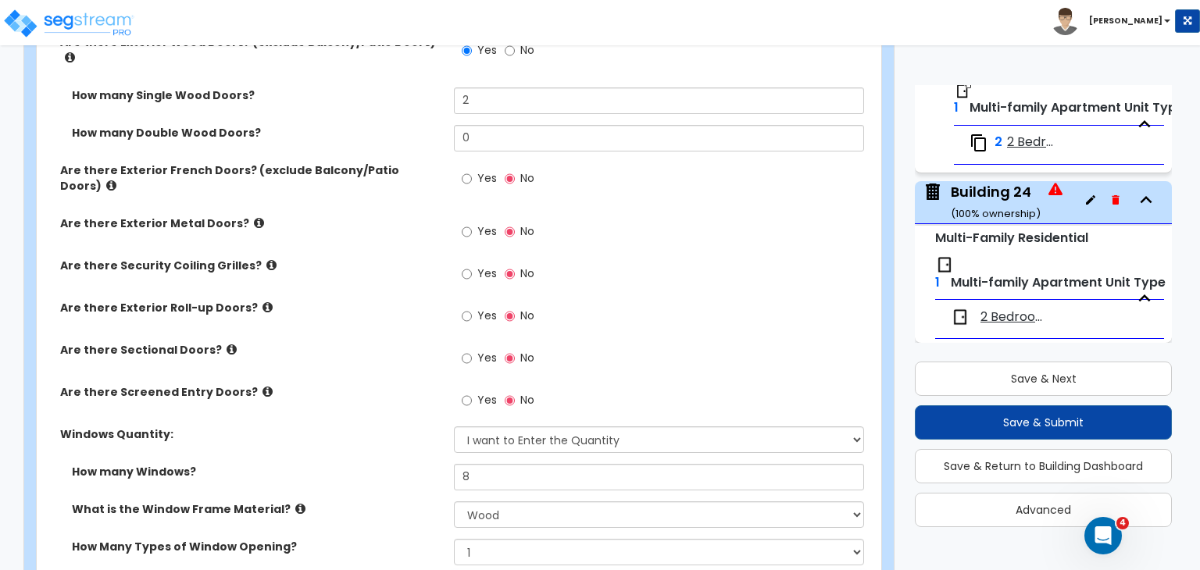
click at [388, 502] on div "What is the Window Frame Material? Please Choose One Vinyl Aluminum Wood" at bounding box center [454, 521] width 835 height 38
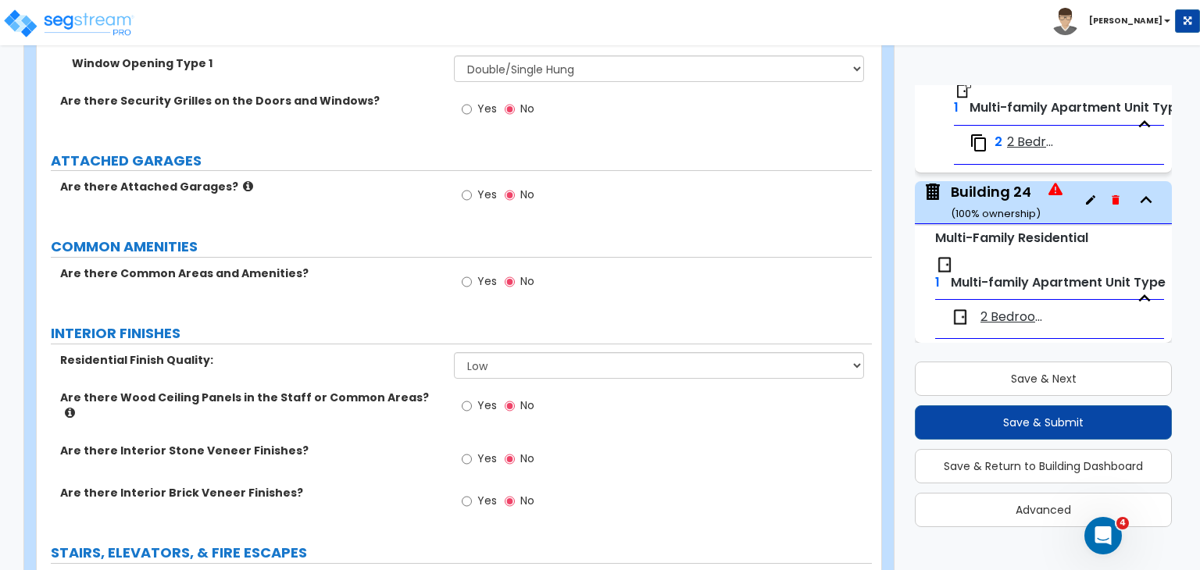
scroll to position [2425, 0]
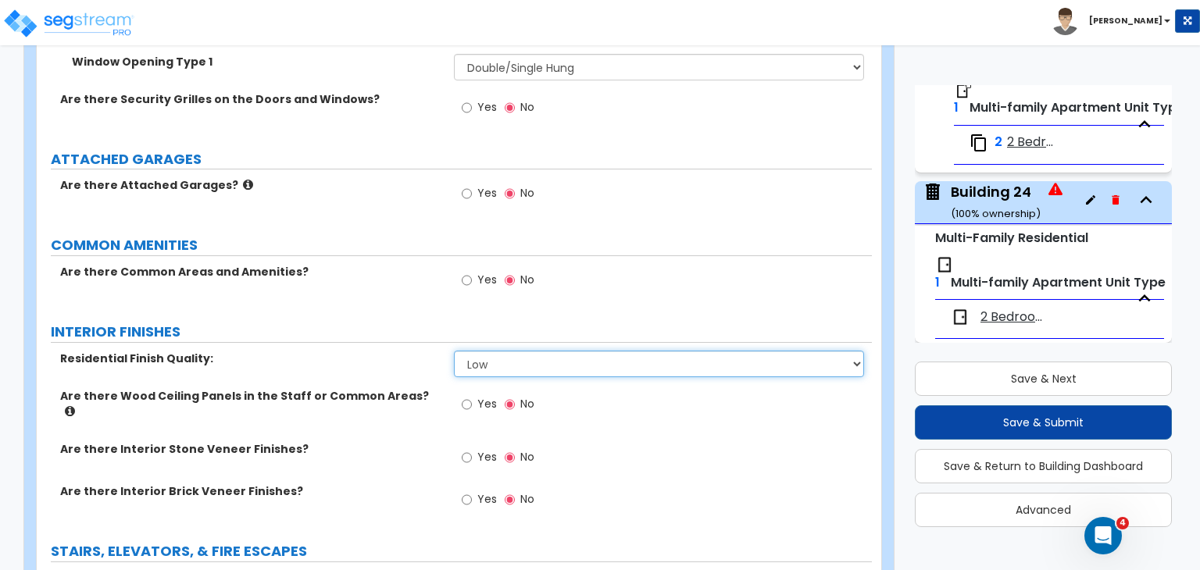
click at [499, 351] on select "Low Average High" at bounding box center [658, 364] width 409 height 27
click at [454, 351] on select "Low Average High" at bounding box center [658, 364] width 409 height 27
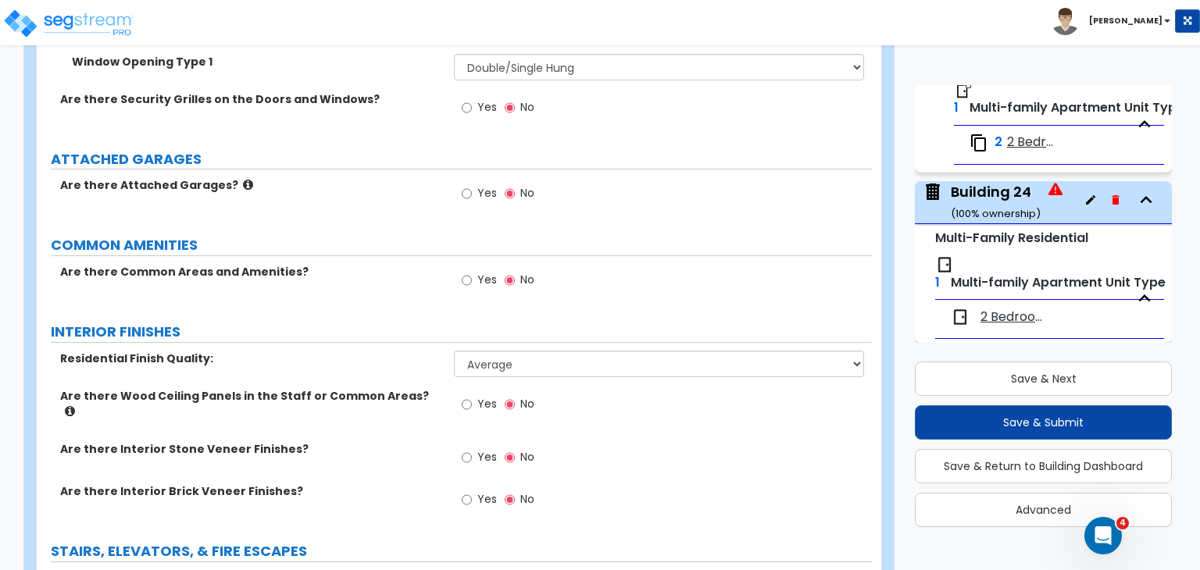
click at [409, 441] on div "Are there Interior Stone Veneer Finishes? Yes No" at bounding box center [454, 462] width 835 height 42
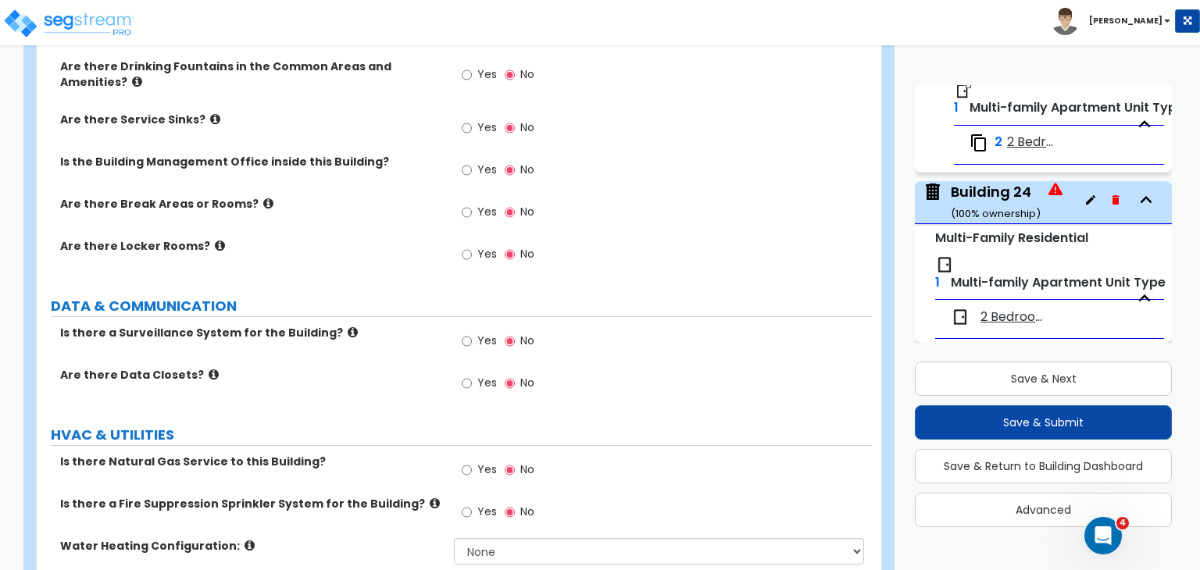
scroll to position [3069, 0]
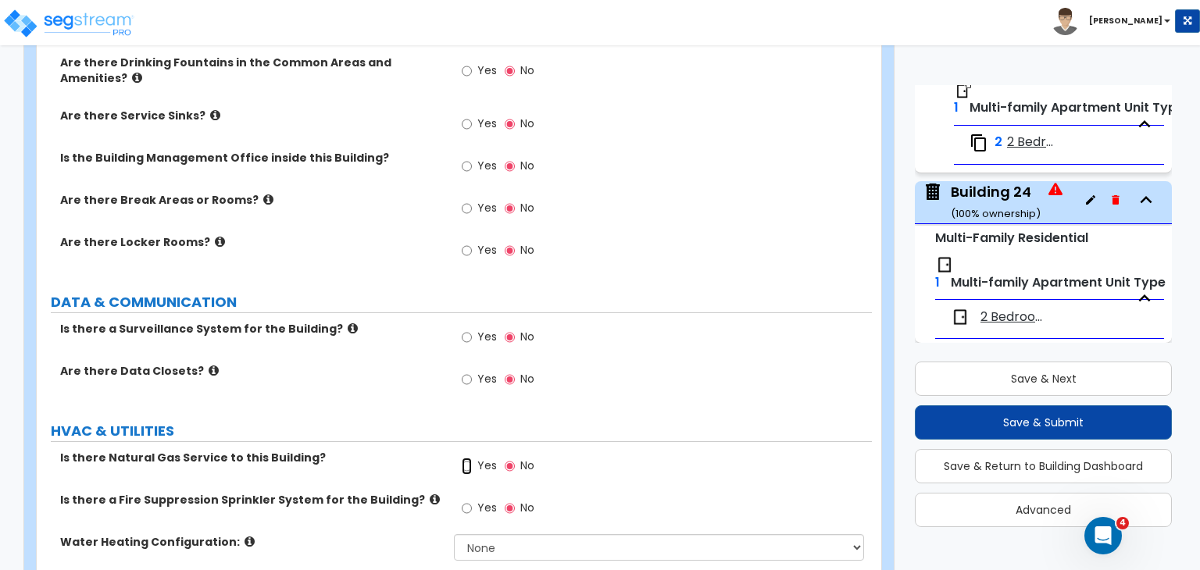
click at [464, 458] on input "Yes" at bounding box center [467, 466] width 10 height 17
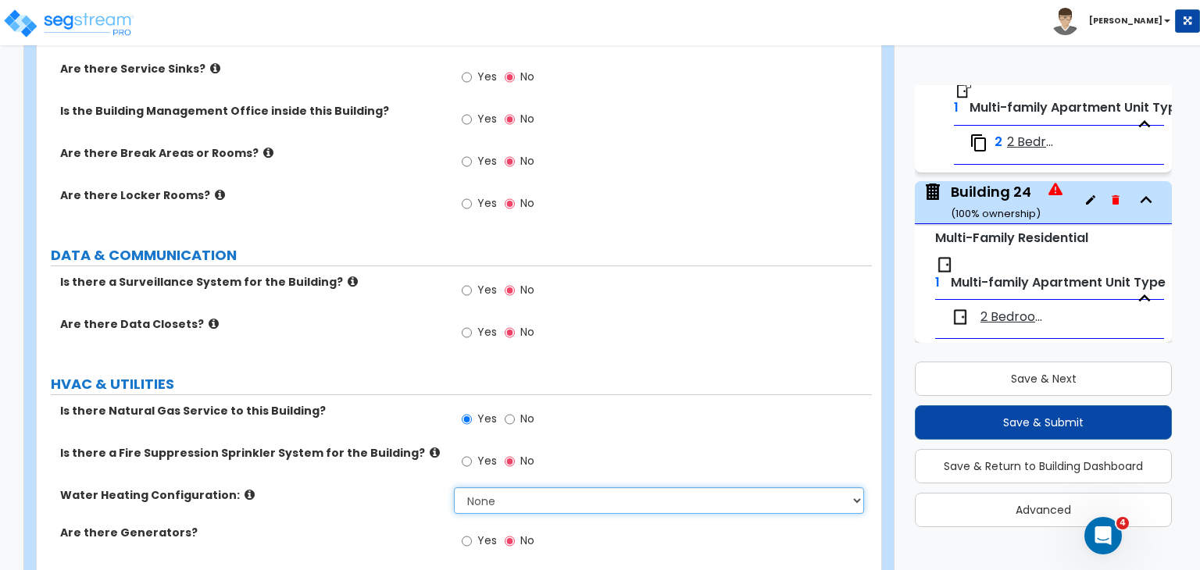
click at [491, 488] on select "None Water Heater for Multiple Units Water Heater for Individual Units" at bounding box center [658, 501] width 409 height 27
click at [454, 488] on select "None Water Heater for Multiple Units Water Heater for Individual Units" at bounding box center [658, 501] width 409 height 27
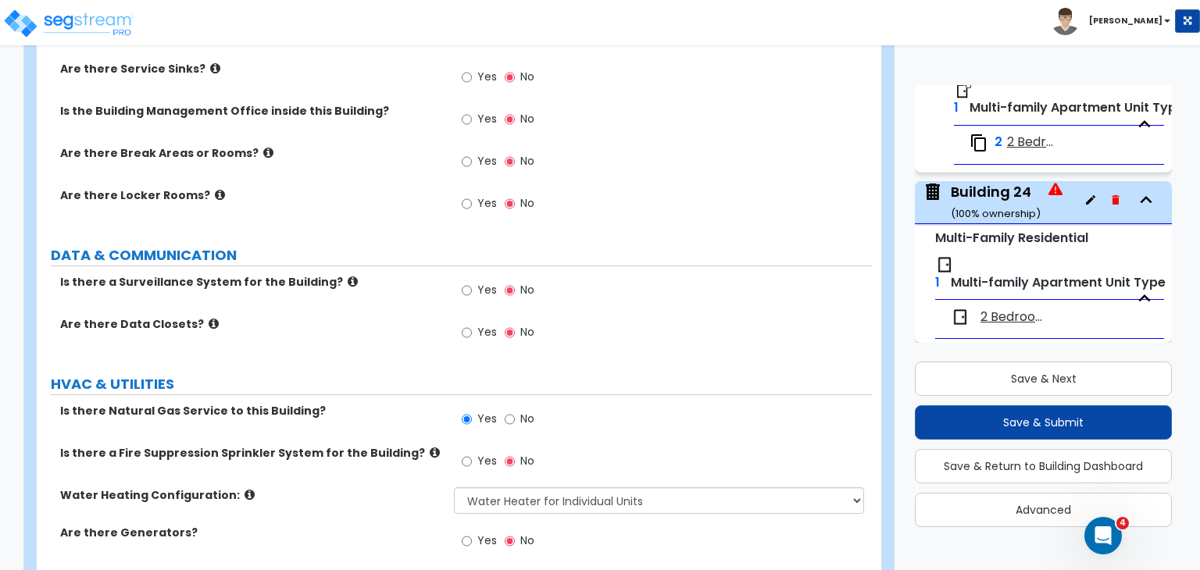
click at [352, 488] on label "Water Heating Configuration:" at bounding box center [251, 496] width 382 height 16
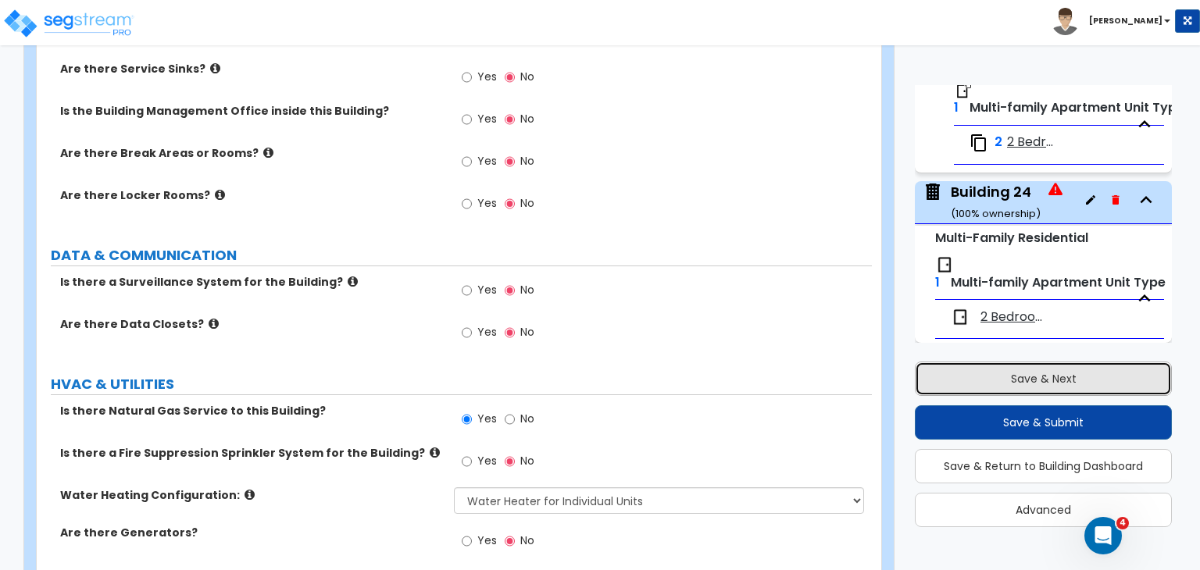
click at [975, 382] on button "Save & Next" at bounding box center [1043, 379] width 257 height 34
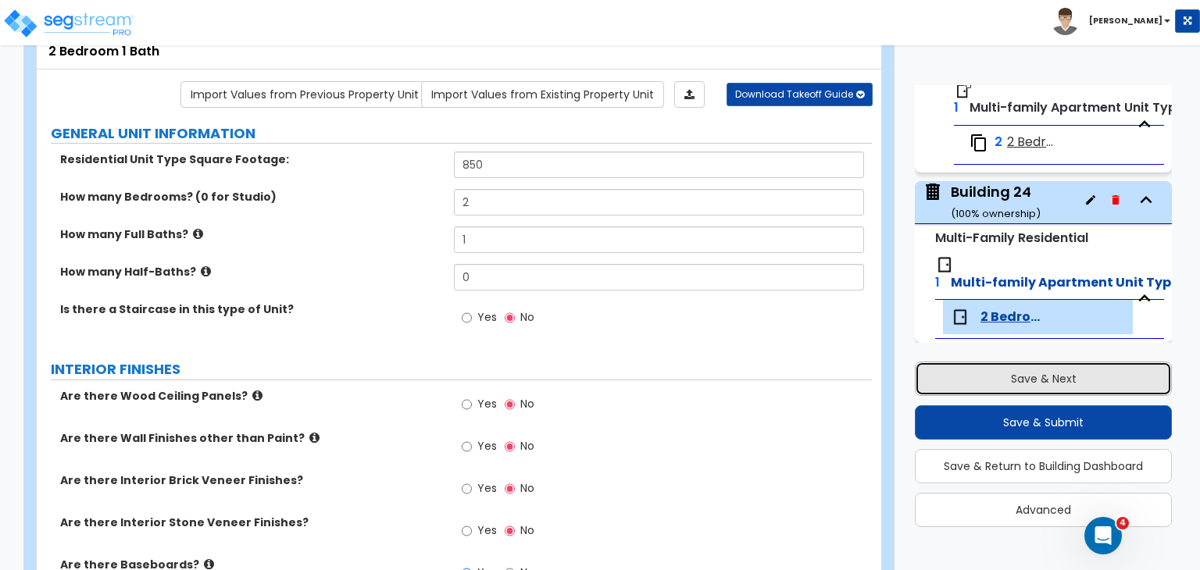
click at [988, 373] on button "Save & Next" at bounding box center [1043, 379] width 257 height 34
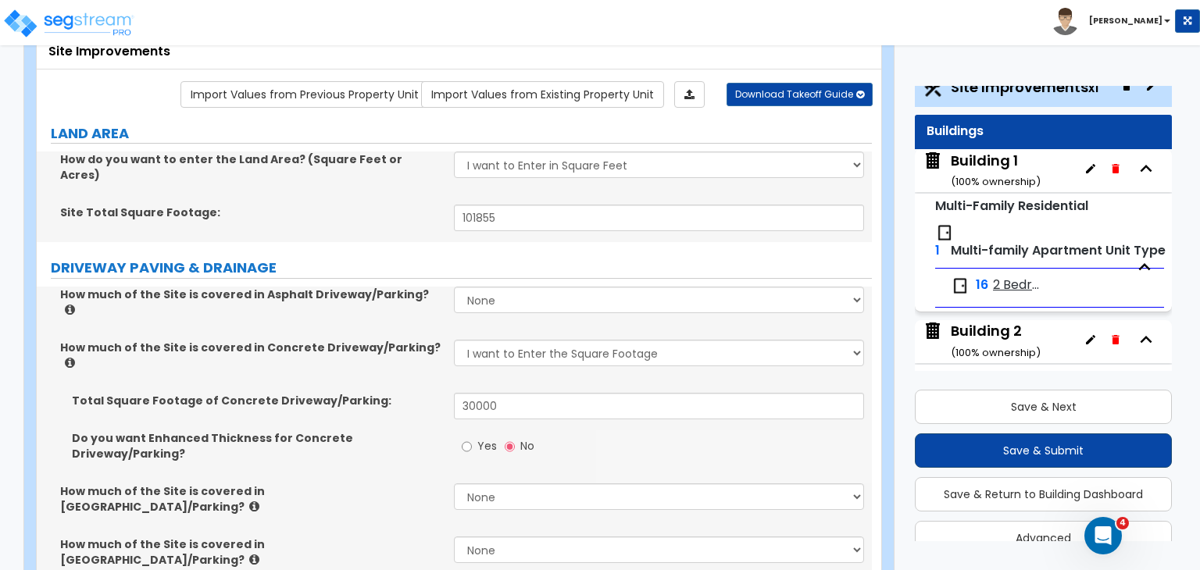
scroll to position [0, 0]
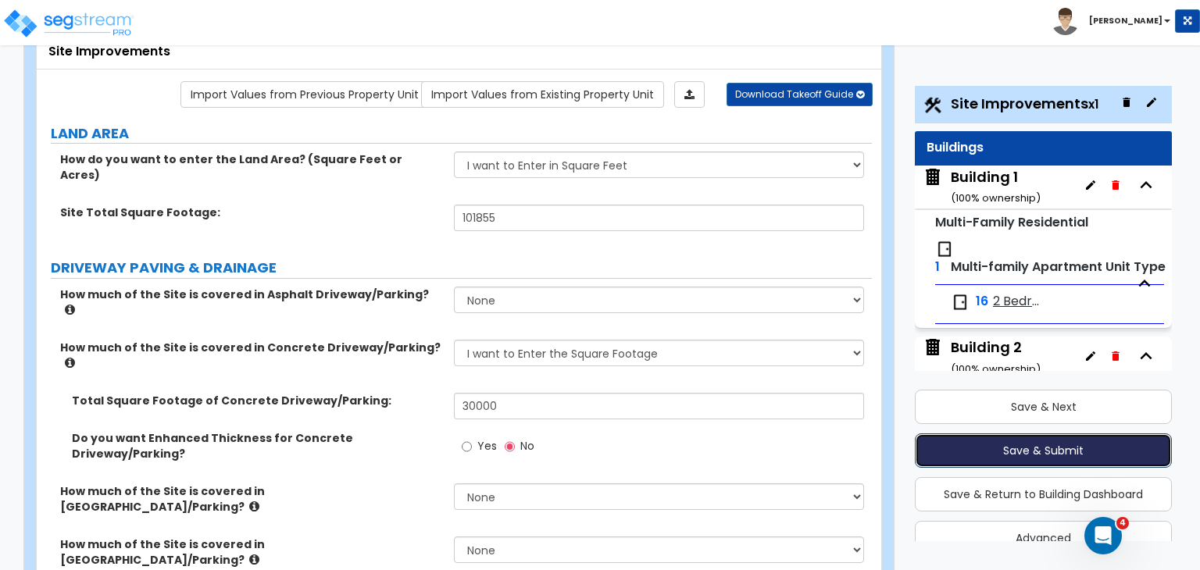
click at [1031, 448] on button "Save & Submit" at bounding box center [1043, 451] width 257 height 34
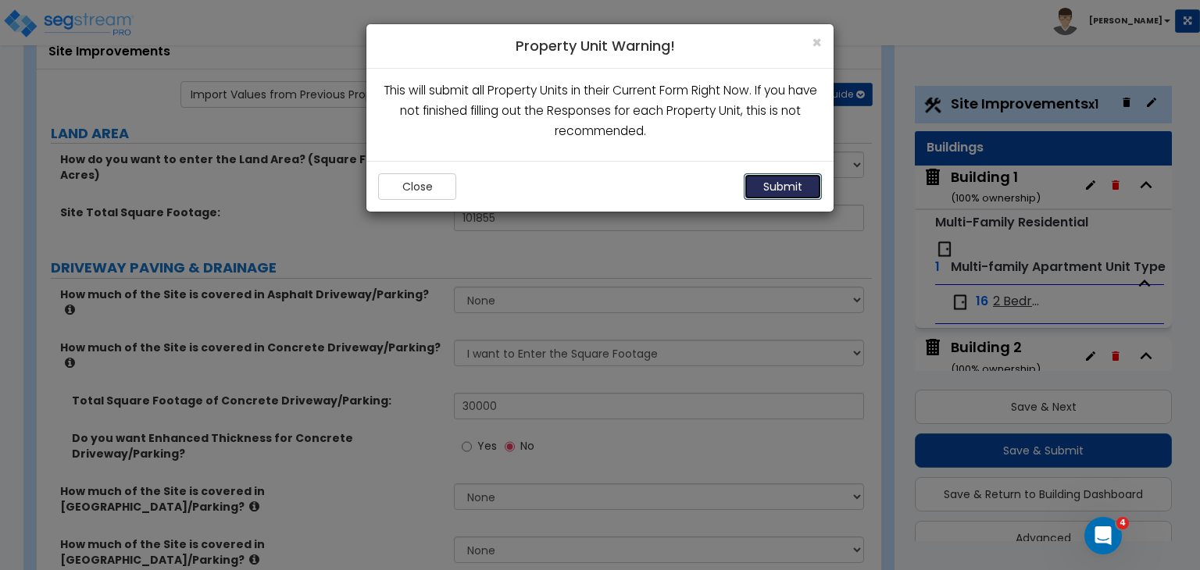
click at [777, 187] on button "Submit" at bounding box center [783, 186] width 78 height 27
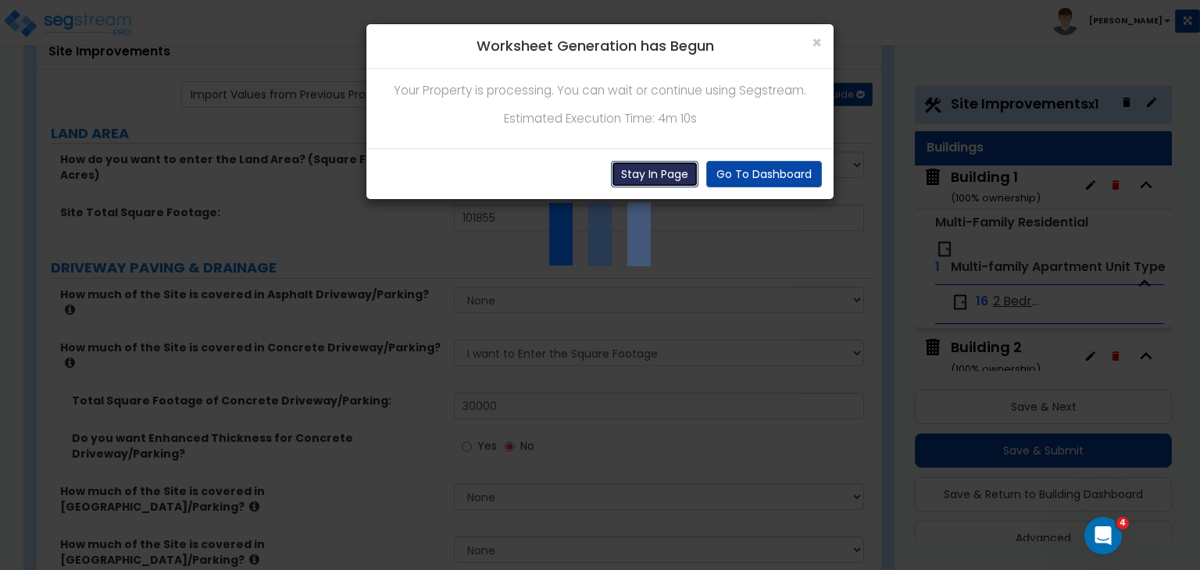
click at [658, 176] on button "Stay In Page" at bounding box center [655, 174] width 88 height 27
